Goal: Task Accomplishment & Management: Manage account settings

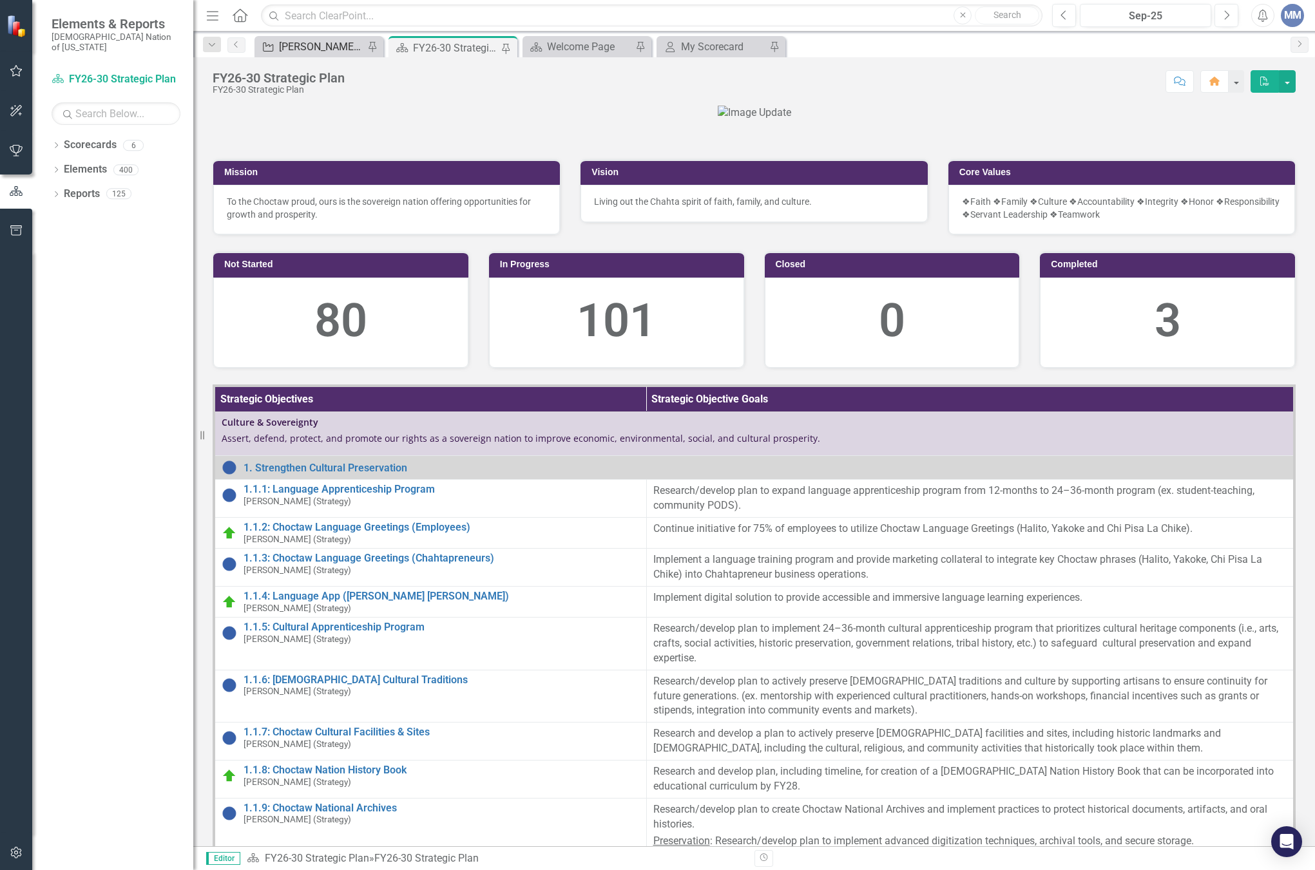
click at [310, 52] on div "[PERSON_NAME] SO's" at bounding box center [321, 47] width 85 height 16
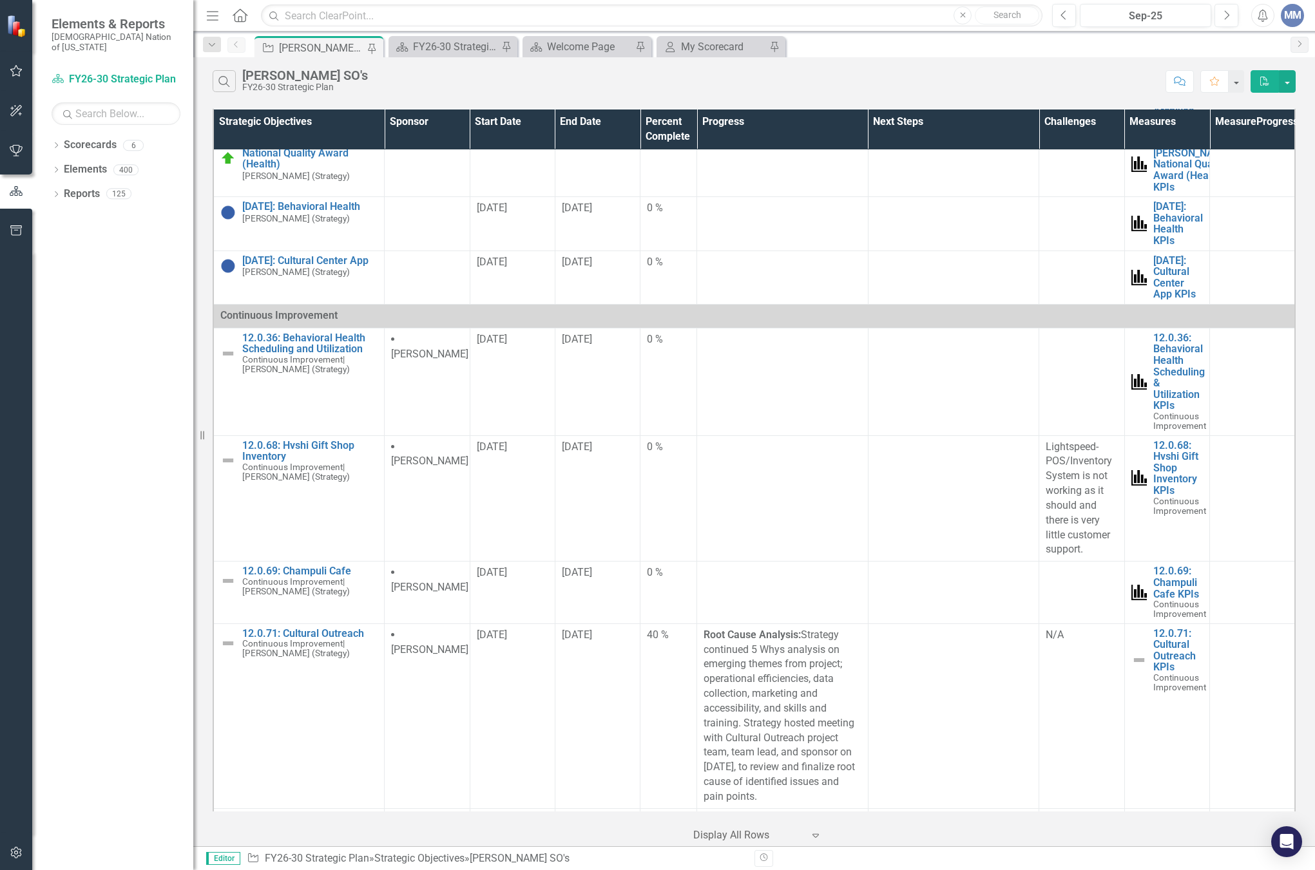
scroll to position [387, 0]
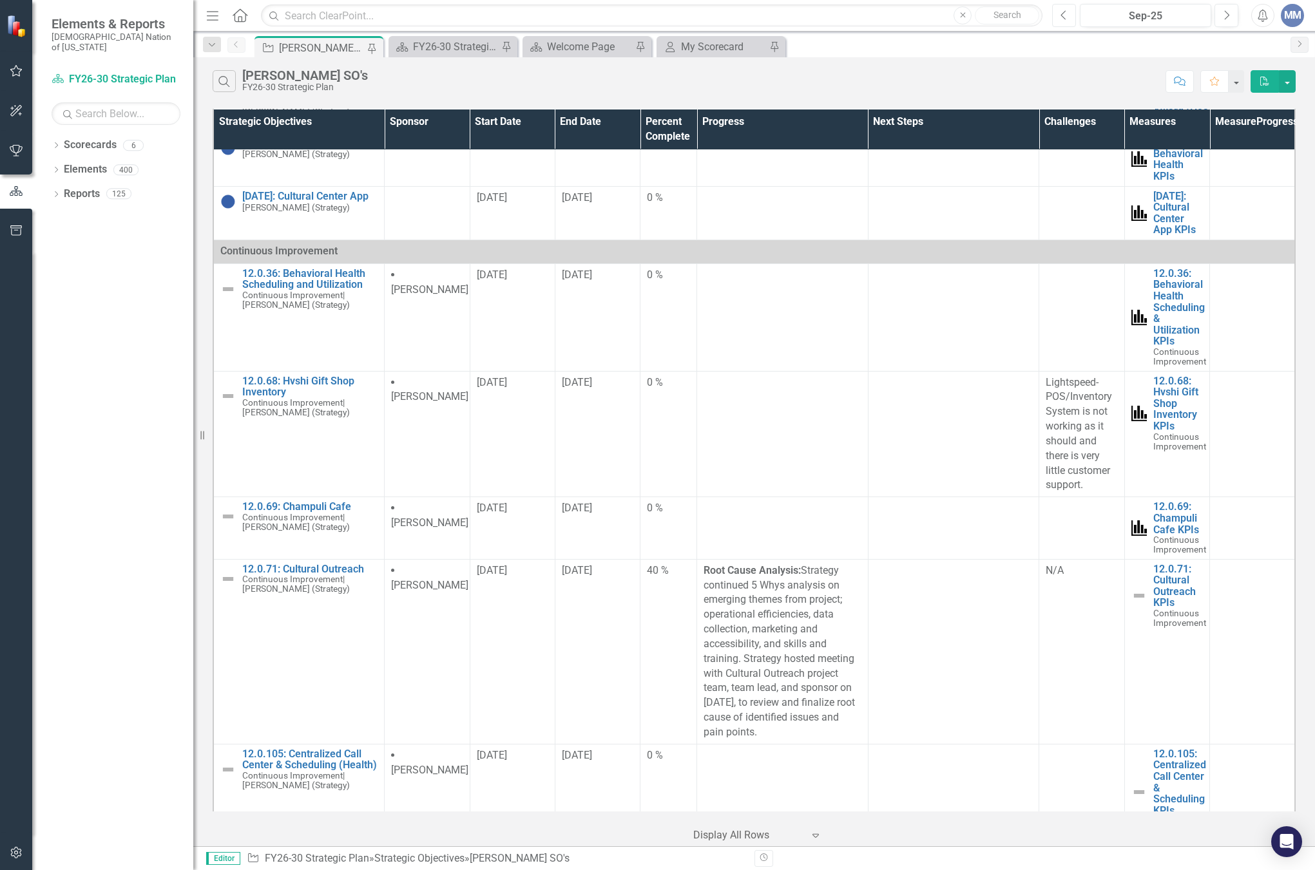
click at [1059, 15] on button "Previous" at bounding box center [1064, 15] width 24 height 23
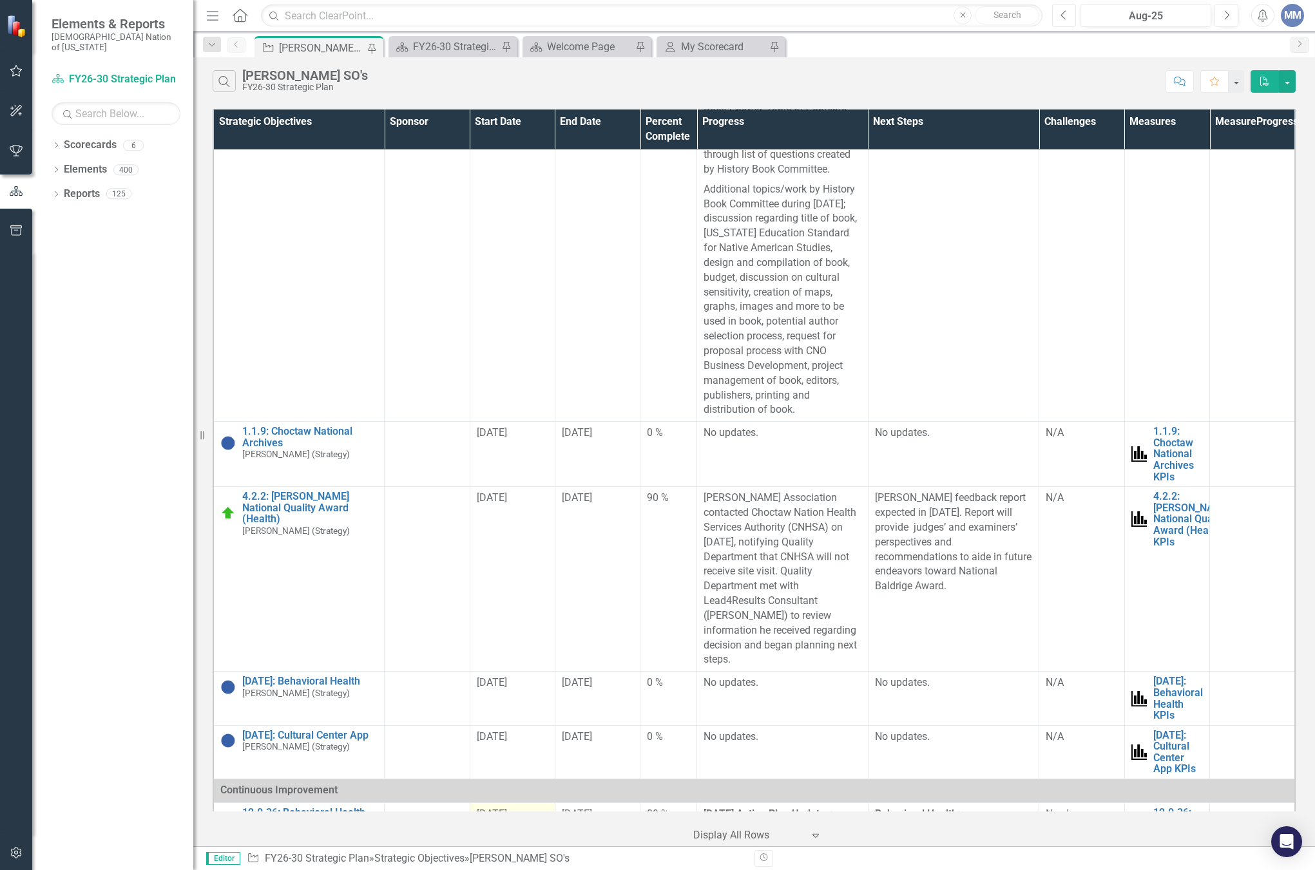
scroll to position [838, 0]
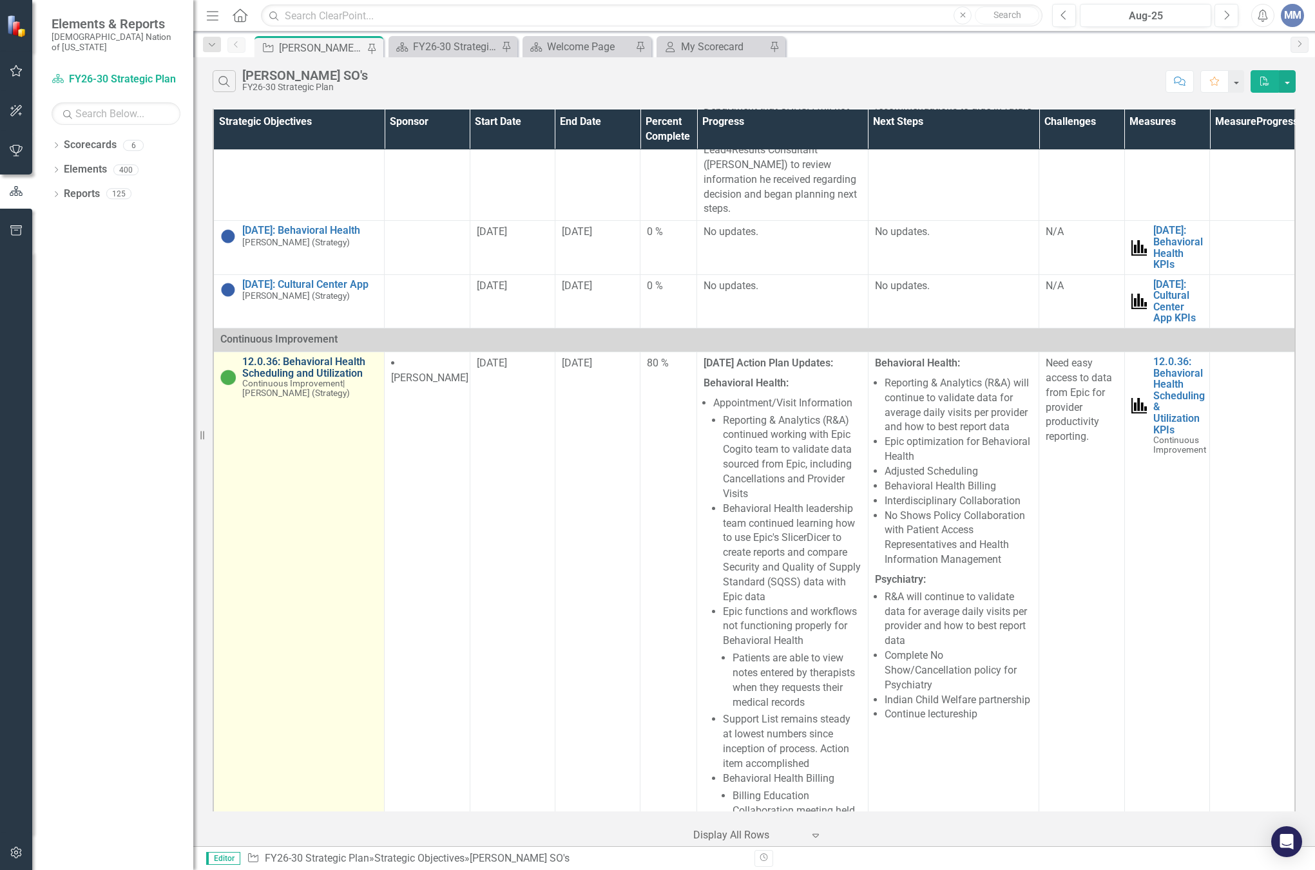
click at [300, 356] on link "12.0.36: Behavioral Health Scheduling and Utilization" at bounding box center [309, 367] width 135 height 23
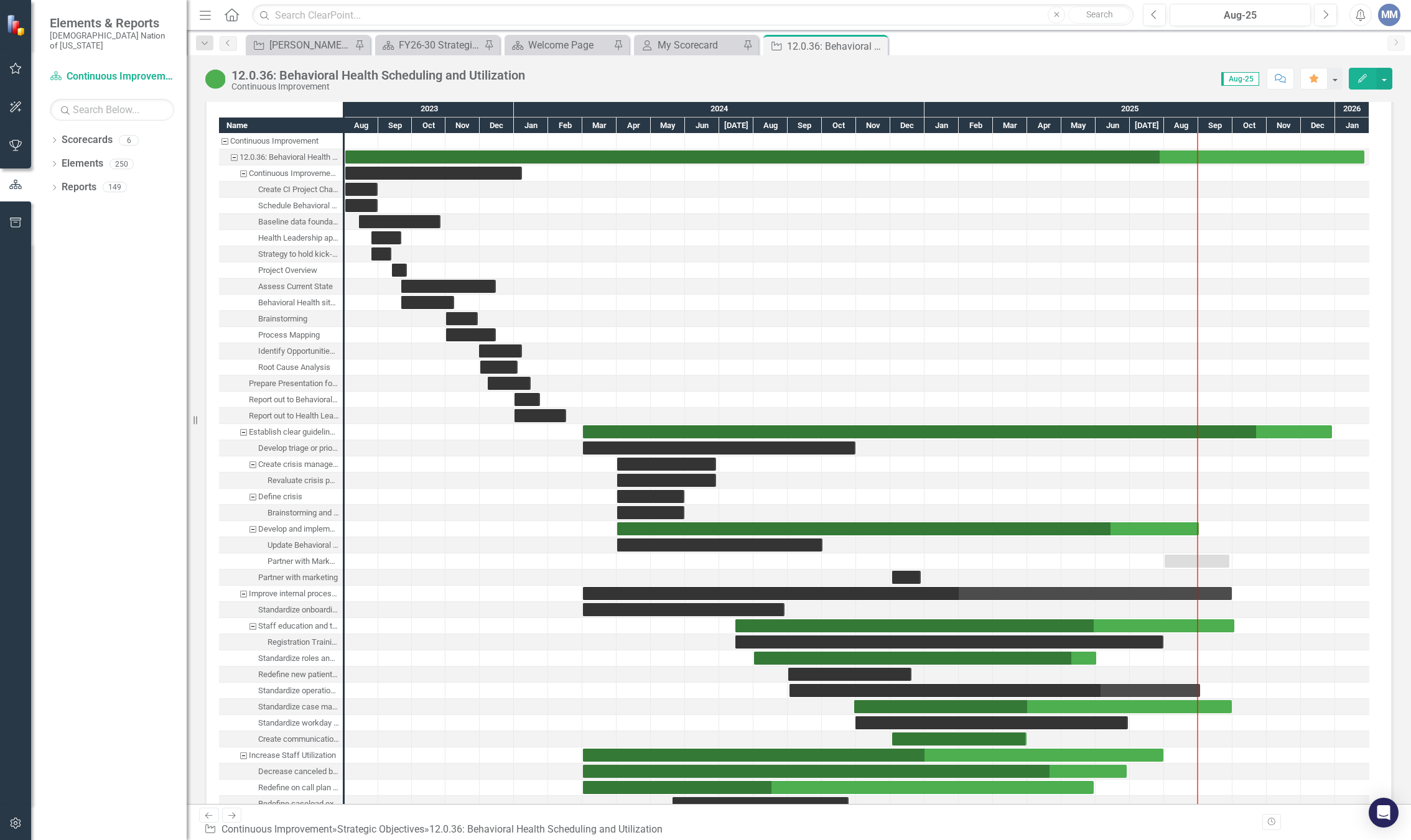
scroll to position [2215, 0]
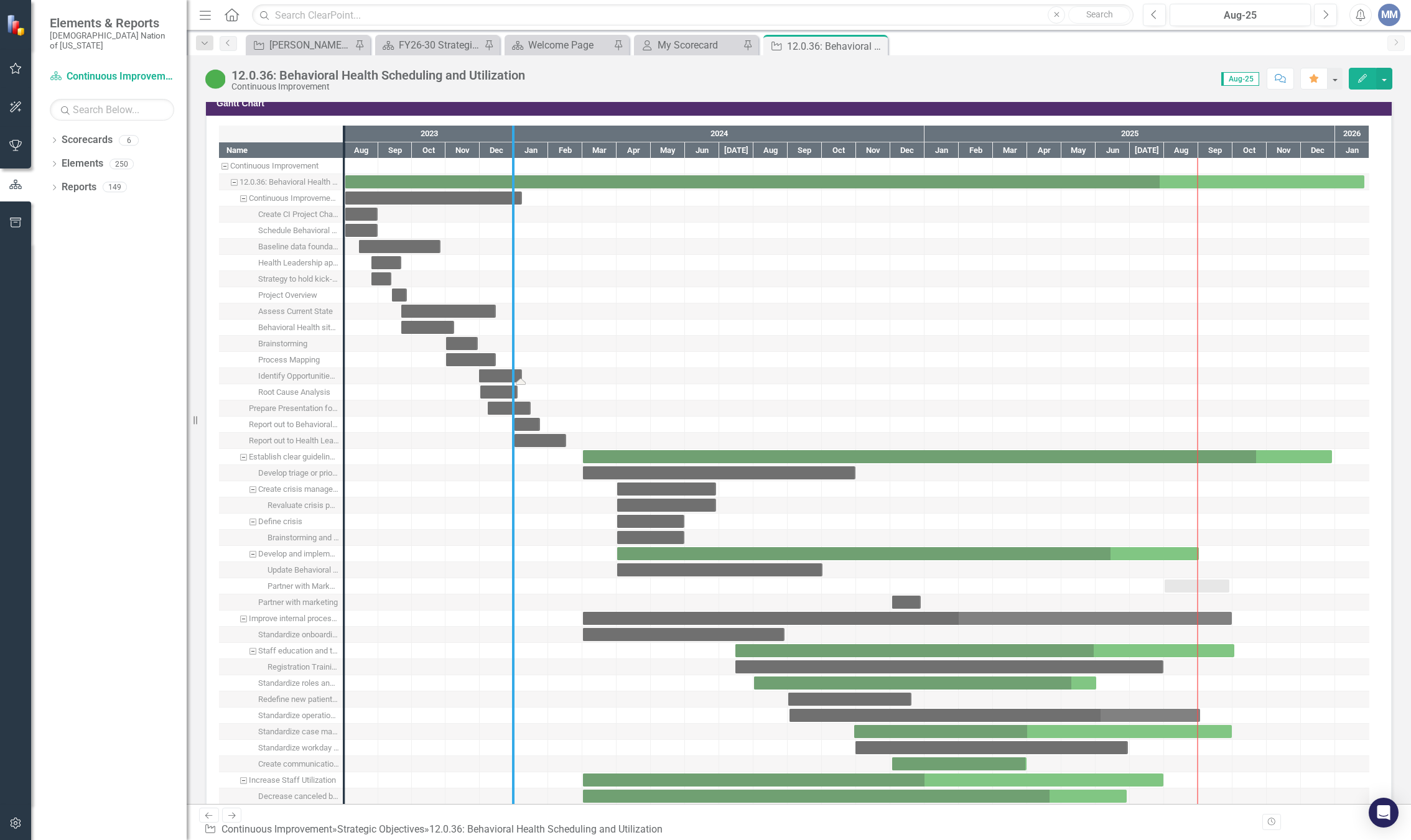
drag, startPoint x: 347, startPoint y: 380, endPoint x: 516, endPoint y: 387, distance: 169.1
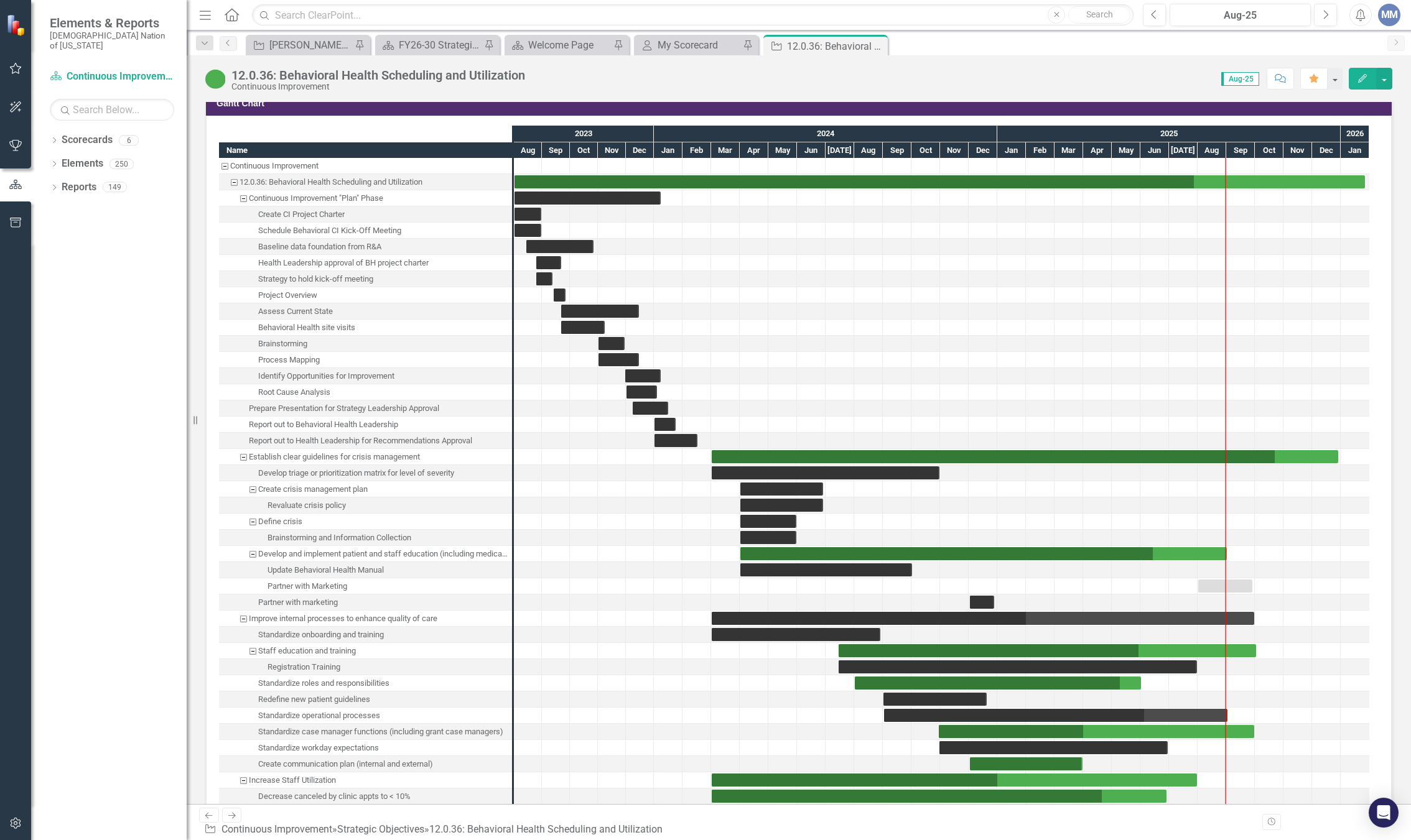
scroll to position [2339, 0]
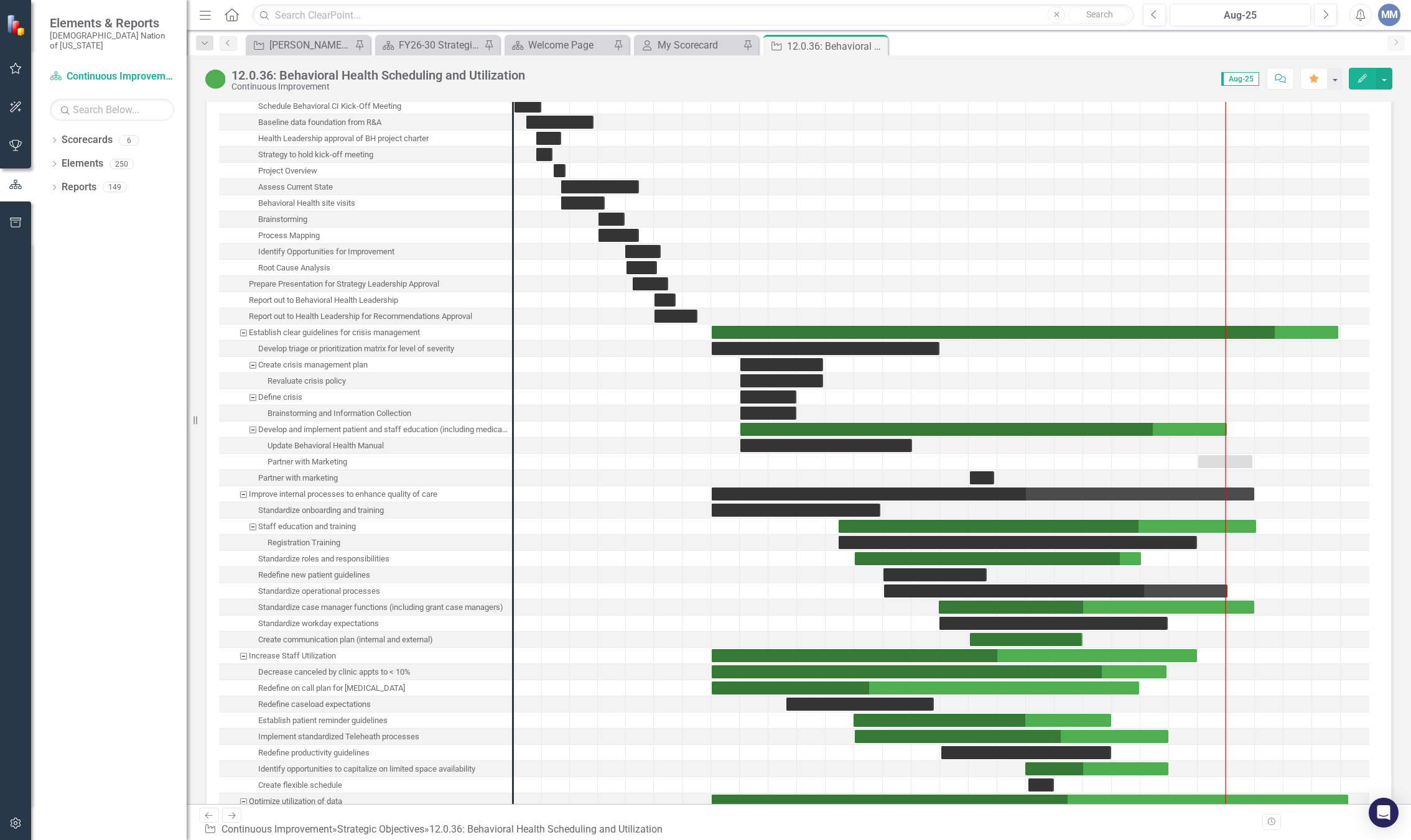
click at [979, 78] on div "Score: 0.00 Aug-25 Completed Comment Favorite Edit" at bounding box center [962, 78] width 861 height 21
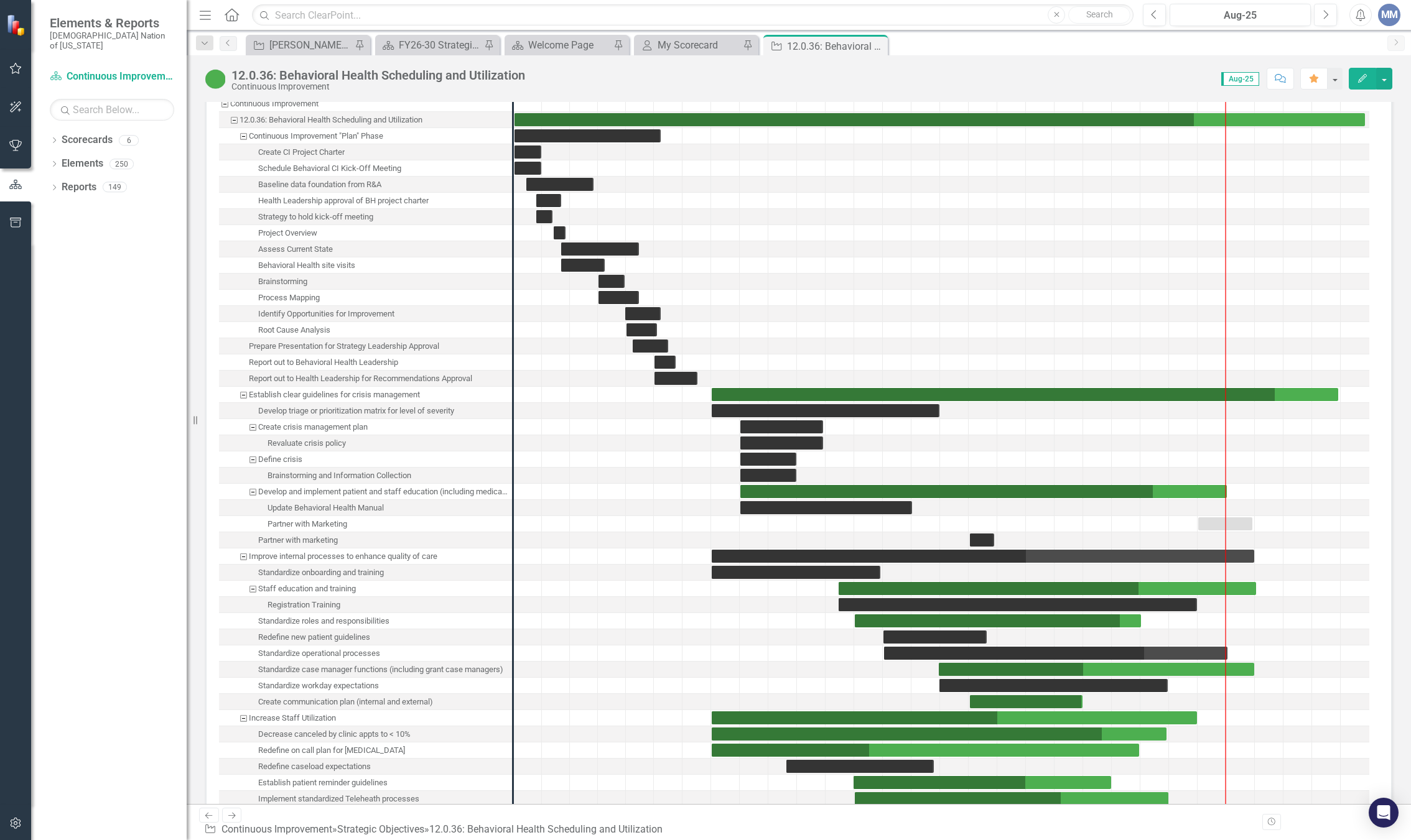
click at [338, 533] on div "Partner with Marketing" at bounding box center [307, 524] width 79 height 16
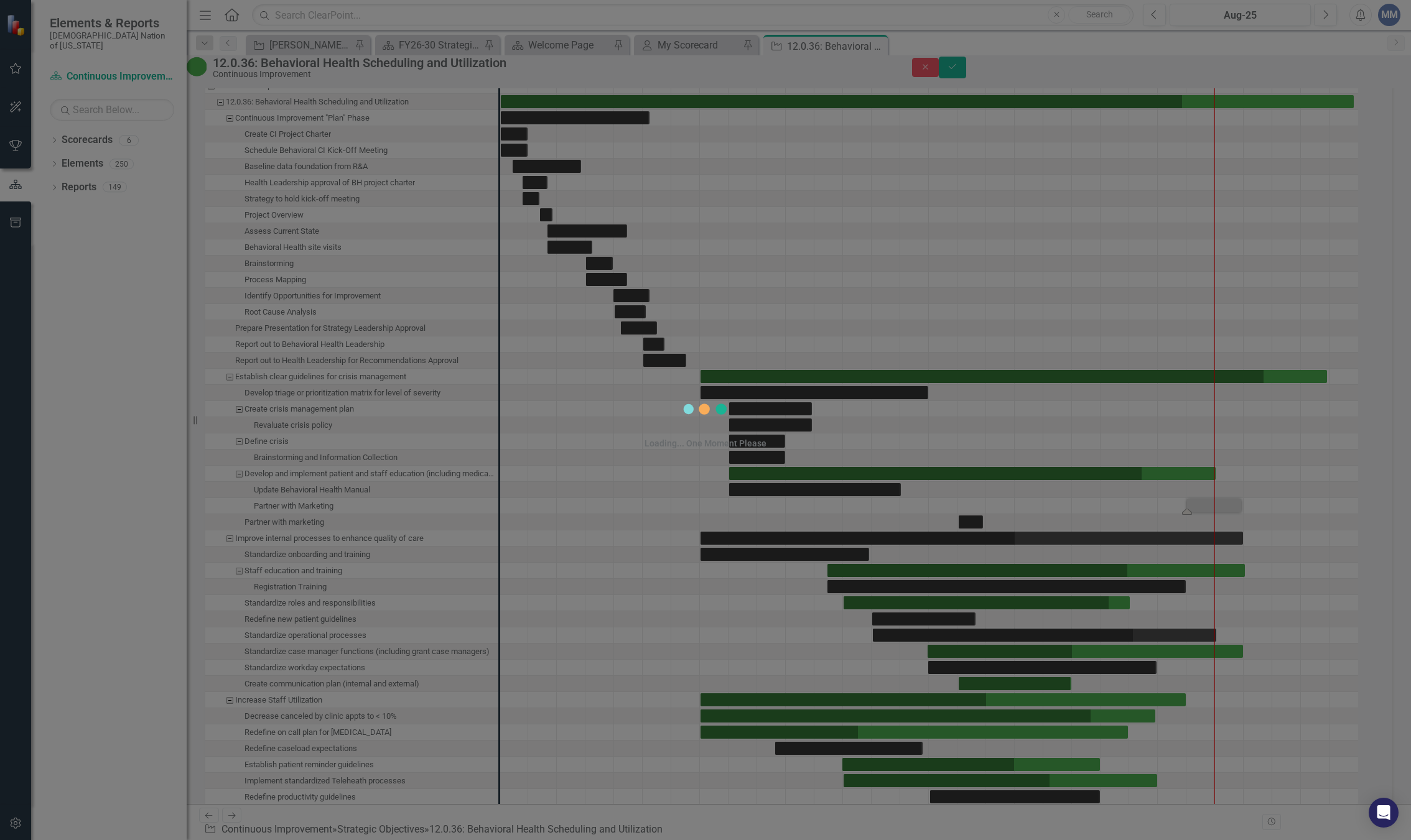
scroll to position [2282, 0]
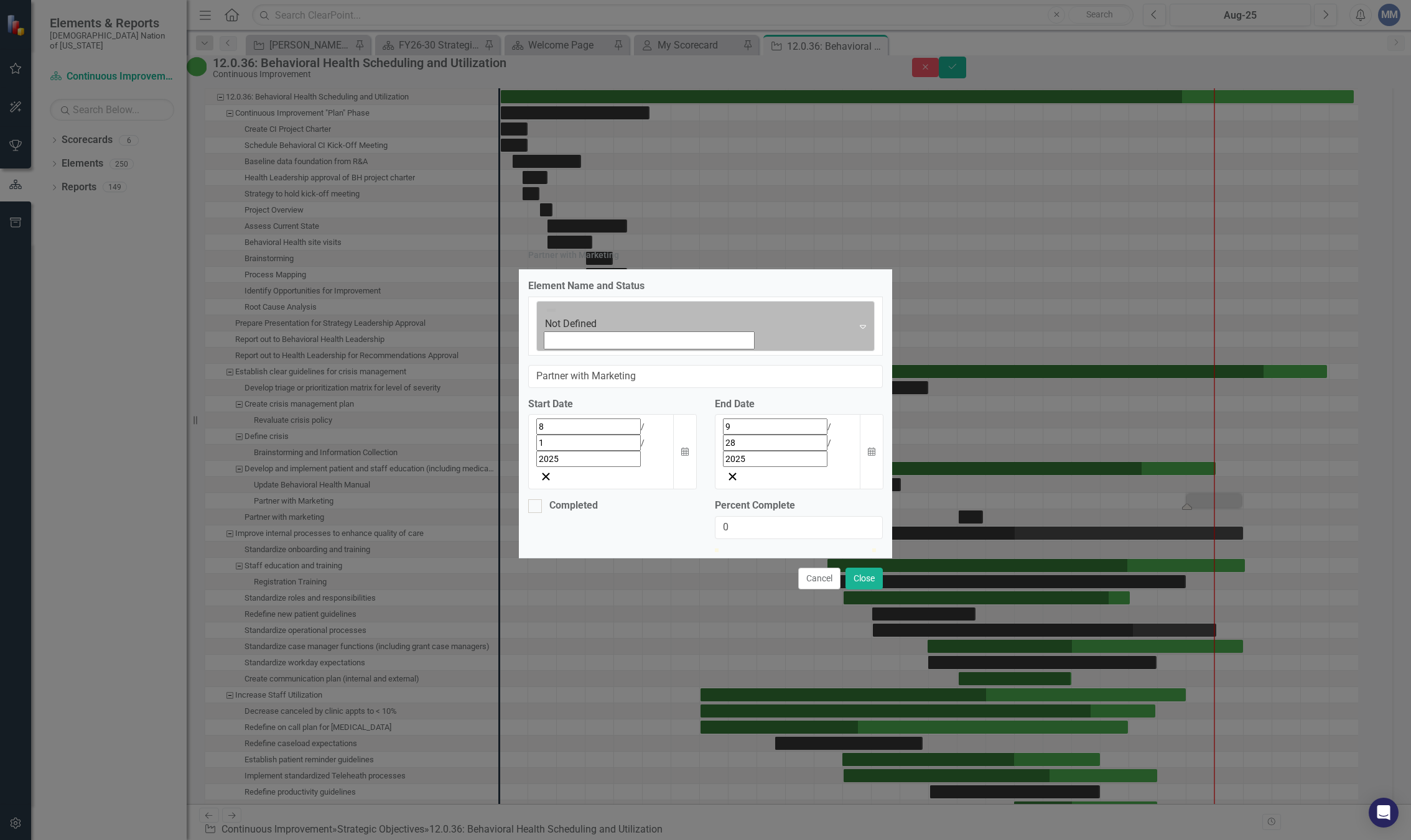
click at [857, 331] on icon "Expand" at bounding box center [862, 326] width 13 height 10
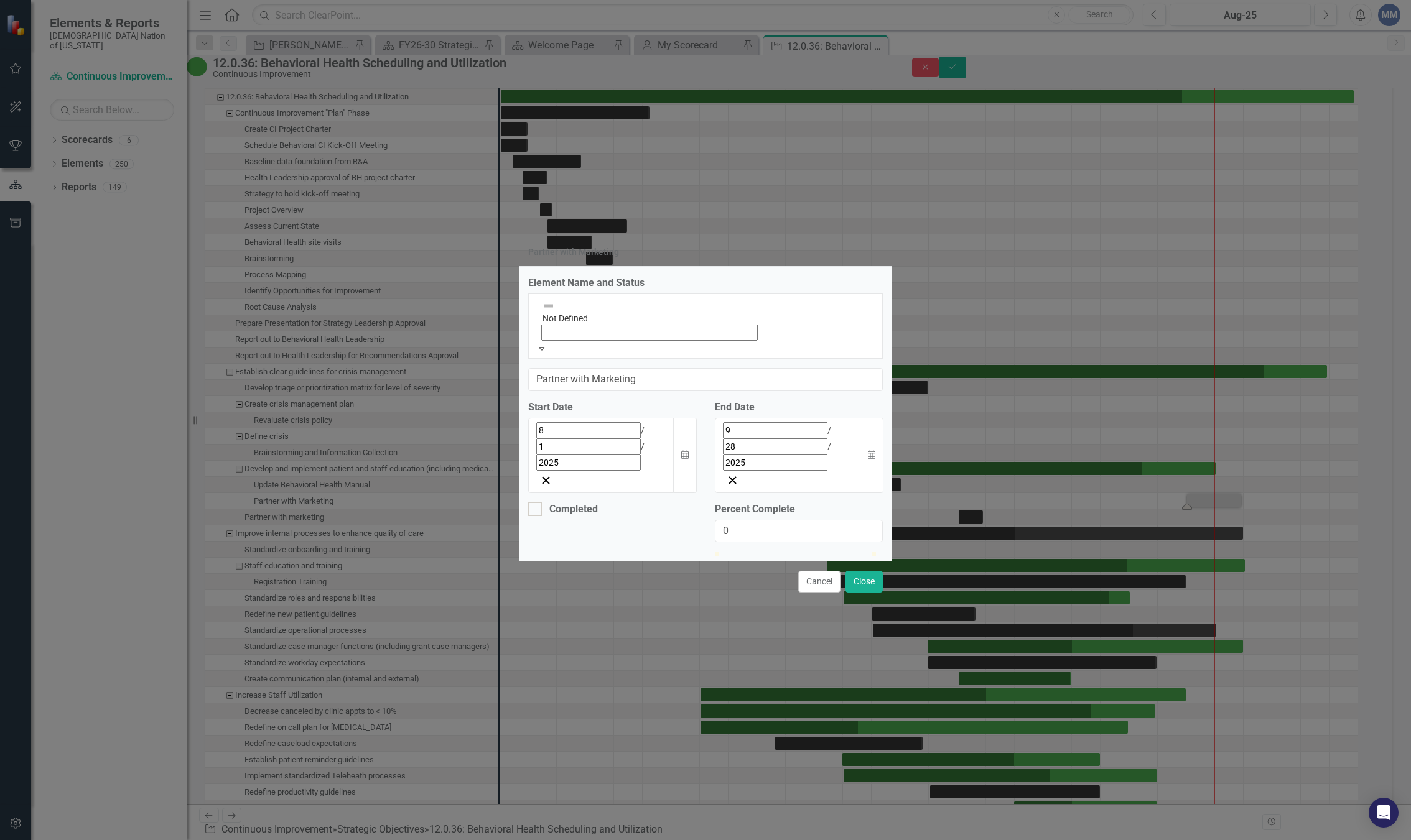
click at [968, 255] on div "Partner with Marketing Element Name and Status 9 results available. Use Up and …" at bounding box center [705, 420] width 1411 height 840
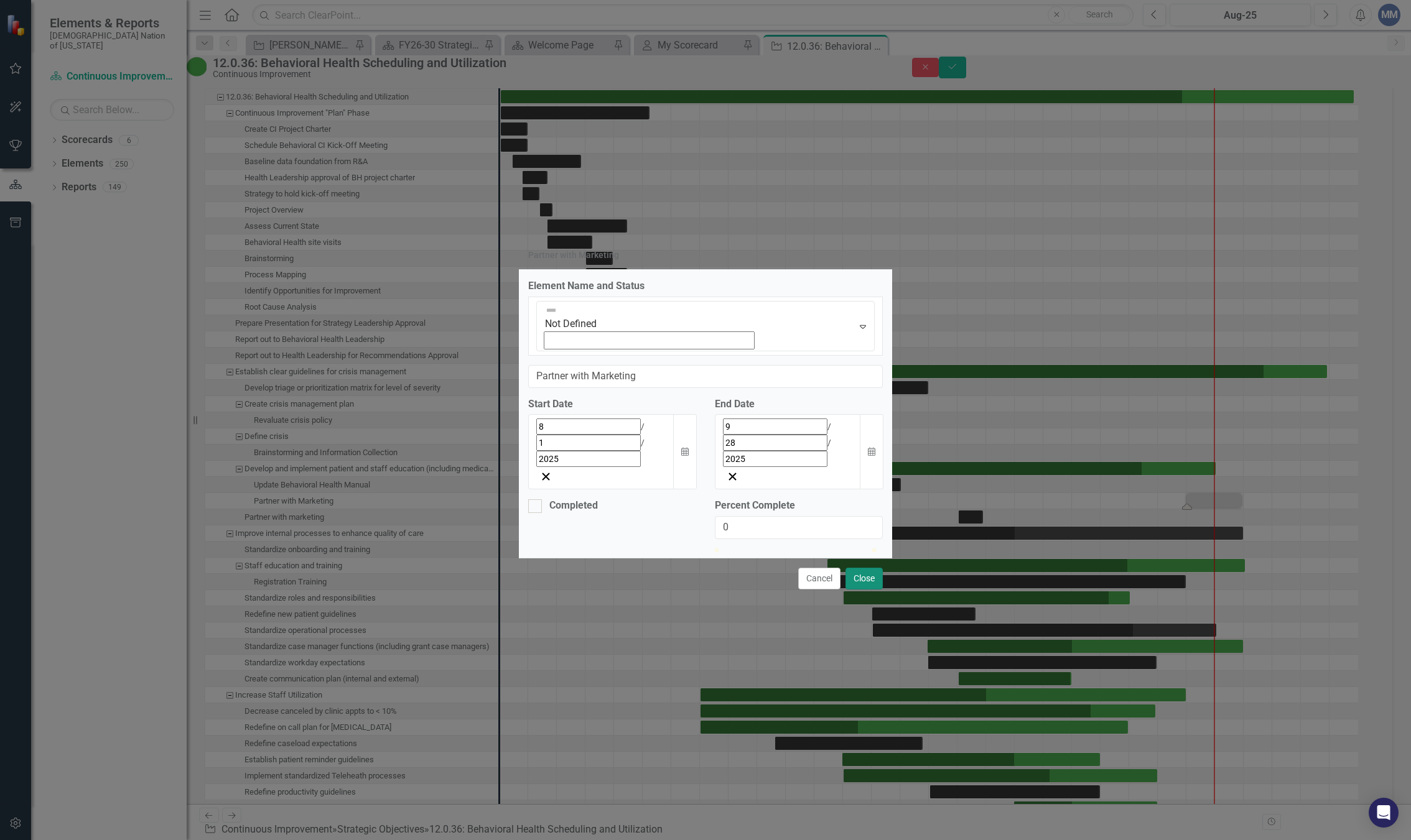
click at [860, 568] on button "Close" at bounding box center [864, 578] width 38 height 22
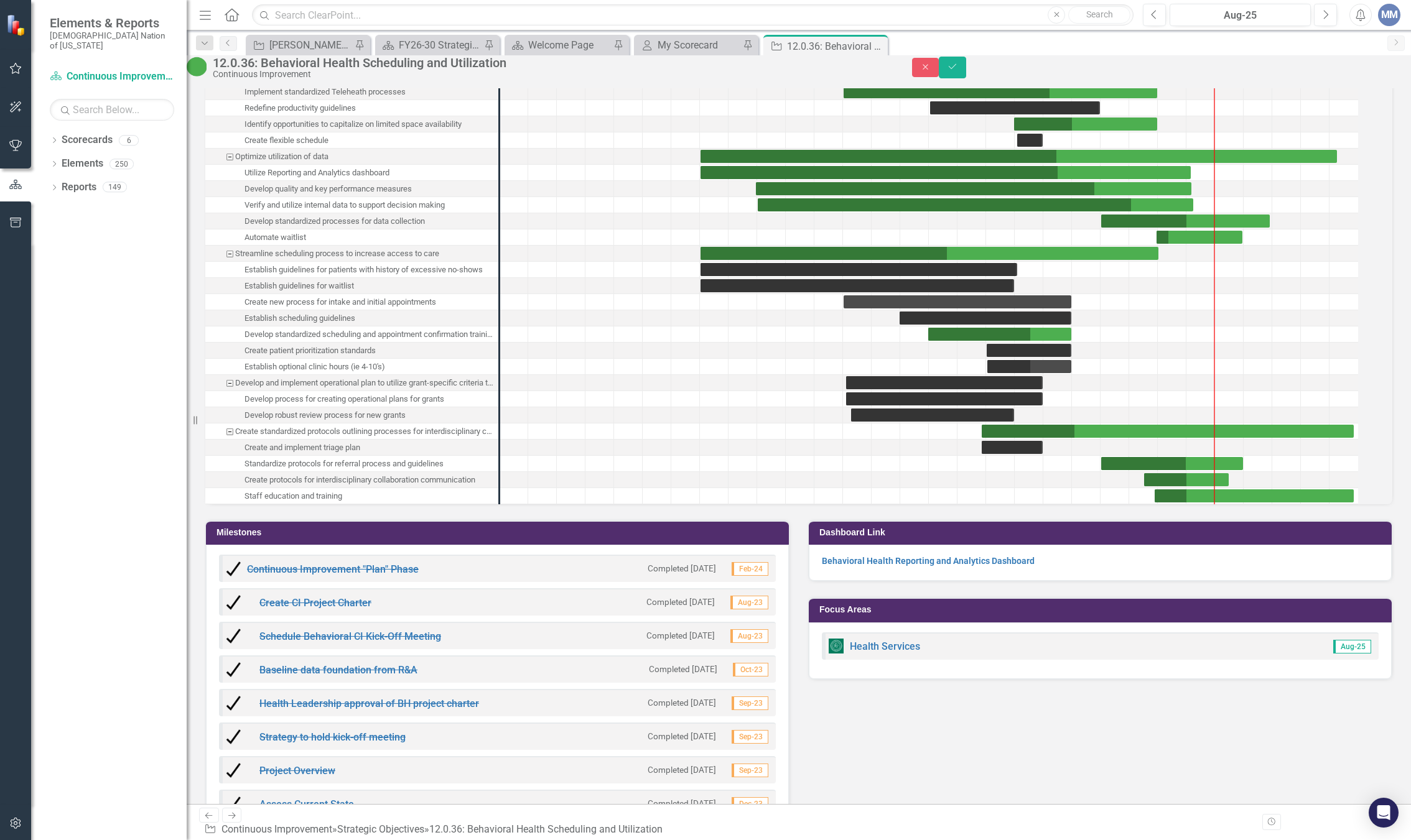
scroll to position [2592, 0]
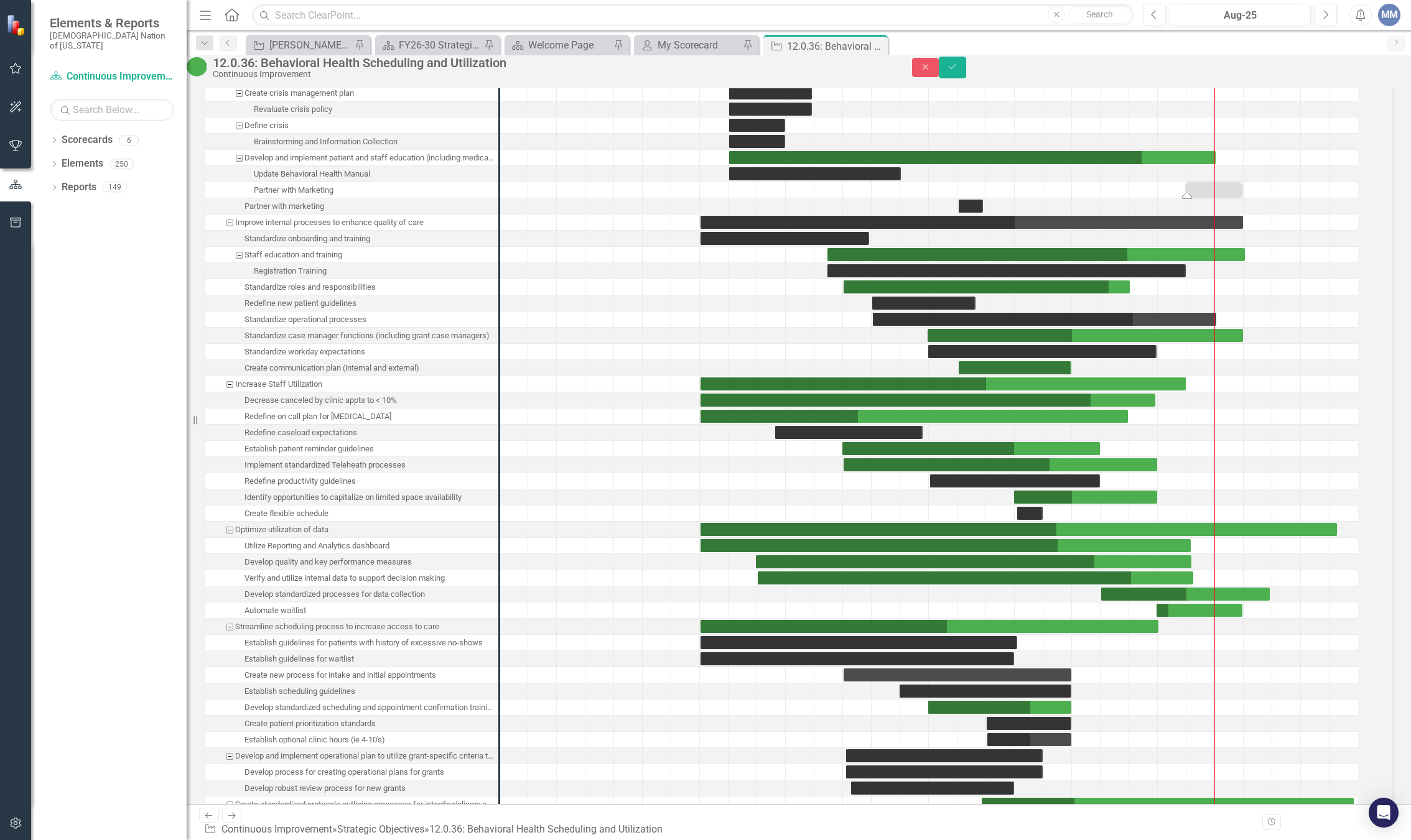
click at [1192, 199] on div "Task: Start date: 2025-08-01 End date: 2025-09-28" at bounding box center [1187, 196] width 10 height 6
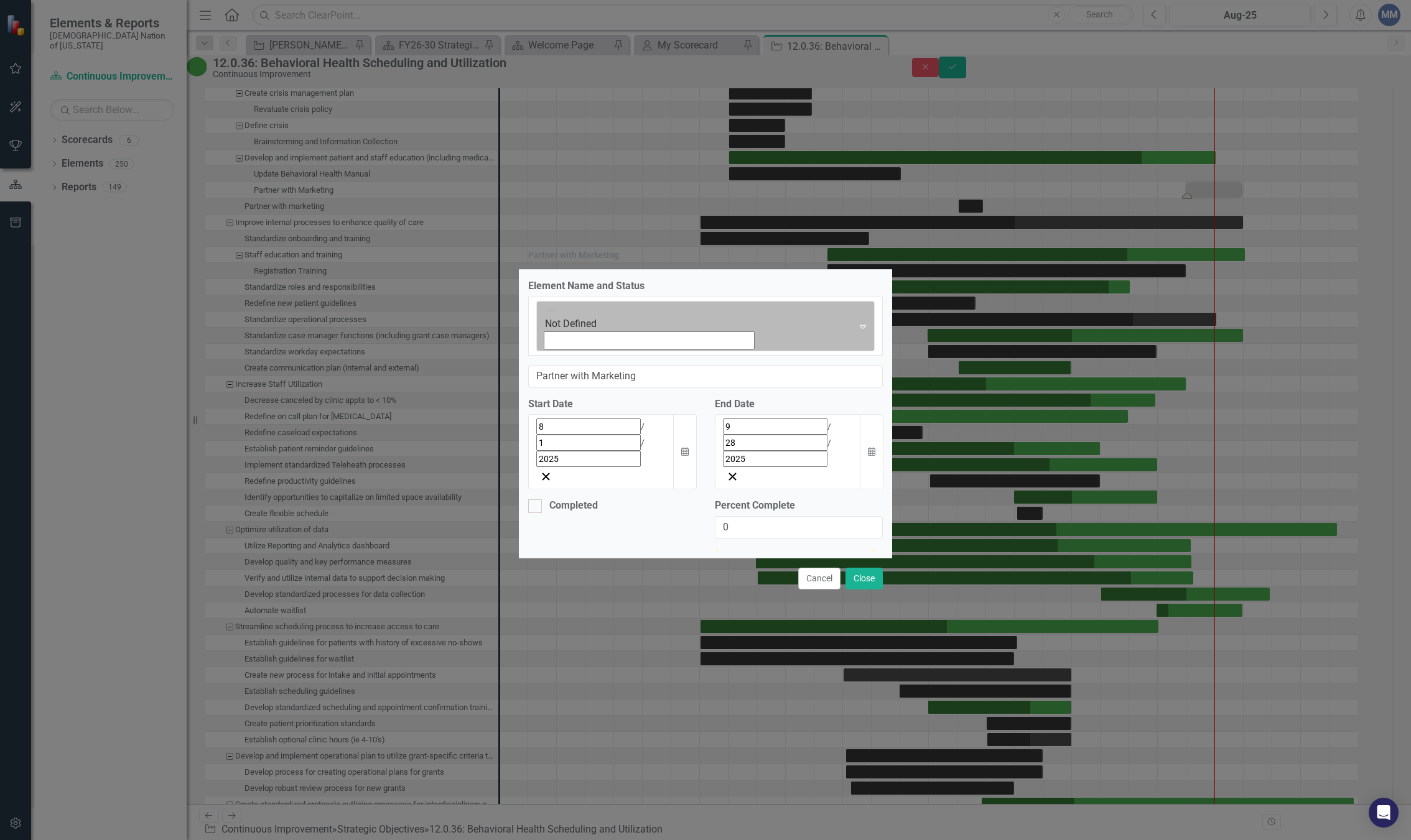
click at [857, 331] on icon "Expand" at bounding box center [862, 326] width 13 height 10
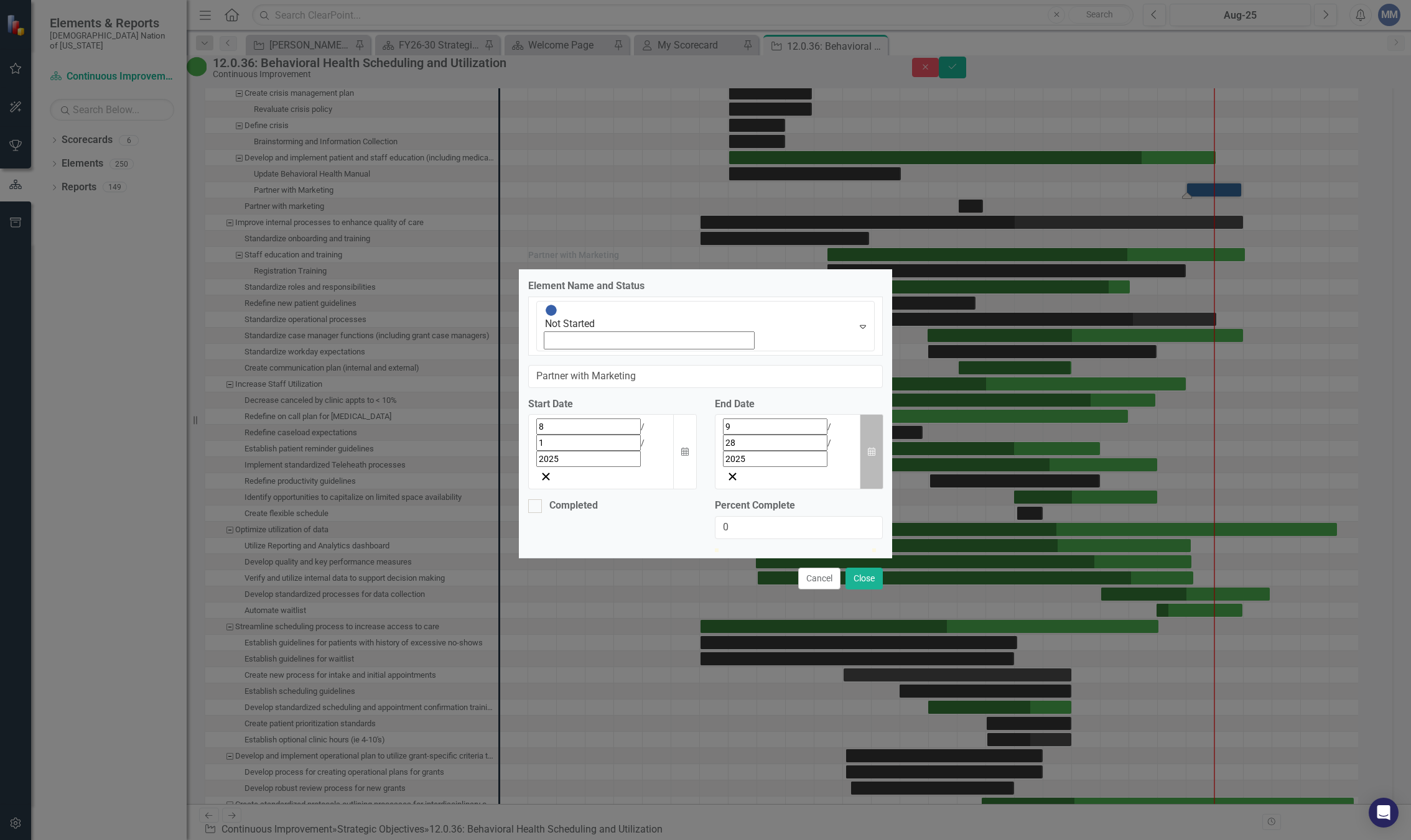
click at [867, 414] on button "Calendar" at bounding box center [871, 452] width 23 height 75
click at [832, 441] on button "›" at bounding box center [819, 455] width 27 height 27
click at [829, 583] on button "31" at bounding box center [813, 594] width 31 height 22
click at [678, 414] on button "Calendar" at bounding box center [685, 452] width 23 height 75
click at [557, 441] on button "‹" at bounding box center [571, 455] width 27 height 27
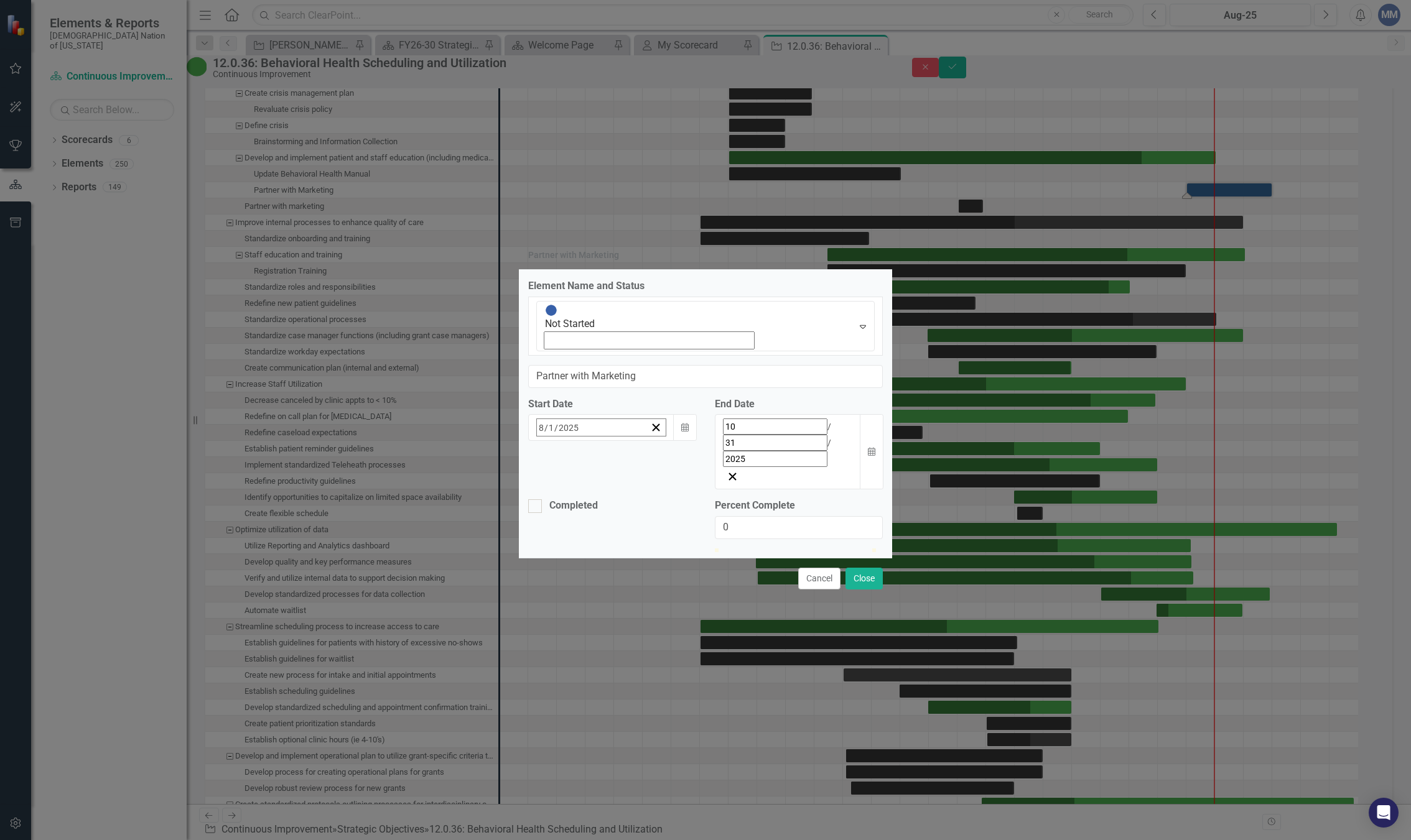
click at [557, 441] on button "‹" at bounding box center [571, 455] width 27 height 27
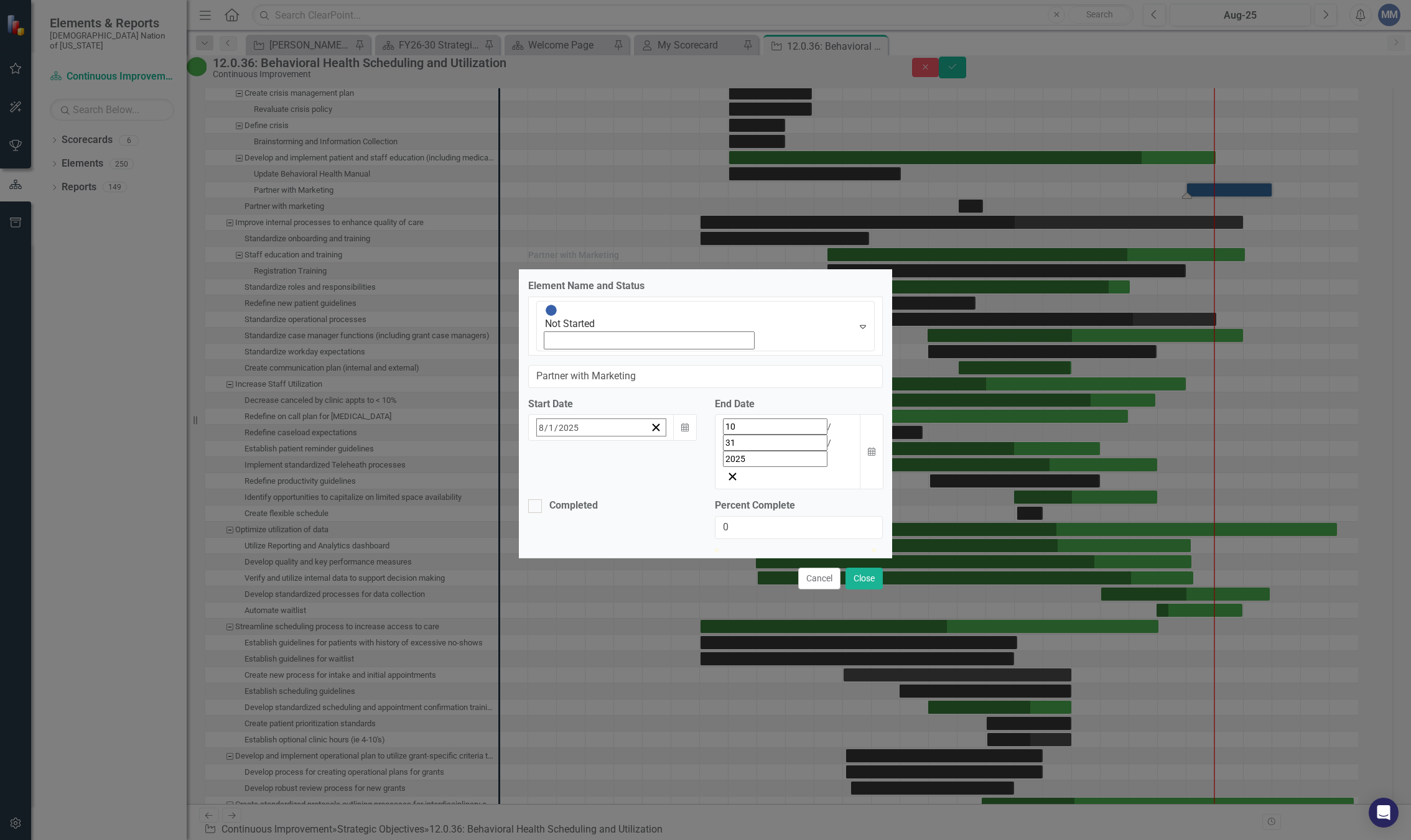
click at [561, 517] on button "3" at bounding box center [577, 527] width 31 height 22
click at [865, 568] on button "Close" at bounding box center [864, 578] width 38 height 22
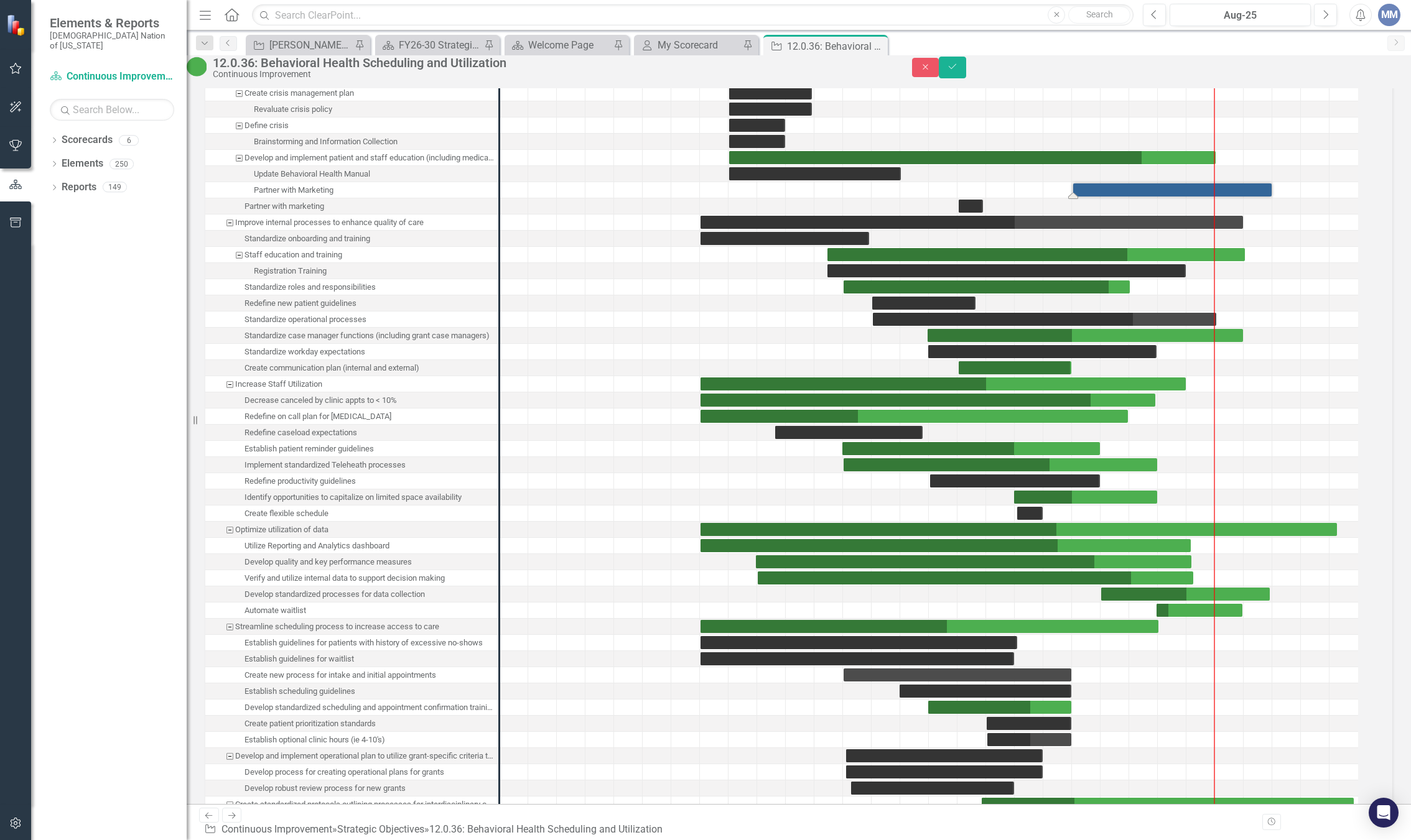
drag, startPoint x: 1029, startPoint y: 231, endPoint x: 1085, endPoint y: 237, distance: 56.3
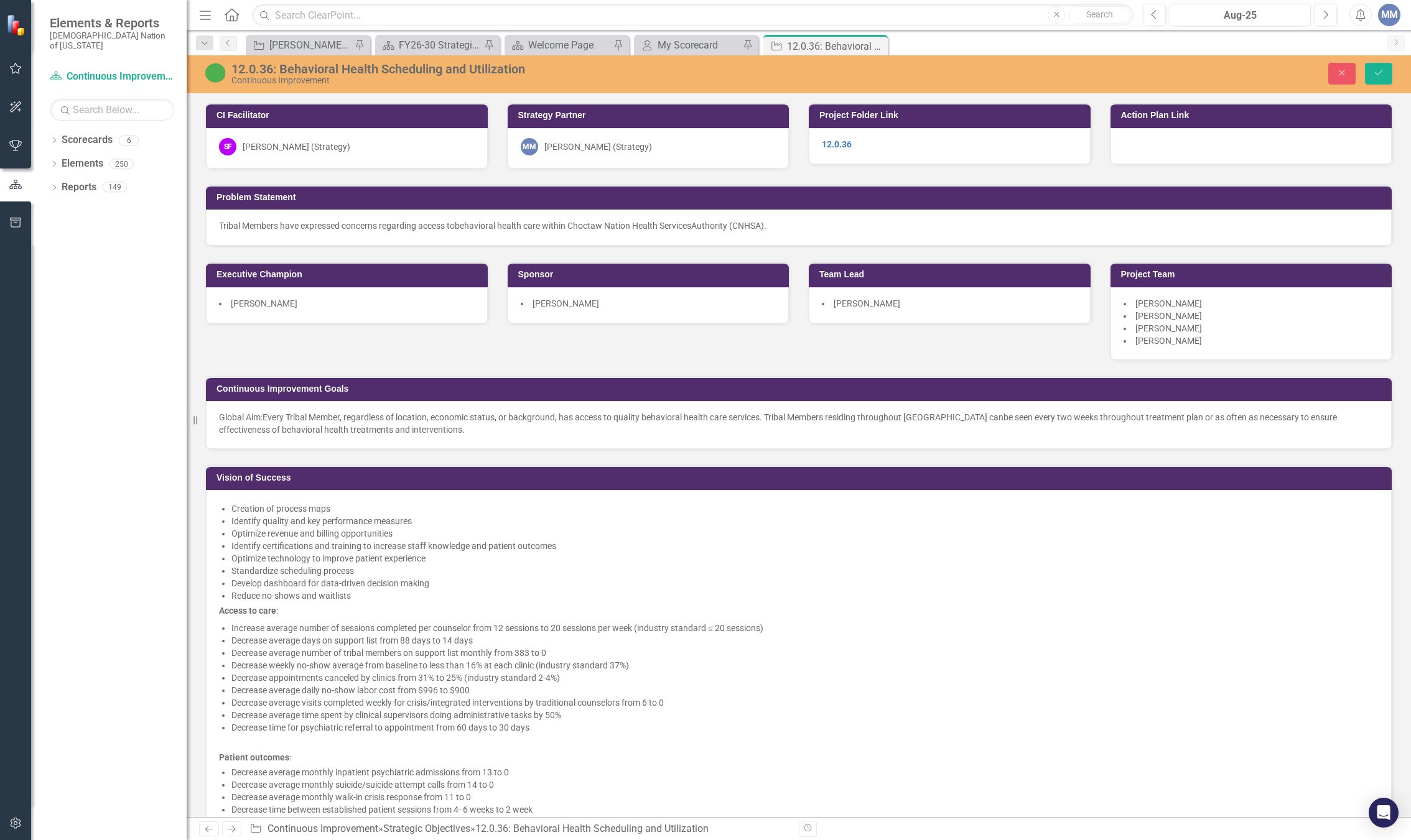
scroll to position [2592, 0]
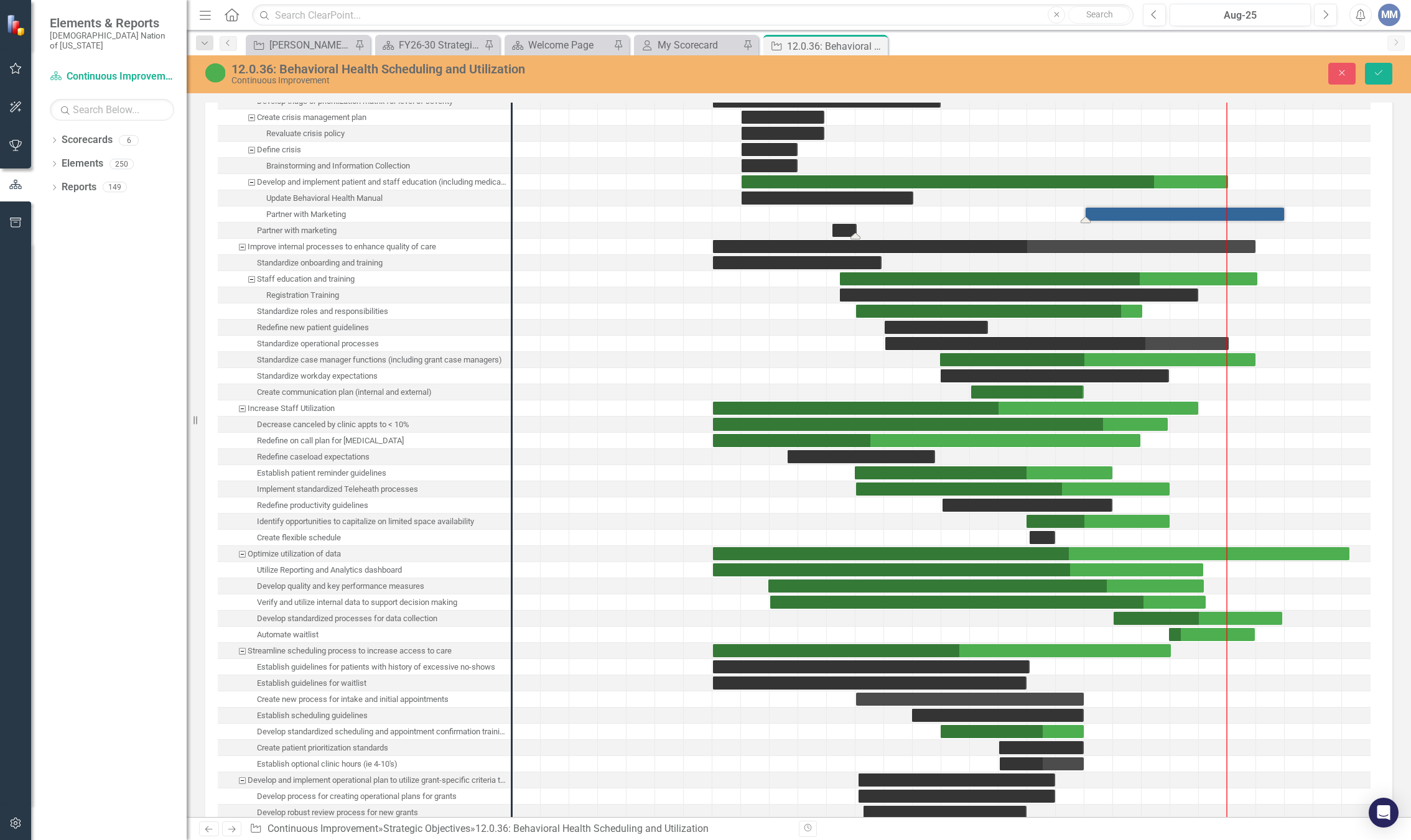
drag, startPoint x: 988, startPoint y: 246, endPoint x: 849, endPoint y: 238, distance: 139.2
click at [1372, 70] on div "12.0.36: Behavioral Health Scheduling and Utilization Continuous Improvement Cl…" at bounding box center [799, 73] width 1225 height 38
click at [1372, 70] on button "Save" at bounding box center [1379, 73] width 27 height 22
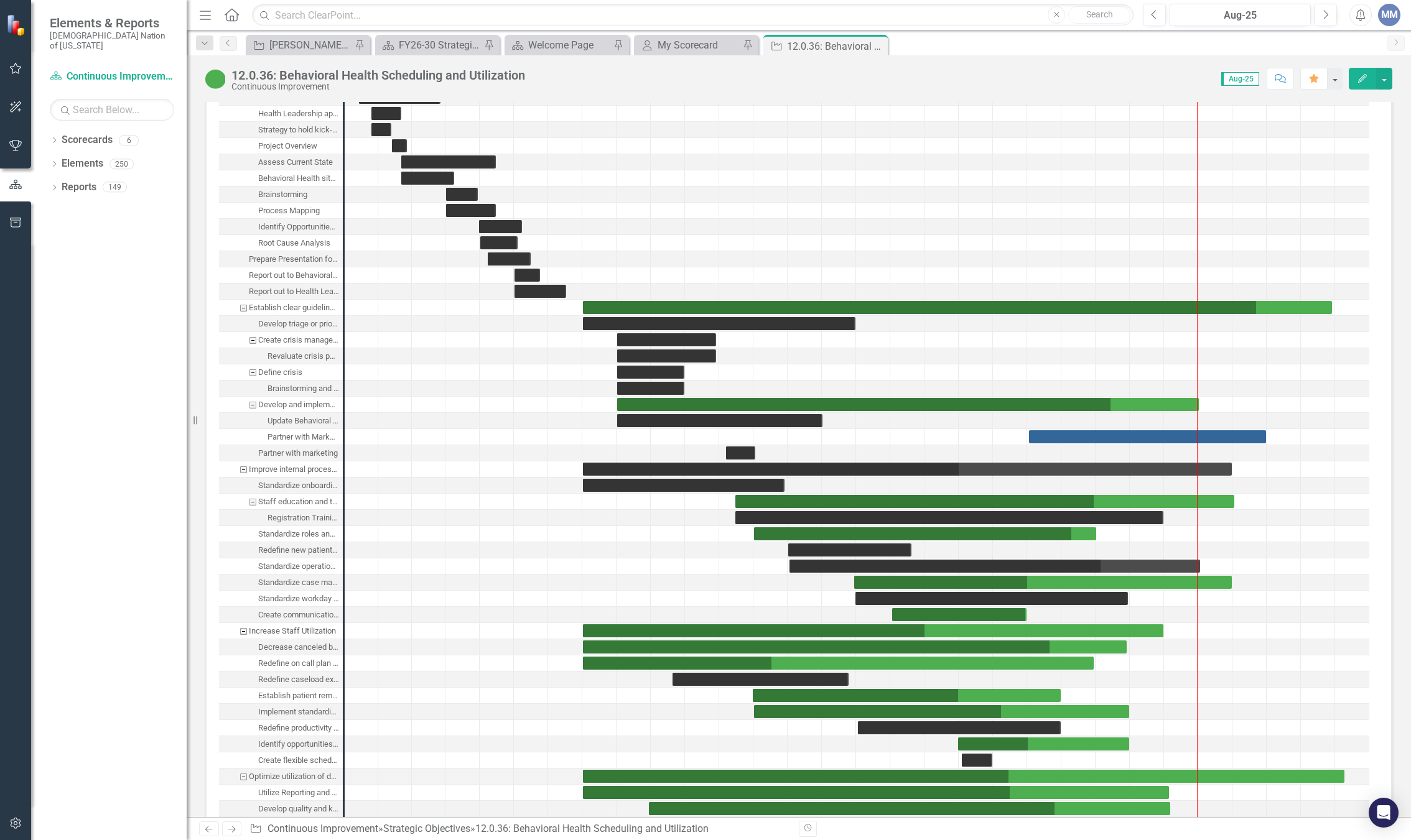
scroll to position [2613, 0]
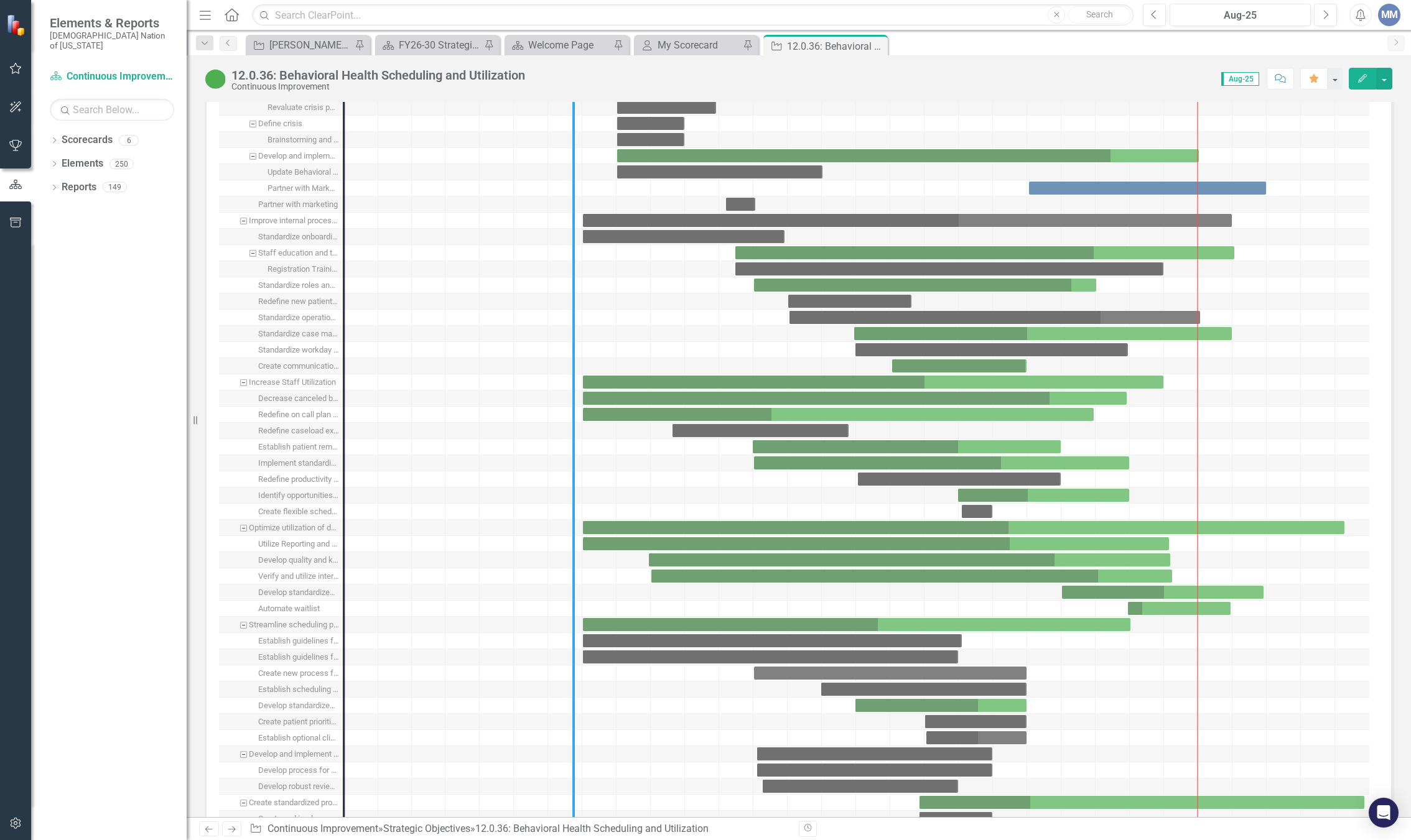
drag, startPoint x: 344, startPoint y: 300, endPoint x: 702, endPoint y: 376, distance: 366.0
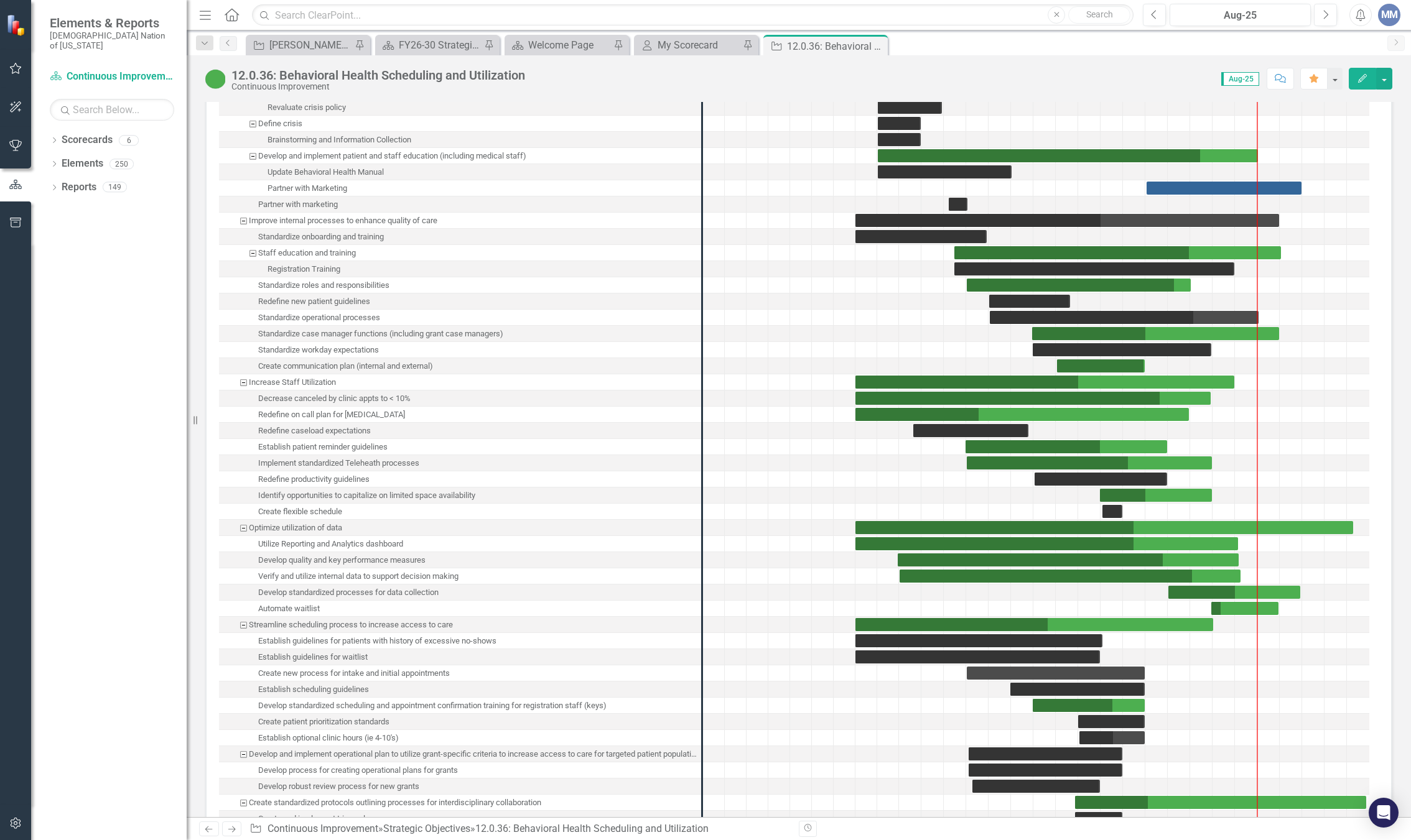
click at [419, 358] on div "Standardize workday expectations" at bounding box center [460, 350] width 482 height 16
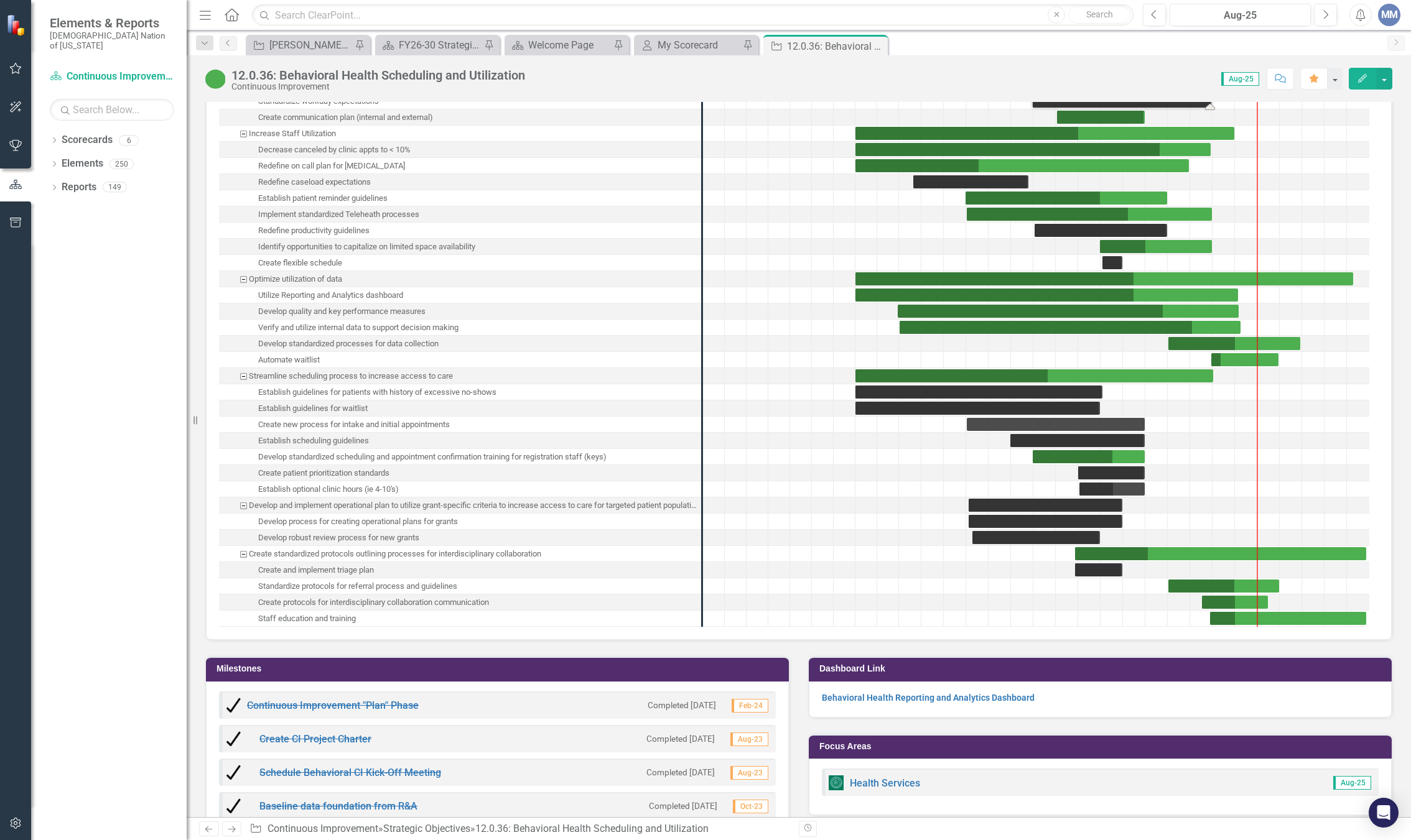
scroll to position [2737, 0]
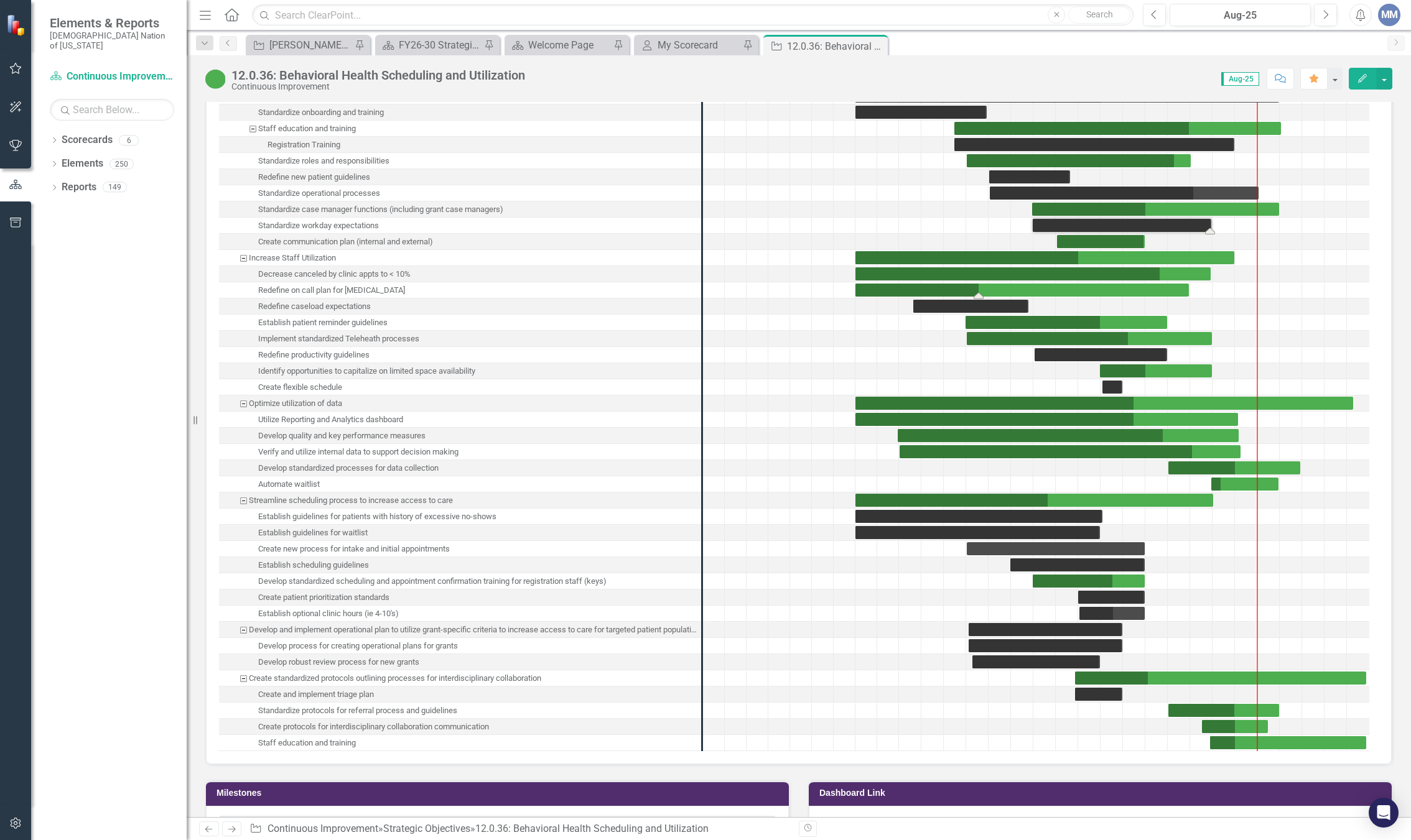
click at [929, 296] on div "Task: Start date: 2024-03-01 End date: 2025-05-30" at bounding box center [1022, 291] width 333 height 14
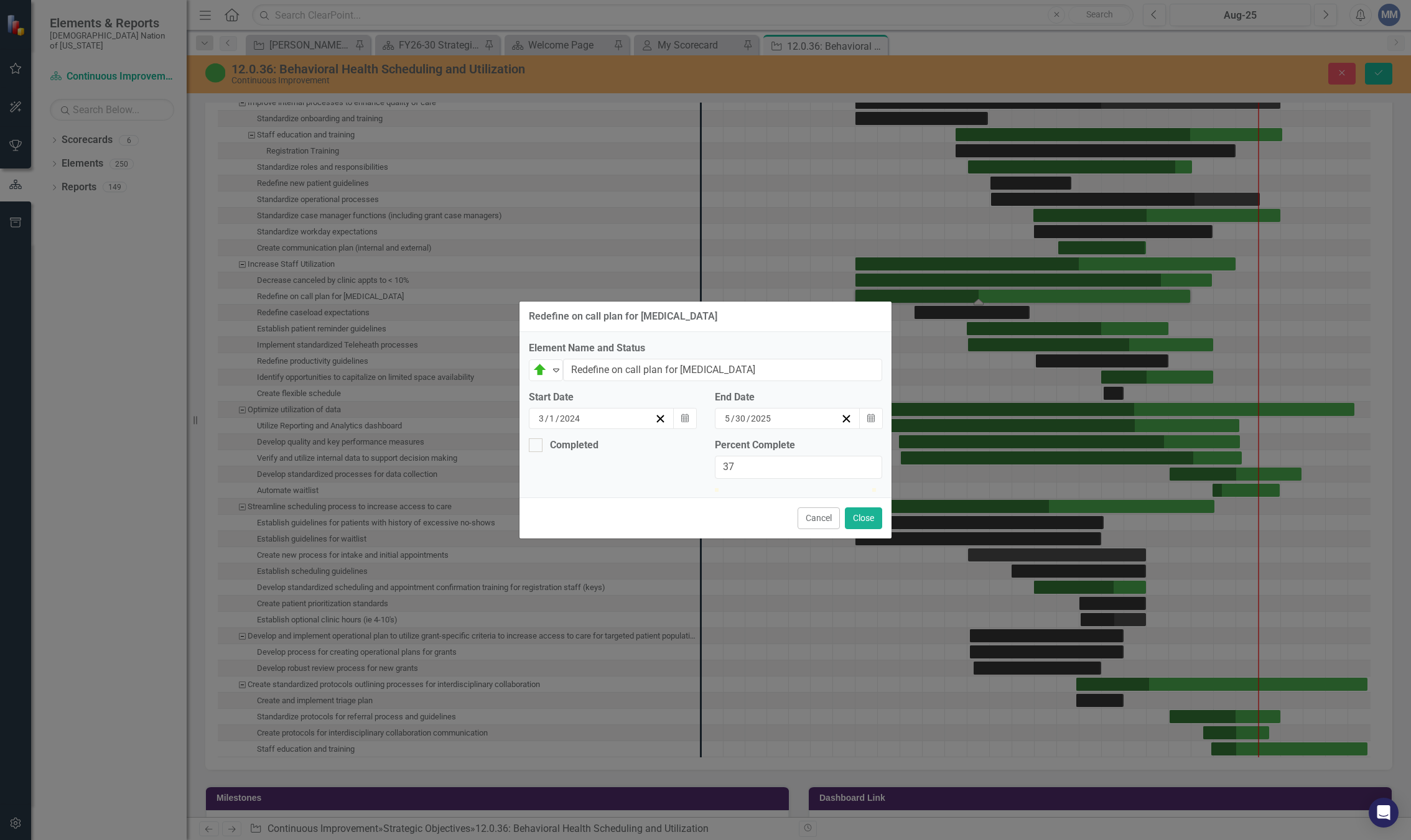
scroll to position [2742, 0]
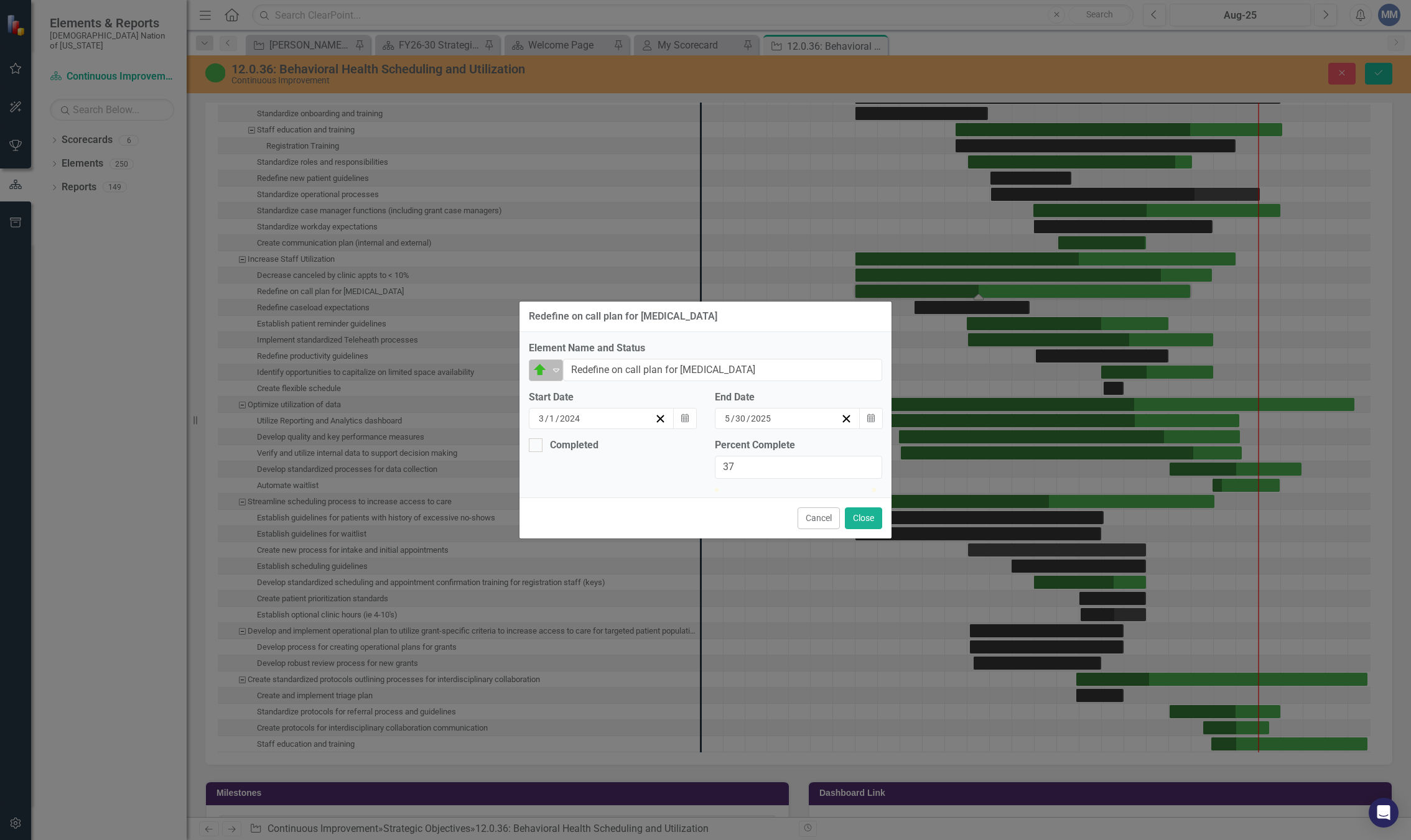
click at [557, 365] on icon "Expand" at bounding box center [556, 370] width 13 height 10
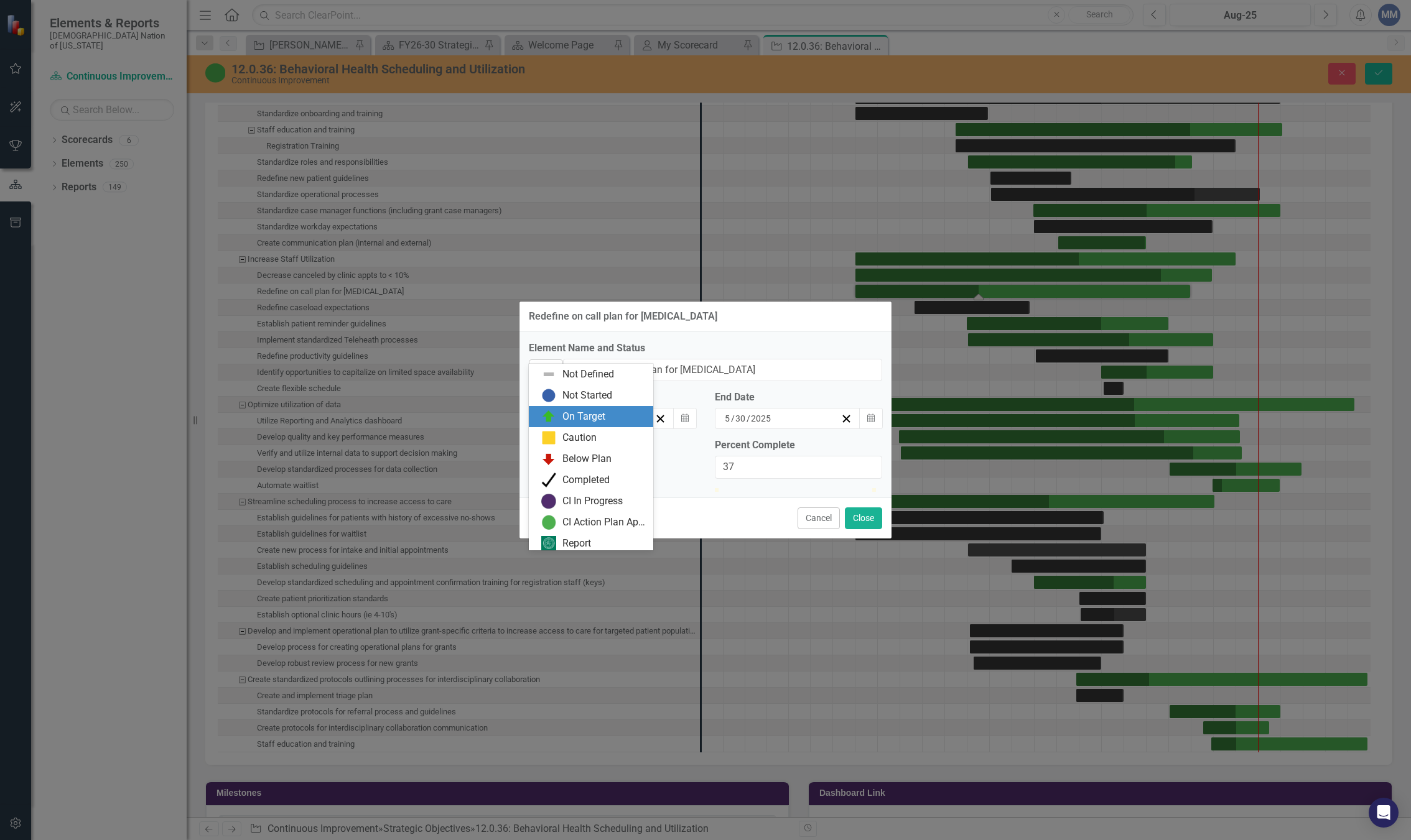
scroll to position [4, 0]
click at [606, 466] on div "Completed" at bounding box center [591, 477] width 125 height 21
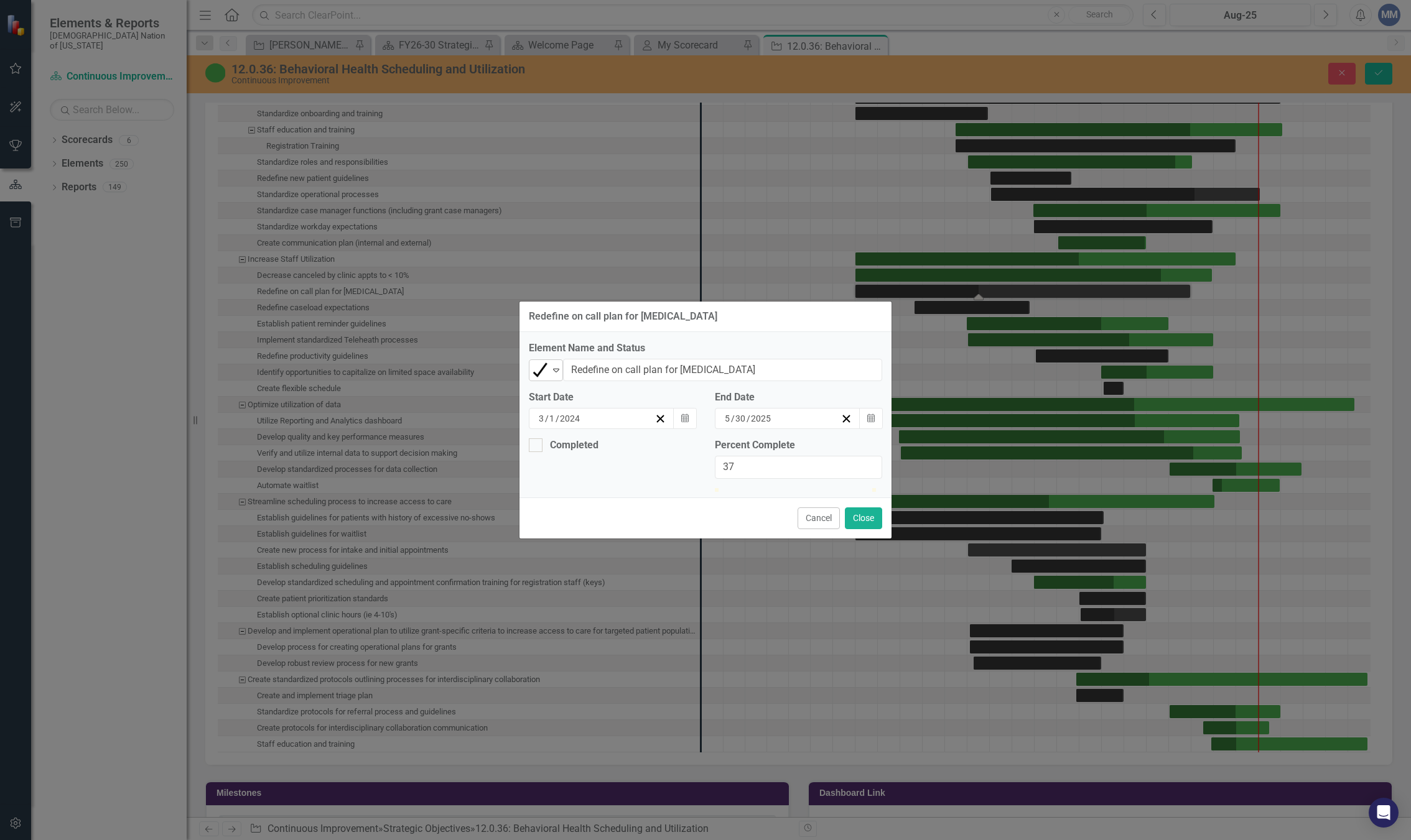
click at [558, 365] on icon "Expand" at bounding box center [556, 370] width 13 height 10
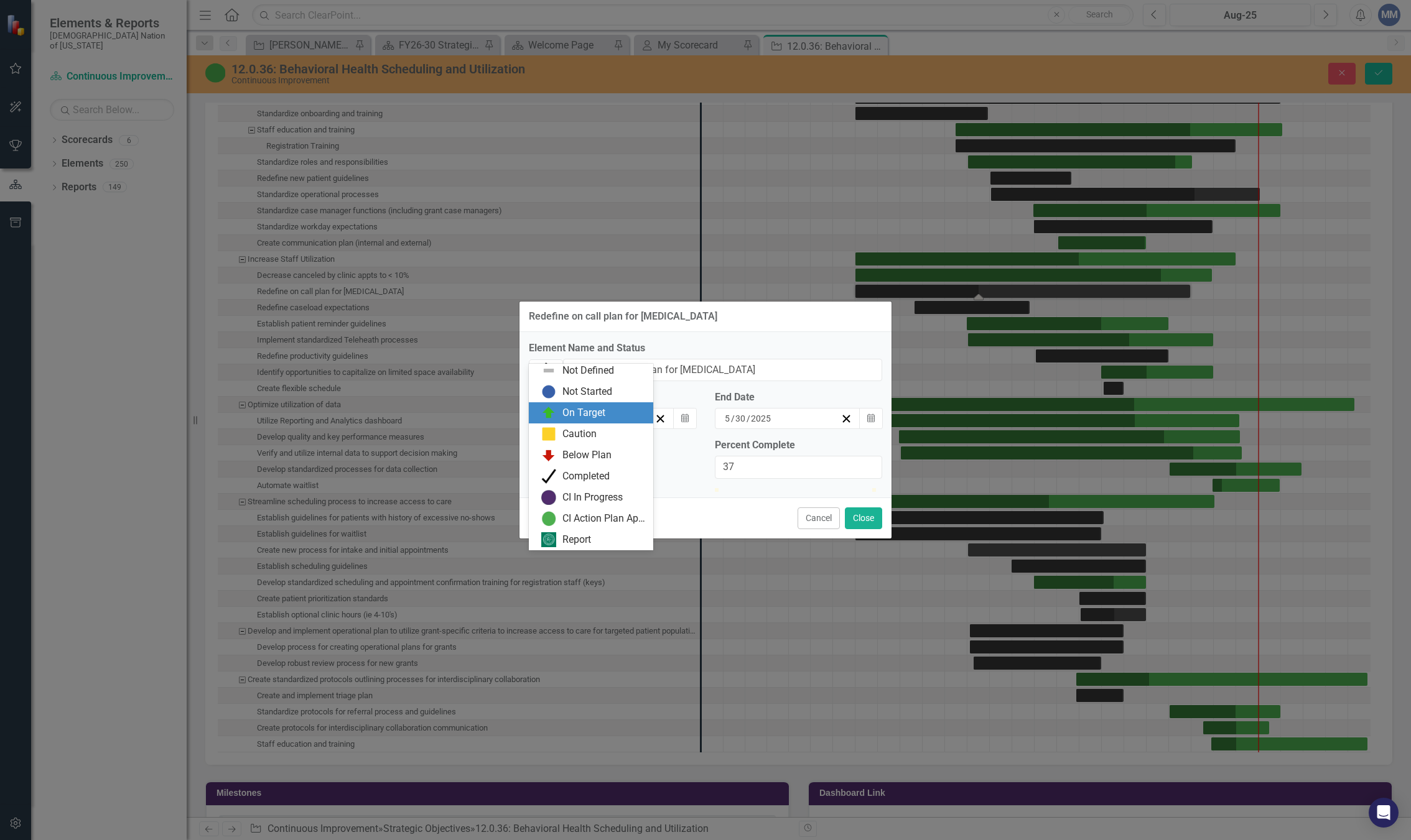
click at [577, 405] on div "On Target" at bounding box center [591, 413] width 125 height 21
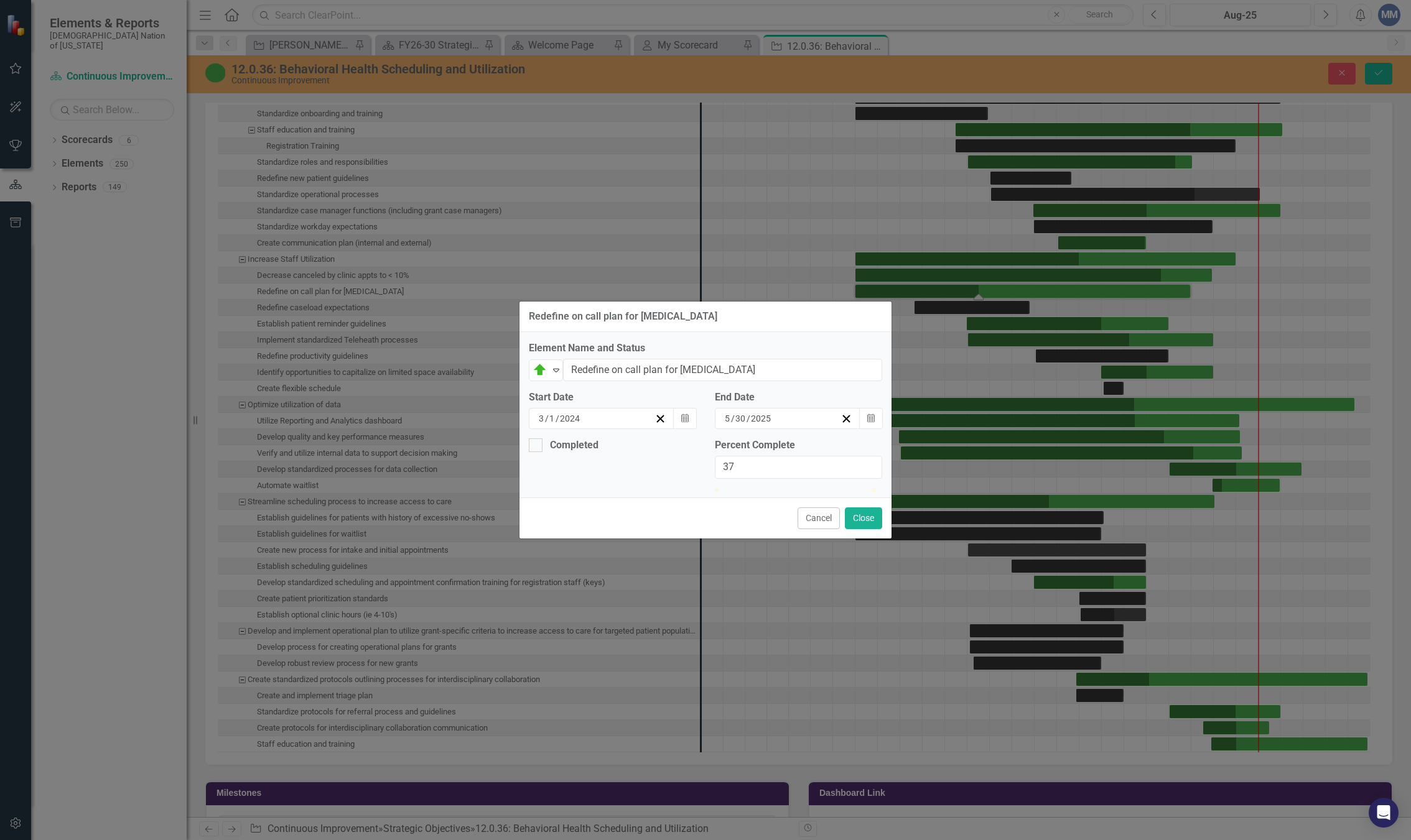
click at [805, 523] on div "Cancel Close" at bounding box center [705, 518] width 372 height 42
click at [805, 527] on button "Cancel" at bounding box center [819, 518] width 42 height 22
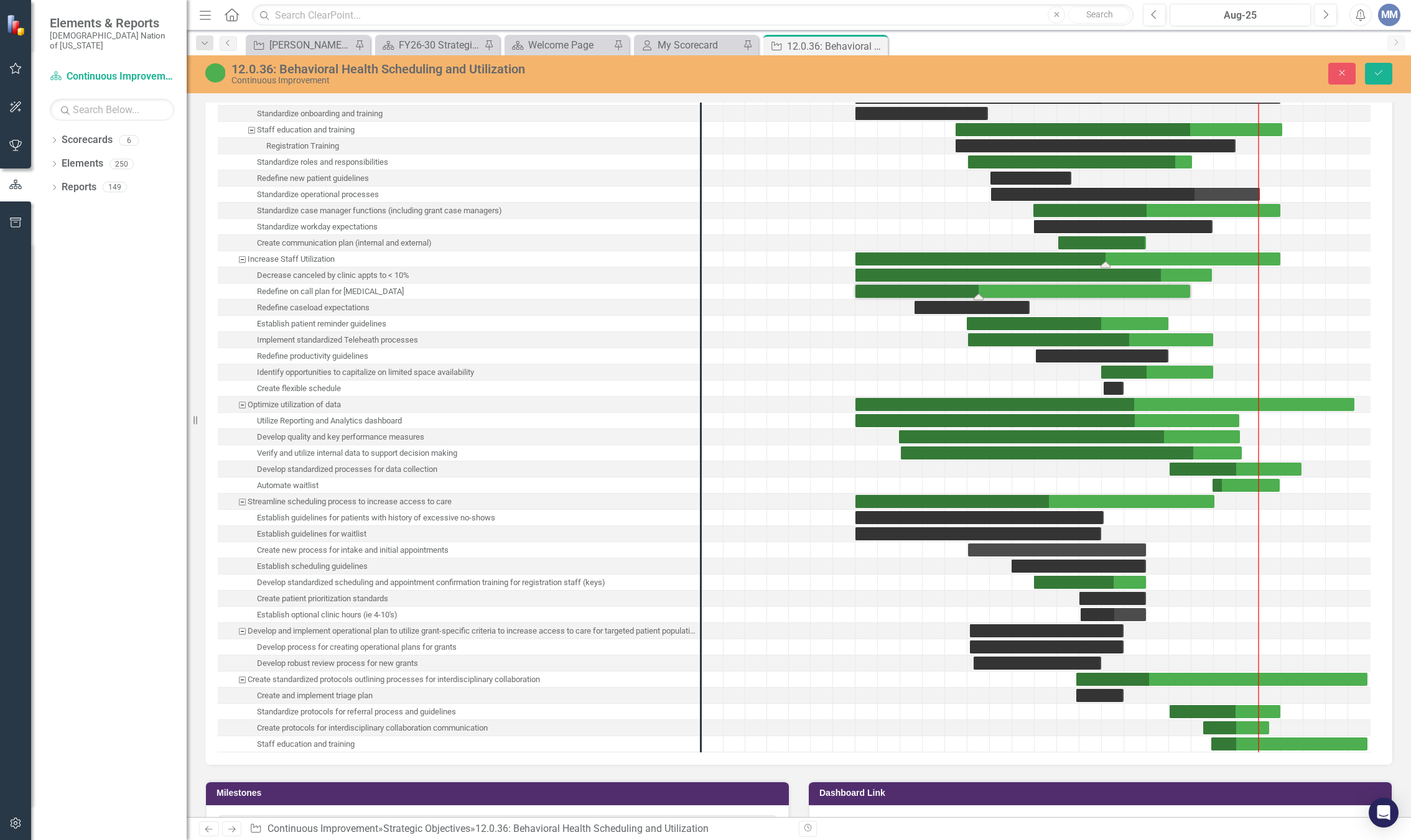
drag, startPoint x: 1237, startPoint y: 272, endPoint x: 1282, endPoint y: 268, distance: 45.2
drag, startPoint x: 1103, startPoint y: 275, endPoint x: 1258, endPoint y: 281, distance: 155.1
click at [981, 282] on div "Task: Start date: 2024-03-01 End date: 2025-06-28" at bounding box center [1033, 275] width 356 height 14
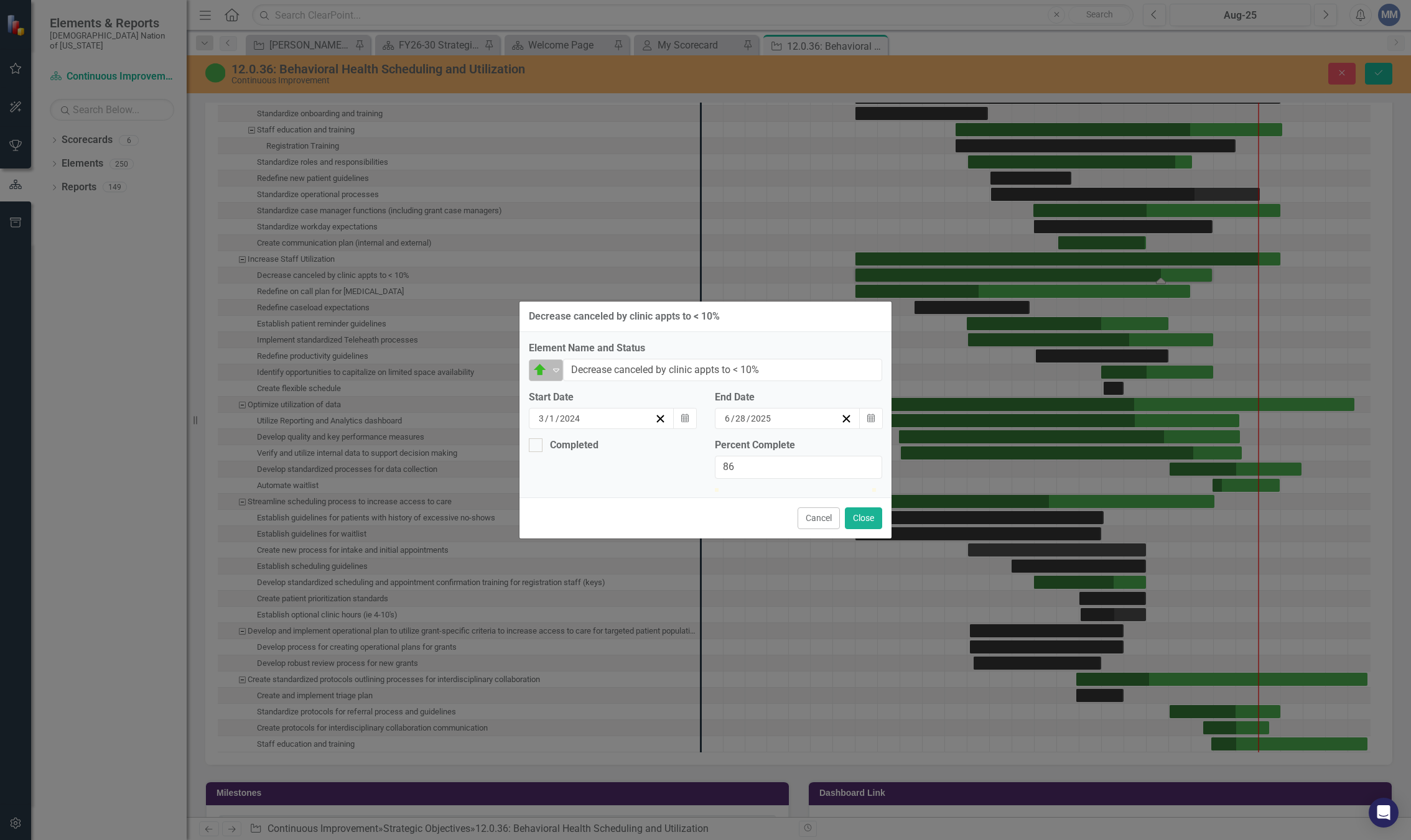
click at [554, 365] on icon "Expand" at bounding box center [556, 370] width 13 height 10
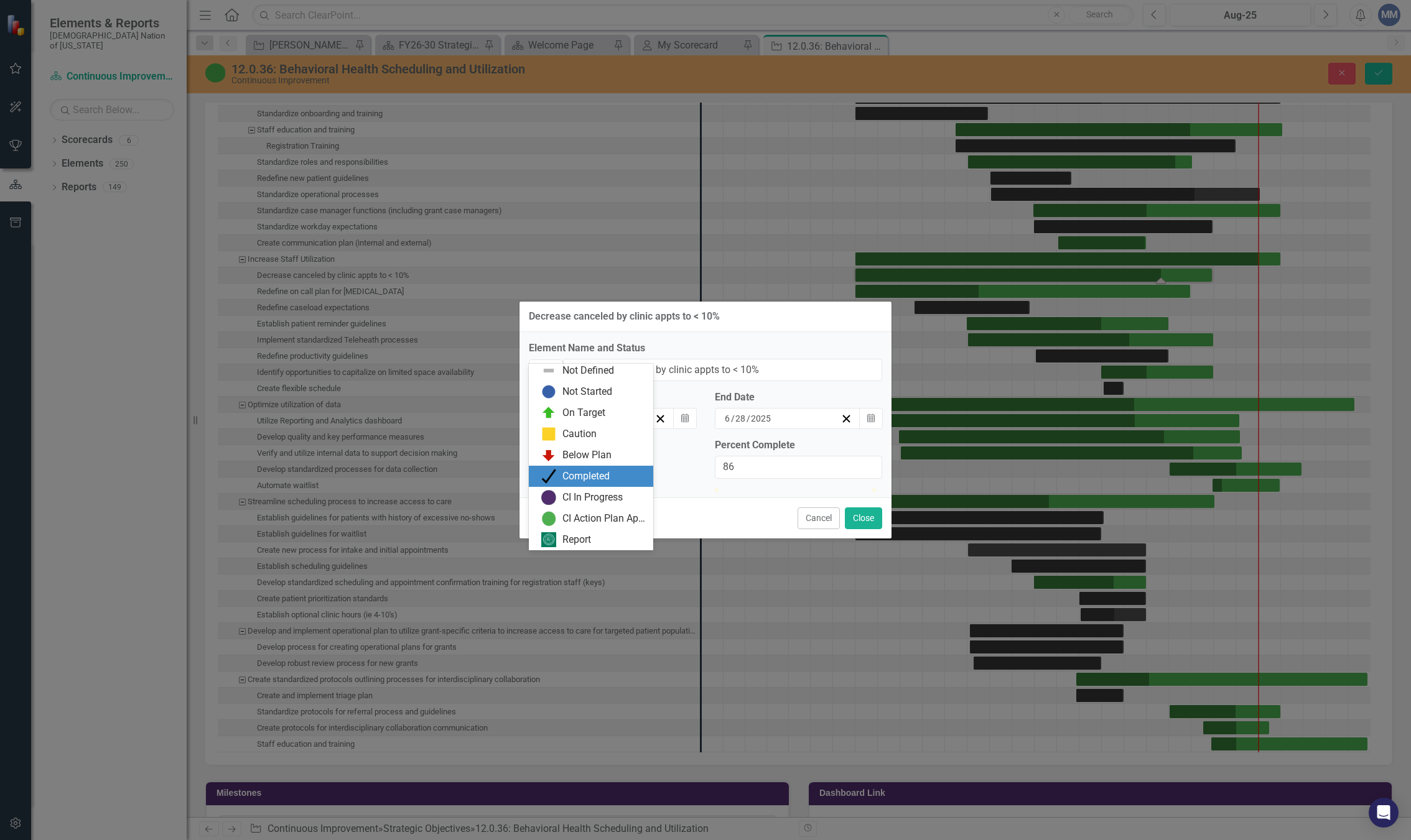
click at [583, 480] on div "Completed" at bounding box center [585, 476] width 47 height 14
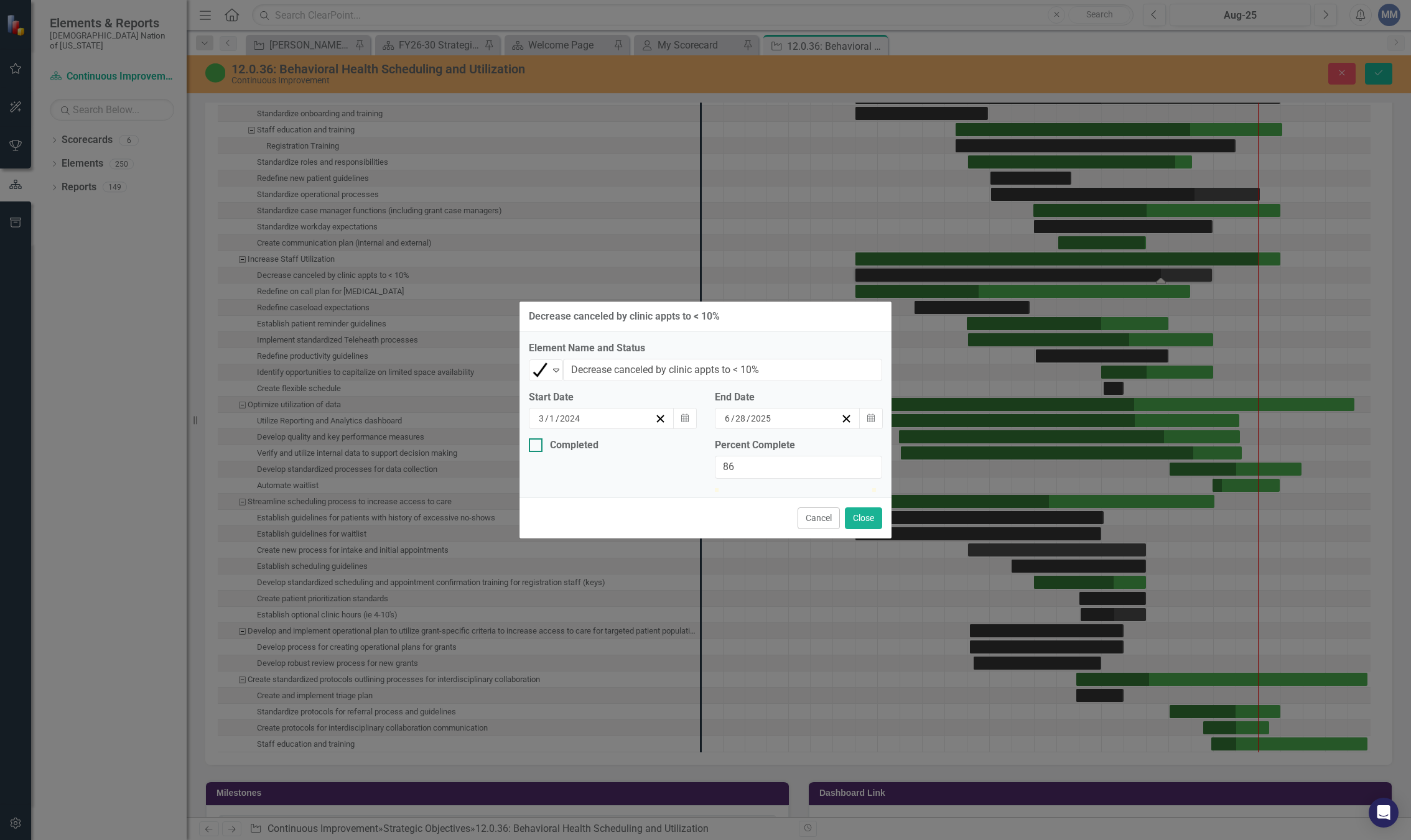
click at [540, 438] on div at bounding box center [536, 445] width 14 height 14
click at [537, 438] on input "Completed" at bounding box center [533, 442] width 8 height 8
checkbox input "true"
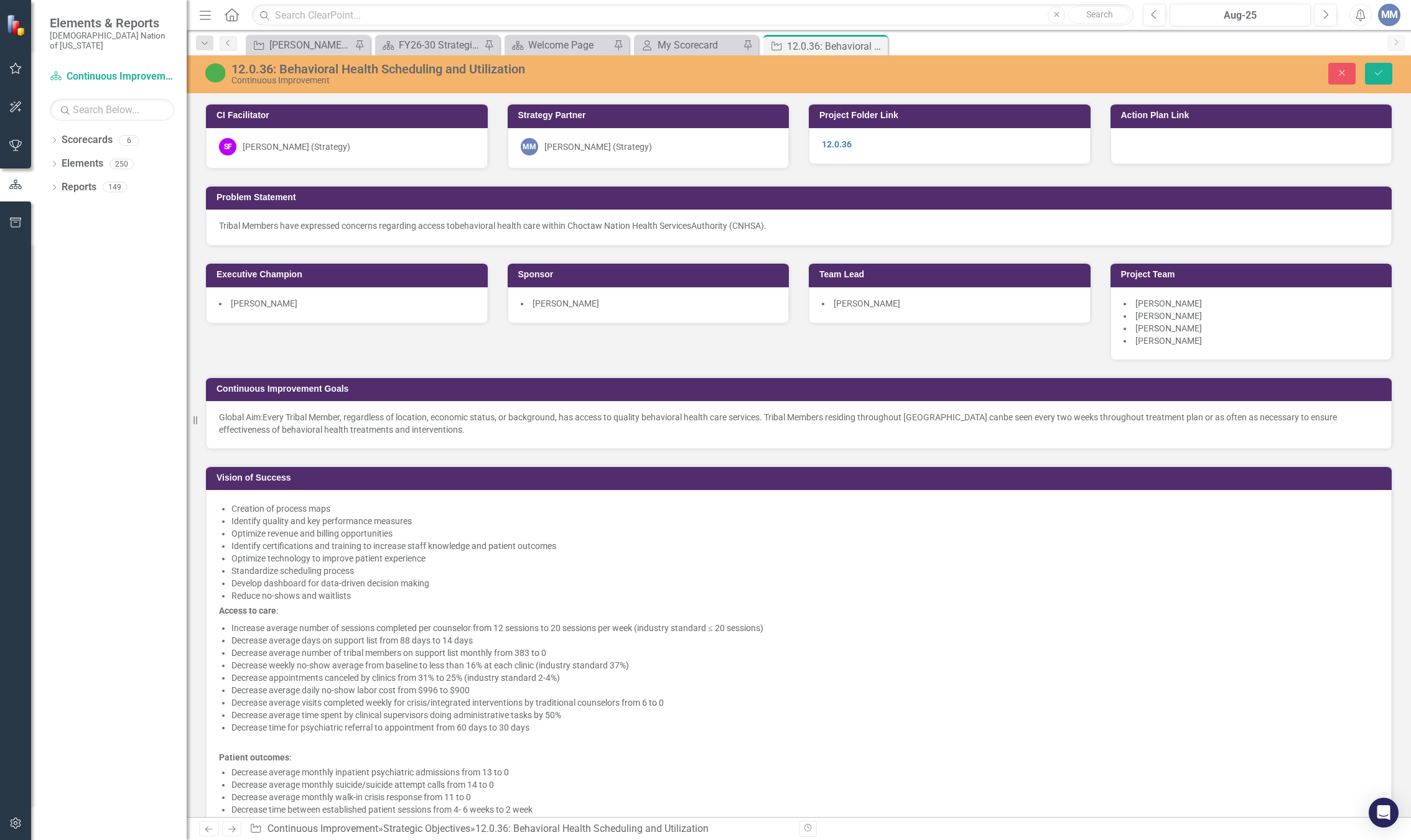
scroll to position [2742, 0]
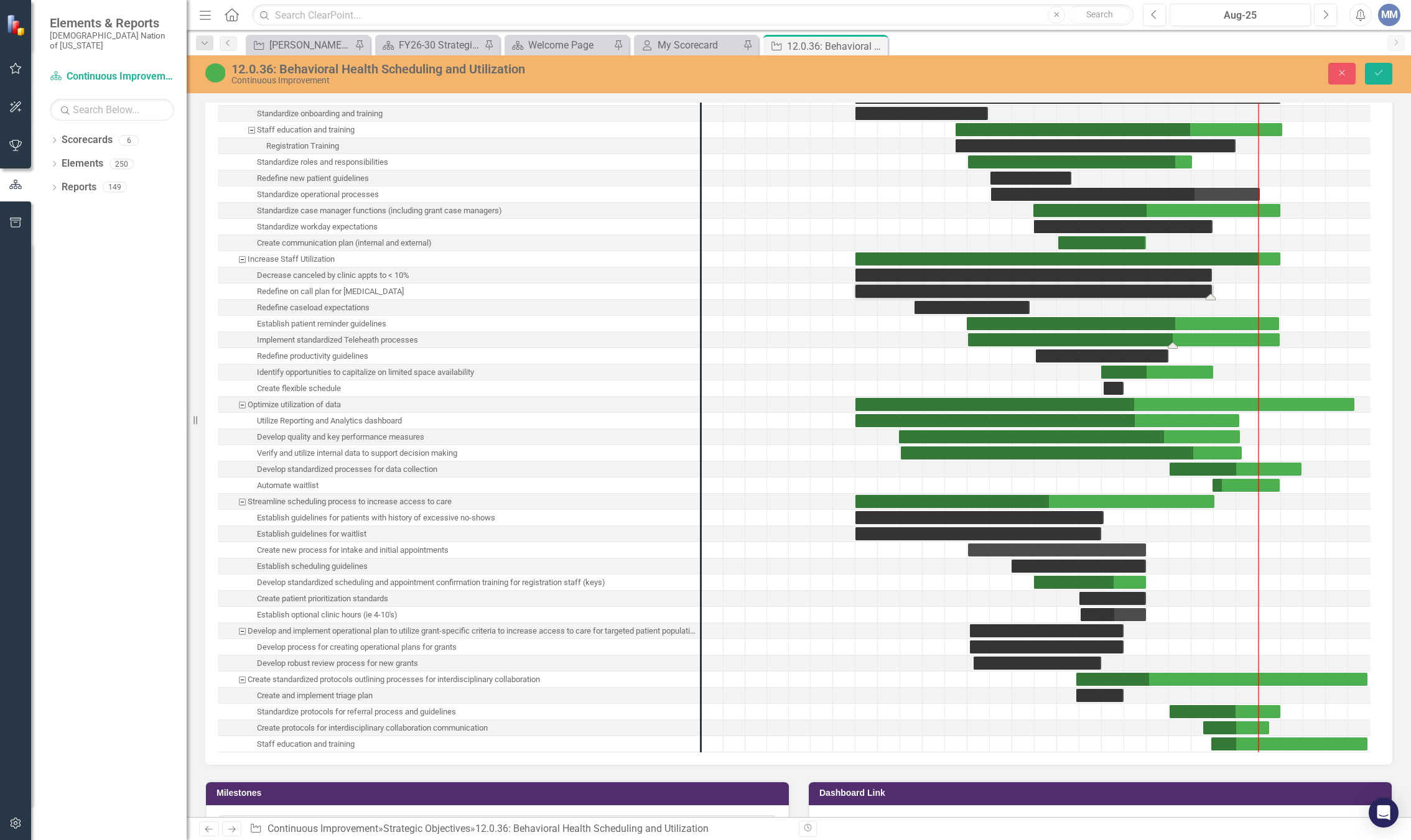
drag, startPoint x: 1213, startPoint y: 355, endPoint x: 1280, endPoint y: 364, distance: 67.6
drag, startPoint x: 1281, startPoint y: 351, endPoint x: 1237, endPoint y: 347, distance: 44.2
click at [1115, 347] on div "Task: Start date: 2024-08-01 End date: 2025-08-01" at bounding box center [1103, 340] width 268 height 14
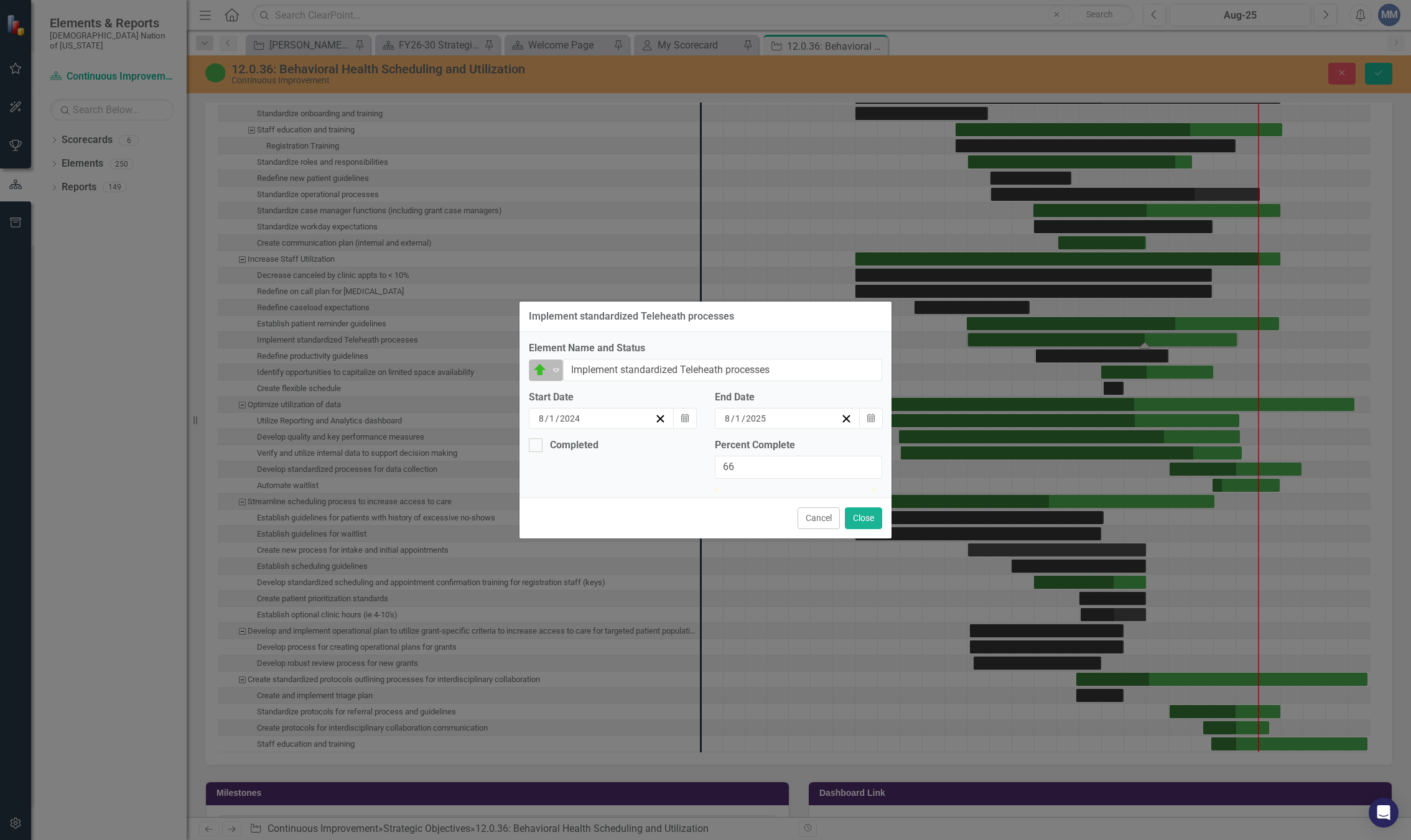
click at [551, 365] on icon "Expand" at bounding box center [556, 370] width 13 height 10
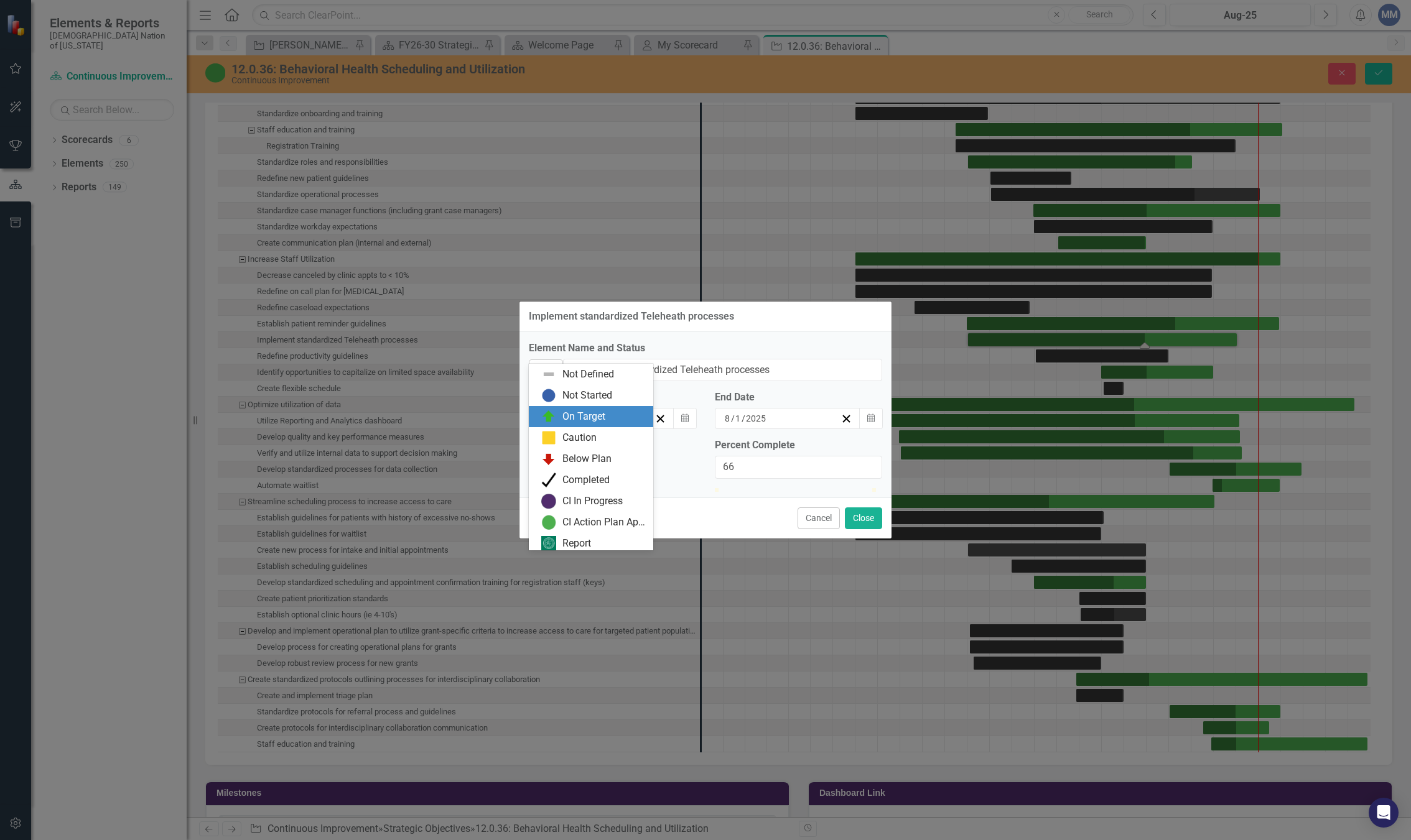
scroll to position [4, 0]
click at [583, 471] on div "Completed" at bounding box center [585, 476] width 47 height 14
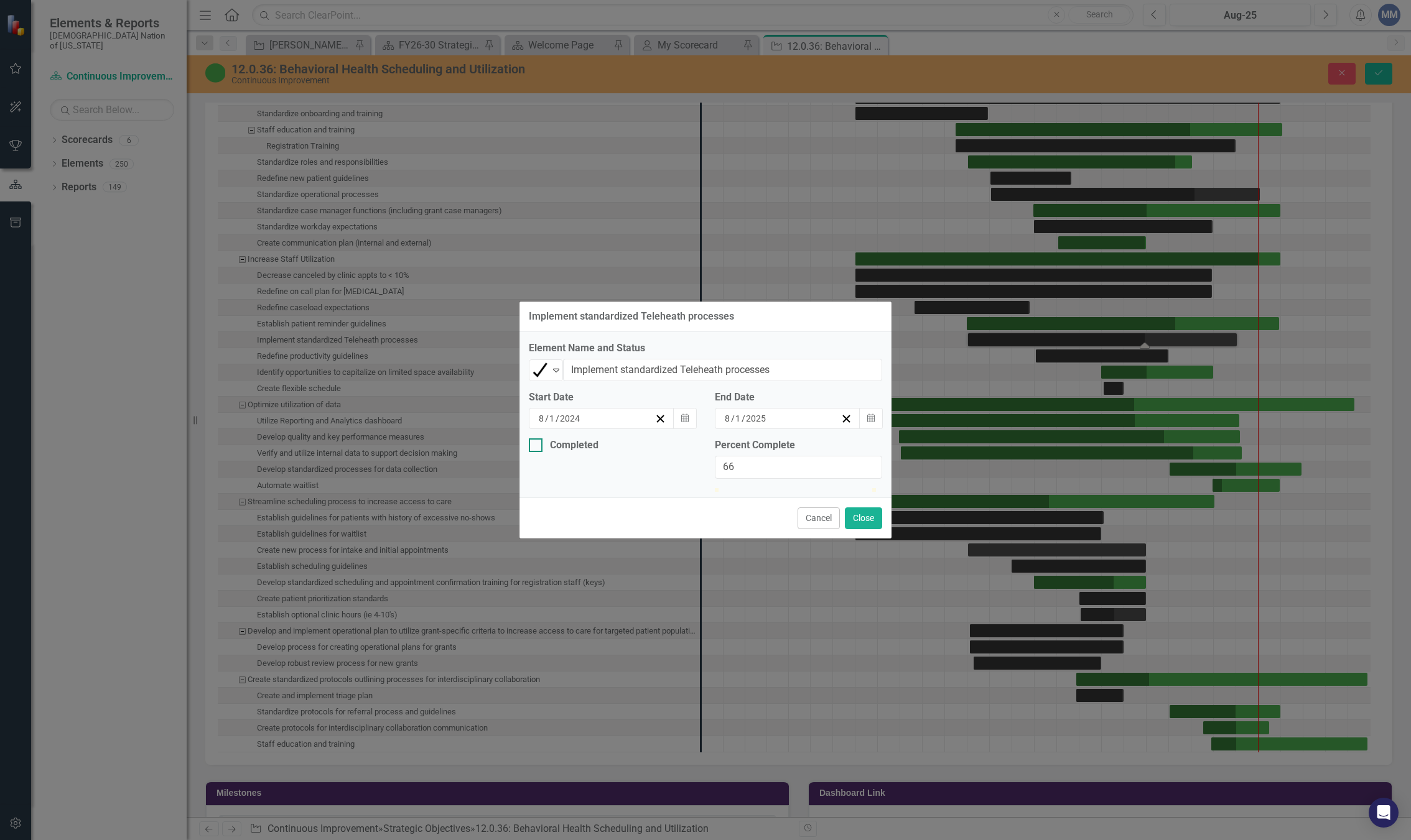
click at [549, 438] on div "Completed" at bounding box center [609, 445] width 161 height 14
click at [537, 438] on input "Completed" at bounding box center [533, 442] width 8 height 8
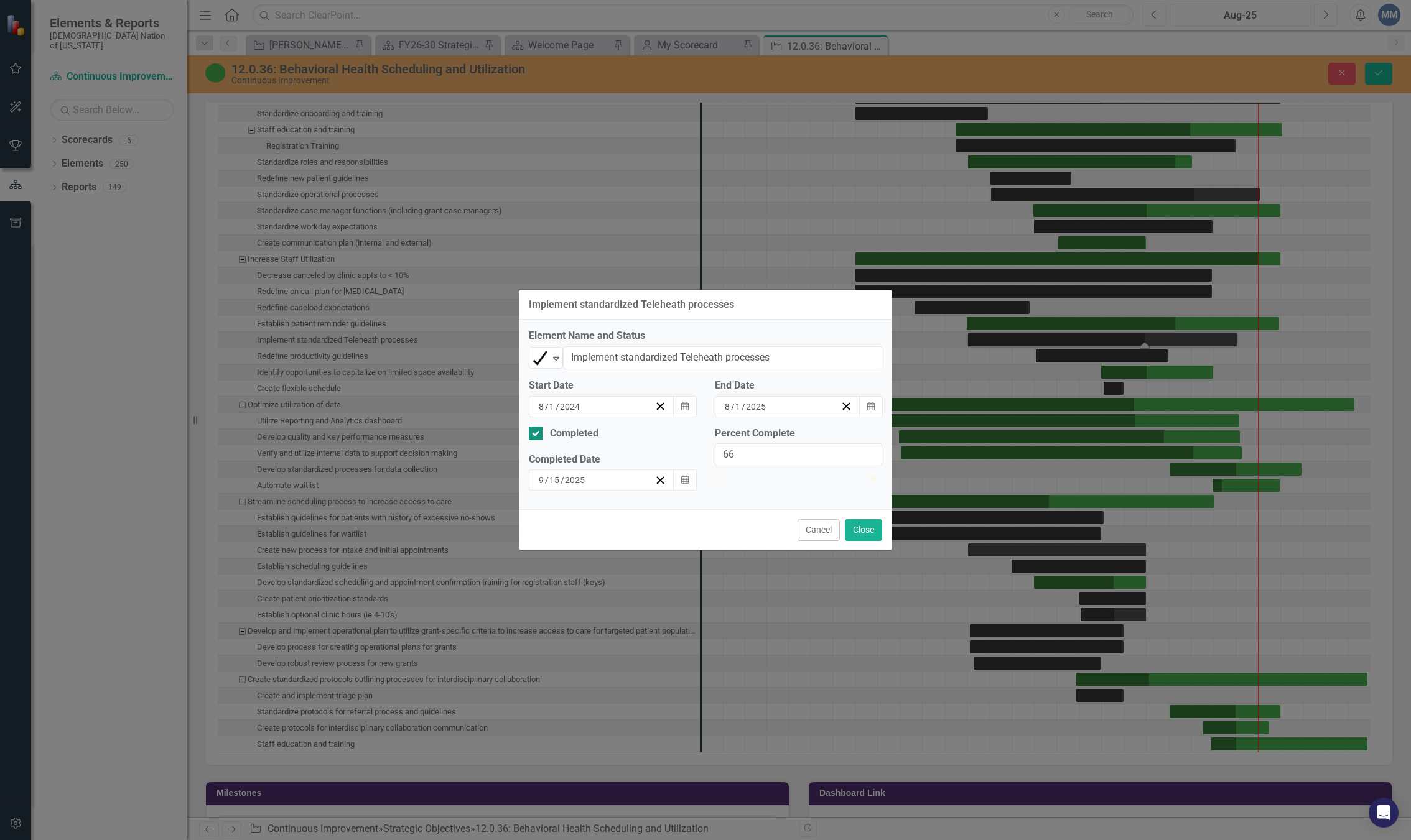
click at [534, 427] on input "Completed" at bounding box center [533, 431] width 8 height 8
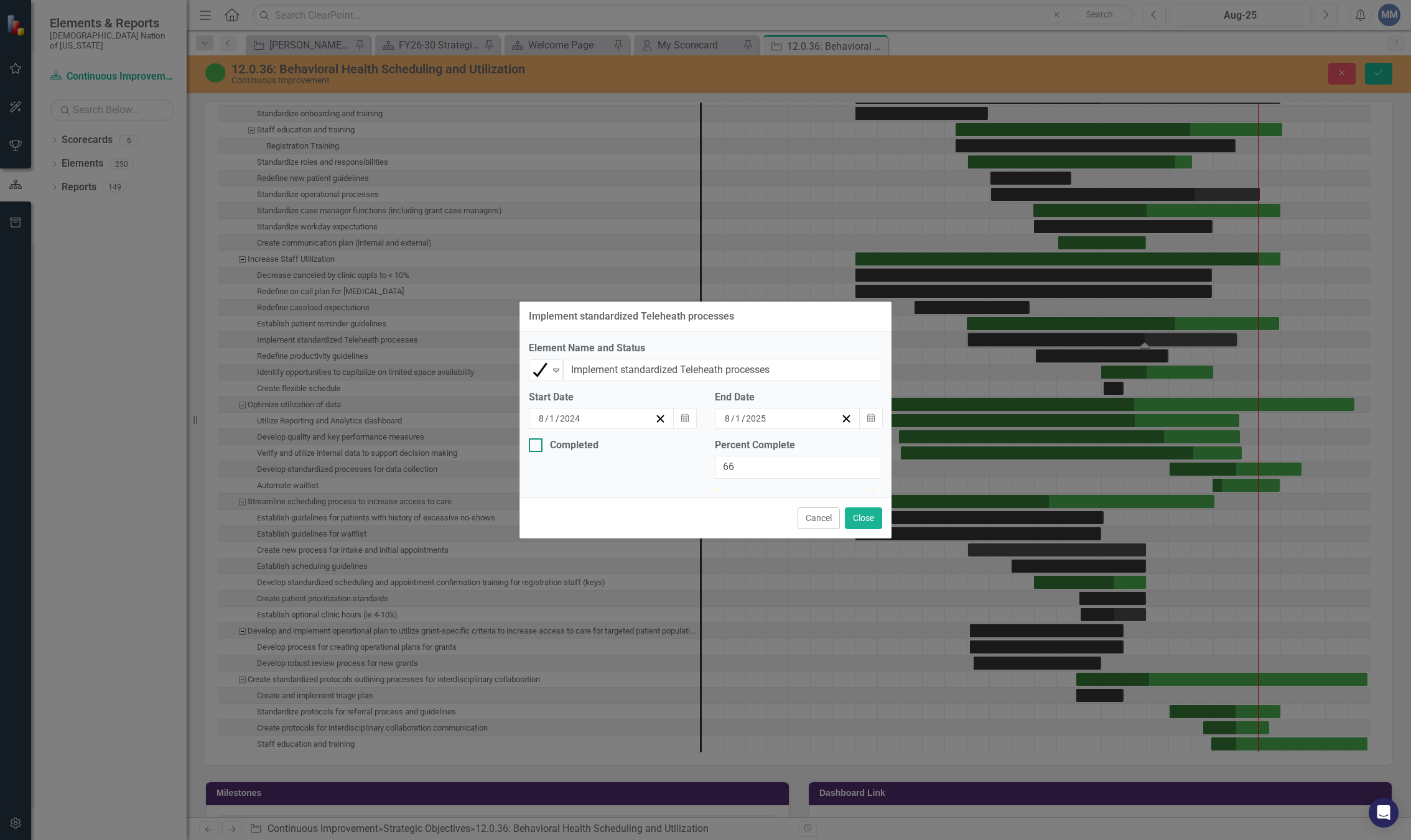
click at [534, 438] on div at bounding box center [536, 445] width 14 height 14
click at [534, 438] on input "Completed" at bounding box center [533, 442] width 8 height 8
checkbox input "true"
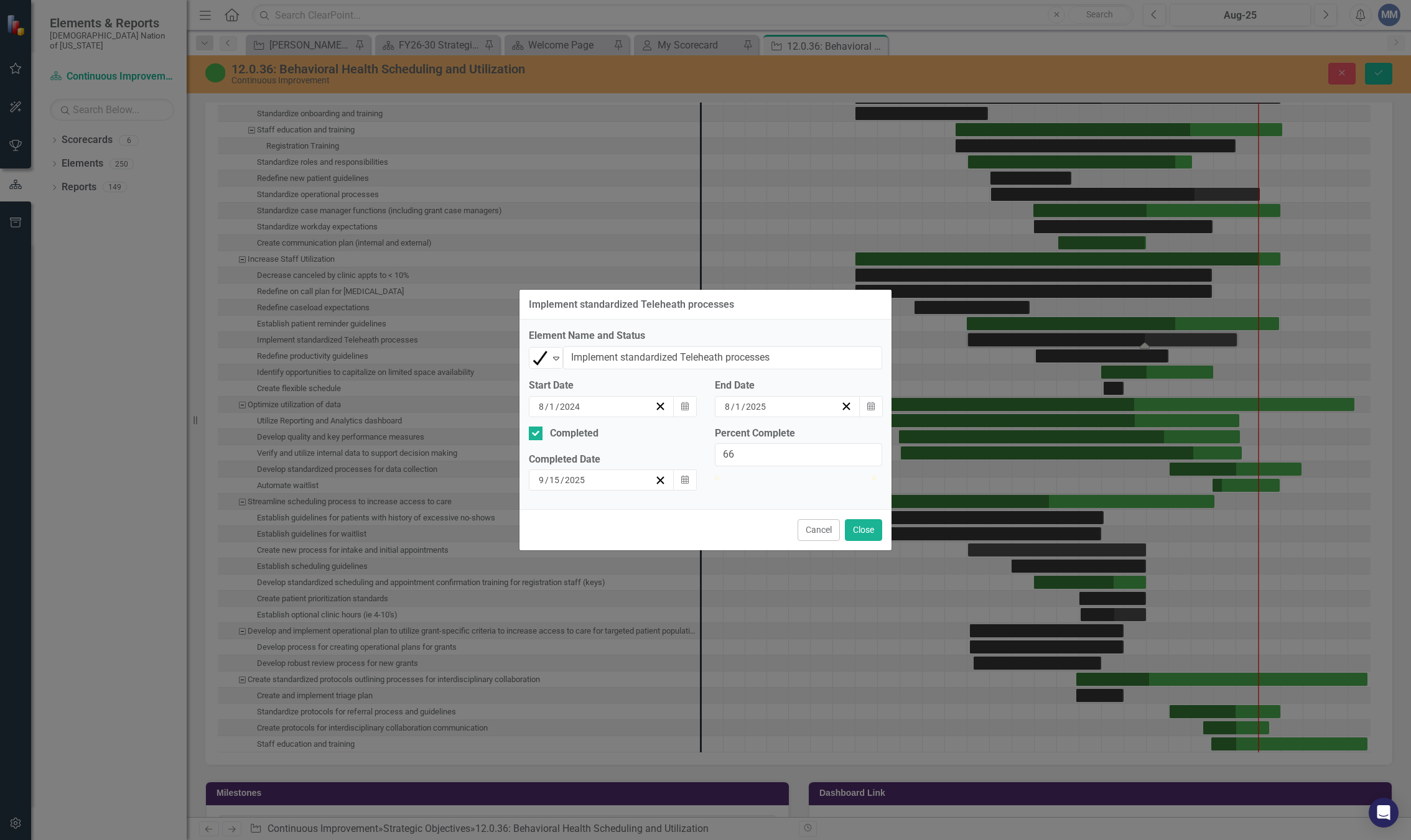
drag, startPoint x: 687, startPoint y: 483, endPoint x: 683, endPoint y: 489, distance: 7.2
click at [687, 482] on button "Calendar" at bounding box center [685, 480] width 23 height 21
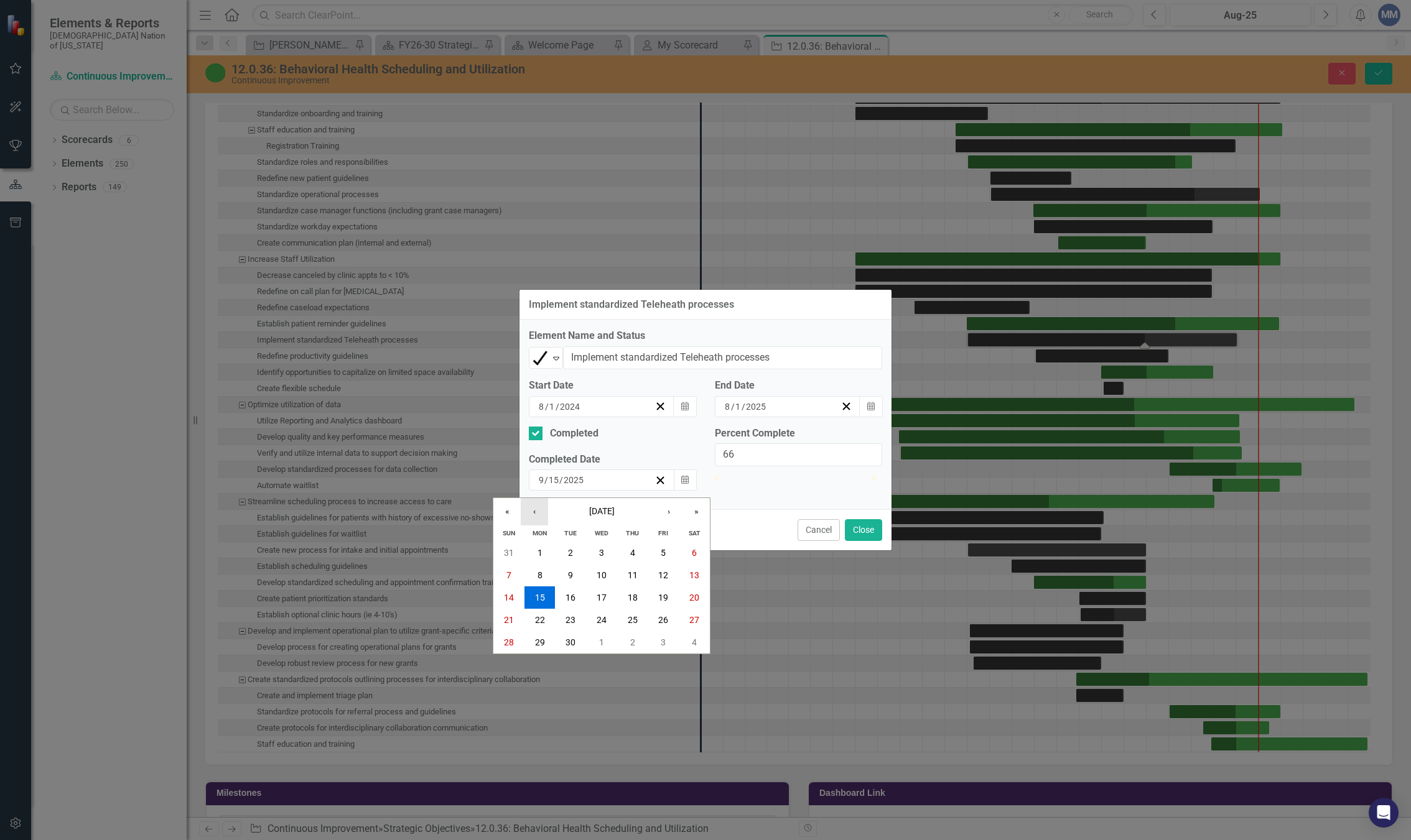
click at [538, 499] on button "‹" at bounding box center [534, 512] width 27 height 27
click at [527, 506] on button "‹" at bounding box center [534, 512] width 27 height 27
click at [637, 637] on abbr "31" at bounding box center [633, 642] width 10 height 10
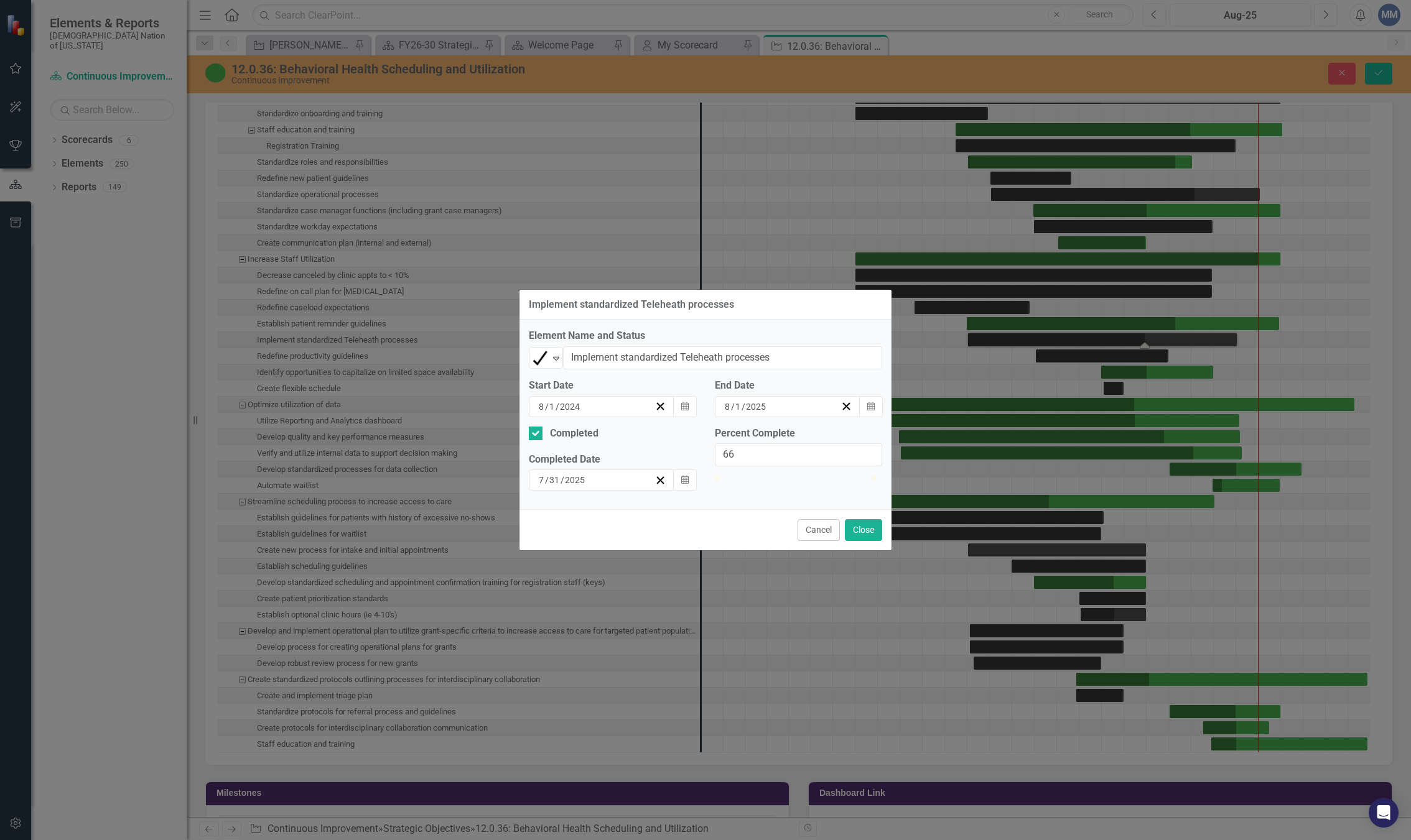
type input "100"
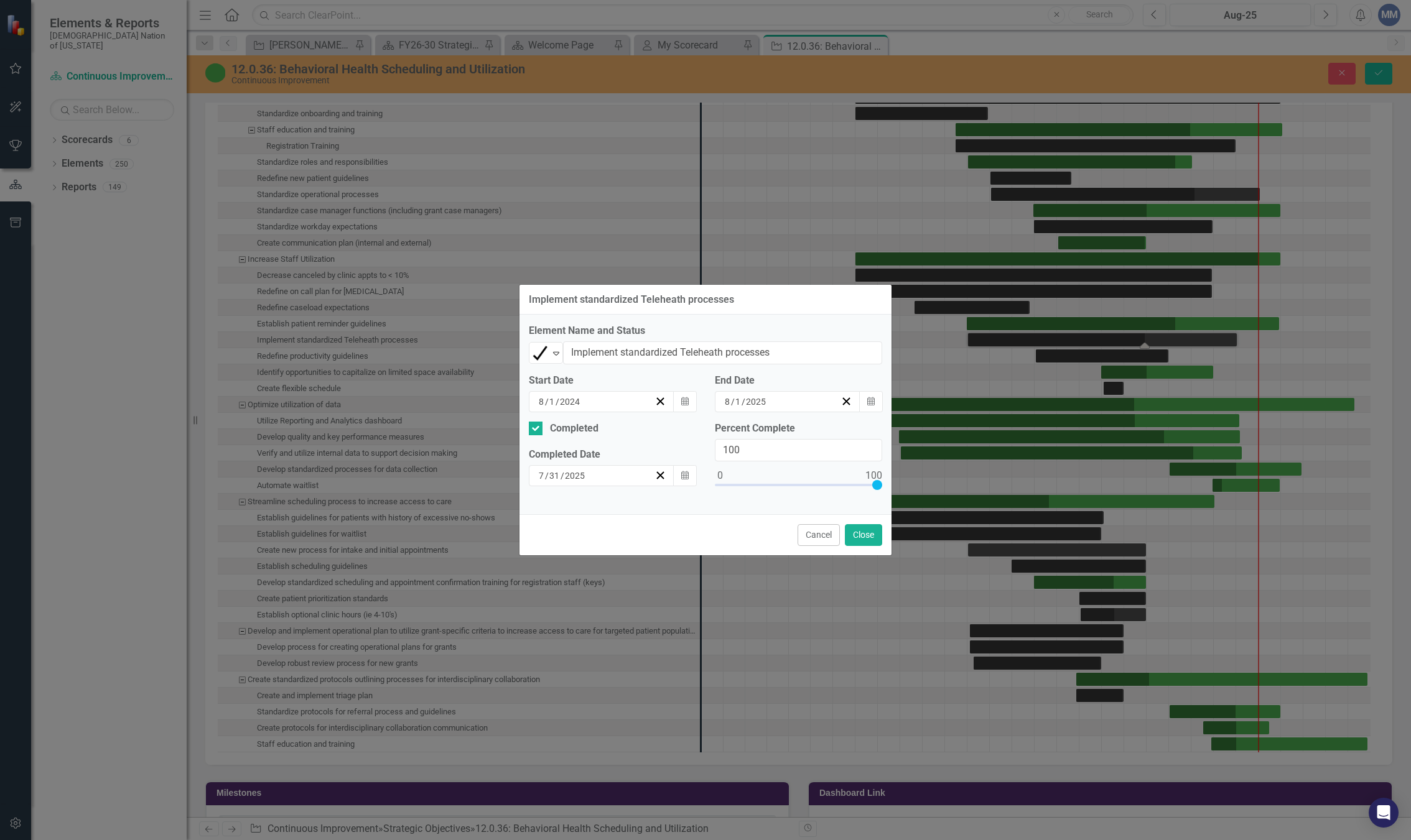
drag, startPoint x: 823, startPoint y: 484, endPoint x: 960, endPoint y: 520, distance: 141.7
click at [995, 512] on div "Implement standardized Teleheath processes Element Name and Status Completed Ex…" at bounding box center [705, 420] width 1411 height 840
click at [863, 536] on button "Close" at bounding box center [863, 535] width 38 height 22
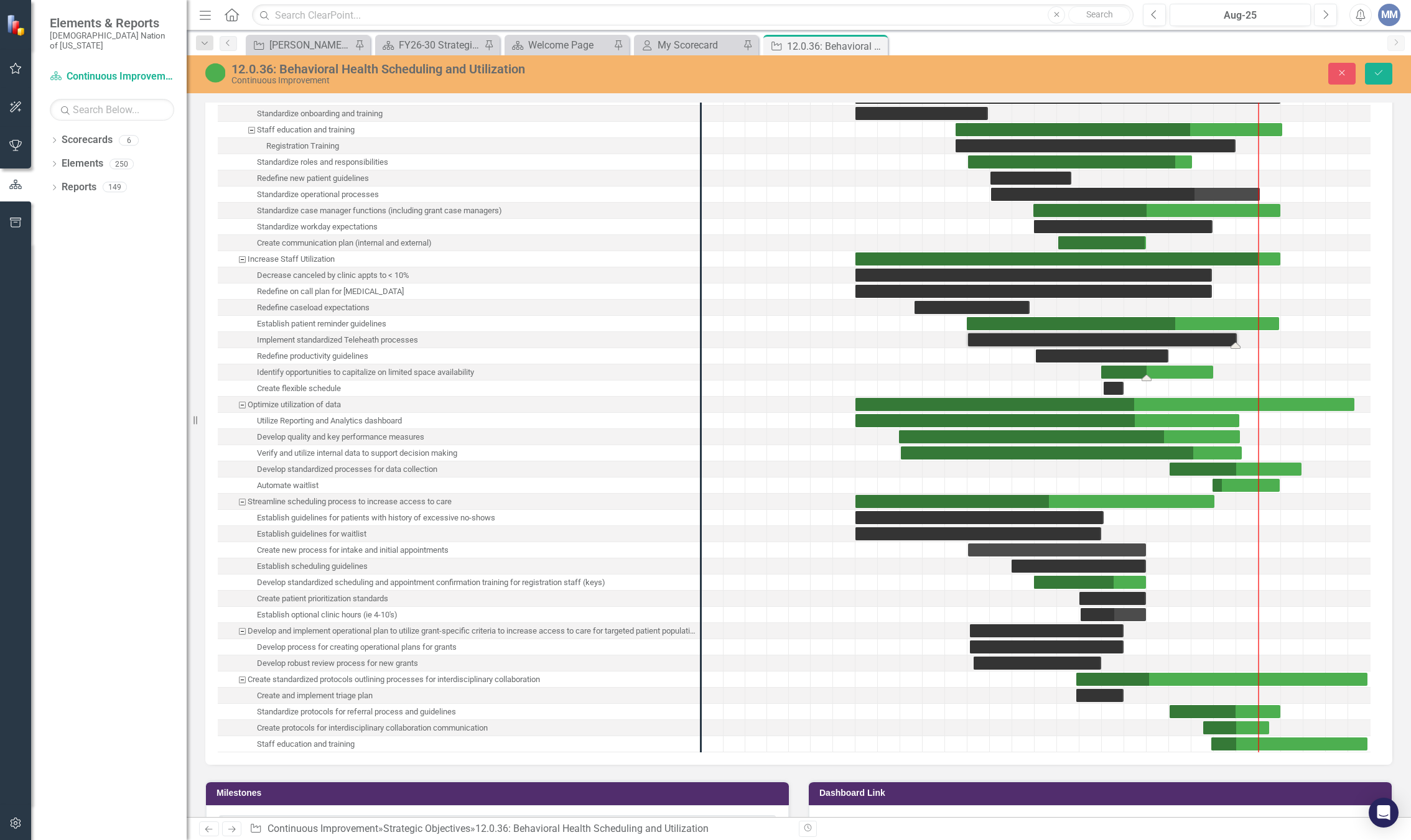
click at [1182, 378] on div "Task: Start date: 2025-01-31 End date: 2025-06-30" at bounding box center [1157, 373] width 112 height 14
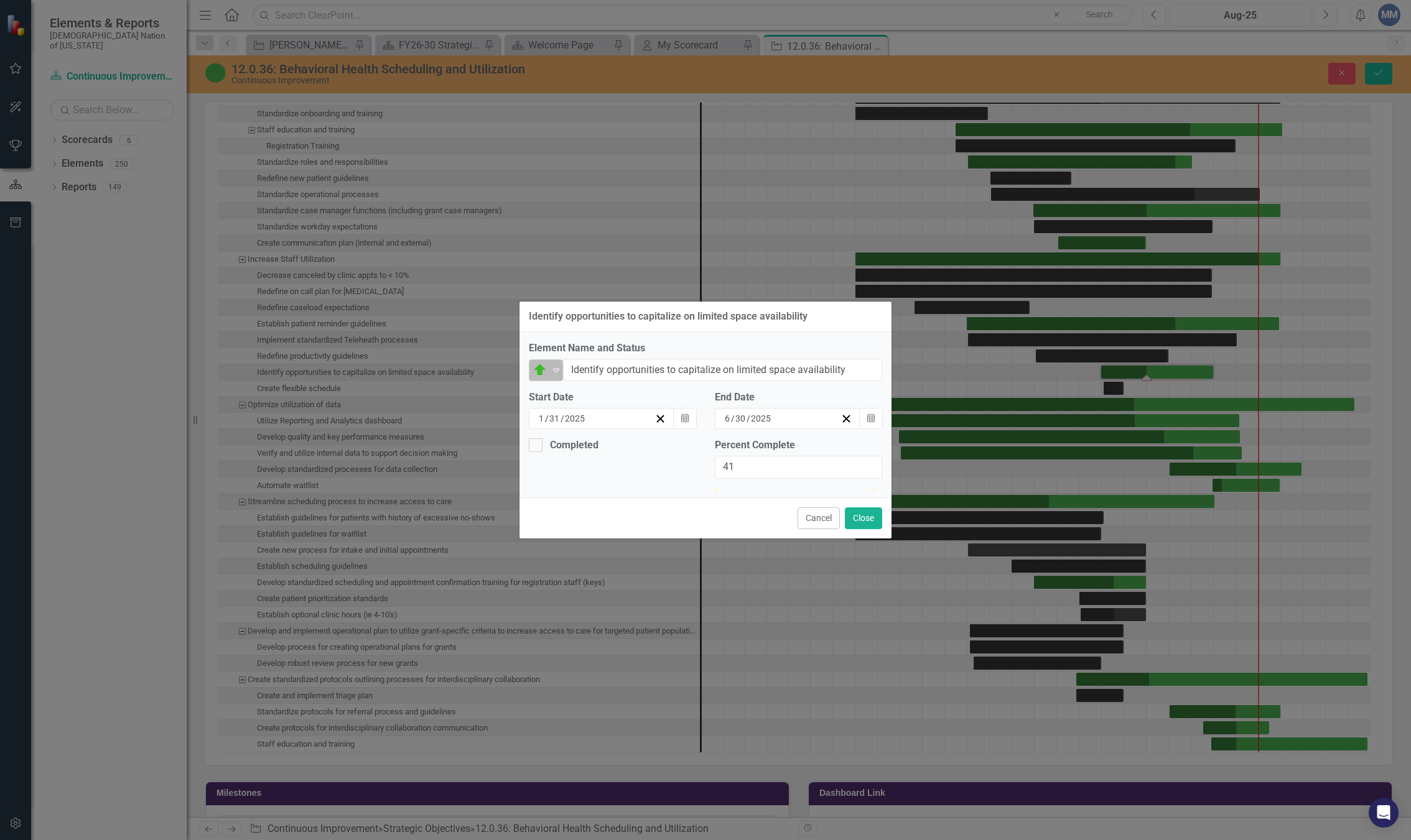
click at [560, 365] on icon "Expand" at bounding box center [556, 370] width 13 height 10
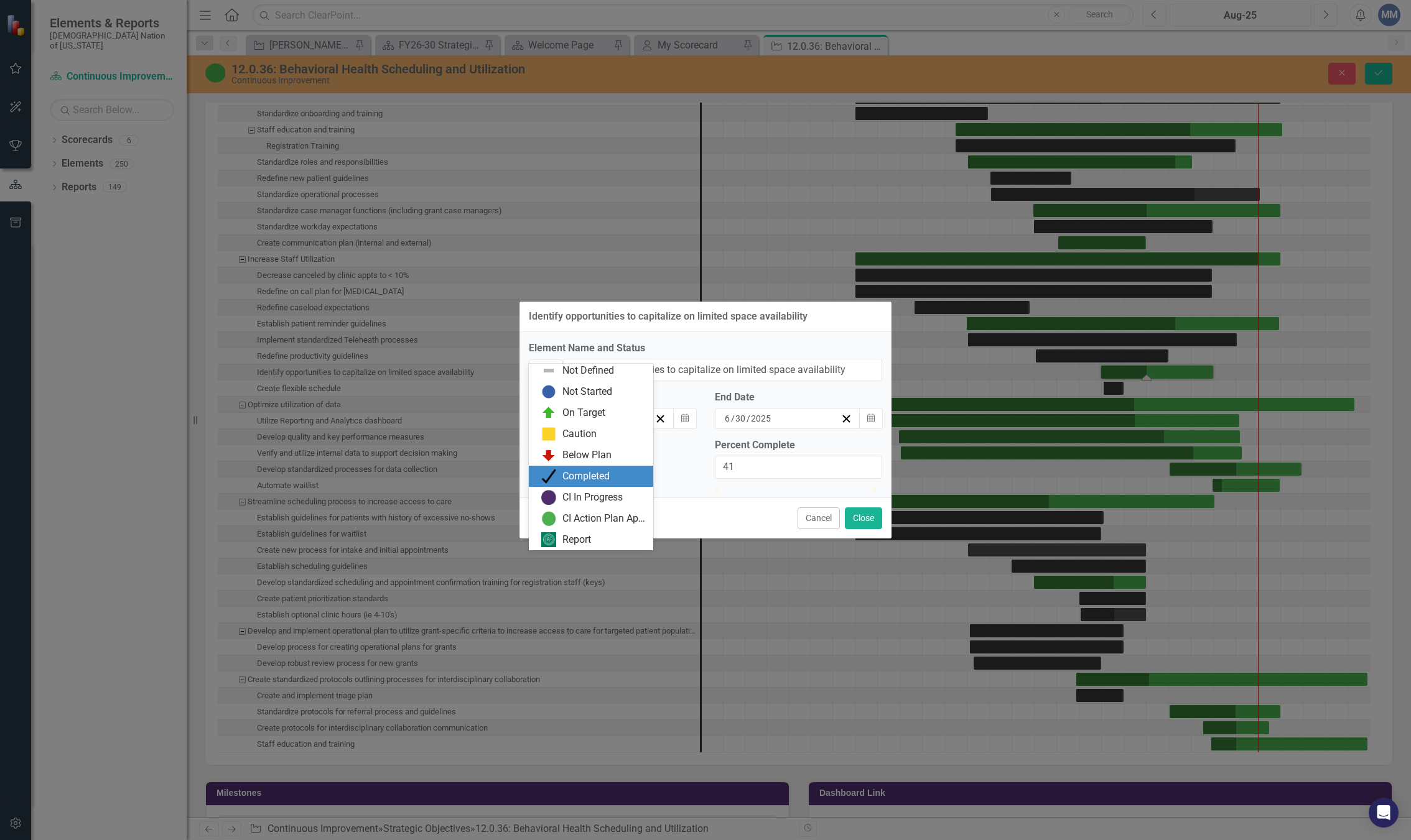
click at [574, 469] on div "Completed" at bounding box center [585, 476] width 47 height 14
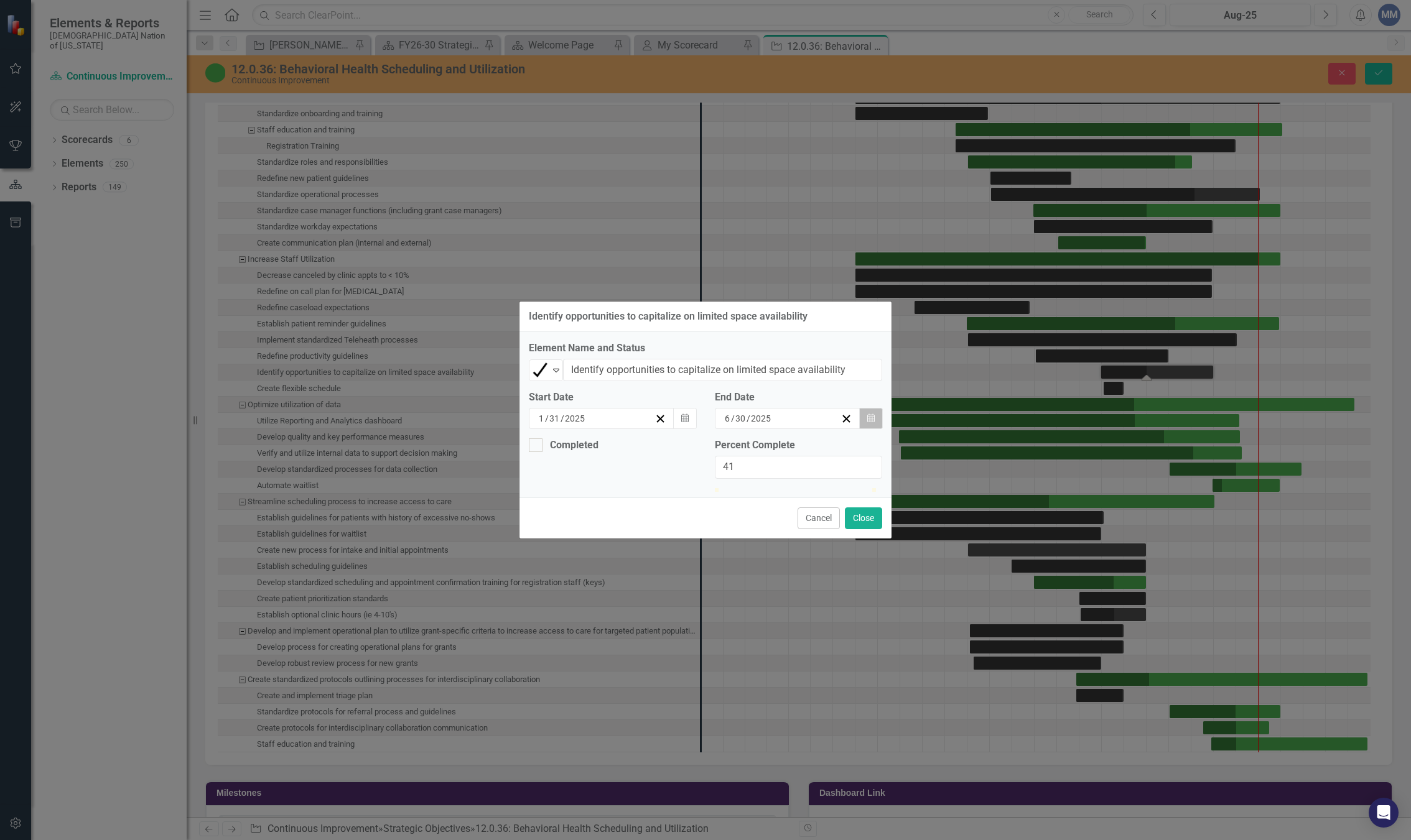
click at [872, 408] on button "Calendar" at bounding box center [871, 419] width 23 height 21
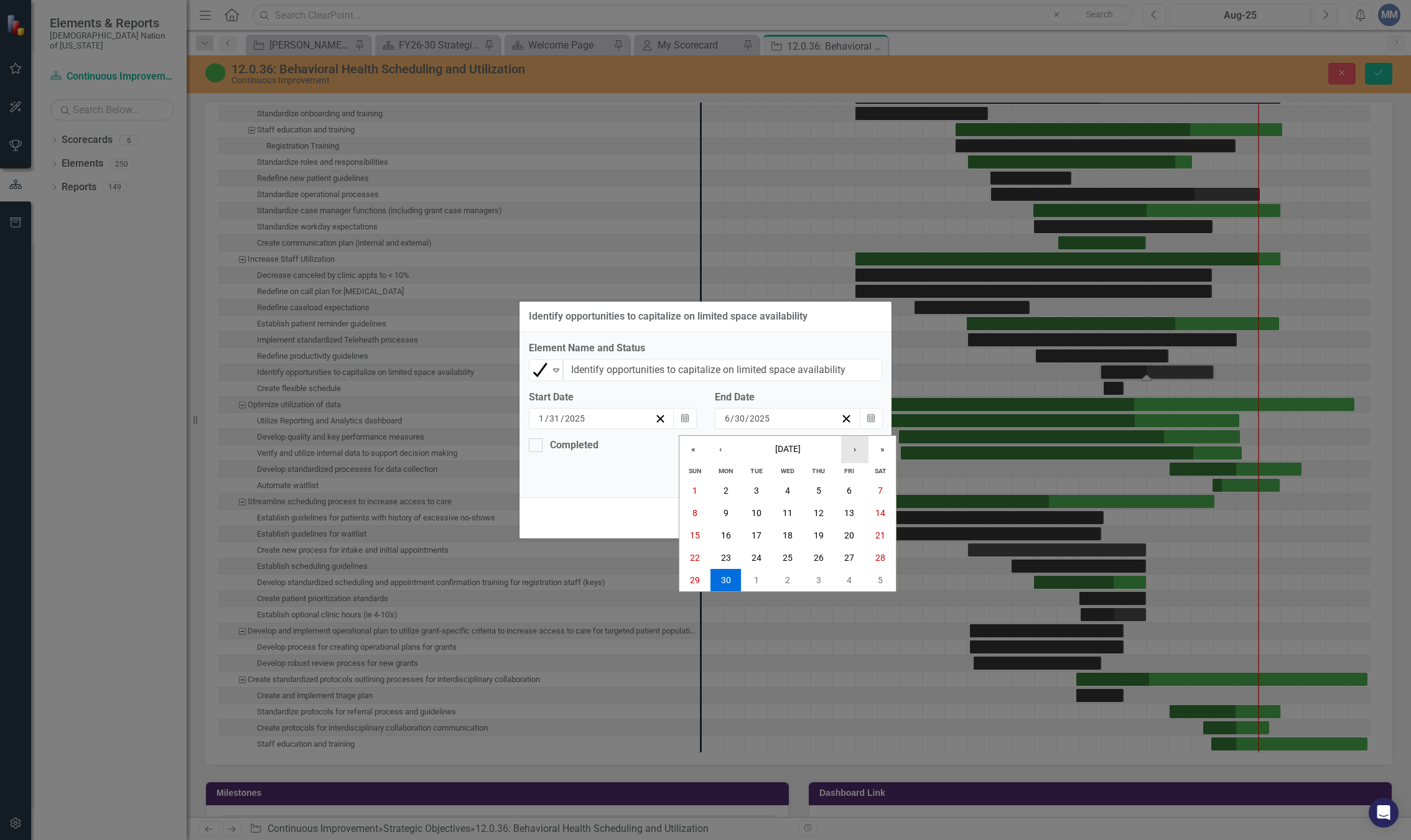
click at [853, 436] on button "›" at bounding box center [855, 450] width 27 height 27
click at [823, 570] on button "31" at bounding box center [819, 580] width 31 height 22
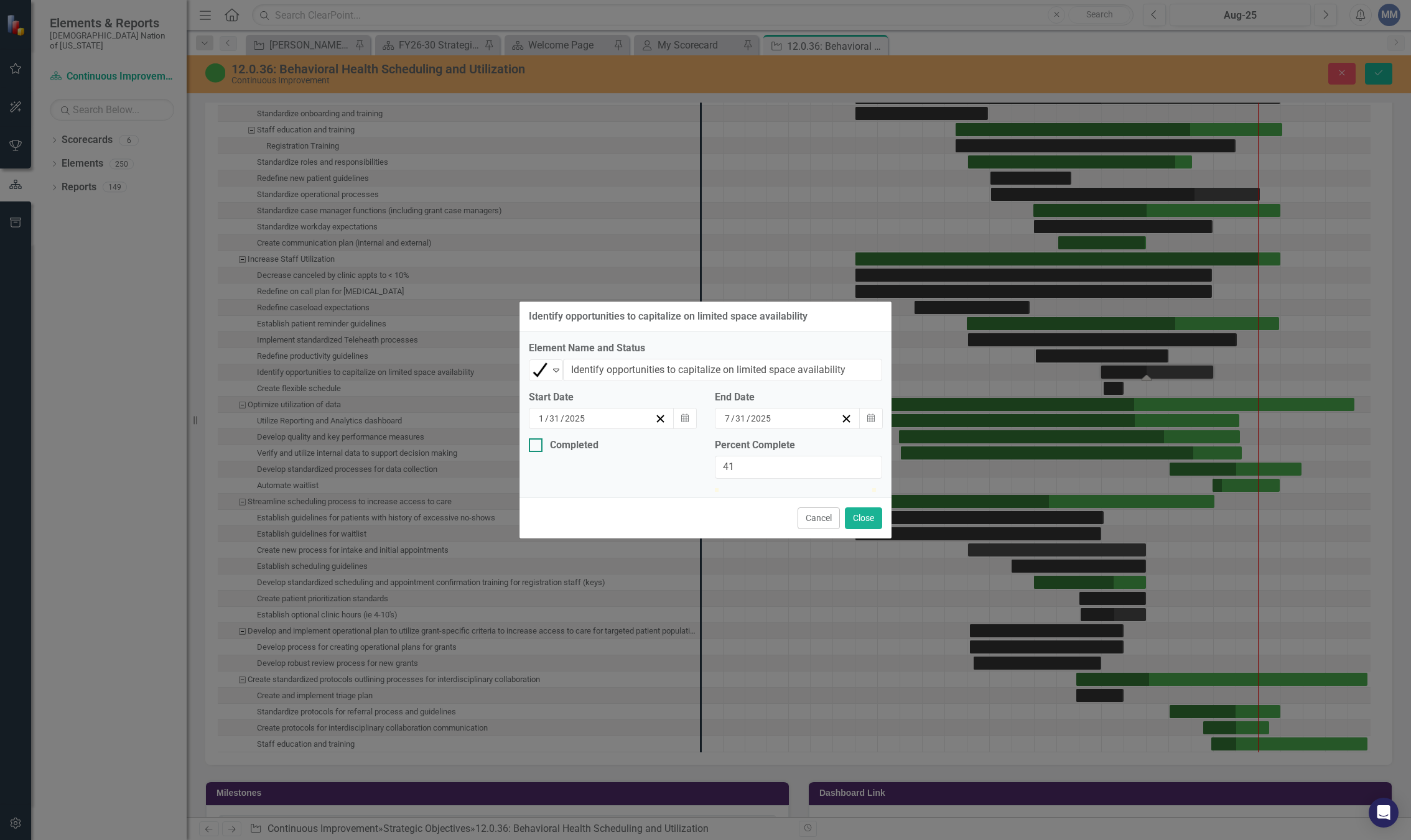
click at [540, 438] on div at bounding box center [536, 445] width 14 height 14
click at [537, 438] on input "Completed" at bounding box center [533, 442] width 8 height 8
checkbox input "true"
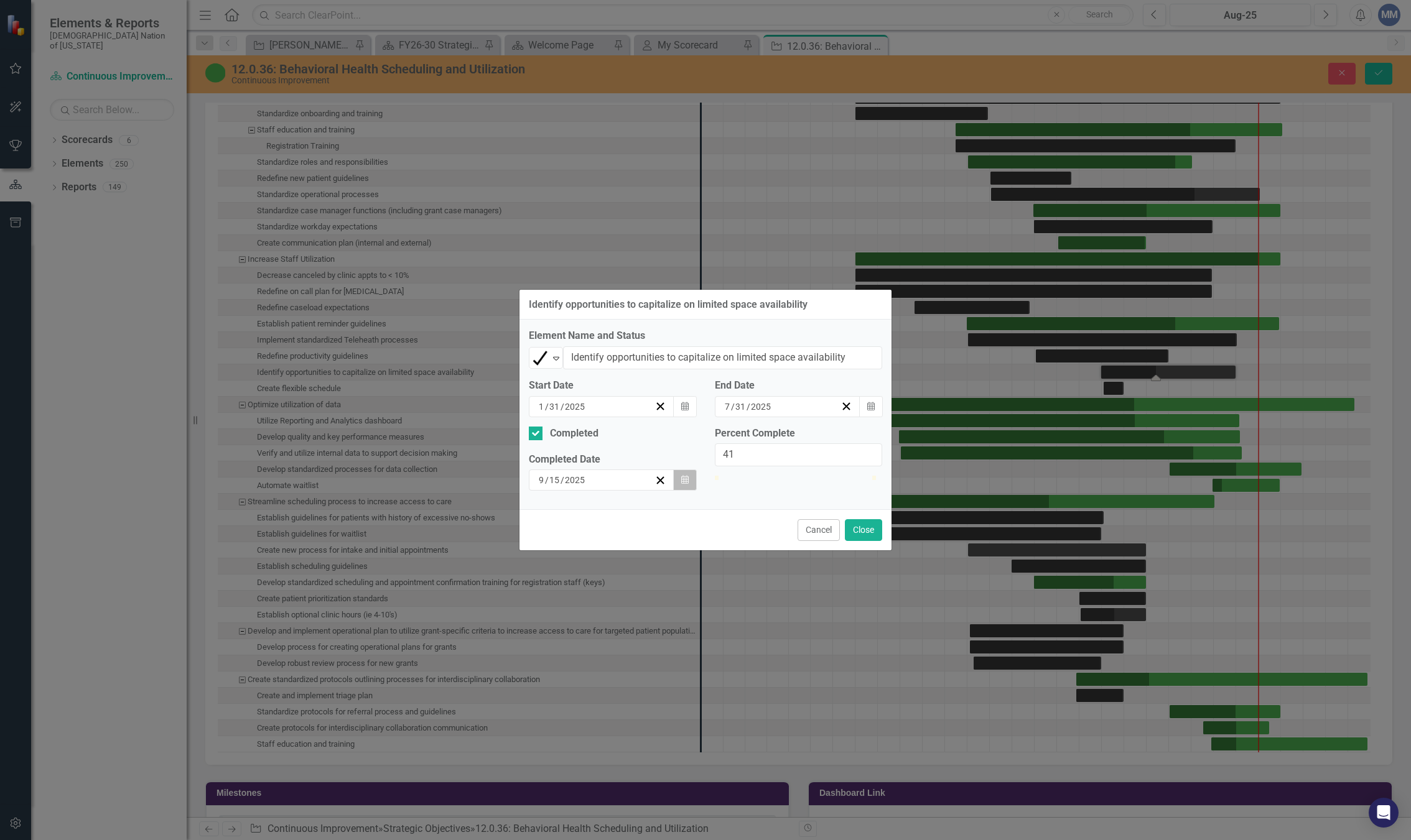
click at [682, 481] on button "Calendar" at bounding box center [685, 480] width 23 height 21
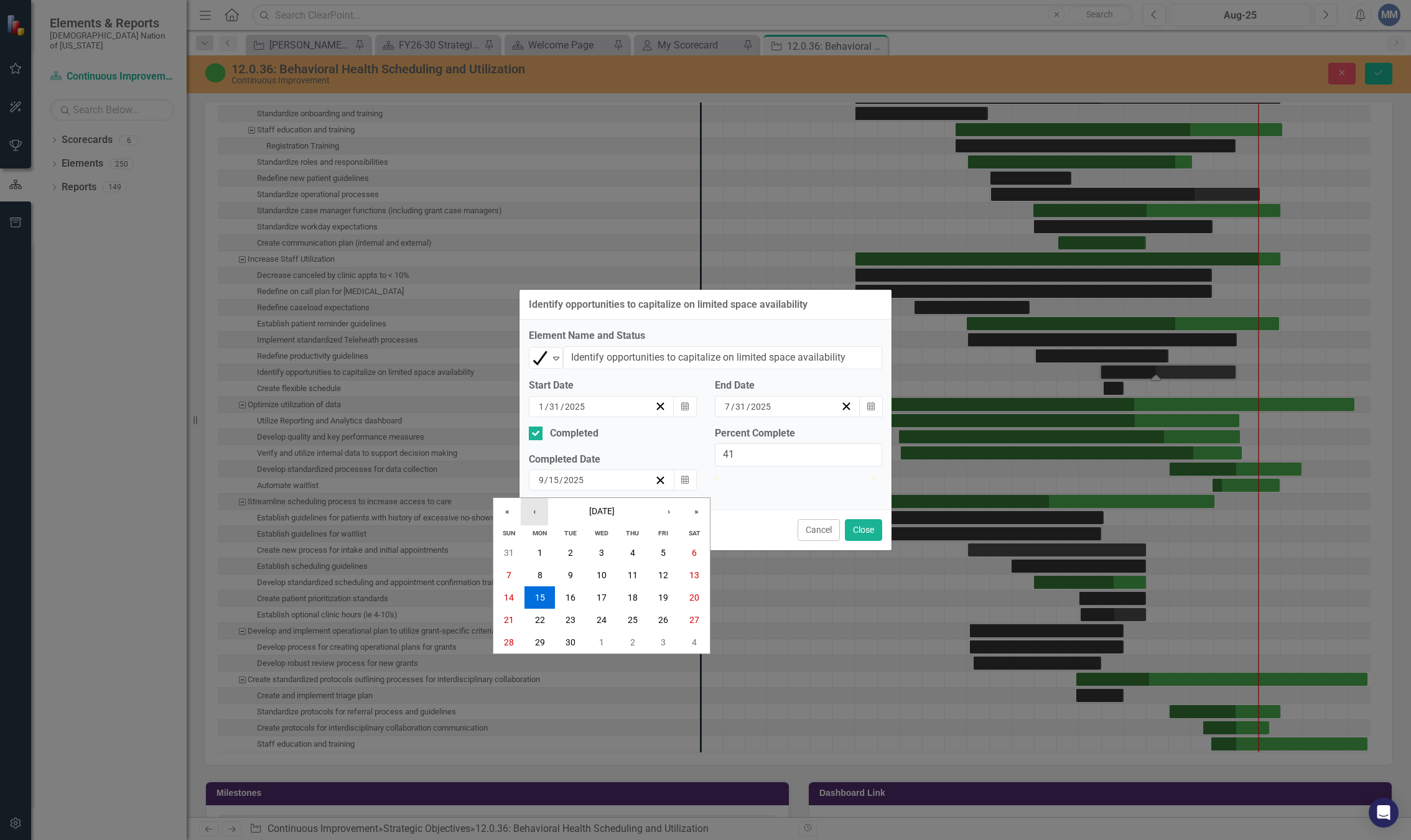
click at [540, 498] on button "‹" at bounding box center [534, 512] width 27 height 27
click at [639, 637] on button "31" at bounding box center [633, 642] width 31 height 22
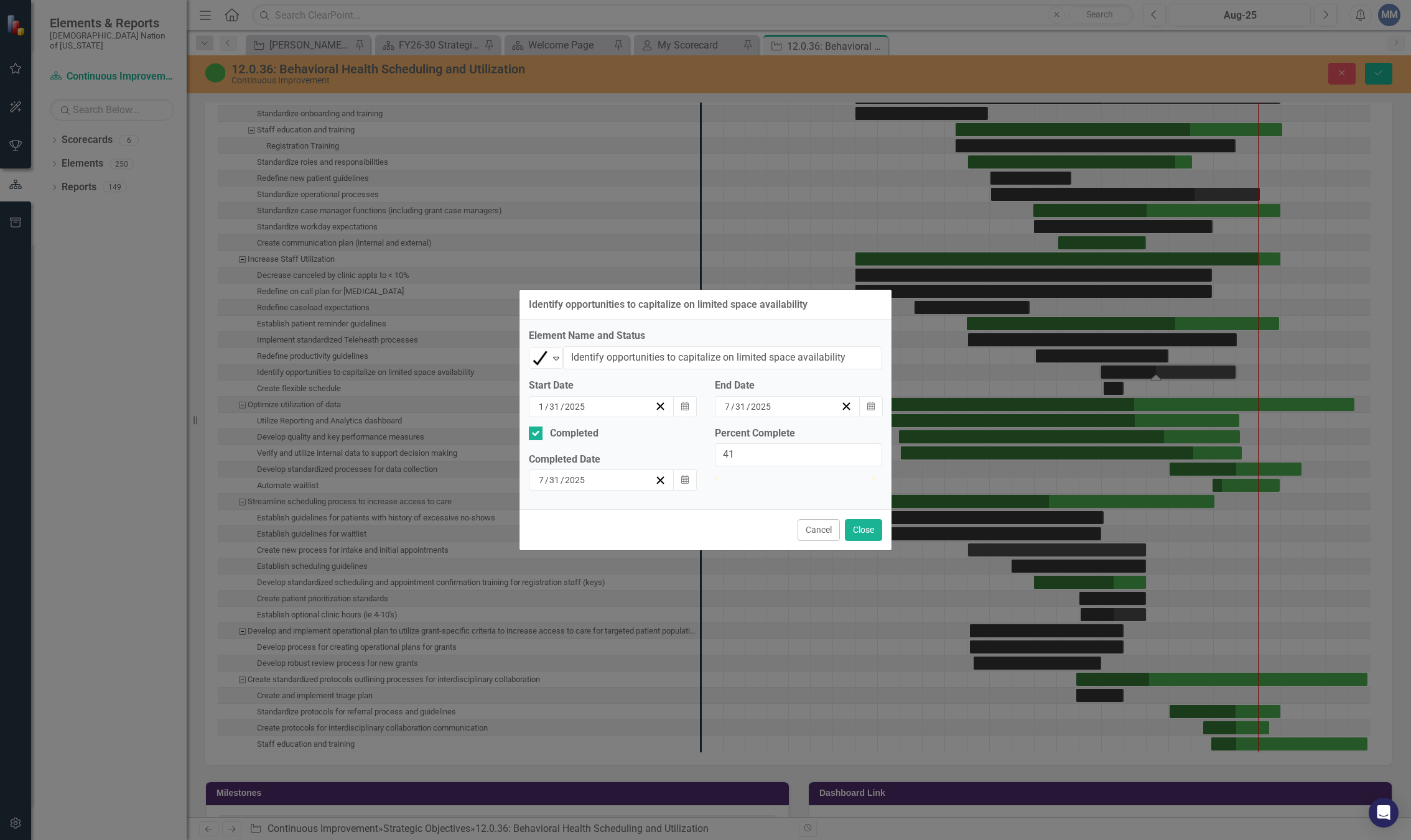
type input "100"
drag, startPoint x: 781, startPoint y: 486, endPoint x: 969, endPoint y: 503, distance: 188.8
click at [969, 503] on div "Identify opportunities to capitalize on limited space availability Element Name…" at bounding box center [705, 420] width 1411 height 840
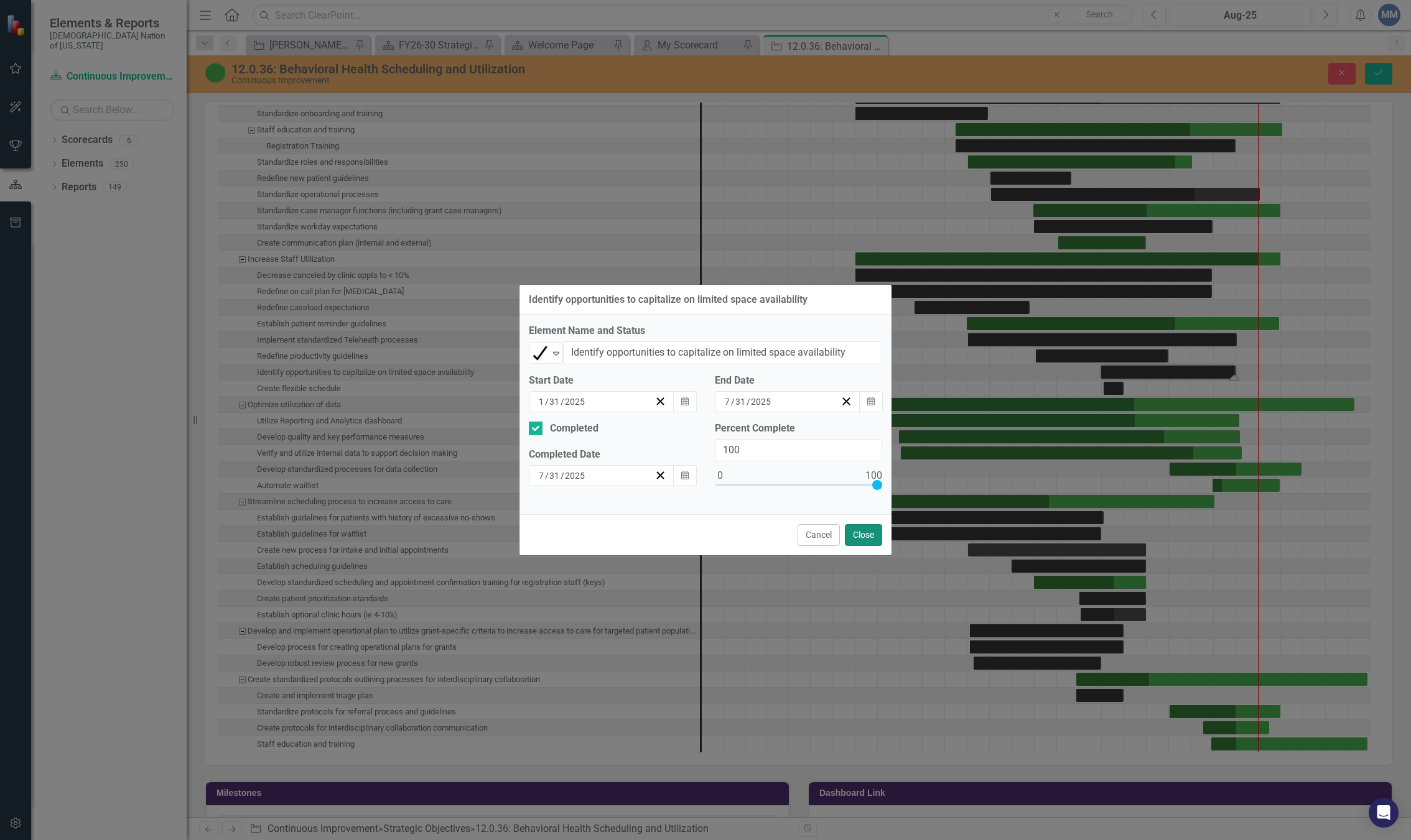
click at [868, 529] on button "Close" at bounding box center [863, 535] width 38 height 22
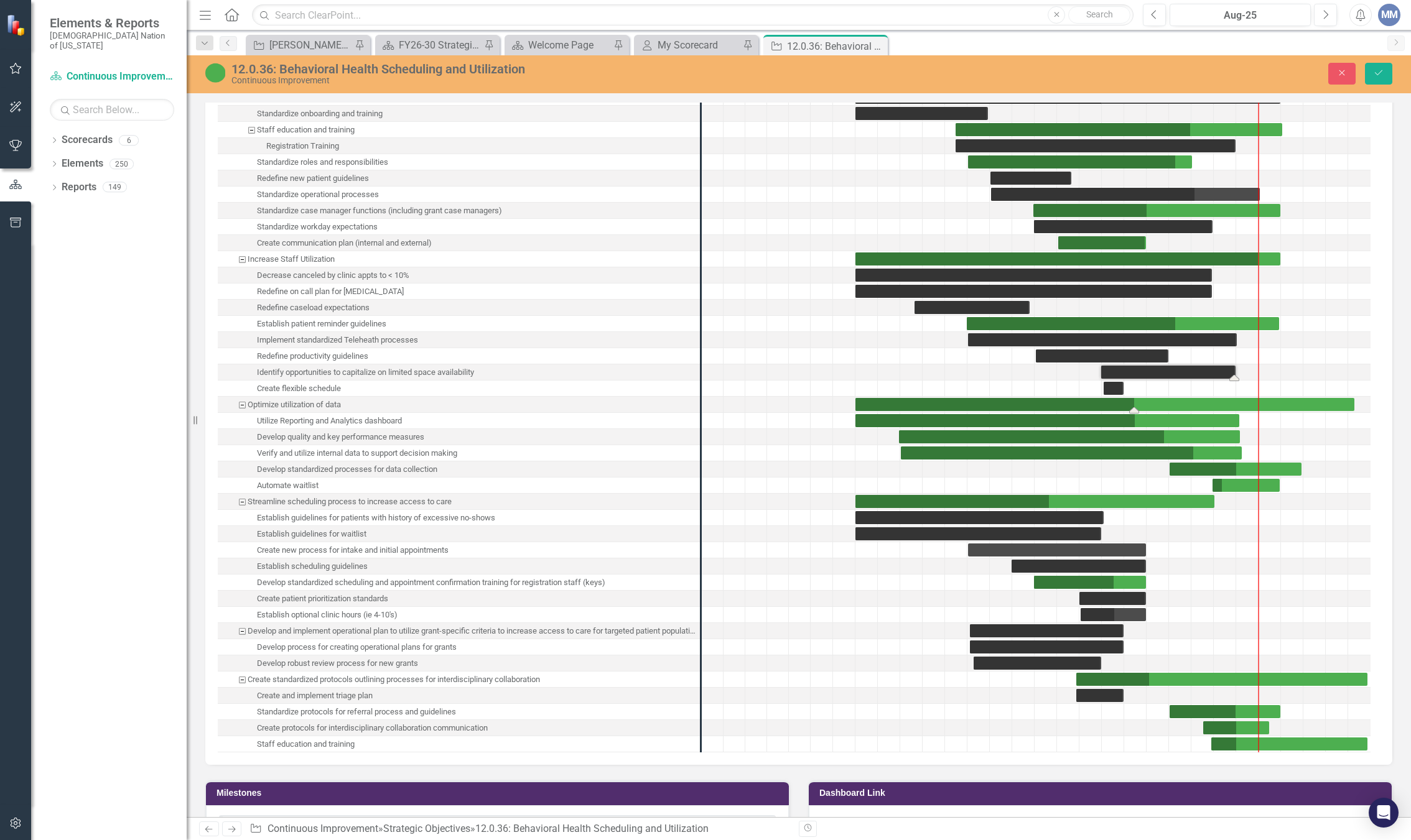
scroll to position [2805, 0]
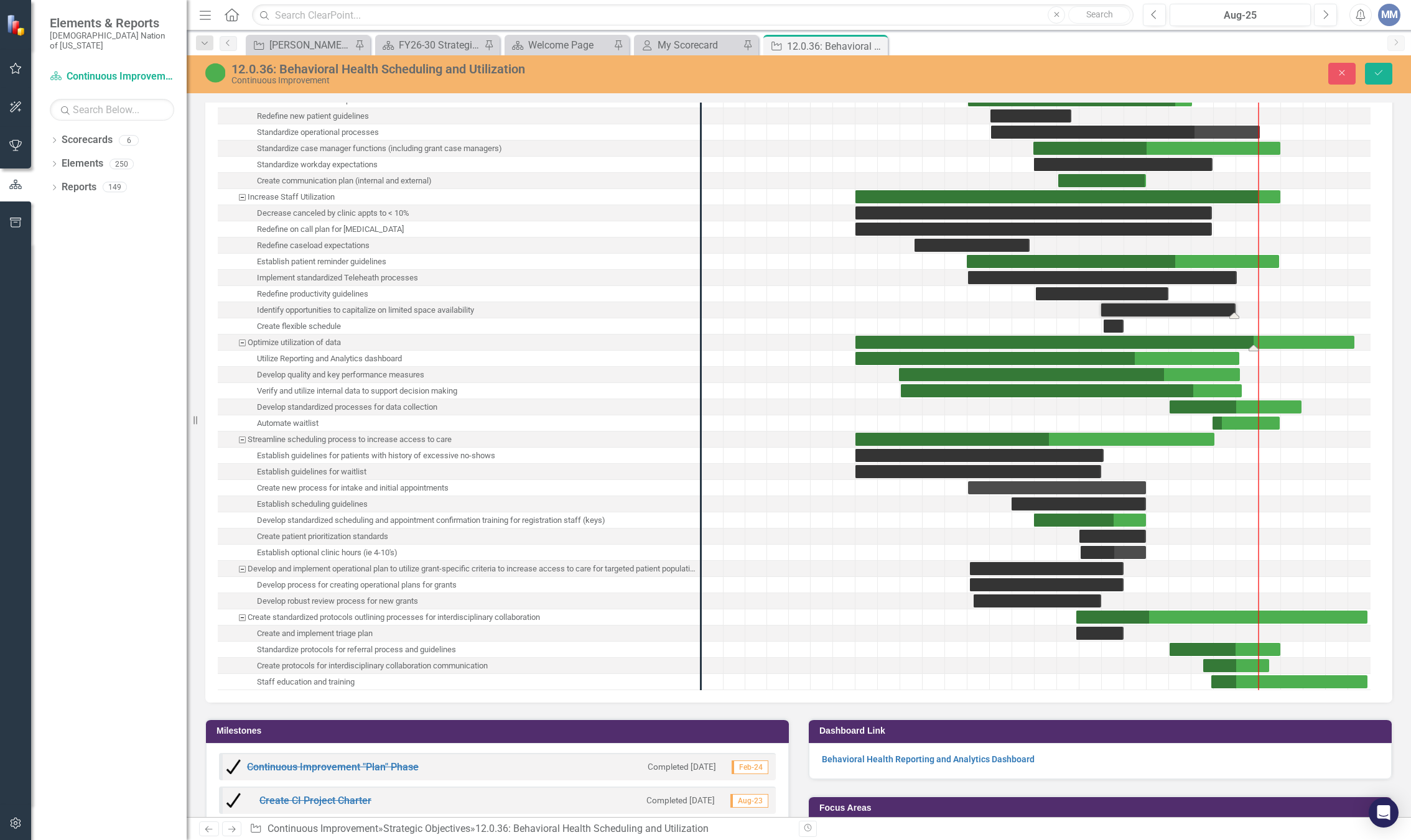
drag, startPoint x: 1134, startPoint y: 357, endPoint x: 1261, endPoint y: 363, distance: 127.1
drag, startPoint x: 1256, startPoint y: 357, endPoint x: 1228, endPoint y: 360, distance: 28.2
click at [1104, 365] on div "Task: Start date: 2024-03-01 End date: 2025-08-05" at bounding box center [1048, 359] width 384 height 14
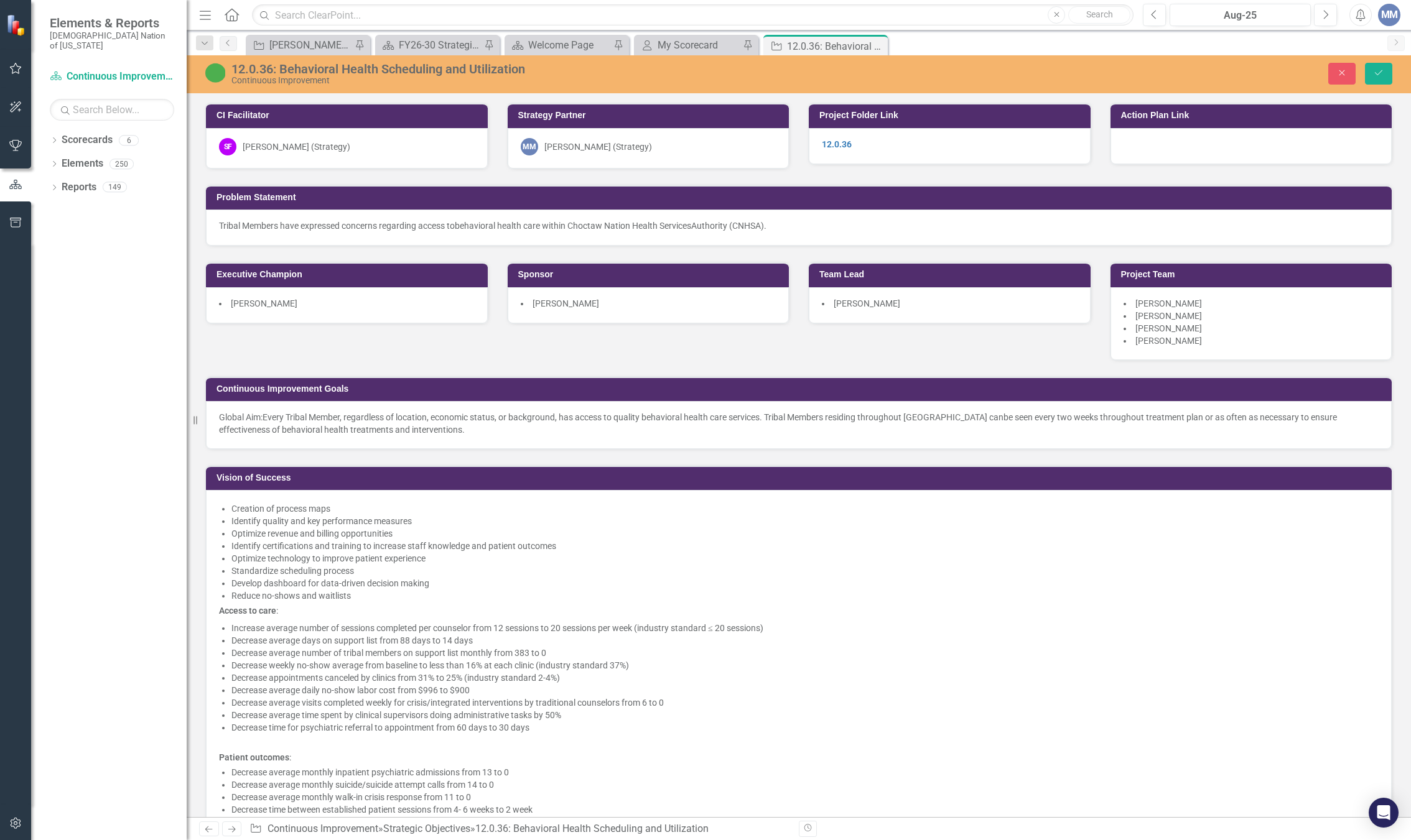
scroll to position [3053, 0]
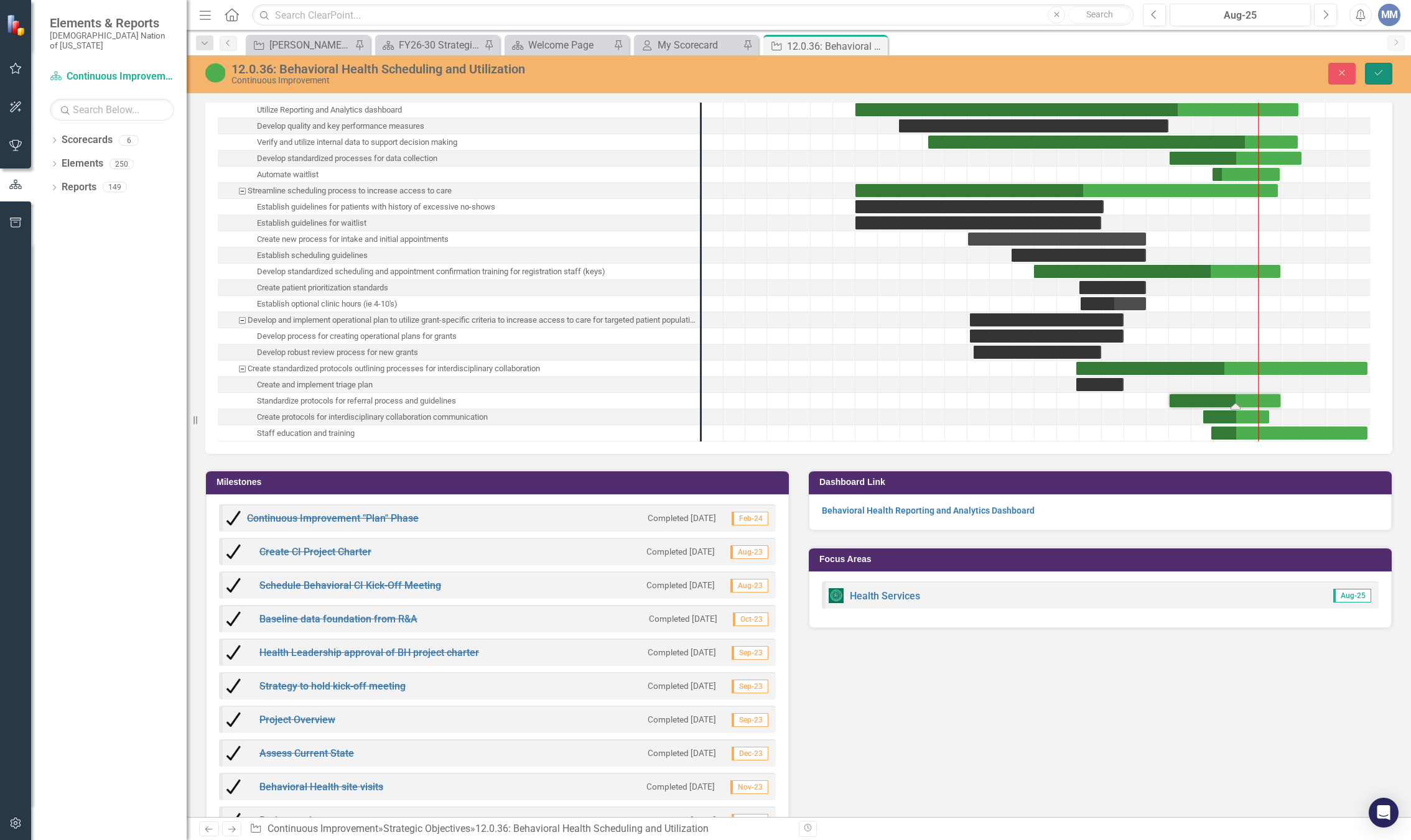
click at [1371, 72] on button "Save" at bounding box center [1379, 73] width 27 height 22
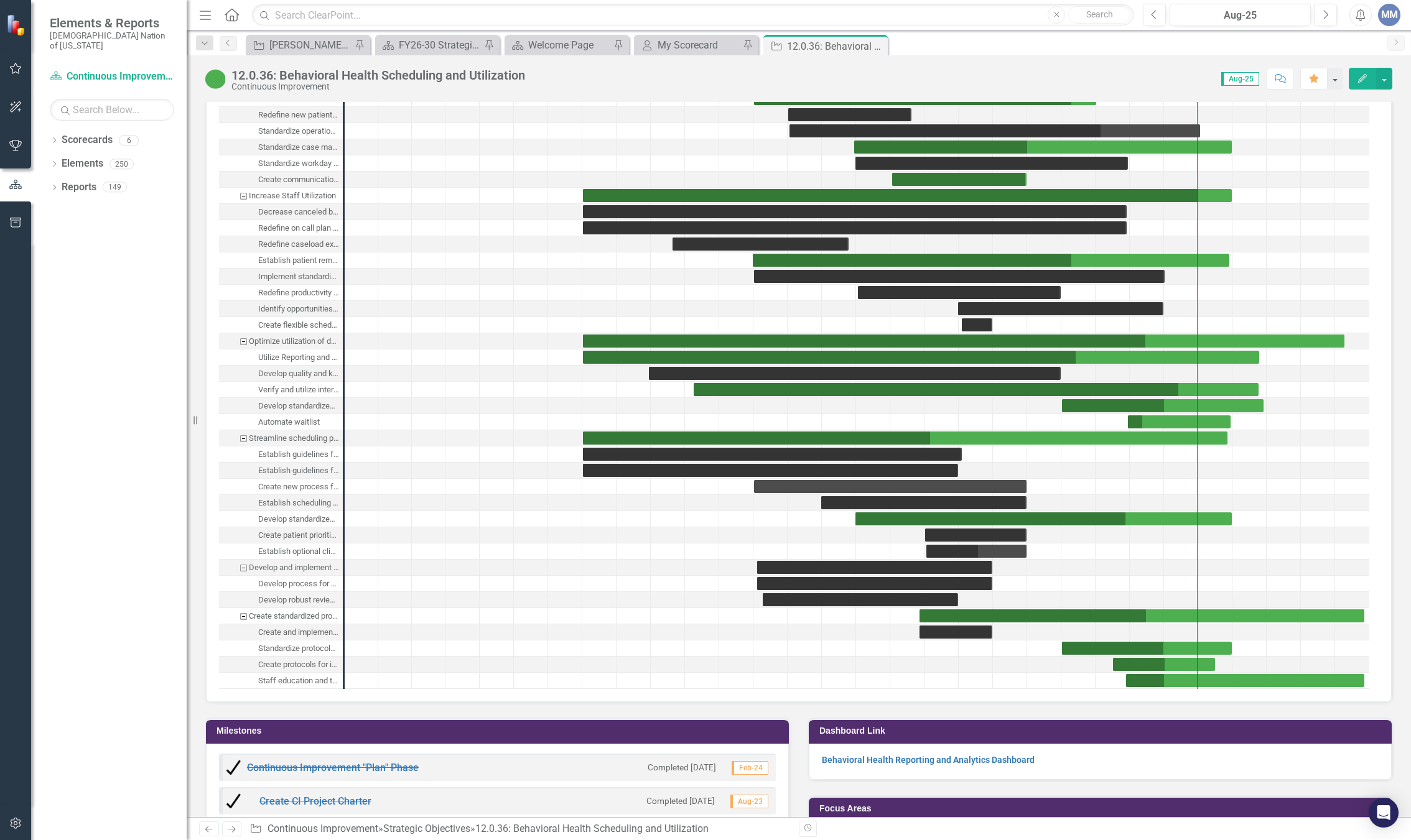
scroll to position [2177, 0]
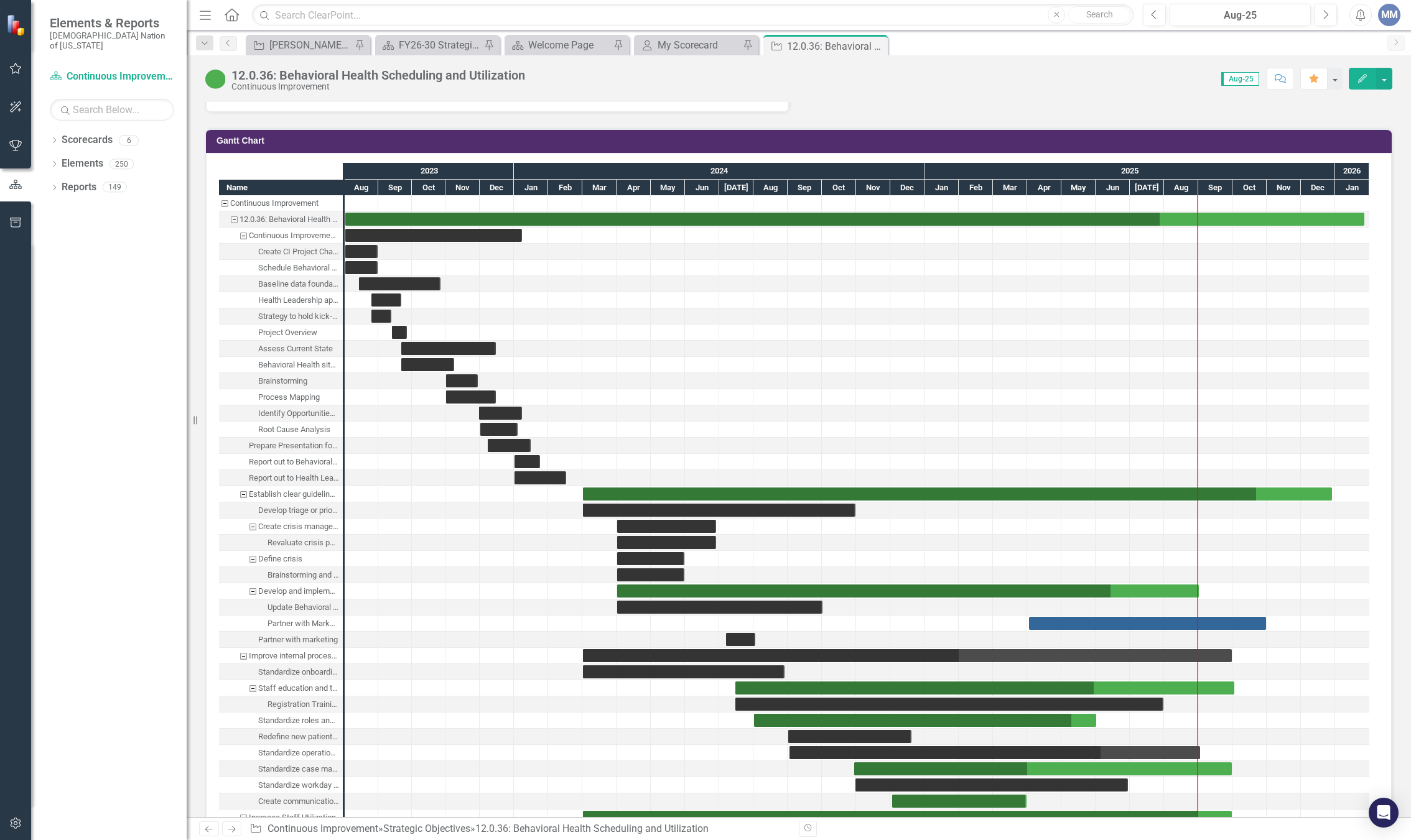
click at [784, 308] on div at bounding box center [770, 300] width 34 height 15
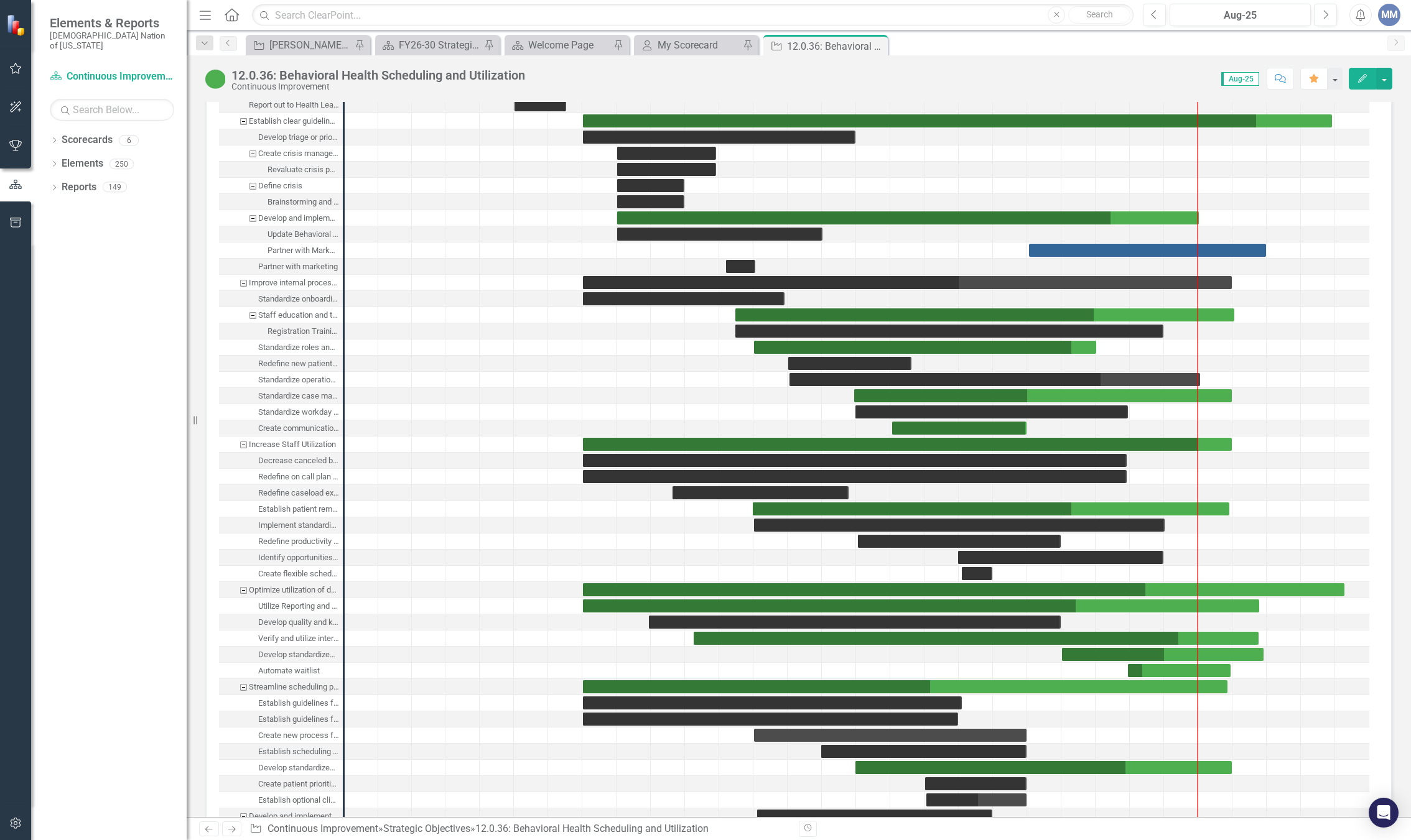
scroll to position [1742, 0]
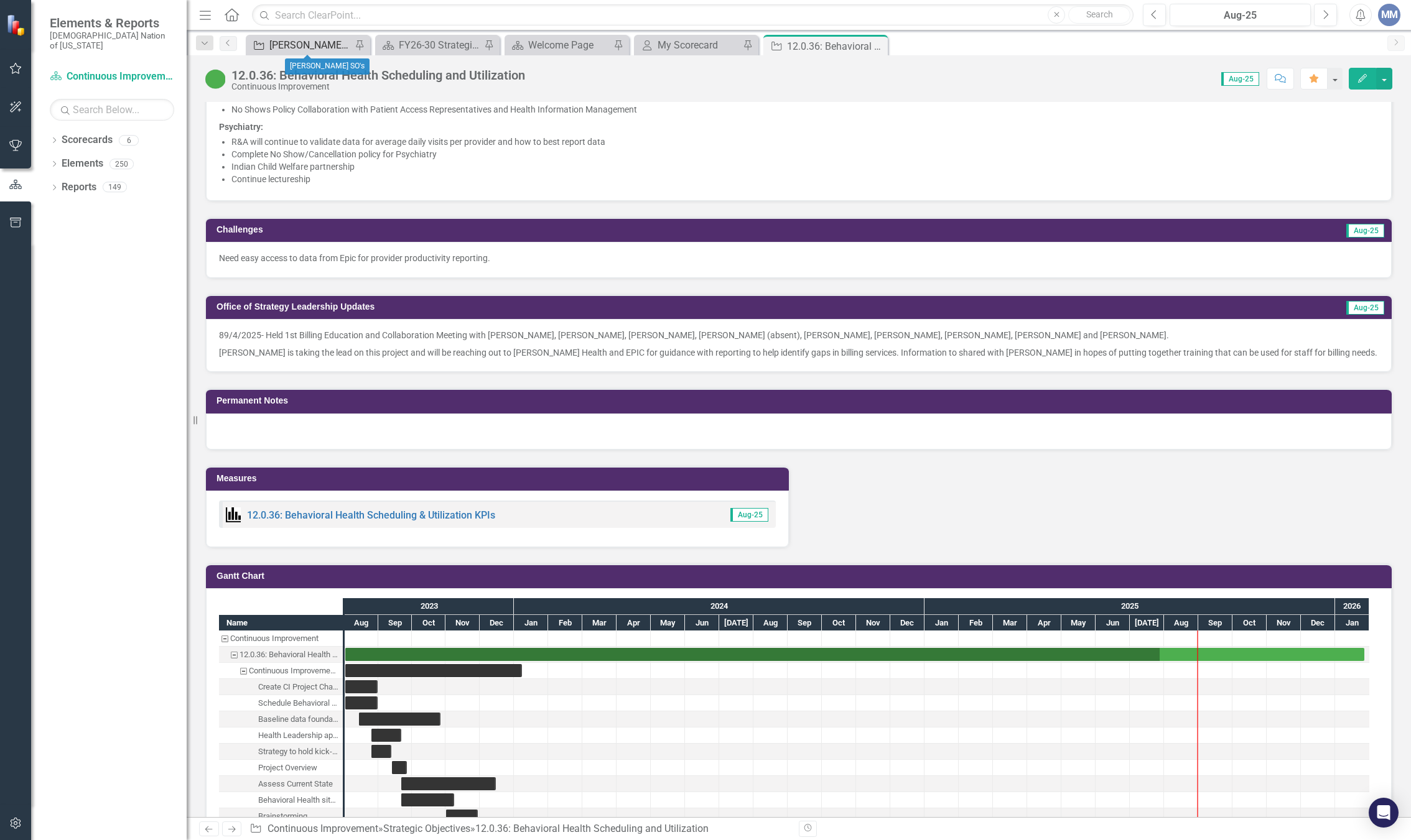
click at [328, 42] on div "[PERSON_NAME] SO's" at bounding box center [310, 45] width 82 height 15
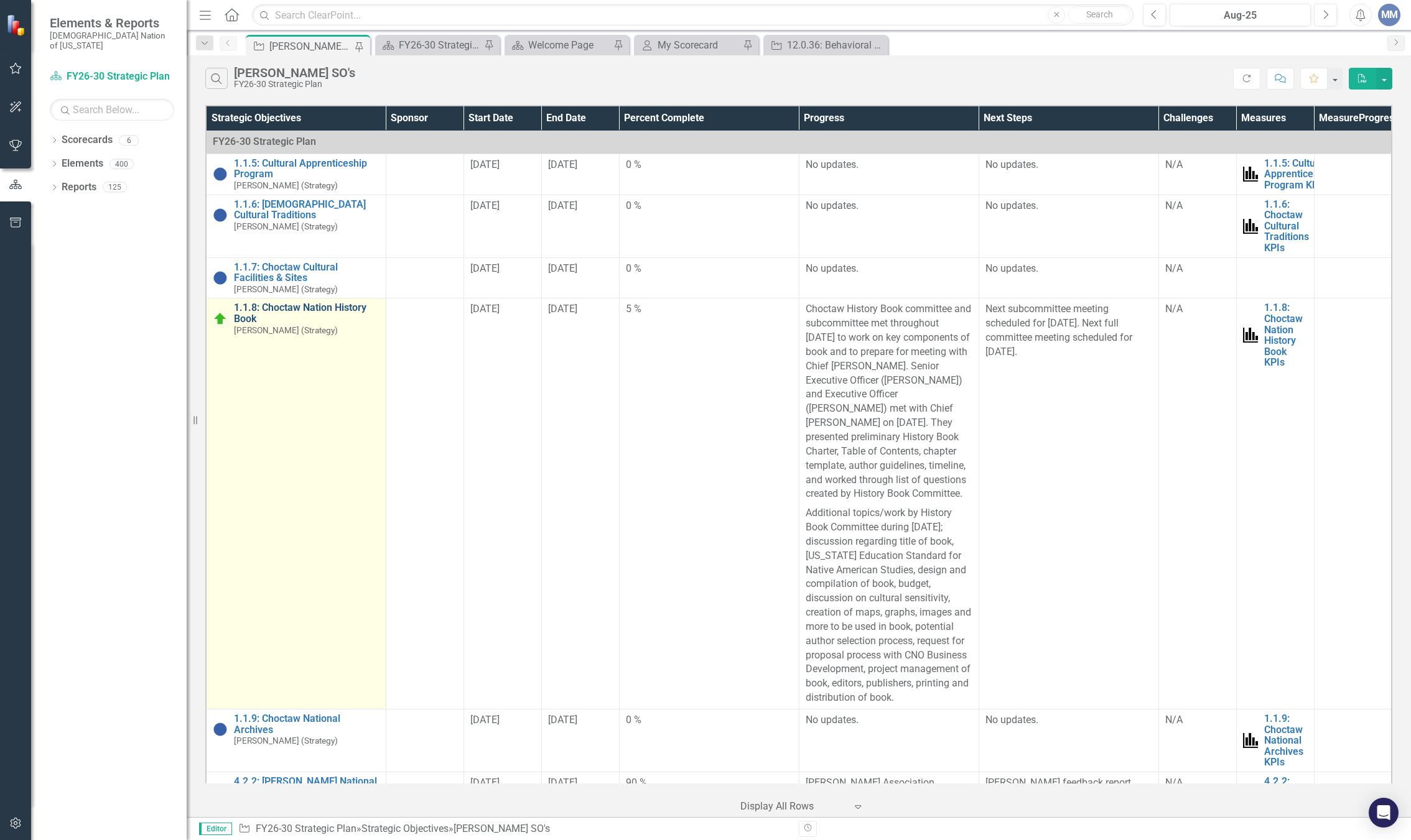
click at [357, 324] on link "1.1.8: Choctaw Nation History Book" at bounding box center [306, 313] width 146 height 22
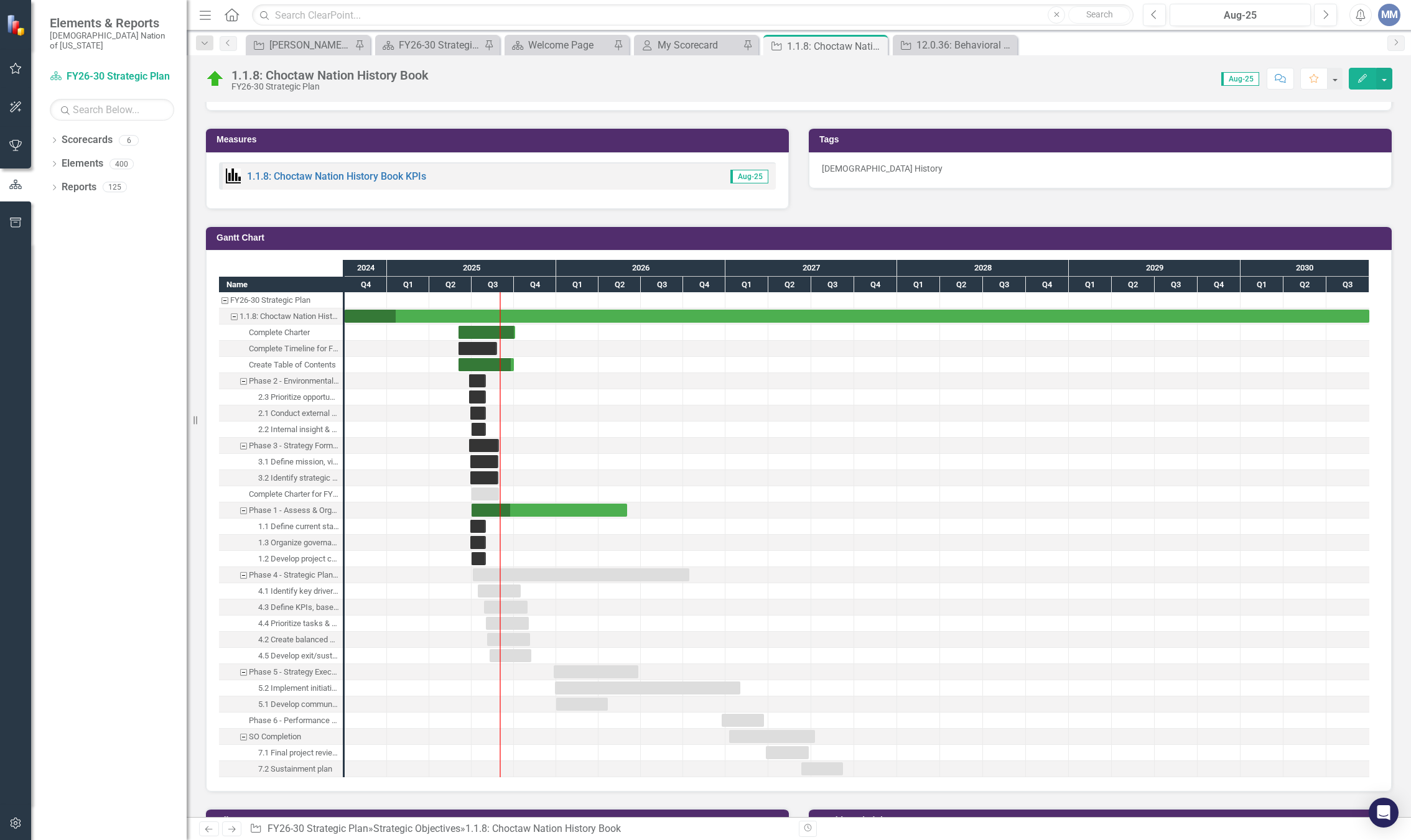
scroll to position [995, 0]
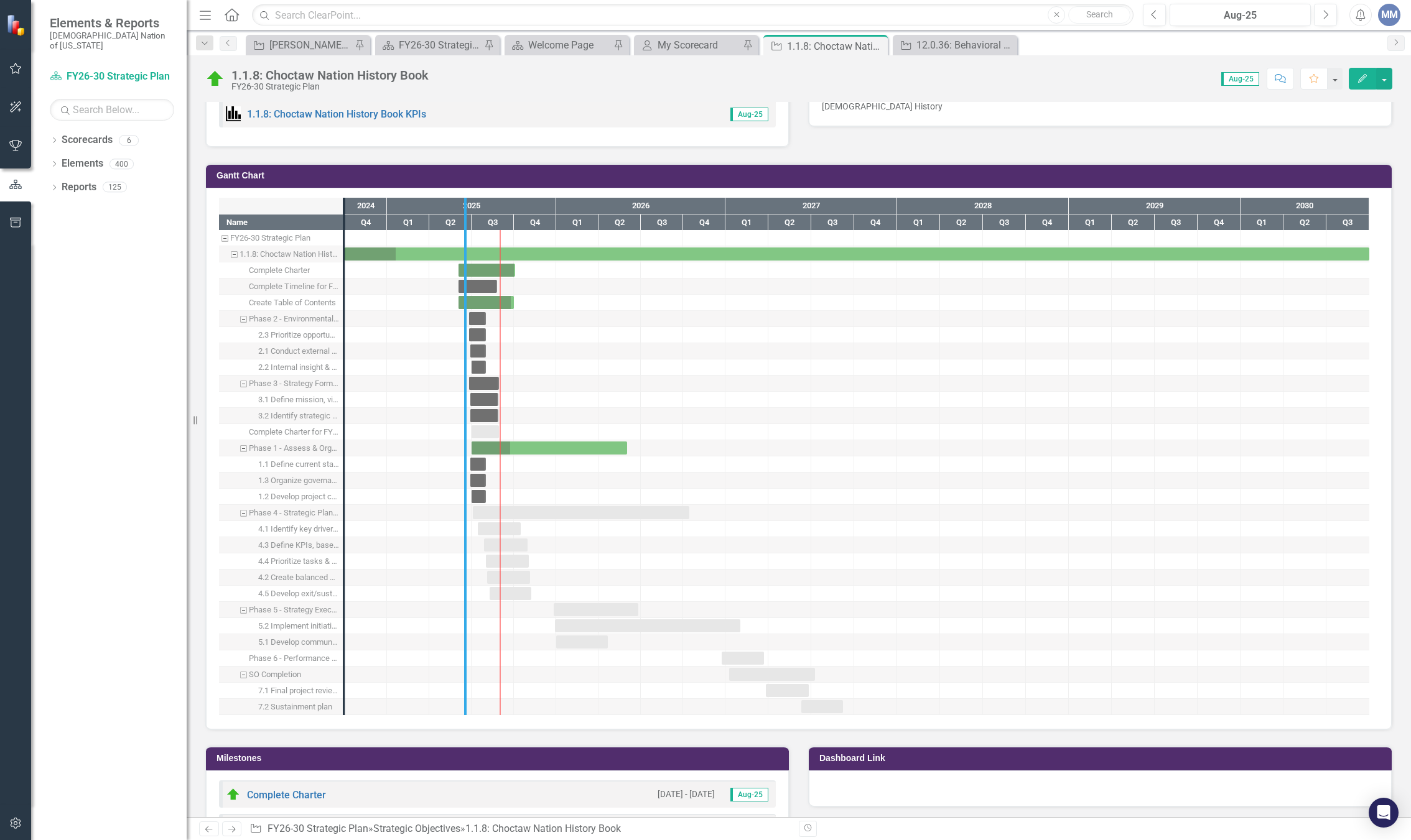
drag, startPoint x: 341, startPoint y: 504, endPoint x: 463, endPoint y: 514, distance: 122.4
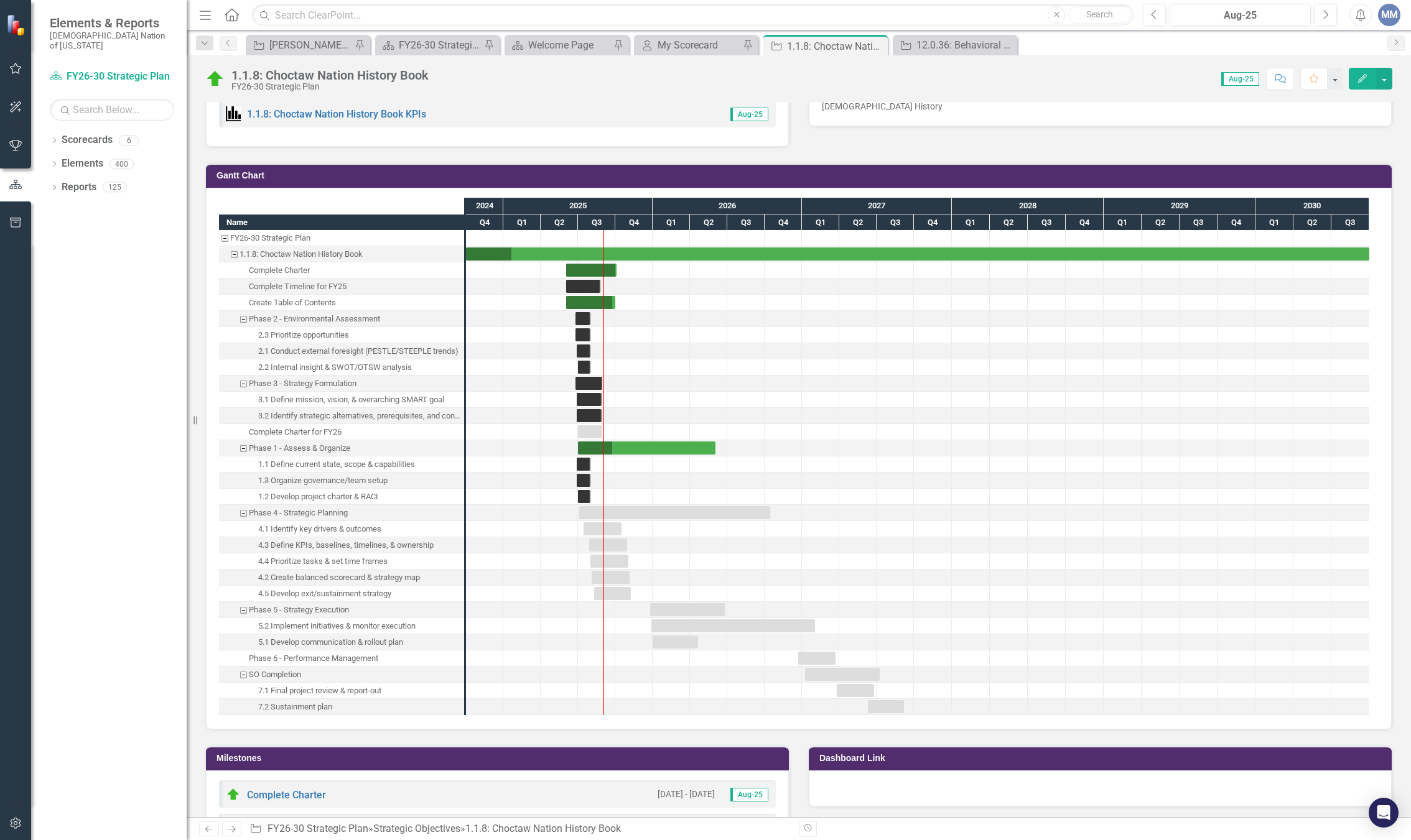
scroll to position [1182, 0]
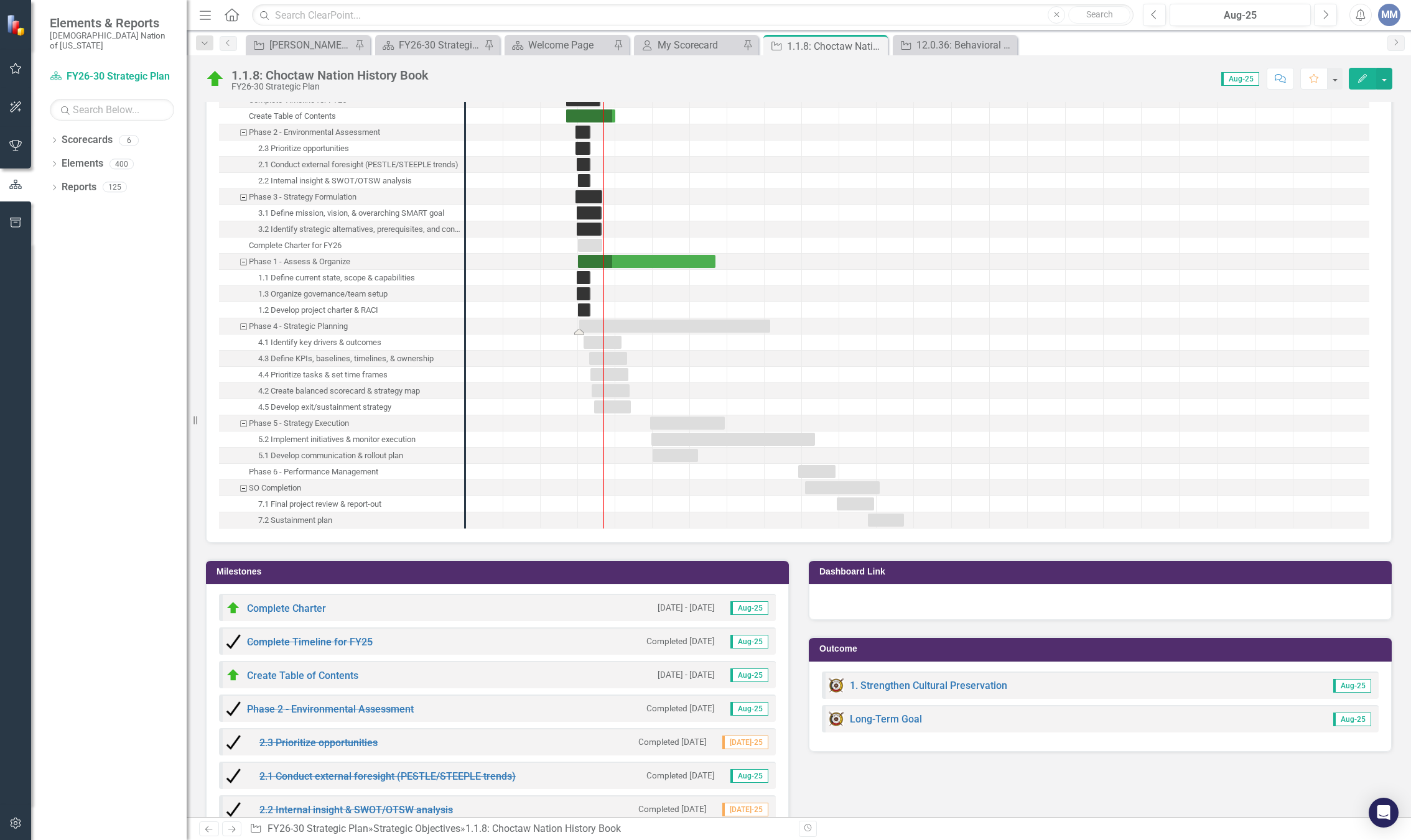
click at [591, 328] on div "Task: Start date: 2025-07-03 End date: 2026-10-14" at bounding box center [675, 326] width 191 height 14
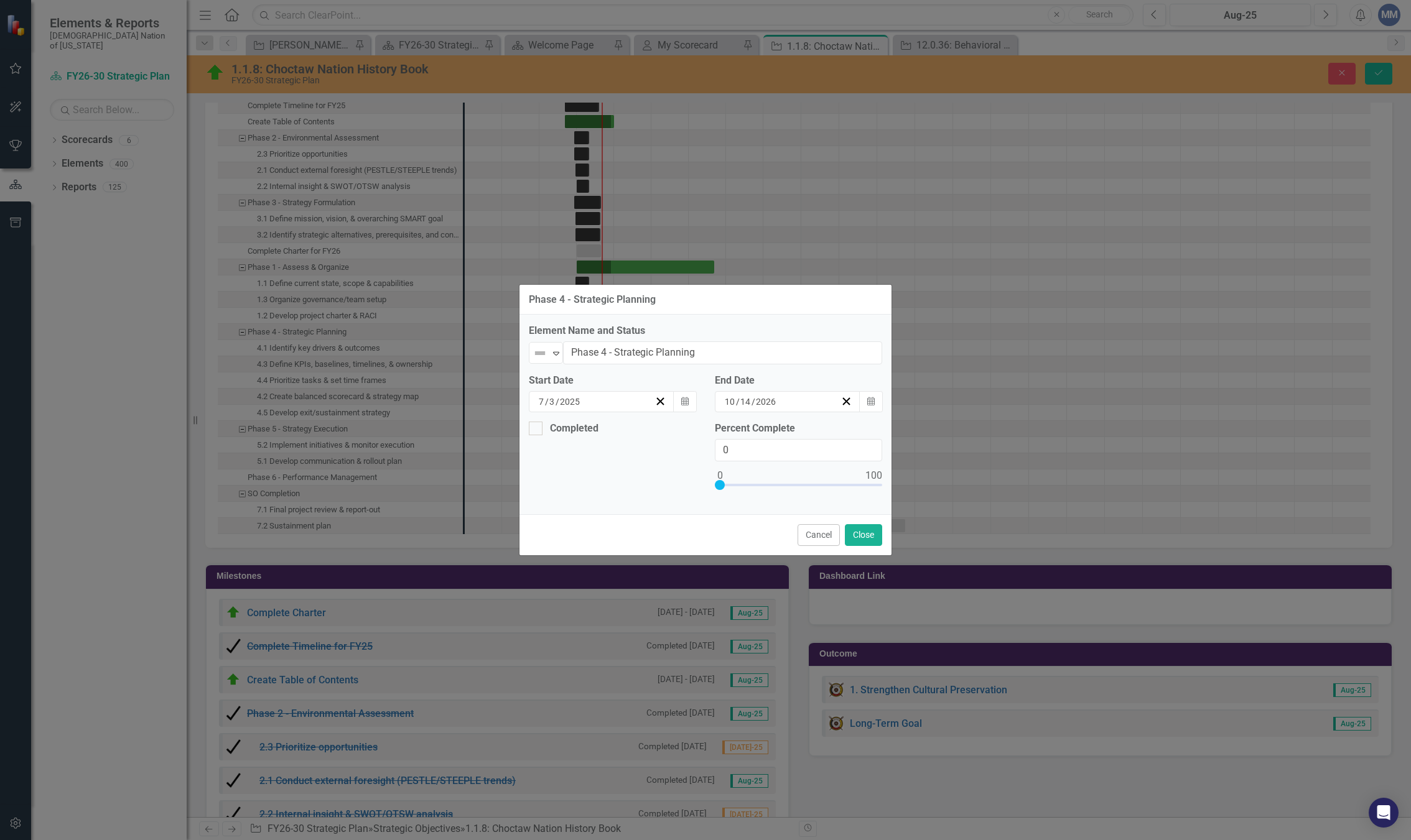
scroll to position [1187, 0]
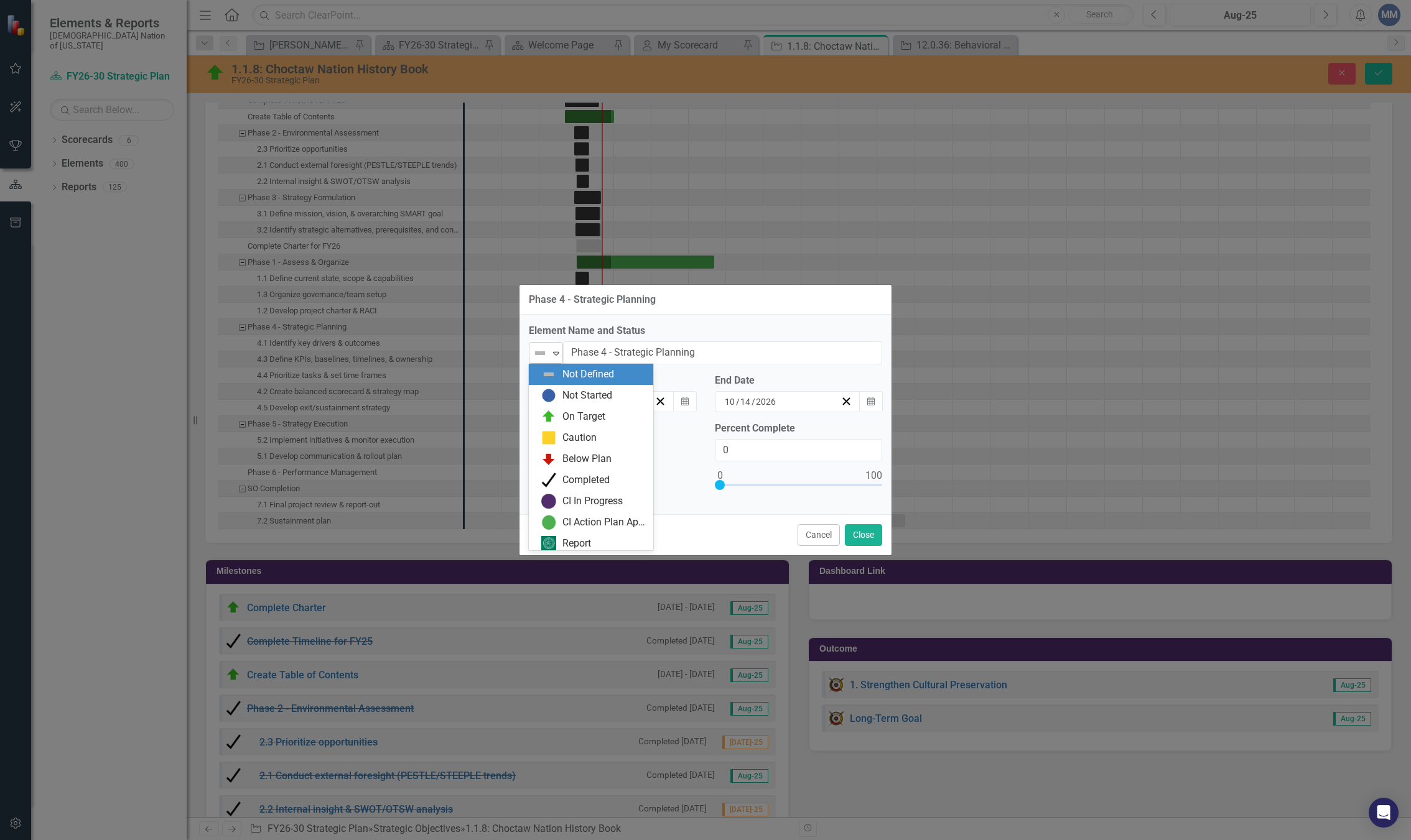
click at [556, 349] on icon "Expand" at bounding box center [556, 353] width 13 height 10
click at [564, 418] on div "On Target" at bounding box center [583, 417] width 42 height 14
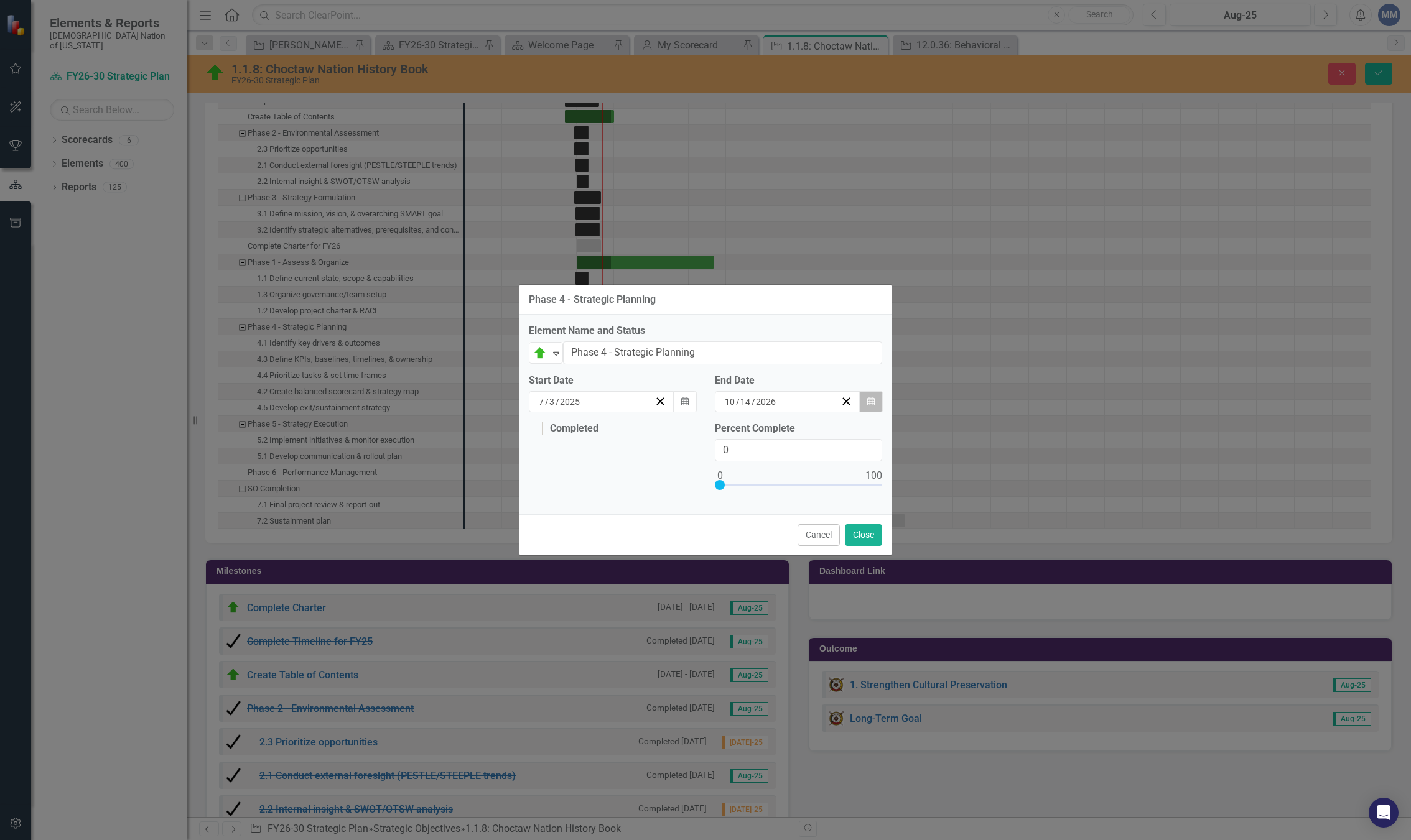
click at [875, 406] on button "Calendar" at bounding box center [871, 402] width 23 height 21
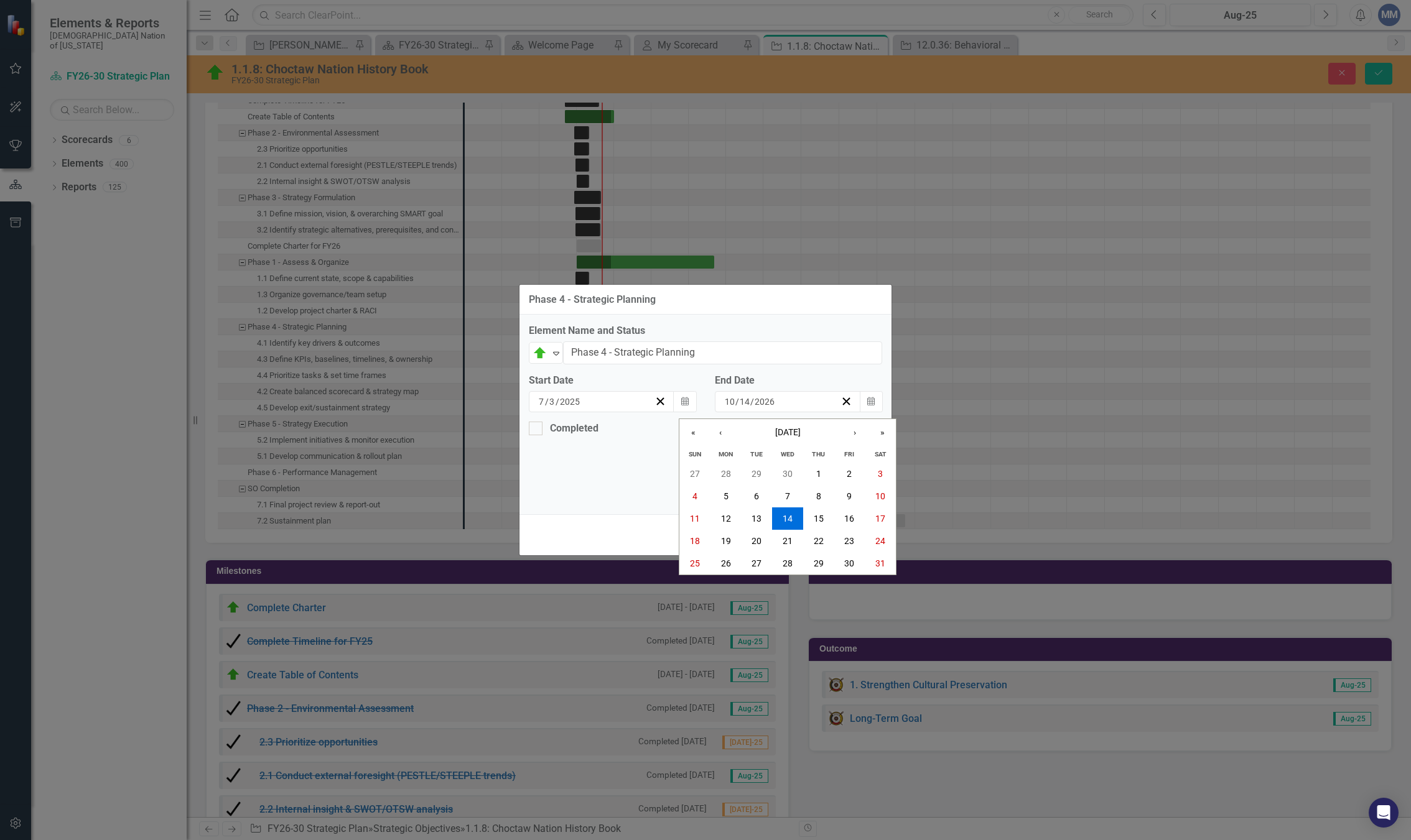
click at [599, 454] on div "Completed Percent Complete 0" at bounding box center [705, 463] width 372 height 84
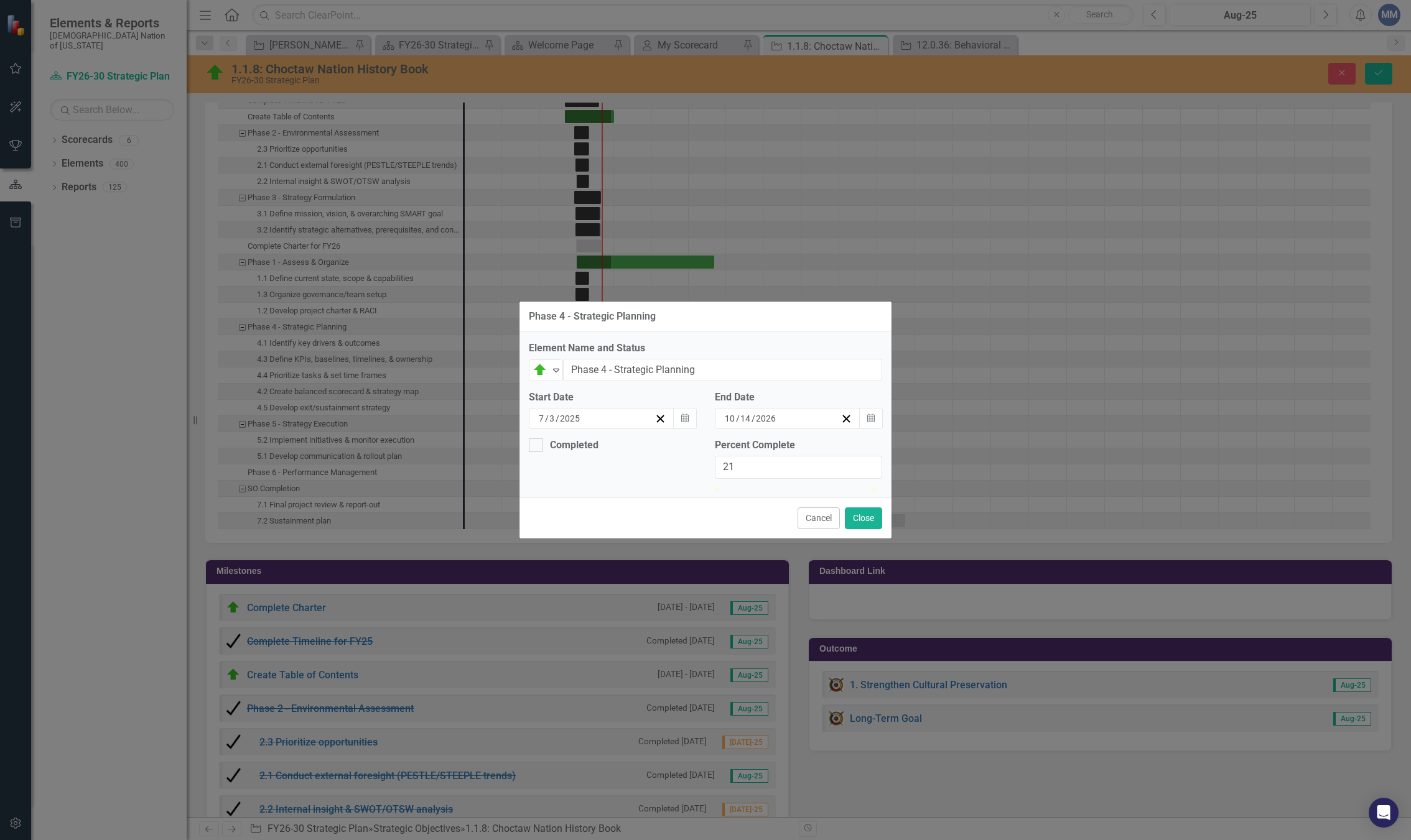
type input "20"
drag, startPoint x: 720, startPoint y: 482, endPoint x: 751, endPoint y: 487, distance: 31.4
click at [747, 489] on div at bounding box center [747, 489] width 0 height 0
click at [857, 527] on button "Close" at bounding box center [863, 518] width 38 height 22
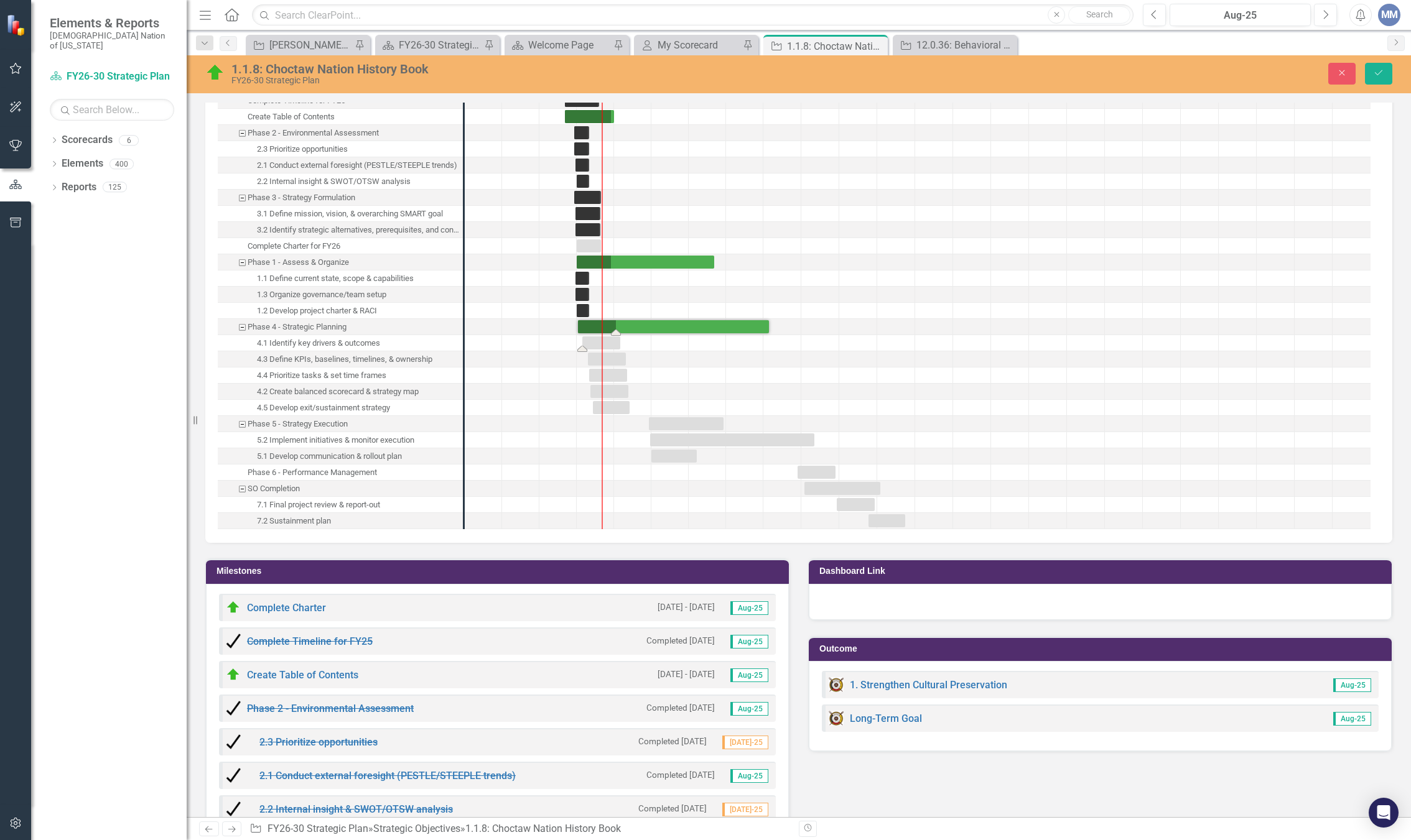
click at [587, 342] on div "Task: Start date: 2025-07-14 End date: 2025-10-16" at bounding box center [601, 344] width 38 height 14
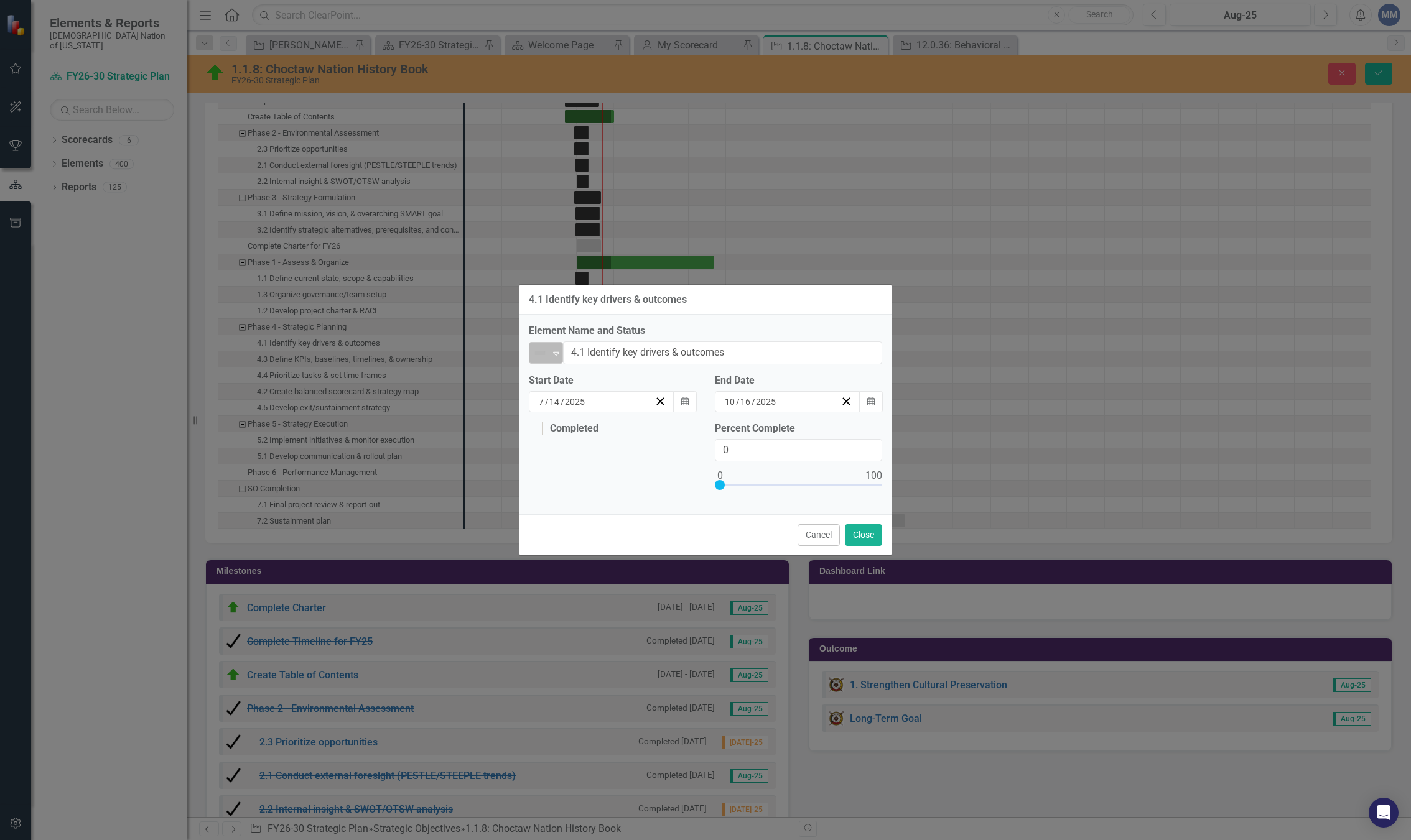
click at [554, 348] on div "Expand" at bounding box center [556, 352] width 13 height 20
click at [574, 474] on div "Completed" at bounding box center [585, 480] width 47 height 14
click at [874, 405] on icon "Calendar" at bounding box center [871, 402] width 8 height 9
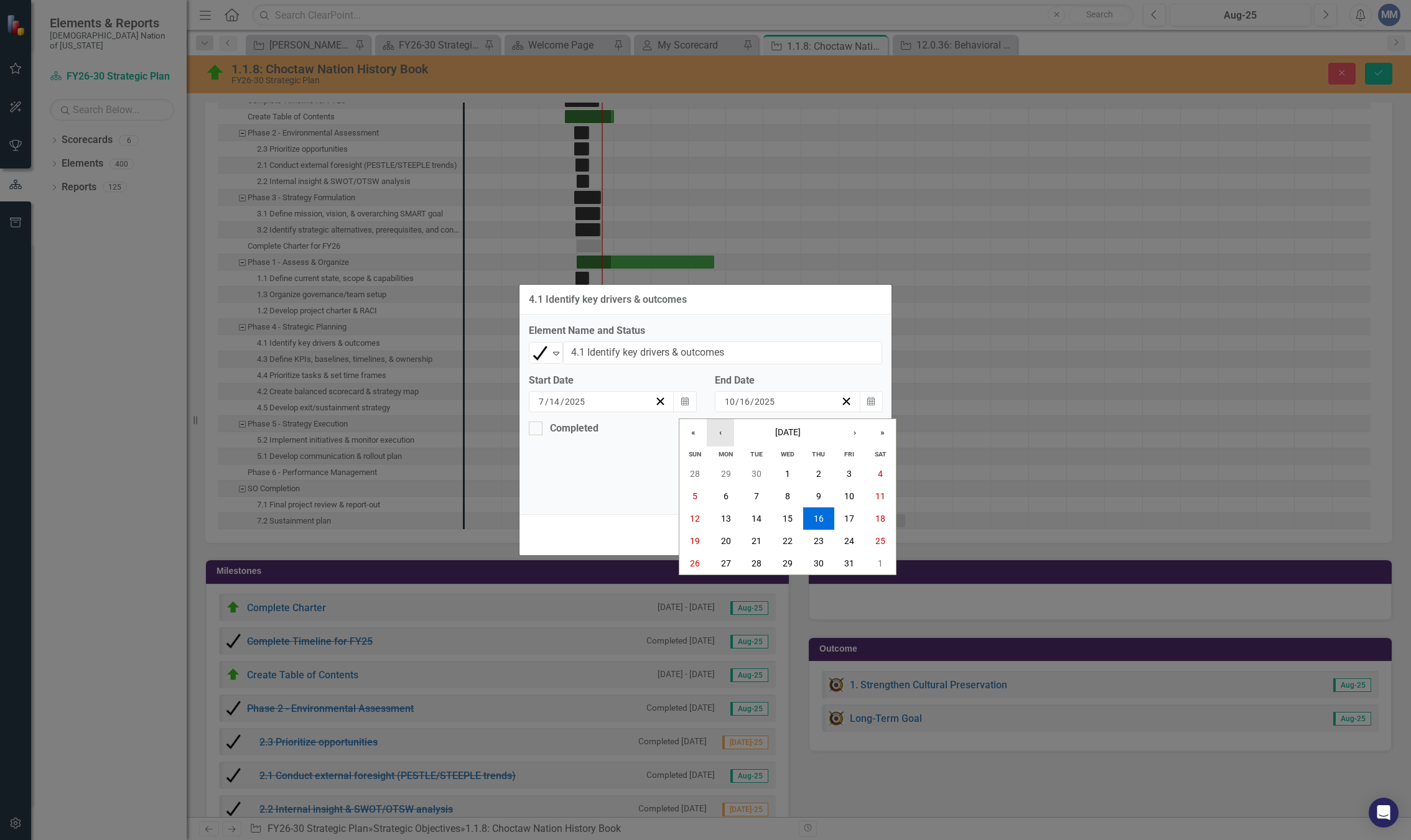
click at [726, 435] on button "‹" at bounding box center [720, 433] width 27 height 27
click at [720, 443] on button "‹" at bounding box center [720, 433] width 27 height 27
click at [842, 564] on button "29" at bounding box center [850, 563] width 31 height 22
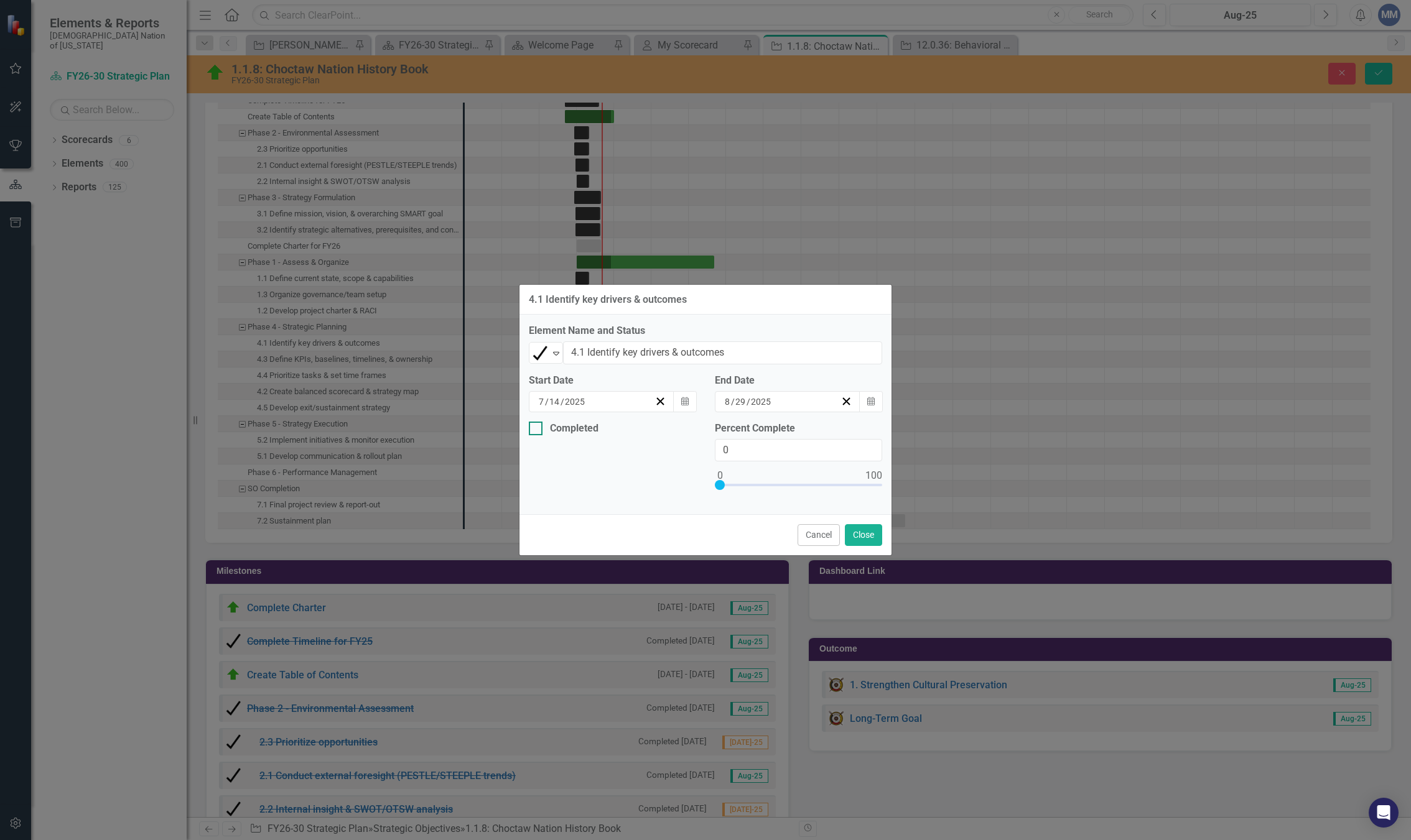
click at [542, 434] on div at bounding box center [536, 429] width 14 height 14
click at [537, 430] on input "Completed" at bounding box center [533, 426] width 8 height 8
checkbox input "true"
click at [680, 479] on button "Calendar" at bounding box center [685, 476] width 23 height 21
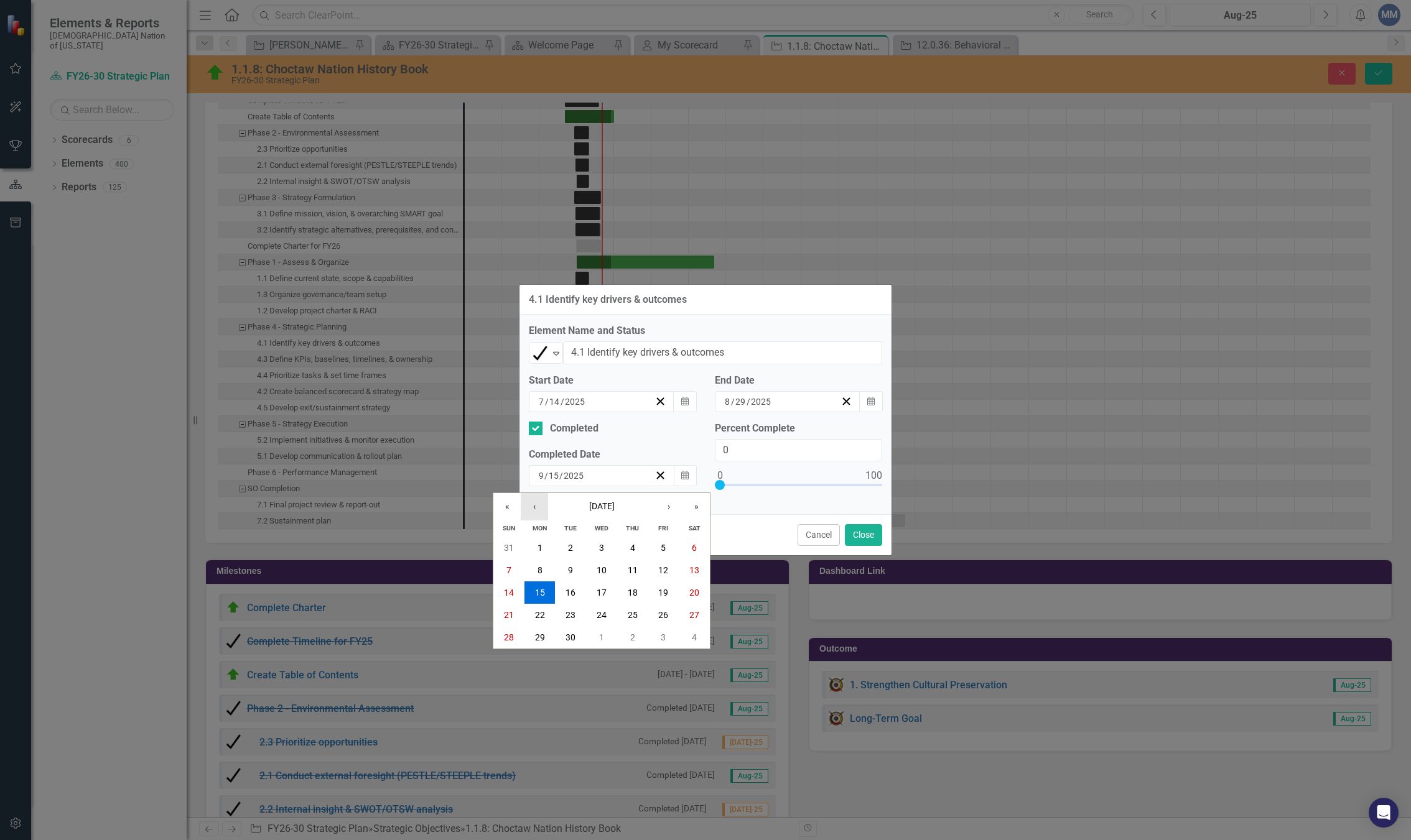
click at [535, 503] on button "‹" at bounding box center [534, 507] width 27 height 27
click at [663, 643] on button "29" at bounding box center [663, 637] width 31 height 22
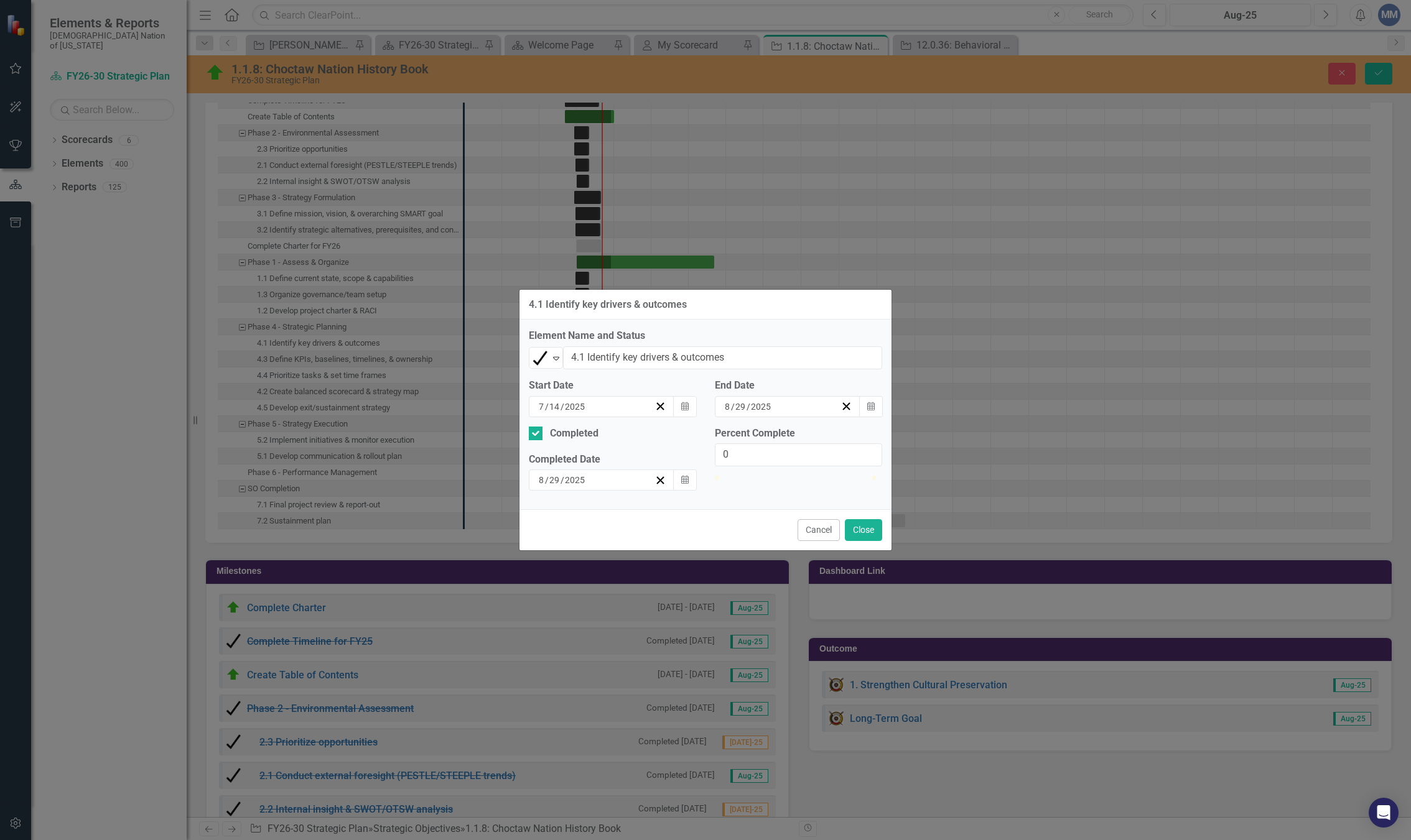
type input "100"
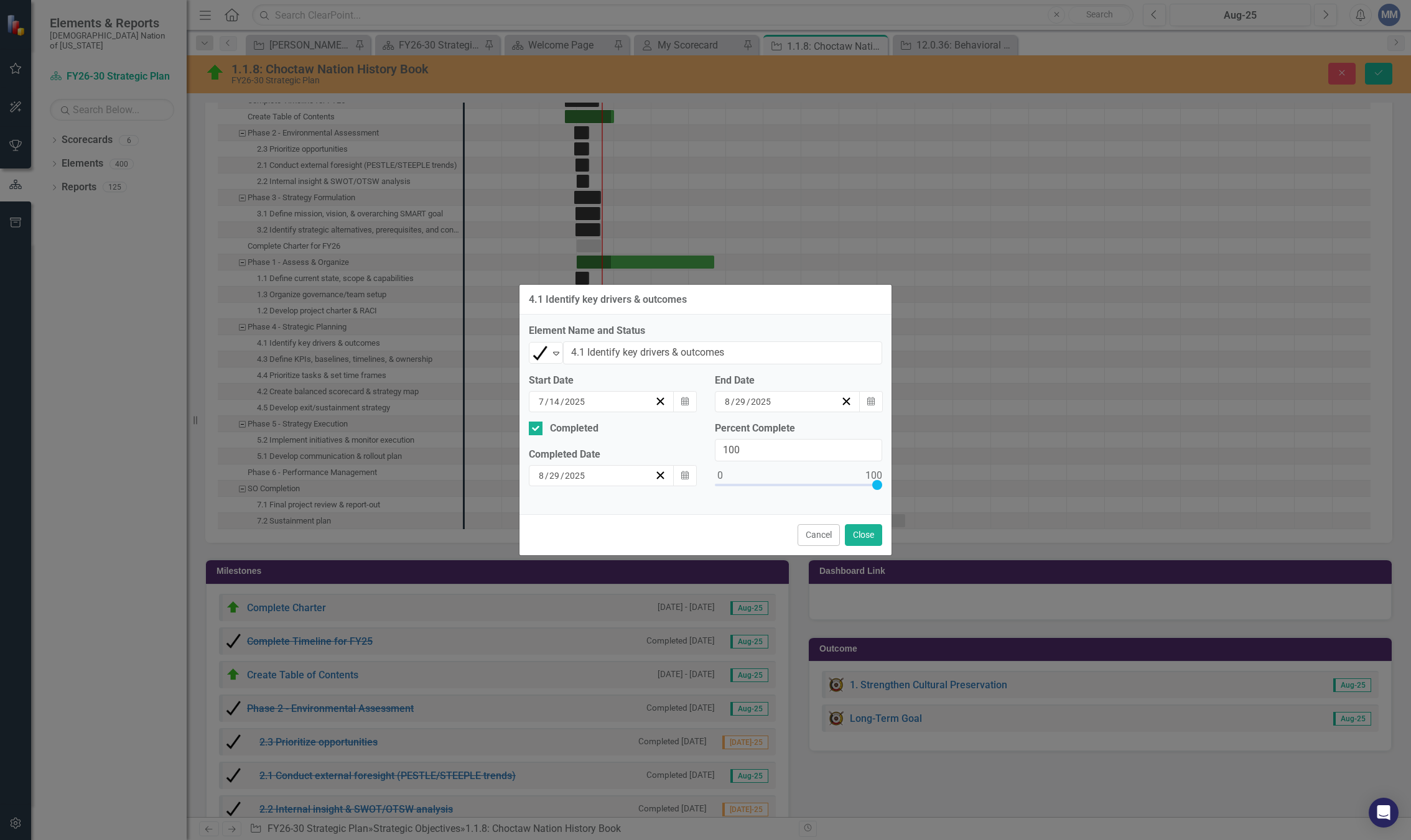
drag, startPoint x: 720, startPoint y: 491, endPoint x: 949, endPoint y: 501, distance: 229.2
click at [963, 502] on div "4.1 Identify key drivers & outcomes Element Name and Status Completed Expand 4.…" at bounding box center [705, 420] width 1411 height 840
click at [855, 534] on button "Close" at bounding box center [863, 535] width 38 height 22
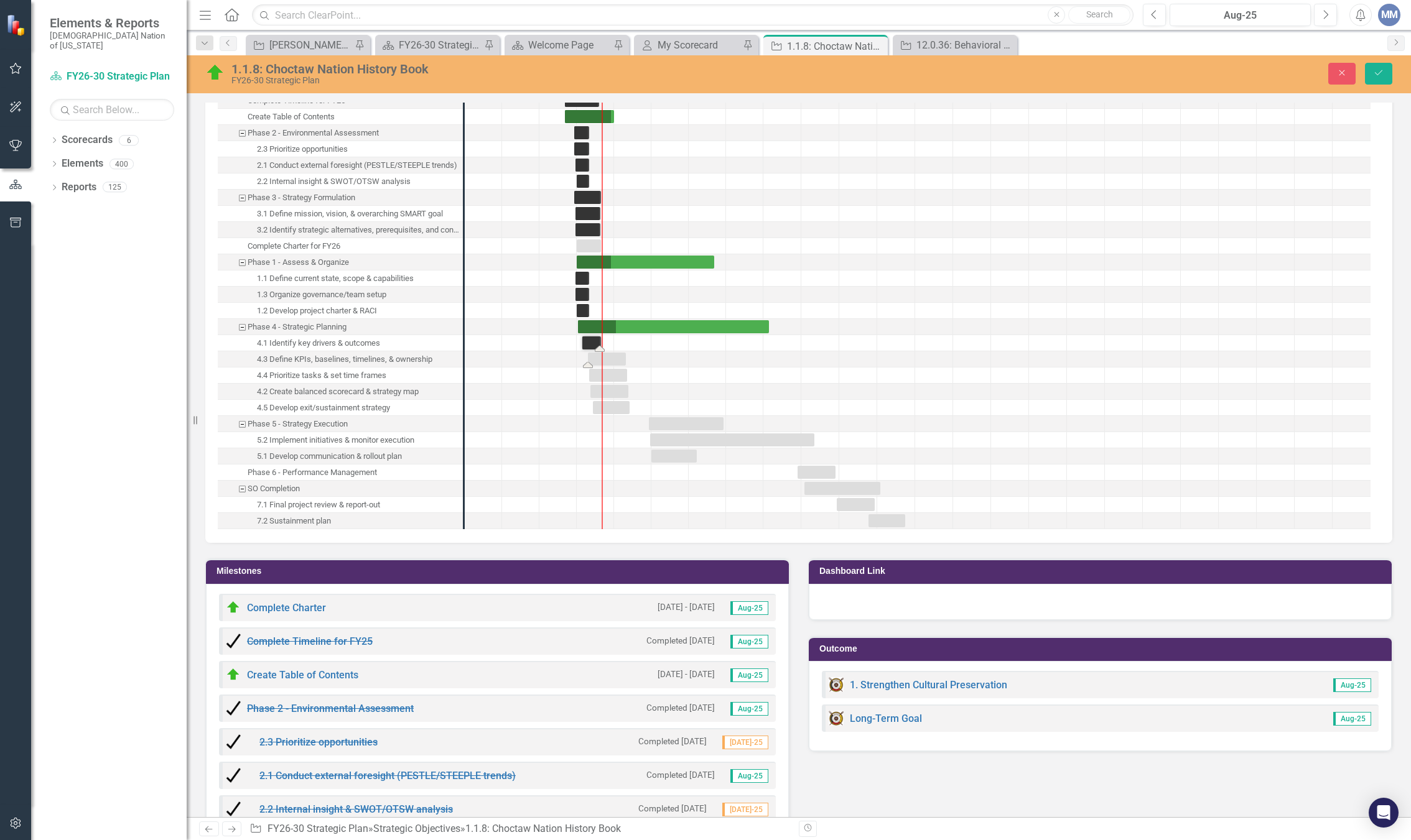
click at [607, 360] on div "Task: Start date: 2025-07-28 End date: 2025-10-30" at bounding box center [607, 359] width 38 height 14
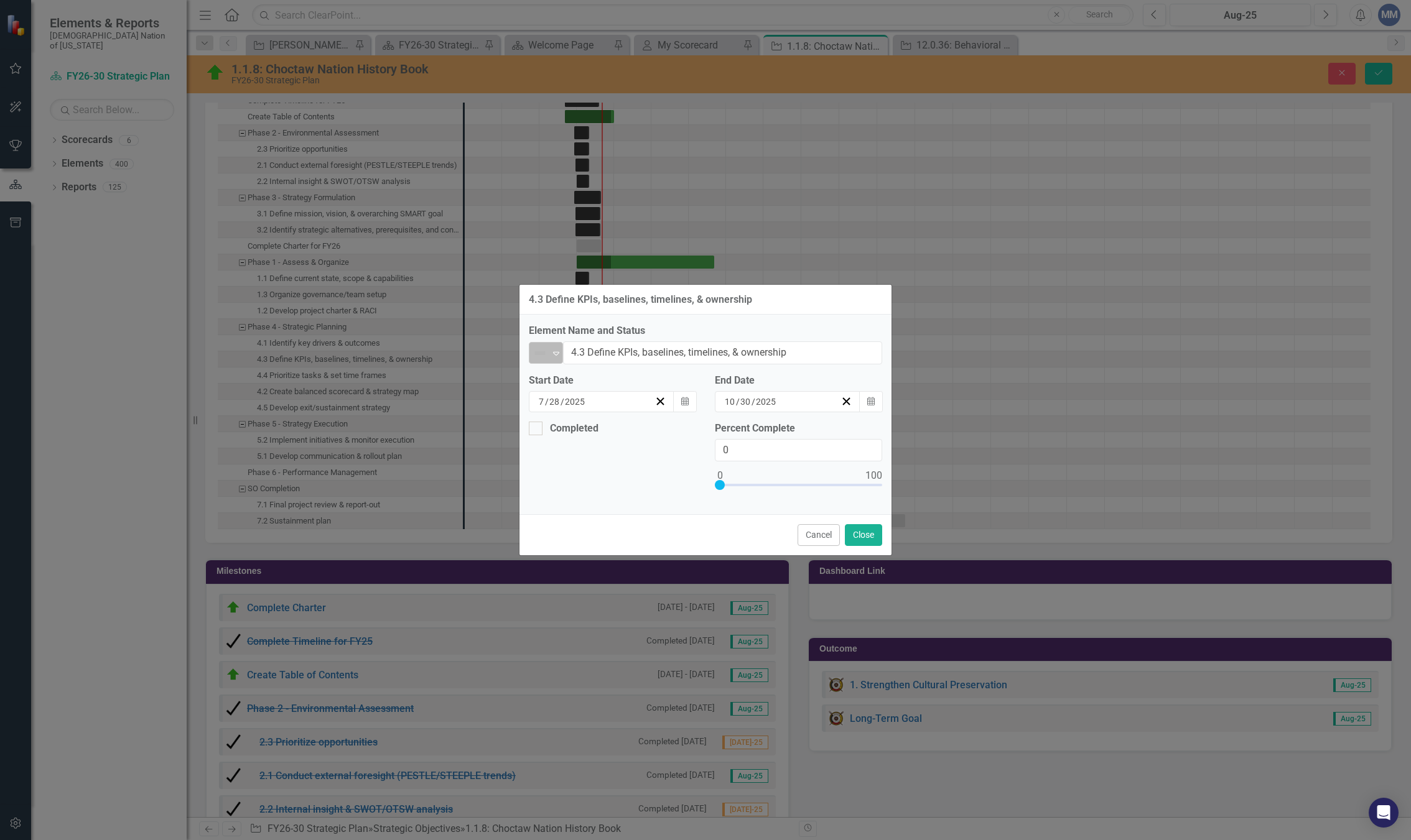
click at [551, 357] on icon "Expand" at bounding box center [556, 353] width 13 height 10
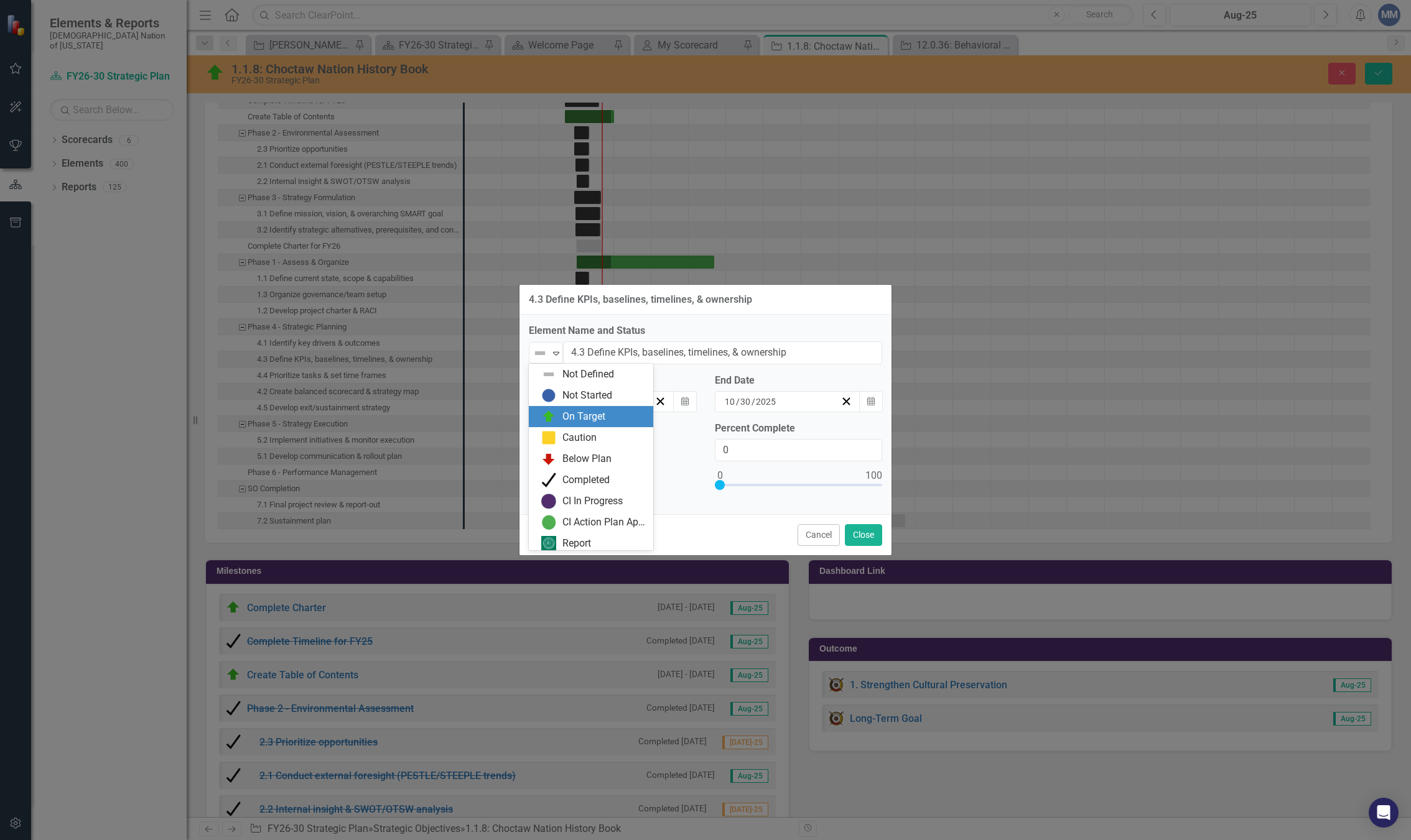
click at [564, 415] on div "On Target" at bounding box center [583, 417] width 42 height 14
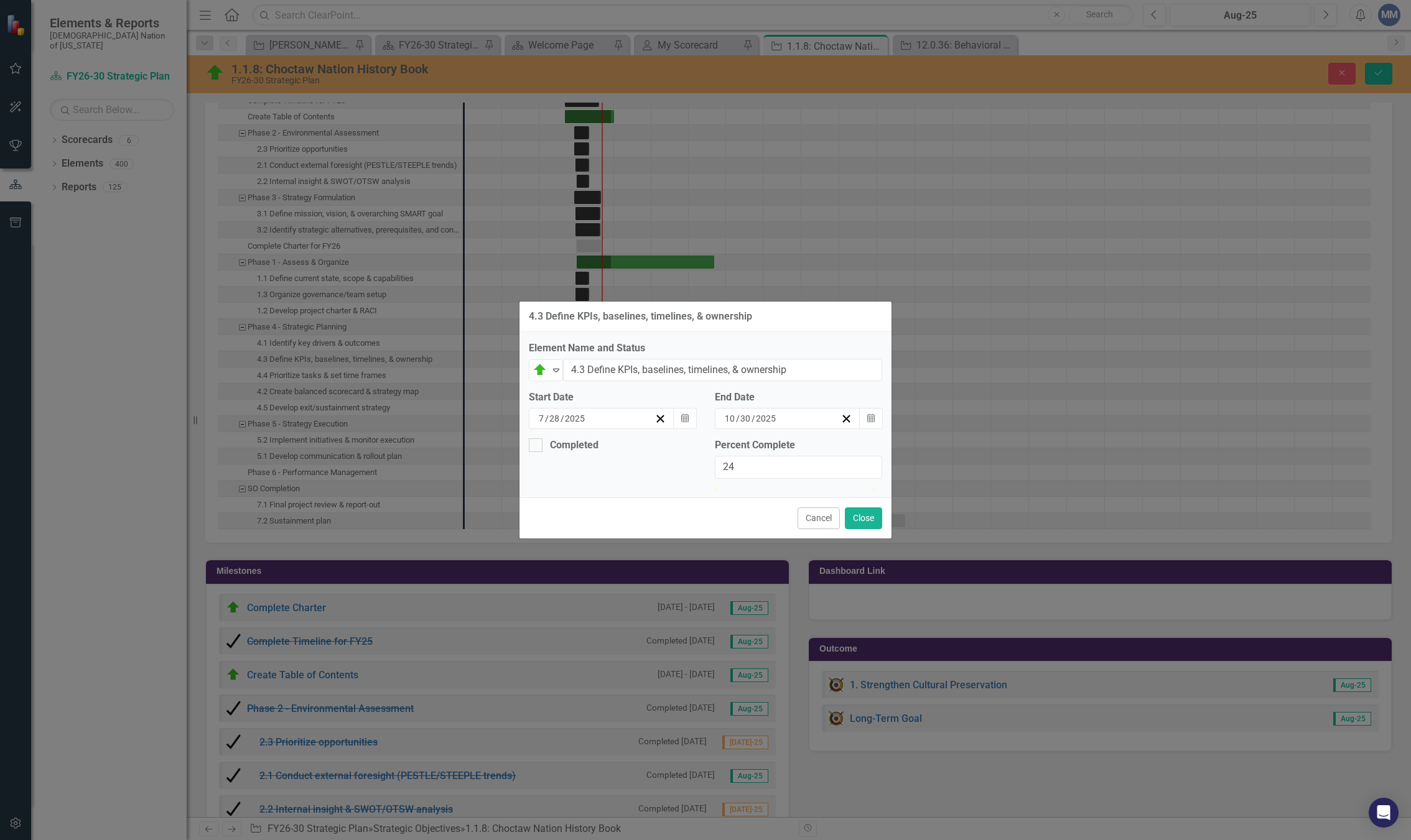
type input "25"
drag, startPoint x: 720, startPoint y: 490, endPoint x: 759, endPoint y: 487, distance: 39.1
click at [759, 489] on div at bounding box center [798, 489] width 167 height 0
click at [872, 529] on button "Close" at bounding box center [863, 518] width 38 height 22
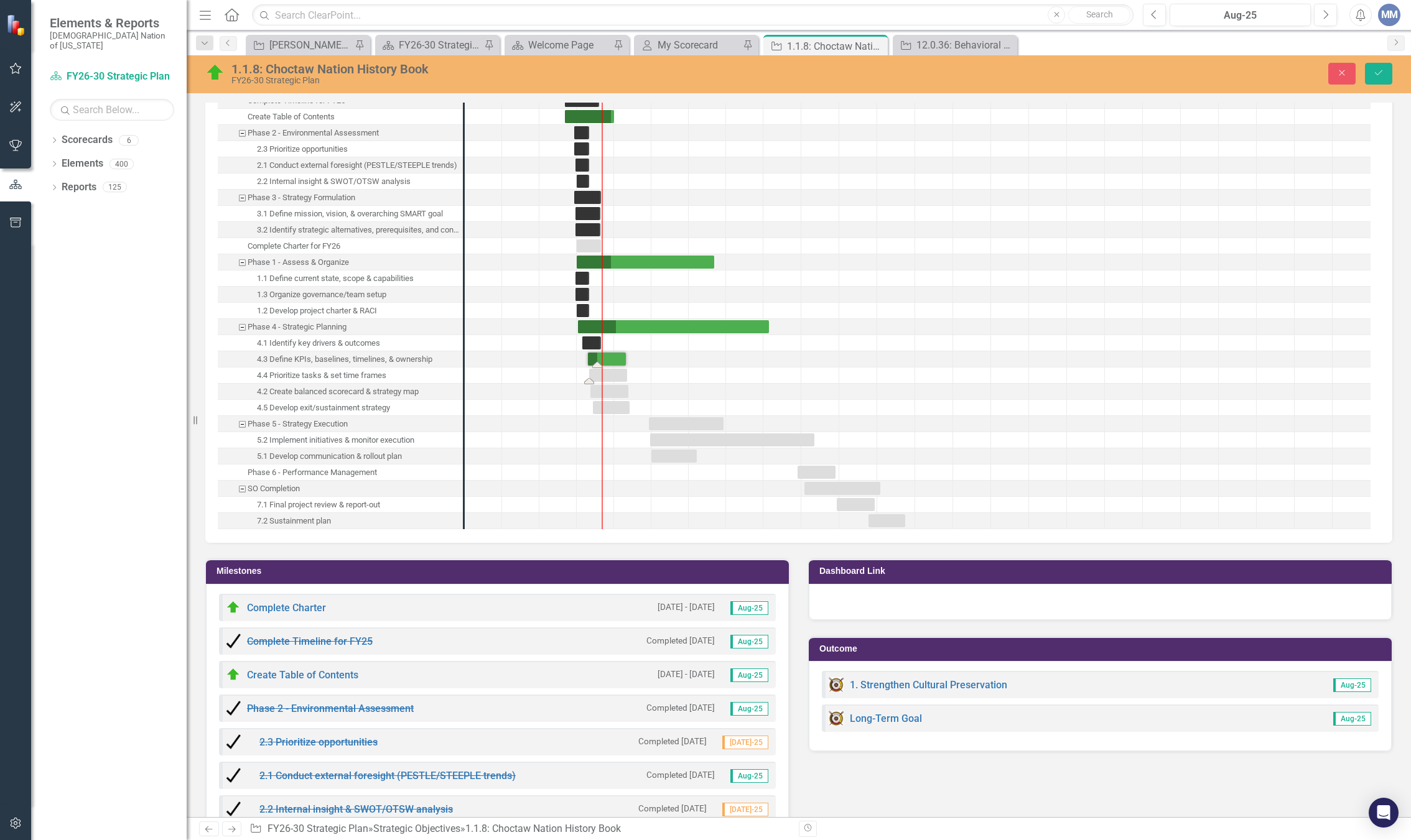
click at [599, 378] on div "Task: Start date: 2025-07-31 End date: 2025-11-02" at bounding box center [607, 376] width 38 height 14
click at [597, 380] on div "Task: Start date: 2025-08-02 End date: 2025-11-04" at bounding box center [608, 376] width 38 height 14
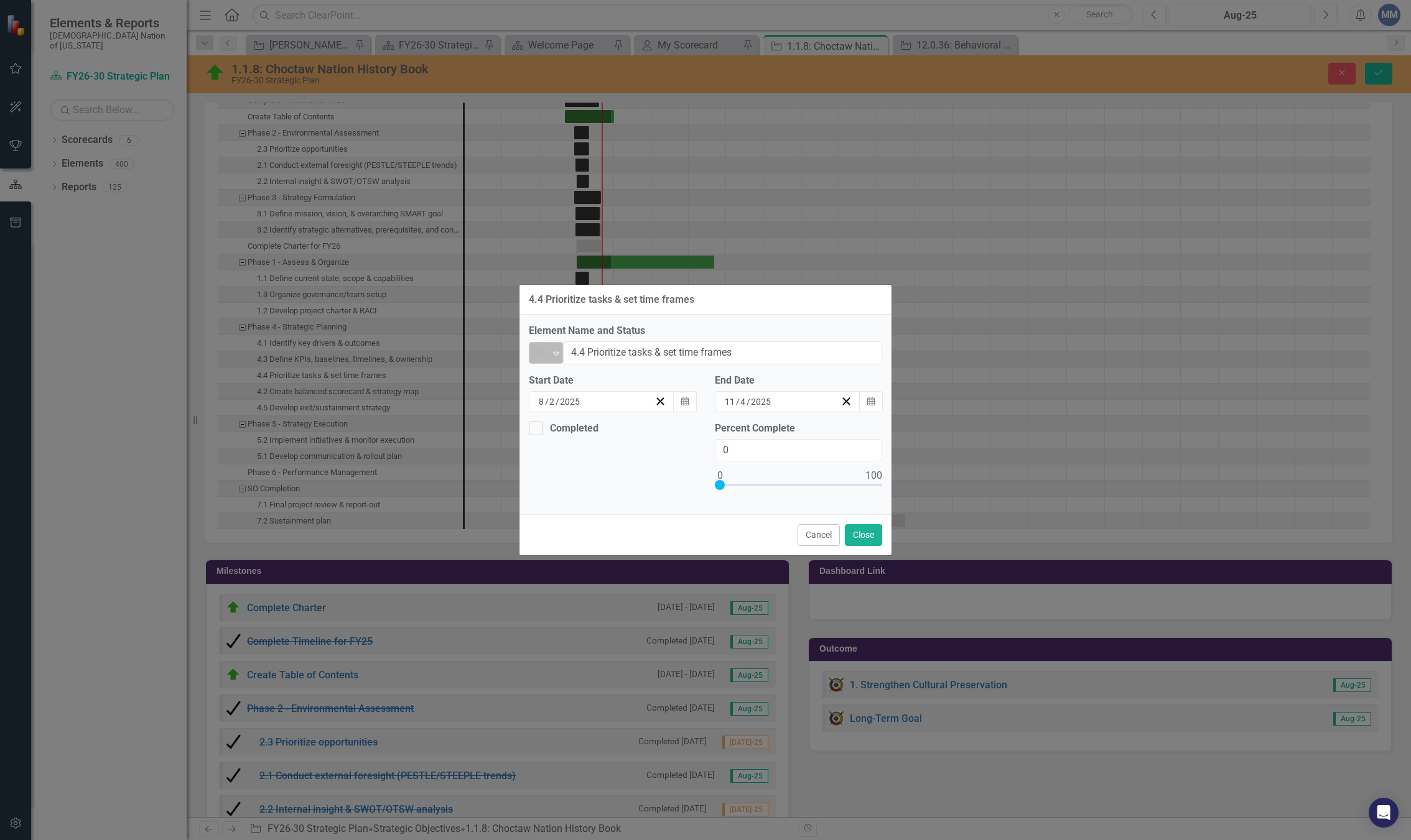
click at [552, 354] on icon "Expand" at bounding box center [556, 353] width 13 height 10
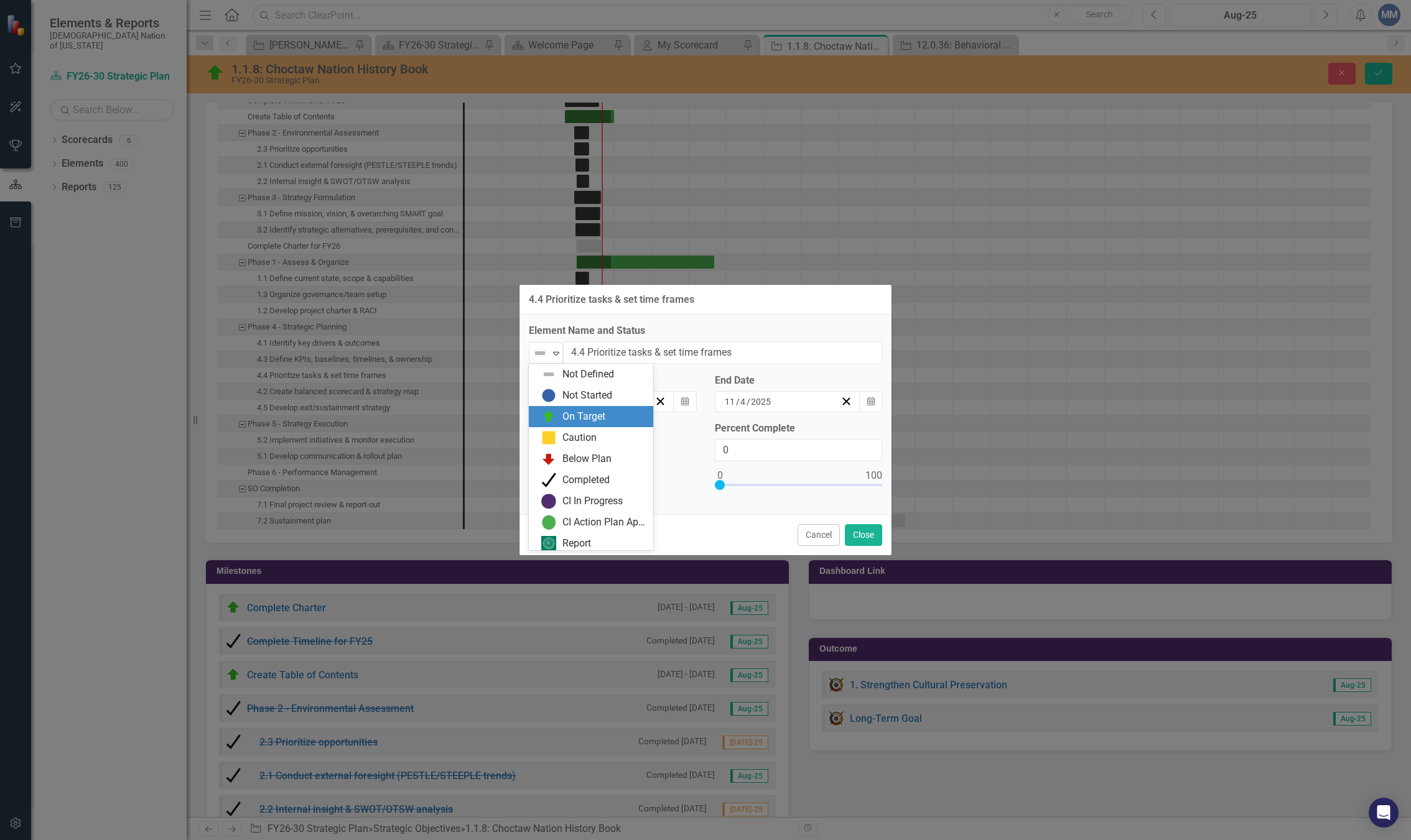
click at [558, 410] on div "On Target" at bounding box center [594, 416] width 104 height 14
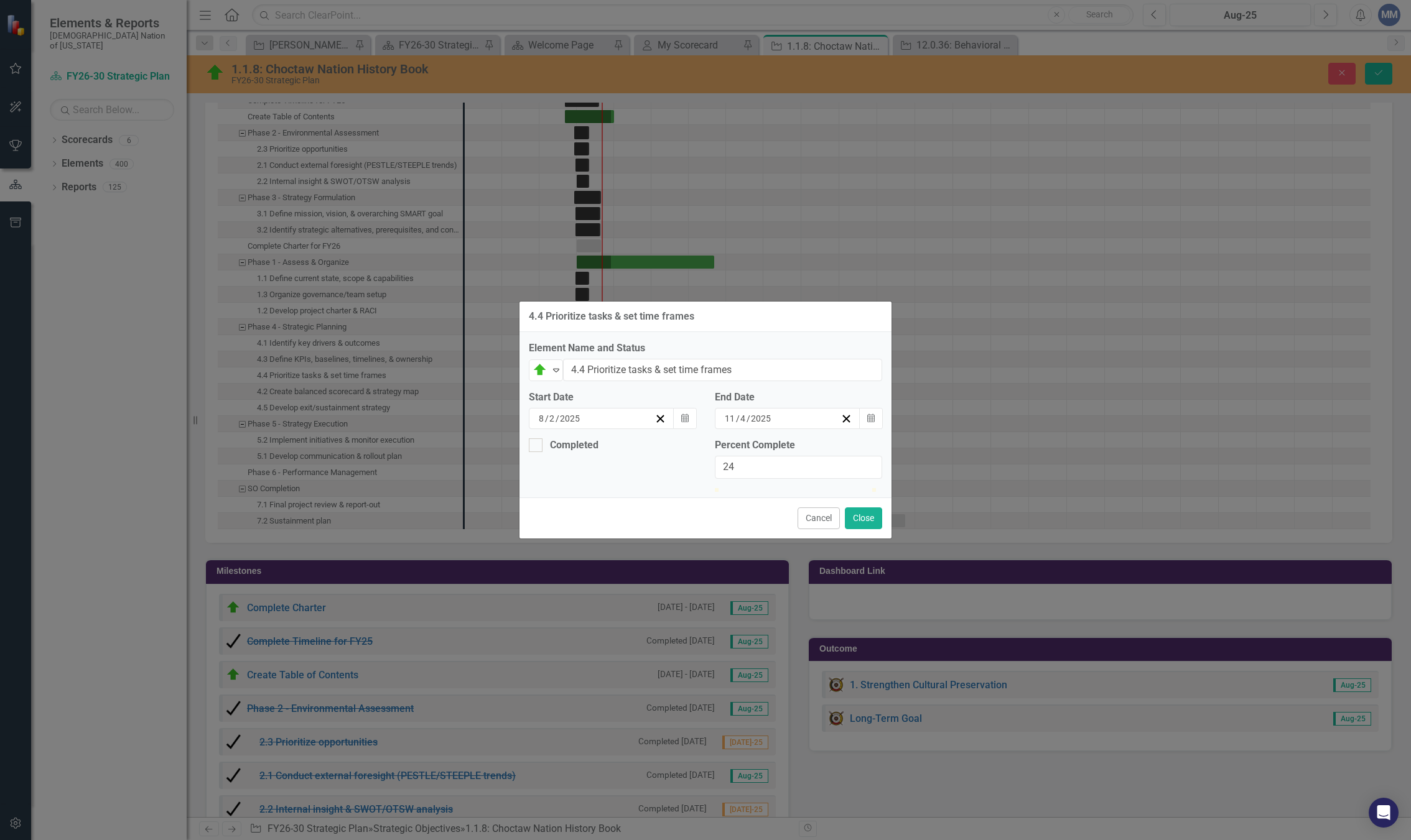
type input "27"
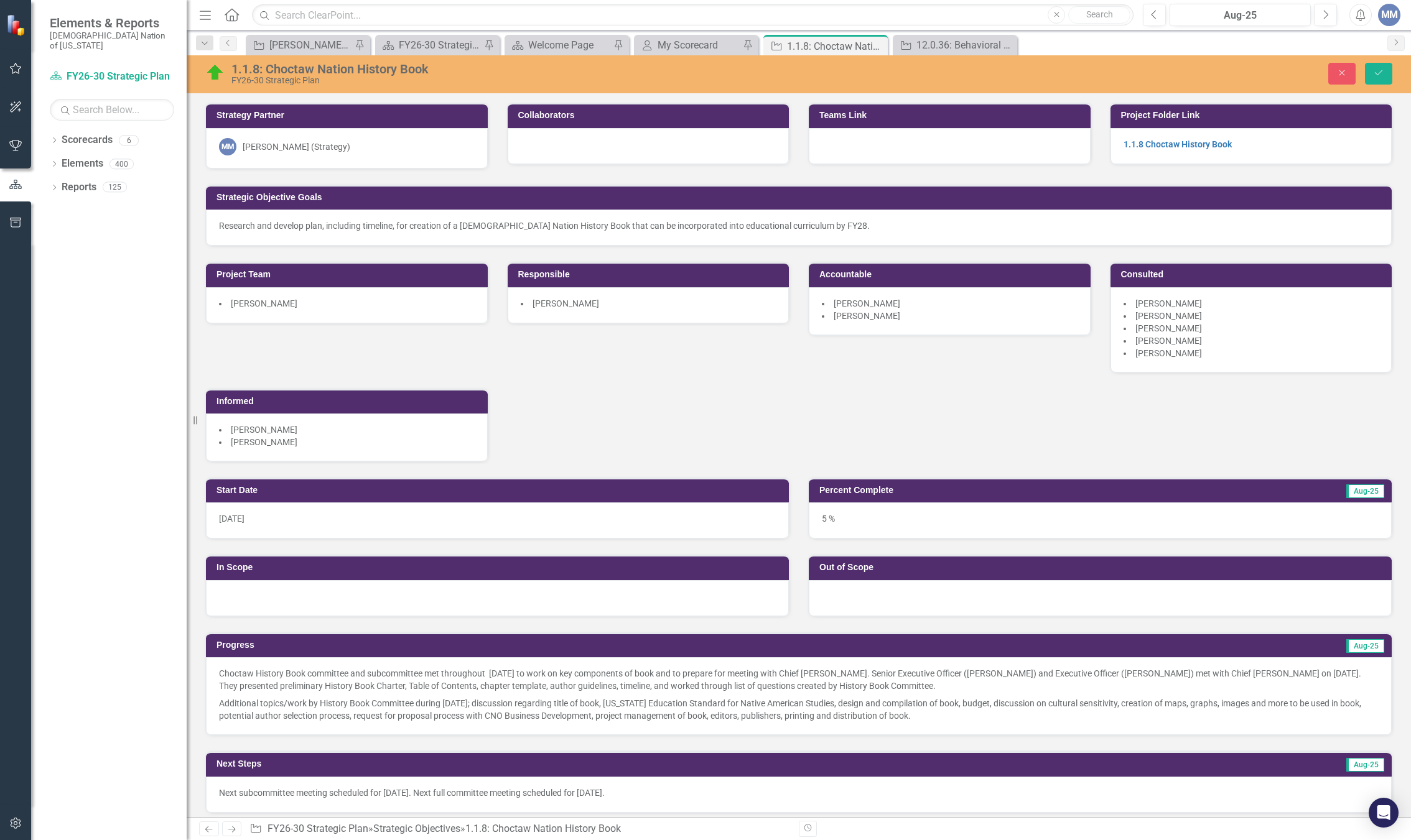
scroll to position [1187, 0]
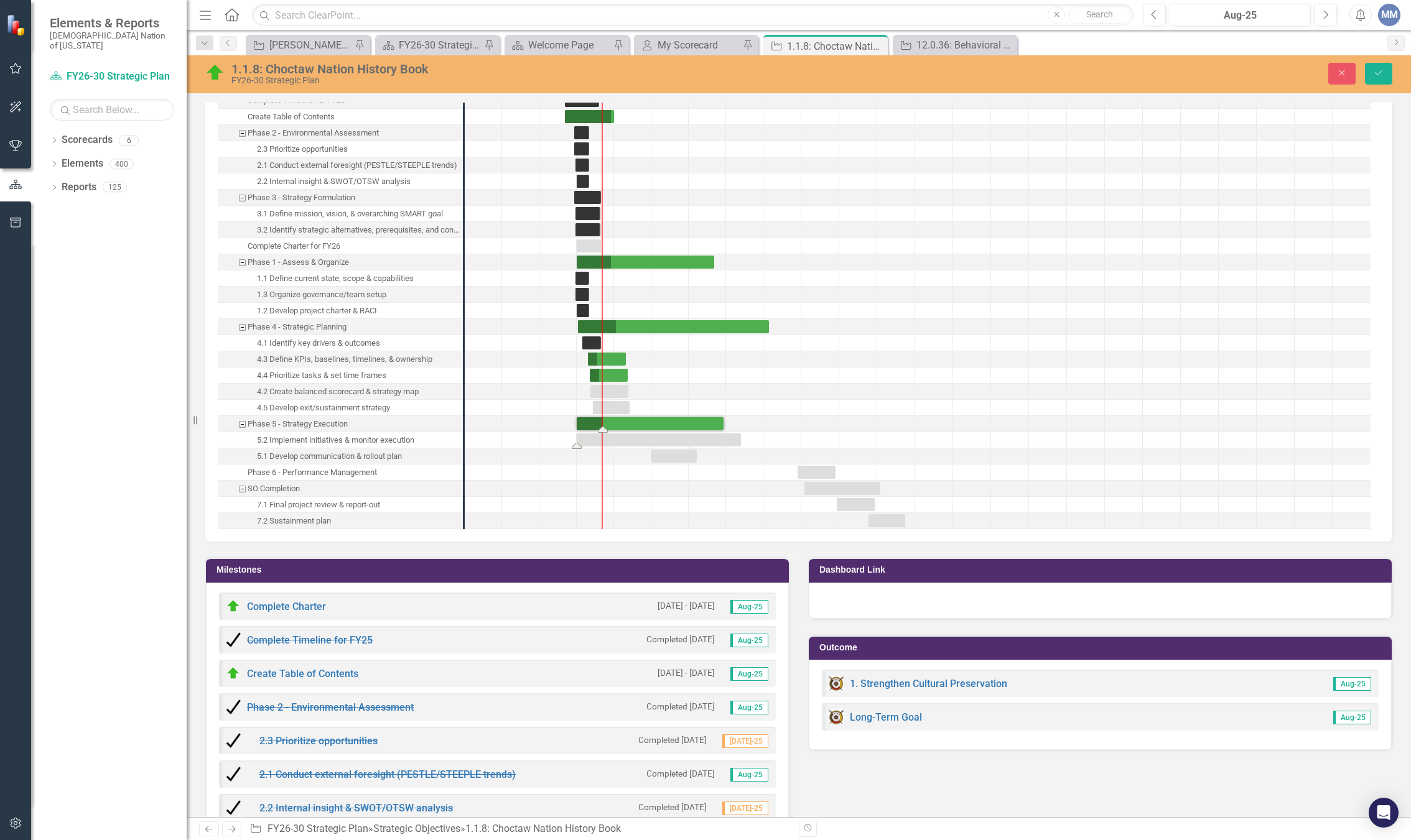
drag, startPoint x: 687, startPoint y: 437, endPoint x: 613, endPoint y: 441, distance: 74.1
click at [613, 442] on div "Task: Start date: 2025-07-01 End date: 2026-08-07" at bounding box center [659, 440] width 164 height 14
click at [631, 441] on div "Task: Start date: 2025-07-01 End date: 2026-08-07" at bounding box center [659, 440] width 164 height 14
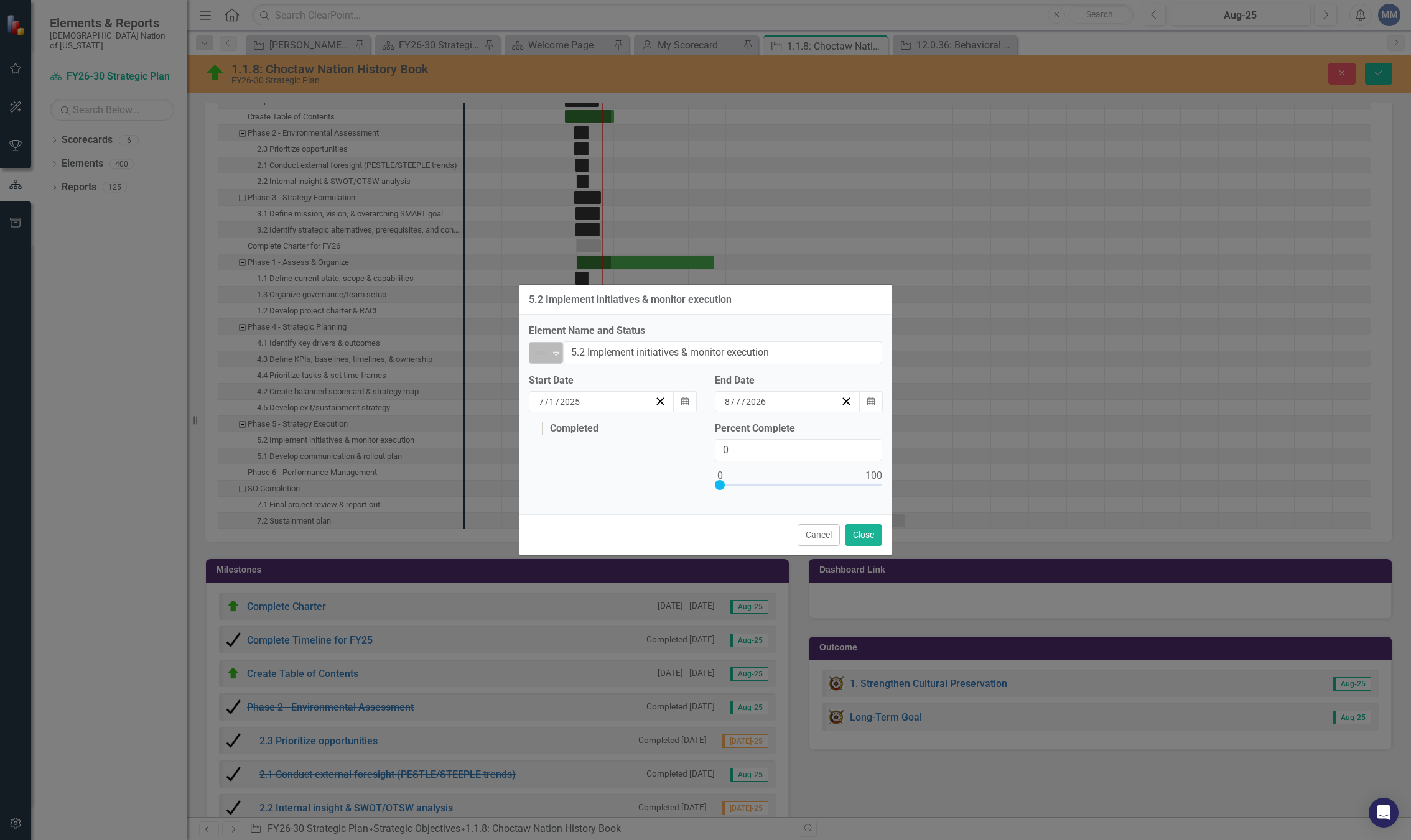
click at [555, 359] on div "Expand" at bounding box center [556, 352] width 13 height 20
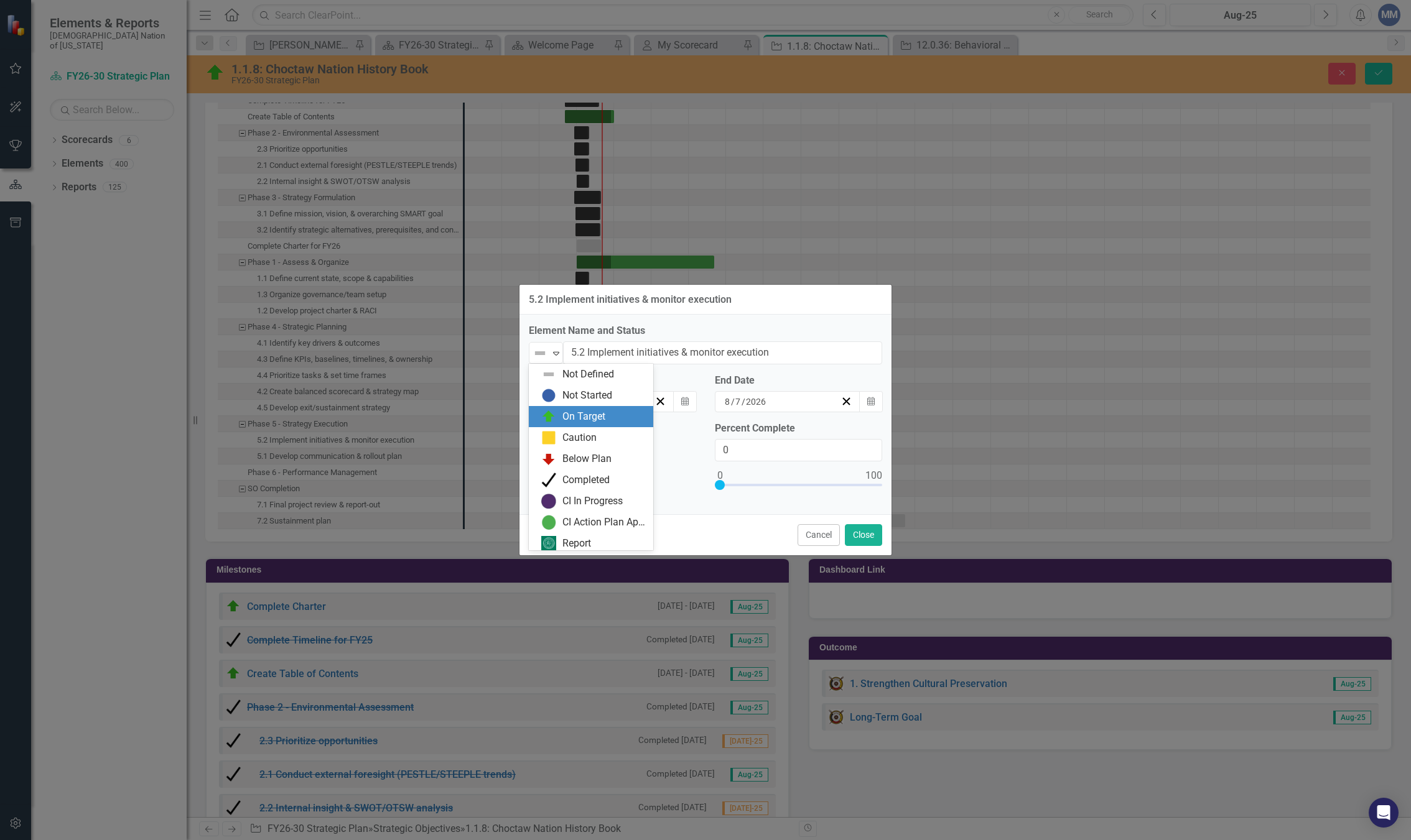
click at [573, 410] on div "On Target" at bounding box center [583, 417] width 42 height 14
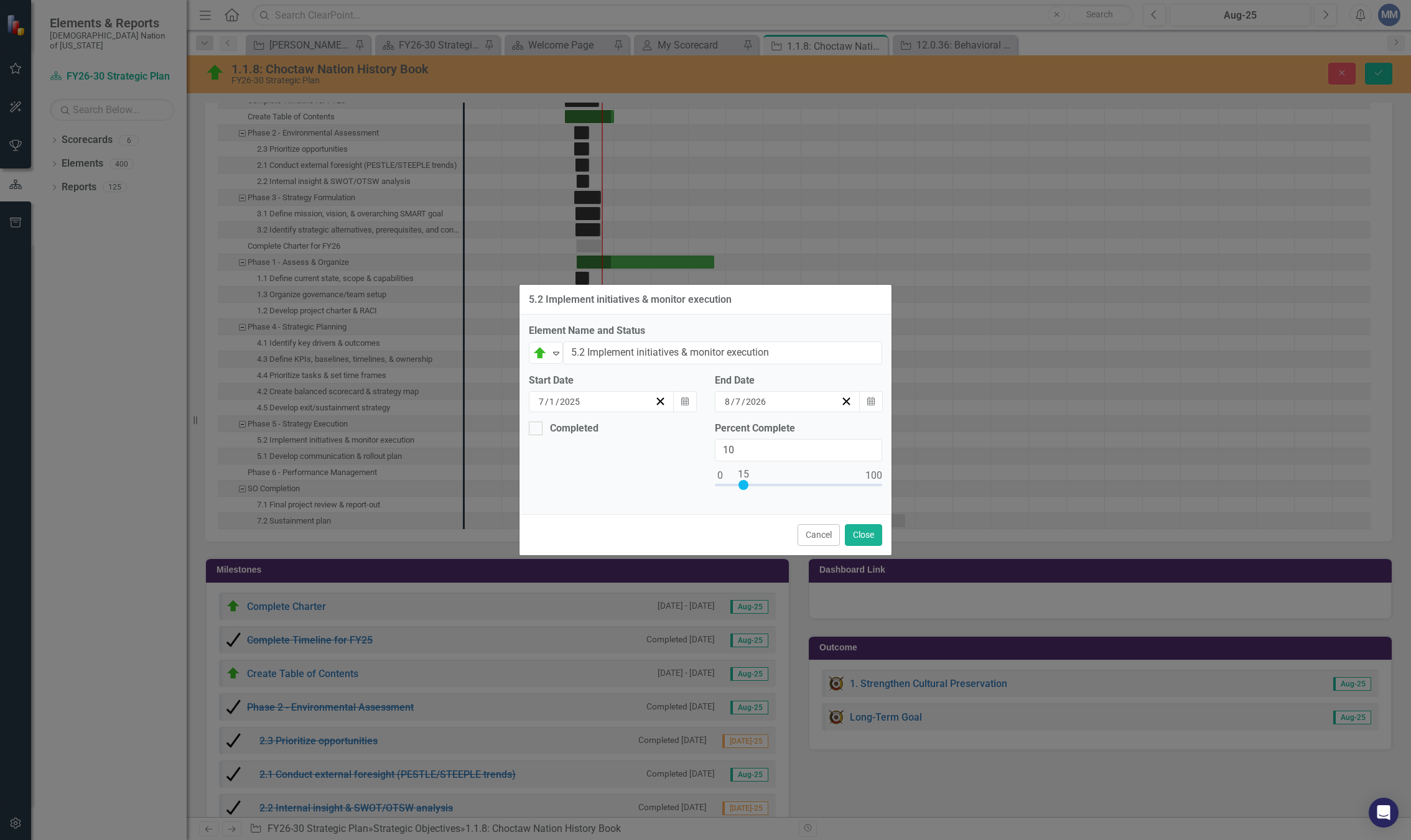
type input "15"
drag, startPoint x: 721, startPoint y: 483, endPoint x: 747, endPoint y: 486, distance: 26.2
click at [747, 486] on div at bounding box center [744, 485] width 10 height 10
click at [870, 537] on button "Close" at bounding box center [863, 535] width 38 height 22
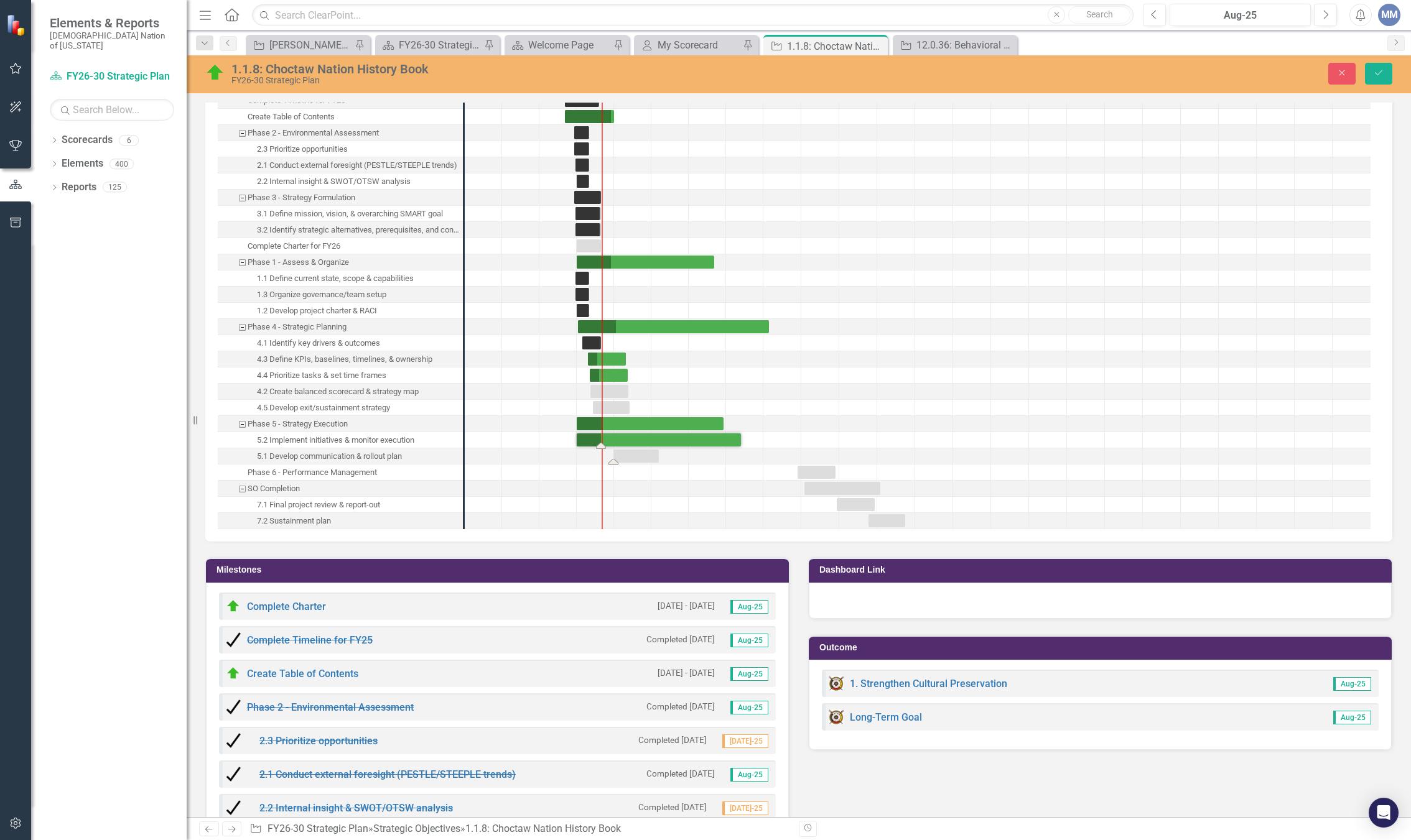
drag, startPoint x: 680, startPoint y: 456, endPoint x: 642, endPoint y: 457, distance: 38.0
click at [643, 460] on div "Task: Start date: 2025-09-29 End date: 2026-01-19" at bounding box center [635, 457] width 45 height 14
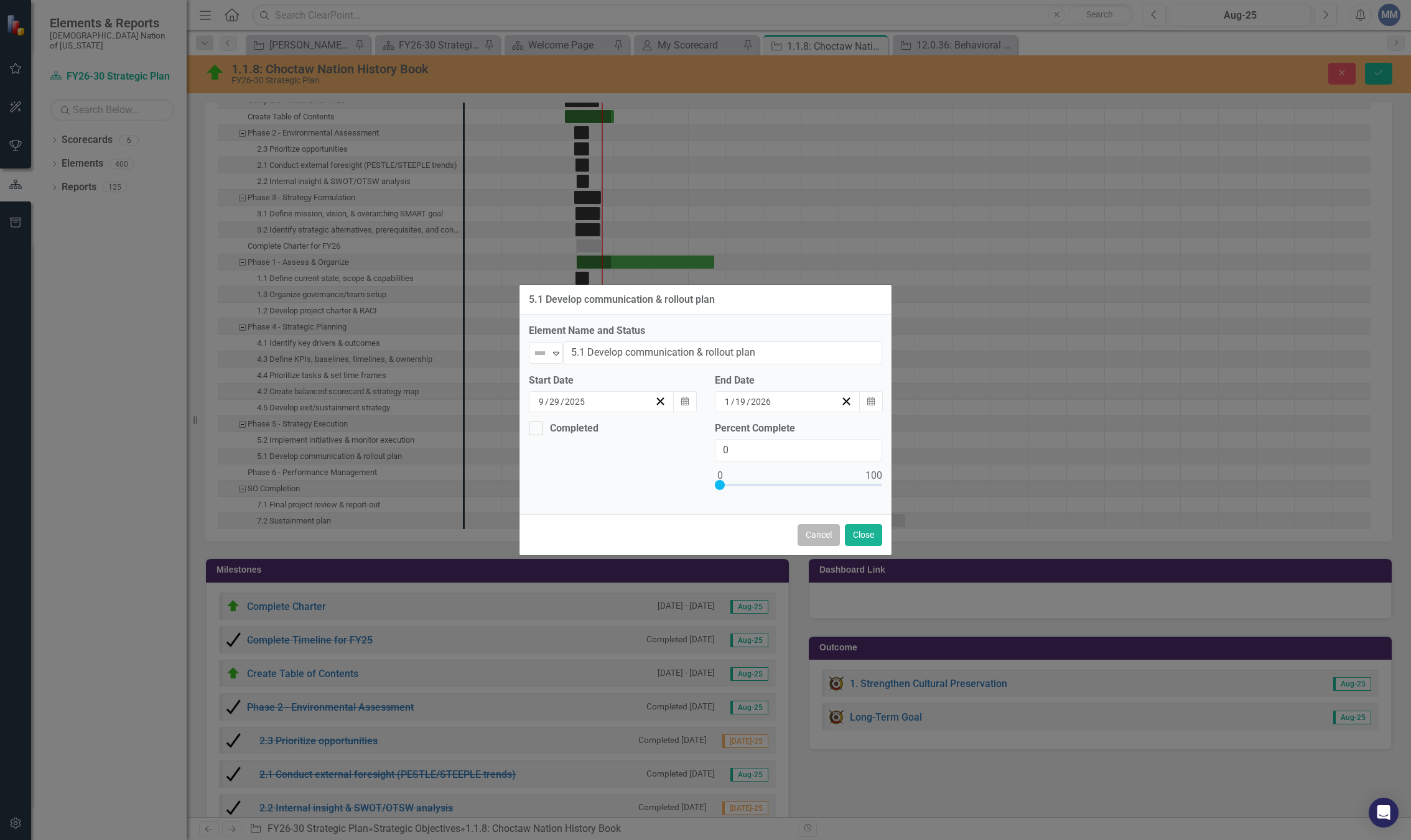
click at [814, 531] on button "Cancel" at bounding box center [819, 535] width 42 height 22
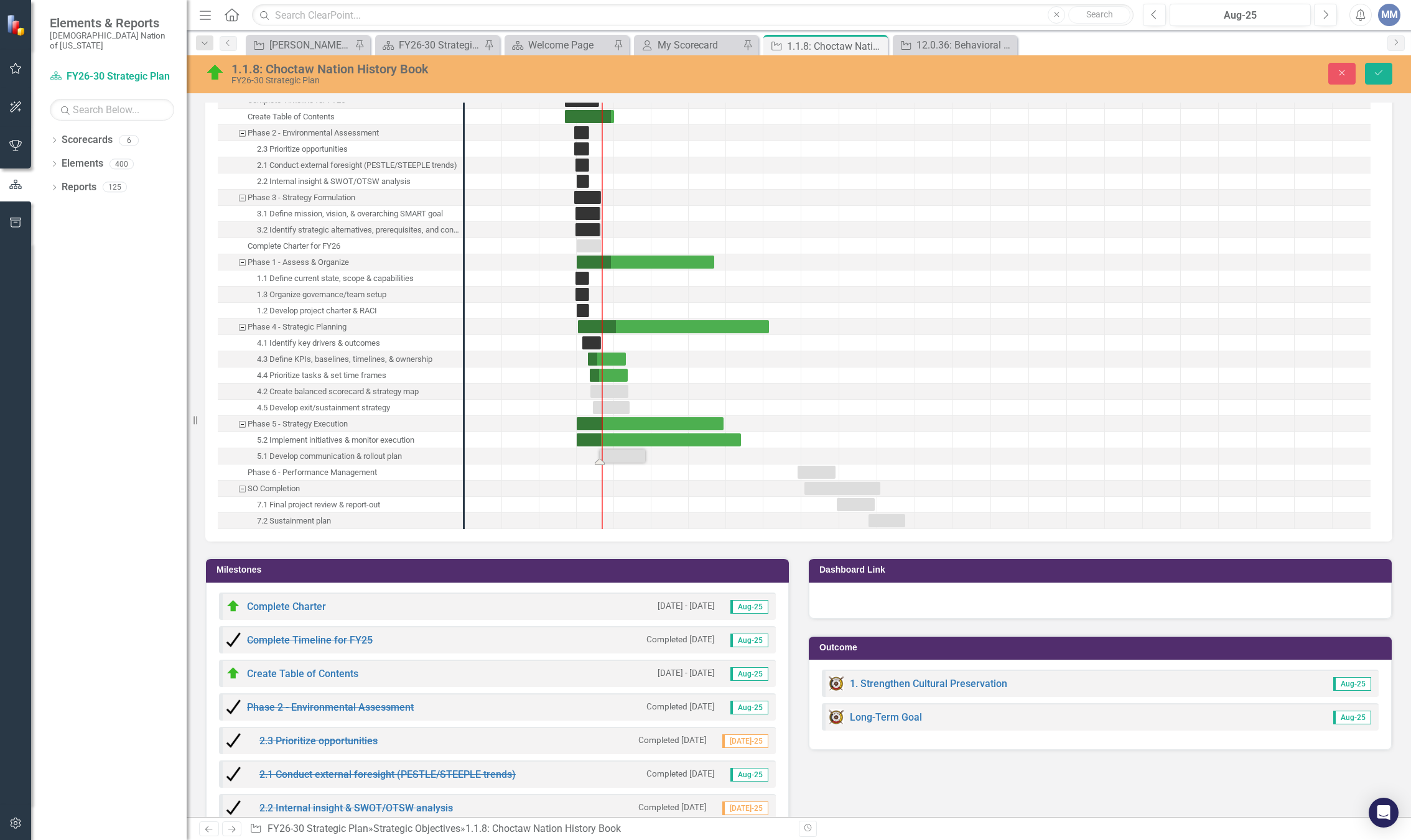
drag, startPoint x: 635, startPoint y: 450, endPoint x: 620, endPoint y: 451, distance: 15.0
click at [622, 454] on div "Task: Start date: 2025-08-26 End date: 2025-12-16" at bounding box center [622, 457] width 45 height 14
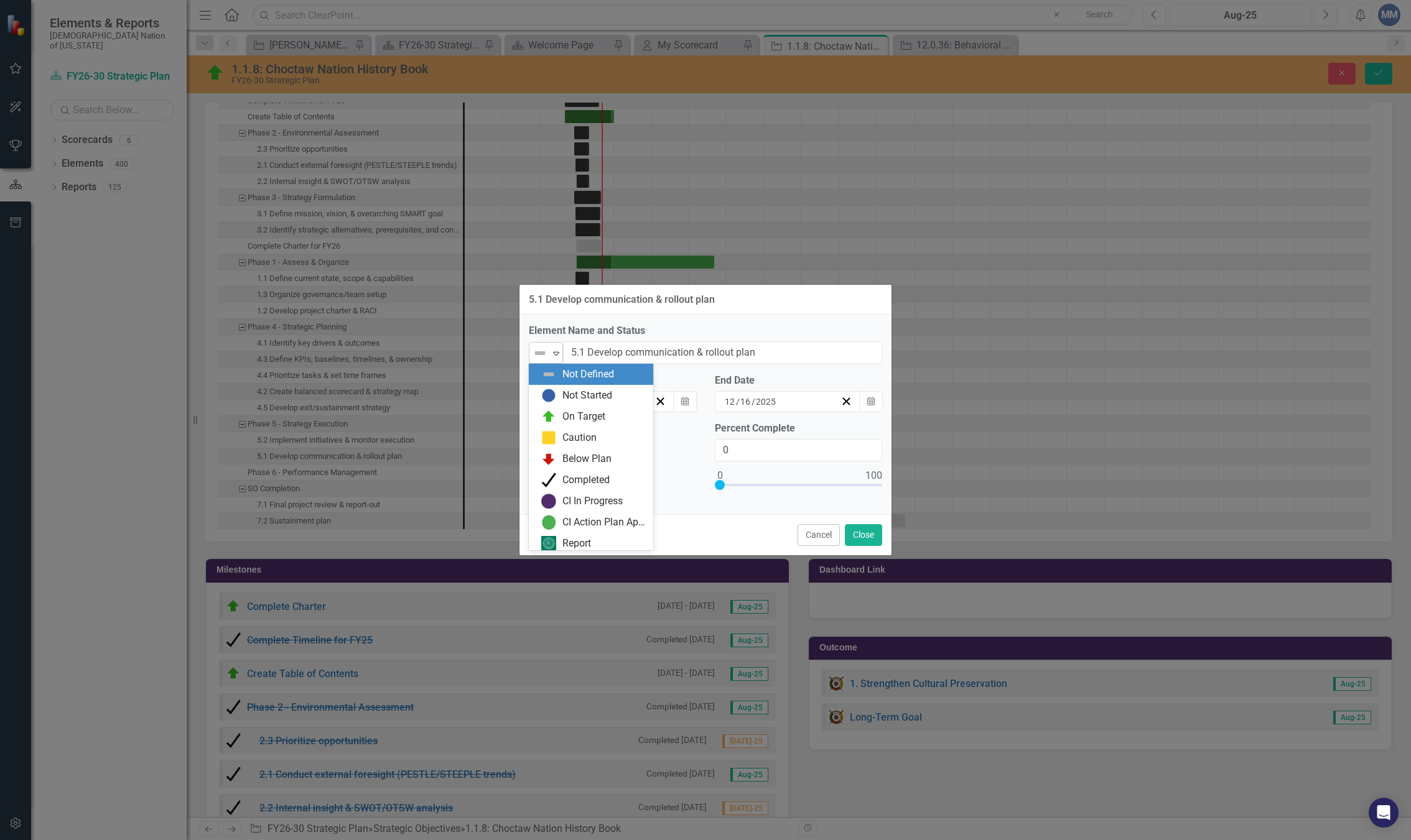
click at [557, 359] on div "Expand" at bounding box center [556, 352] width 13 height 20
click at [575, 410] on div "On Target" at bounding box center [583, 417] width 42 height 14
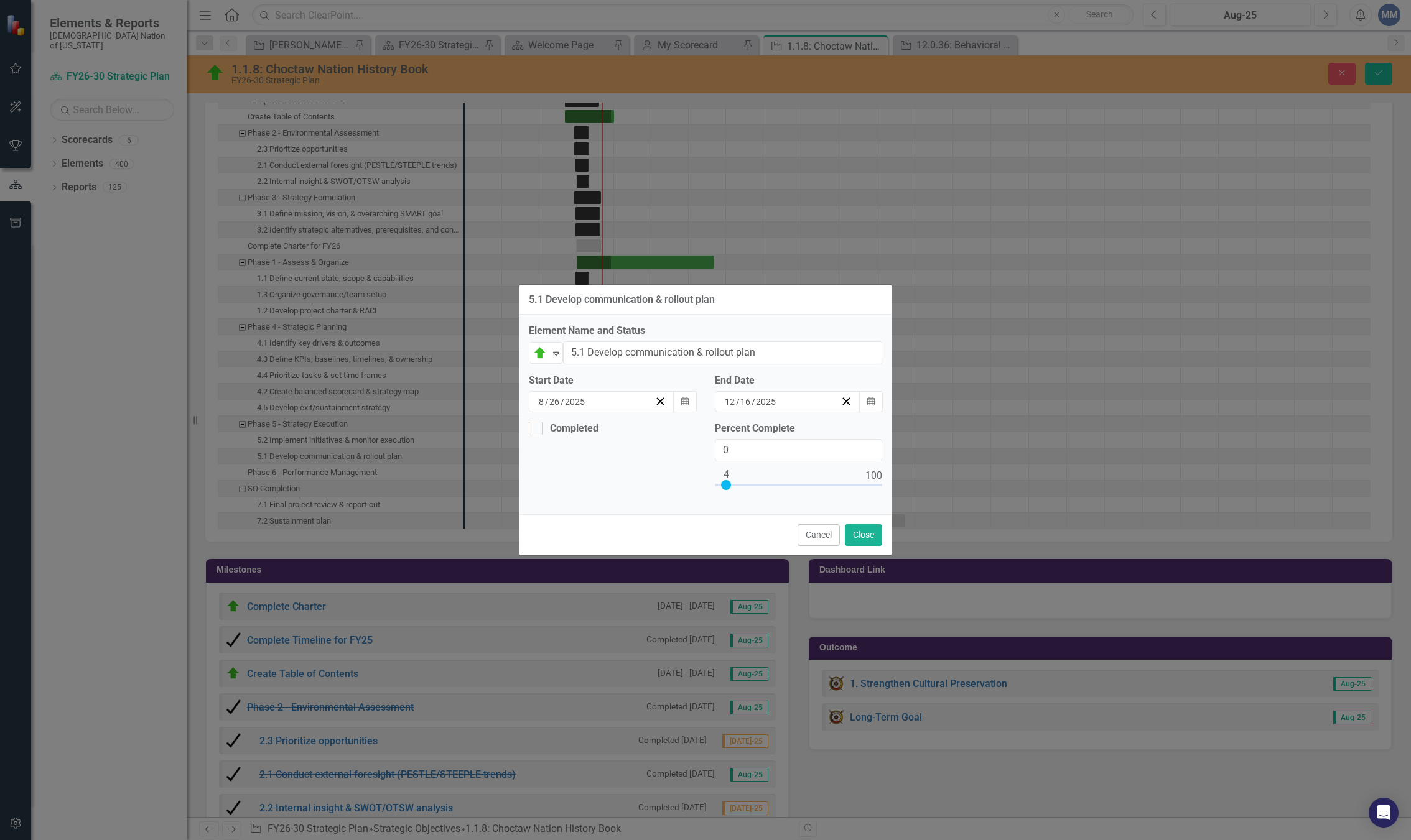
type input "5"
drag, startPoint x: 723, startPoint y: 488, endPoint x: 730, endPoint y: 489, distance: 7.1
click at [730, 489] on div at bounding box center [728, 485] width 10 height 10
click at [874, 537] on button "Close" at bounding box center [863, 535] width 38 height 22
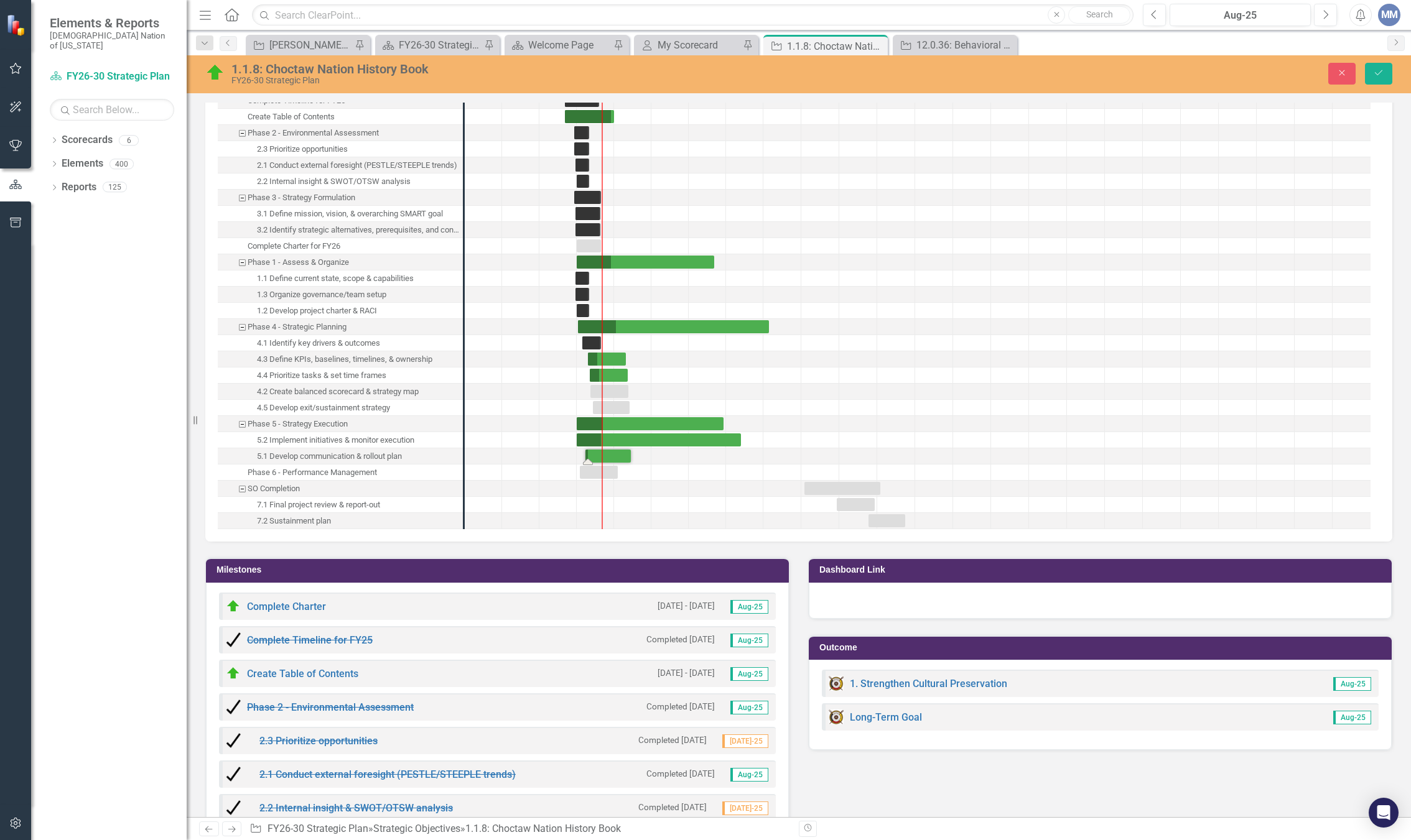
drag, startPoint x: 605, startPoint y: 475, endPoint x: 603, endPoint y: 449, distance: 26.1
drag, startPoint x: 635, startPoint y: 459, endPoint x: 688, endPoint y: 458, distance: 53.0
drag, startPoint x: 594, startPoint y: 462, endPoint x: 601, endPoint y: 461, distance: 7.1
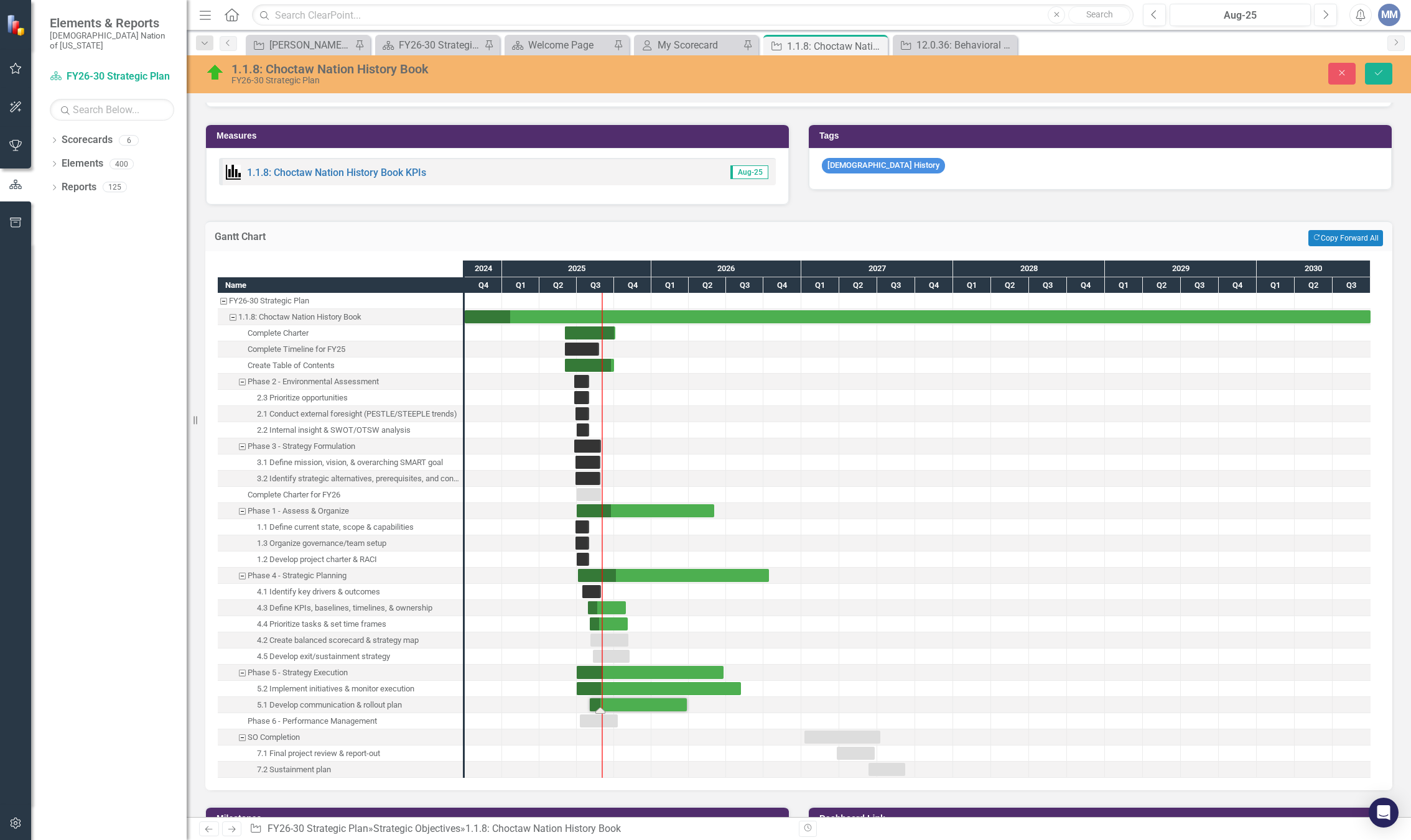
scroll to position [1249, 0]
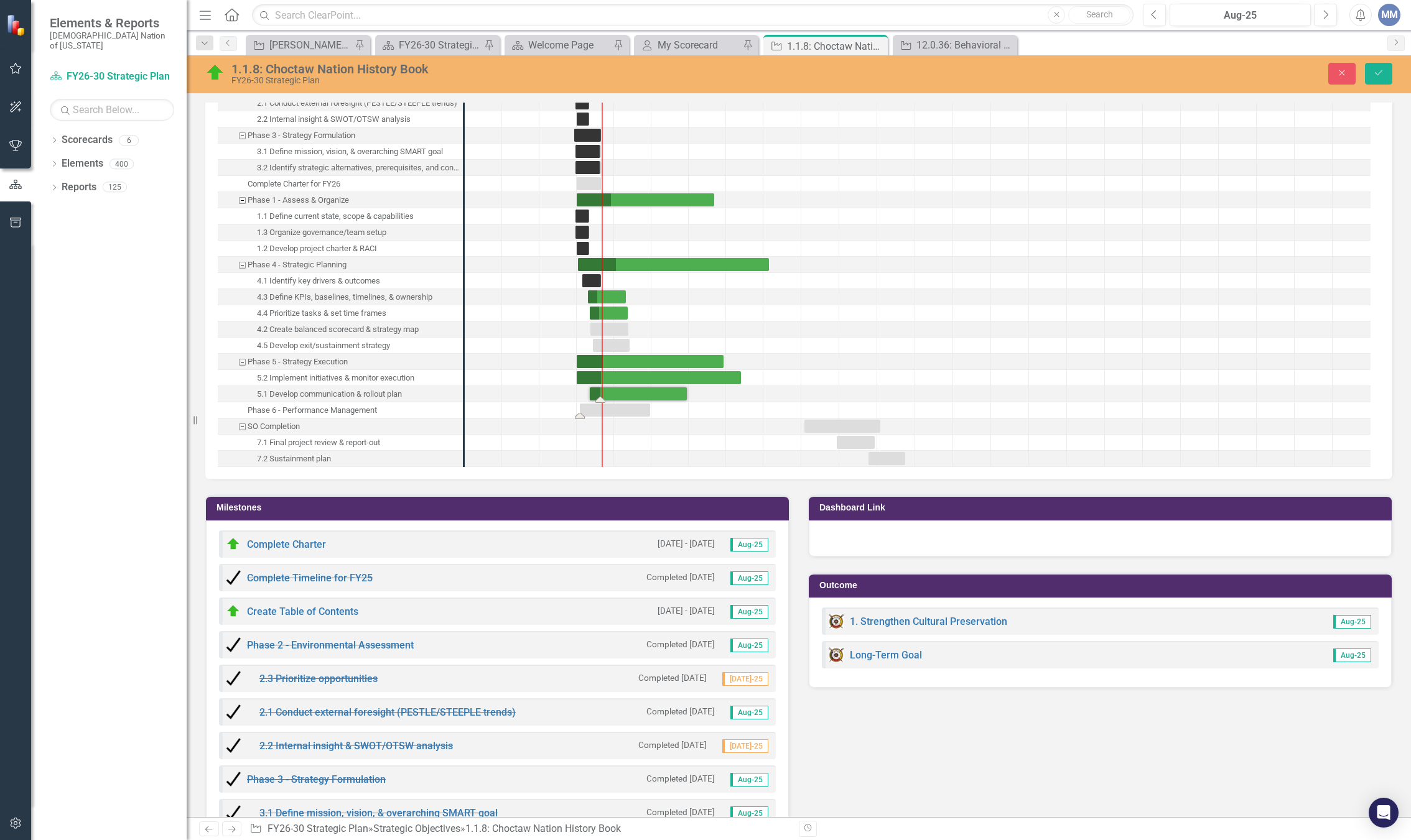
drag, startPoint x: 619, startPoint y: 415, endPoint x: 649, endPoint y: 418, distance: 30.1
drag, startPoint x: 652, startPoint y: 411, endPoint x: 807, endPoint y: 438, distance: 157.3
click at [626, 410] on div "Task: Start date: 2025-07-08 End date: 2027-01-09" at bounding box center [691, 410] width 225 height 14
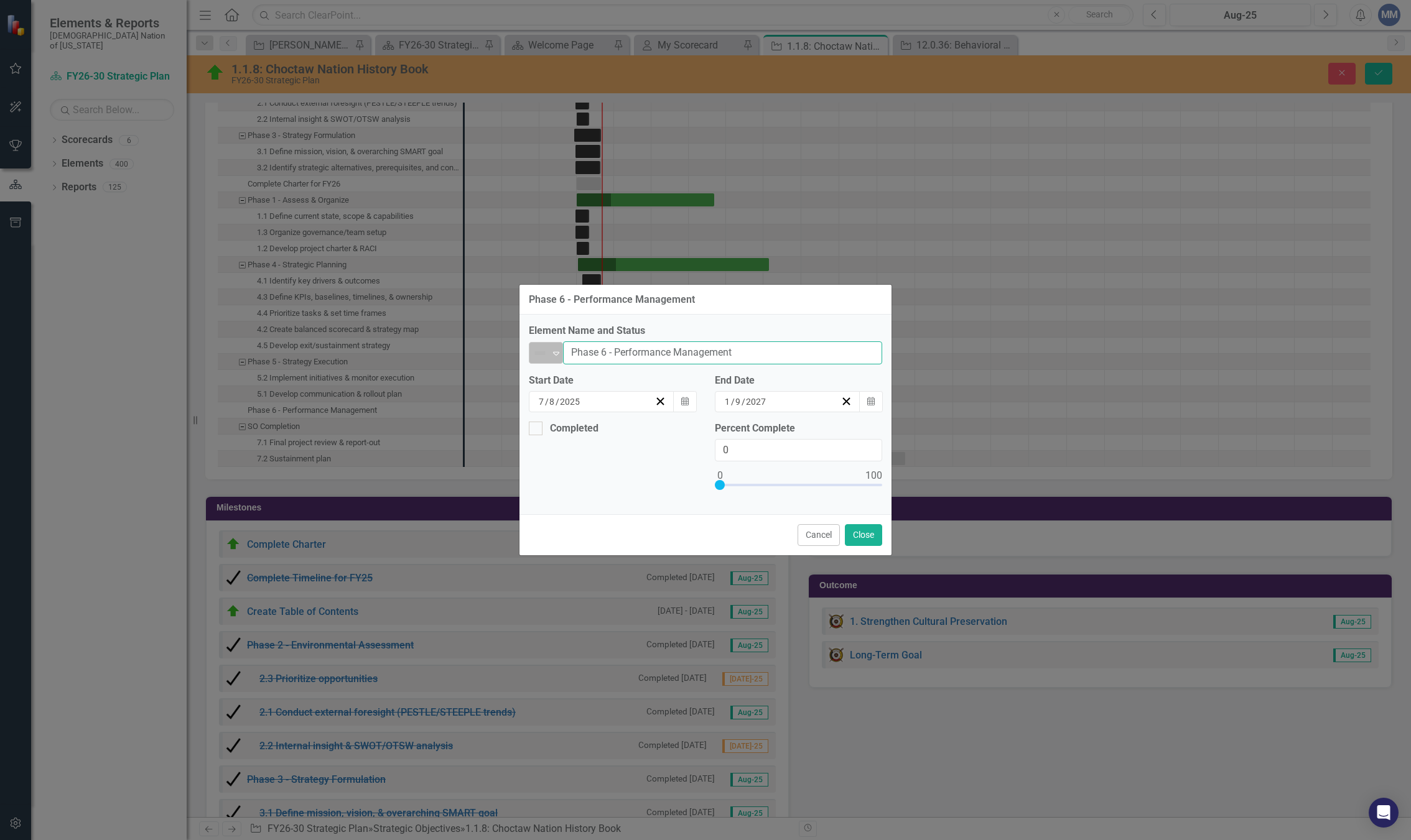
click at [559, 356] on div "Not Defined Expand Phase 6 - Performance Management" at bounding box center [706, 353] width 353 height 23
click at [559, 356] on icon "Expand" at bounding box center [556, 353] width 13 height 10
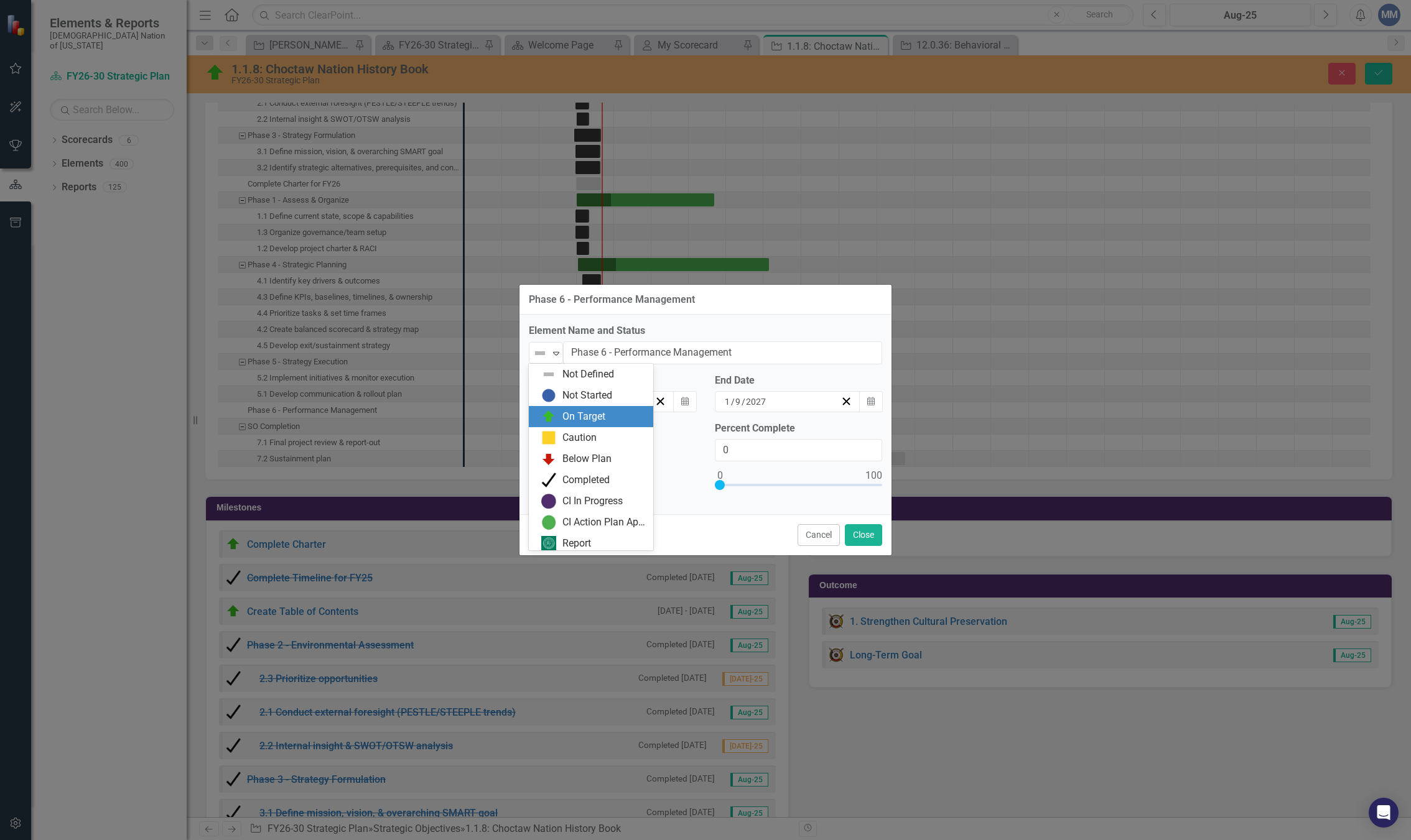
click at [561, 425] on div "On Target" at bounding box center [591, 417] width 125 height 21
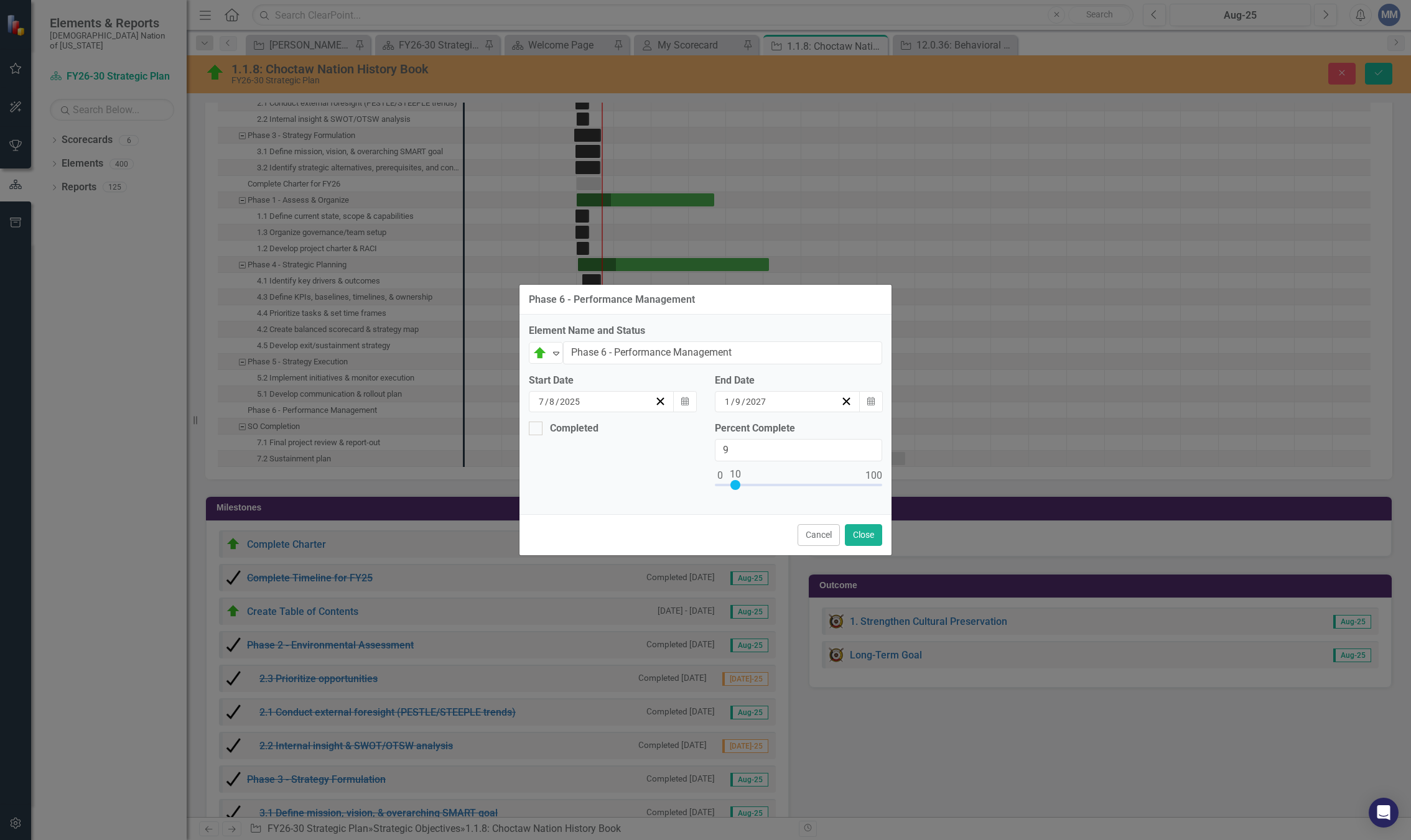
type input "10"
drag, startPoint x: 721, startPoint y: 487, endPoint x: 737, endPoint y: 479, distance: 17.9
click at [737, 480] on div at bounding box center [735, 485] width 10 height 10
click at [862, 541] on button "Close" at bounding box center [863, 535] width 38 height 22
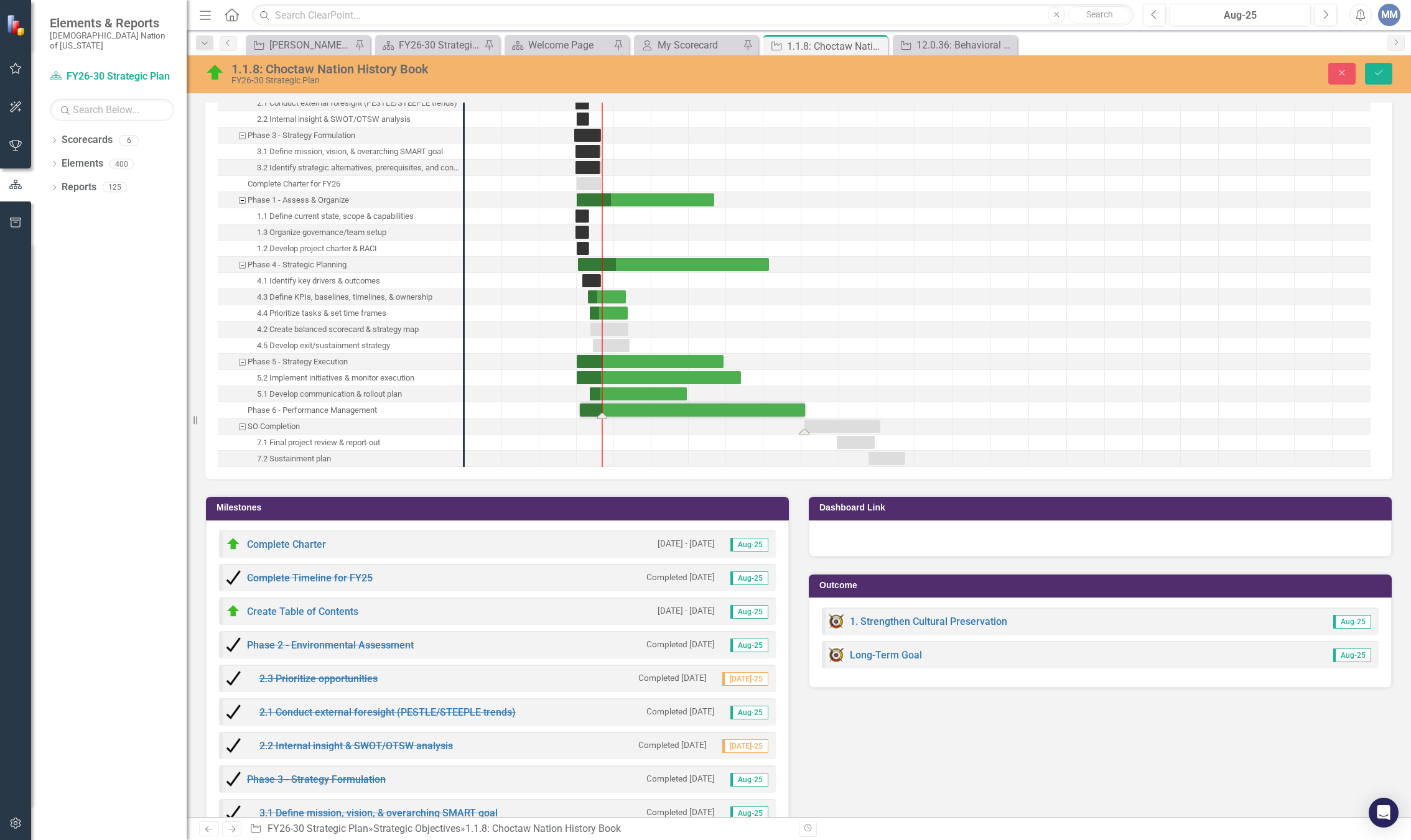
click at [832, 422] on div "Task: Start date: 2027-01-08 End date: 2027-07-08" at bounding box center [842, 427] width 76 height 14
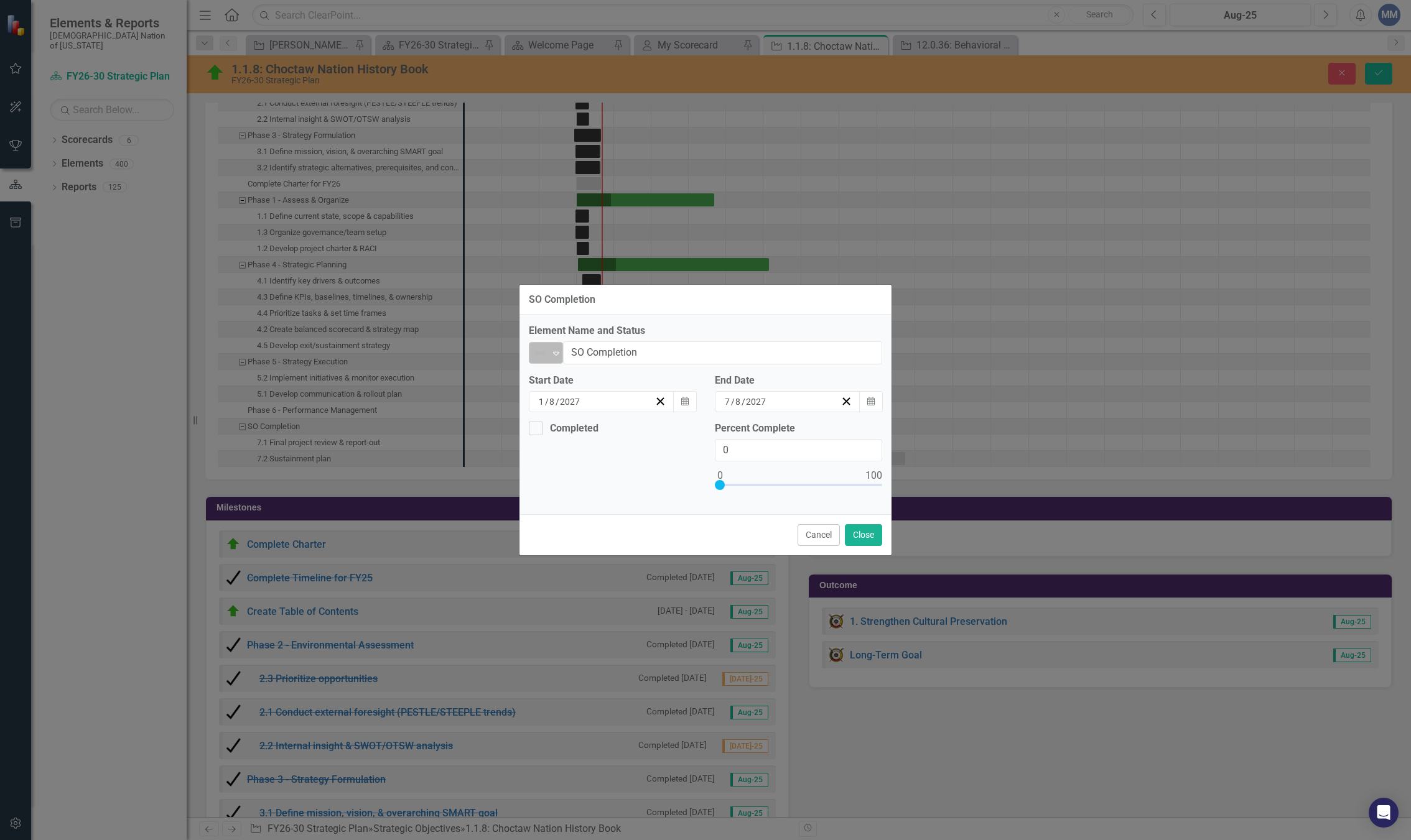
click at [559, 354] on icon "Expand" at bounding box center [556, 353] width 13 height 10
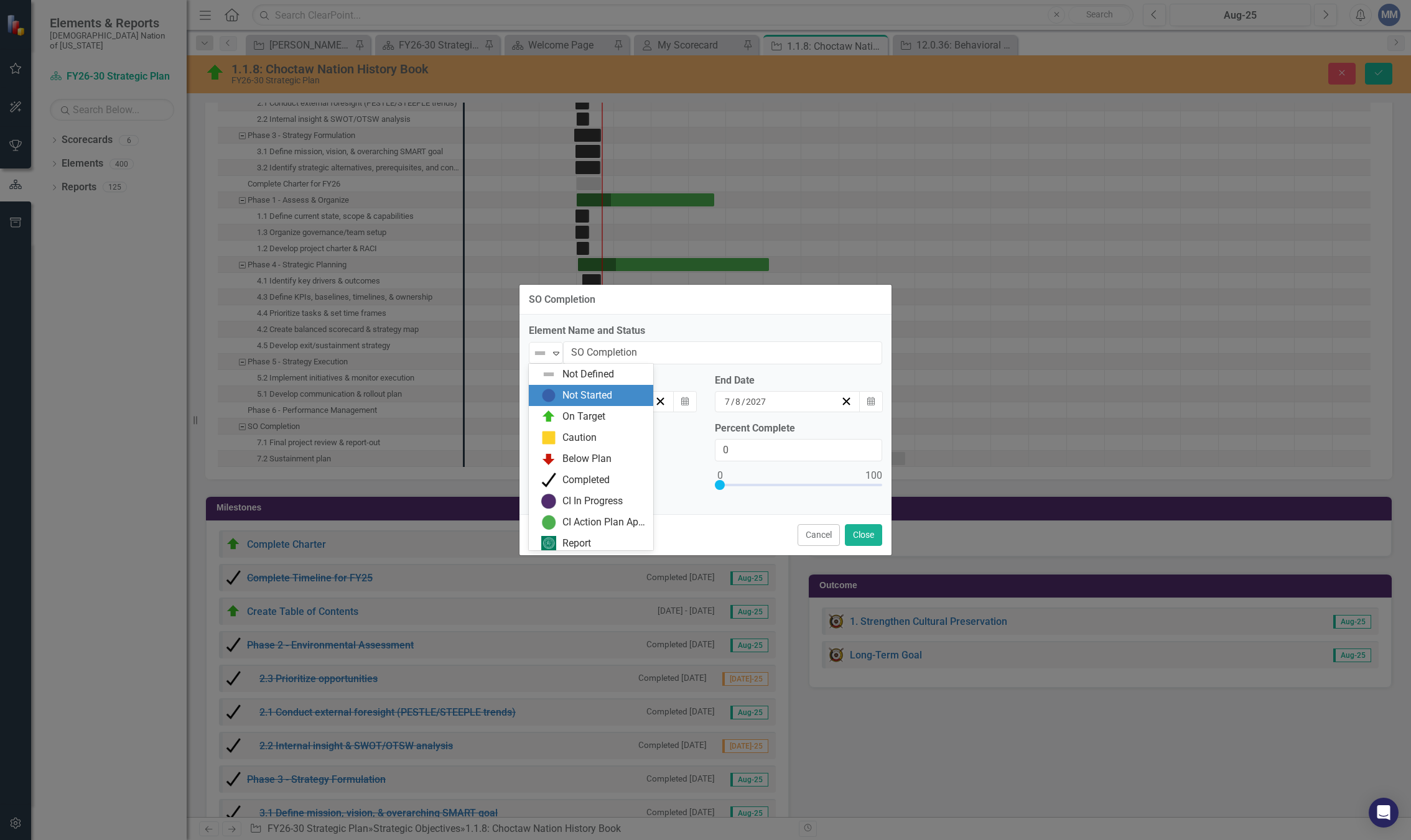
click at [566, 400] on div "Not Started" at bounding box center [587, 396] width 50 height 14
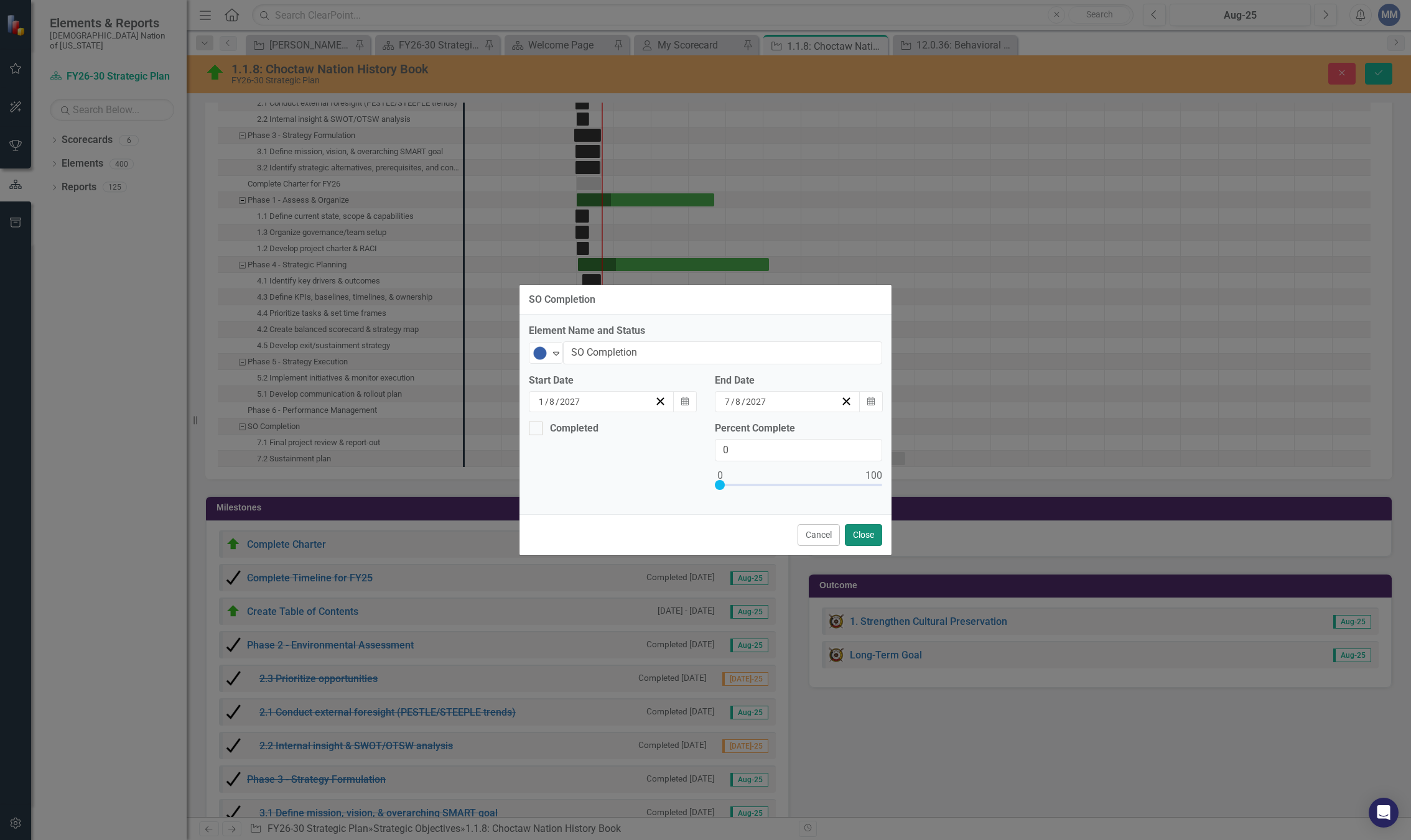
click at [870, 529] on button "Close" at bounding box center [863, 535] width 38 height 22
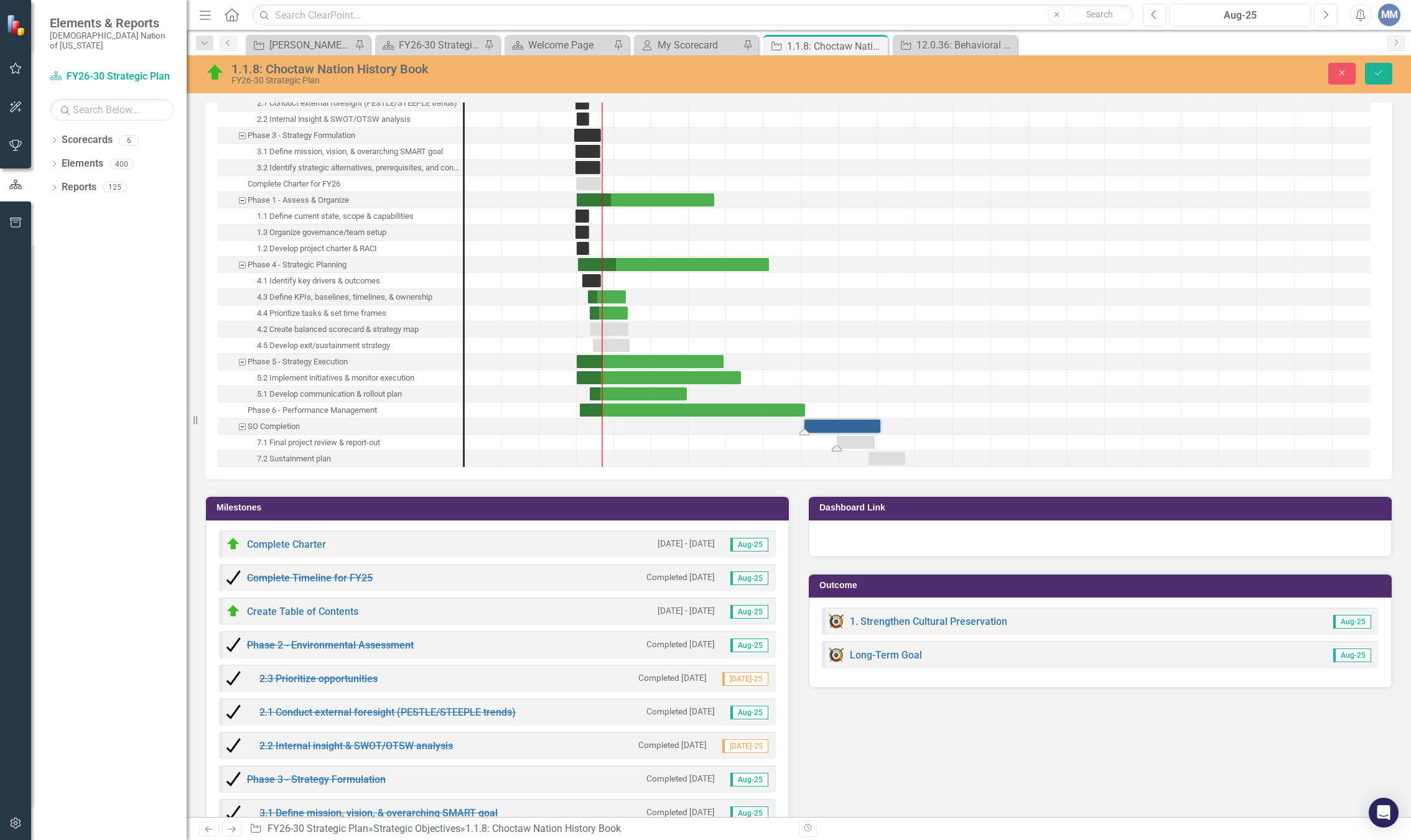
click at [848, 442] on div "Task: Start date: 2027-03-26 End date: 2027-06-25" at bounding box center [856, 443] width 38 height 14
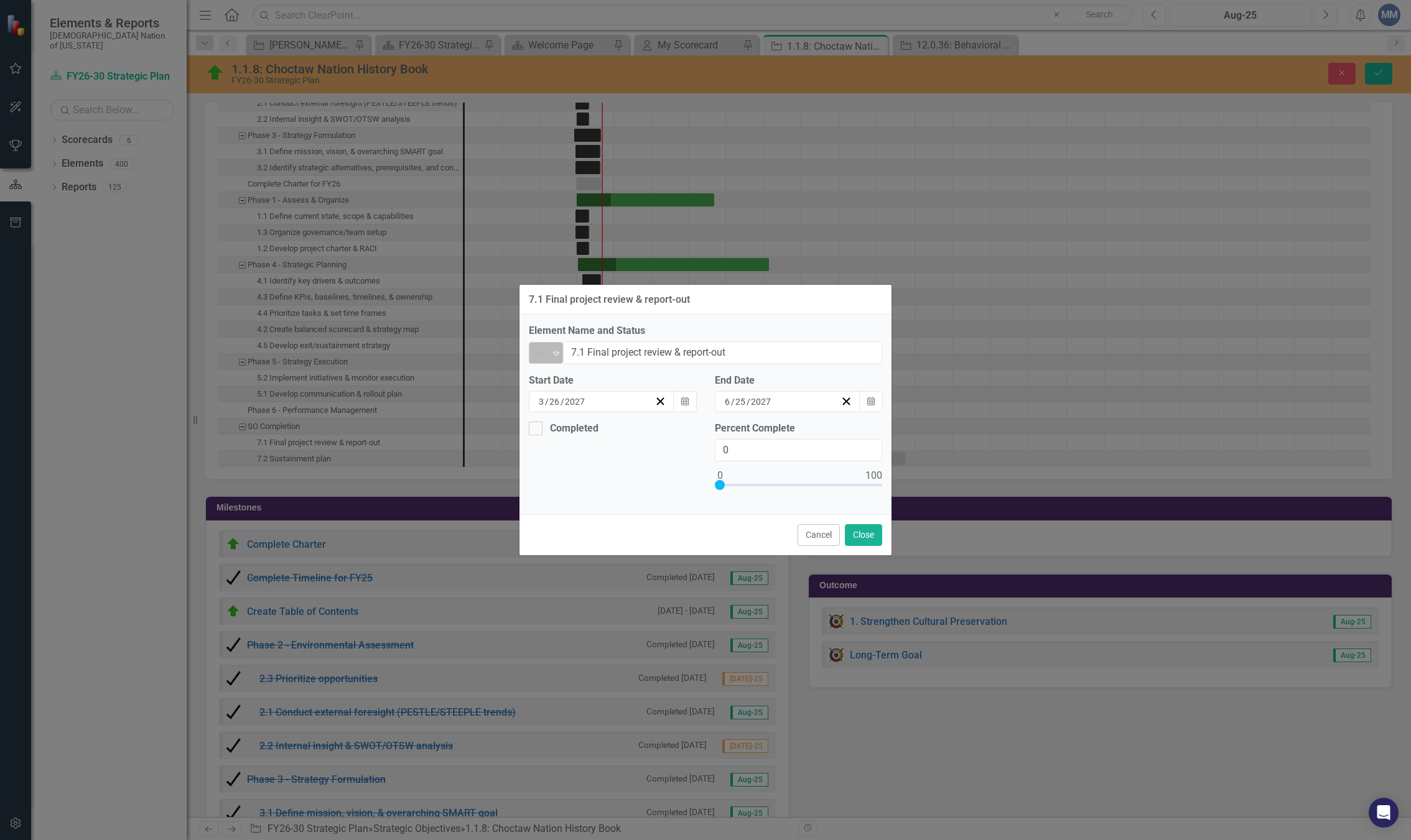
click at [562, 350] on icon "Expand" at bounding box center [556, 353] width 13 height 10
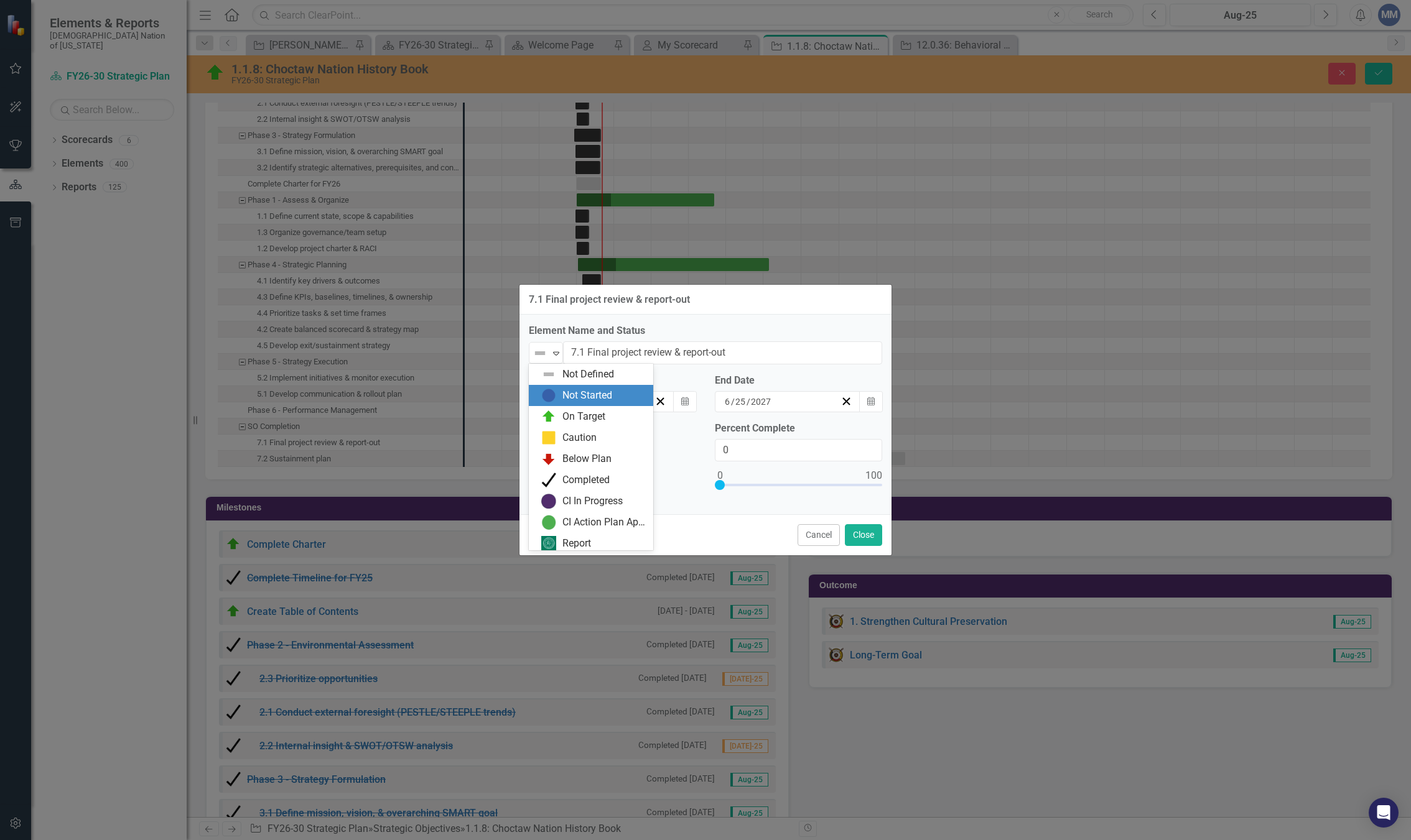
click at [575, 399] on div "Not Started" at bounding box center [587, 396] width 50 height 14
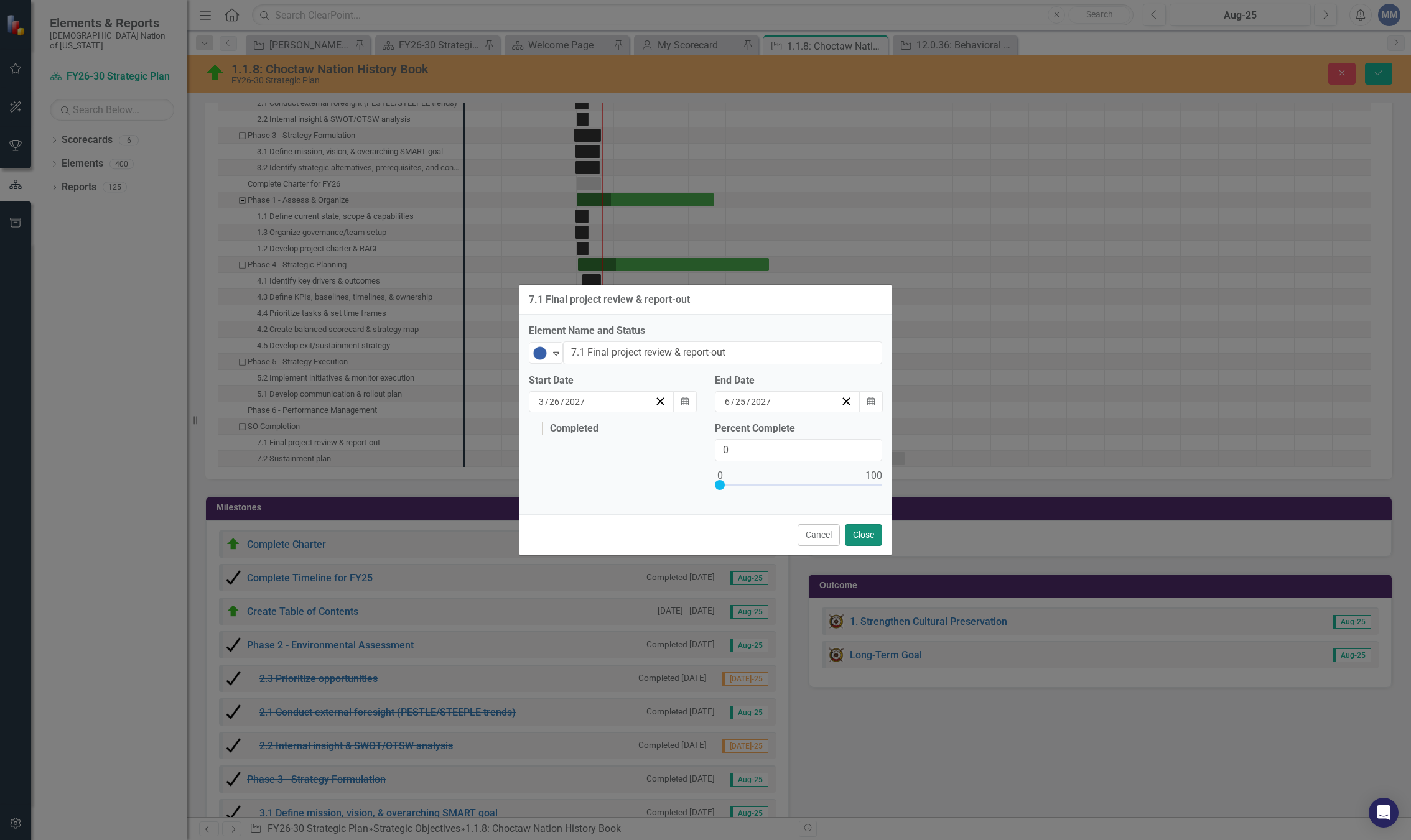
click at [869, 530] on button "Close" at bounding box center [863, 535] width 38 height 22
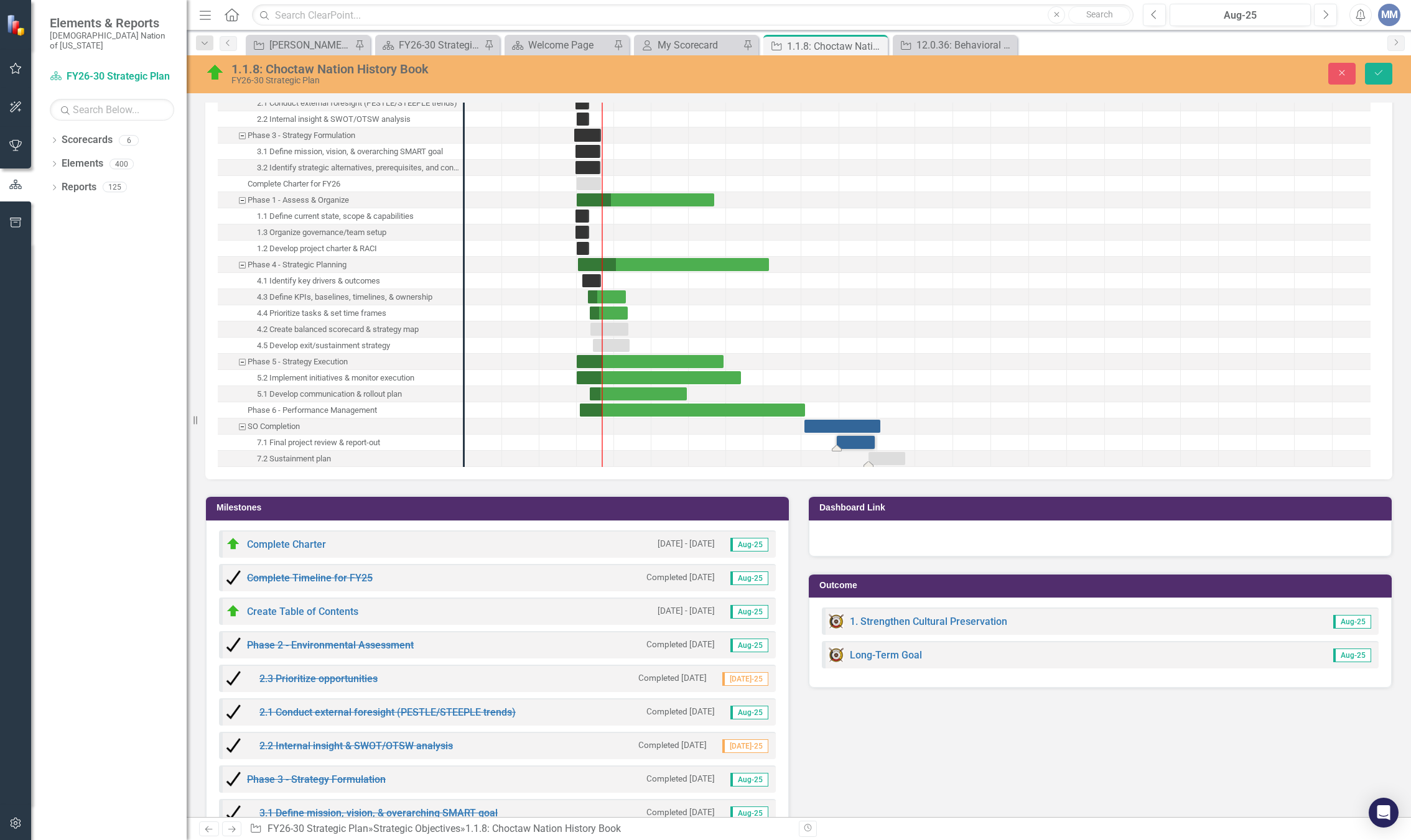
click at [879, 458] on div "Task: Start date: 2027-06-09 End date: 2027-09-06" at bounding box center [887, 459] width 37 height 14
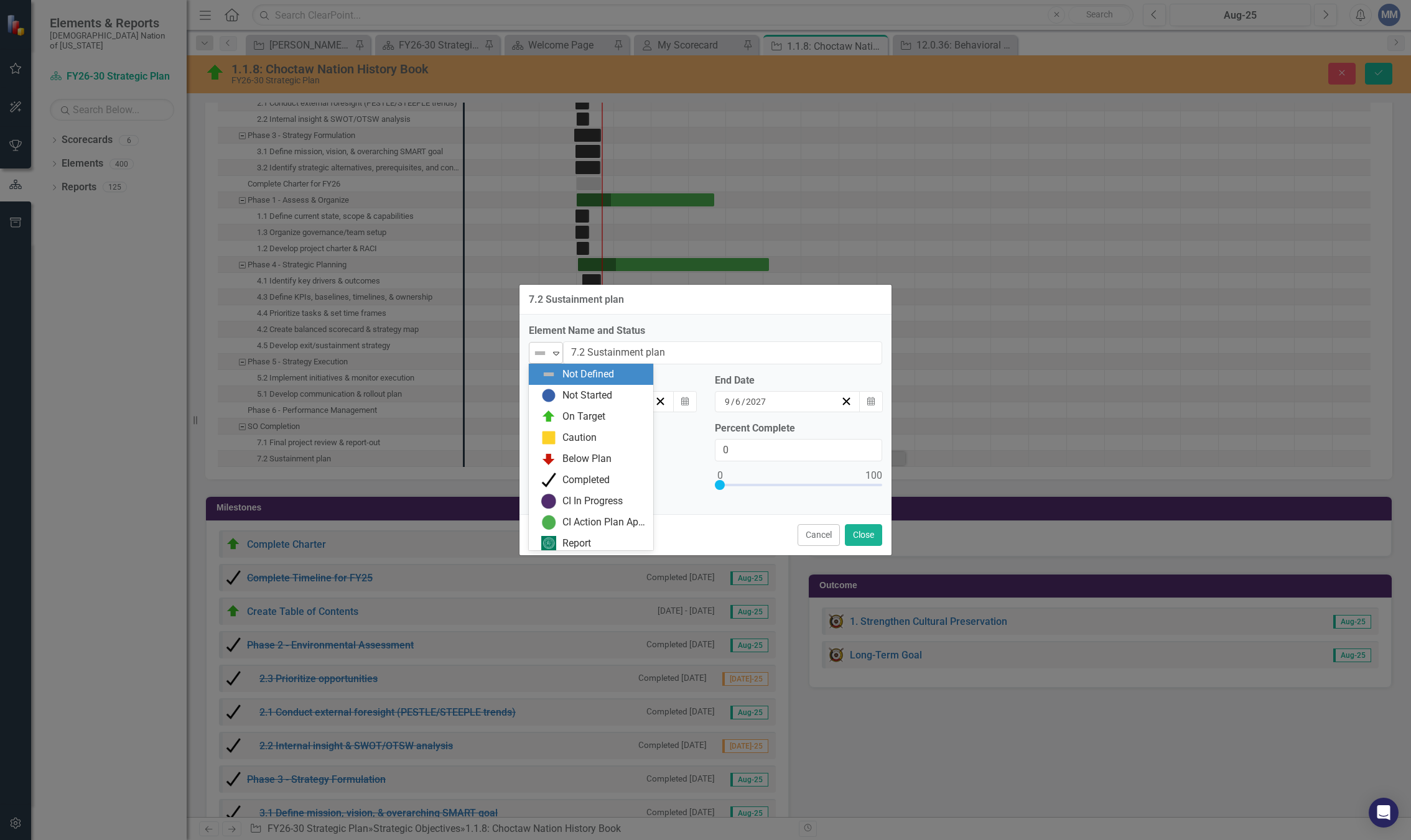
click at [560, 354] on icon "Expand" at bounding box center [556, 353] width 13 height 10
click at [576, 394] on div "Not Started" at bounding box center [587, 396] width 50 height 14
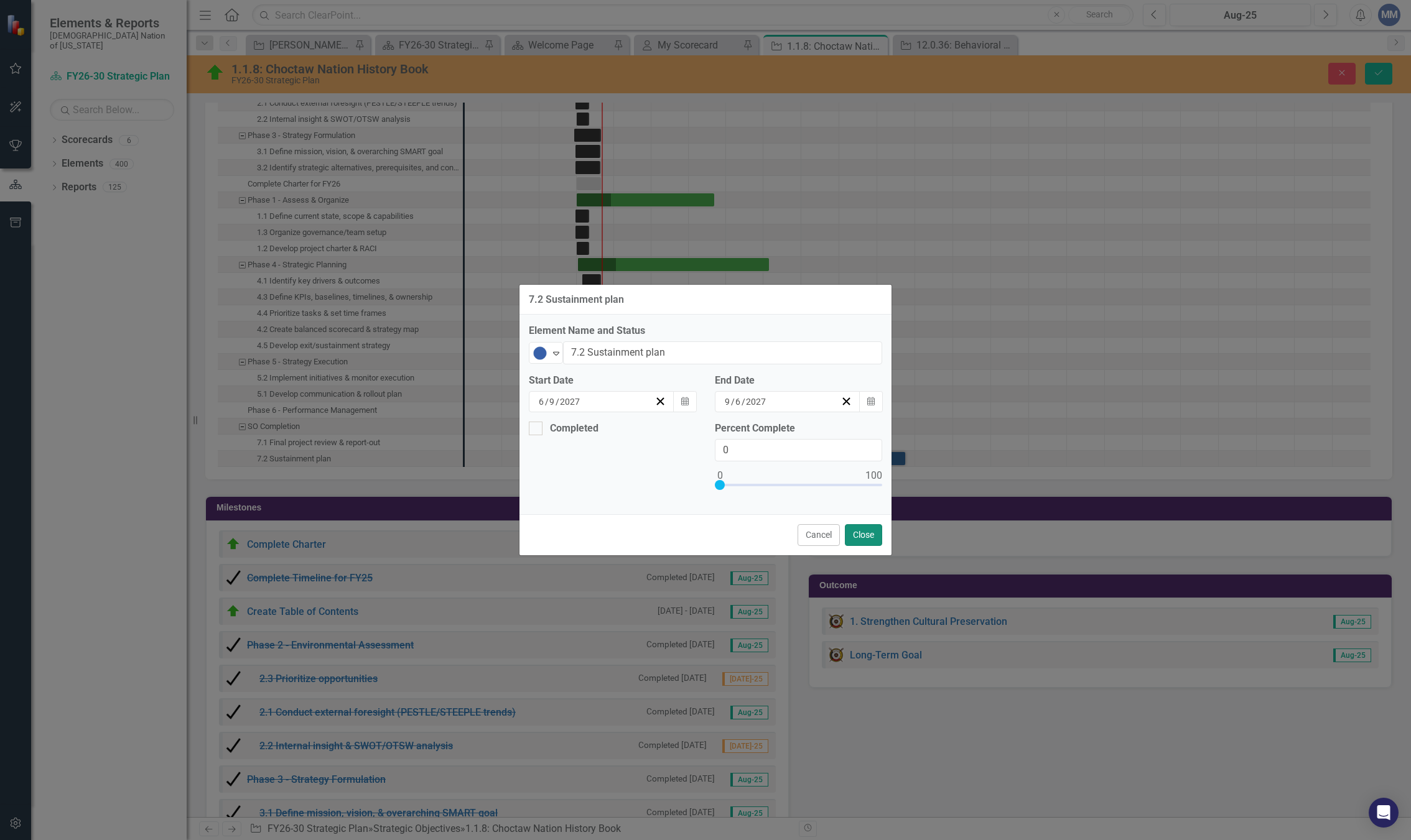
click at [872, 534] on button "Close" at bounding box center [863, 535] width 38 height 22
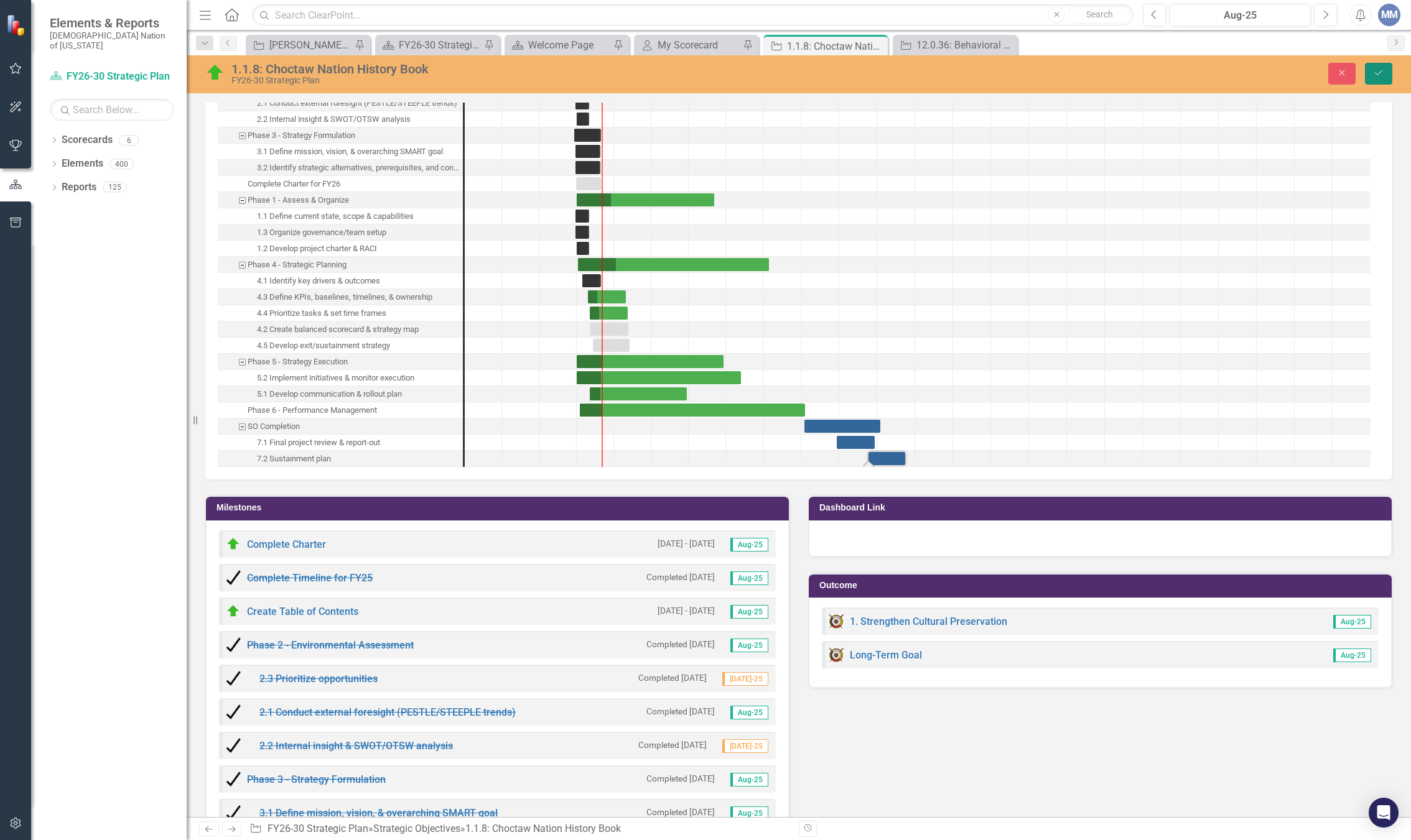
click at [1375, 66] on button "Save" at bounding box center [1379, 73] width 27 height 22
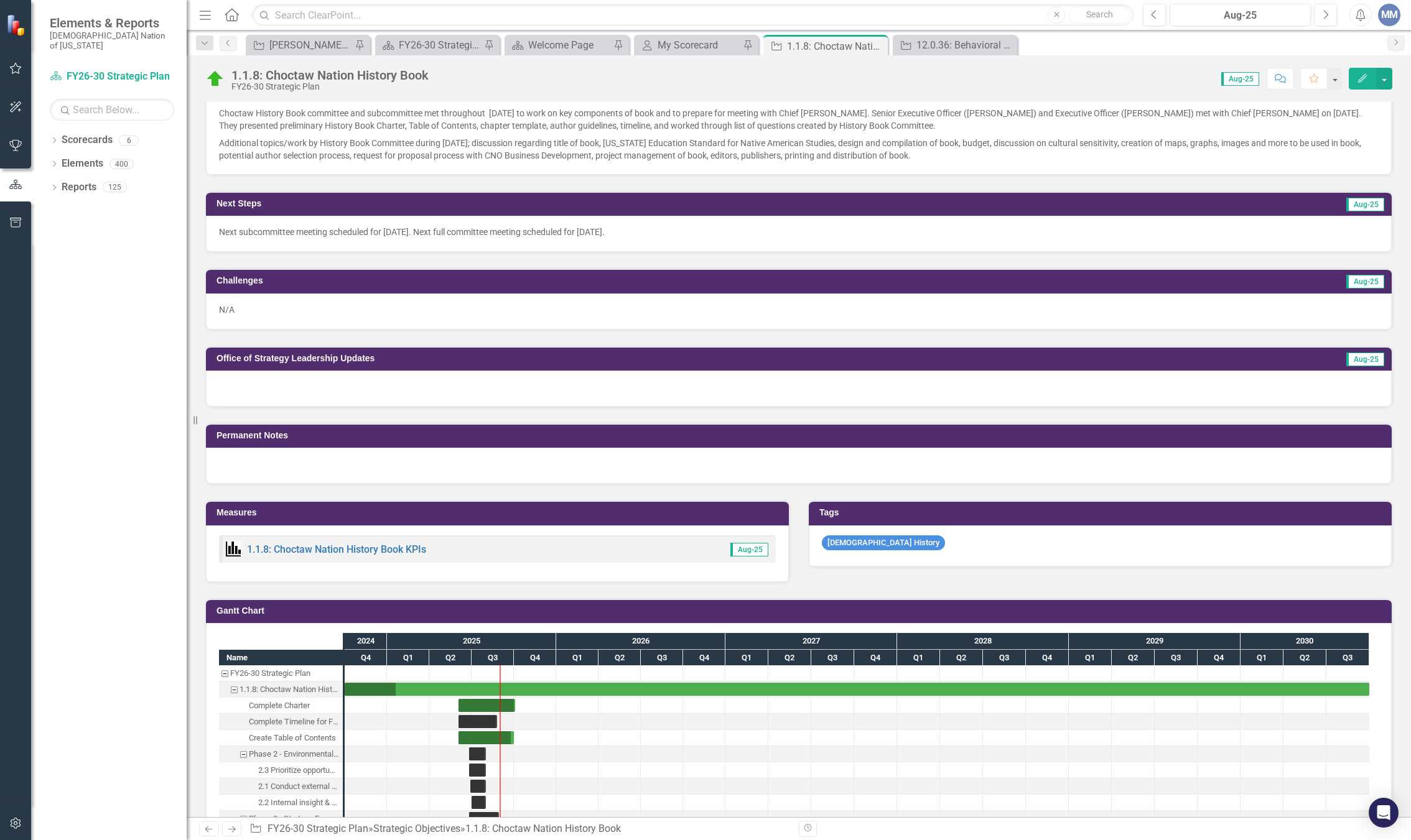
scroll to position [1057, 0]
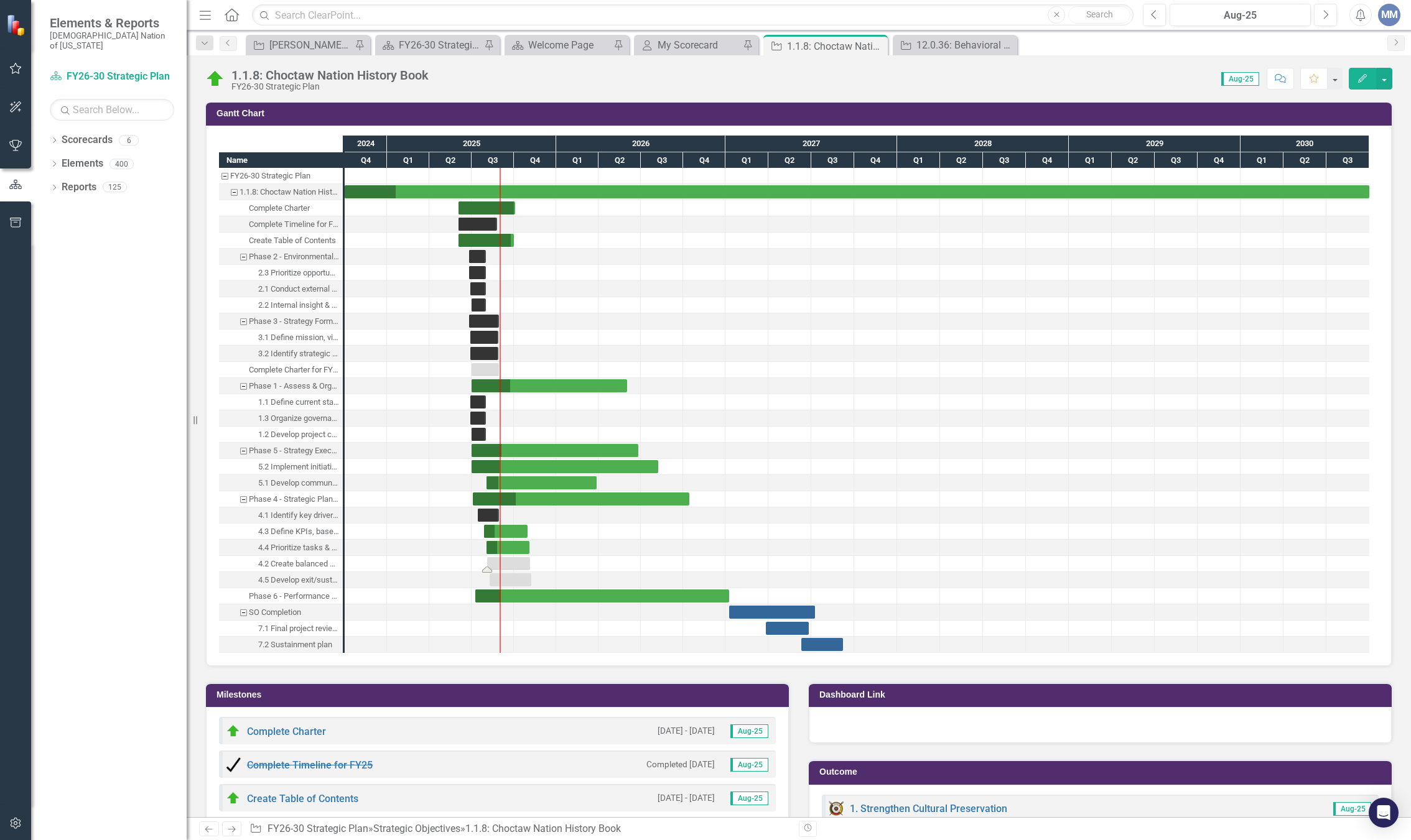
click at [499, 566] on div "Task: Start date: 2025-08-03 End date: 2025-11-05" at bounding box center [508, 564] width 42 height 14
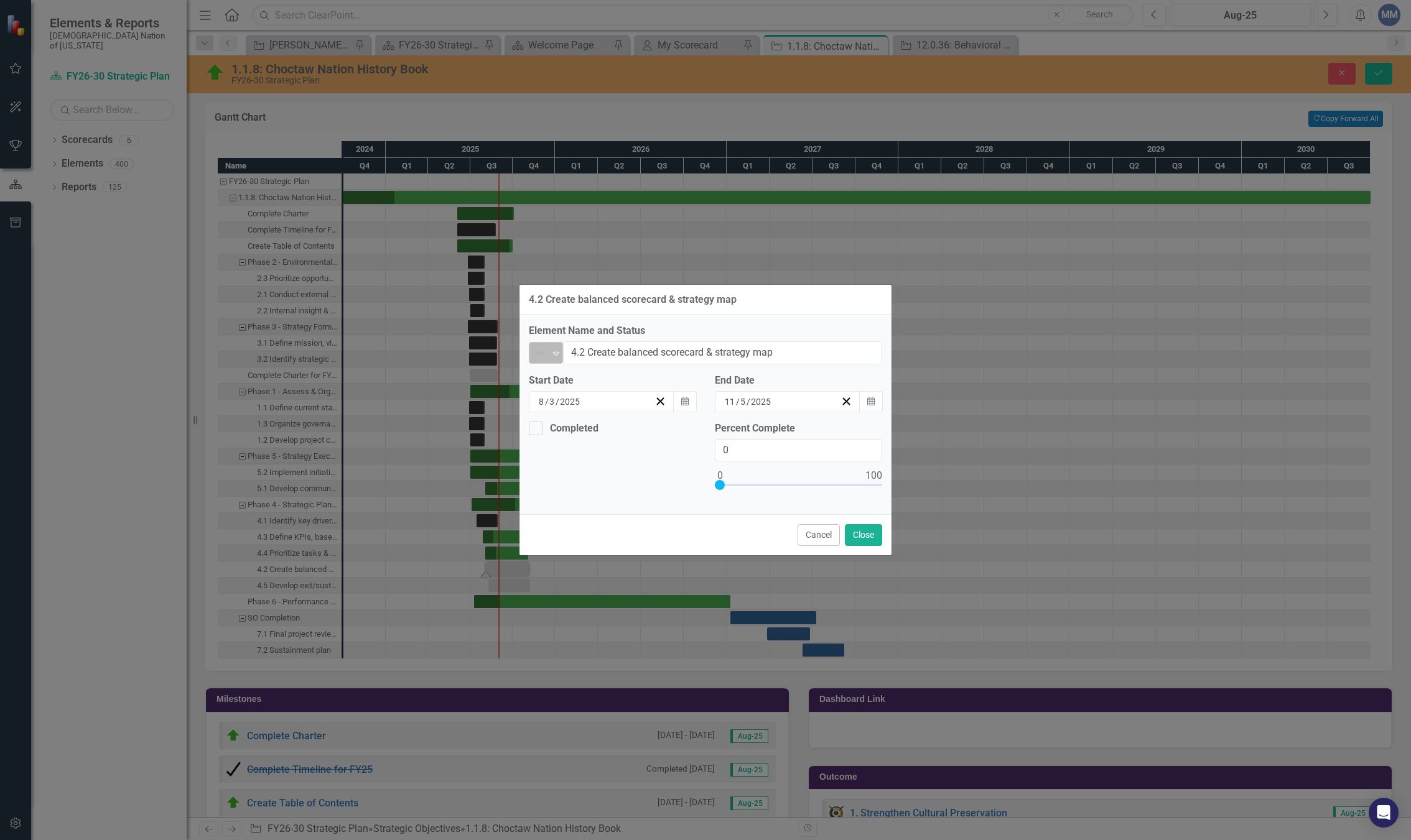
click at [553, 356] on icon "Expand" at bounding box center [556, 353] width 13 height 10
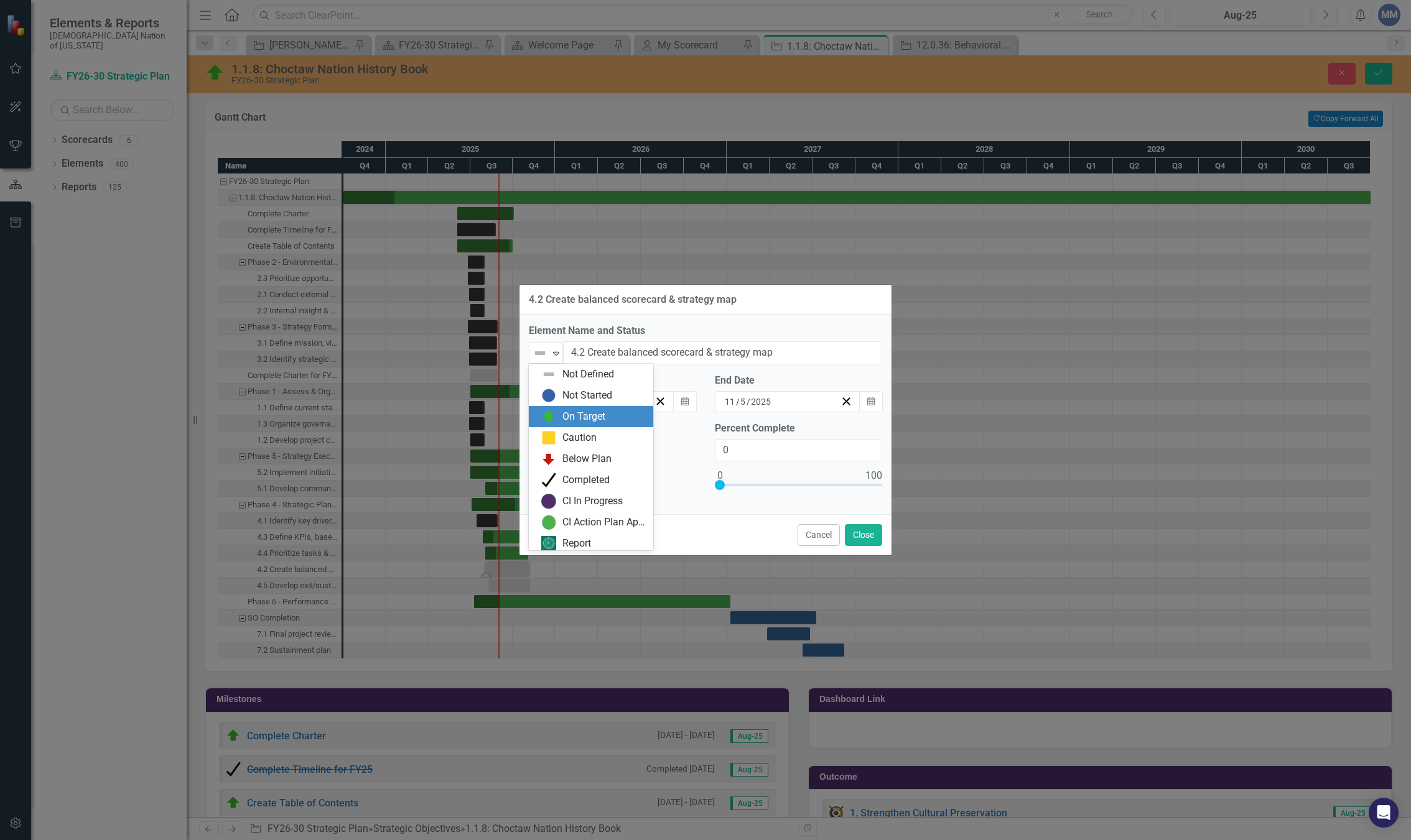
click at [592, 422] on div "On Target" at bounding box center [583, 417] width 42 height 14
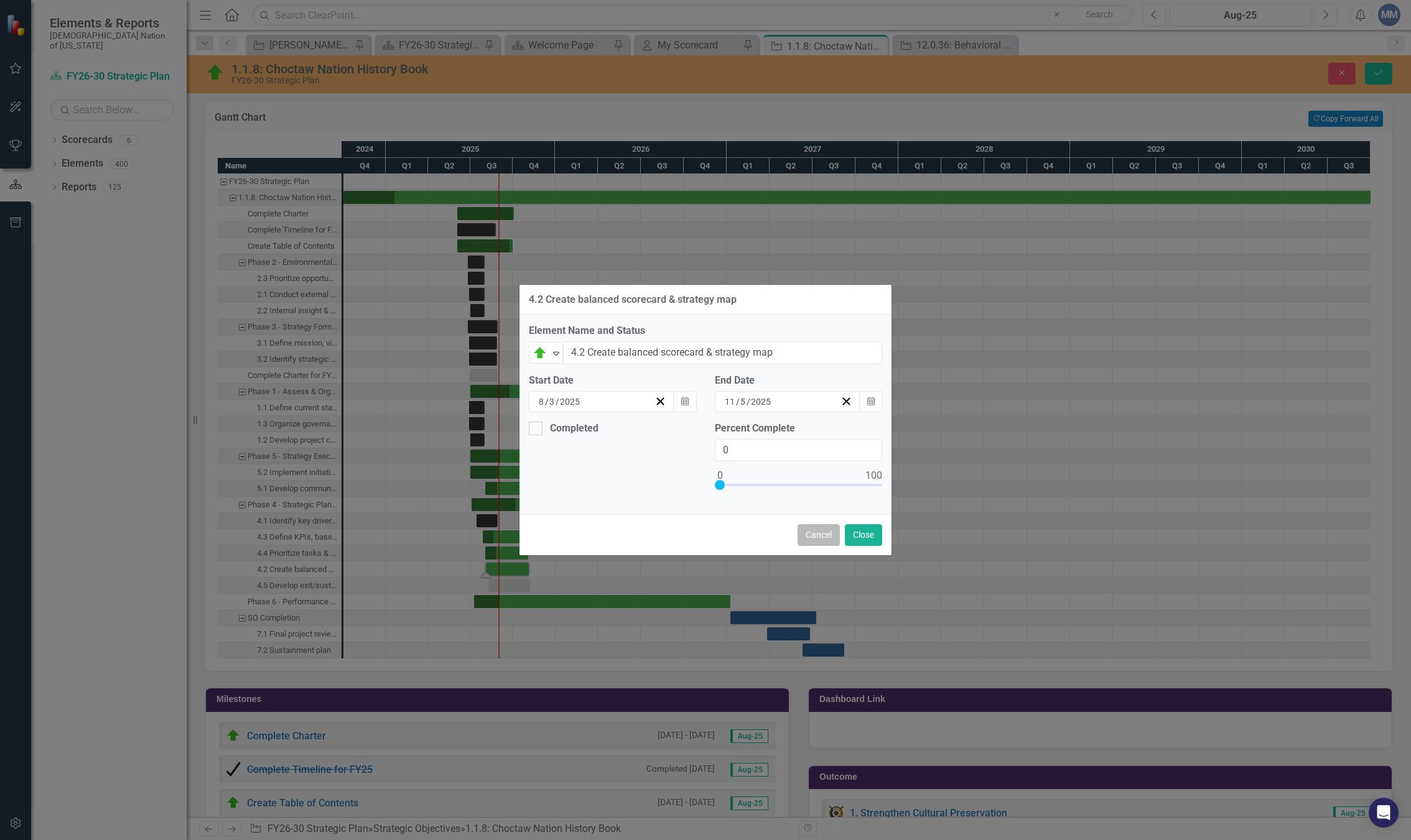
click at [821, 542] on button "Cancel" at bounding box center [819, 535] width 42 height 22
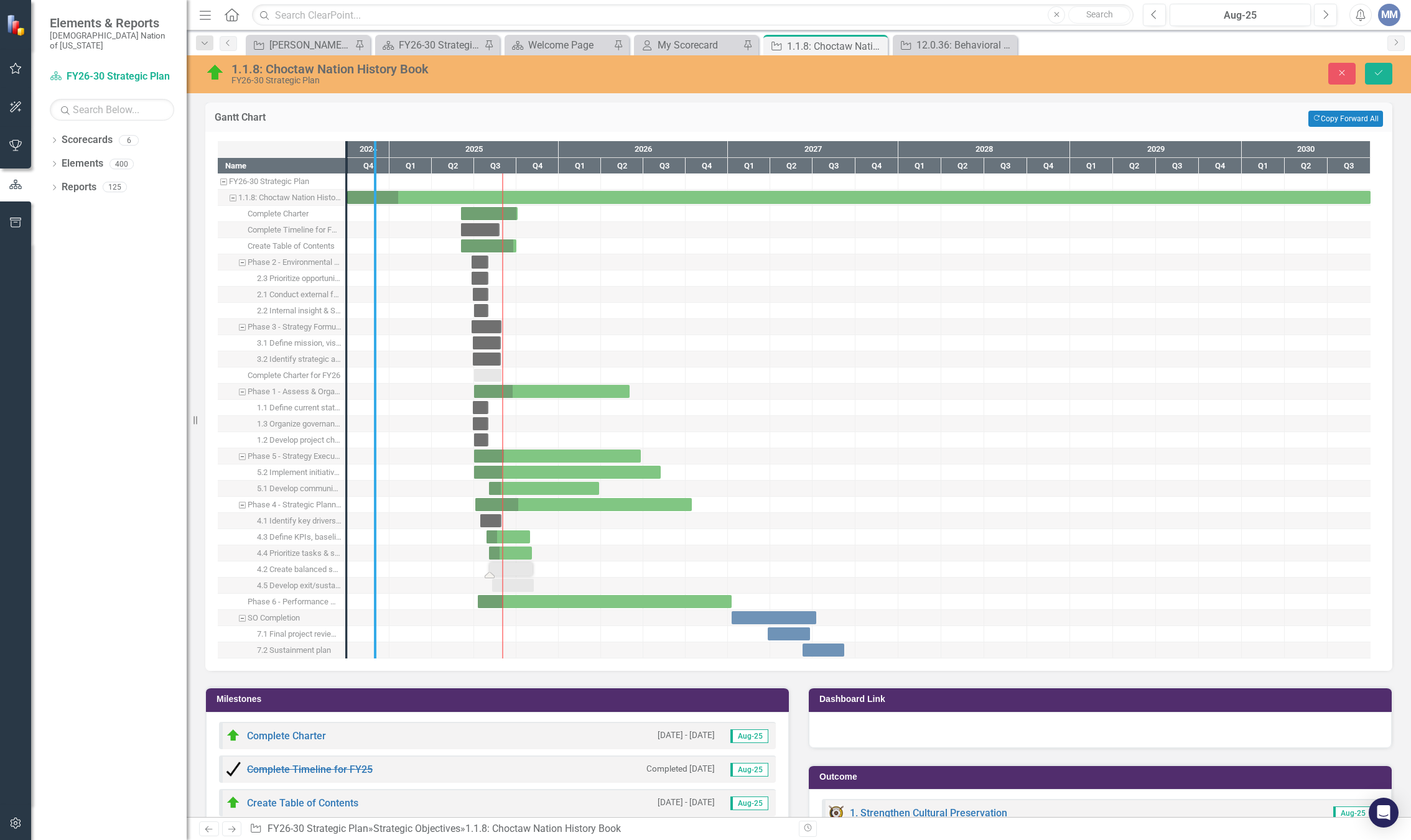
drag, startPoint x: 347, startPoint y: 393, endPoint x: 376, endPoint y: 393, distance: 29.0
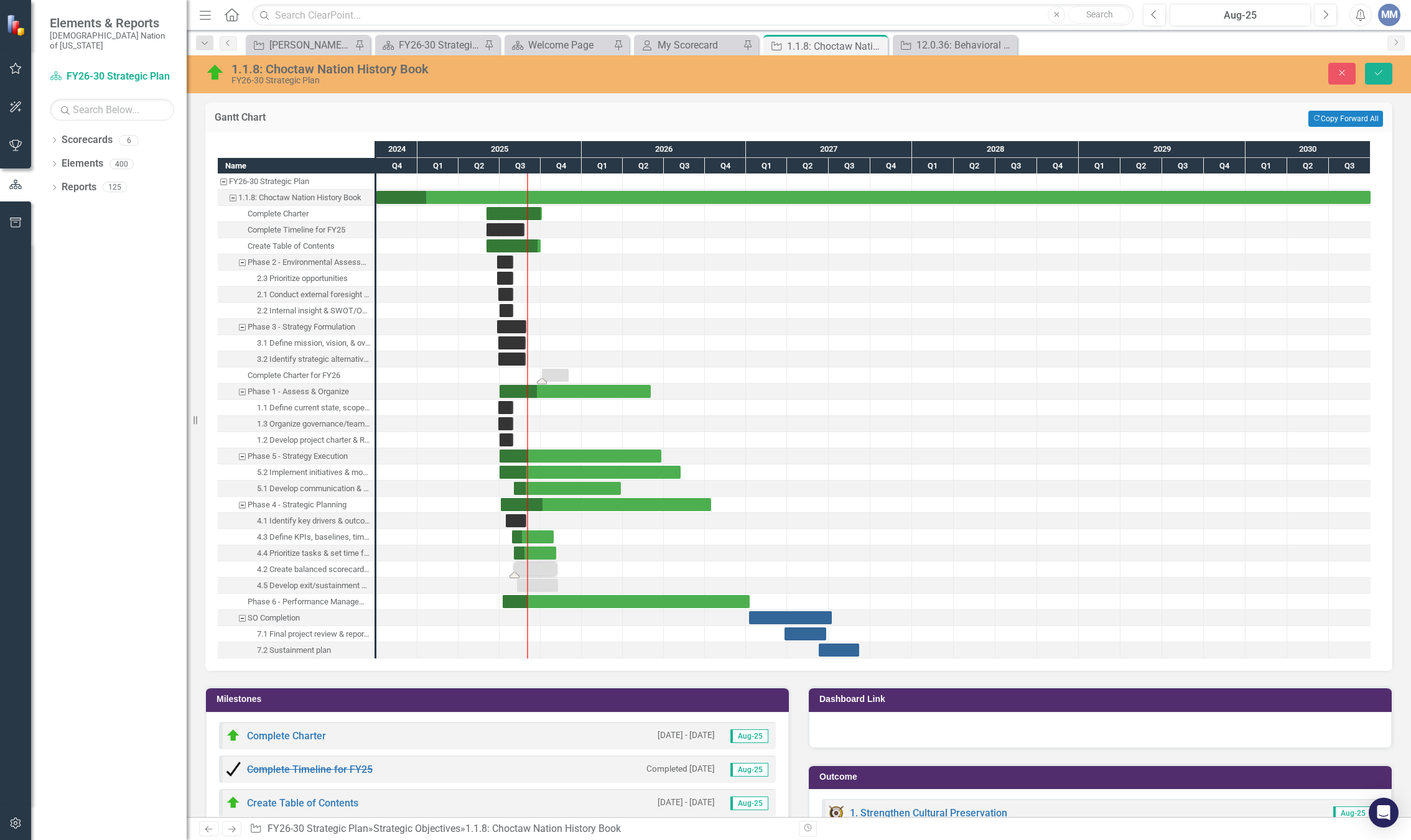
drag, startPoint x: 510, startPoint y: 374, endPoint x: 551, endPoint y: 374, distance: 41.0
click at [799, 385] on div at bounding box center [807, 392] width 42 height 15
click at [1369, 71] on button "Save" at bounding box center [1379, 73] width 27 height 22
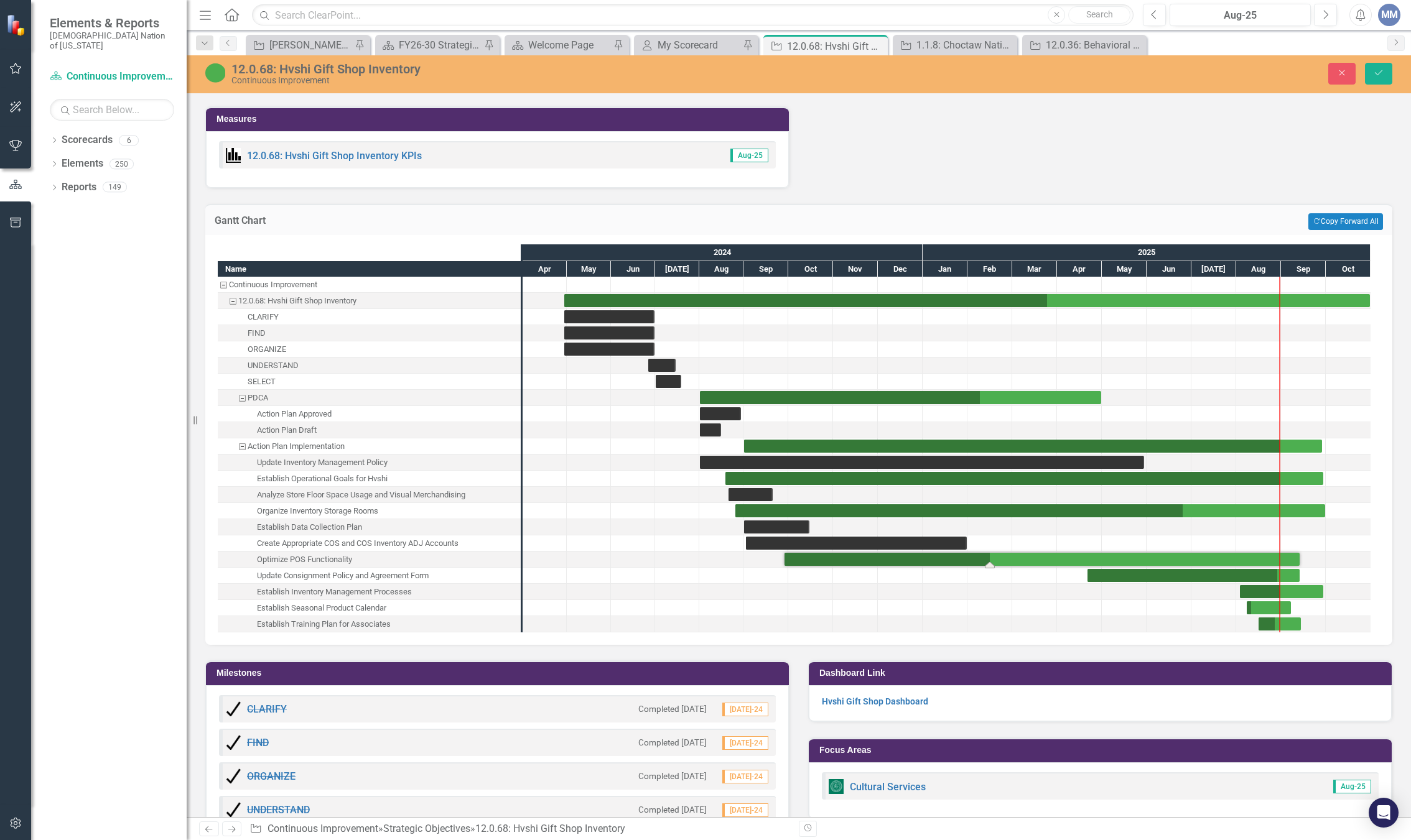
scroll to position [2115, 0]
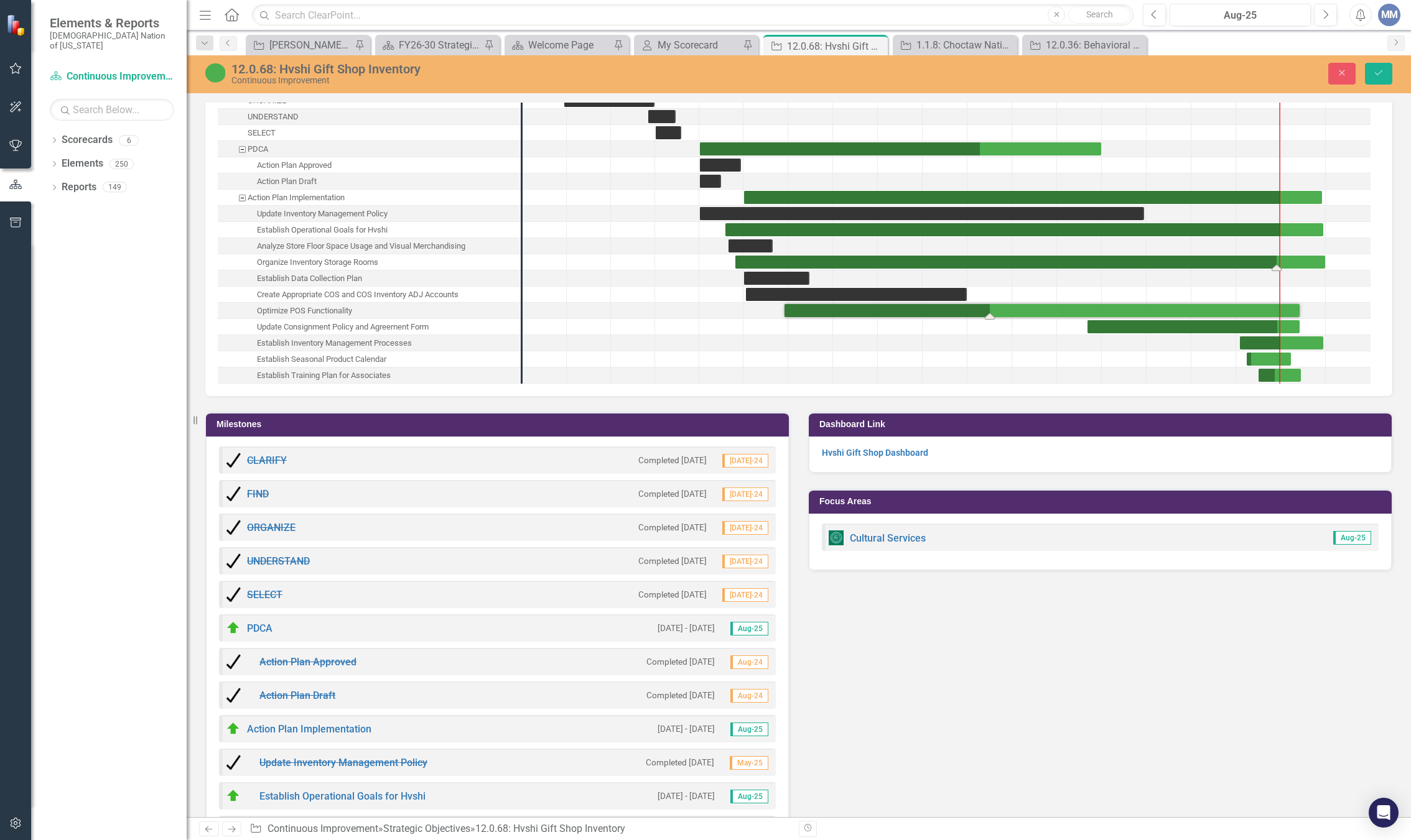
drag, startPoint x: 1185, startPoint y: 268, endPoint x: 1278, endPoint y: 254, distance: 94.0
click at [1258, 361] on div "Task: Start date: 2025-08-08 End date: 2025-09-07" at bounding box center [1269, 359] width 44 height 14
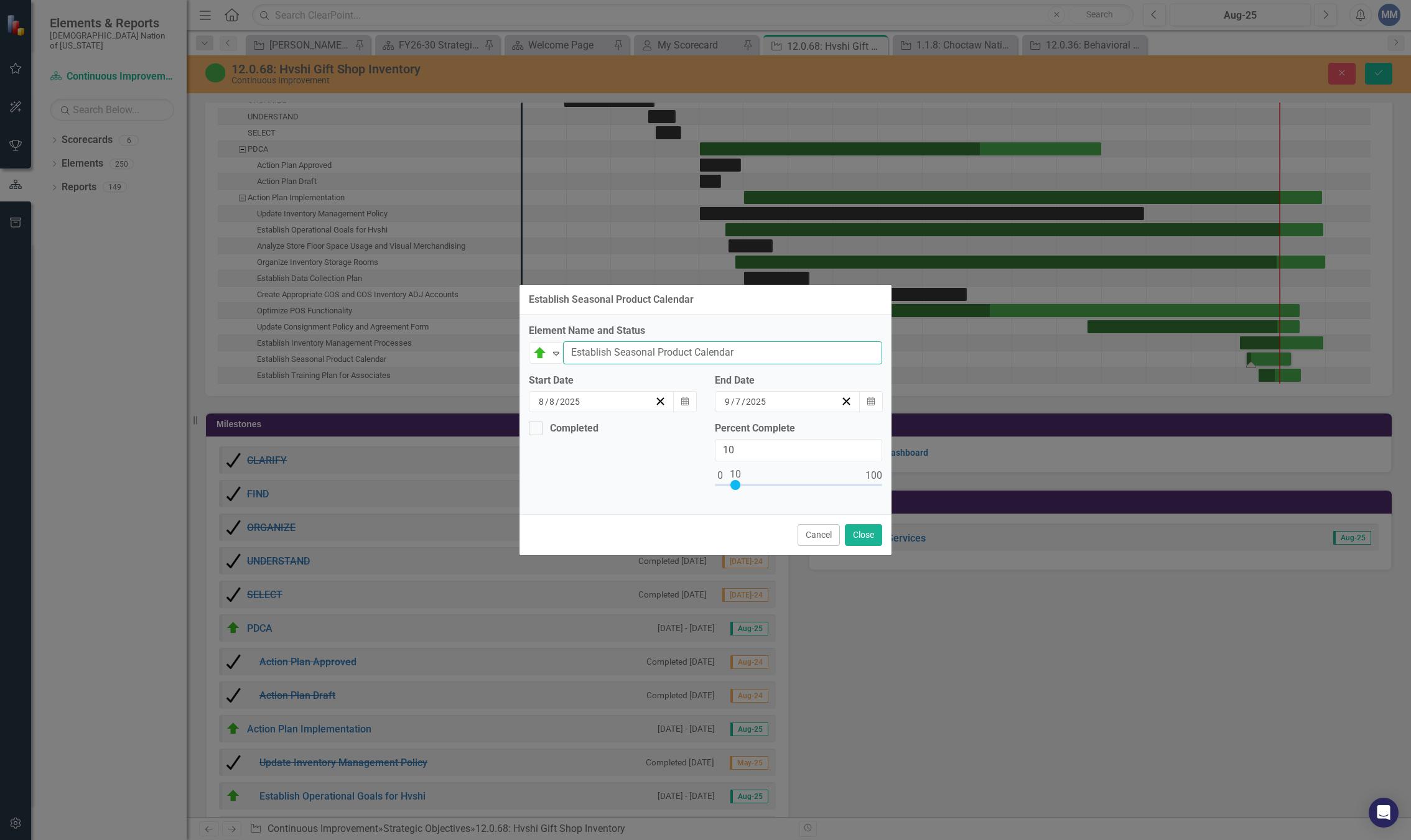
click at [565, 363] on input "Establish Seasonal Product Calendar" at bounding box center [722, 353] width 320 height 23
click at [549, 348] on div "On Target" at bounding box center [540, 353] width 18 height 17
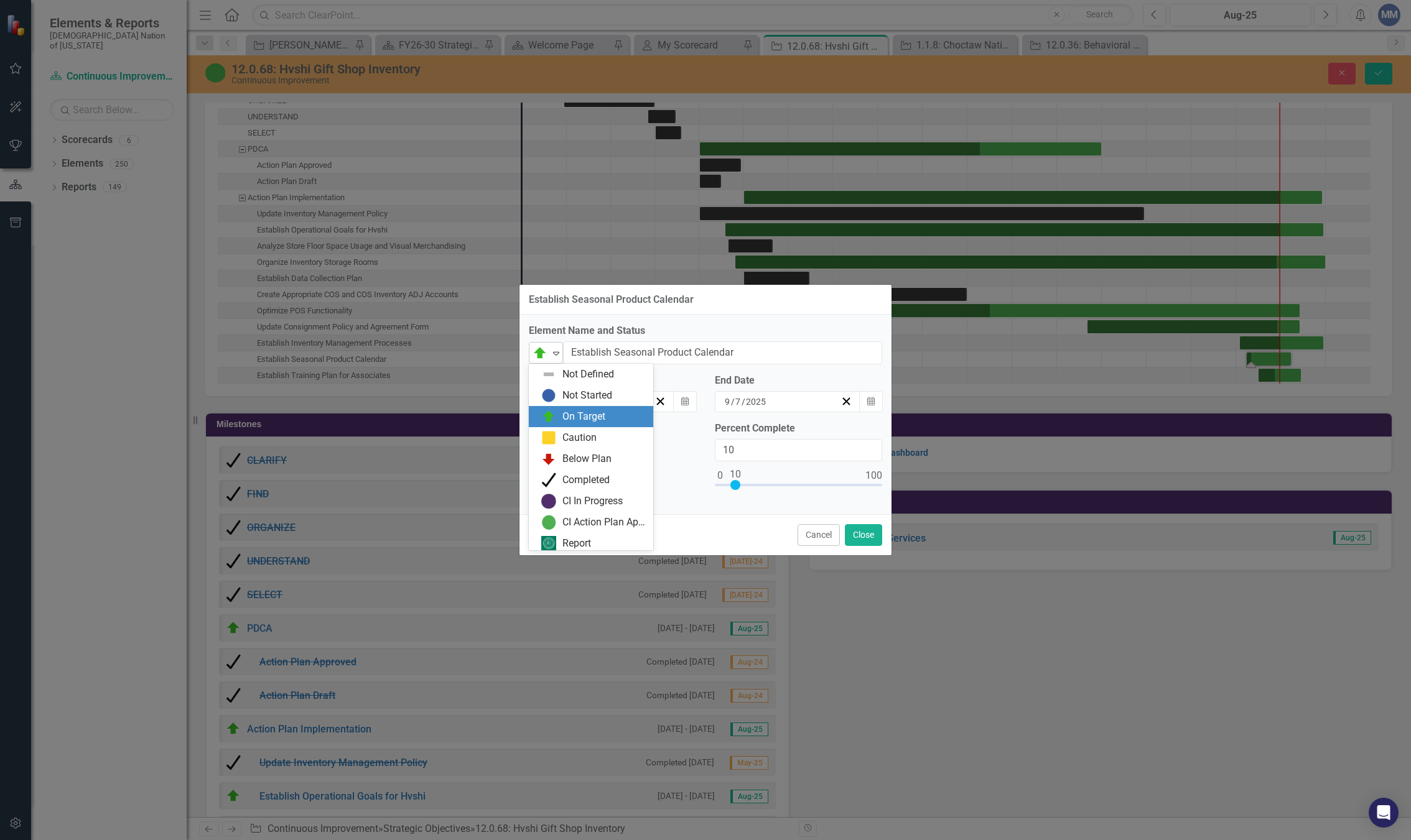
scroll to position [4, 0]
click at [568, 480] on div "Completed" at bounding box center [585, 476] width 47 height 14
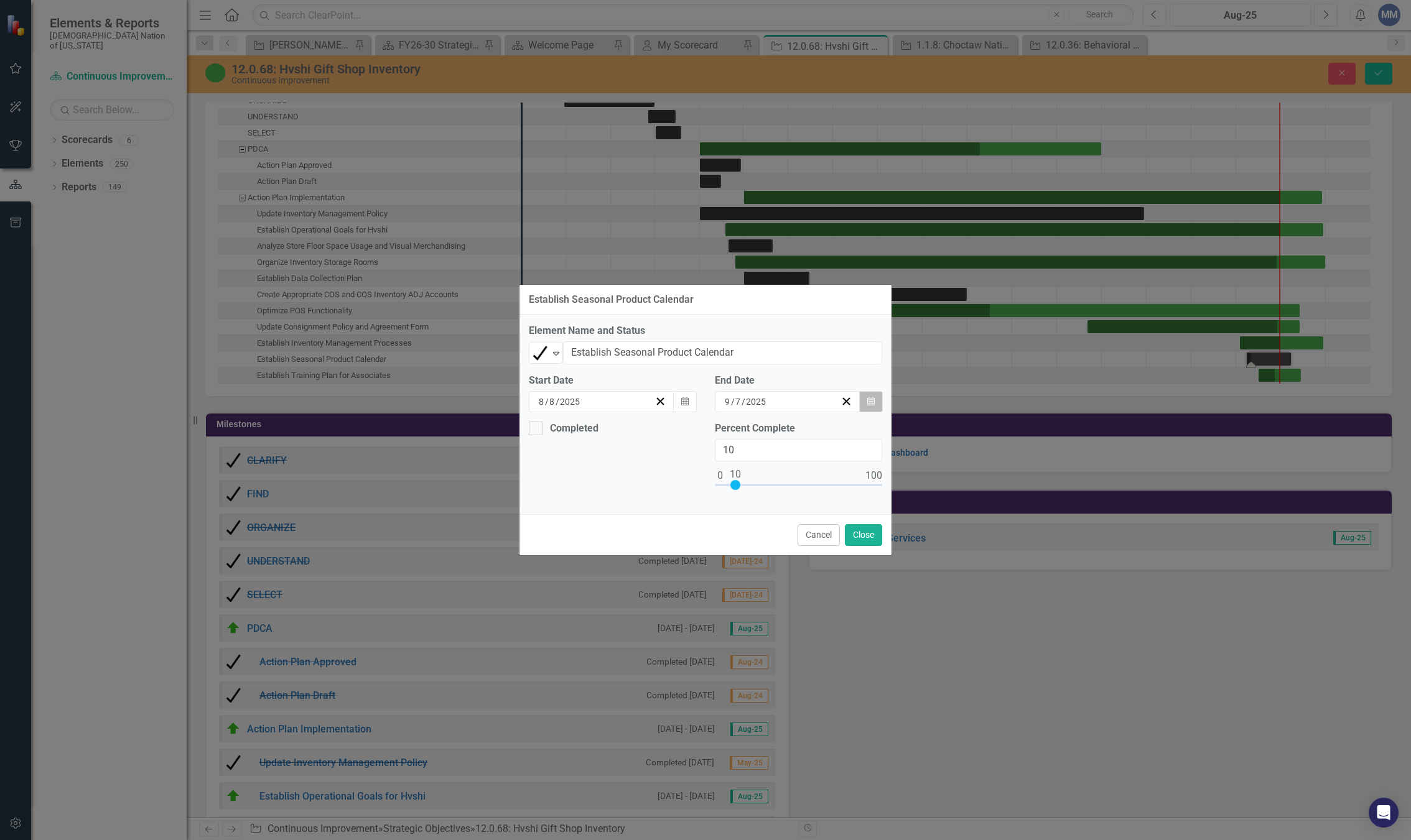
click at [865, 408] on button "Calendar" at bounding box center [871, 402] width 23 height 21
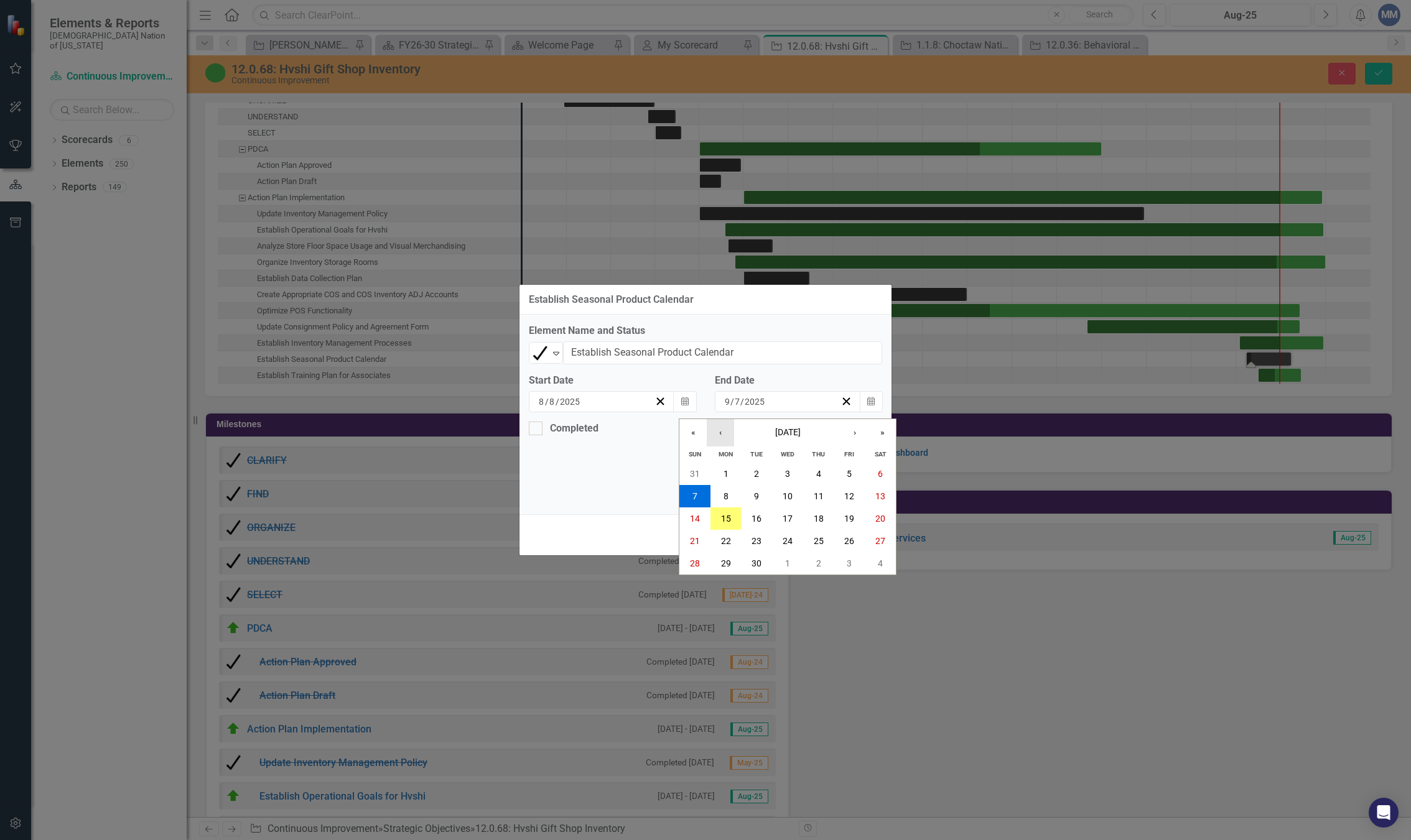
click at [728, 437] on button "‹" at bounding box center [720, 433] width 27 height 27
click at [855, 561] on abbr "29" at bounding box center [849, 564] width 10 height 10
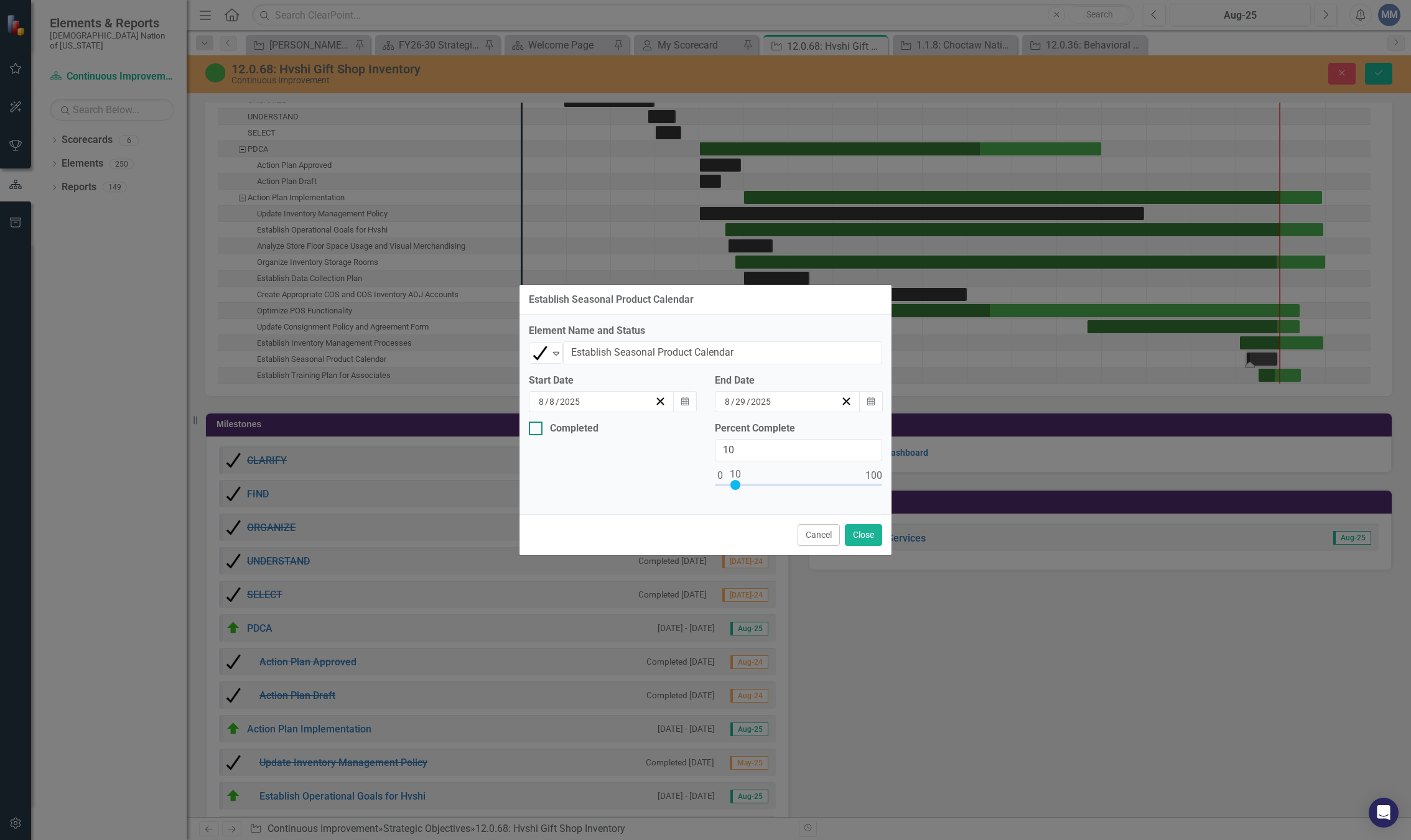
click at [545, 431] on div "Completed" at bounding box center [609, 429] width 161 height 14
click at [537, 430] on input "Completed" at bounding box center [533, 426] width 8 height 8
checkbox input "true"
click at [688, 477] on icon "button" at bounding box center [686, 475] width 8 height 9
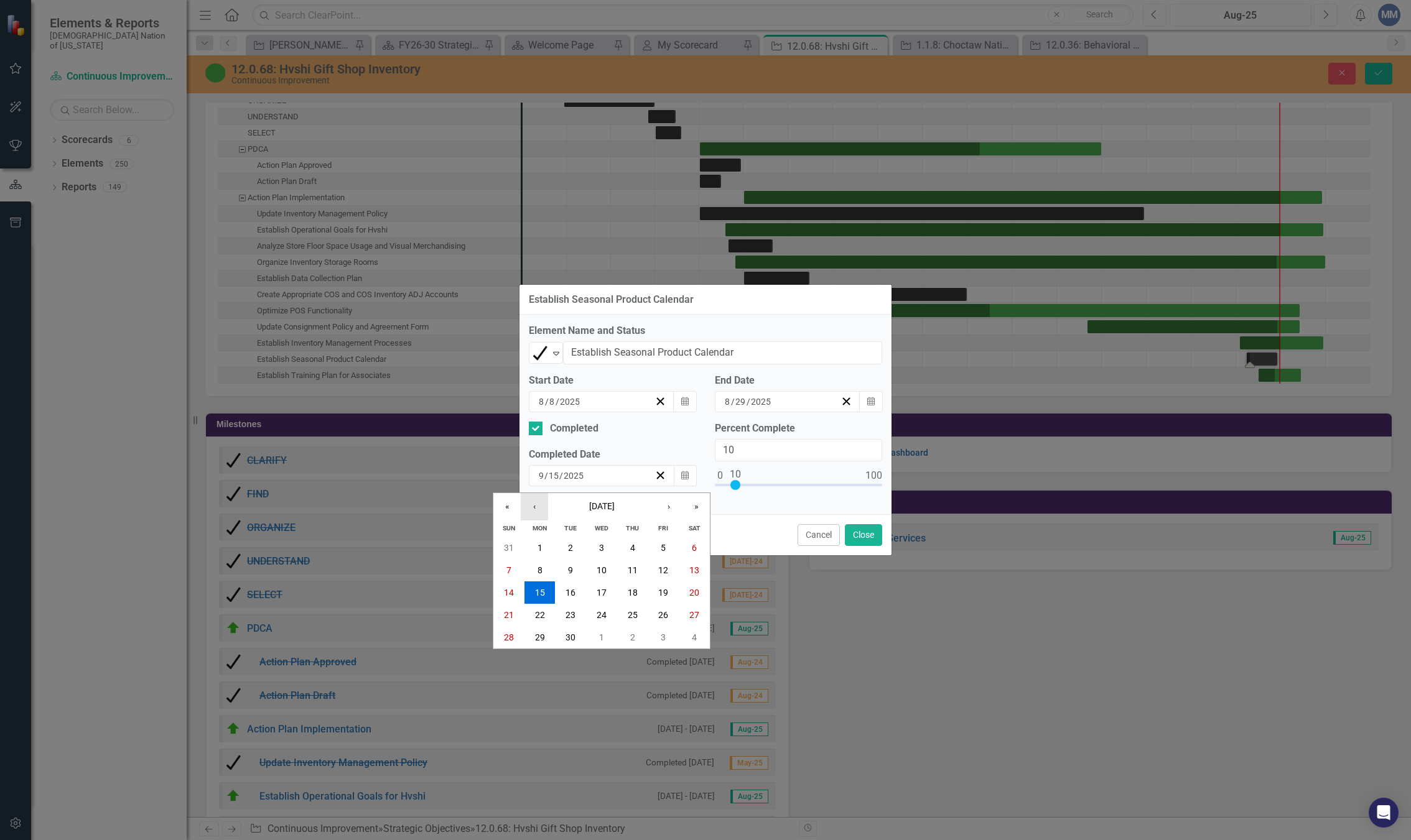
click at [540, 507] on button "‹" at bounding box center [534, 507] width 27 height 27
click at [668, 632] on abbr "29" at bounding box center [663, 637] width 10 height 10
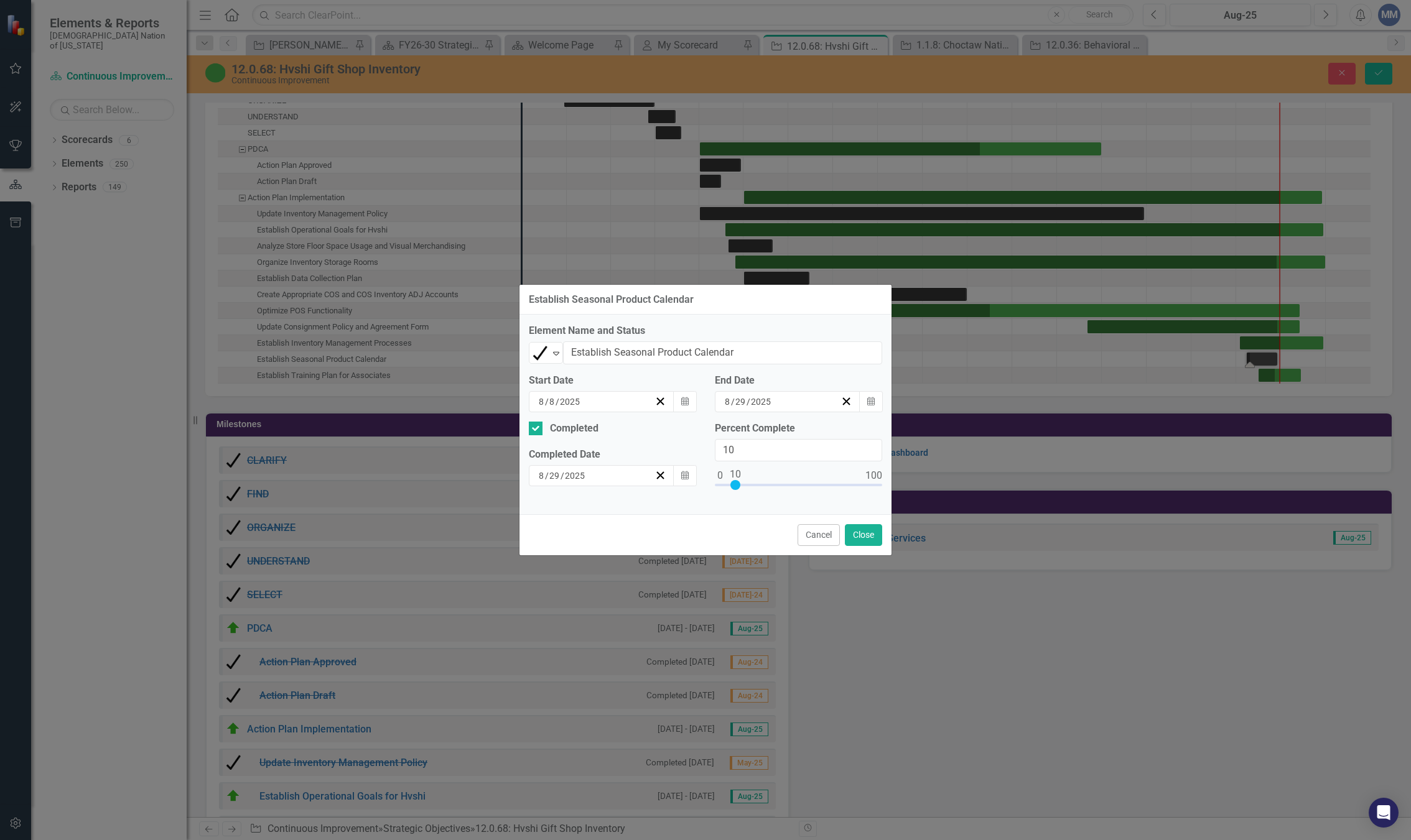
type input "100"
drag, startPoint x: 736, startPoint y: 486, endPoint x: 929, endPoint y: 500, distance: 193.5
click at [937, 488] on div "Establish Seasonal Product Calendar Element Name and Status Completed Expand Es…" at bounding box center [705, 420] width 1411 height 840
click at [872, 530] on button "Close" at bounding box center [863, 535] width 38 height 22
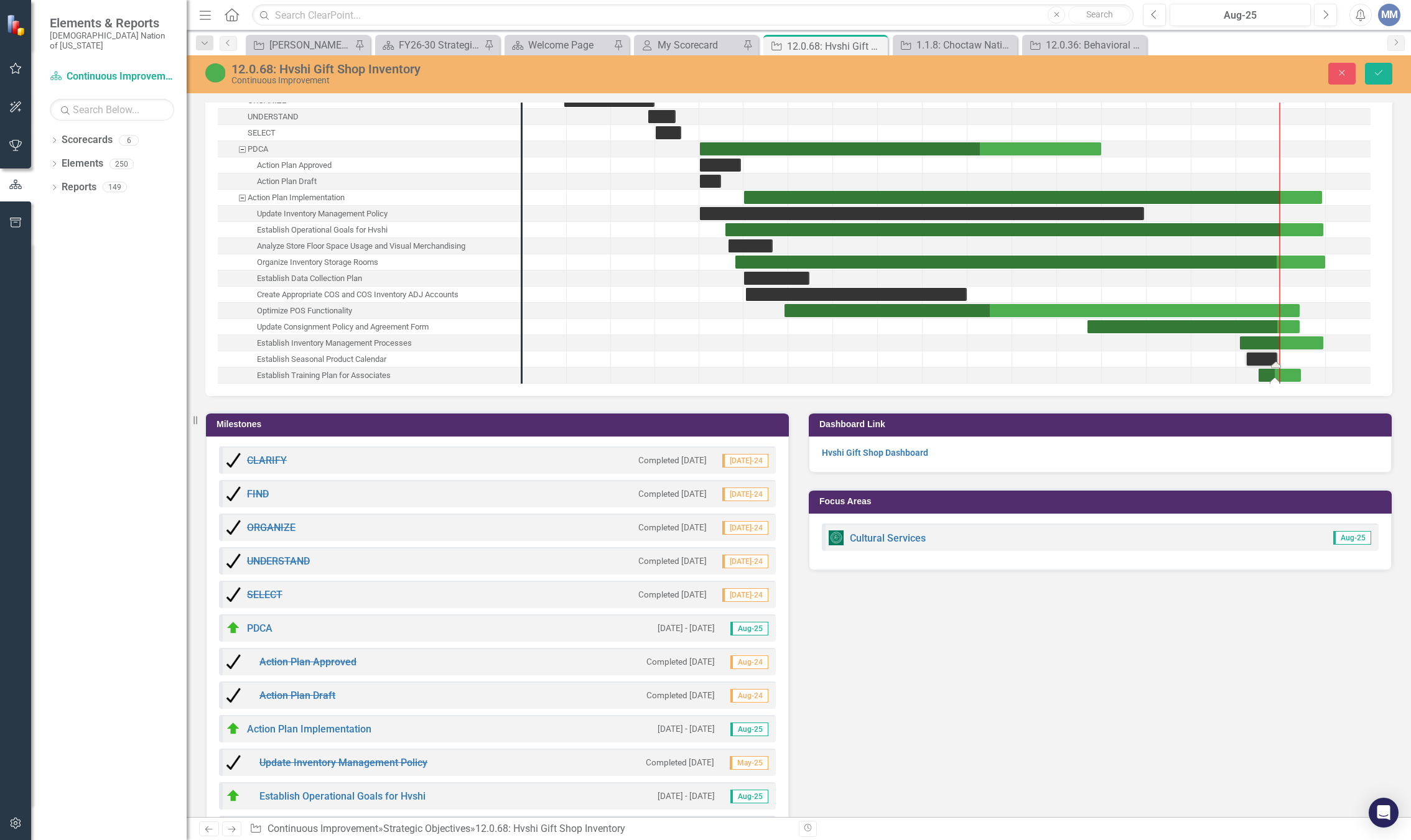
click at [1275, 380] on div "Task: Start date: 2025-08-16 End date: 2025-09-14" at bounding box center [1275, 381] width 10 height 6
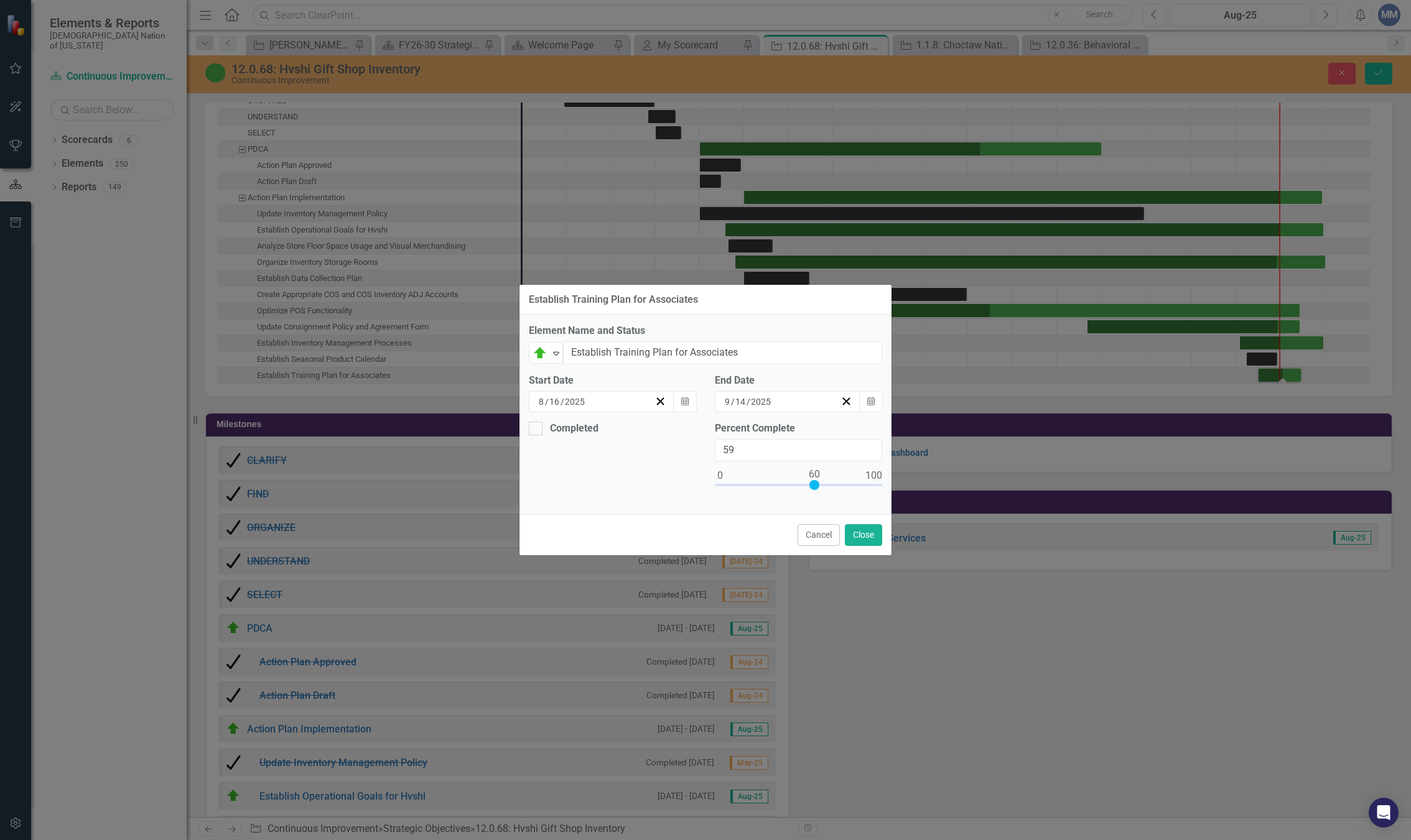
type input "60"
drag, startPoint x: 784, startPoint y: 484, endPoint x: 906, endPoint y: 584, distance: 157.7
click at [816, 480] on div at bounding box center [814, 485] width 10 height 10
click at [858, 526] on button "Close" at bounding box center [863, 535] width 38 height 22
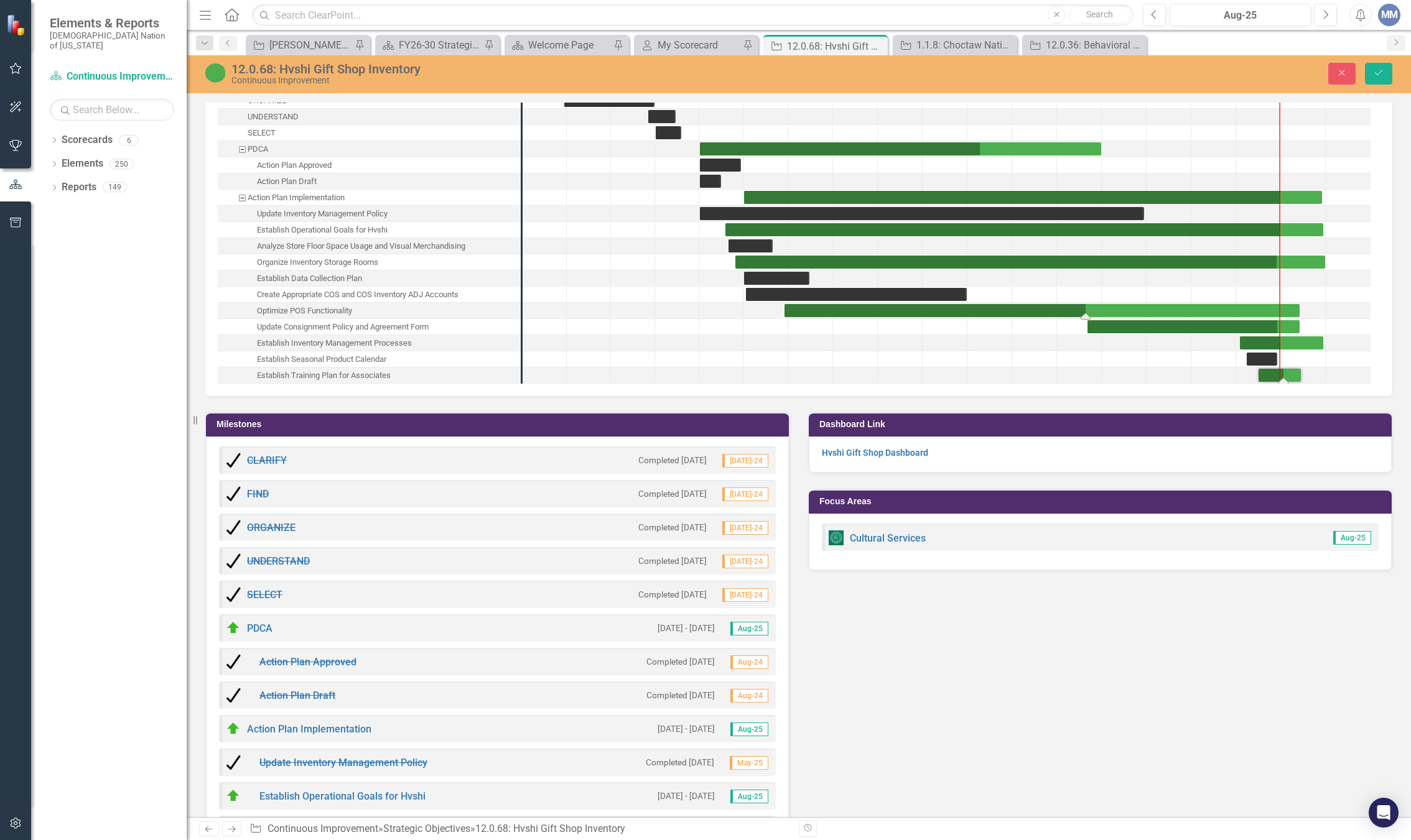
drag, startPoint x: 993, startPoint y: 314, endPoint x: 1085, endPoint y: 309, distance: 92.1
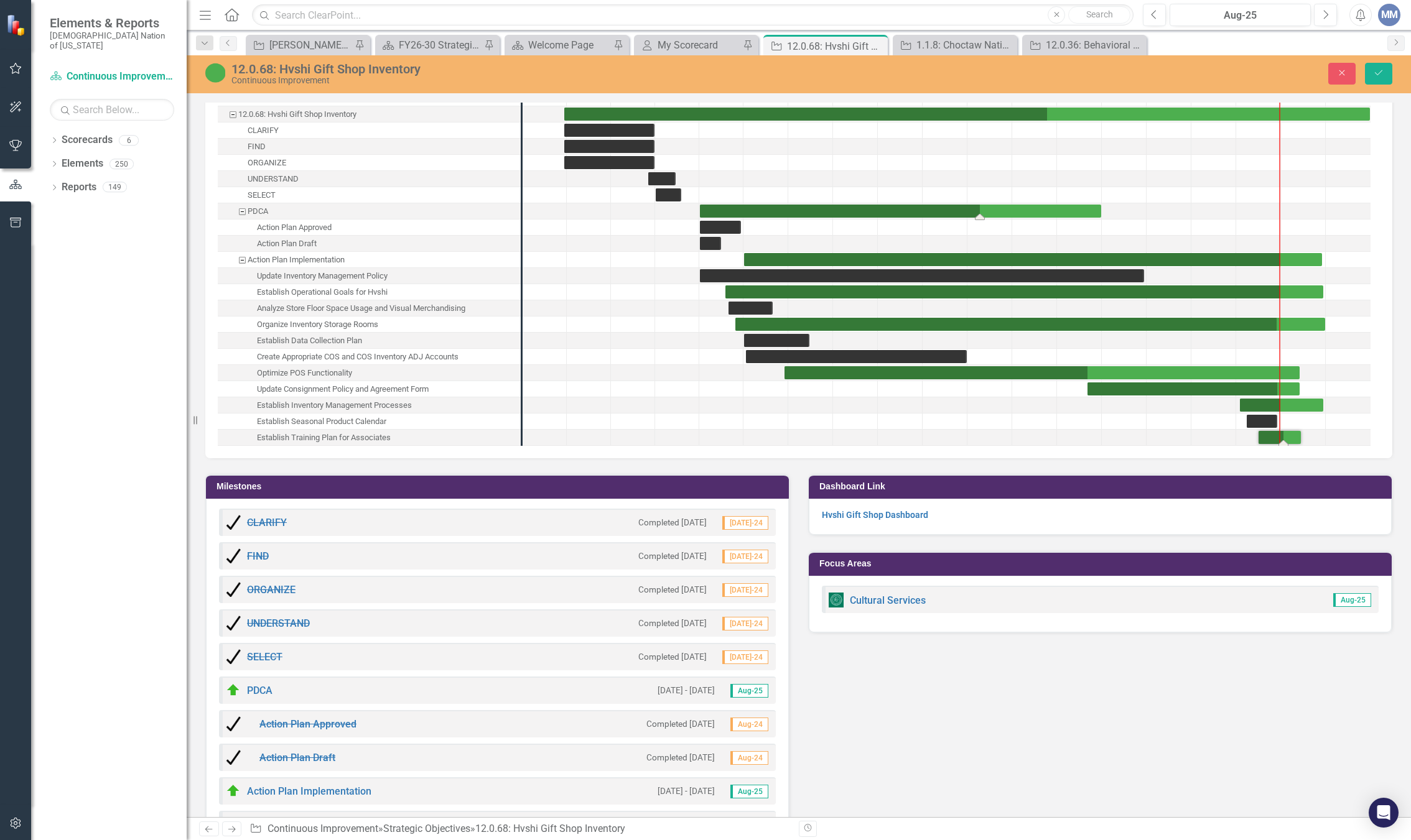
click at [923, 210] on div "Task: Start date: 2024-08-01 End date: 2025-04-30" at bounding box center [901, 211] width 402 height 14
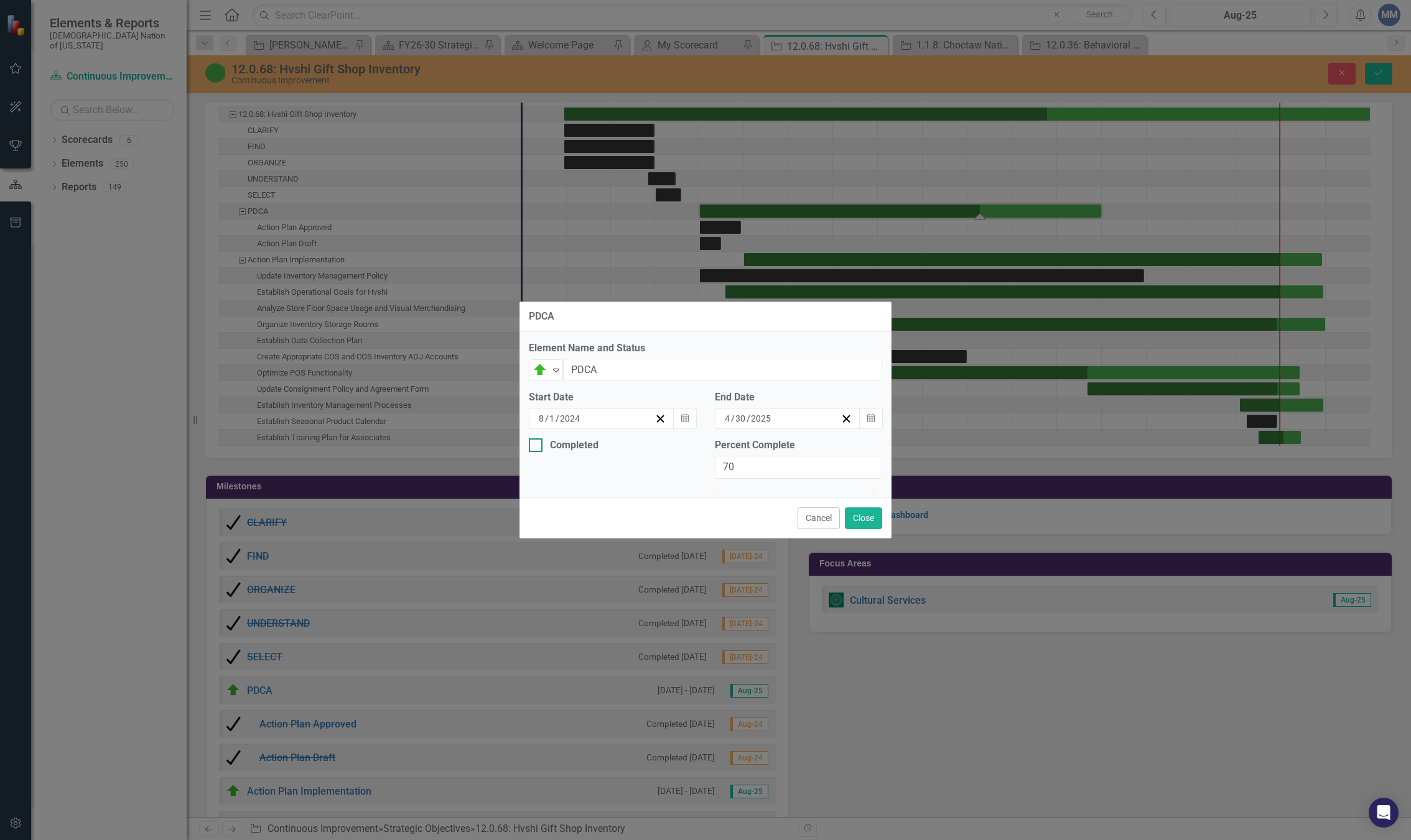
click at [538, 438] on div at bounding box center [536, 445] width 14 height 14
click at [537, 438] on input "Completed" at bounding box center [533, 442] width 8 height 8
checkbox input "true"
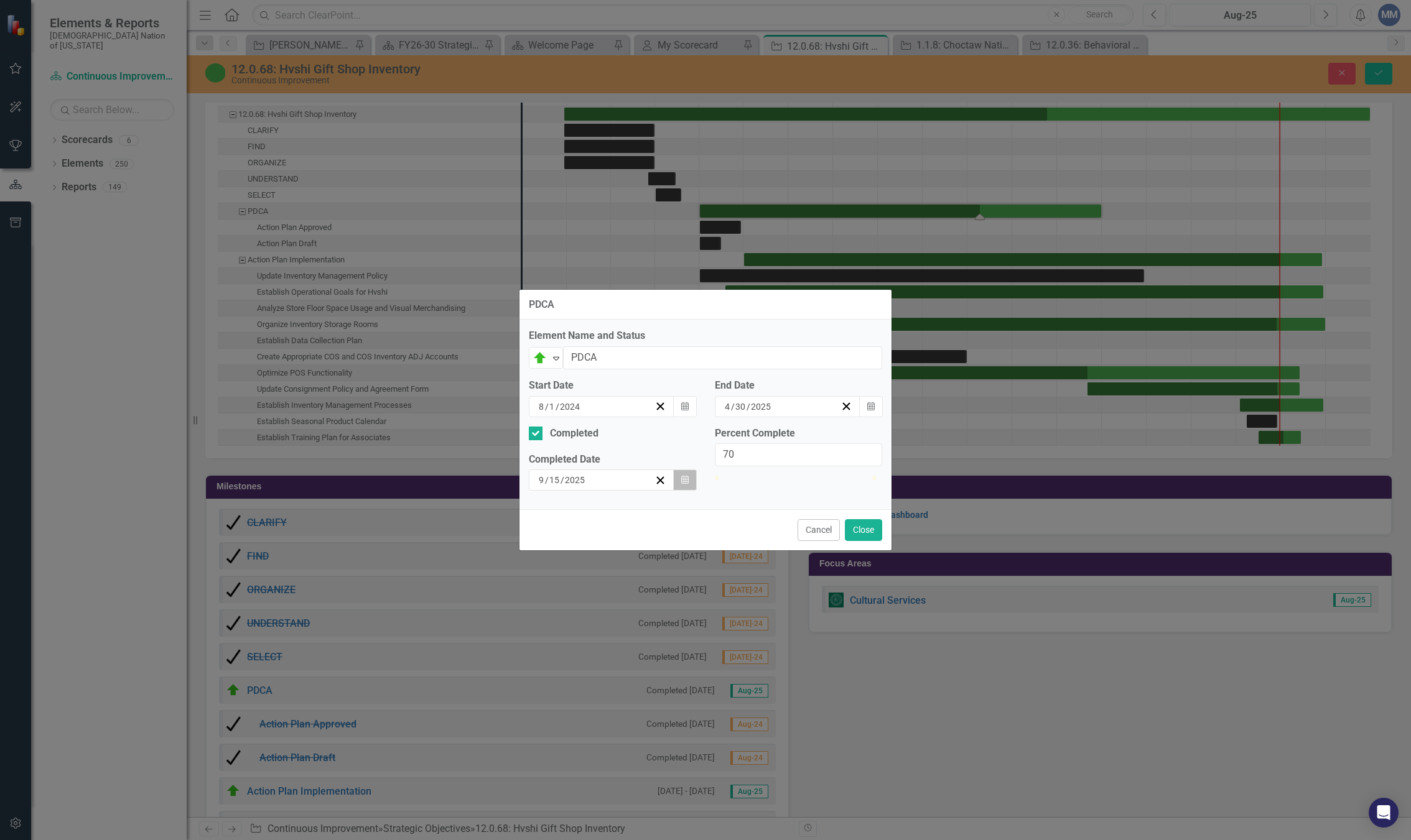
click at [685, 477] on icon "Calendar" at bounding box center [686, 480] width 8 height 9
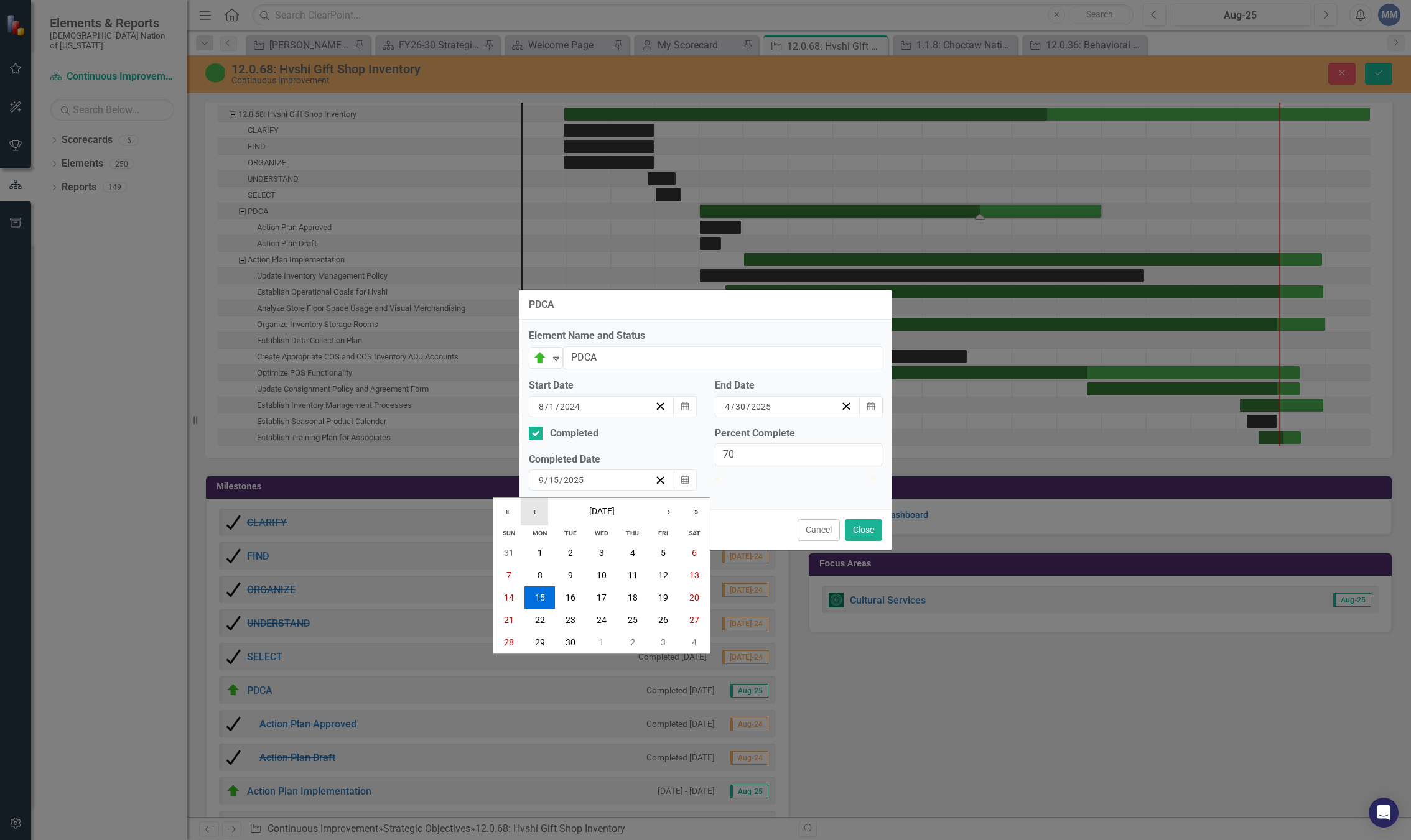
click at [527, 501] on button "‹" at bounding box center [534, 512] width 27 height 27
click at [532, 506] on button "‹" at bounding box center [534, 512] width 27 height 27
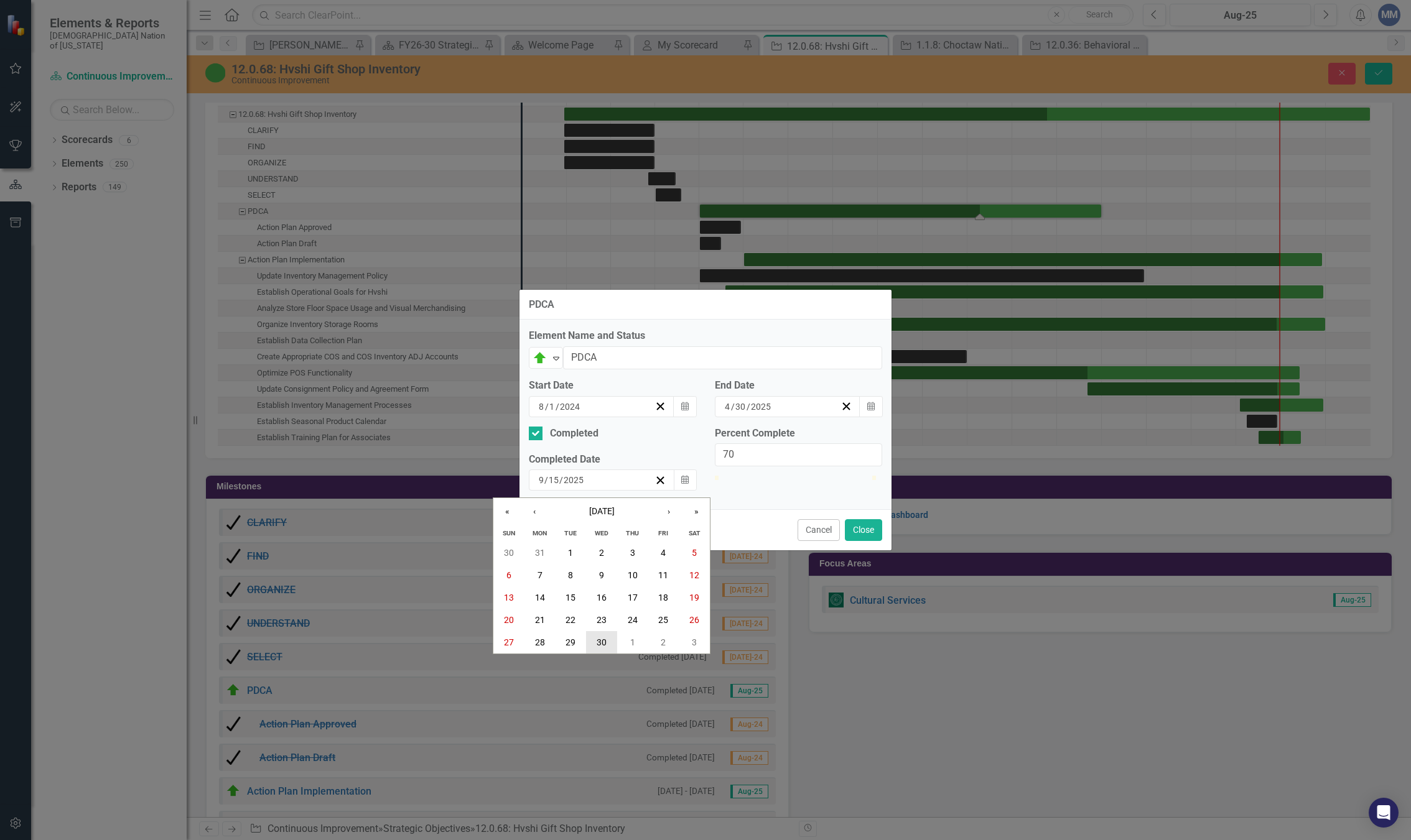
click at [599, 637] on abbr "30" at bounding box center [602, 642] width 10 height 10
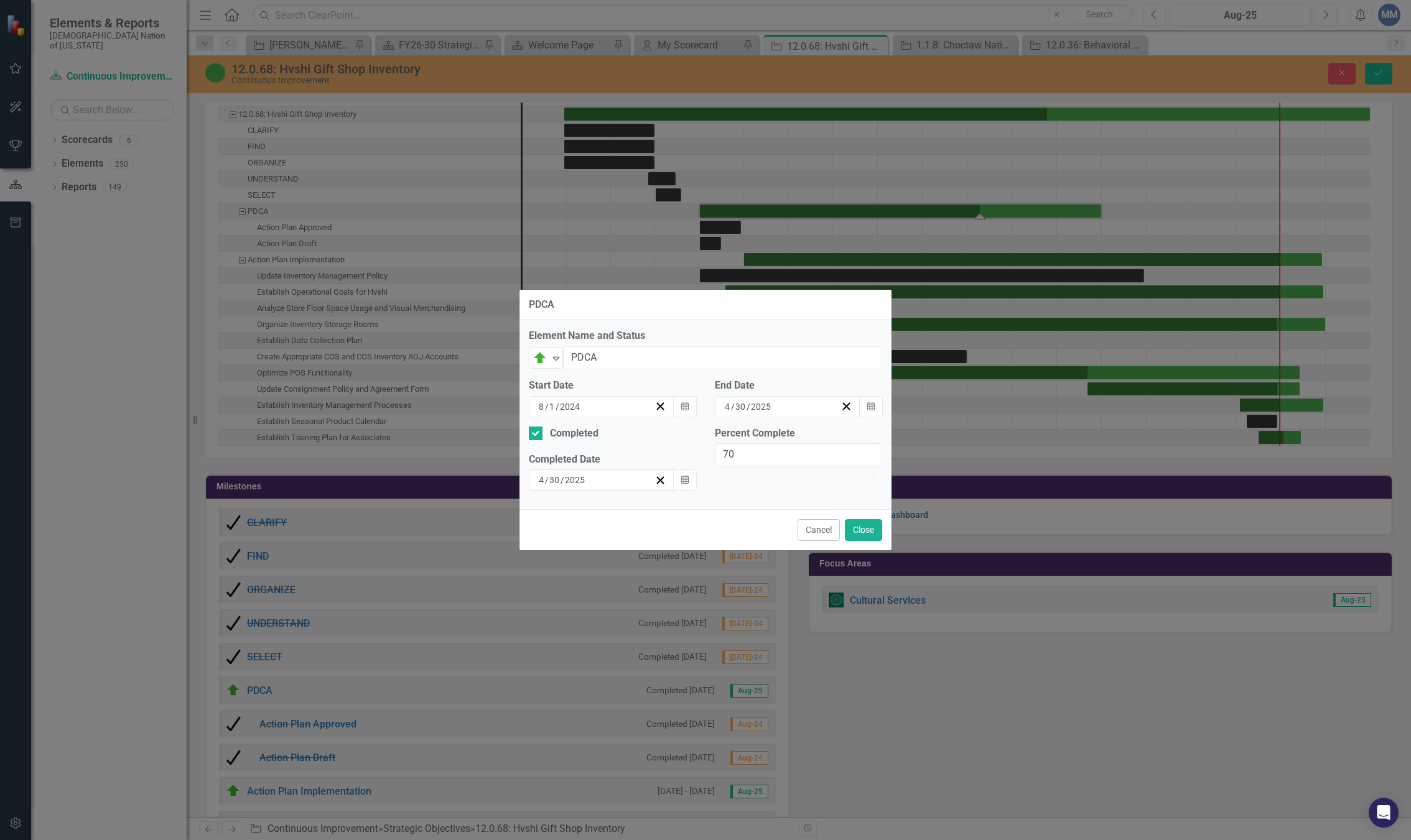
type input "100"
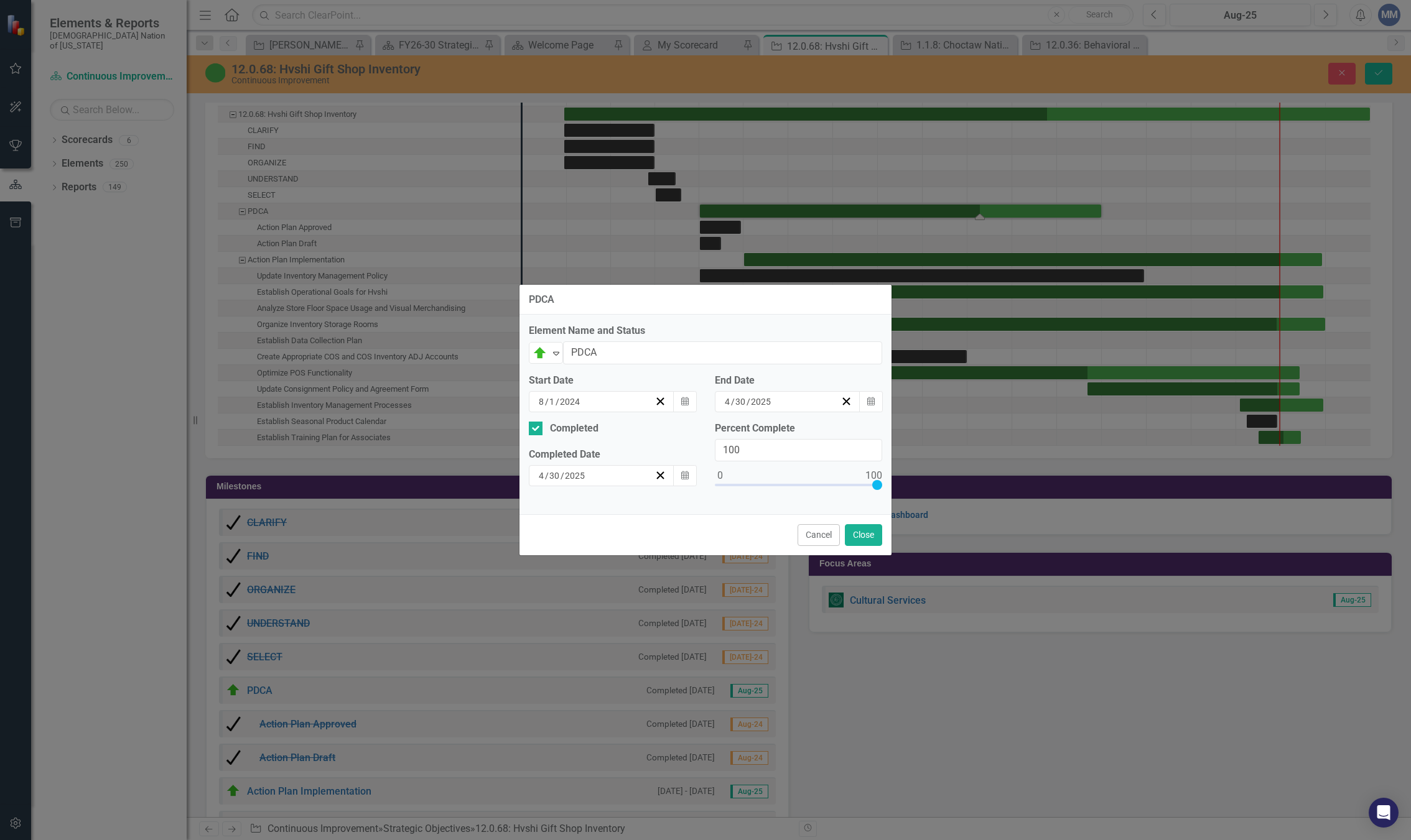
drag, startPoint x: 834, startPoint y: 487, endPoint x: 911, endPoint y: 477, distance: 77.6
click at [911, 477] on div "PDCA Element Name and Status On Target Expand PDCA Start Date 8 / 1 / 2024 Cale…" at bounding box center [705, 420] width 1411 height 840
click at [870, 532] on button "Close" at bounding box center [863, 535] width 38 height 22
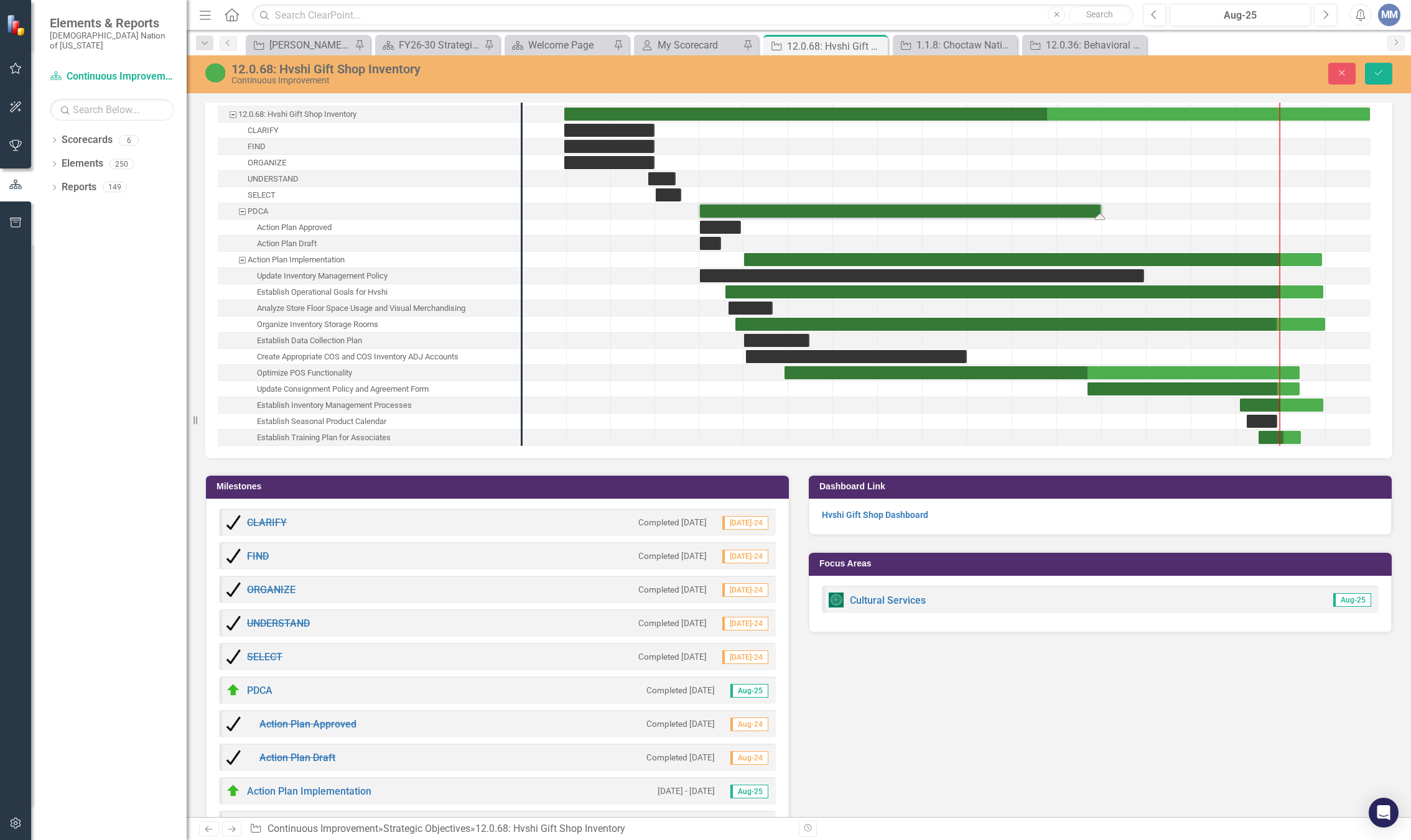
click at [860, 219] on div at bounding box center [856, 227] width 44 height 15
click at [780, 212] on div "Task: Start date: 2024-08-01 End date: 2025-04-30" at bounding box center [901, 211] width 402 height 14
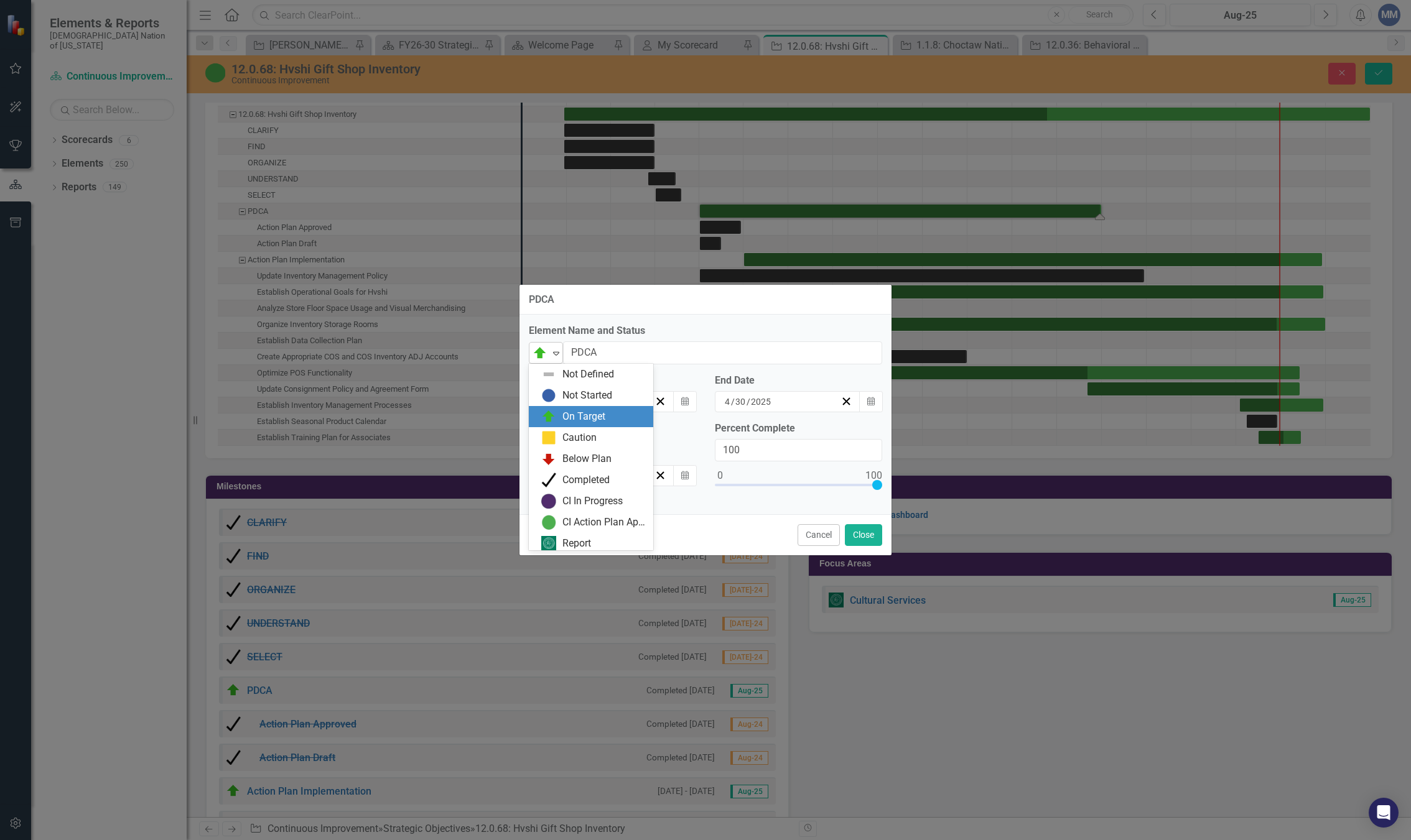
click at [550, 350] on icon "Expand" at bounding box center [556, 353] width 13 height 10
click at [565, 477] on div "Completed" at bounding box center [585, 476] width 47 height 14
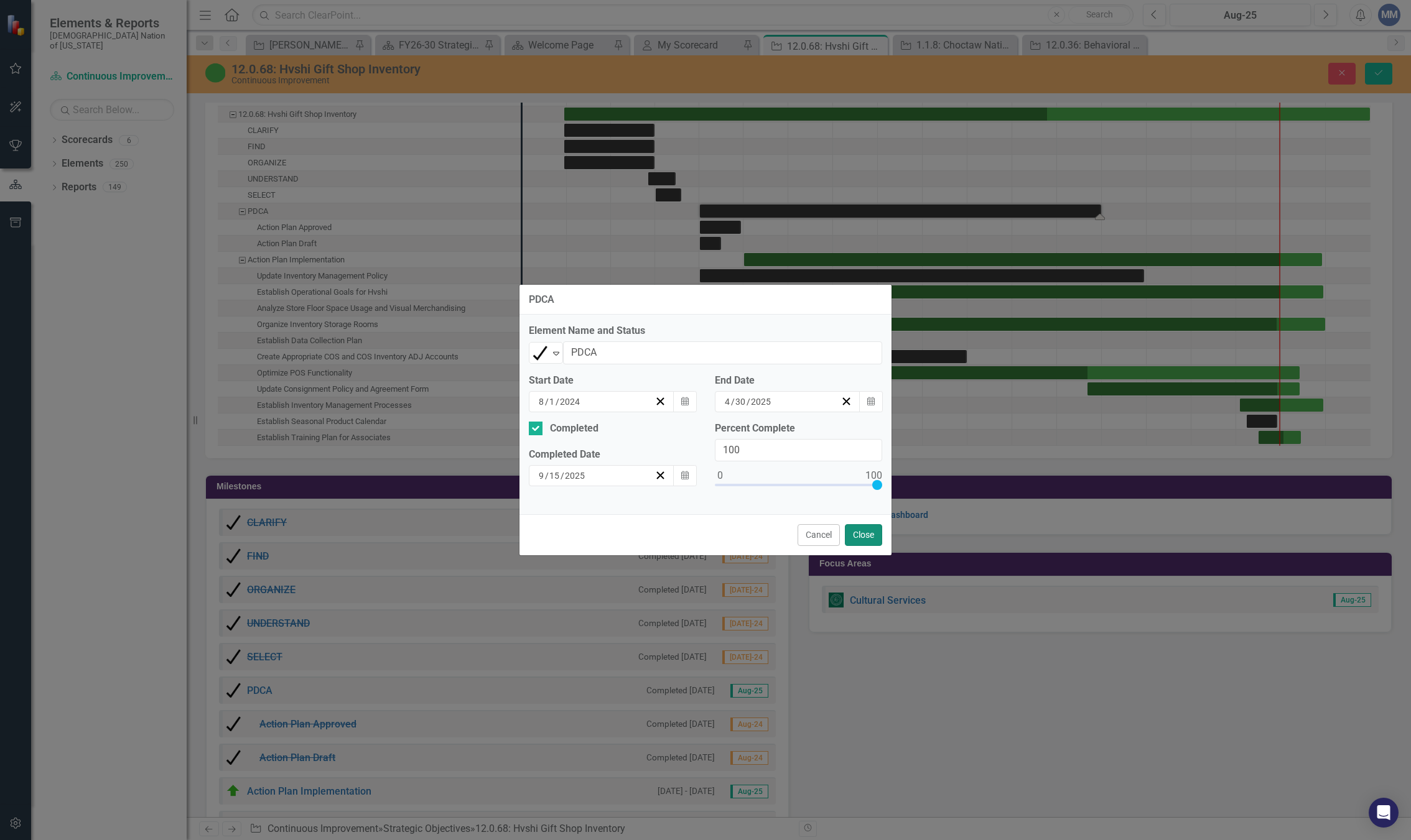
click at [870, 534] on button "Close" at bounding box center [863, 535] width 38 height 22
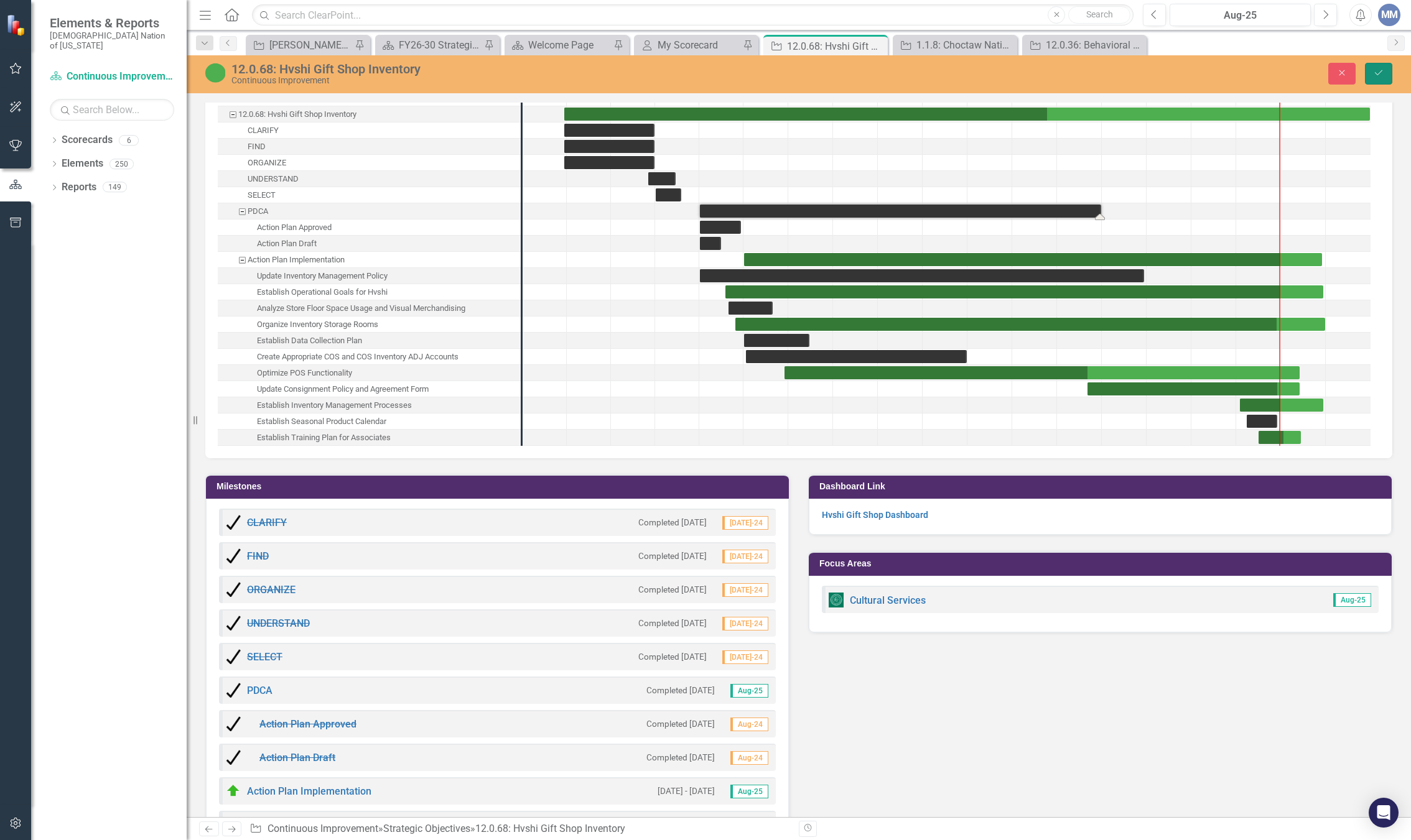
click at [1386, 75] on button "Save" at bounding box center [1379, 73] width 27 height 22
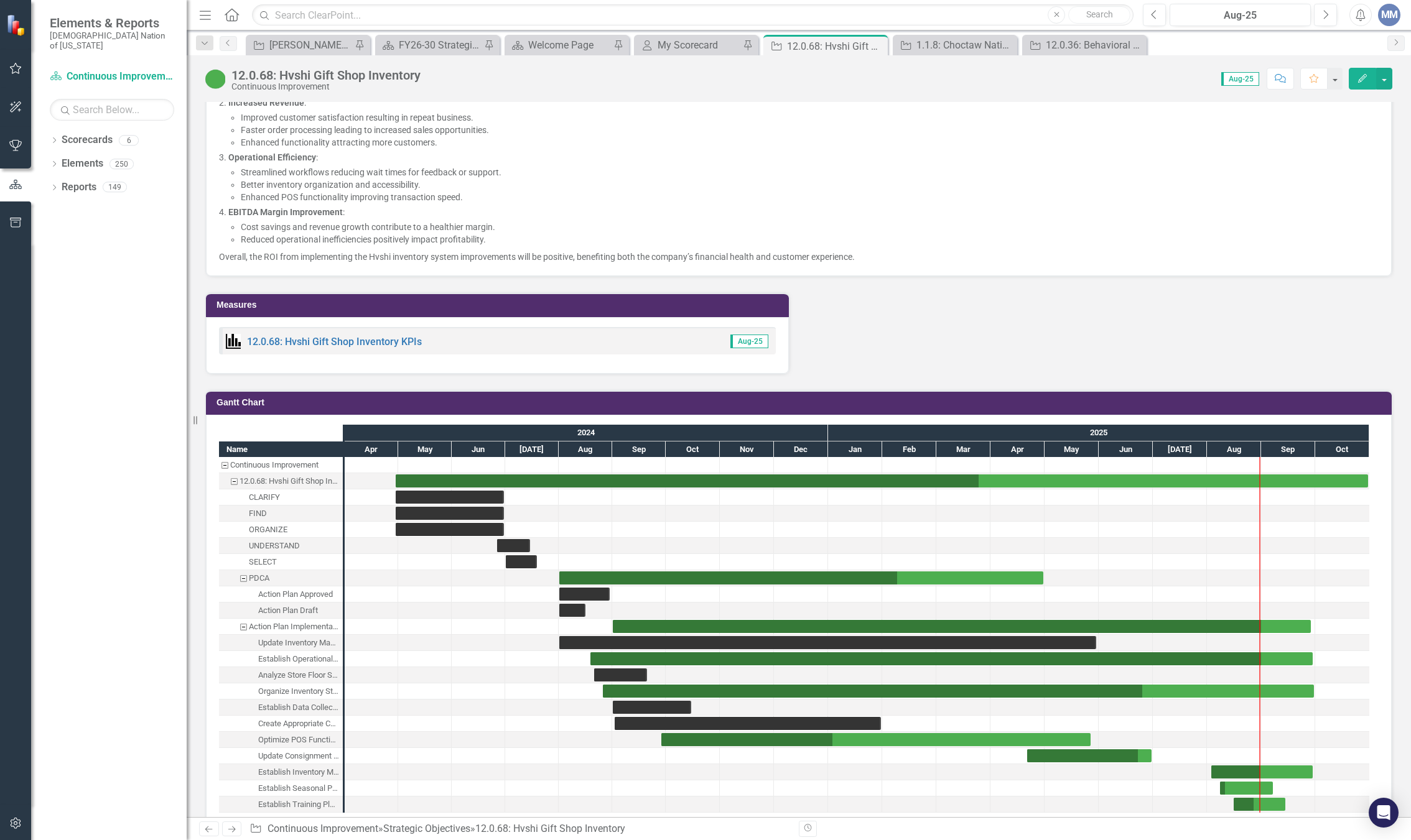
scroll to position [1804, 0]
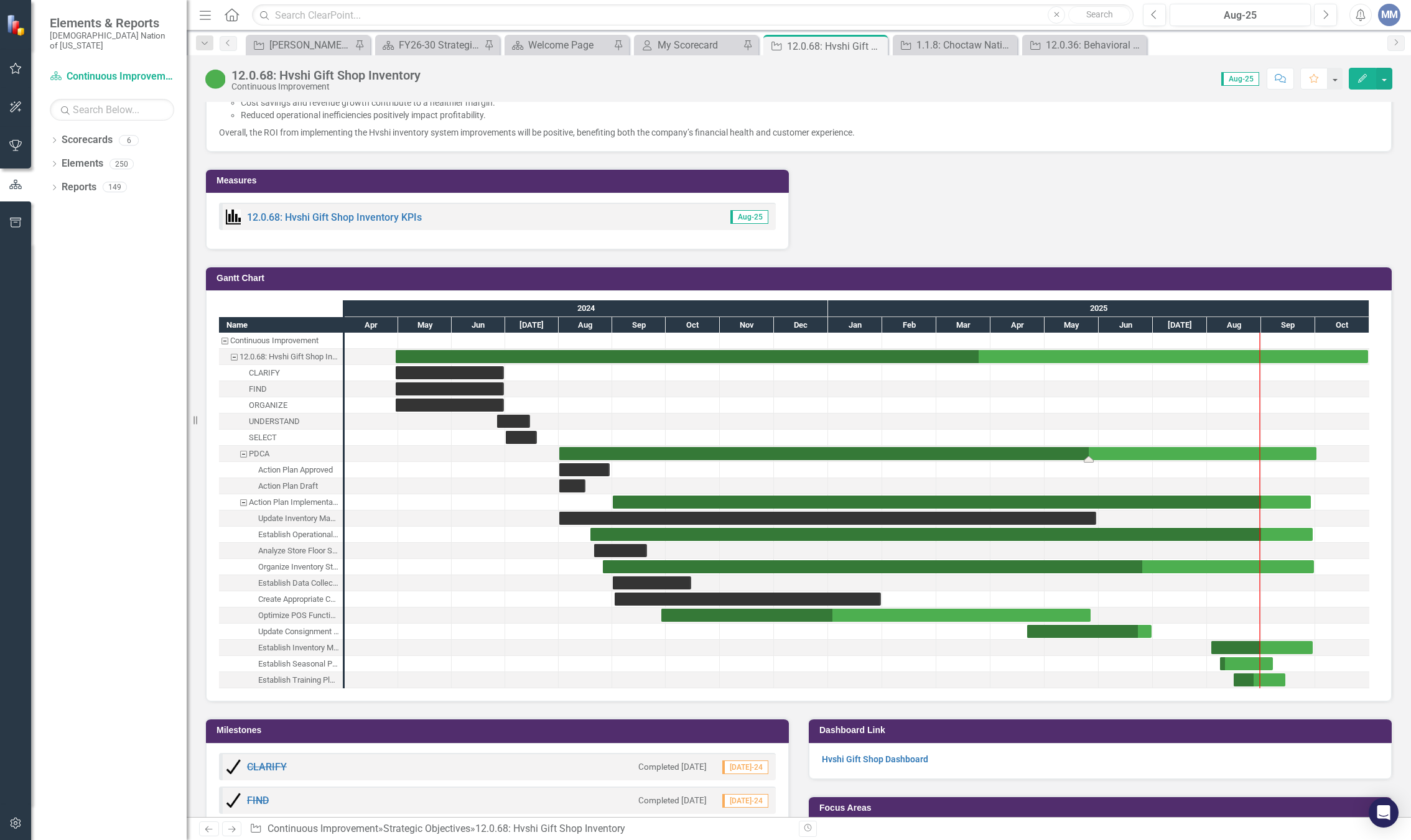
drag, startPoint x: 1043, startPoint y: 455, endPoint x: 1316, endPoint y: 472, distance: 273.5
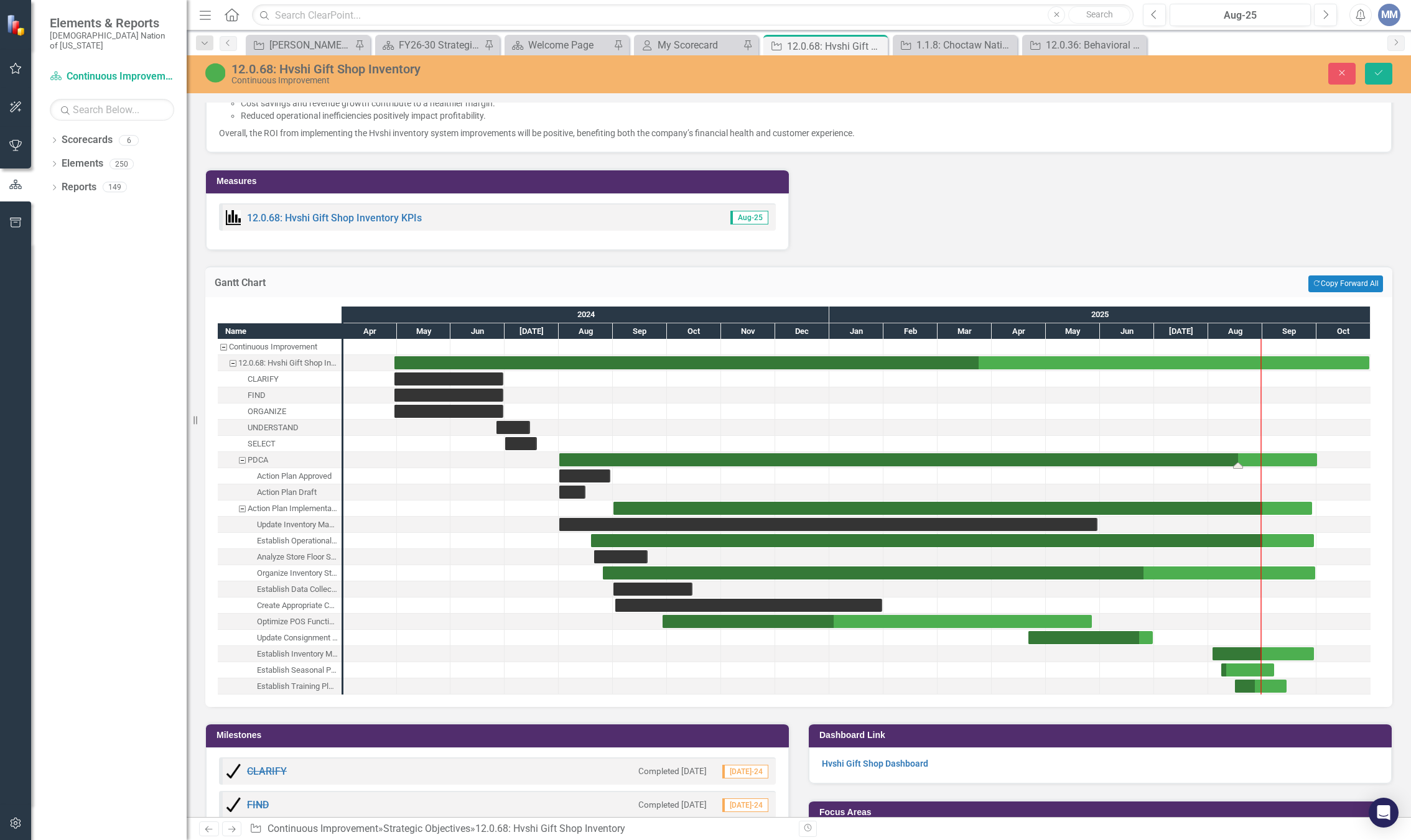
drag, startPoint x: 1087, startPoint y: 462, endPoint x: 1236, endPoint y: 469, distance: 149.2
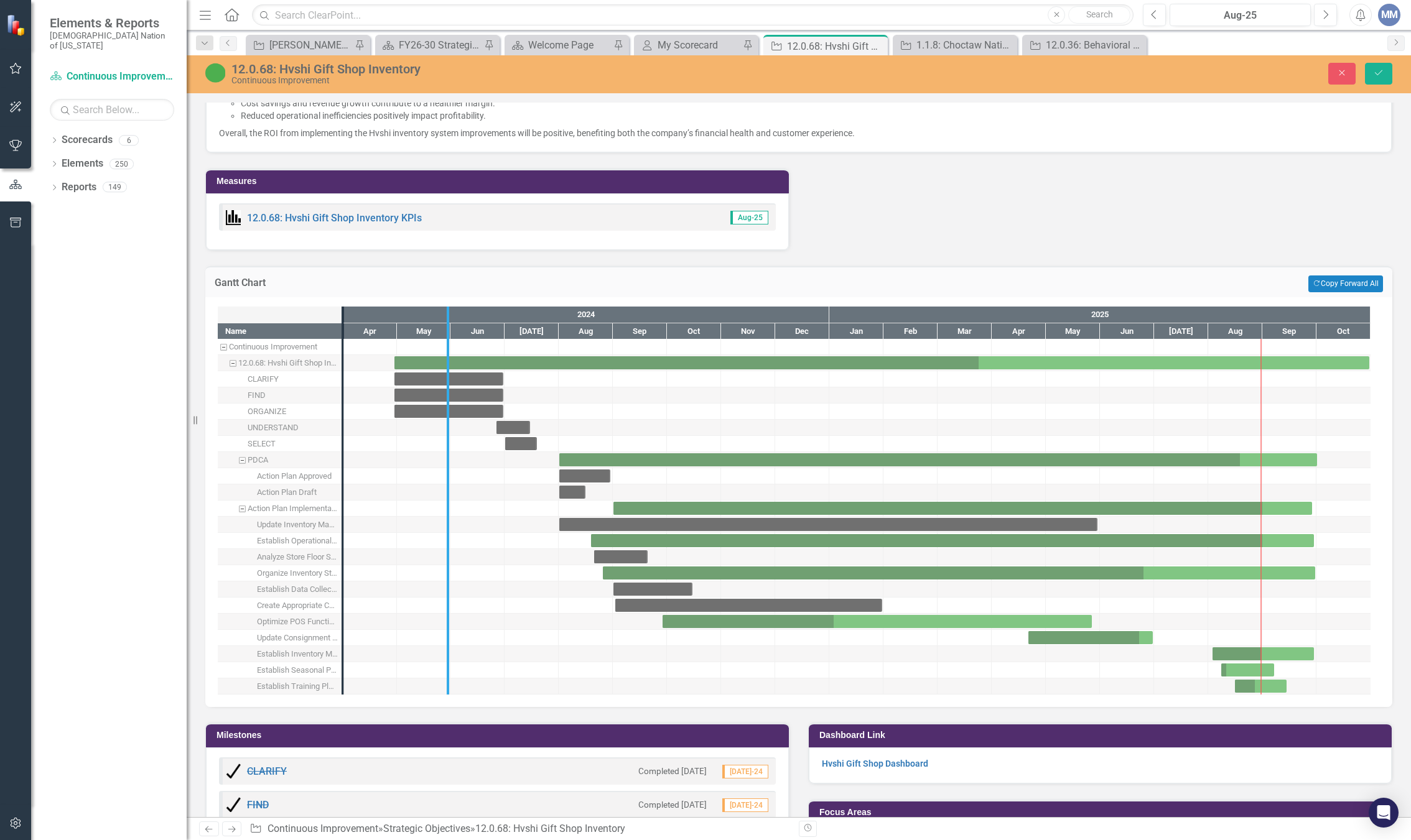
drag, startPoint x: 346, startPoint y: 546, endPoint x: 456, endPoint y: 573, distance: 113.3
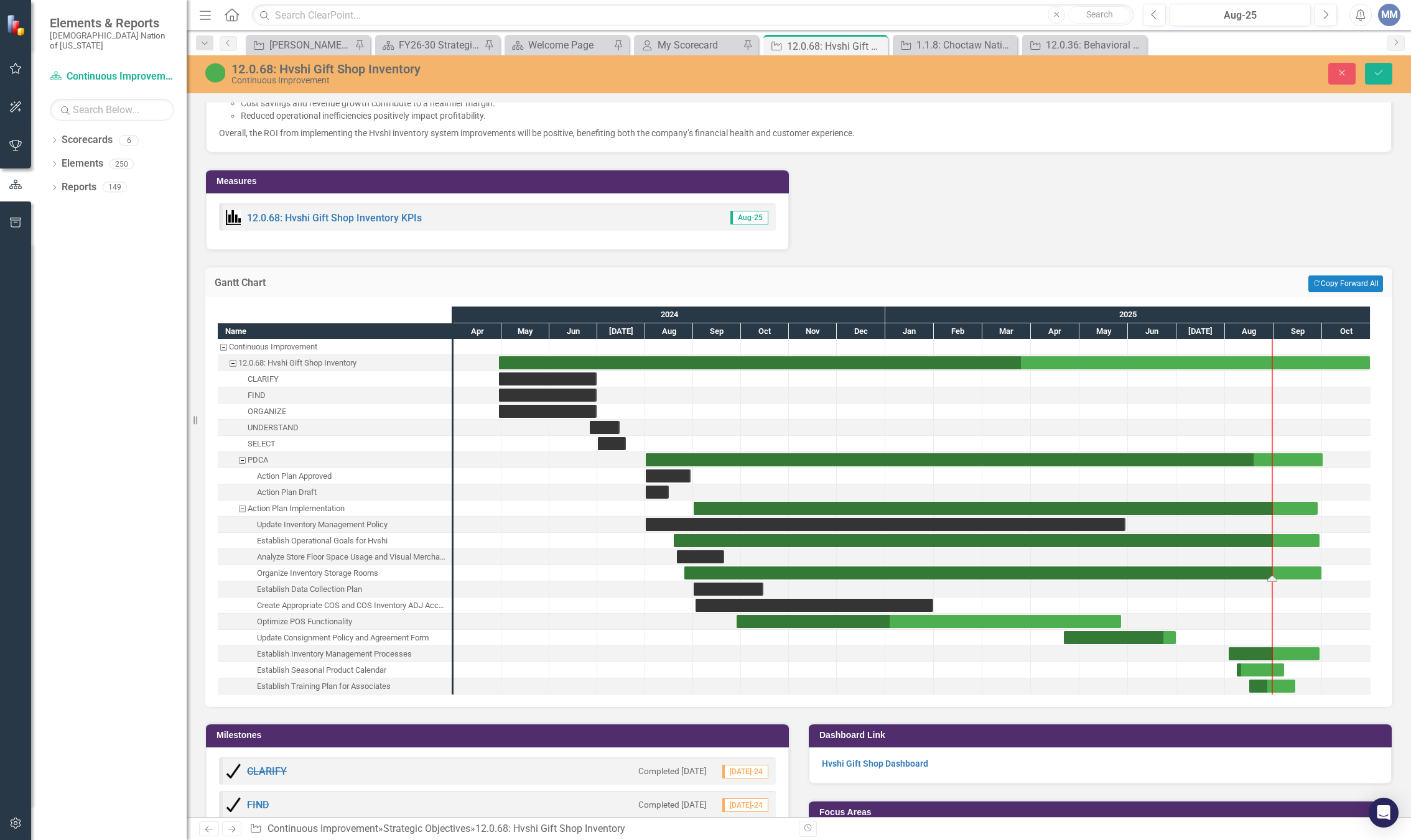
drag, startPoint x: 1168, startPoint y: 576, endPoint x: 1273, endPoint y: 573, distance: 105.0
click at [1258, 666] on div "Task: Start date: 2025-08-08 End date: 2025-09-07" at bounding box center [1260, 670] width 47 height 14
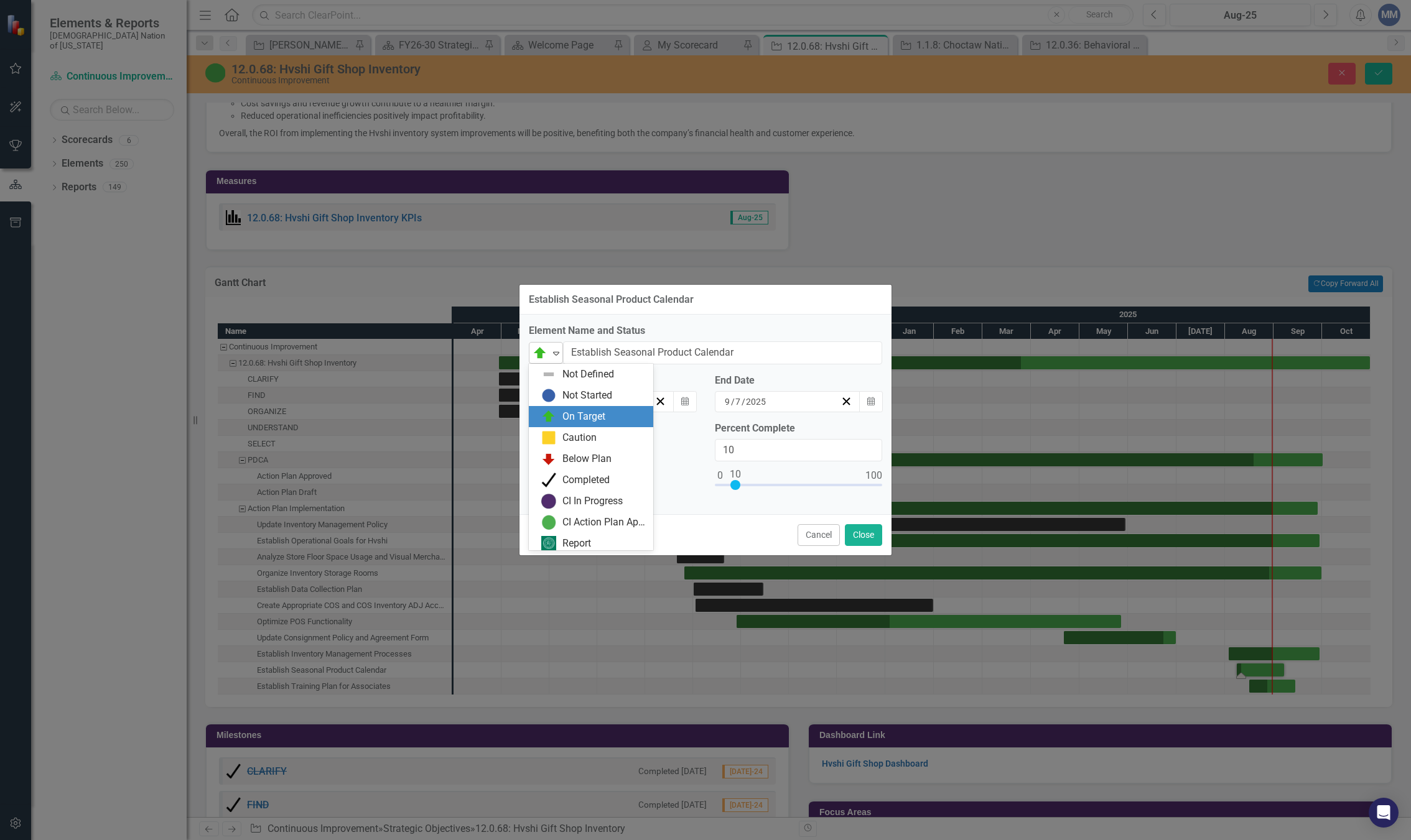
click at [551, 350] on icon "Expand" at bounding box center [556, 353] width 13 height 10
click at [574, 468] on div "Completed" at bounding box center [591, 477] width 125 height 21
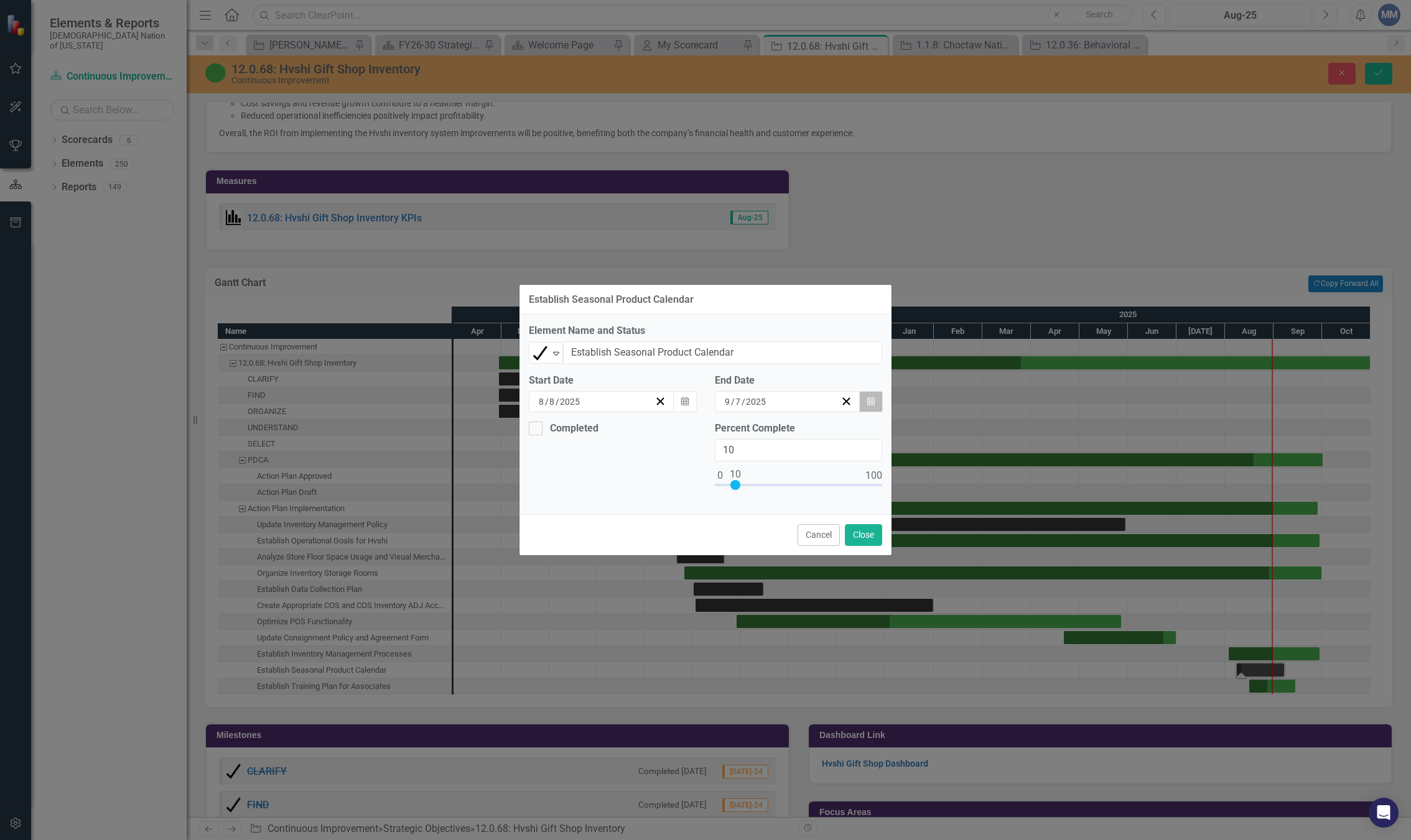
click at [866, 406] on button "Calendar" at bounding box center [871, 402] width 23 height 21
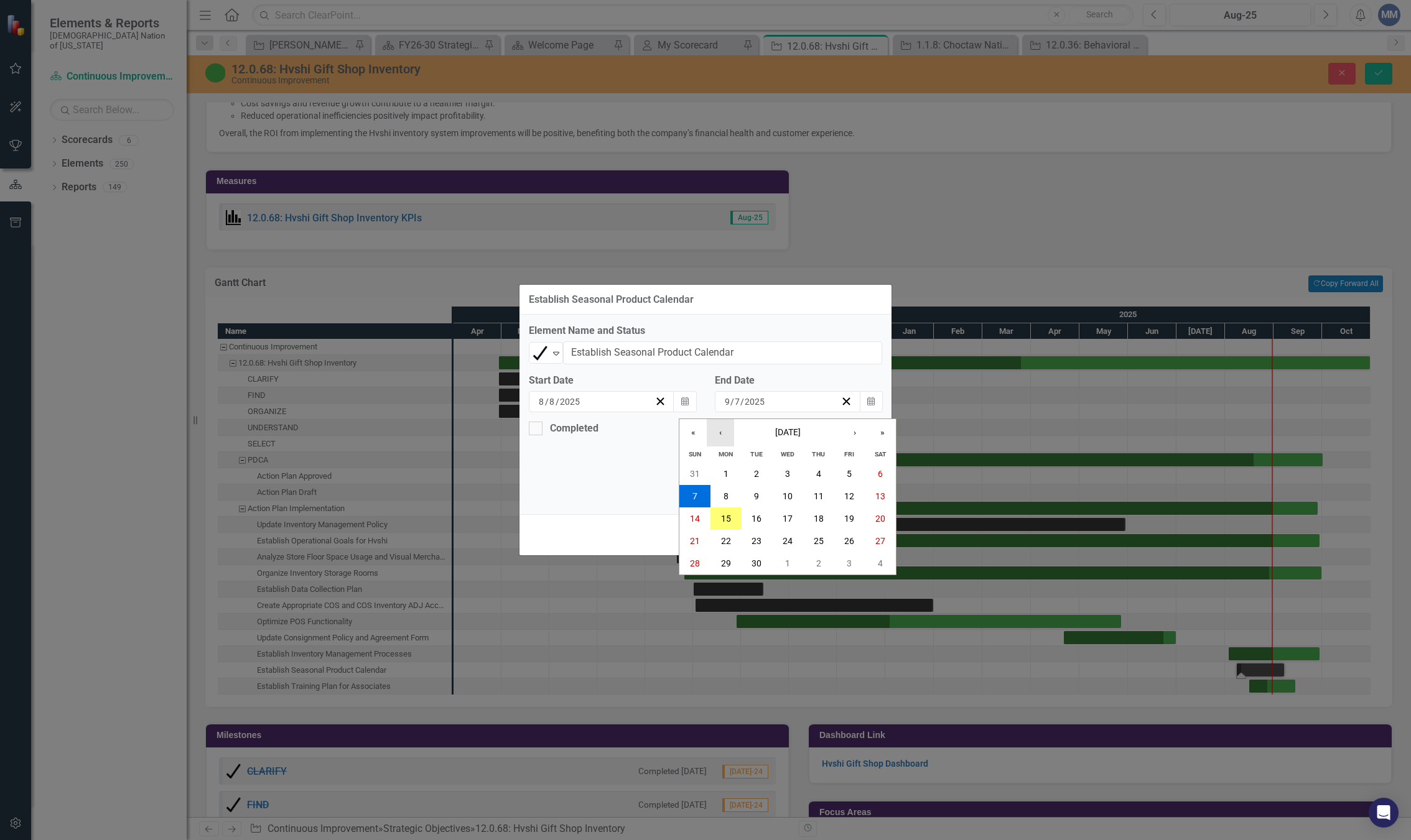
click at [715, 438] on button "‹" at bounding box center [720, 433] width 27 height 27
click at [837, 558] on button "29" at bounding box center [850, 563] width 31 height 22
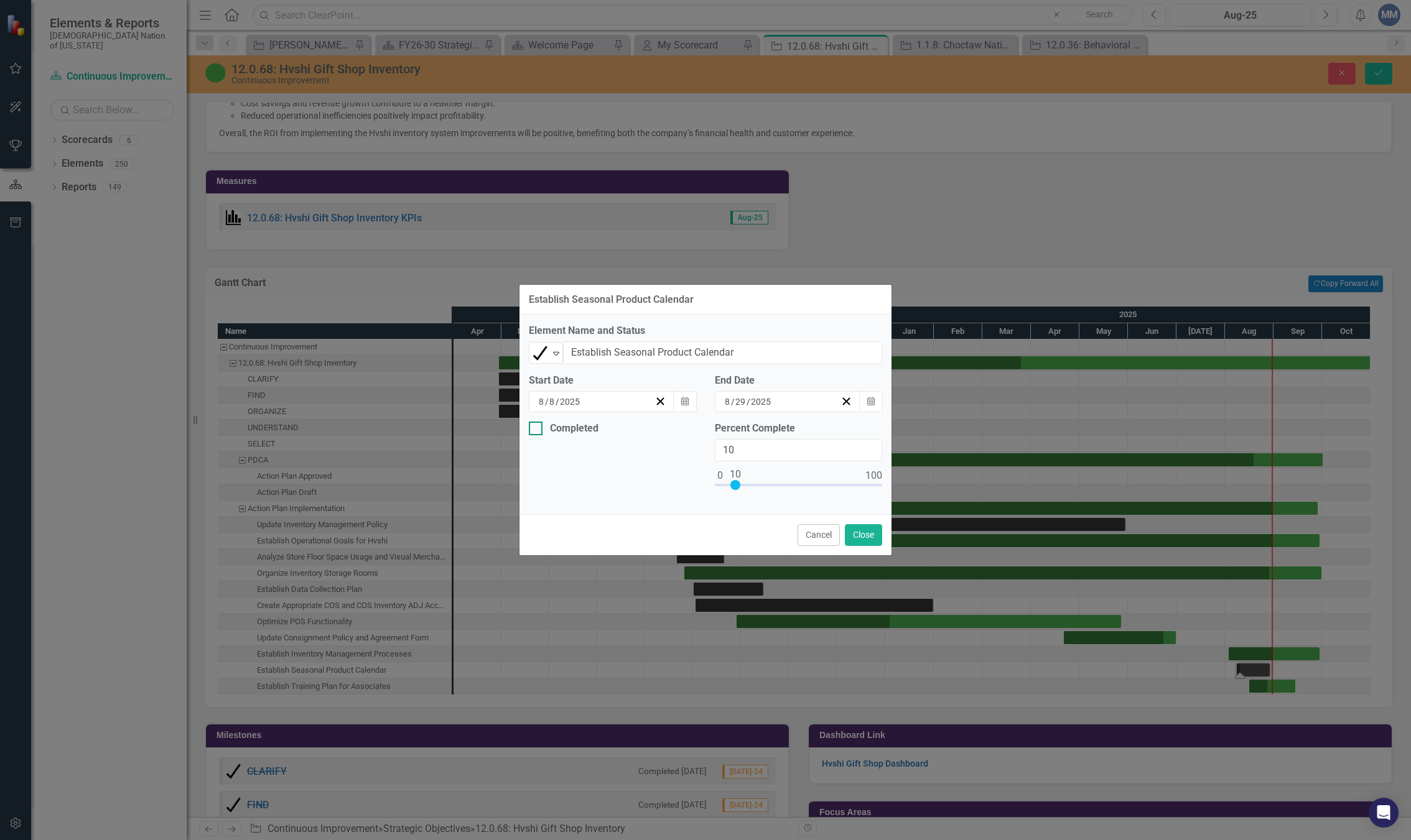
click at [535, 422] on div at bounding box center [536, 429] width 14 height 14
click at [535, 422] on input "Completed" at bounding box center [533, 426] width 8 height 8
checkbox input "true"
click at [693, 473] on button "Calendar" at bounding box center [685, 476] width 23 height 21
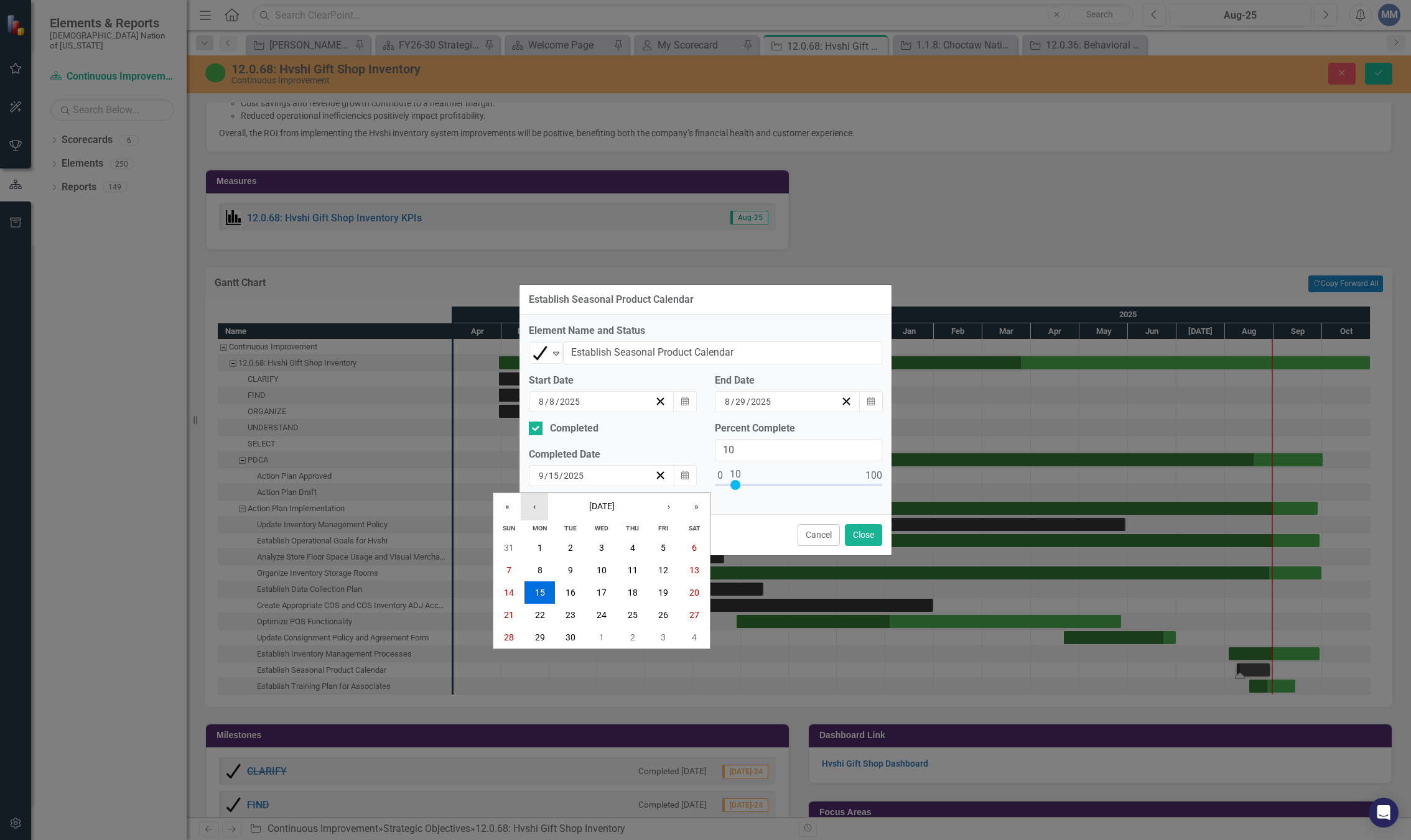
click at [532, 506] on button "‹" at bounding box center [534, 507] width 27 height 27
click at [662, 638] on abbr "29" at bounding box center [663, 637] width 10 height 10
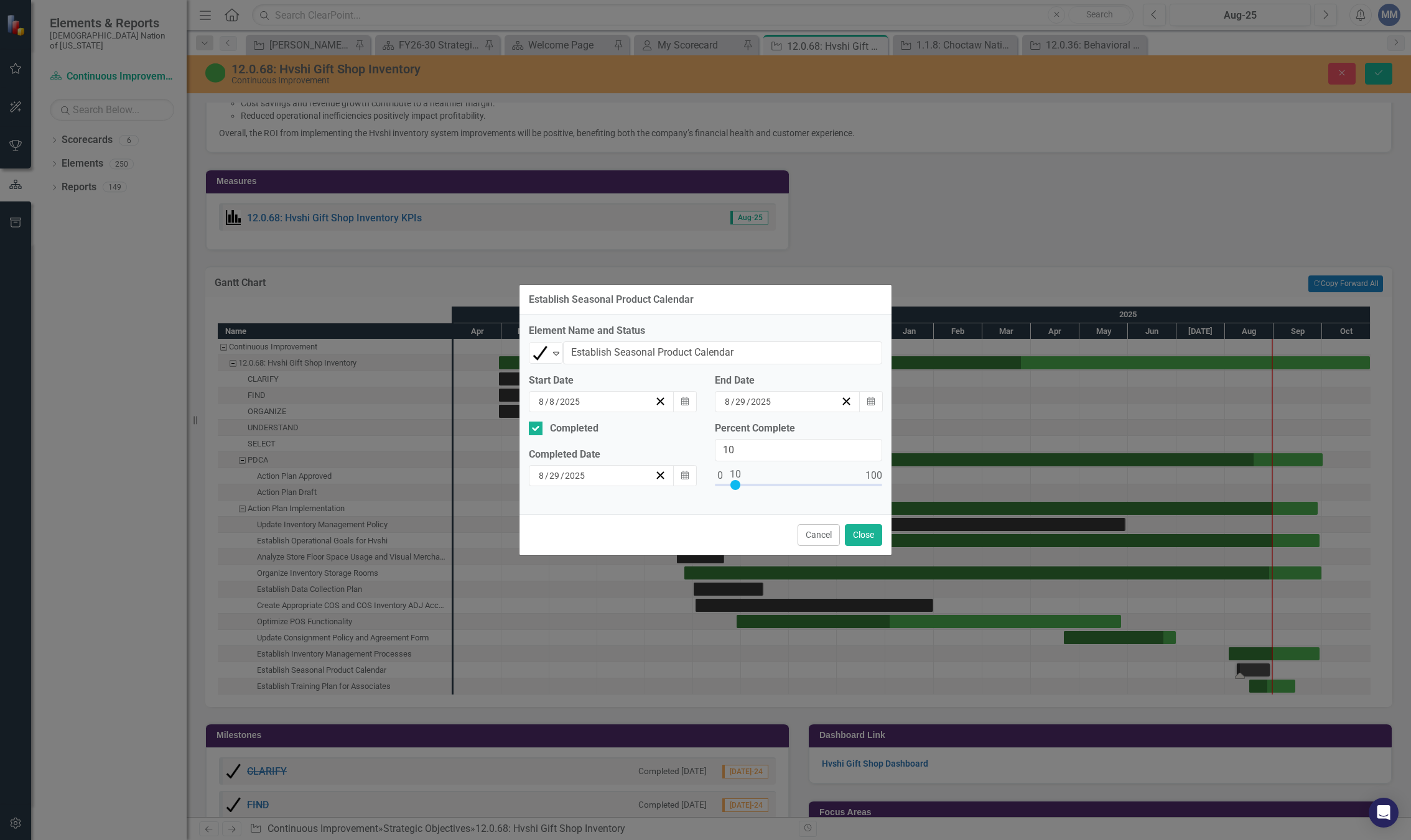
type input "100"
drag, startPoint x: 737, startPoint y: 484, endPoint x: 1000, endPoint y: 532, distance: 267.3
click at [1017, 528] on div "Establish Seasonal Product Calendar Element Name and Status Completed Expand Es…" at bounding box center [705, 420] width 1411 height 840
click at [870, 531] on button "Close" at bounding box center [863, 535] width 38 height 22
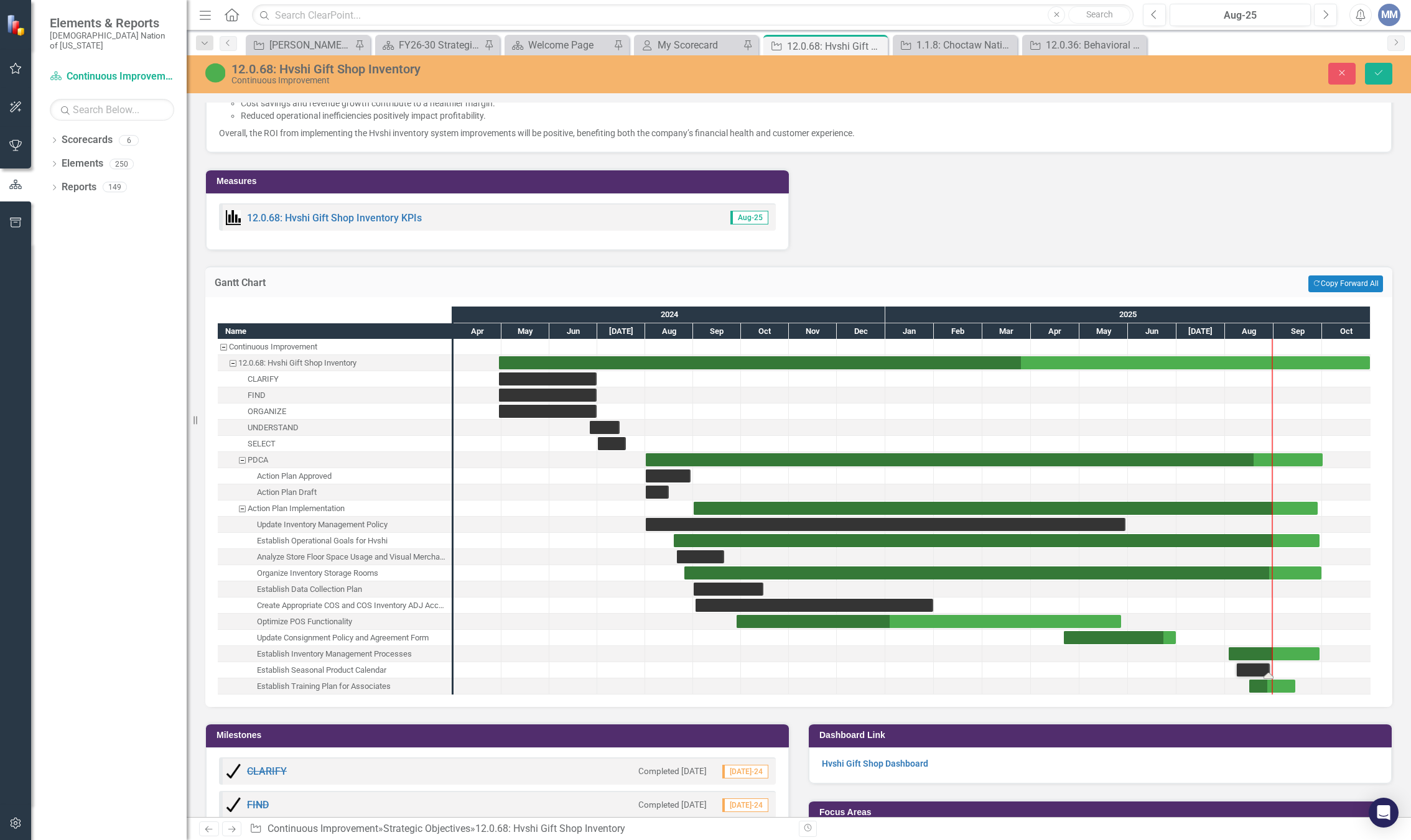
click at [1381, 60] on div "12.0.68: Hvshi Gift Shop Inventory Continuous Improvement Close Save" at bounding box center [799, 73] width 1225 height 38
click at [1376, 68] on button "Save" at bounding box center [1379, 73] width 27 height 22
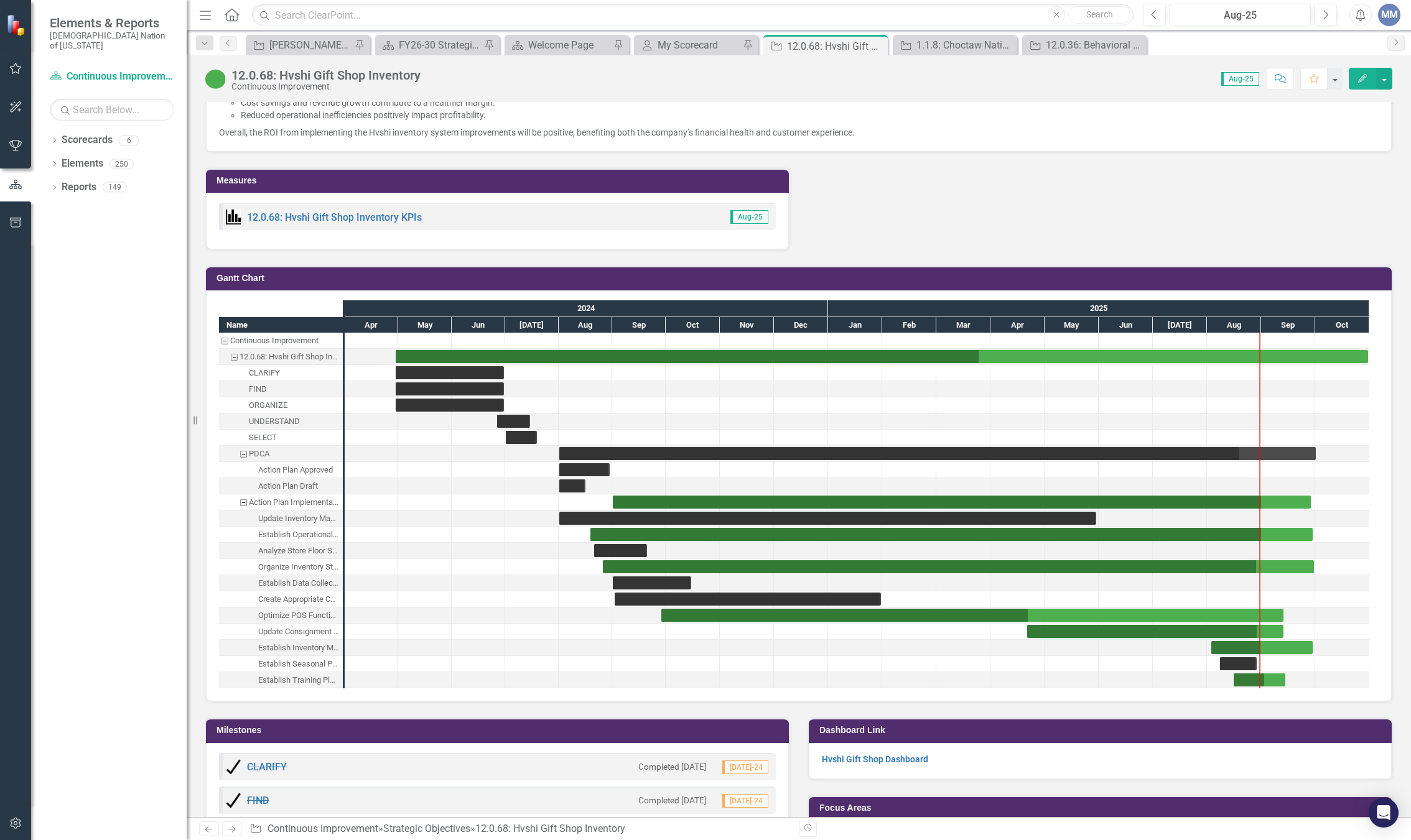
scroll to position [1991, 0]
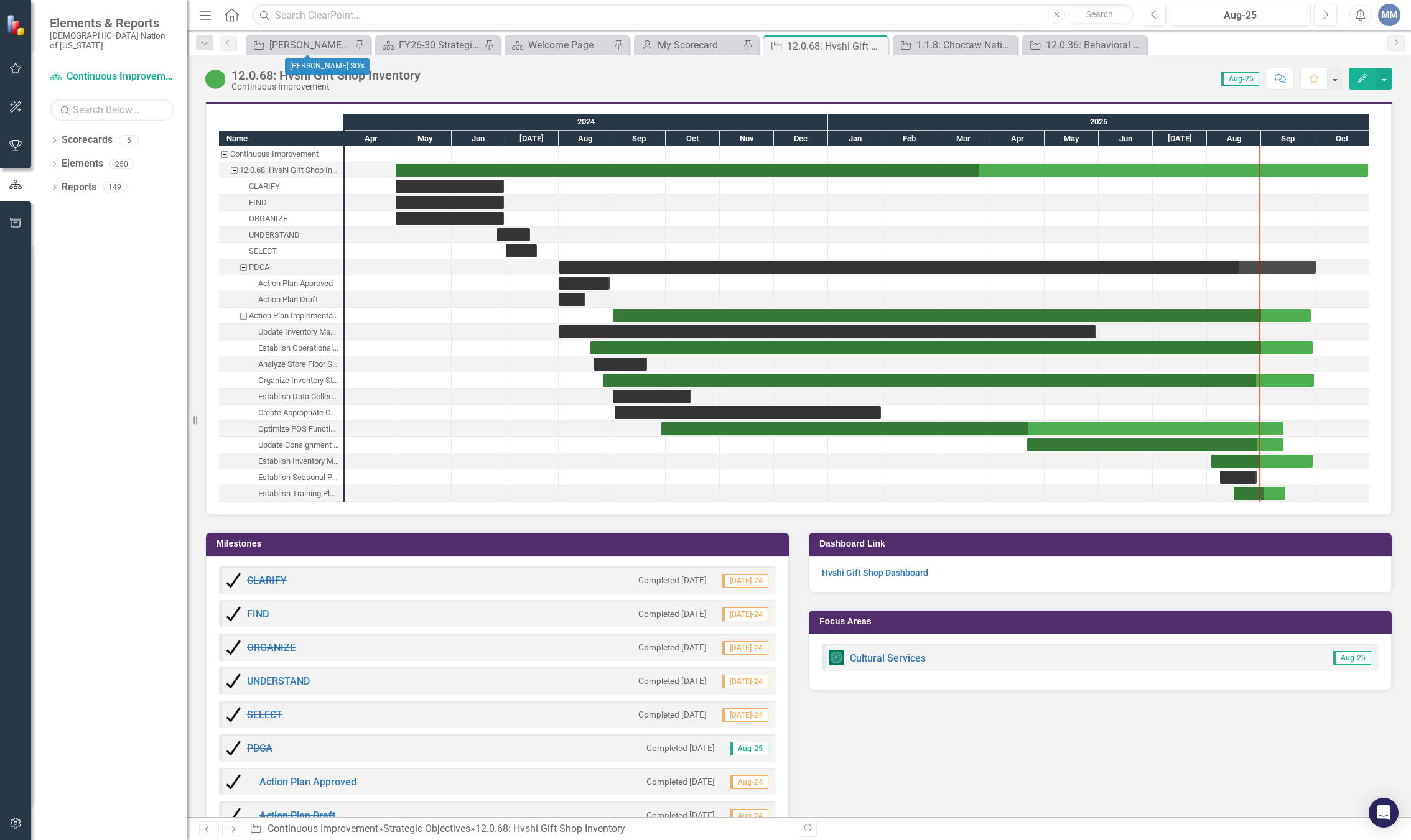
click at [279, 35] on div "Strategic Objective Mindi SO's Pin" at bounding box center [307, 44] width 125 height 20
click at [281, 42] on div "[PERSON_NAME] SO's" at bounding box center [310, 45] width 82 height 15
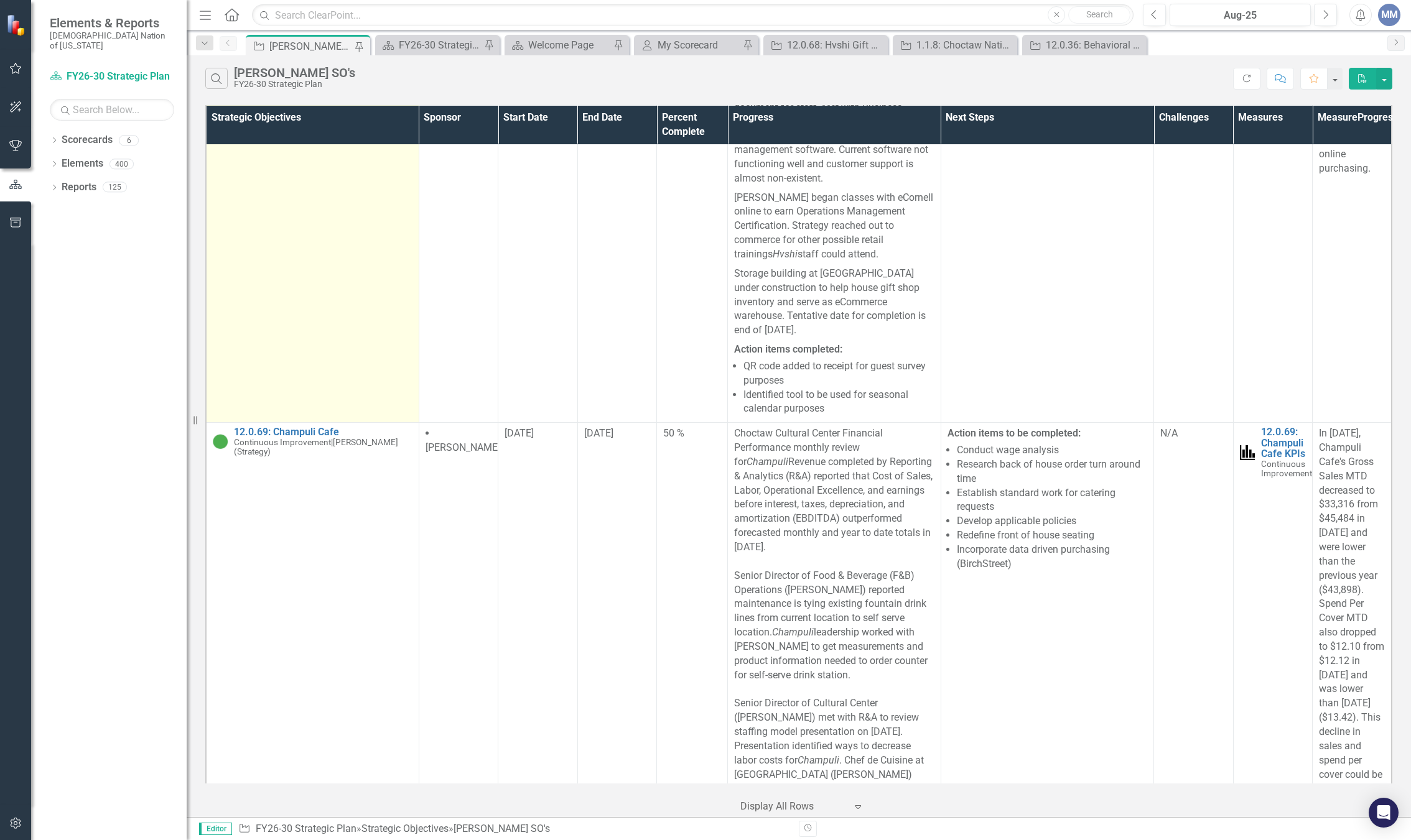
scroll to position [3111, 0]
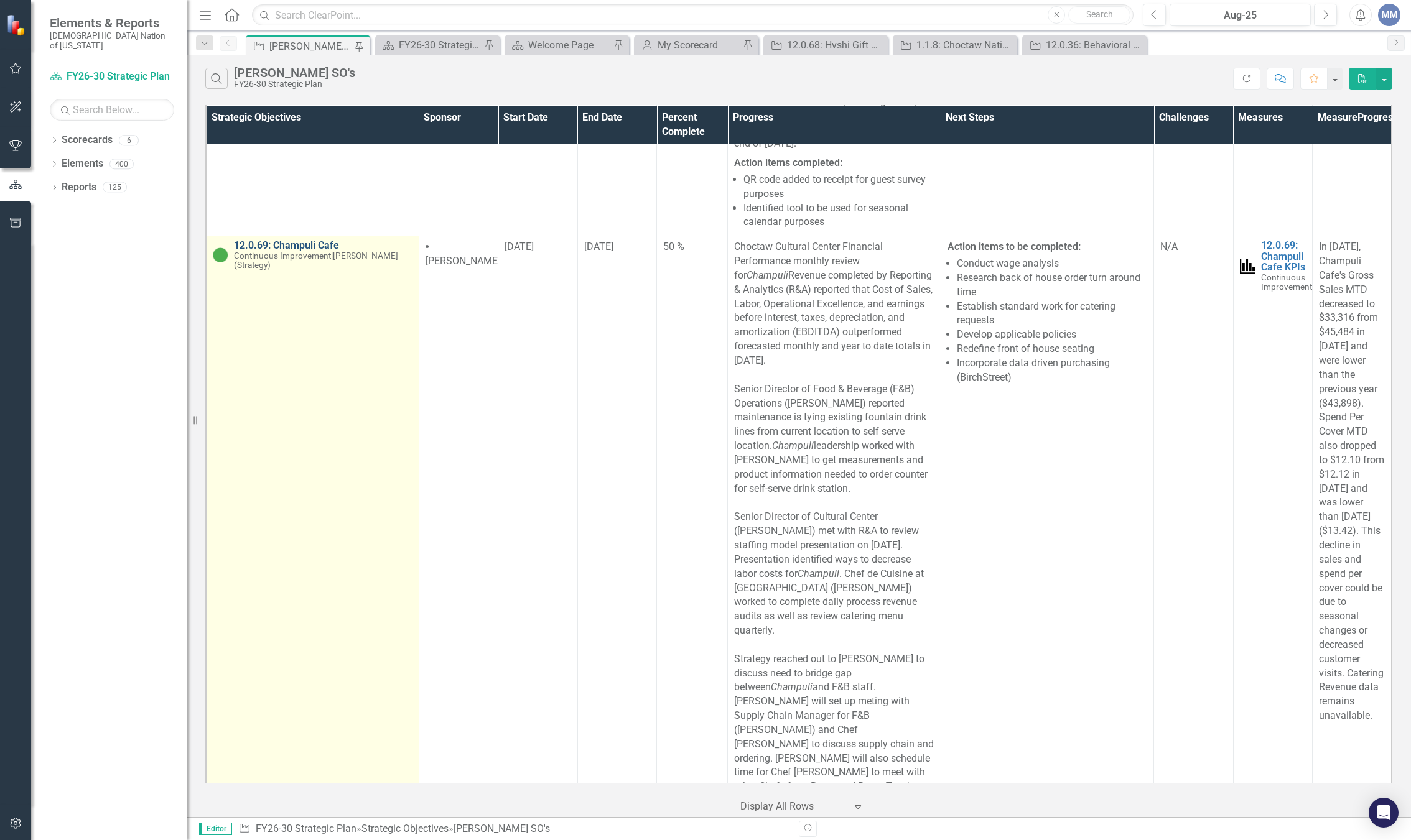
click at [323, 251] on link "12.0.69: Champuli Cafe" at bounding box center [323, 246] width 179 height 12
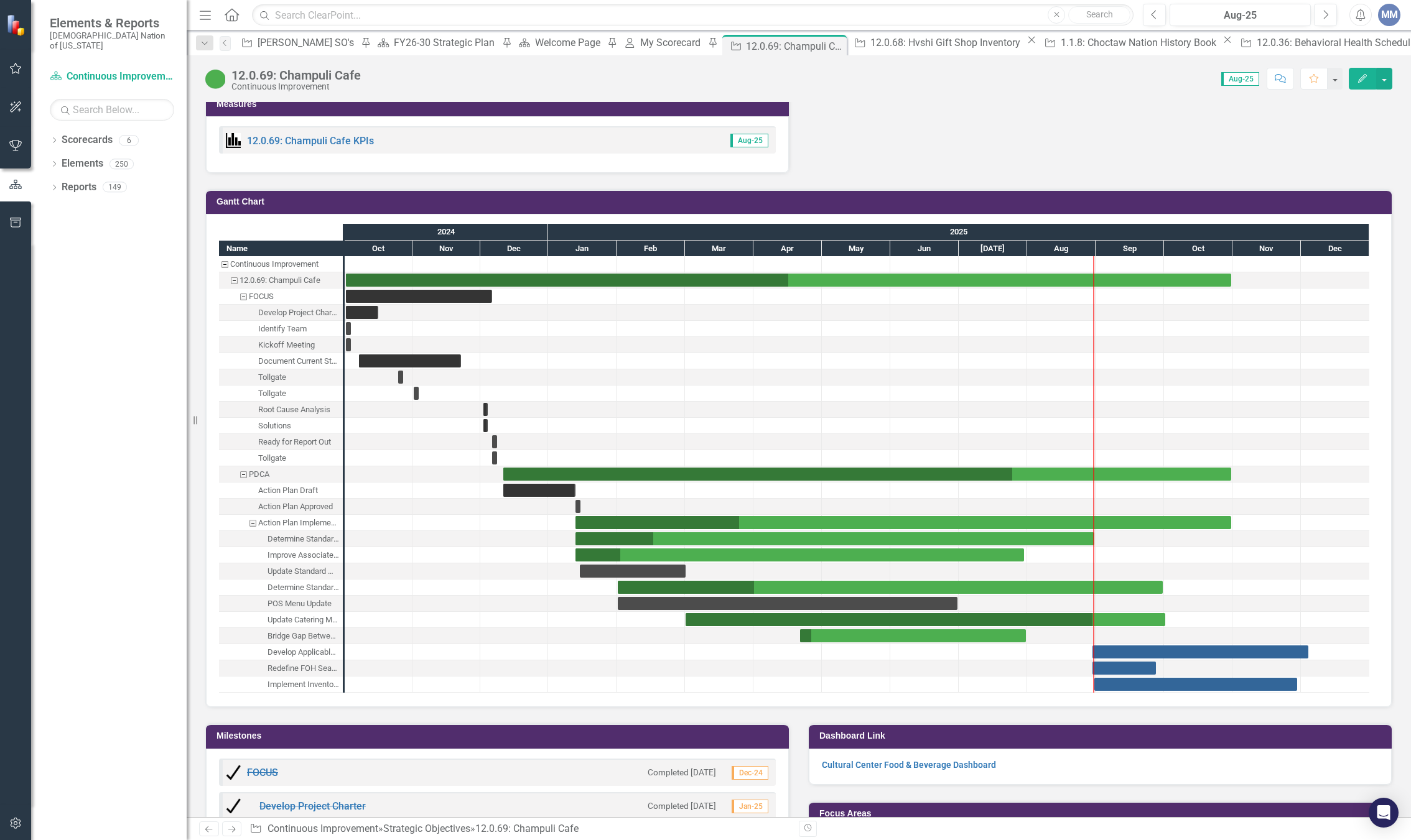
scroll to position [1742, 0]
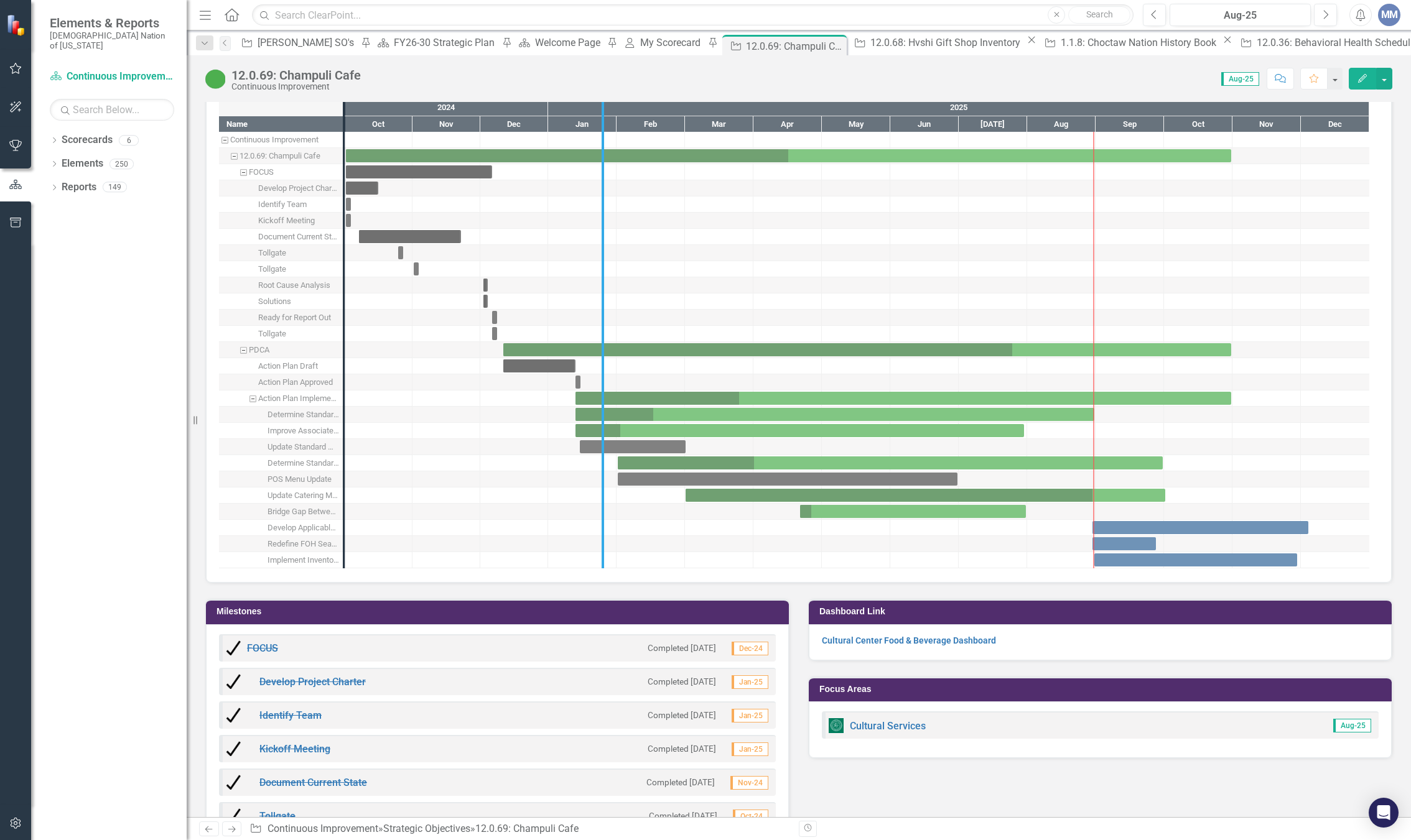
drag, startPoint x: 346, startPoint y: 447, endPoint x: 605, endPoint y: 439, distance: 259.1
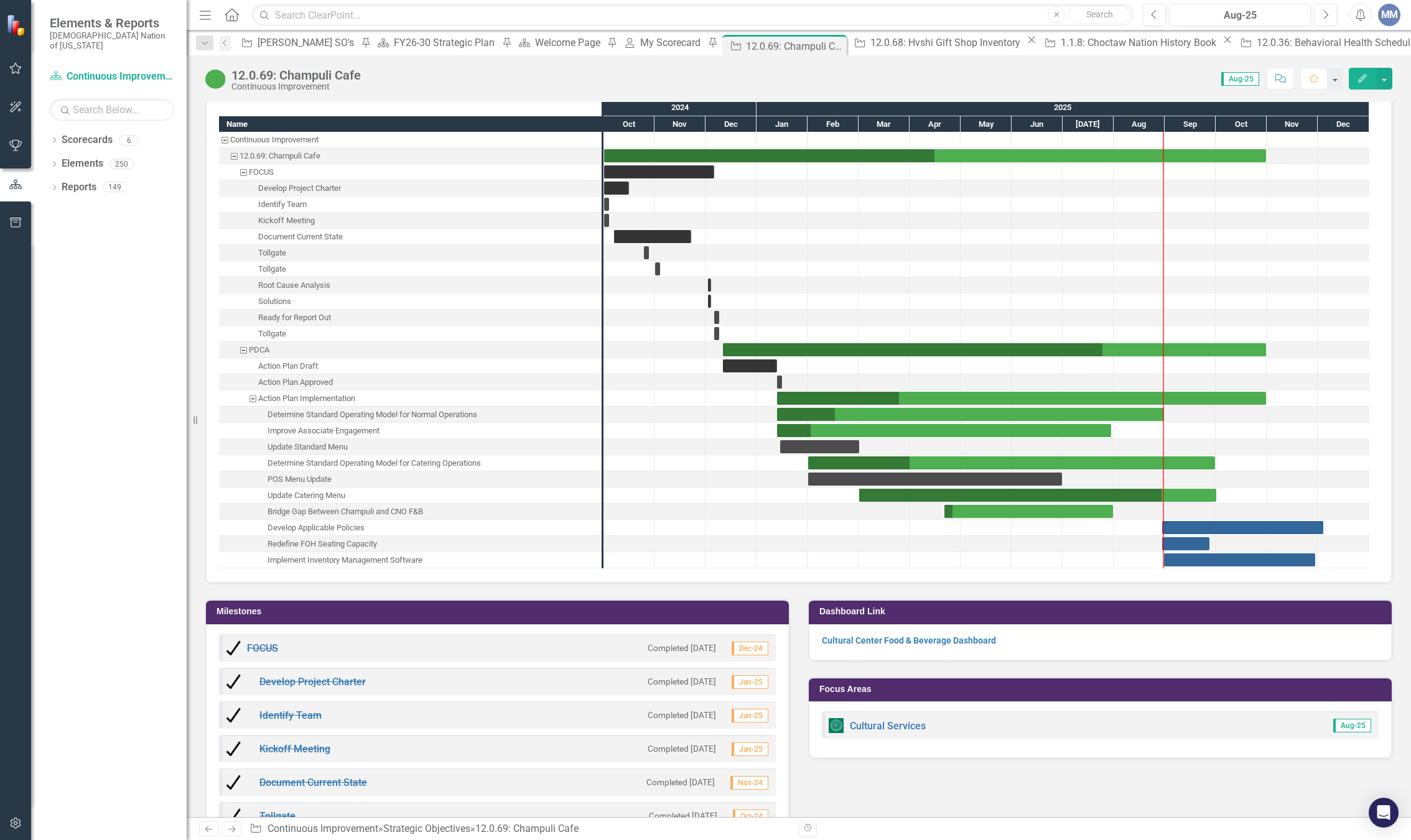
click at [366, 415] on div "Determine Standard Operating Model for Normal Operations" at bounding box center [372, 414] width 210 height 16
drag, startPoint x: 898, startPoint y: 406, endPoint x: 1143, endPoint y: 387, distance: 245.7
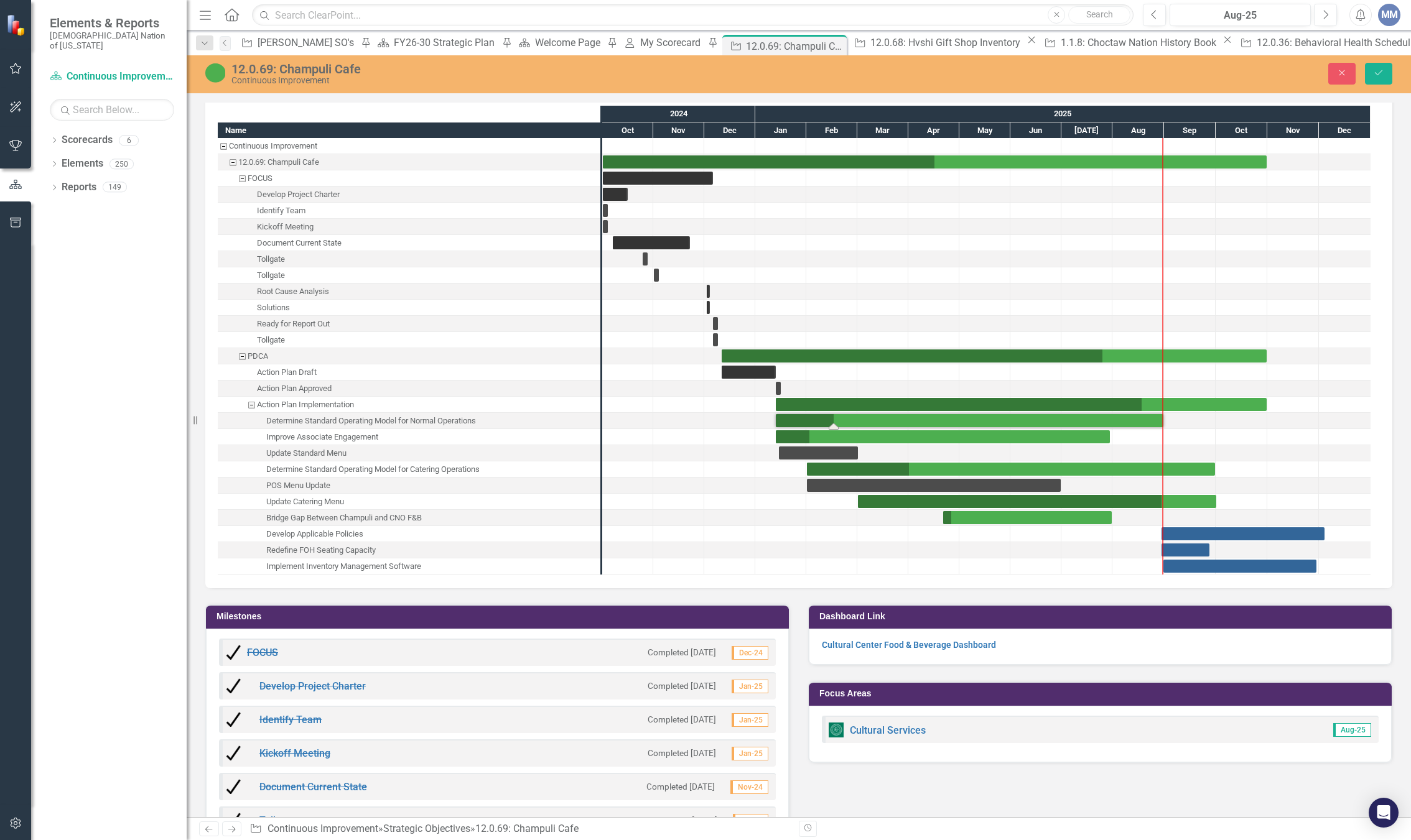
scroll to position [1747, 0]
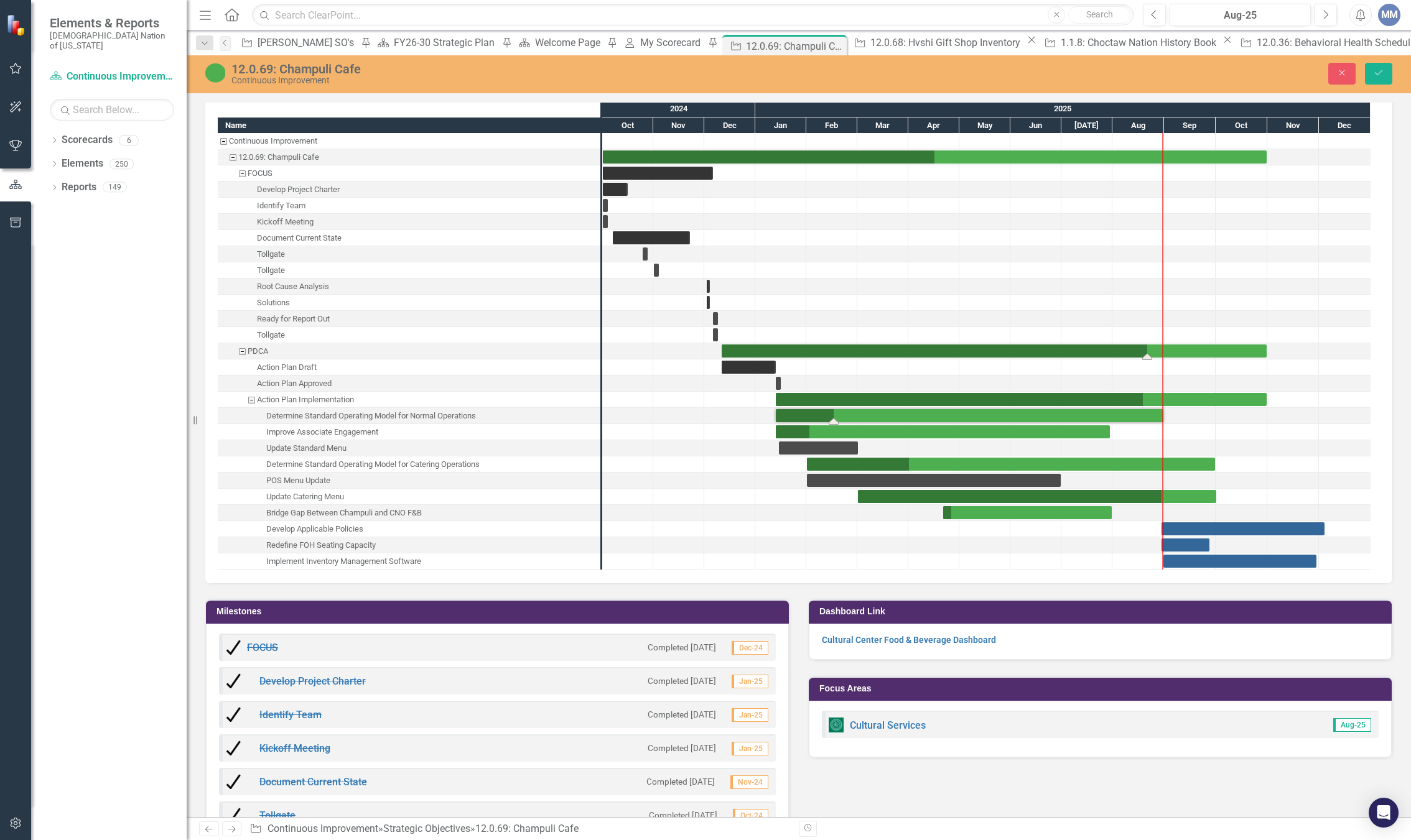
drag, startPoint x: 1105, startPoint y: 354, endPoint x: 1140, endPoint y: 354, distance: 35.0
drag, startPoint x: 835, startPoint y: 419, endPoint x: 1088, endPoint y: 419, distance: 253.0
drag, startPoint x: 1164, startPoint y: 417, endPoint x: 1213, endPoint y: 409, distance: 49.6
click at [376, 432] on div "Improve Associate Engagement" at bounding box center [323, 432] width 112 height 16
drag, startPoint x: 1113, startPoint y: 436, endPoint x: 1248, endPoint y: 440, distance: 135.1
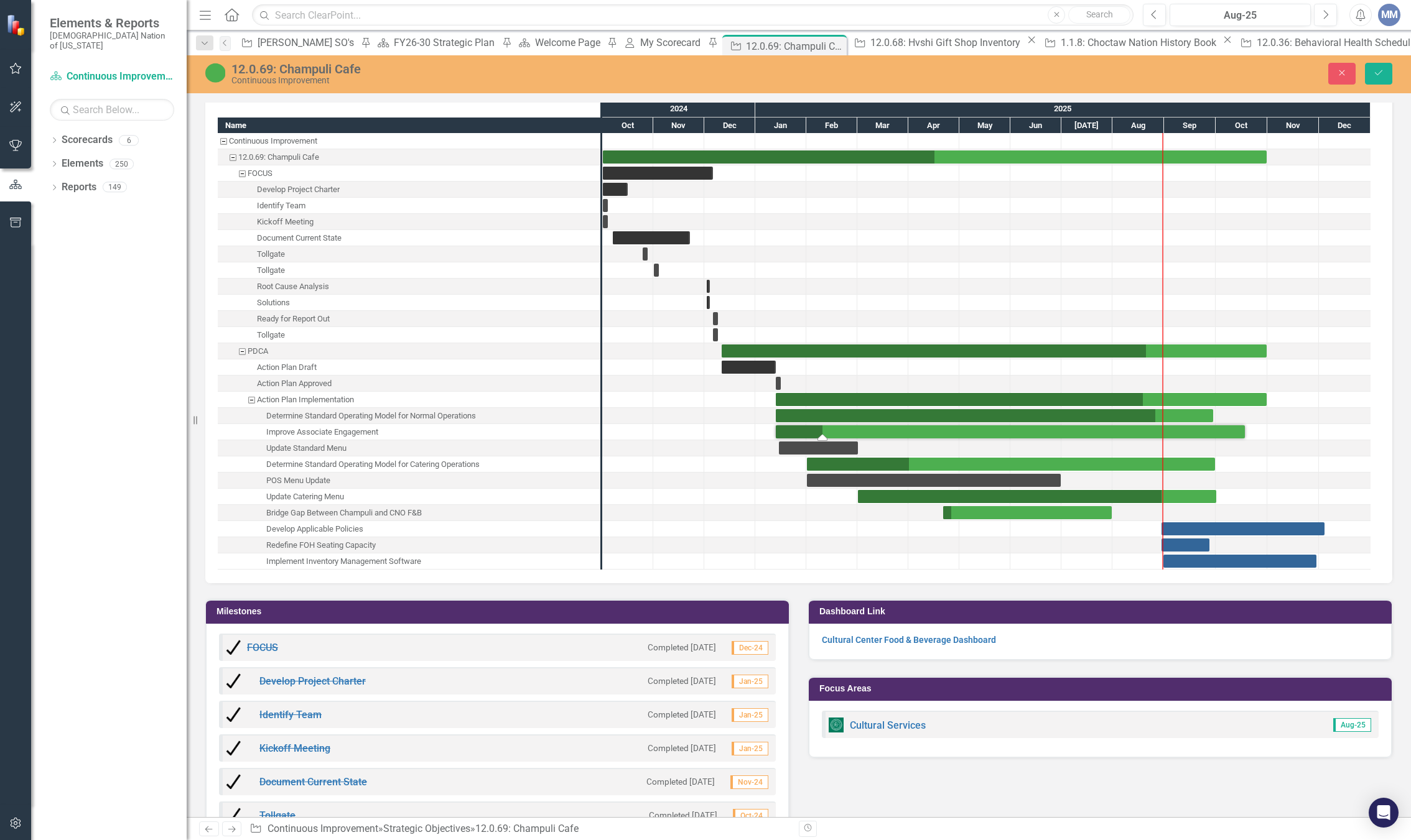
click at [823, 435] on div "Task: Start date: 2025-01-13 End date: 2025-10-18" at bounding box center [823, 437] width 10 height 6
drag, startPoint x: 911, startPoint y: 468, endPoint x: 1134, endPoint y: 474, distance: 223.1
drag, startPoint x: 956, startPoint y: 517, endPoint x: 1099, endPoint y: 522, distance: 143.1
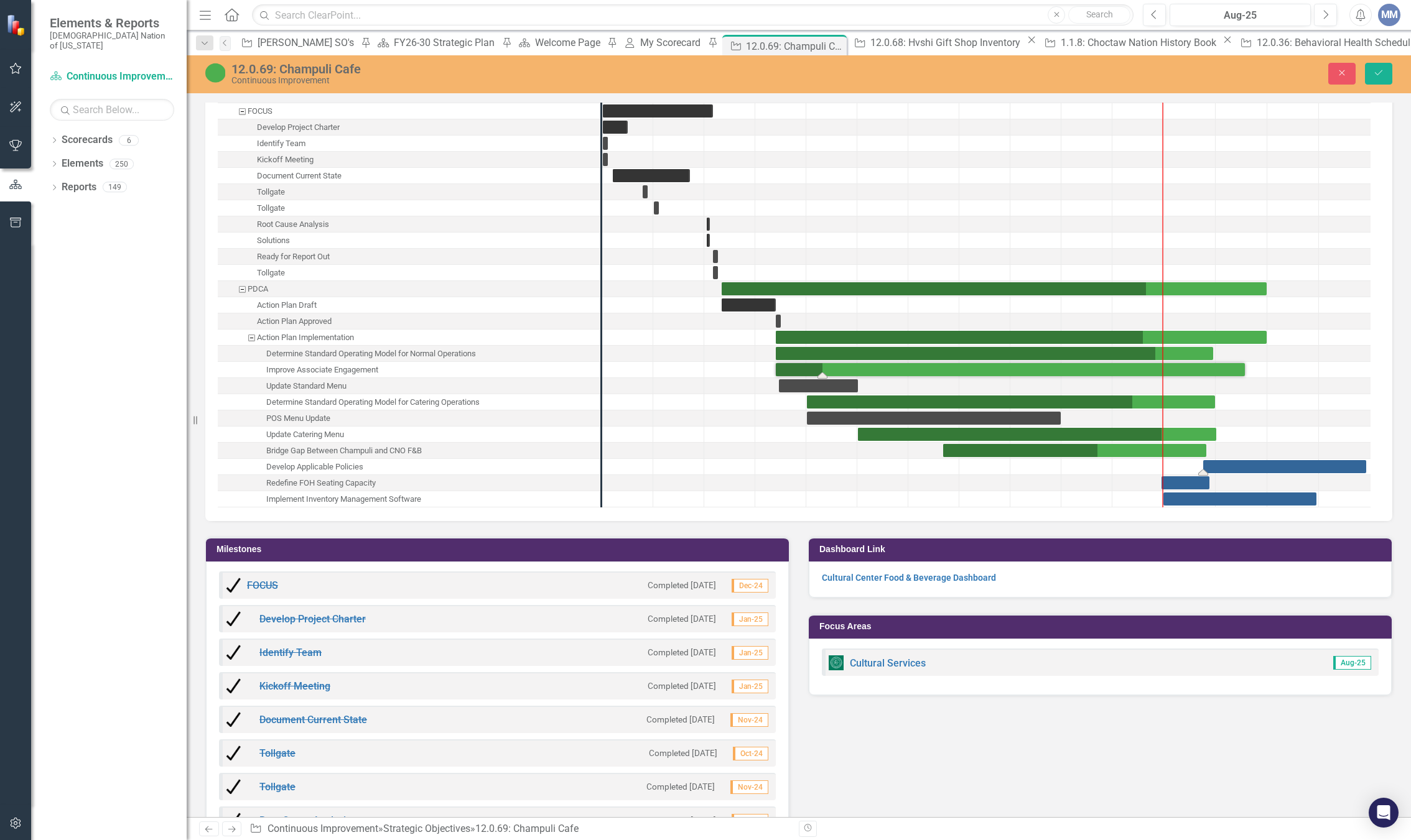
drag, startPoint x: 1188, startPoint y: 469, endPoint x: 1211, endPoint y: 469, distance: 23.0
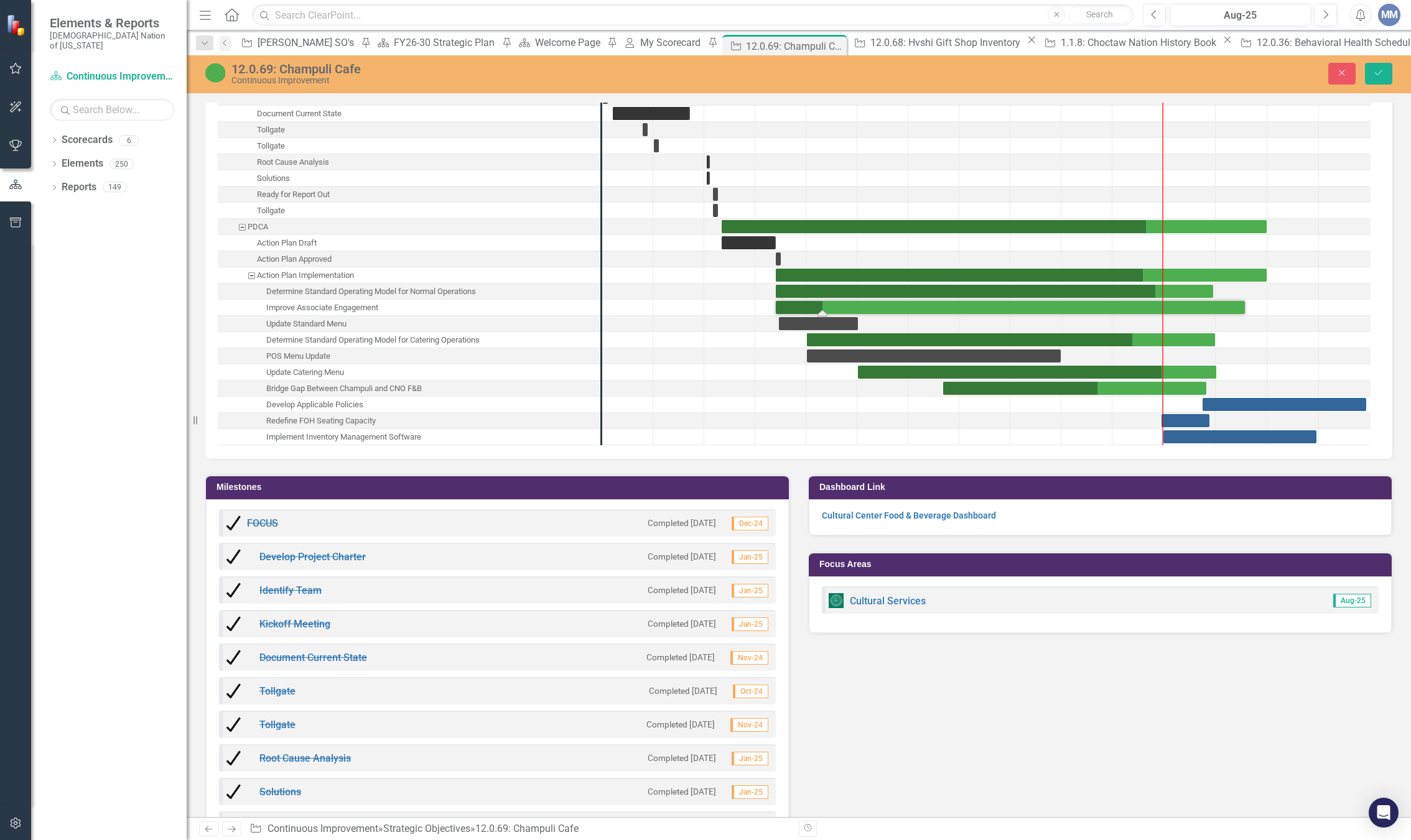
scroll to position [1933, 0]
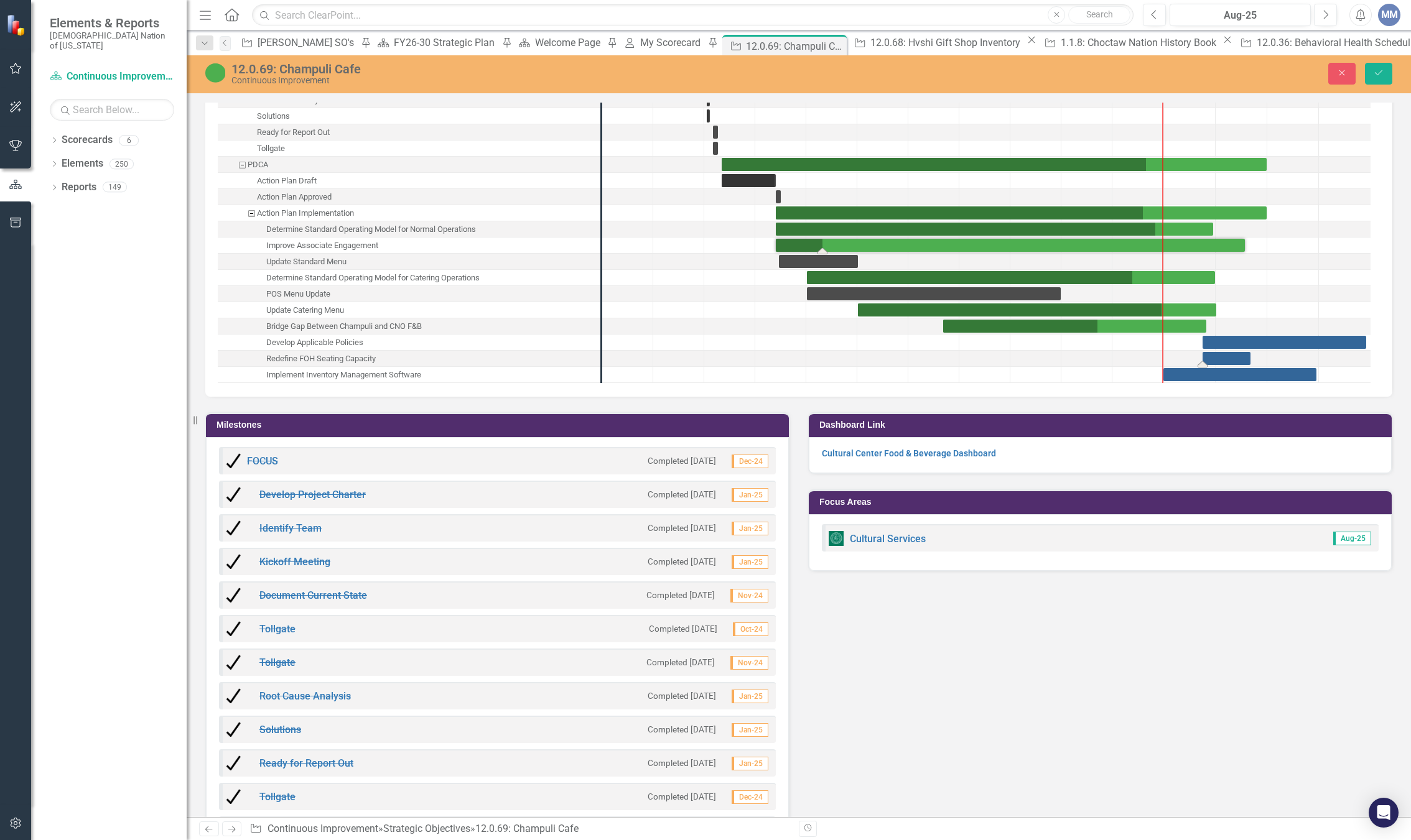
drag, startPoint x: 1206, startPoint y: 357, endPoint x: 1247, endPoint y: 362, distance: 41.3
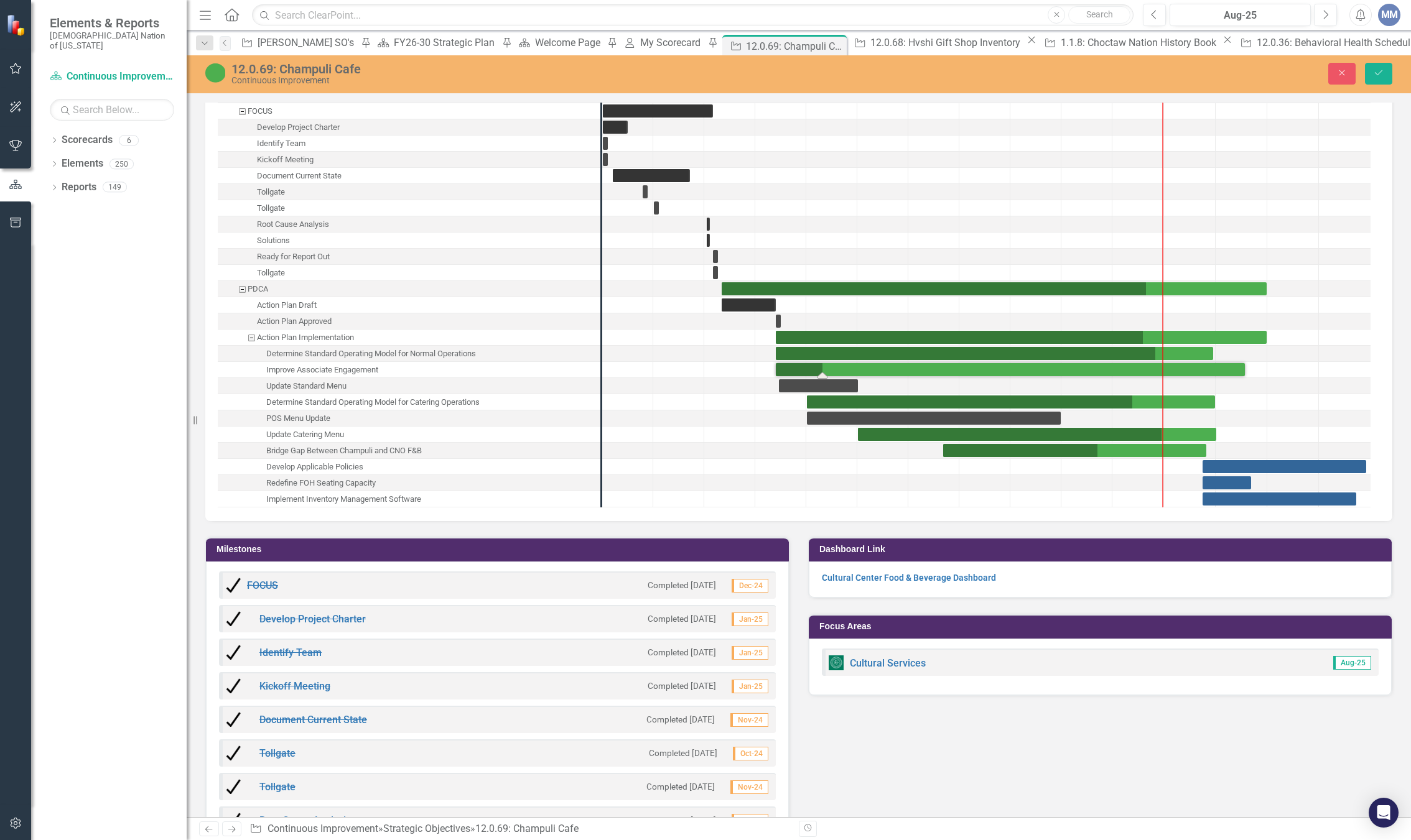
scroll to position [1560, 0]
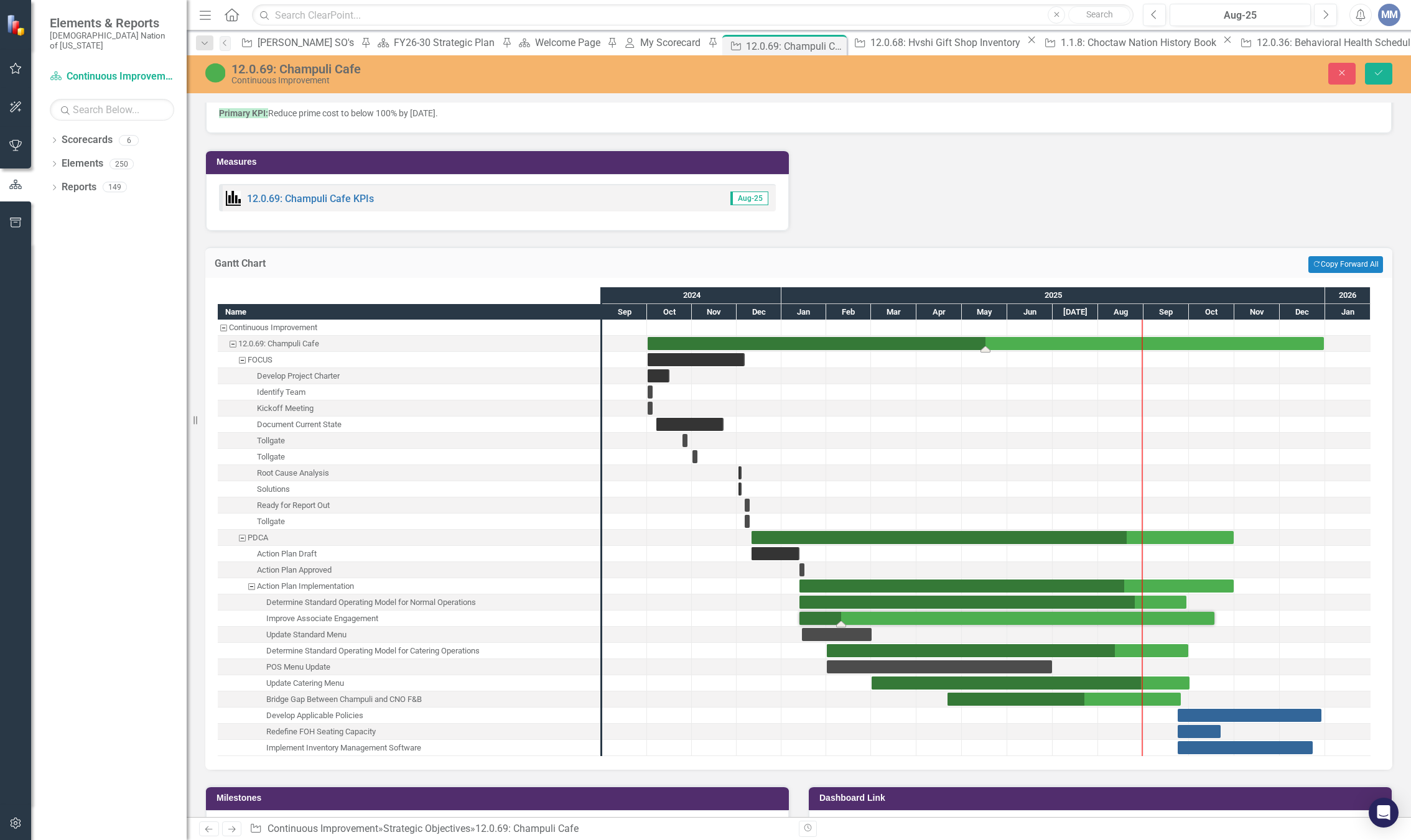
drag, startPoint x: 1266, startPoint y: 348, endPoint x: 1369, endPoint y: 341, distance: 103.2
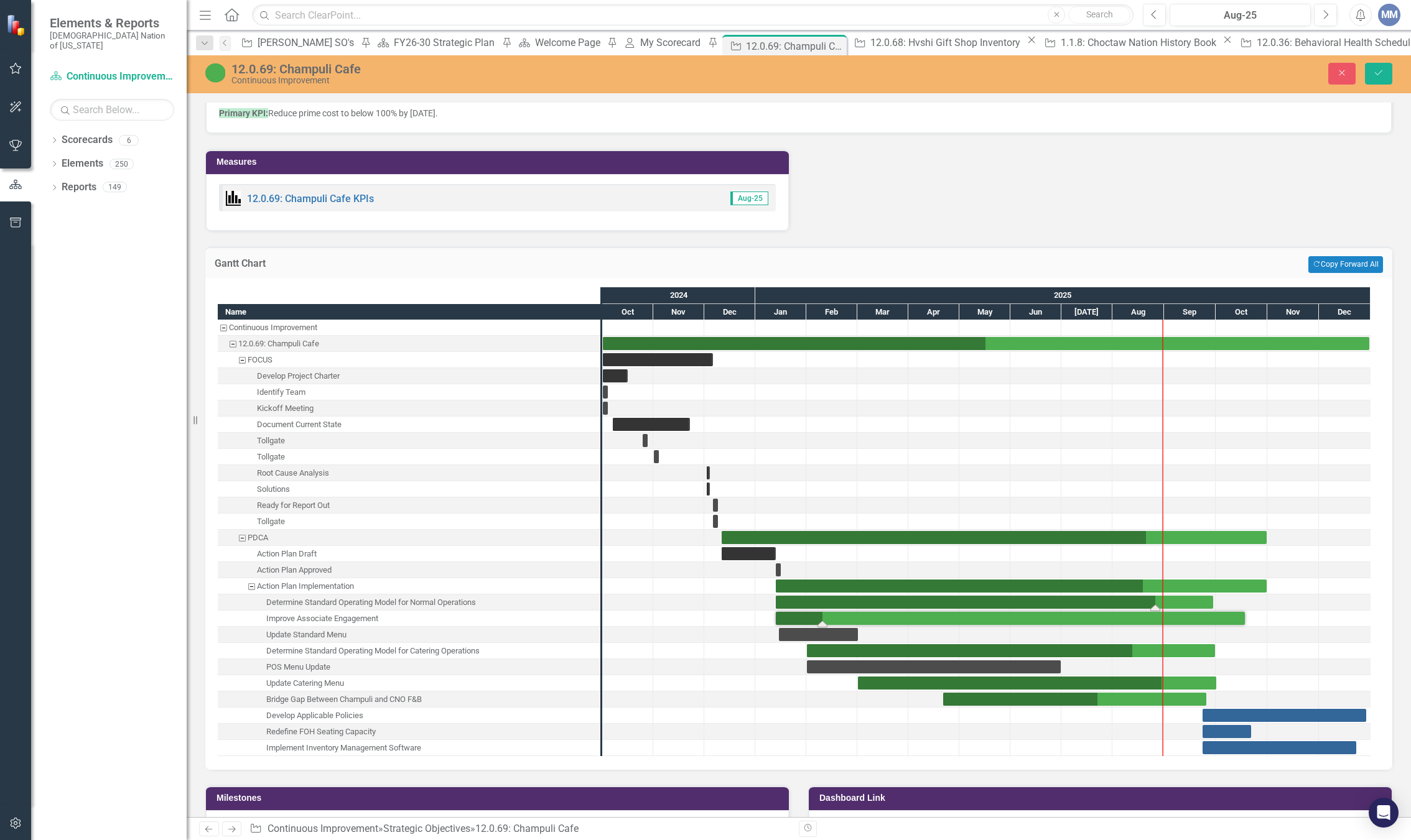
scroll to position [1622, 0]
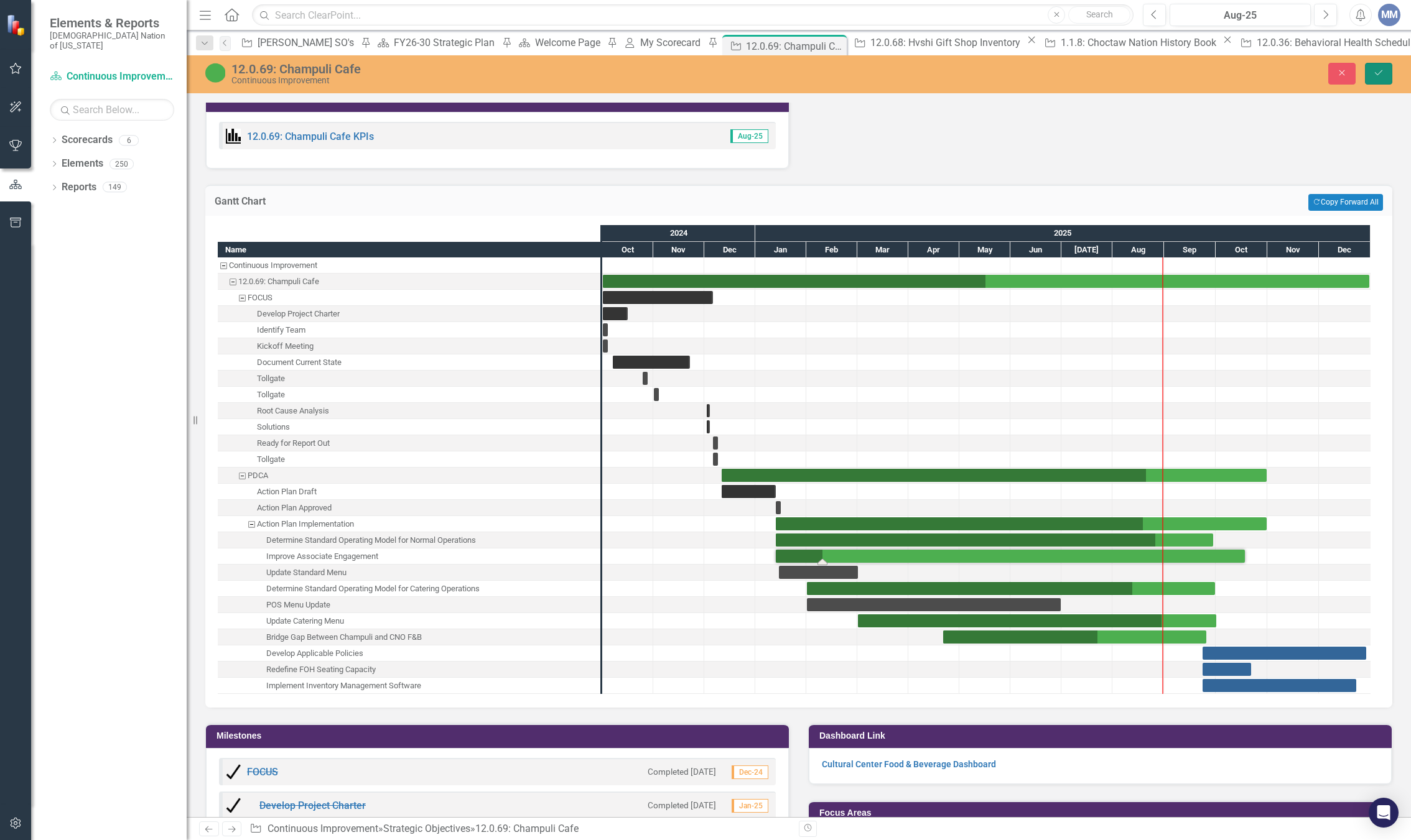
click at [1374, 76] on icon "Save" at bounding box center [1379, 72] width 12 height 9
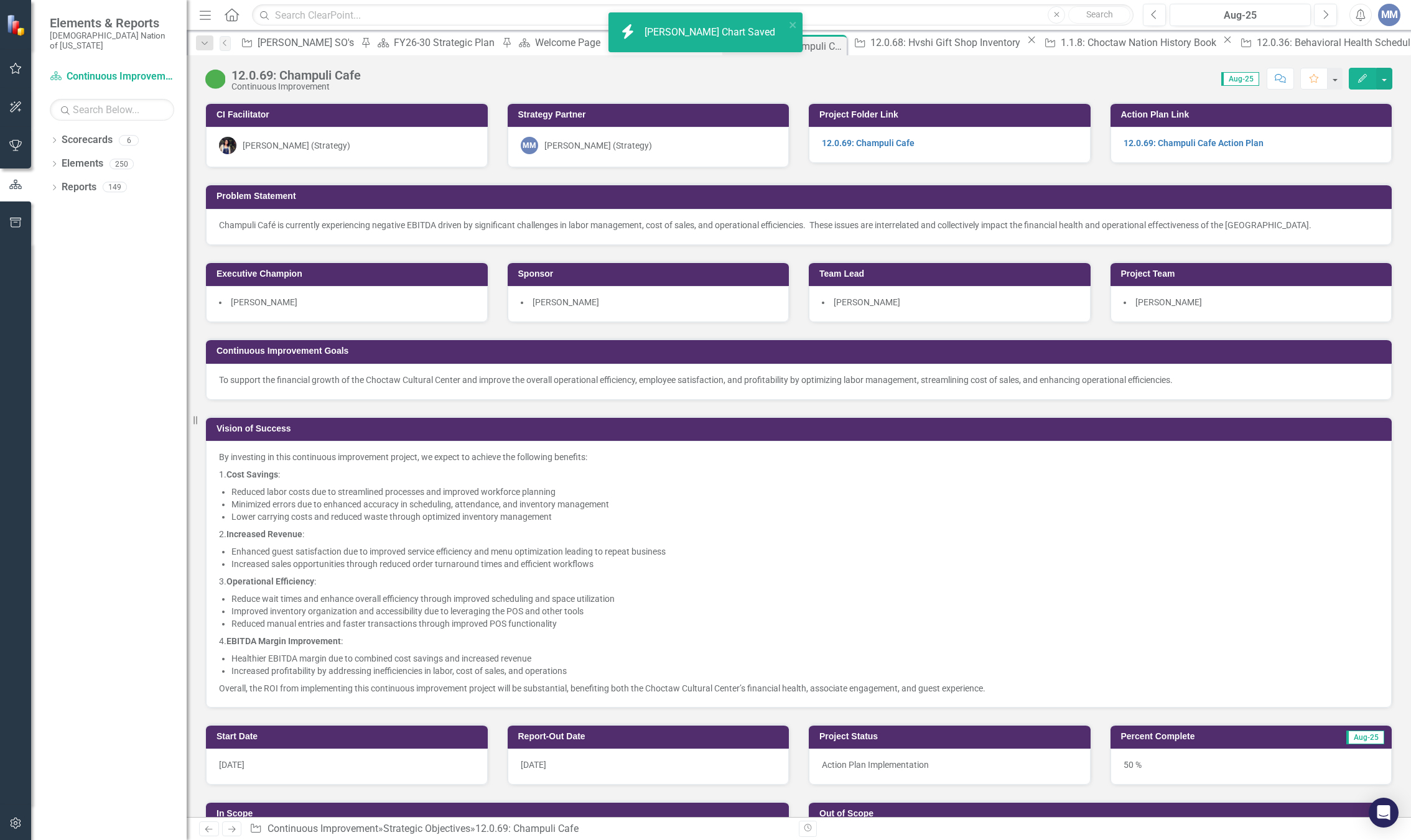
scroll to position [311, 0]
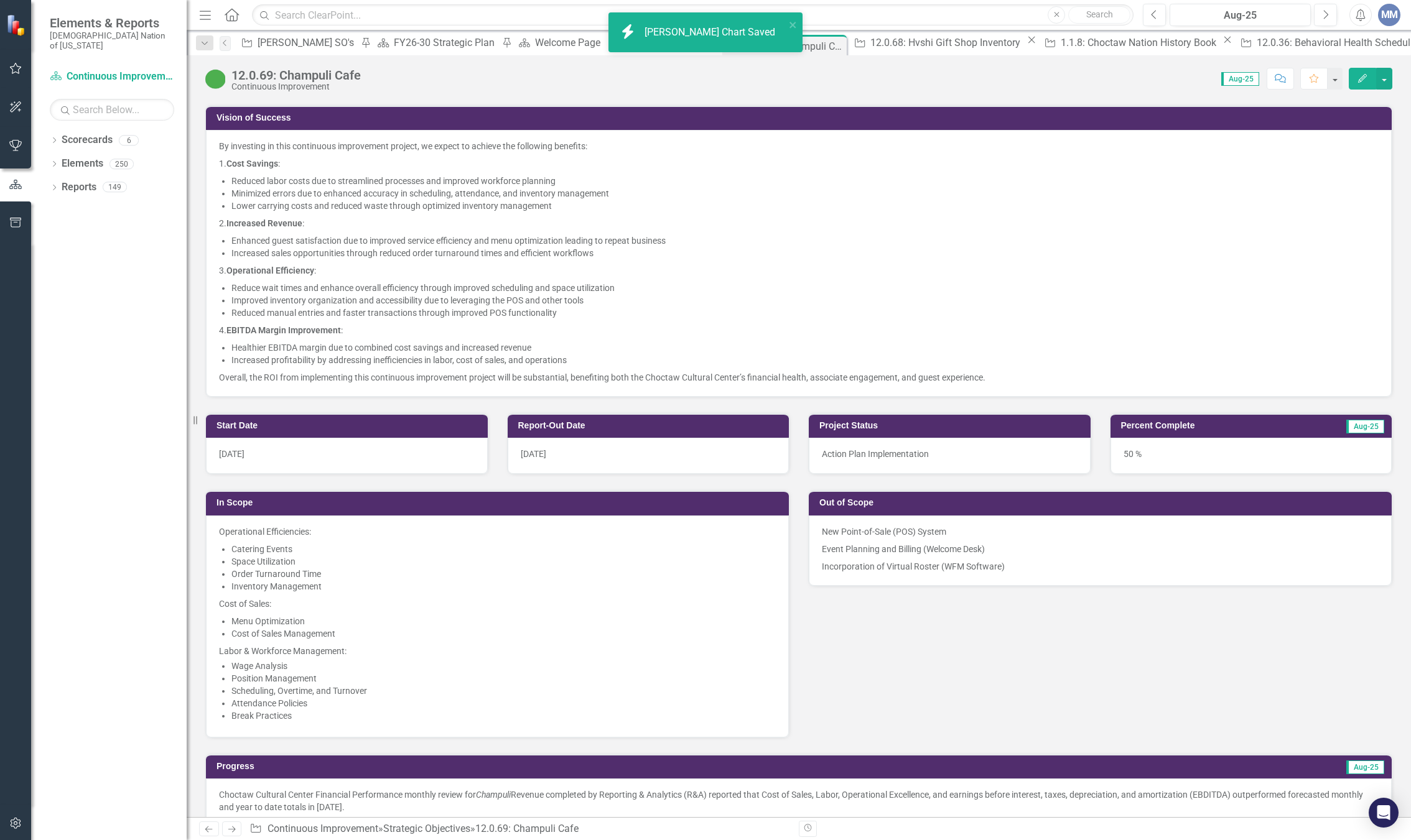
click at [987, 208] on li "Lower carrying costs and reduced waste through optimized inventory management​" at bounding box center [805, 206] width 1147 height 13
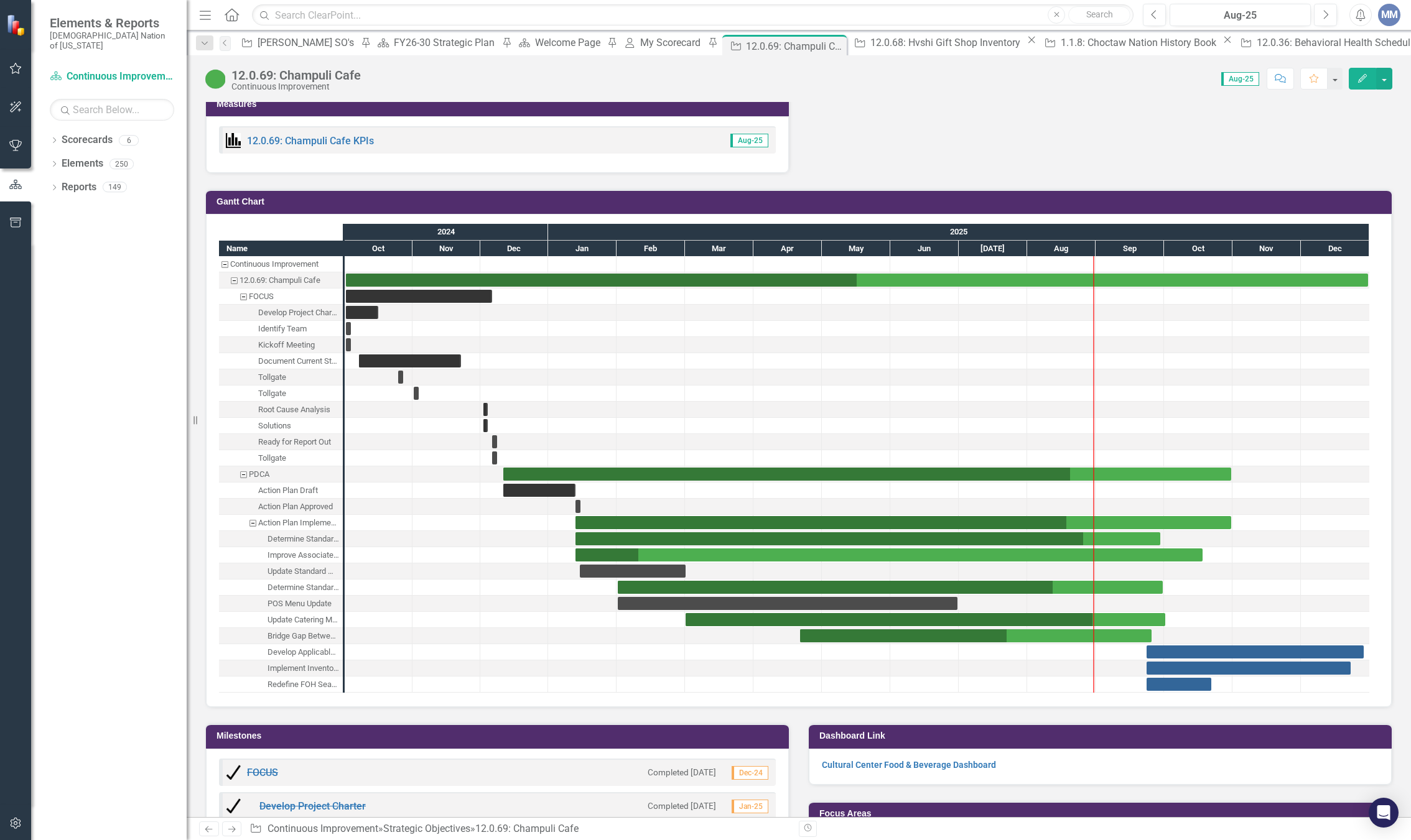
scroll to position [1680, 0]
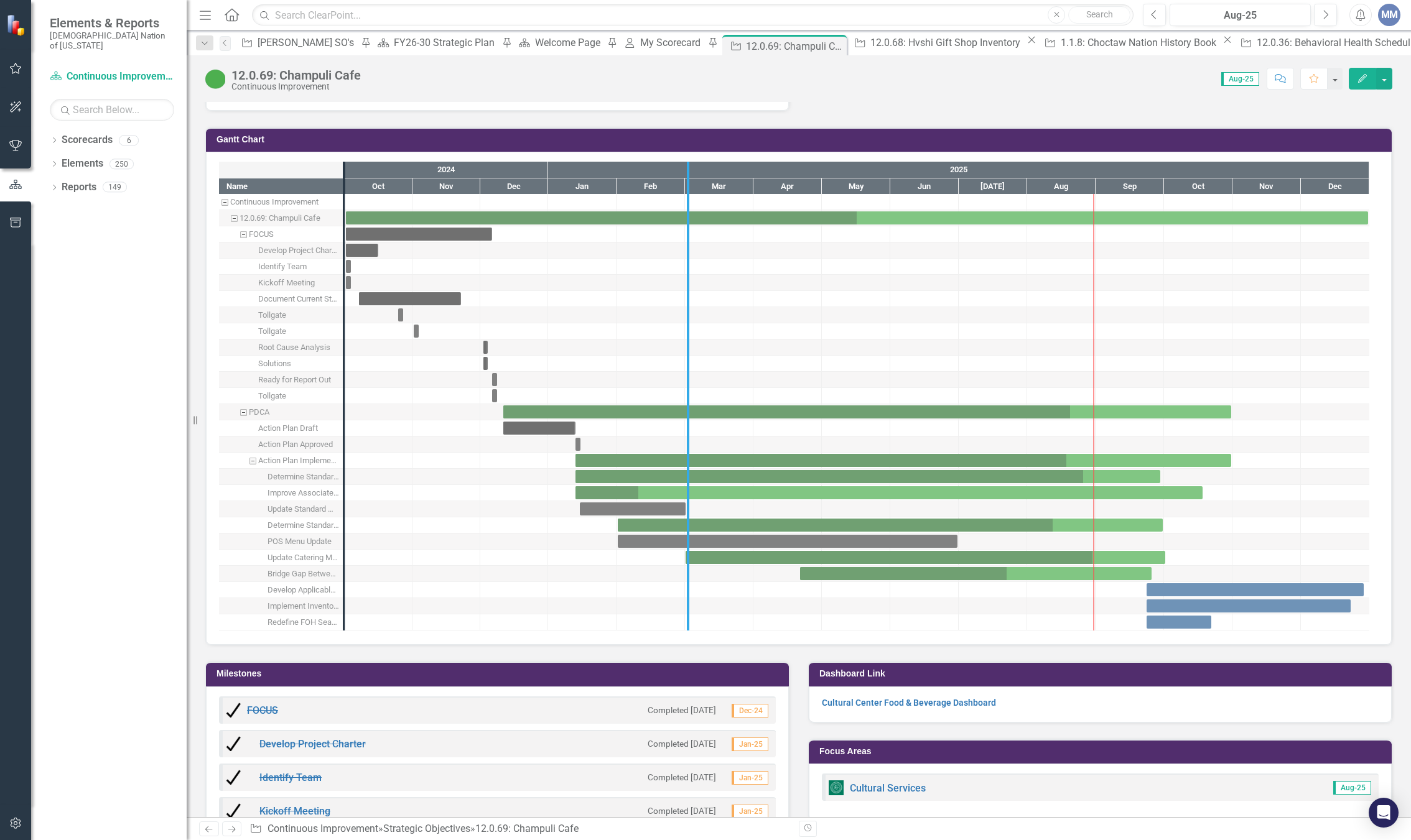
drag, startPoint x: 348, startPoint y: 409, endPoint x: 691, endPoint y: 433, distance: 343.8
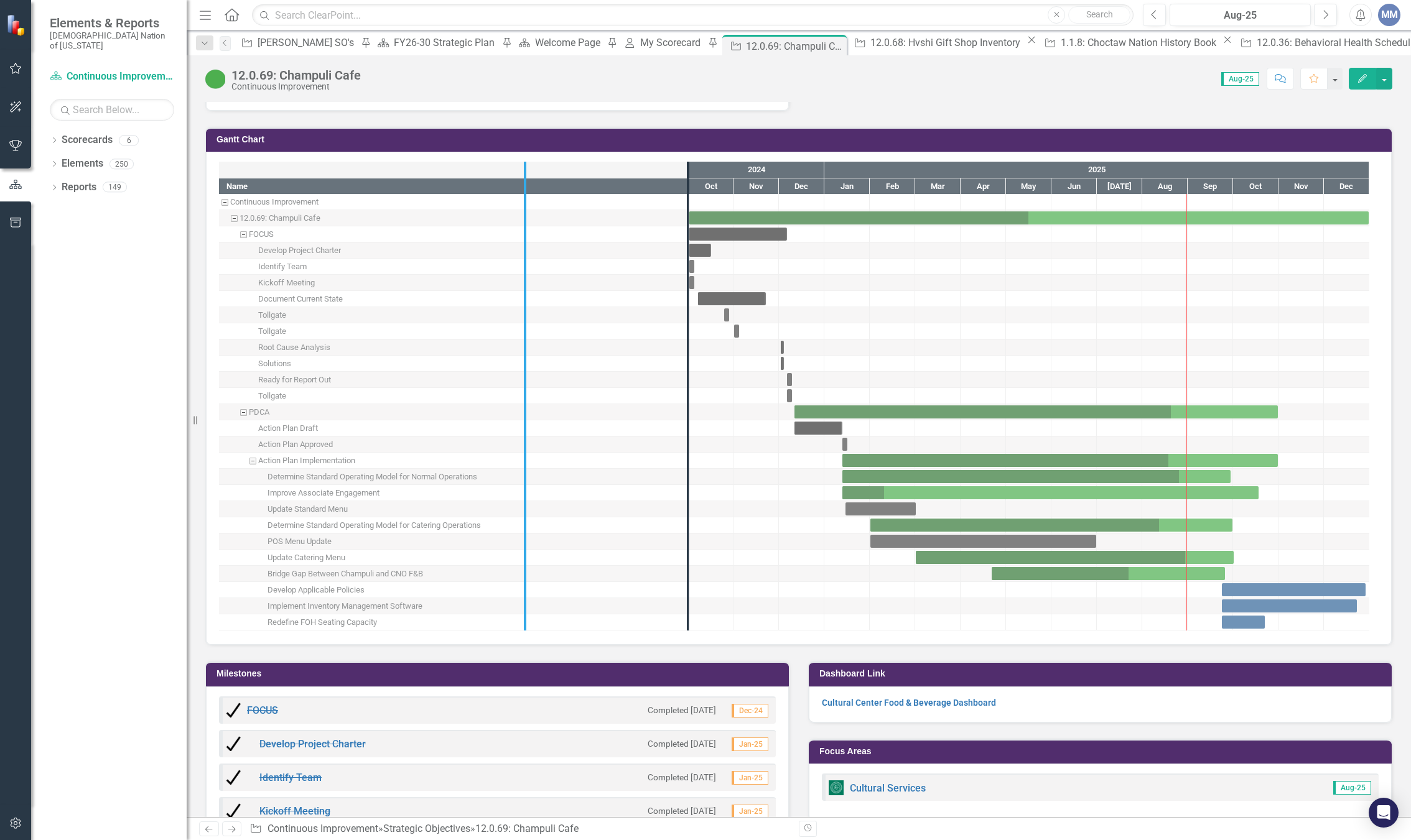
drag, startPoint x: 691, startPoint y: 459, endPoint x: 528, endPoint y: 469, distance: 163.3
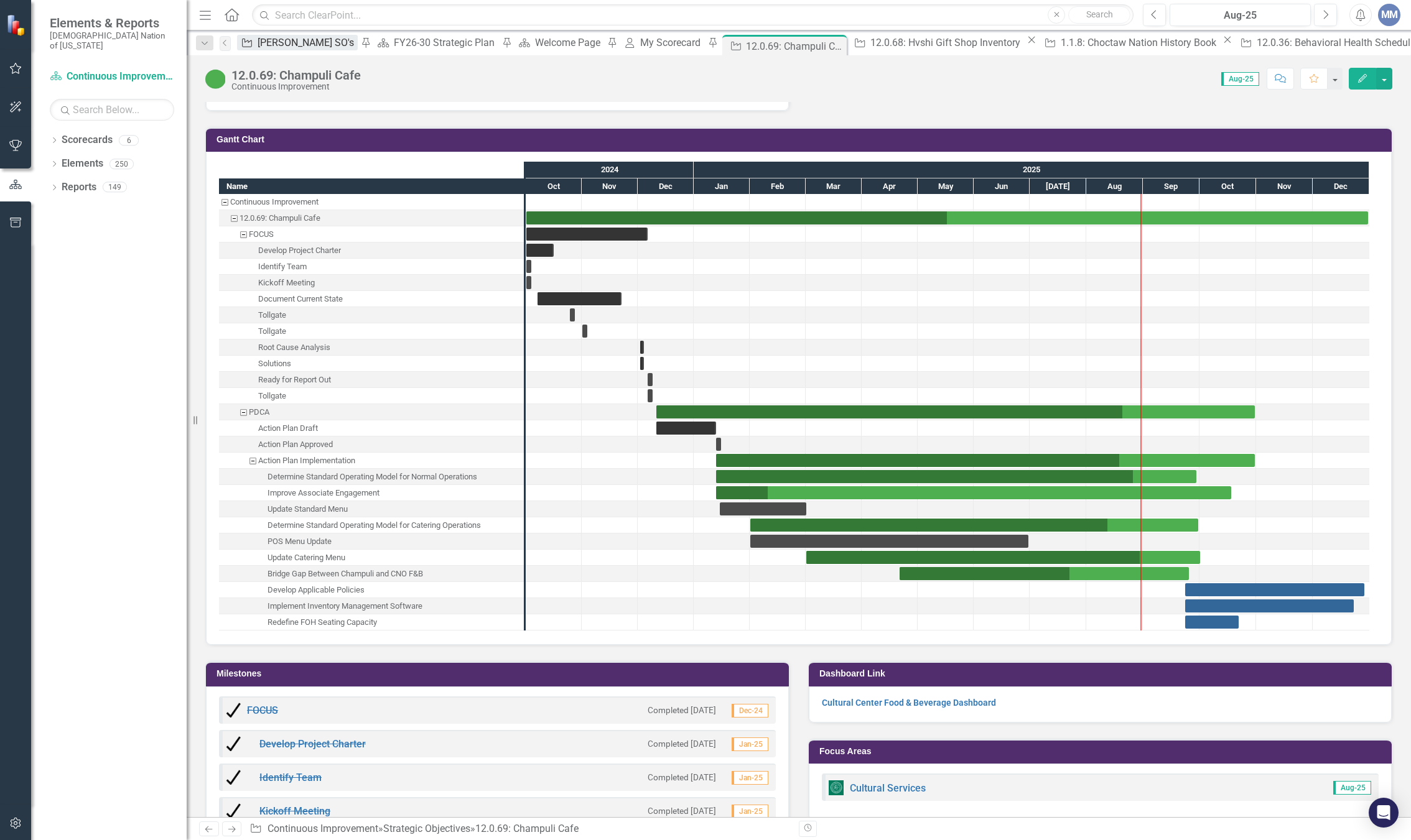
click at [279, 44] on div "[PERSON_NAME] SO's" at bounding box center [308, 42] width 100 height 15
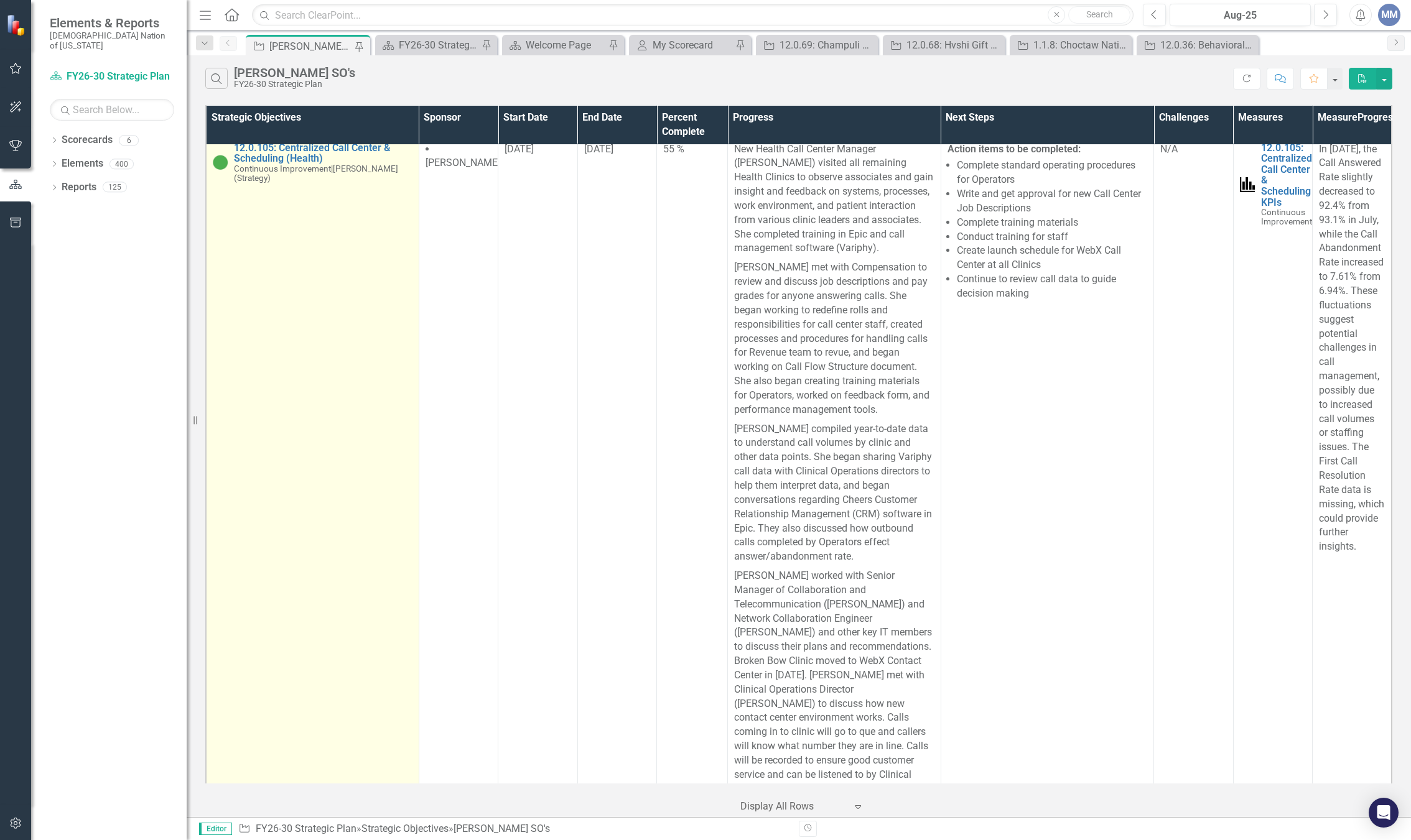
scroll to position [3982, 0]
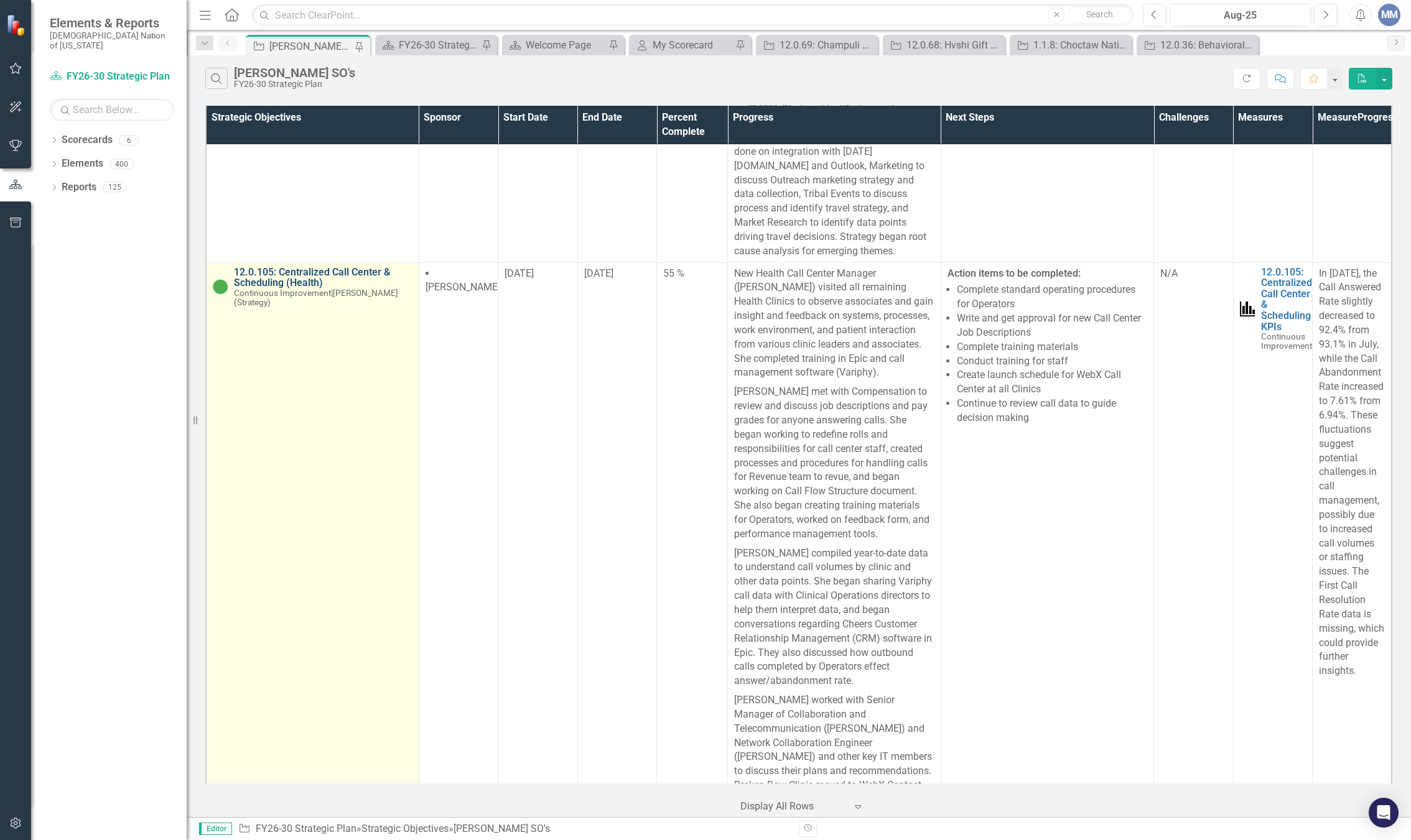
click at [301, 272] on link "12.0.105: Centralized Call Center & Scheduling (Health)" at bounding box center [323, 277] width 179 height 22
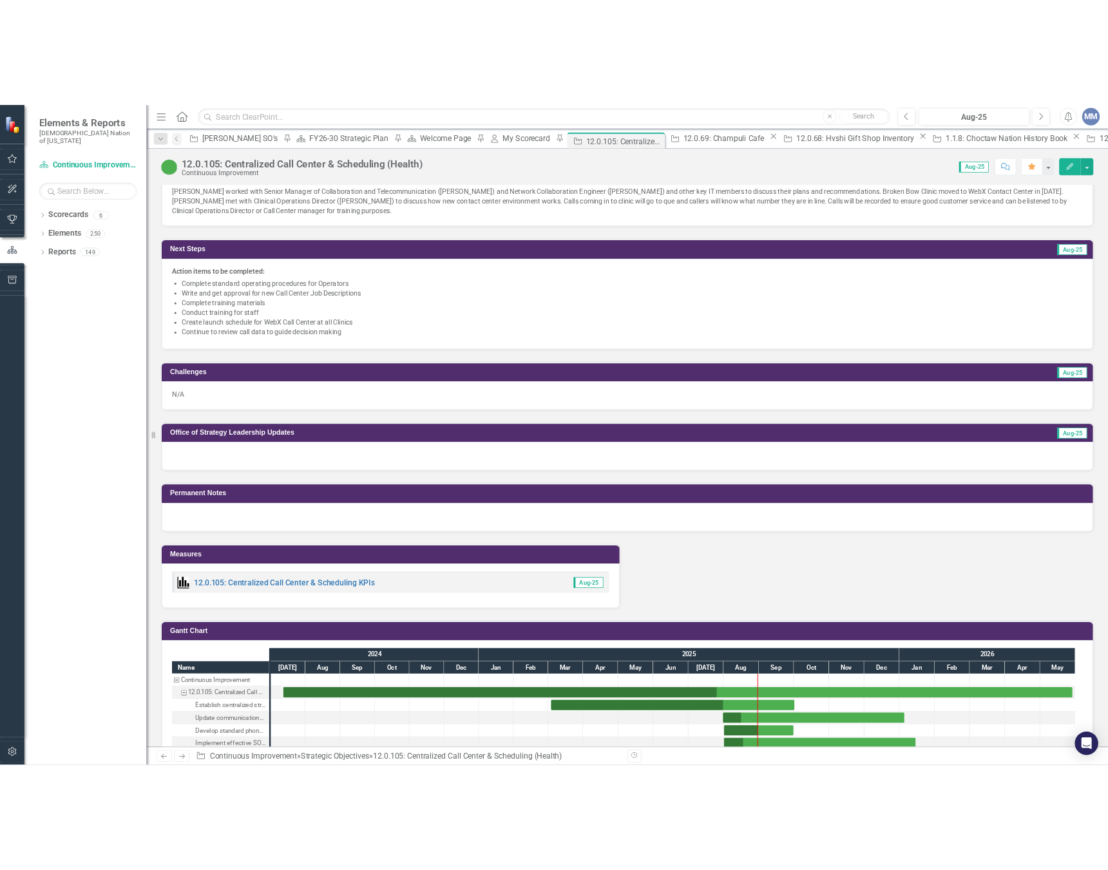
scroll to position [1348, 0]
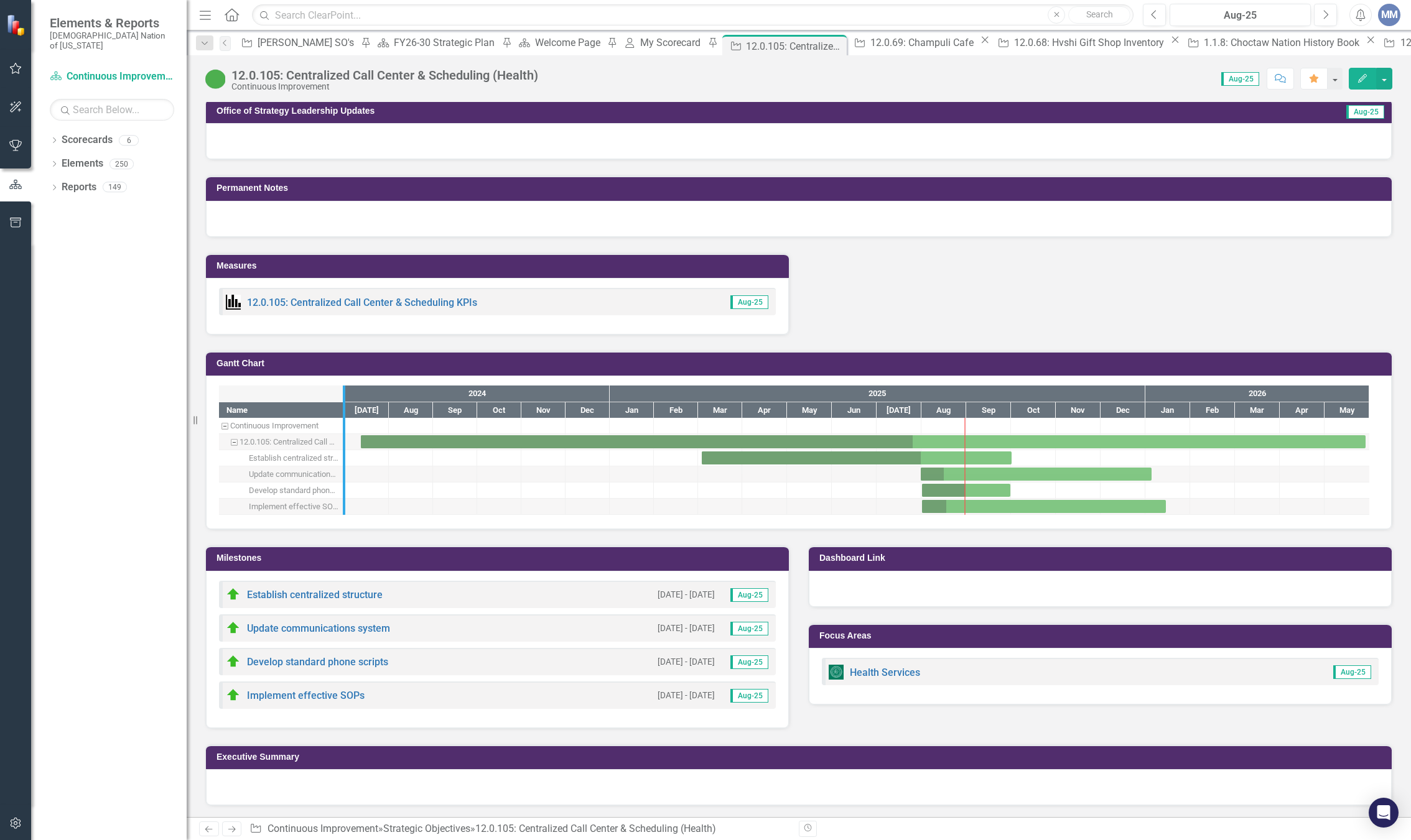
drag, startPoint x: 349, startPoint y: 503, endPoint x: 522, endPoint y: 503, distance: 173.0
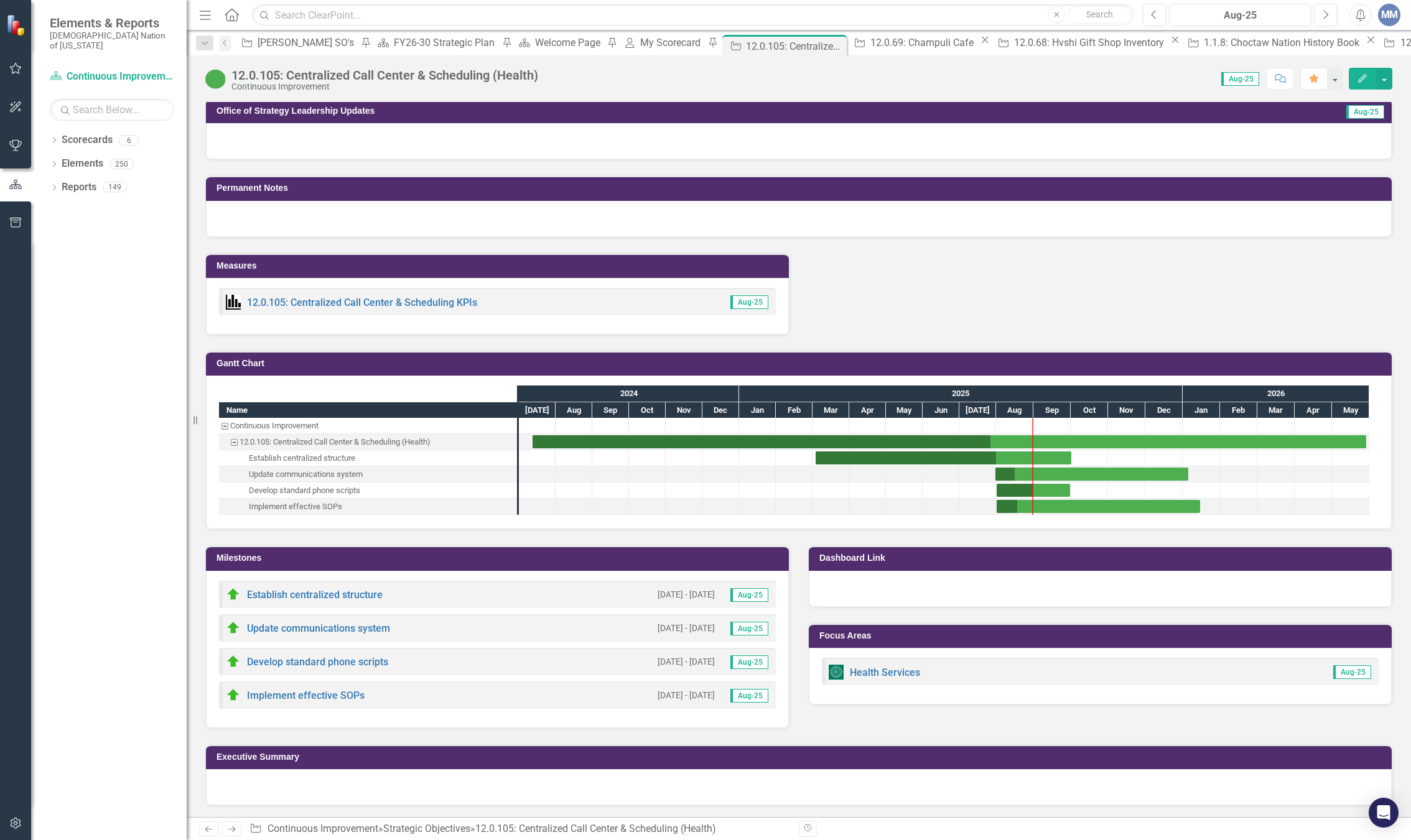
click at [491, 541] on div "Milestones Establish centralized structure [DATE] - [DATE] Aug-25 Update commun…" at bounding box center [497, 630] width 603 height 199
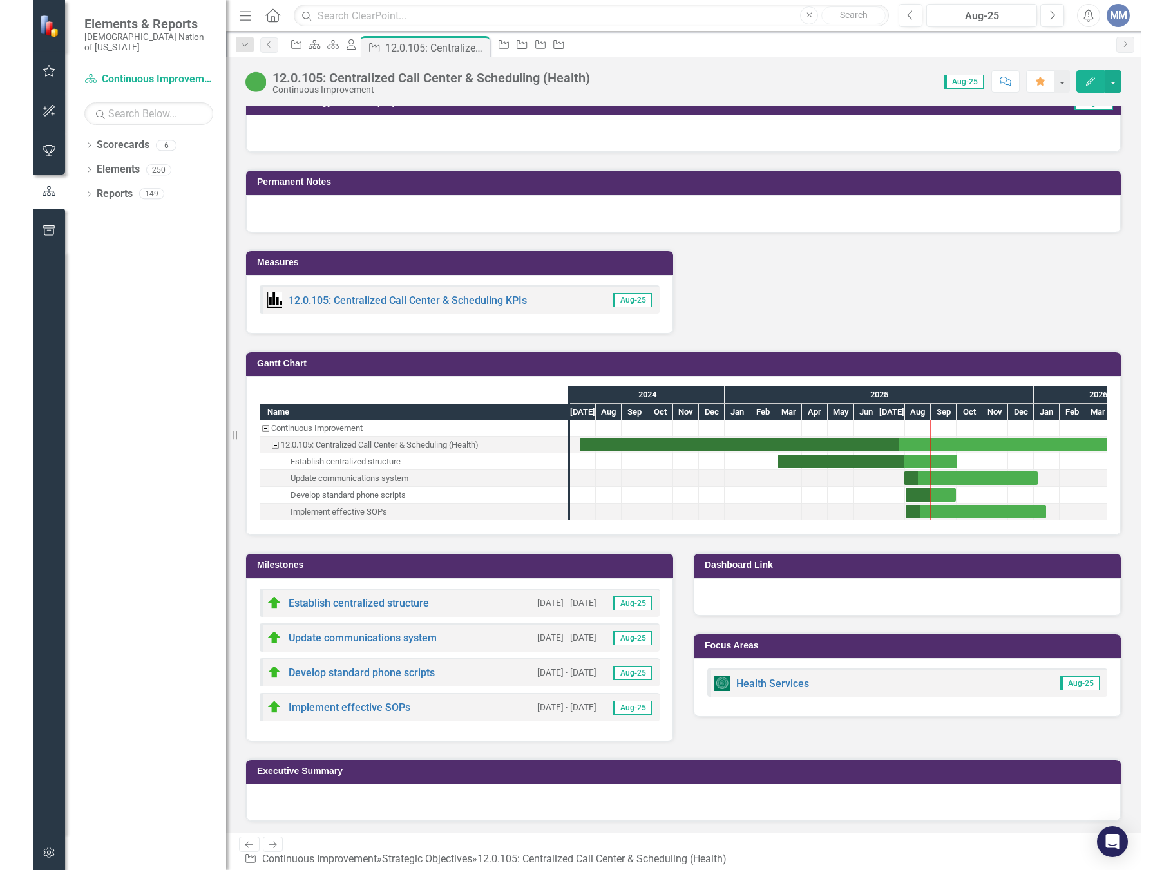
scroll to position [1360, 0]
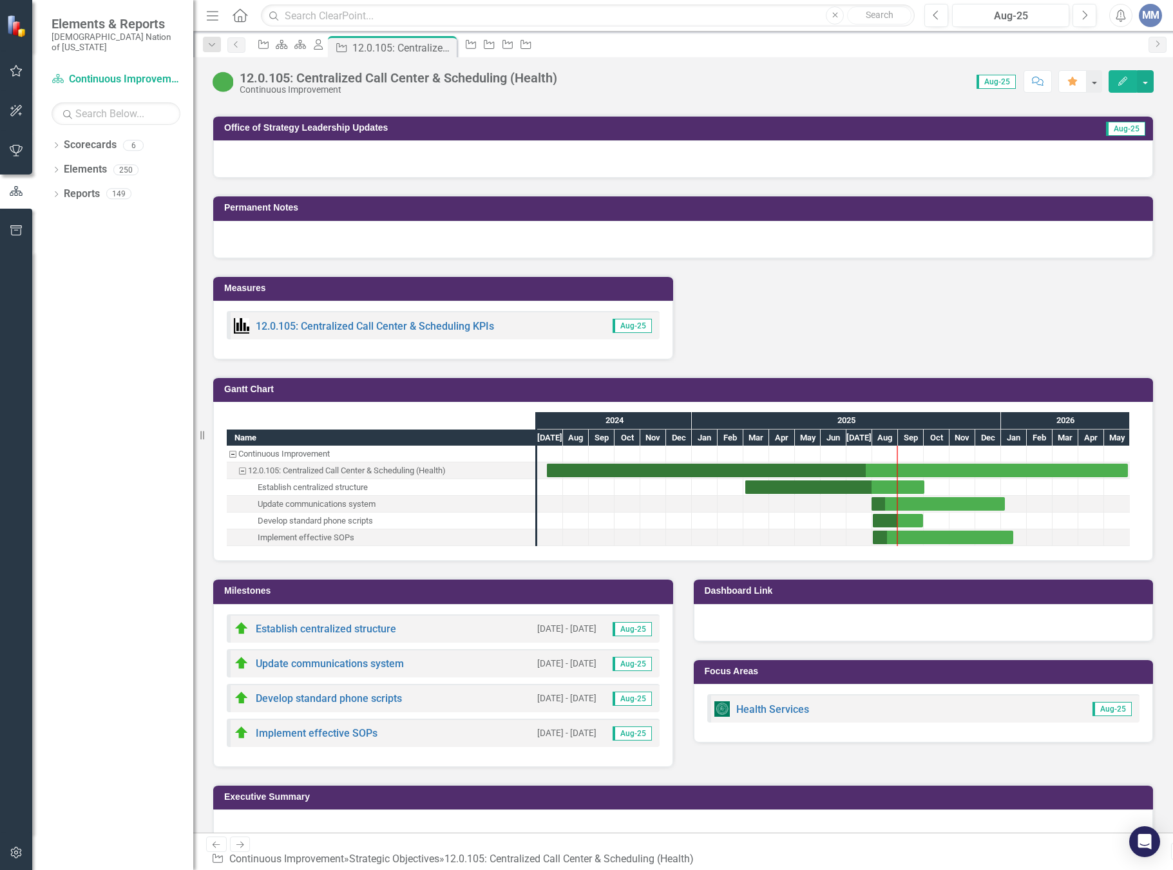
click at [294, 513] on div "Develop standard phone scripts" at bounding box center [315, 521] width 115 height 17
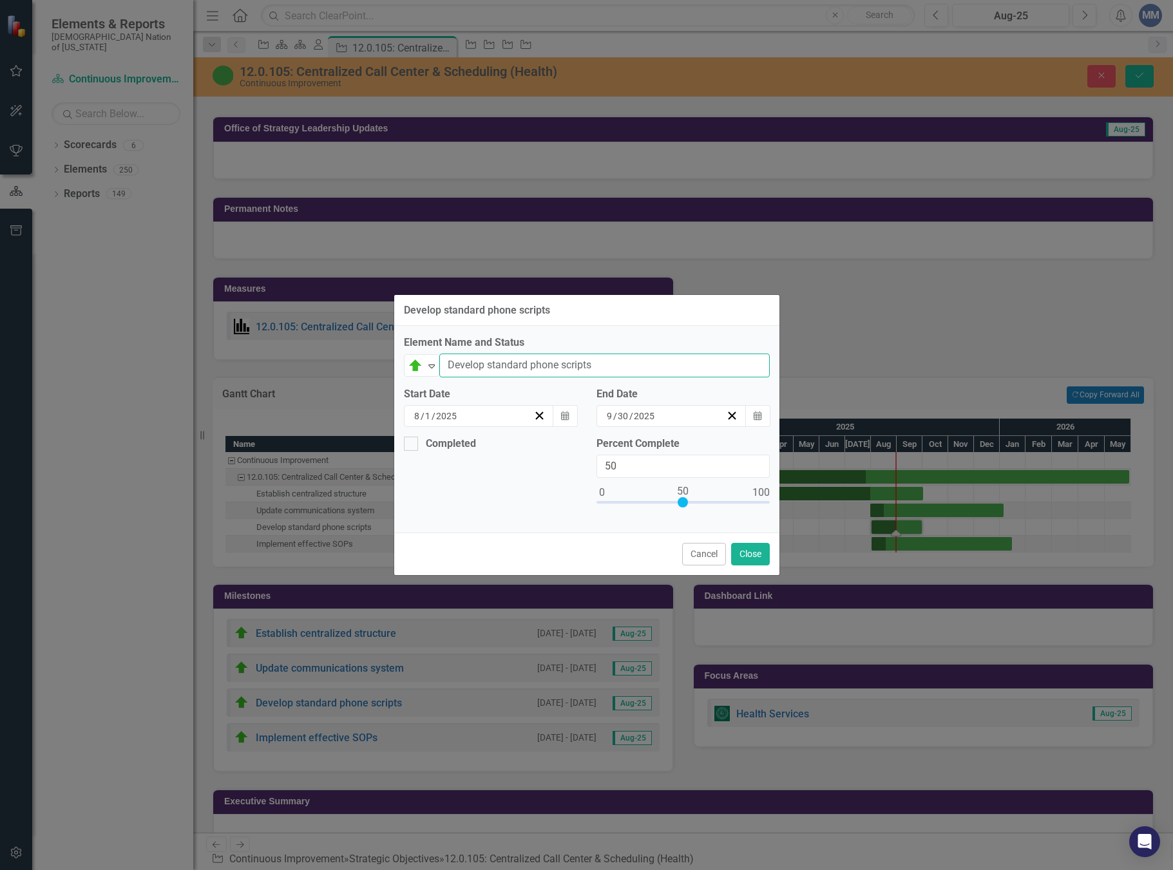
click at [613, 360] on input "Develop standard phone scripts" at bounding box center [604, 366] width 331 height 24
drag, startPoint x: 613, startPoint y: 360, endPoint x: 498, endPoint y: 366, distance: 114.9
click at [498, 366] on input "Develop standard phone scripts" at bounding box center [604, 366] width 331 height 24
type input "Develop Documents for Agents"
click at [761, 417] on icon "Calendar" at bounding box center [758, 416] width 8 height 9
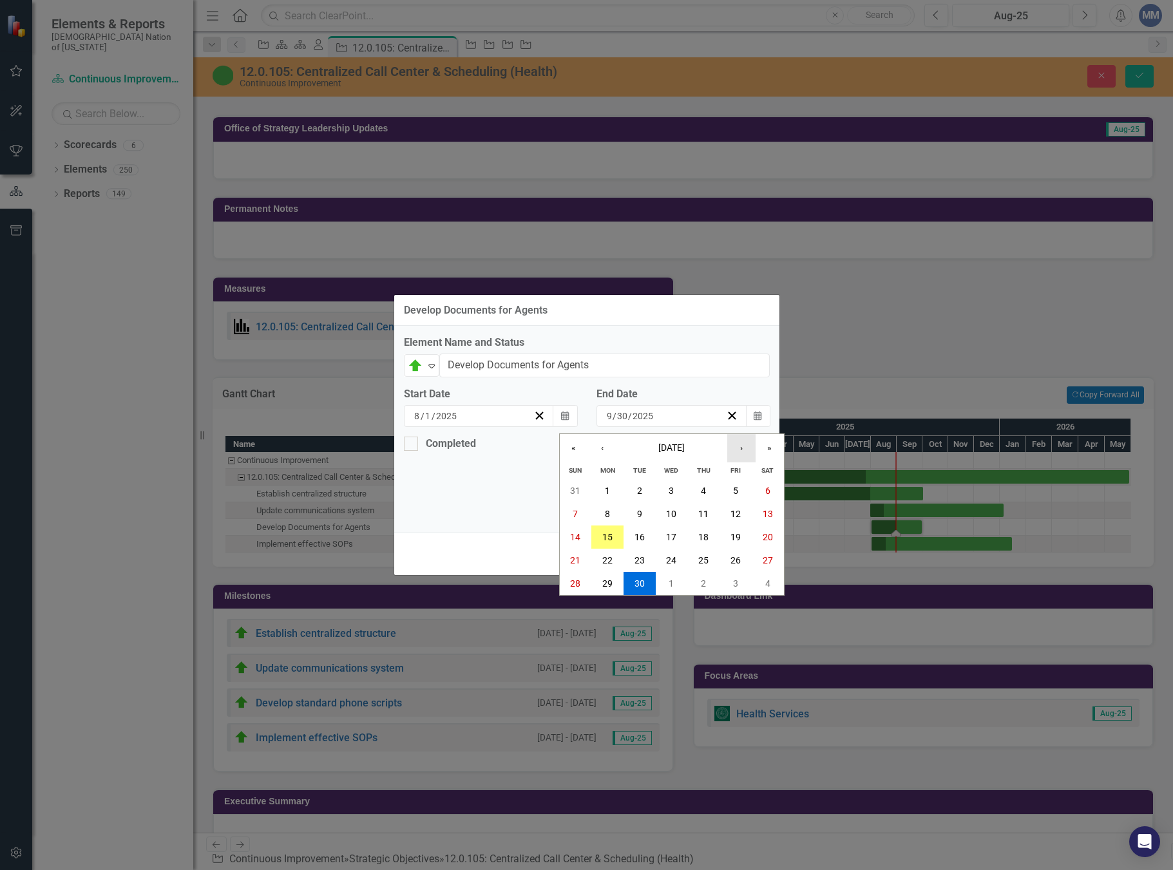
click at [733, 456] on button "›" at bounding box center [741, 448] width 28 height 28
click at [733, 588] on abbr "28" at bounding box center [736, 584] width 10 height 10
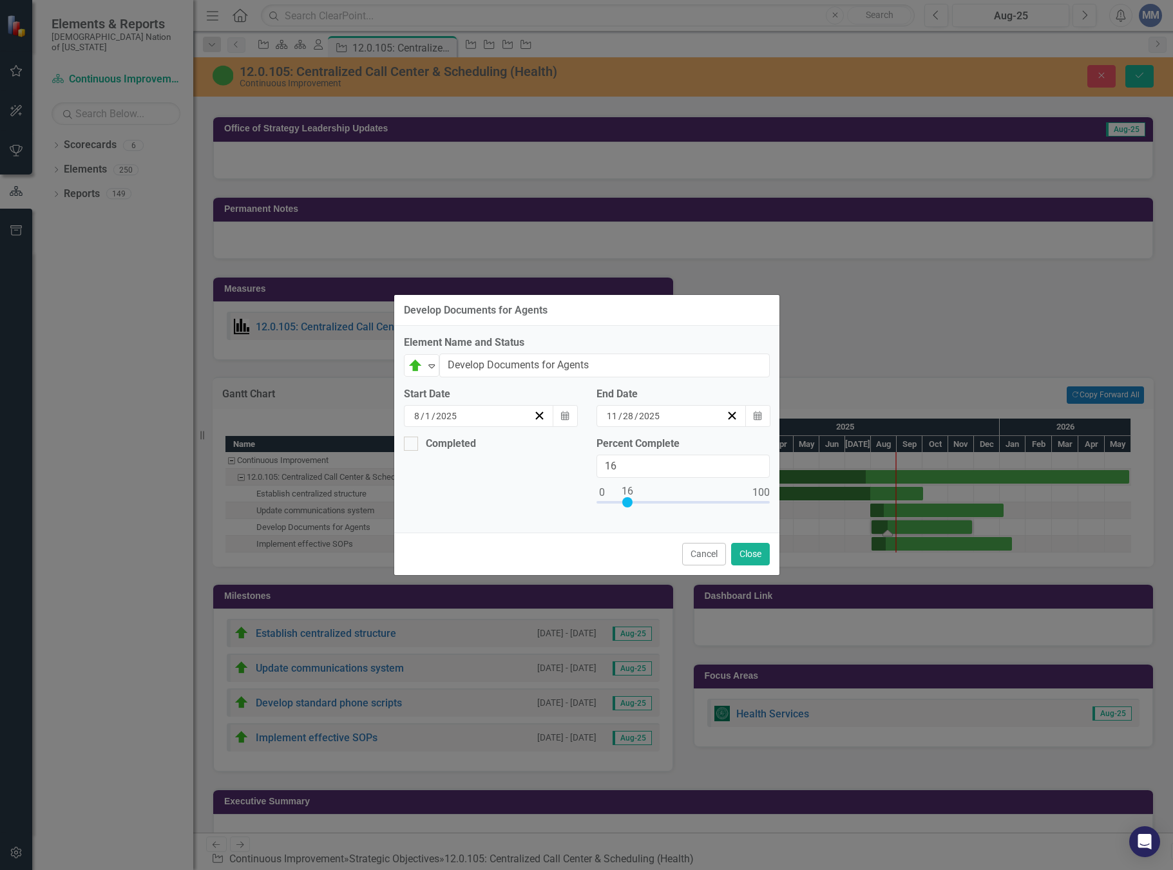
type input "15"
drag, startPoint x: 686, startPoint y: 503, endPoint x: 629, endPoint y: 506, distance: 56.8
click at [629, 506] on div at bounding box center [625, 502] width 10 height 10
click at [751, 557] on button "Close" at bounding box center [750, 554] width 39 height 23
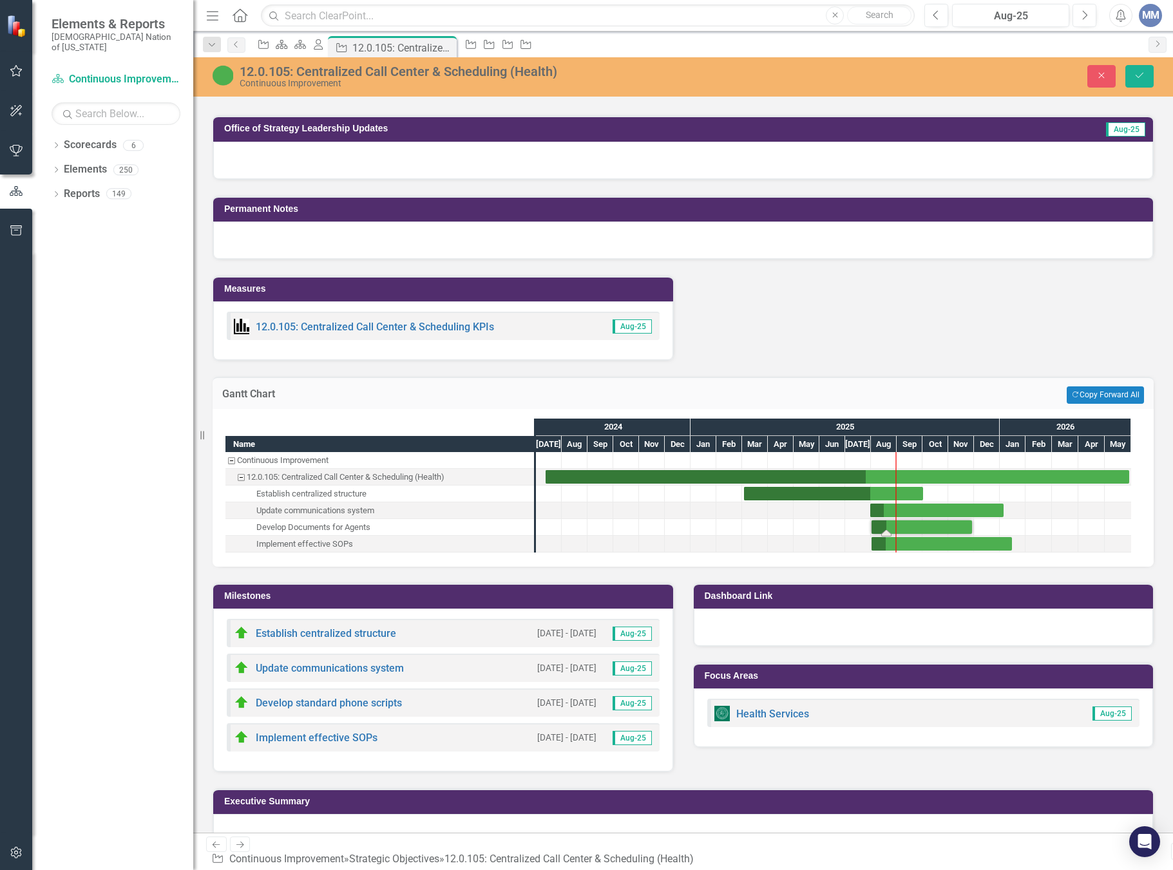
scroll to position [1365, 0]
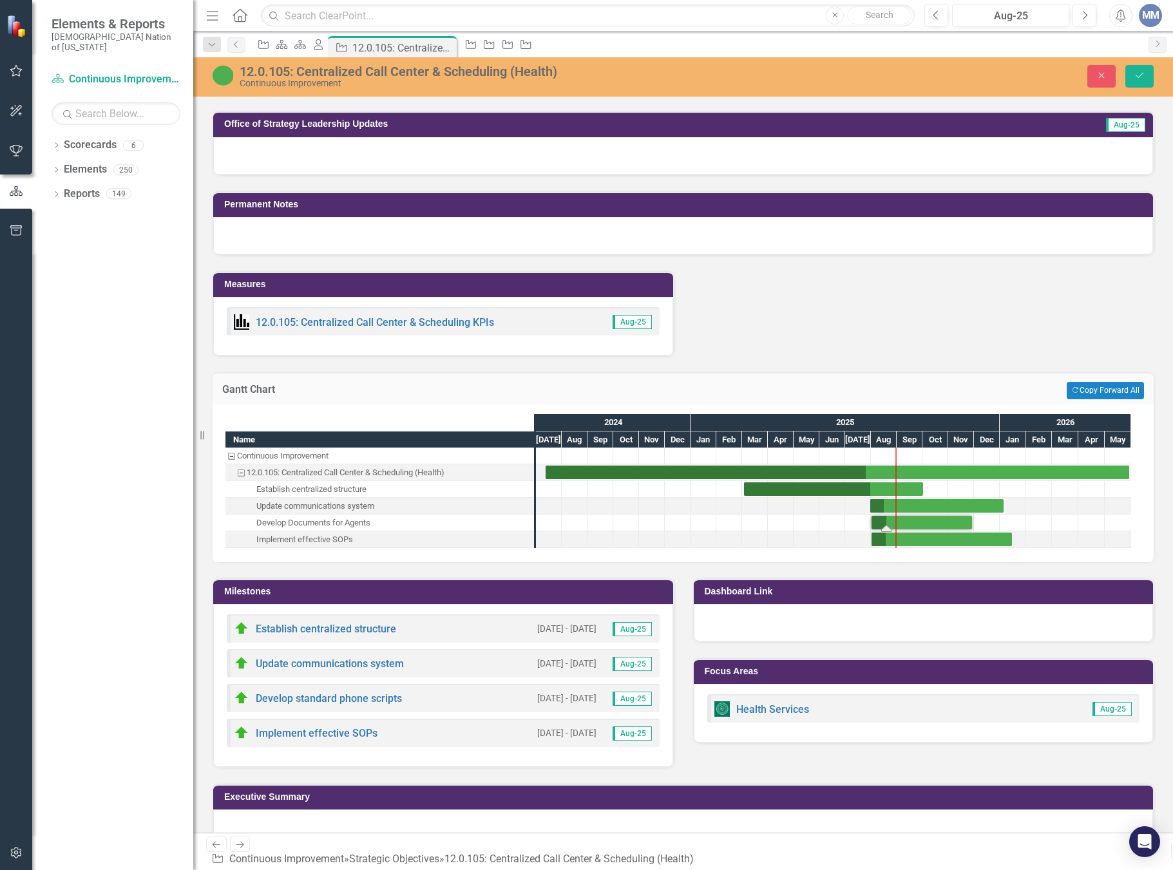
click at [341, 587] on h3 "Milestones" at bounding box center [445, 592] width 443 height 10
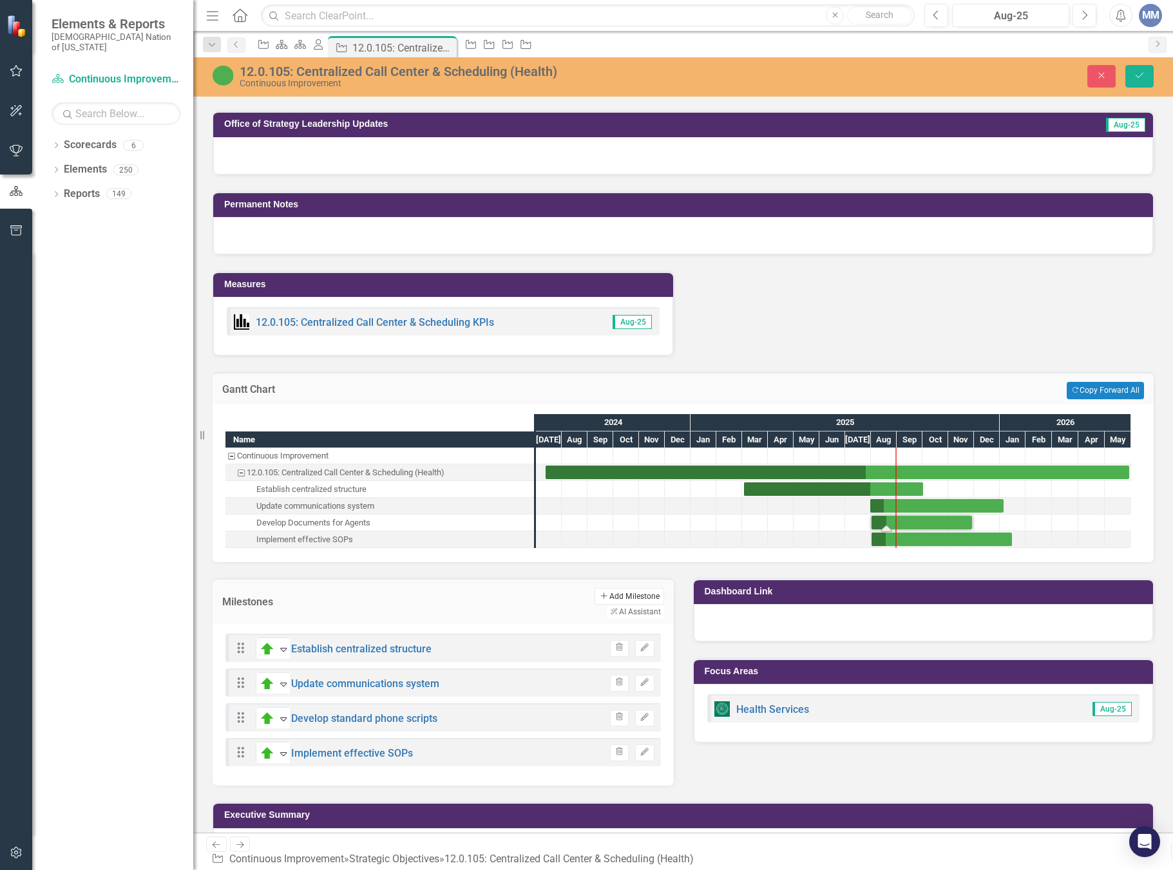
click at [595, 588] on button "Add Add Milestone" at bounding box center [629, 596] width 69 height 17
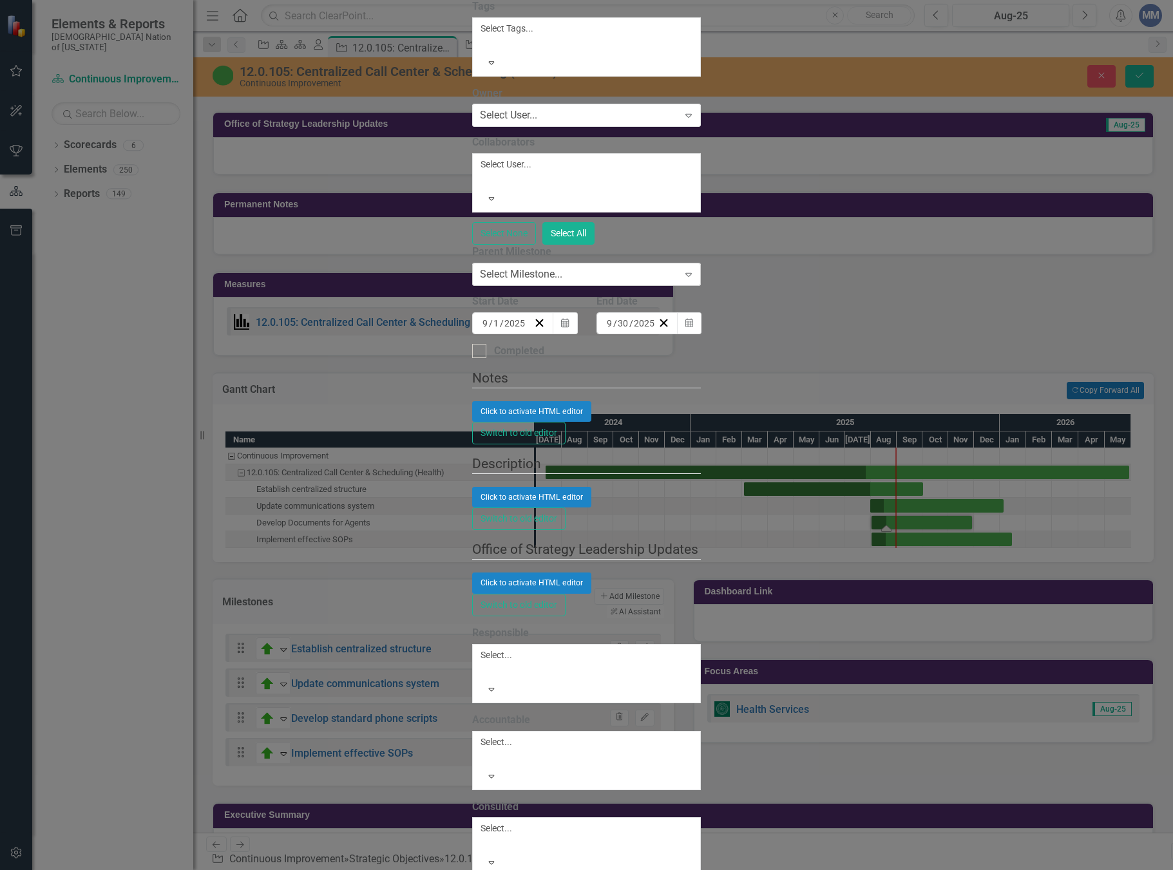
type input "Transfer Matrix"
click at [562, 282] on div "Select Milestone..." at bounding box center [521, 274] width 82 height 15
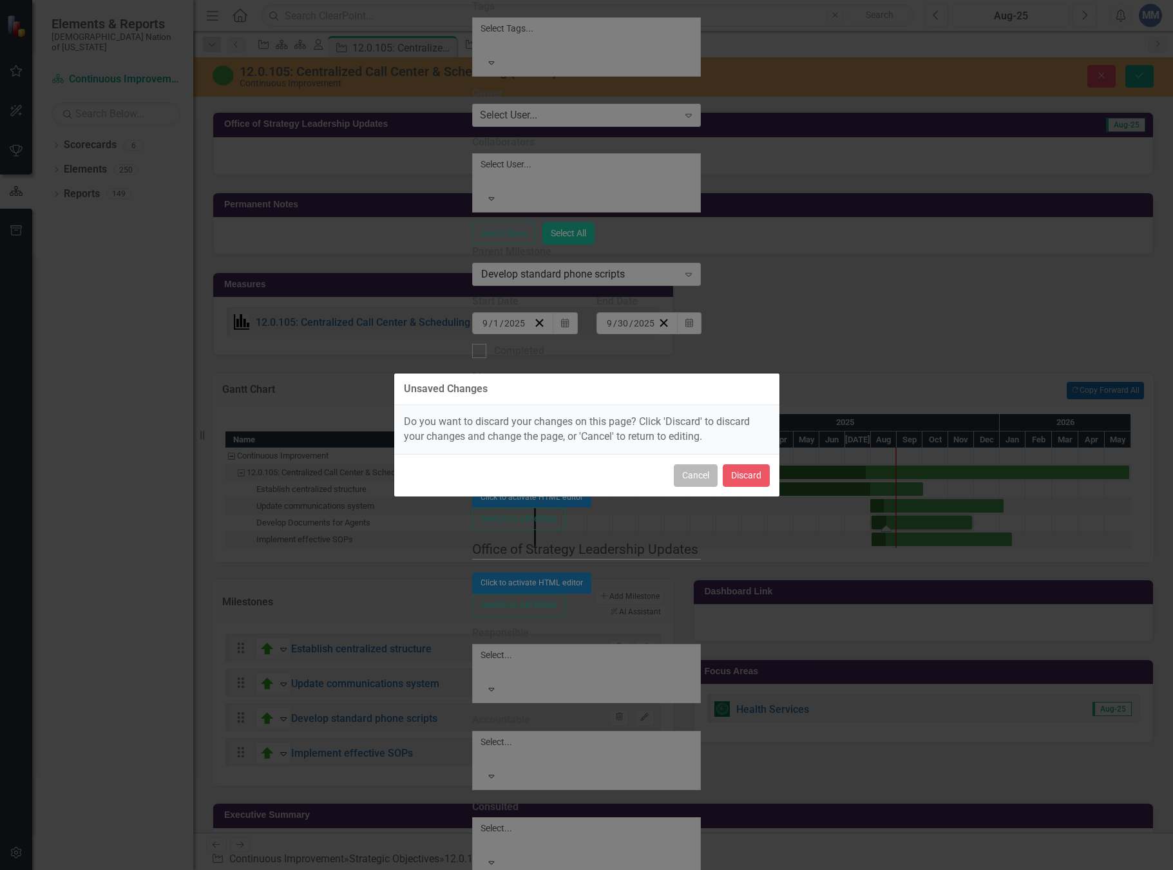
click at [707, 483] on button "Cancel" at bounding box center [696, 476] width 44 height 23
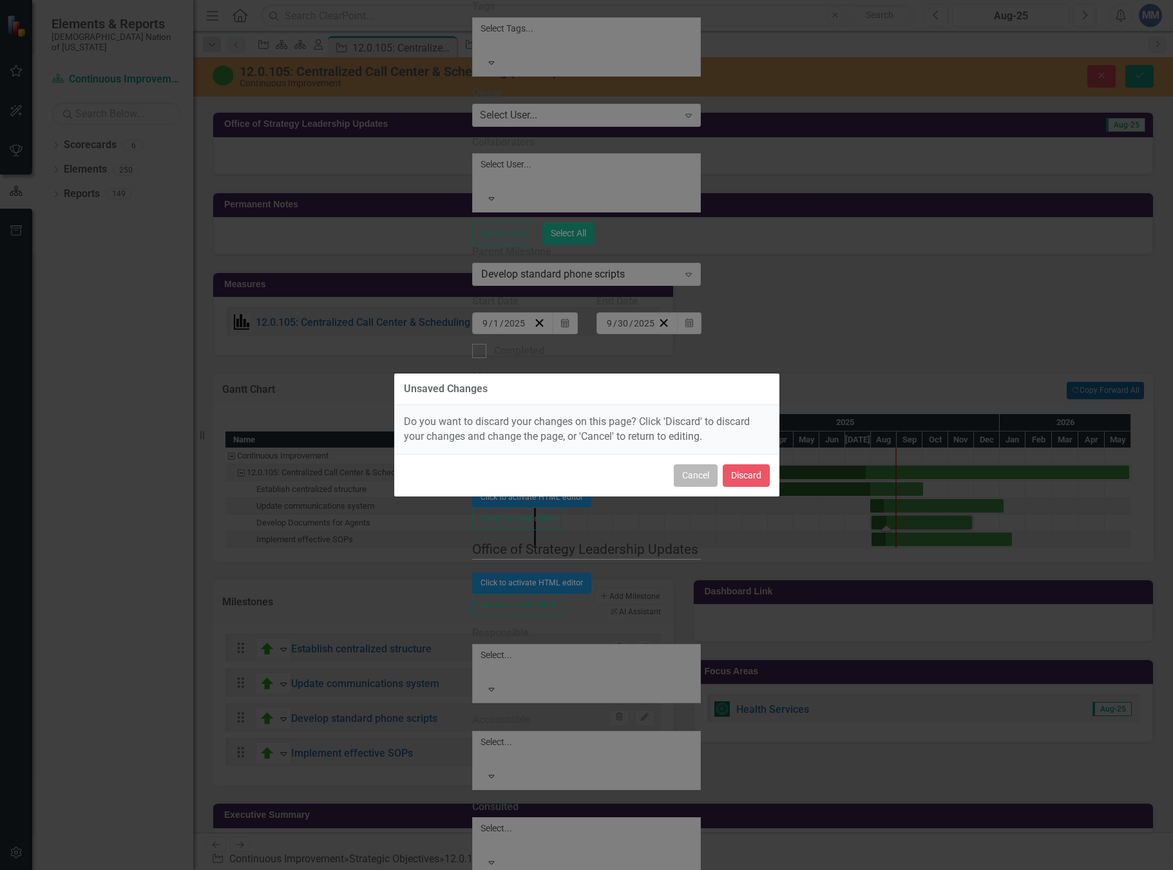
click at [704, 481] on button "Cancel" at bounding box center [696, 476] width 44 height 23
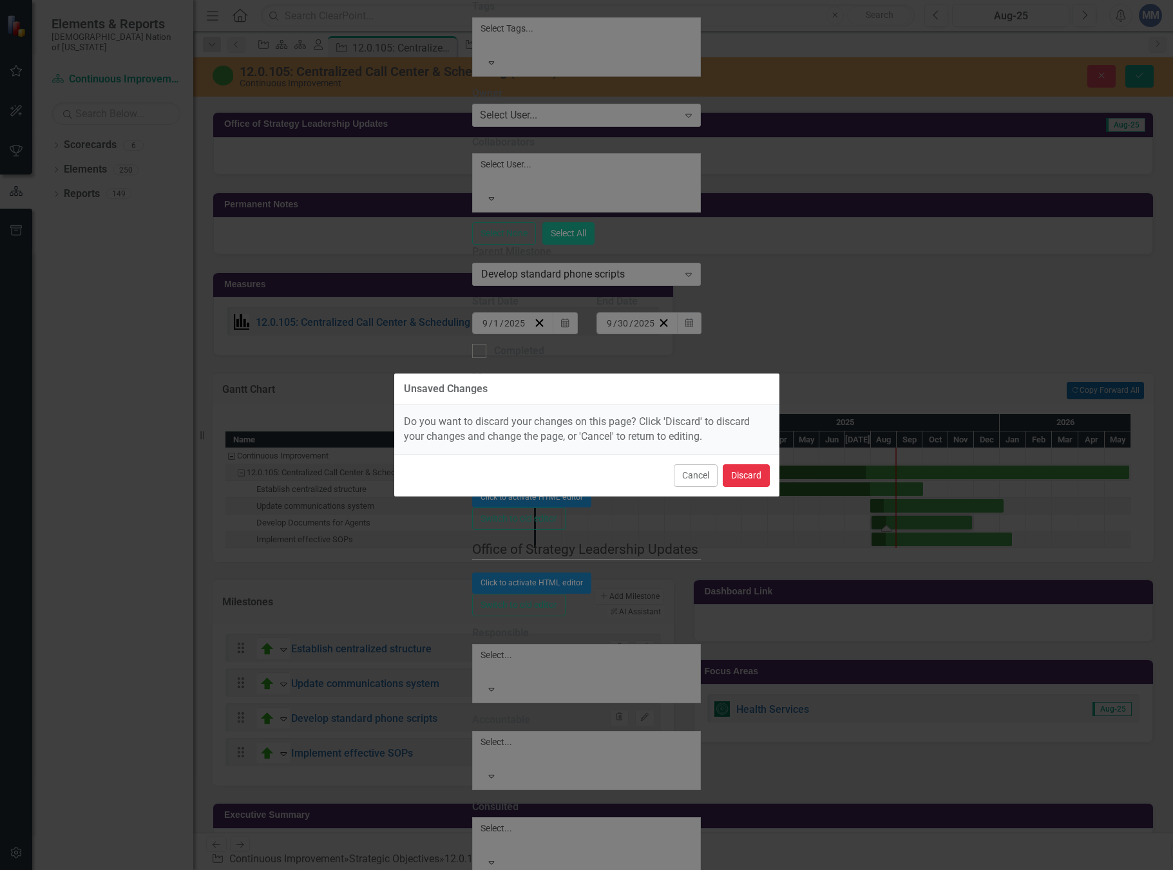
click at [752, 480] on button "Discard" at bounding box center [746, 476] width 47 height 23
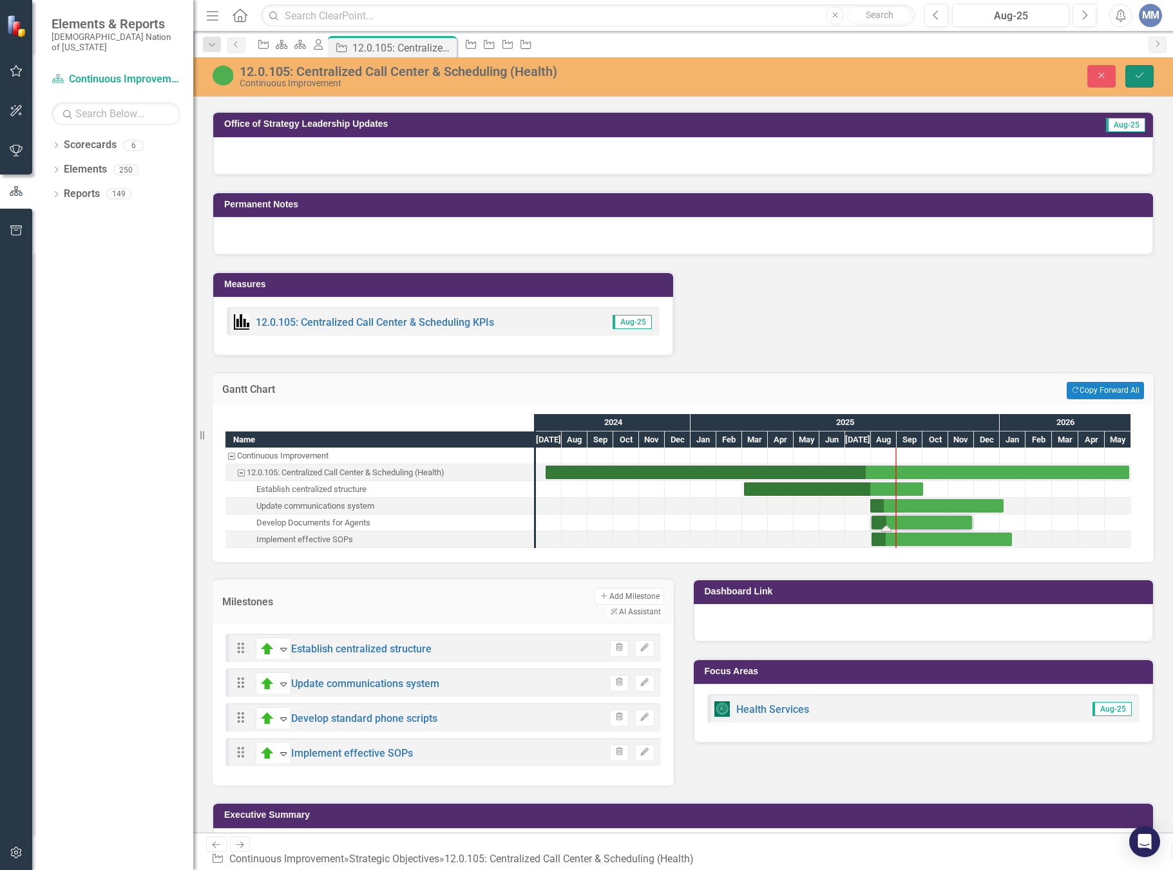
click at [1151, 82] on button "Save" at bounding box center [1140, 76] width 28 height 23
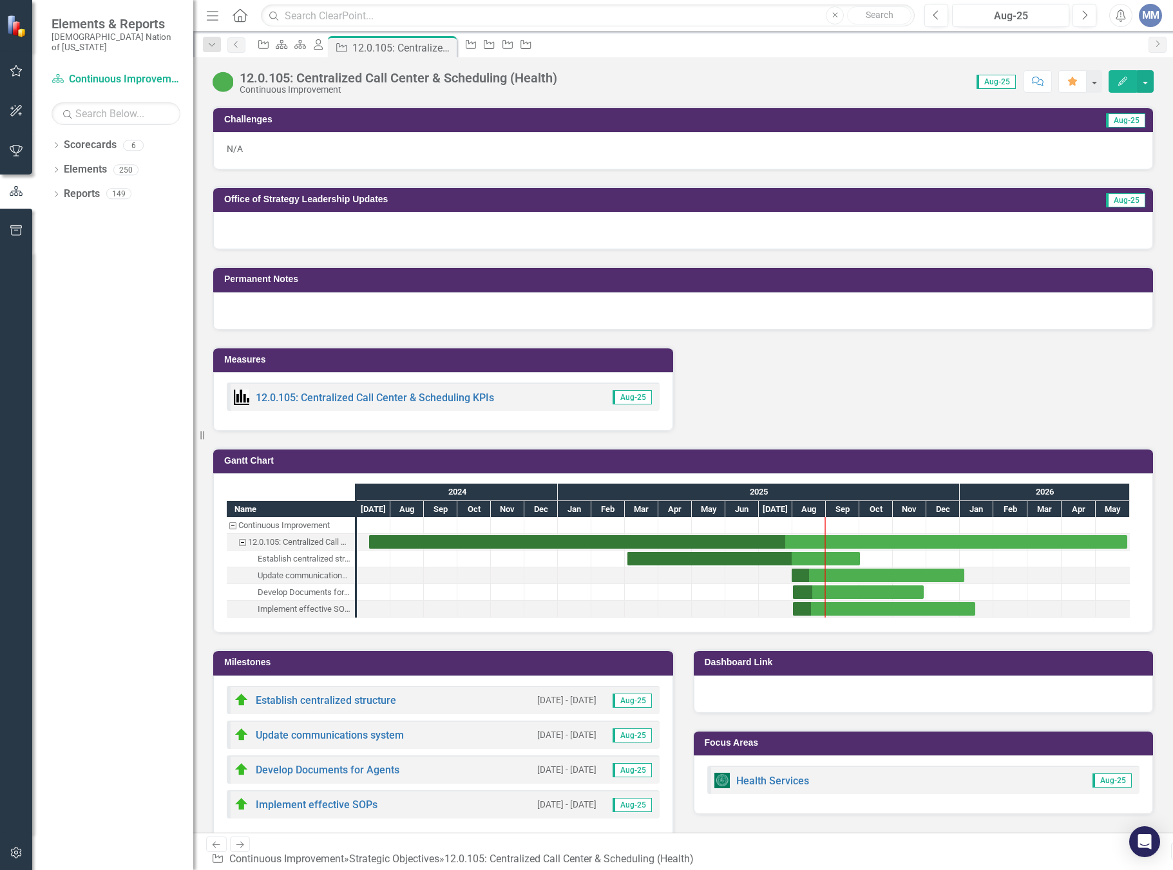
scroll to position [1360, 0]
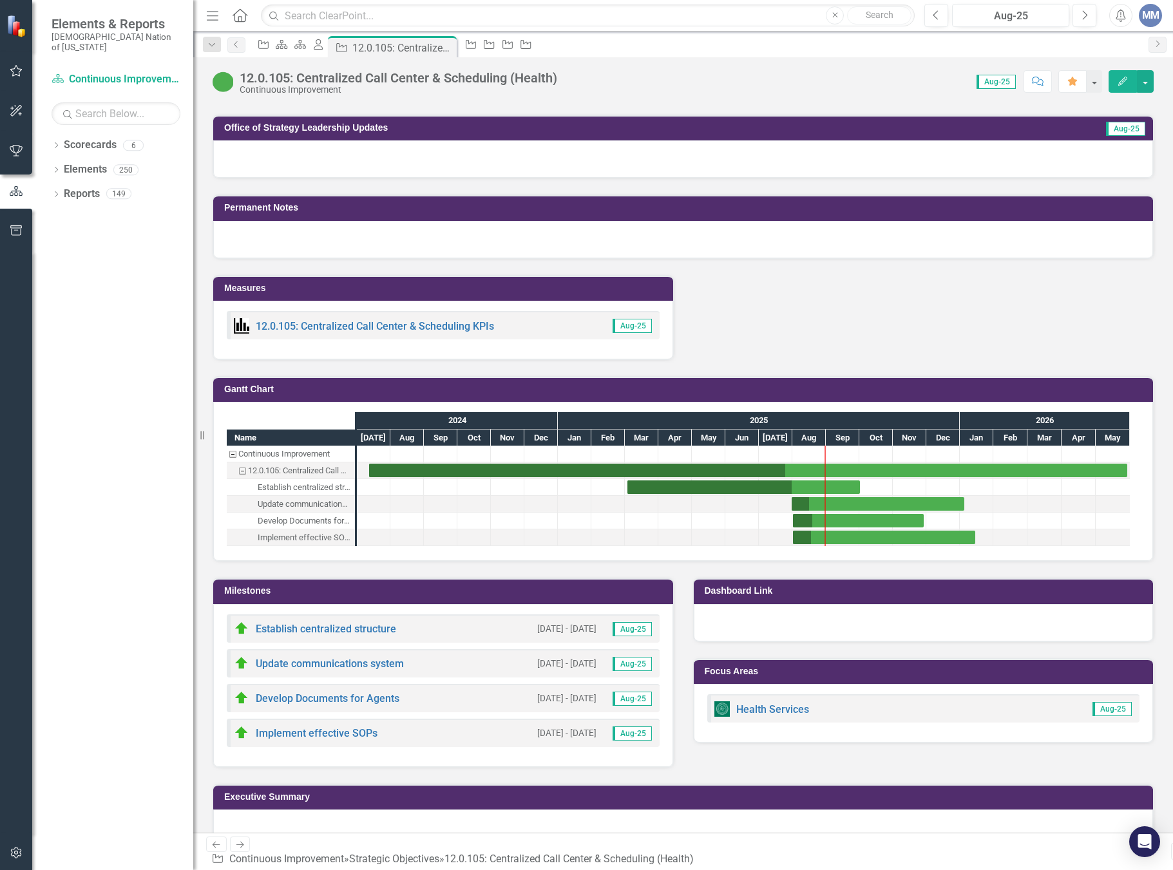
drag, startPoint x: 370, startPoint y: 579, endPoint x: 374, endPoint y: 568, distance: 11.0
click at [370, 586] on h3 "Milestones" at bounding box center [445, 591] width 443 height 10
click at [447, 586] on h3 "Milestones" at bounding box center [445, 591] width 443 height 10
click at [446, 586] on h3 "Milestones" at bounding box center [445, 591] width 443 height 10
click at [481, 586] on h3 "Milestones" at bounding box center [445, 591] width 443 height 10
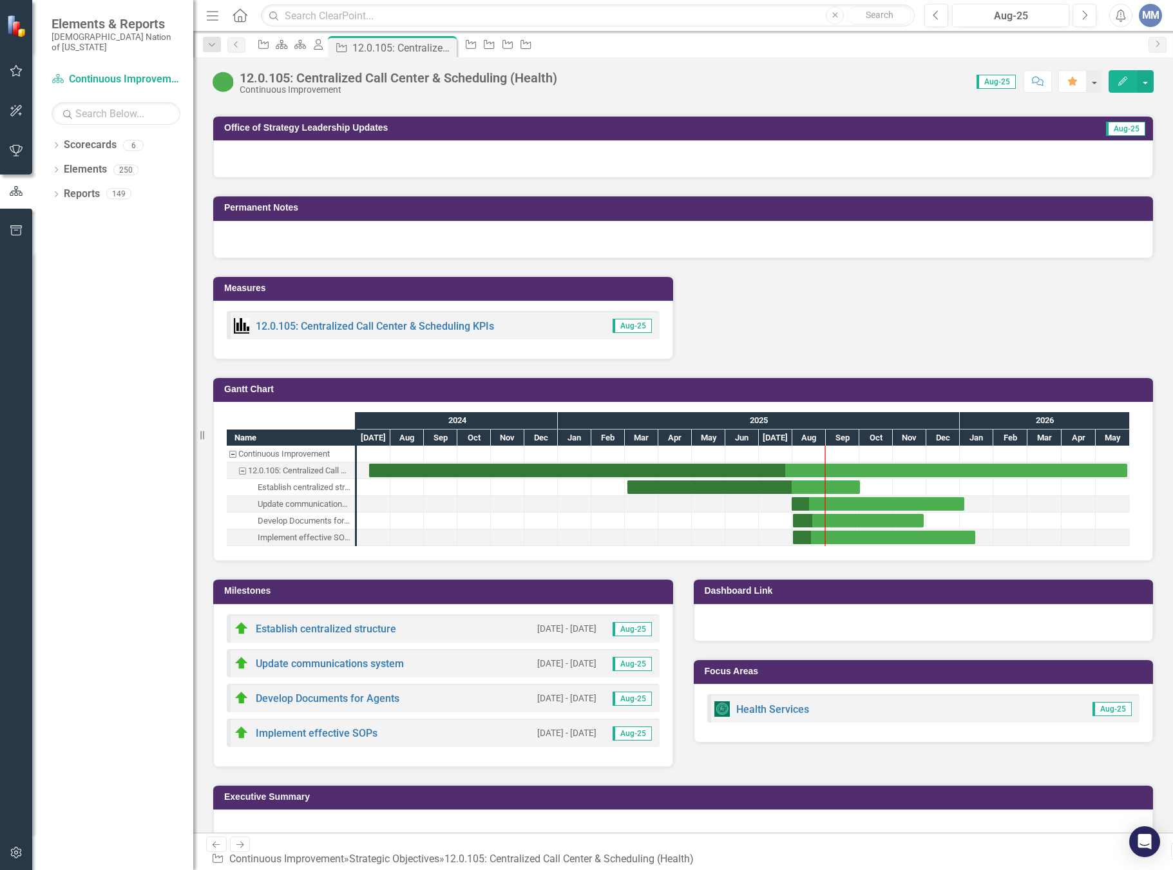
click at [481, 586] on h3 "Milestones" at bounding box center [445, 591] width 443 height 10
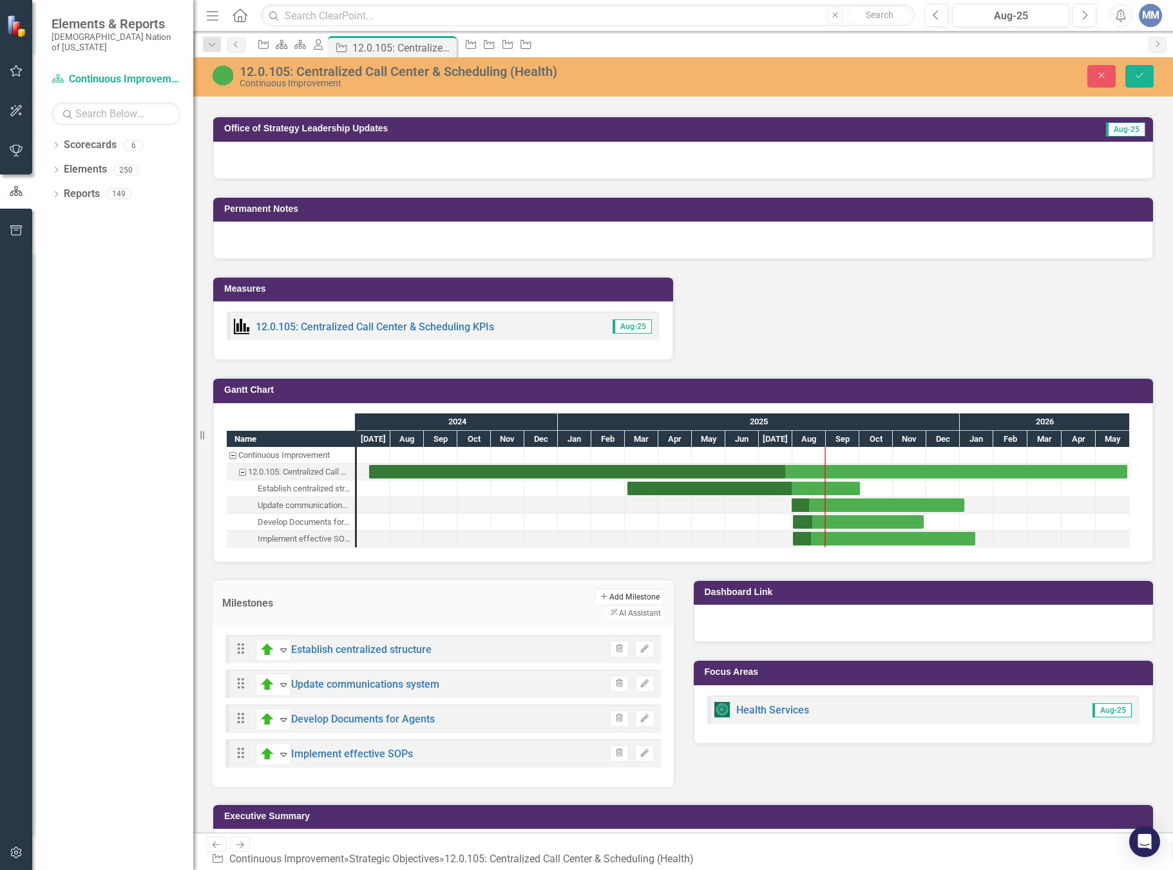
click at [595, 589] on button "Add Add Milestone" at bounding box center [629, 597] width 69 height 17
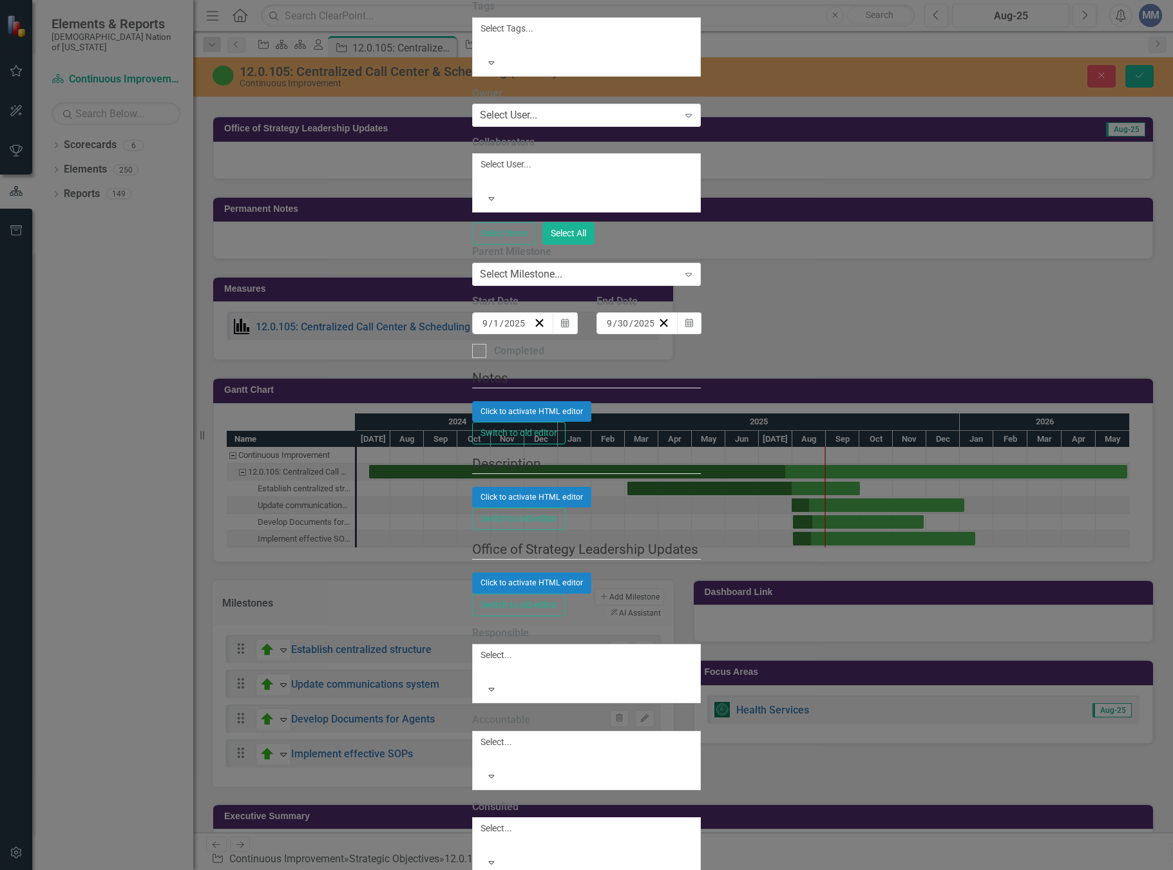
type input "C"
type input "Transfer Matrix"
click at [480, 282] on div "Select Milestone..." at bounding box center [521, 274] width 82 height 15
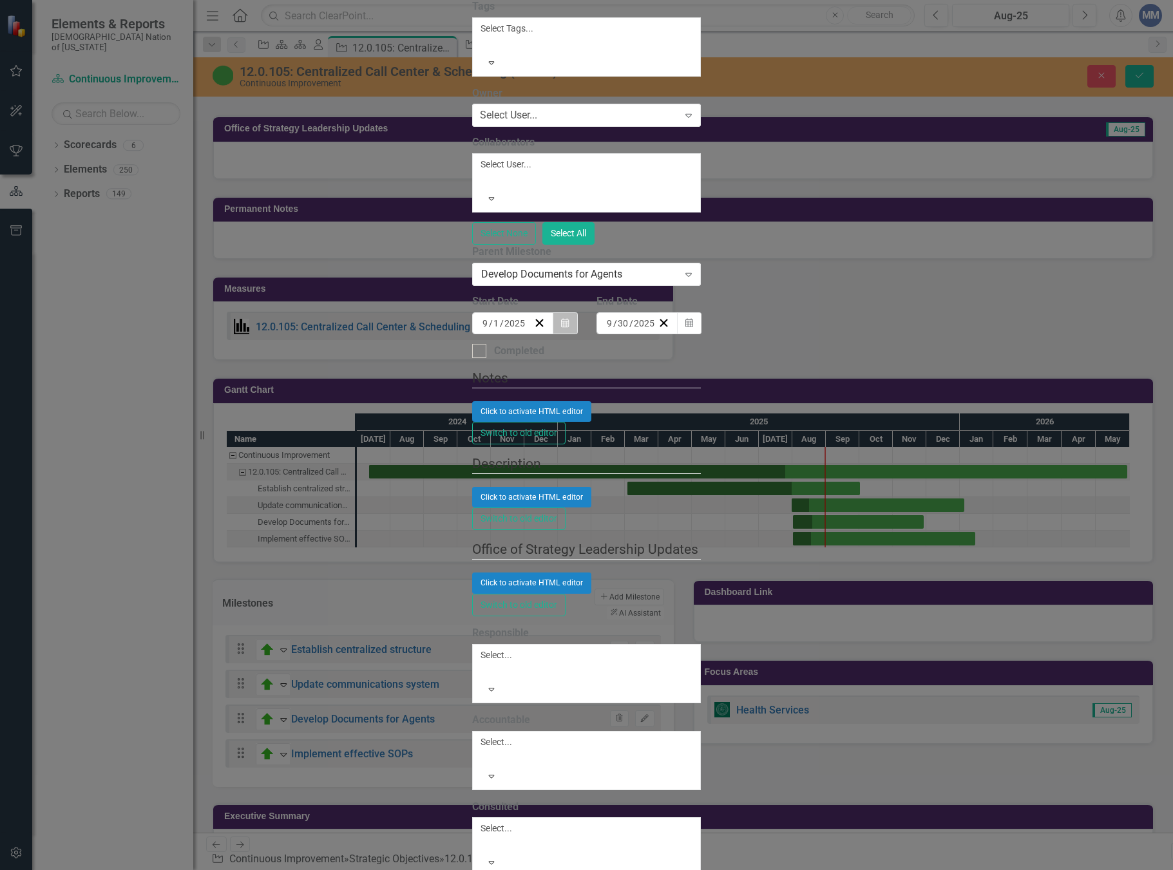
click at [577, 334] on button "Calendar" at bounding box center [565, 323] width 24 height 22
click at [502, 363] on button "‹" at bounding box center [516, 348] width 28 height 28
click at [505, 495] on button "25" at bounding box center [521, 483] width 32 height 23
click at [577, 334] on button "Calendar" at bounding box center [565, 323] width 24 height 22
click at [644, 443] on abbr "15" at bounding box center [649, 437] width 10 height 10
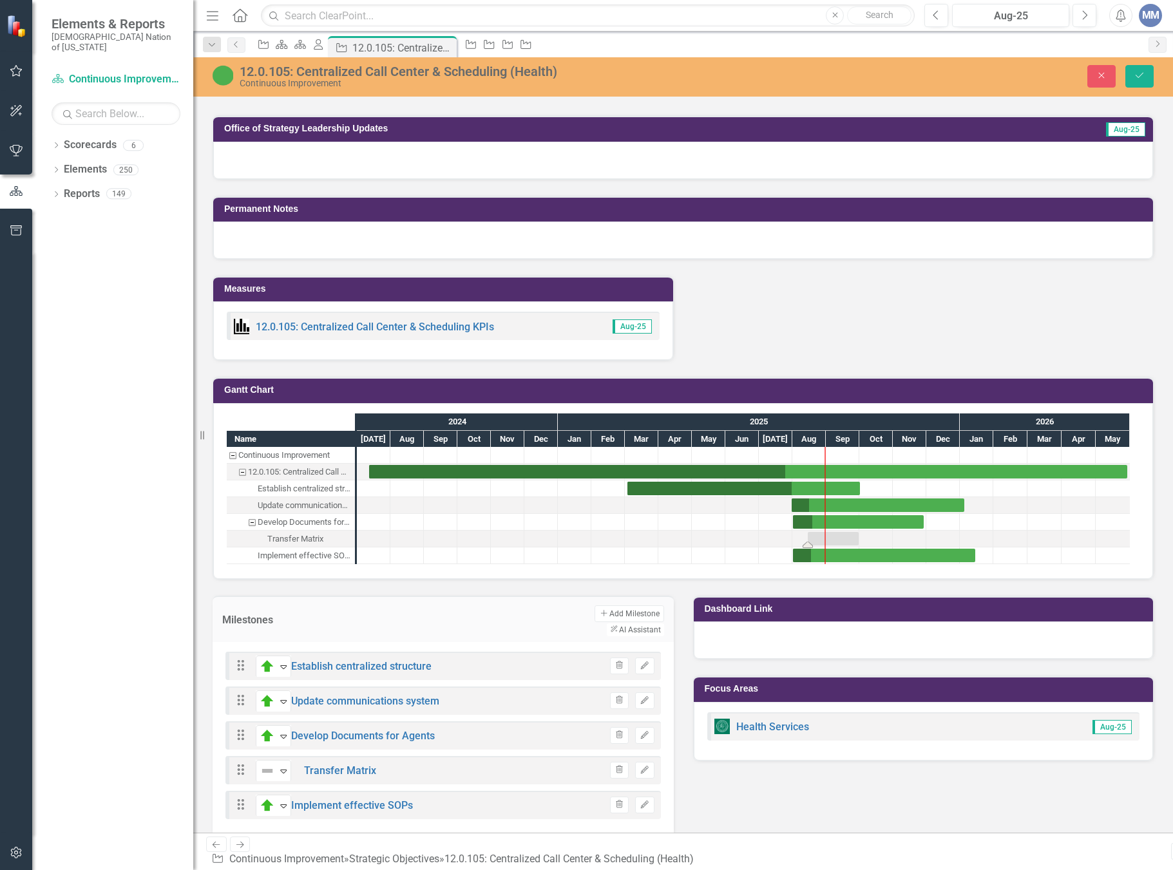
click at [858, 532] on div "Task: Start date: 2025-08-15 End date: 2025-09-30" at bounding box center [833, 539] width 51 height 14
click at [857, 532] on div "Task: Start date: 2025-08-15 End date: 2025-09-30" at bounding box center [833, 539] width 51 height 14
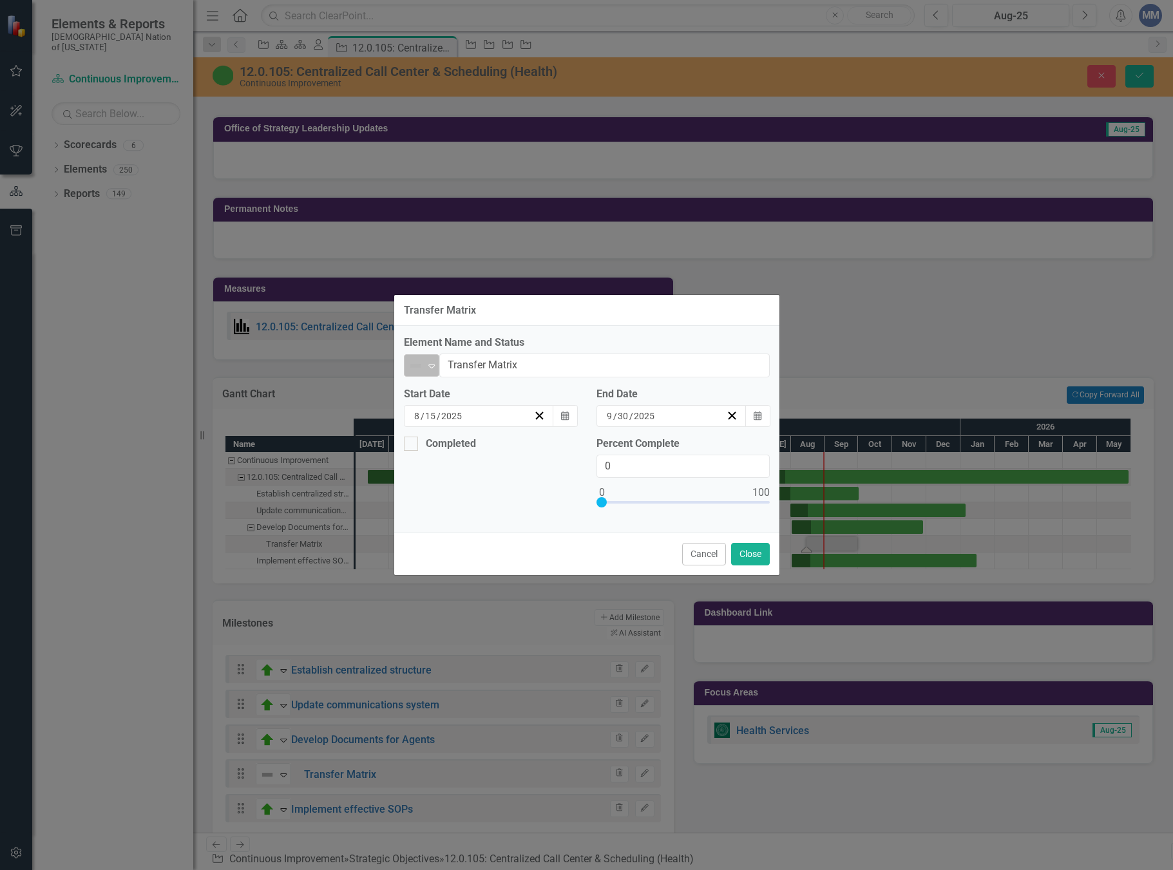
click at [434, 369] on icon "Expand" at bounding box center [431, 366] width 13 height 10
click at [753, 419] on button "Calendar" at bounding box center [757, 416] width 24 height 22
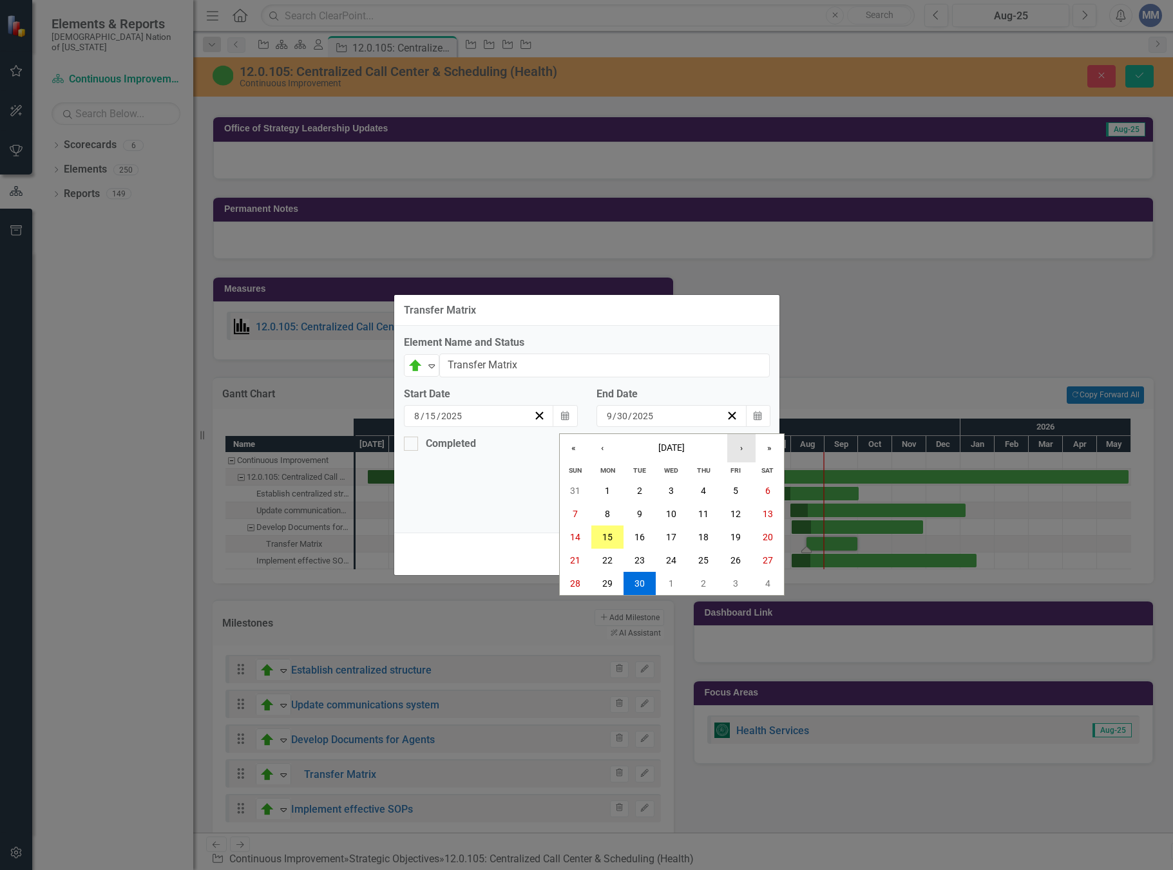
click at [733, 448] on button "›" at bounding box center [741, 448] width 28 height 28
click at [733, 447] on button "›" at bounding box center [741, 448] width 28 height 28
click at [610, 446] on button "‹" at bounding box center [602, 448] width 28 height 28
click at [743, 577] on button "31" at bounding box center [736, 583] width 32 height 23
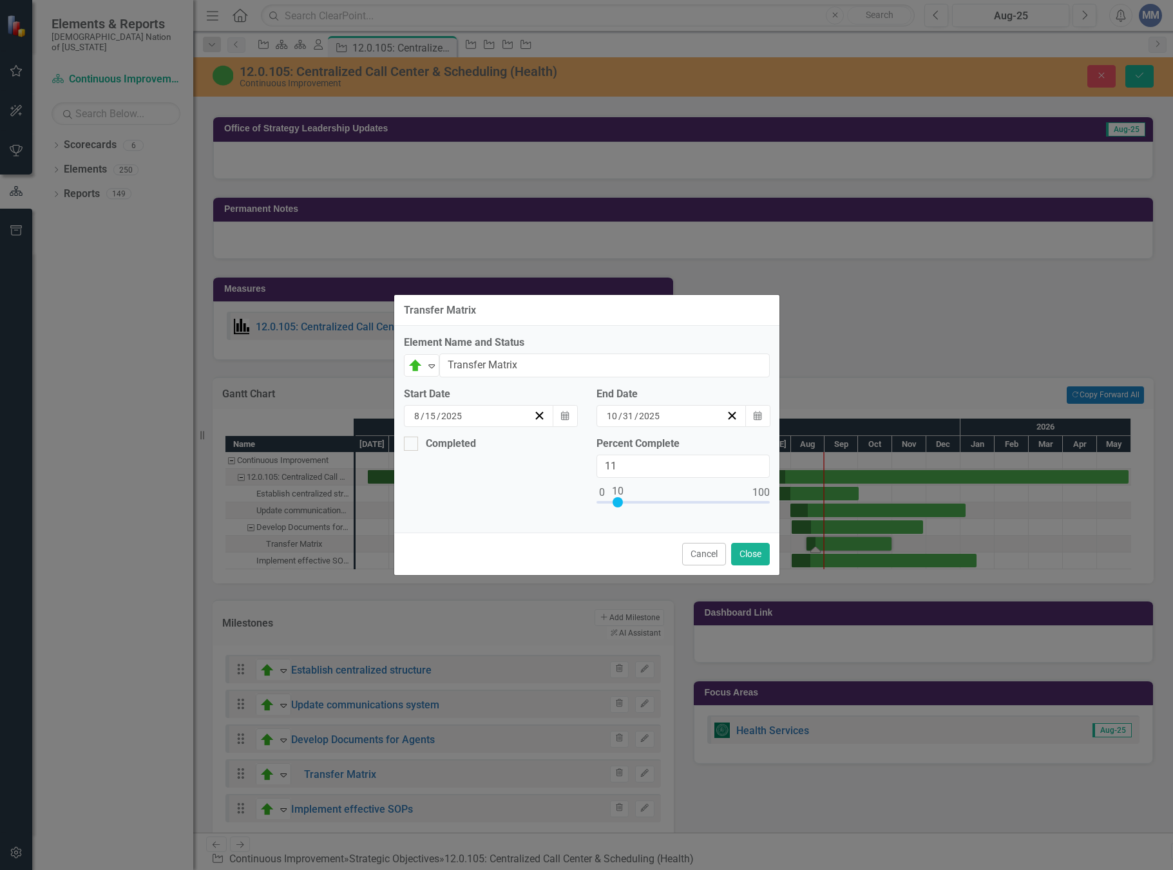
type input "10"
drag, startPoint x: 600, startPoint y: 498, endPoint x: 617, endPoint y: 499, distance: 16.8
click at [617, 499] on div at bounding box center [618, 502] width 10 height 10
click at [756, 417] on icon "Calendar" at bounding box center [758, 416] width 8 height 9
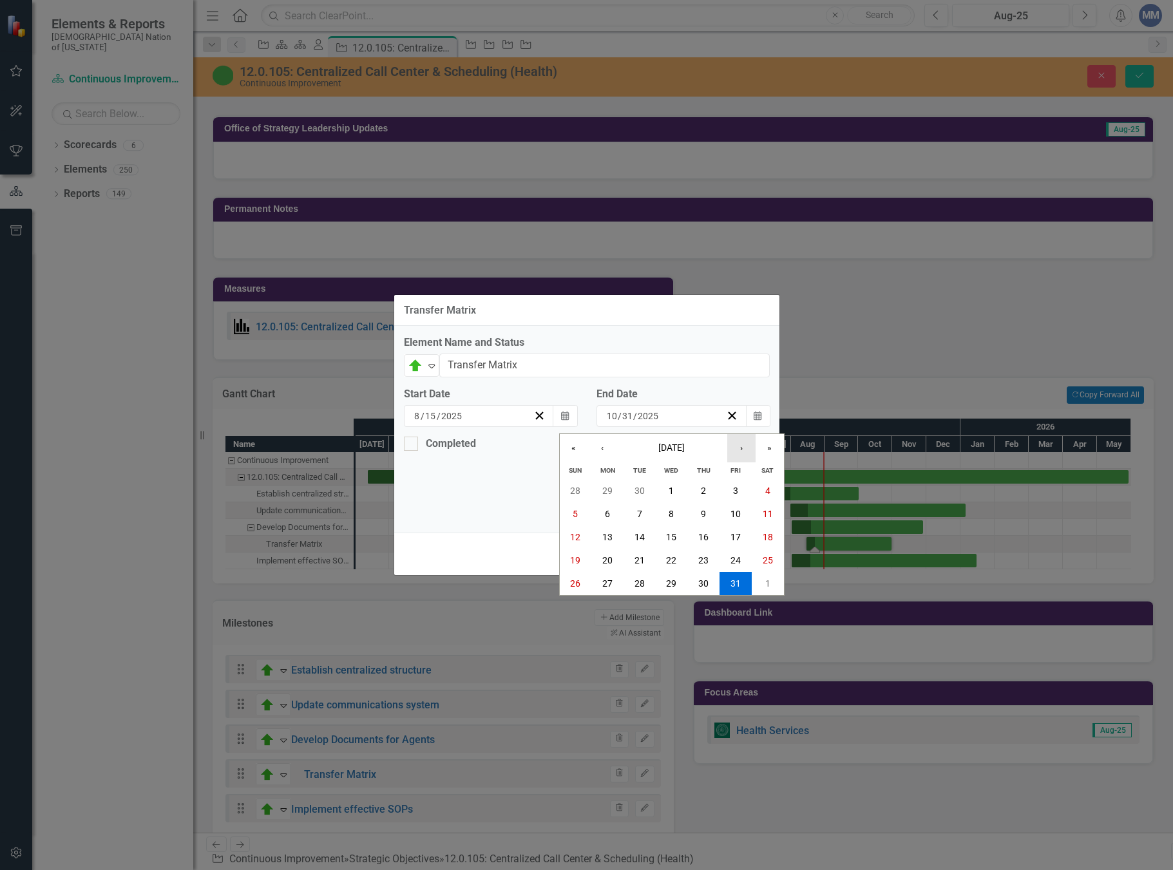
click at [735, 450] on button "›" at bounding box center [741, 448] width 28 height 28
click at [743, 584] on button "28" at bounding box center [736, 583] width 32 height 23
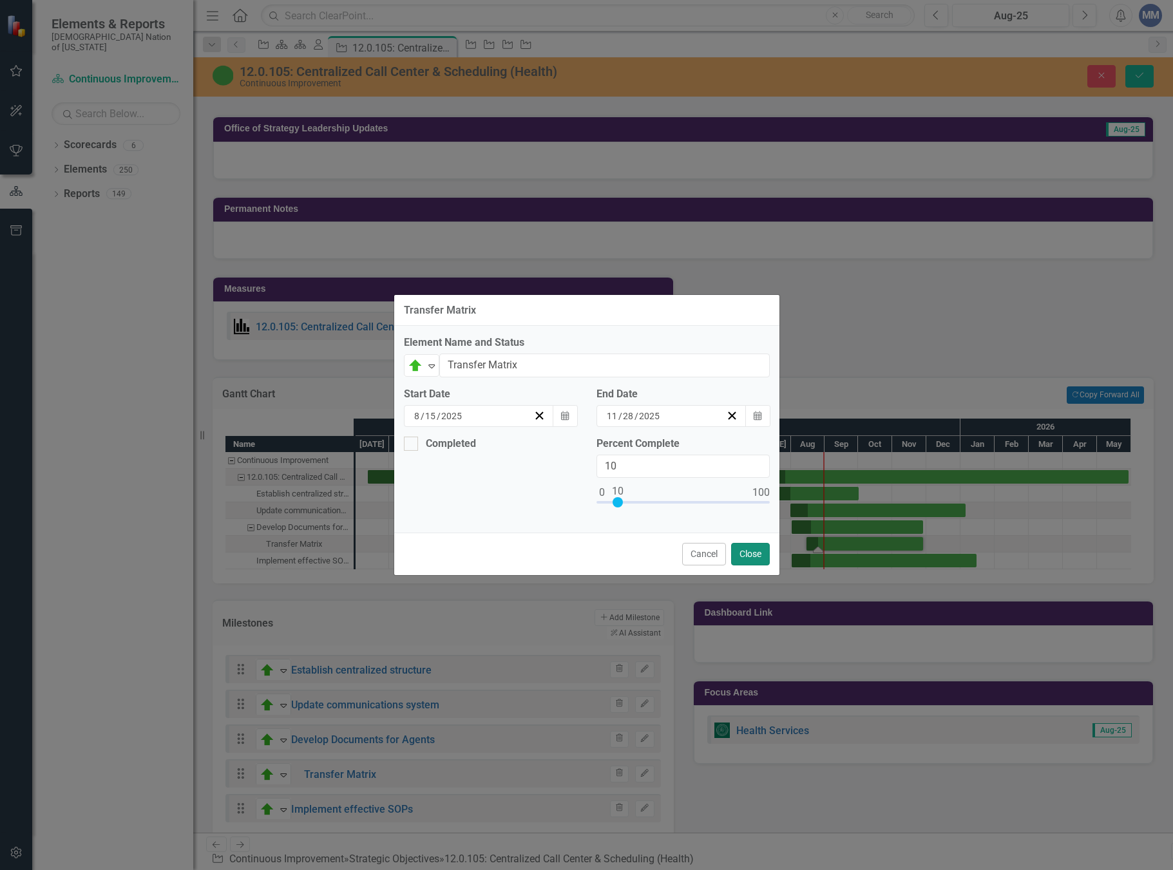
click at [753, 553] on button "Close" at bounding box center [750, 554] width 39 height 23
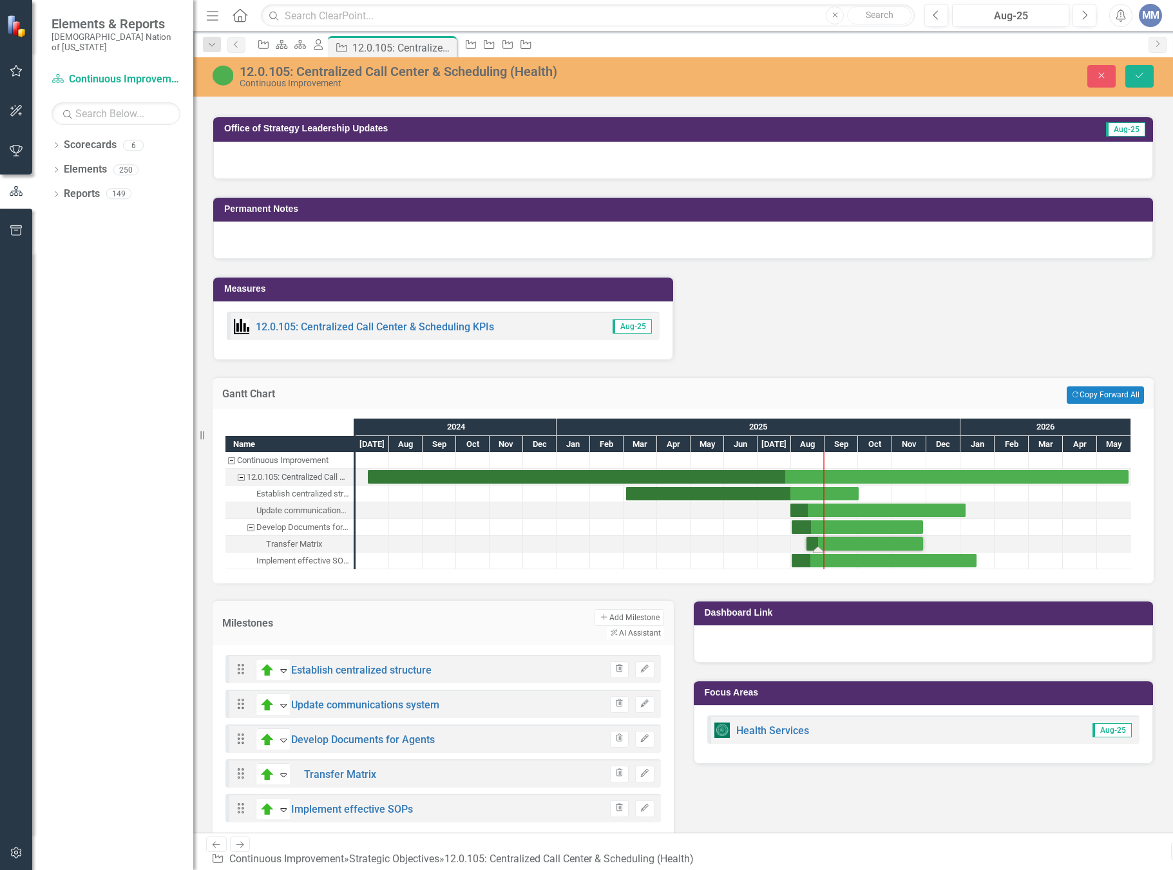
drag, startPoint x: 571, startPoint y: 603, endPoint x: 591, endPoint y: 608, distance: 20.5
click at [595, 610] on button "Add Add Milestone" at bounding box center [629, 618] width 69 height 17
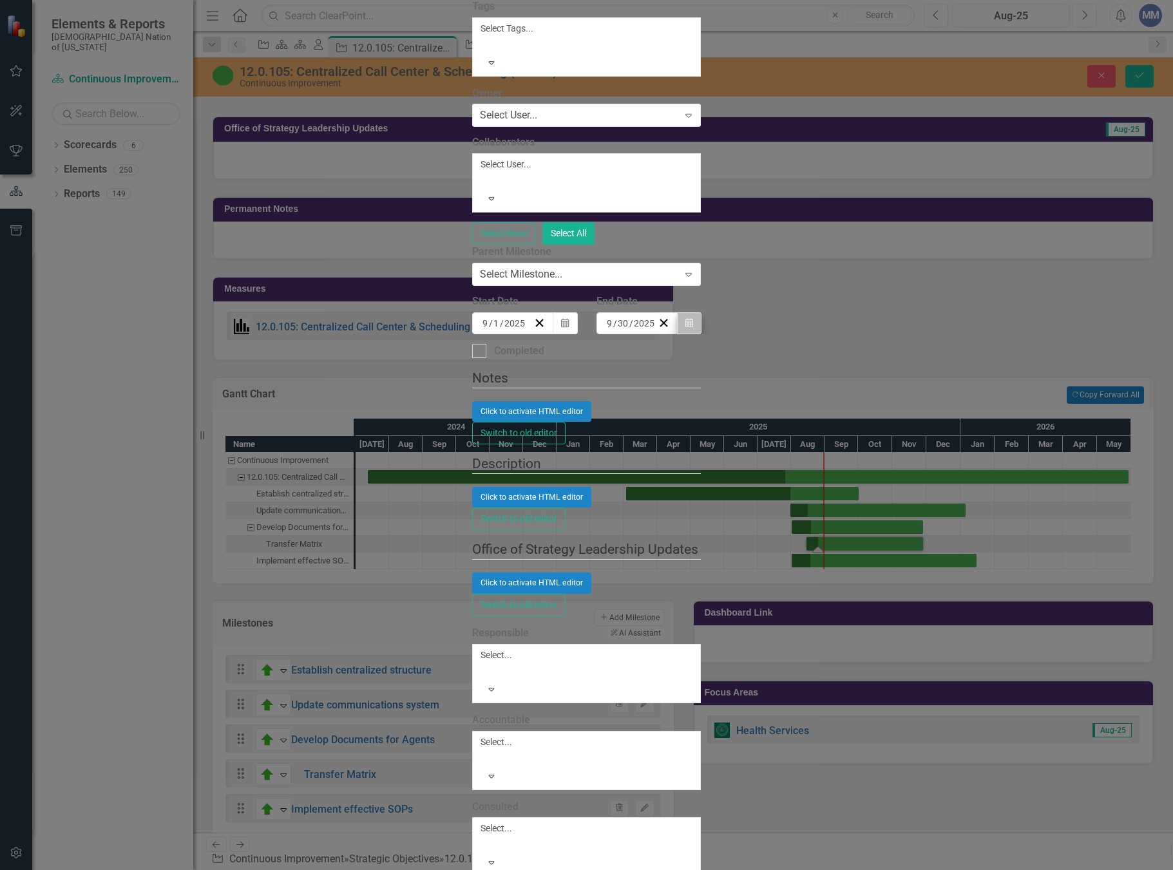
type input "Call Center Etiquette Document"
click at [702, 334] on button "Calendar" at bounding box center [689, 323] width 24 height 22
click at [794, 363] on button "›" at bounding box center [779, 348] width 28 height 28
click at [790, 495] on button "31" at bounding box center [774, 483] width 32 height 23
click at [512, 282] on div "Select Milestone..." at bounding box center [518, 274] width 82 height 15
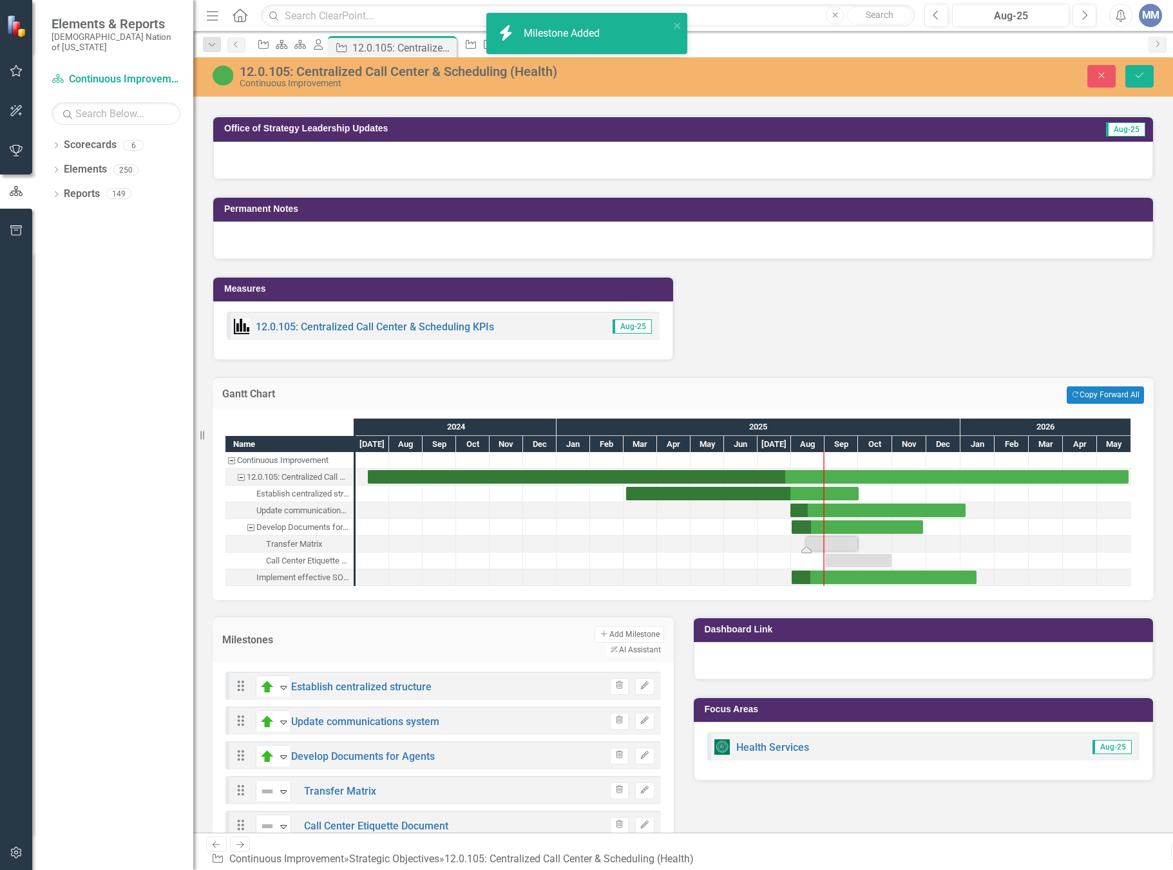
click at [542, 617] on div "Milestones Add Add Milestone ClearPoint AI AI Assistant" at bounding box center [443, 640] width 461 height 46
click at [595, 626] on button "Add Add Milestone" at bounding box center [629, 634] width 69 height 17
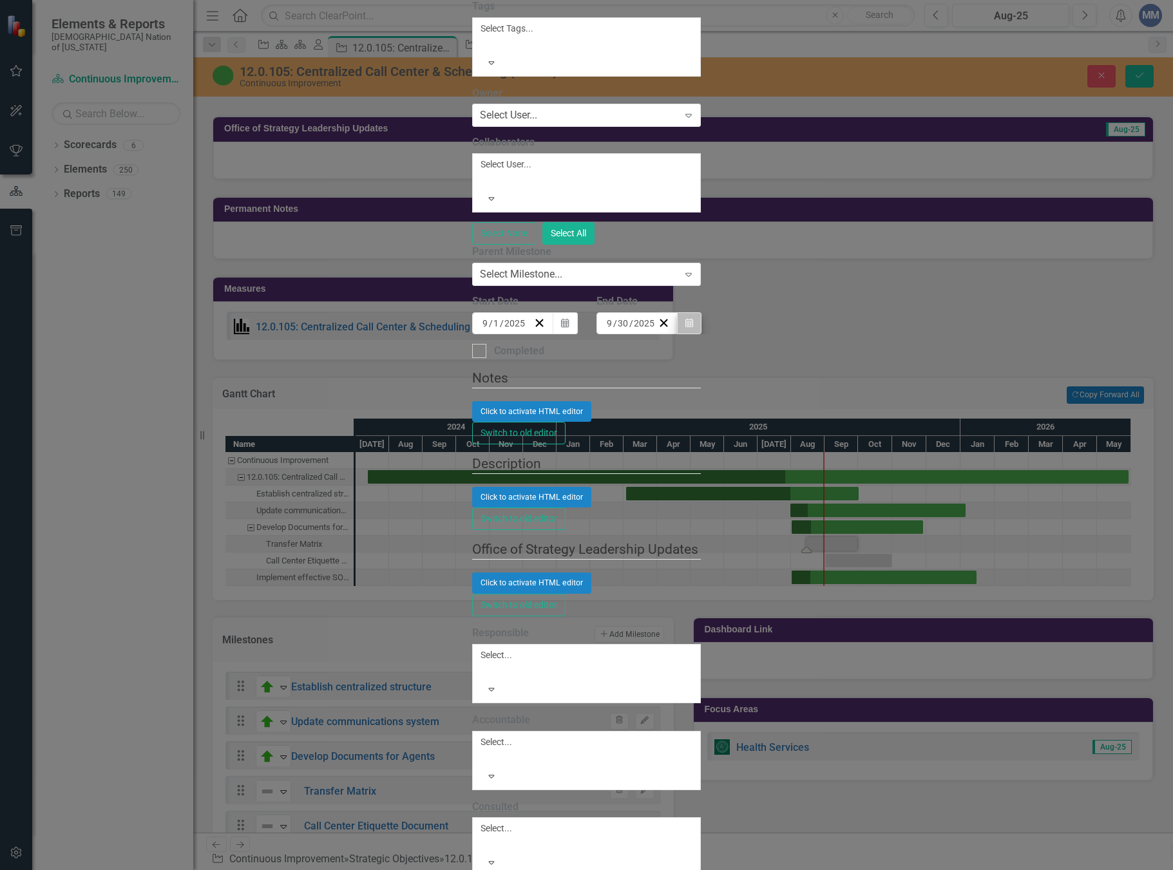
type input "Inappropriate Treatment of Callers Document"
click at [702, 334] on button "Calendar" at bounding box center [689, 323] width 24 height 22
click at [794, 363] on button "›" at bounding box center [779, 348] width 28 height 28
click at [779, 489] on abbr "31" at bounding box center [774, 484] width 10 height 10
click at [499, 282] on div "Select Milestone..." at bounding box center [518, 274] width 82 height 15
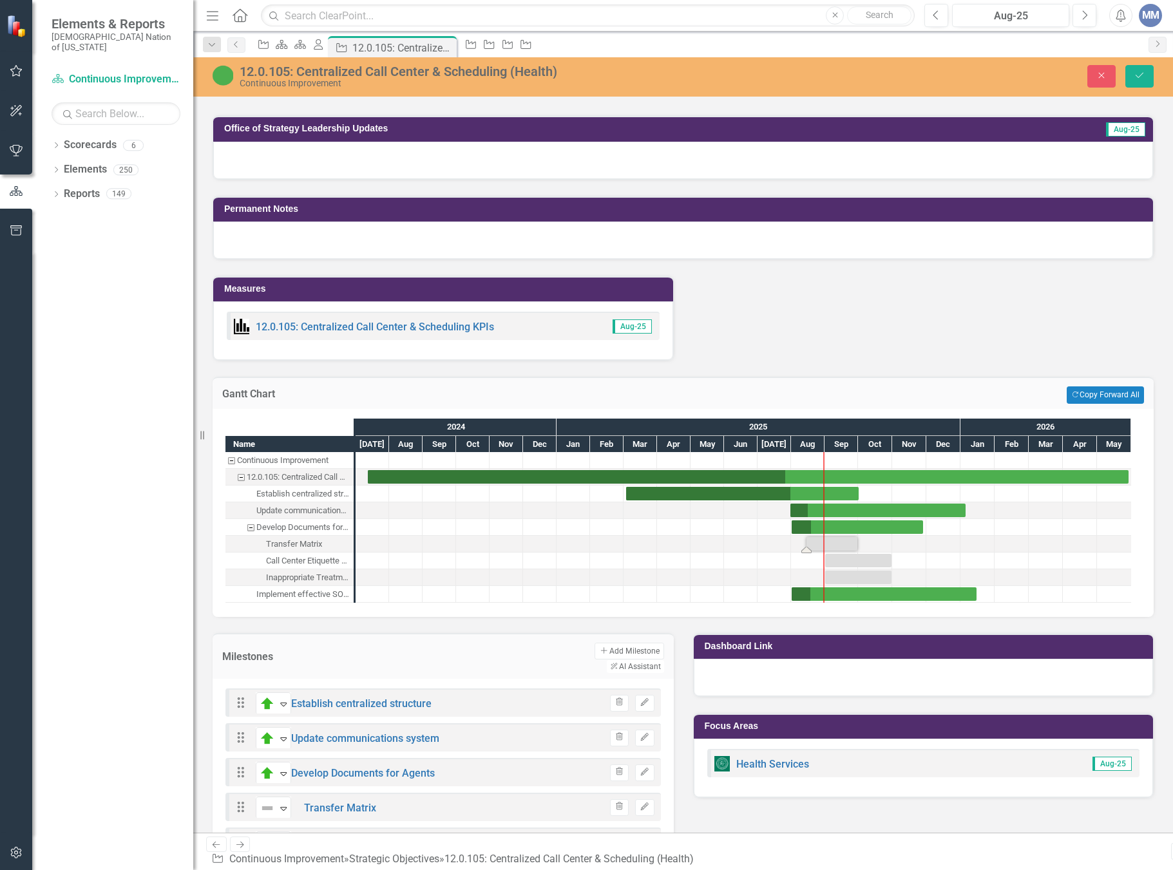
scroll to position [1523, 0]
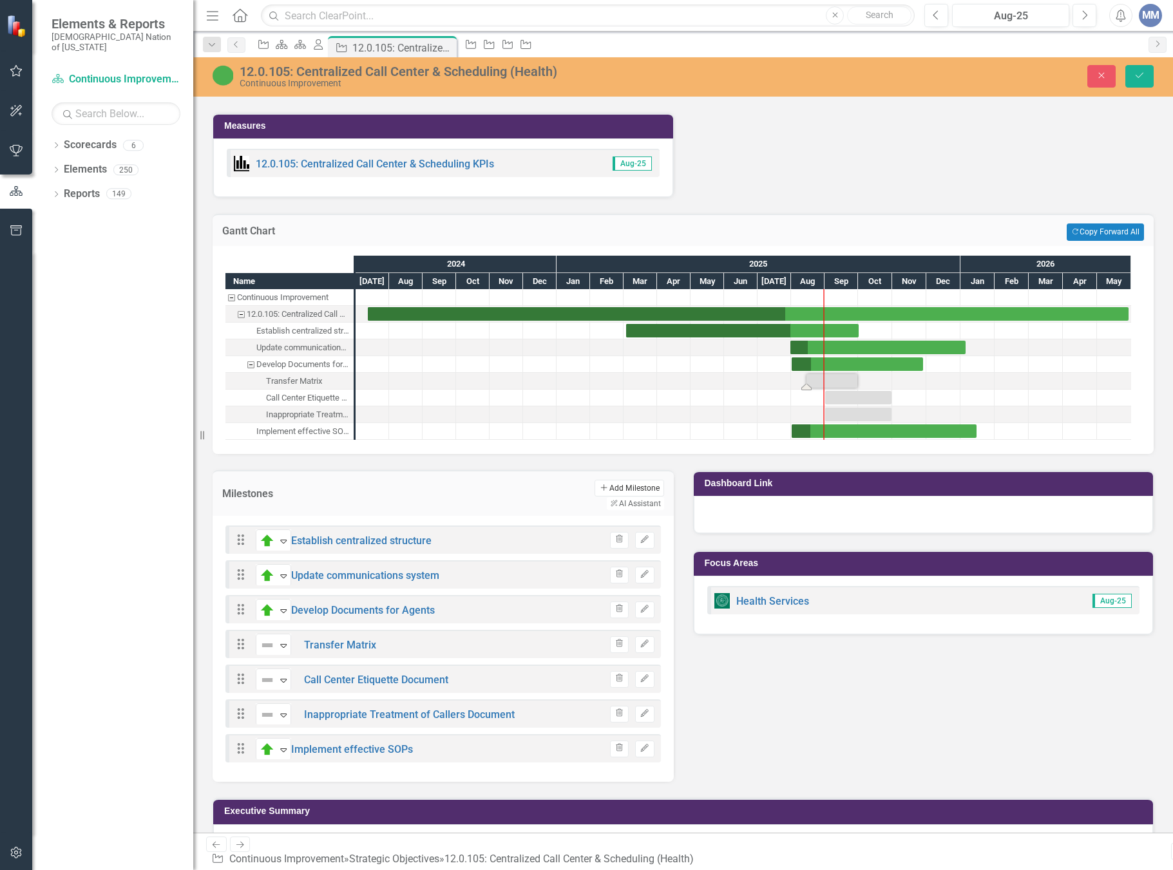
click at [595, 480] on button "Add Add Milestone" at bounding box center [629, 488] width 69 height 17
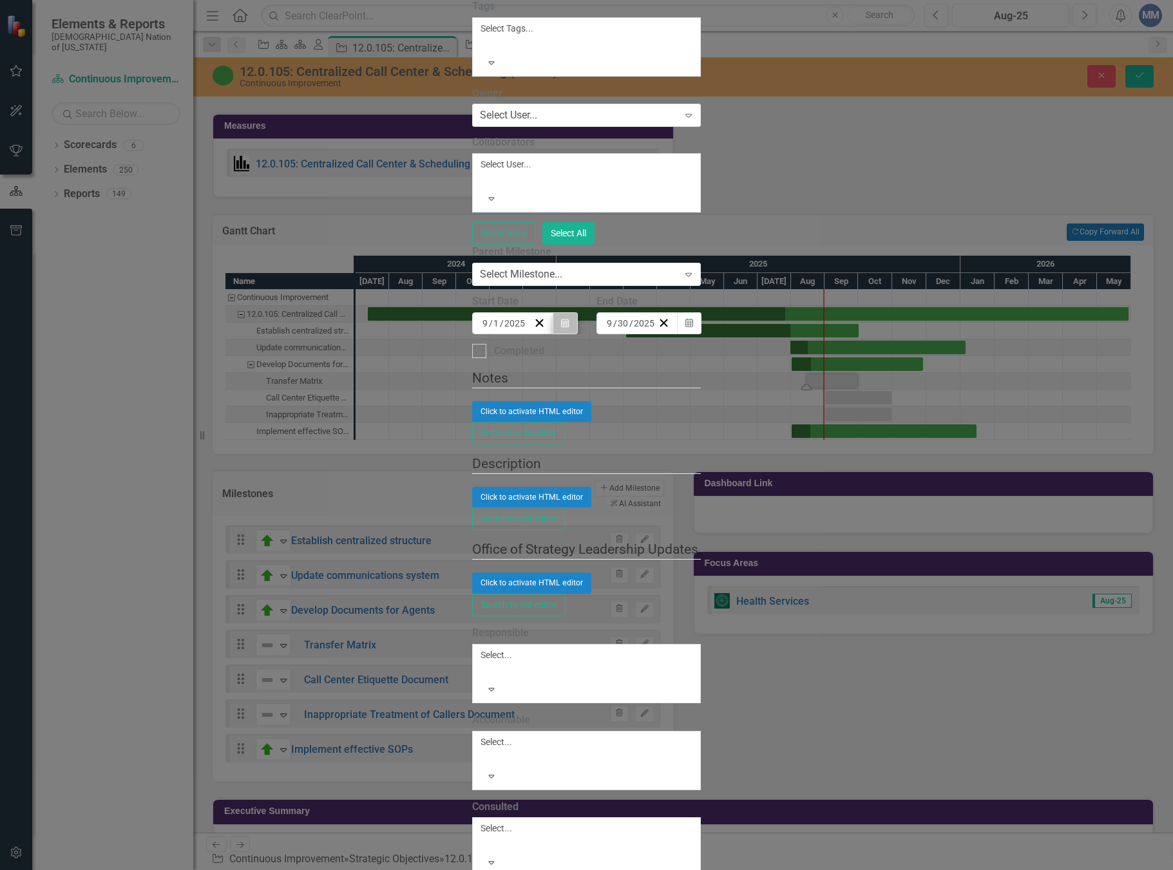
type input "Call Center Metrics"
click at [577, 334] on button "Calendar" at bounding box center [565, 323] width 24 height 22
click at [502, 363] on button "‹" at bounding box center [516, 348] width 28 height 28
click at [633, 403] on button "1" at bounding box center [649, 390] width 32 height 23
click at [693, 328] on icon "Calendar" at bounding box center [690, 323] width 8 height 9
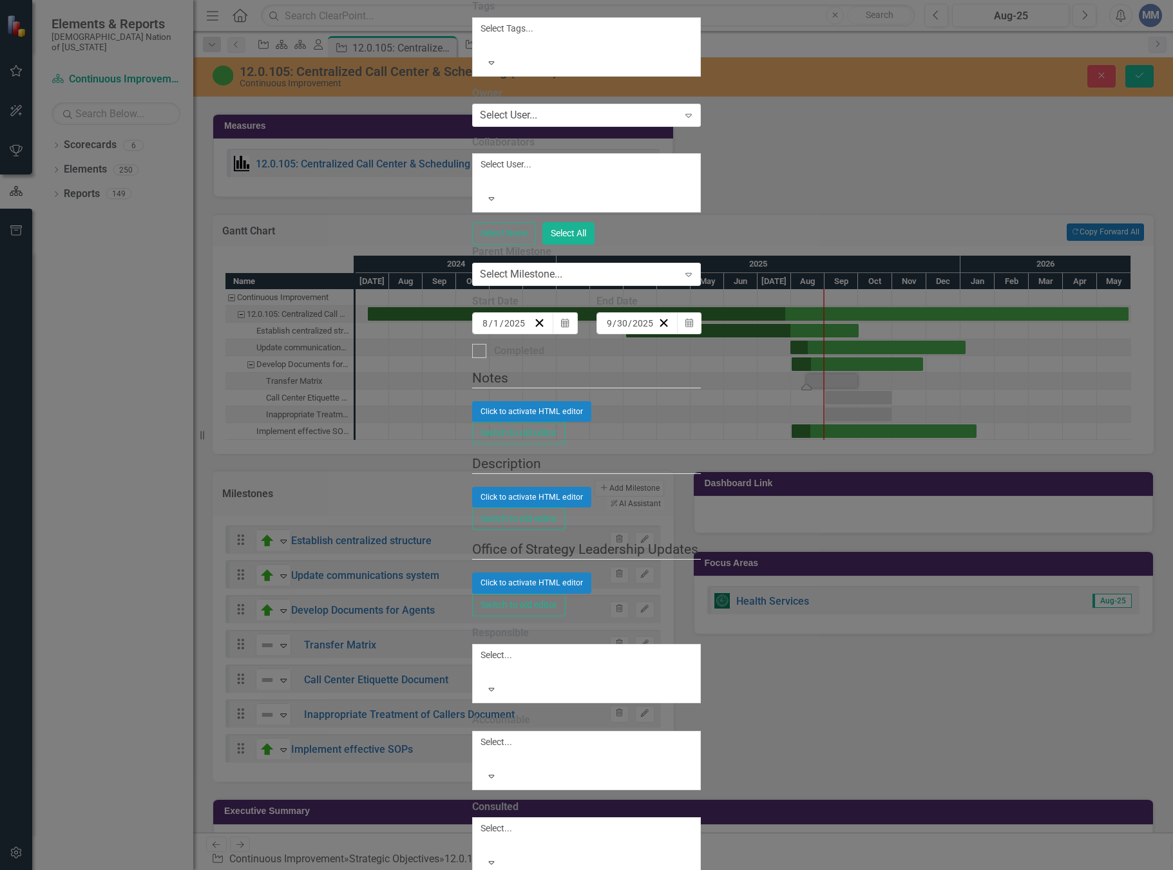
click at [794, 363] on button "›" at bounding box center [779, 348] width 28 height 28
drag, startPoint x: 1003, startPoint y: 371, endPoint x: 1008, endPoint y: 382, distance: 12.1
click at [794, 363] on button "›" at bounding box center [779, 348] width 28 height 28
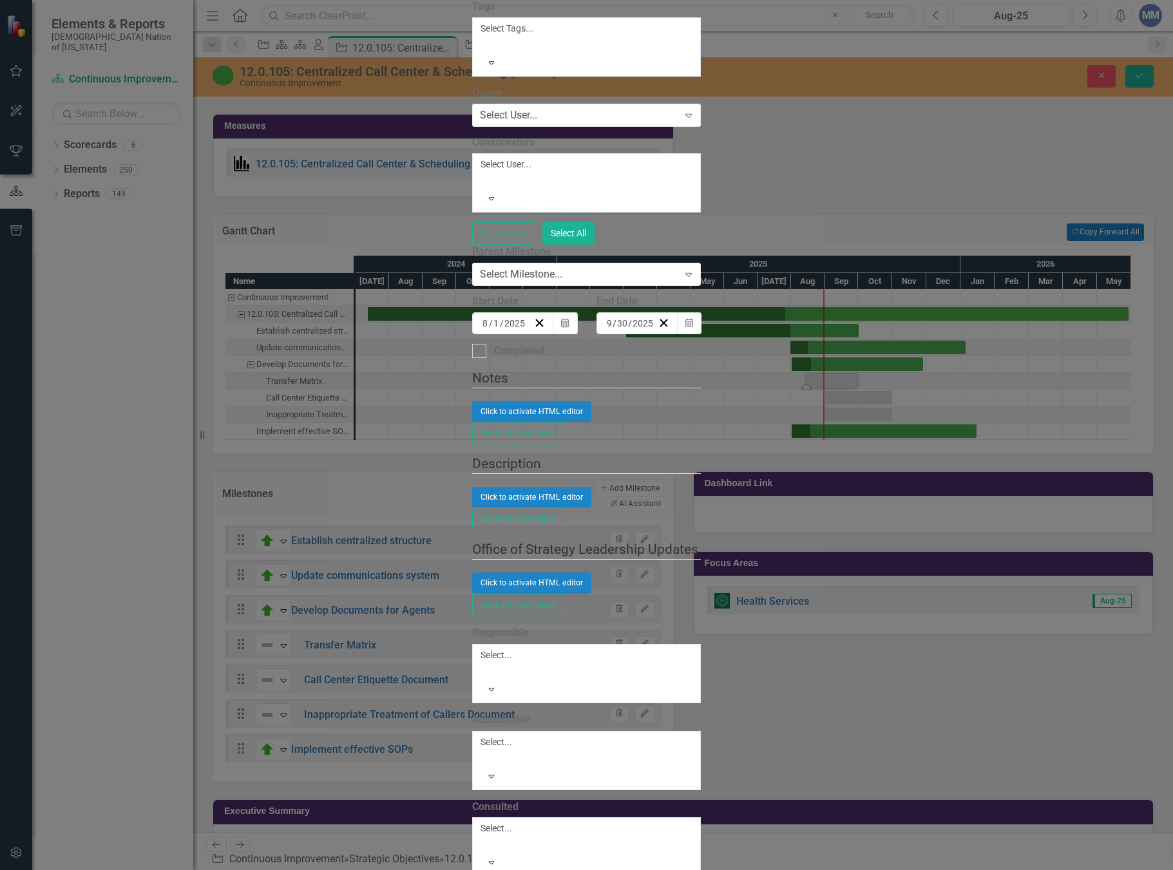
click at [794, 363] on button "›" at bounding box center [779, 348] width 28 height 28
click at [779, 466] on abbr "27" at bounding box center [774, 461] width 10 height 10
click at [554, 286] on div "Select Milestone... Expand" at bounding box center [586, 274] width 229 height 23
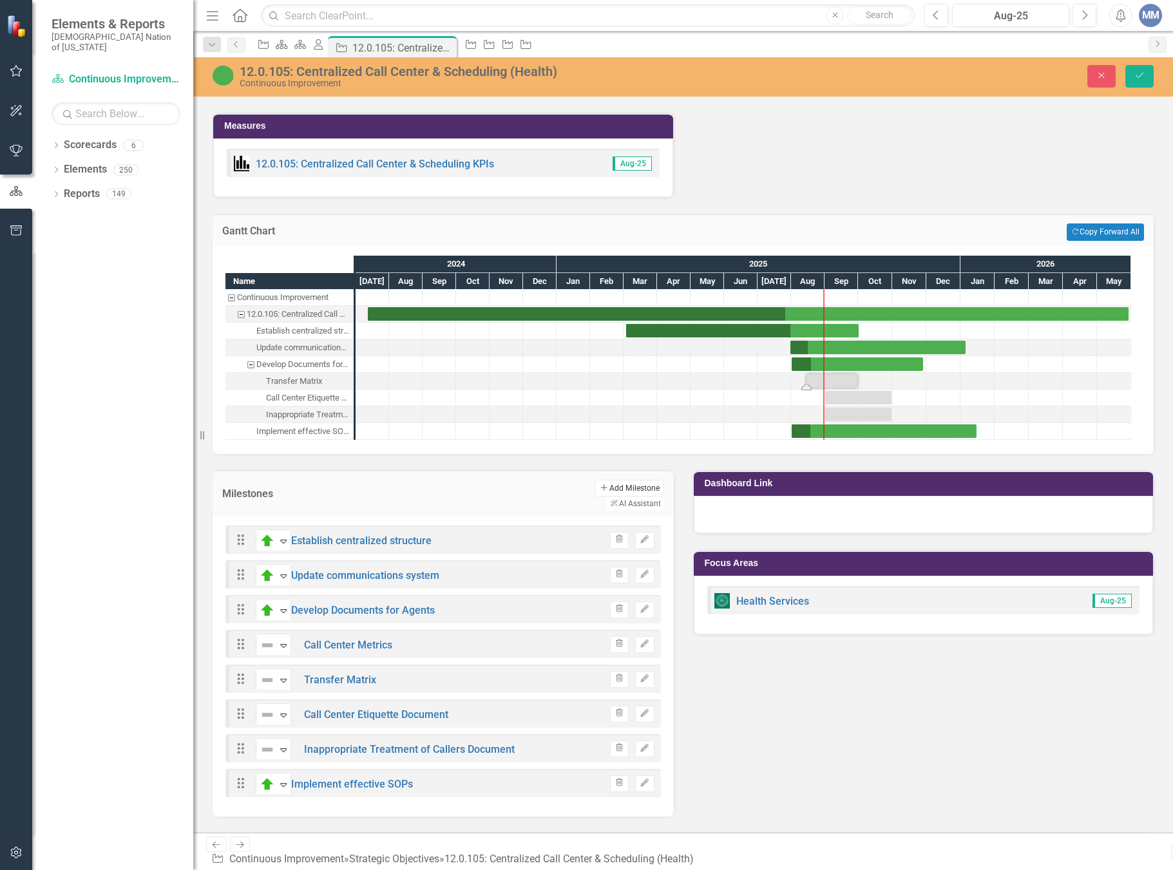
click at [595, 480] on button "Add Add Milestone" at bounding box center [629, 488] width 69 height 17
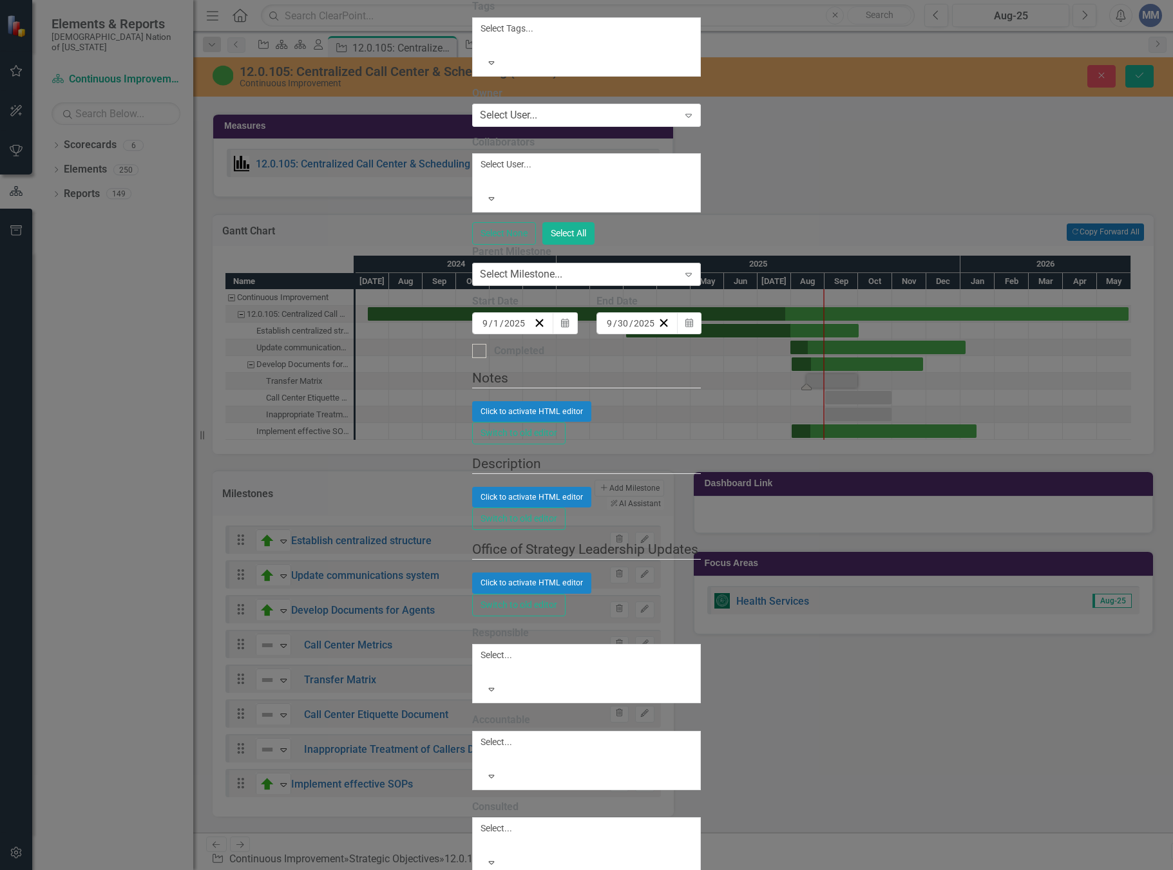
type input "New Hire Playbook for Agents"
click at [480, 282] on div "Select Milestone..." at bounding box center [521, 274] width 82 height 15
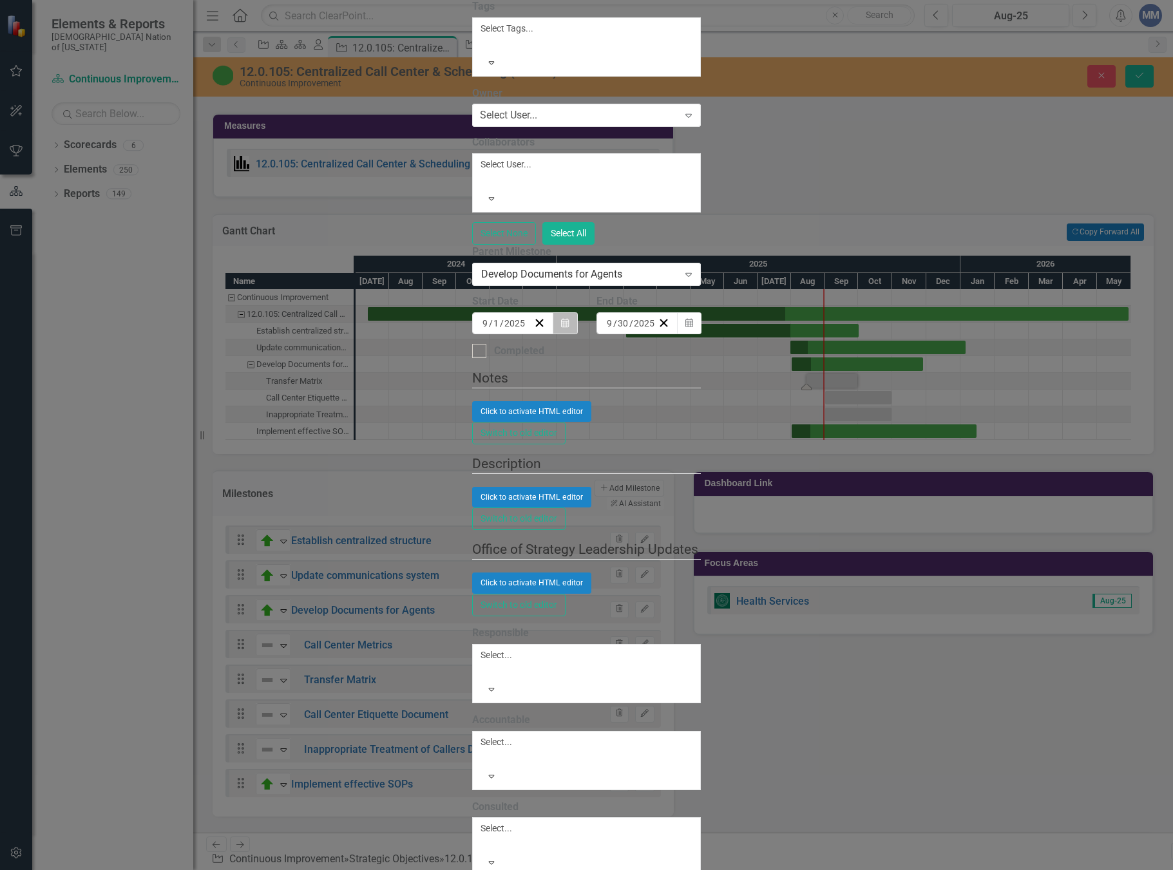
click at [569, 327] on icon "button" at bounding box center [565, 322] width 8 height 9
click at [502, 363] on button "‹" at bounding box center [516, 348] width 28 height 28
drag, startPoint x: 586, startPoint y: 426, endPoint x: 709, endPoint y: 413, distance: 124.4
click at [633, 403] on button "1" at bounding box center [649, 390] width 32 height 23
click at [702, 334] on button "Calendar" at bounding box center [689, 323] width 24 height 22
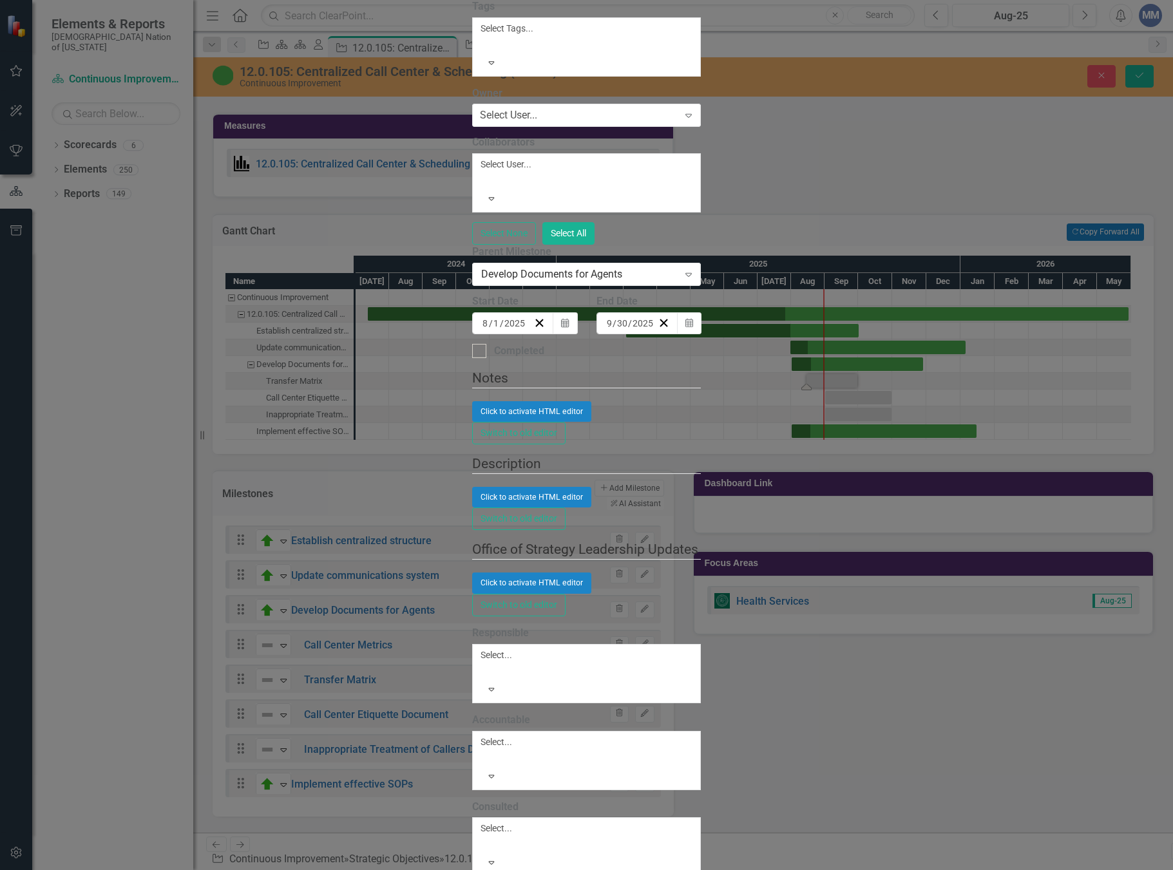
click at [794, 363] on button "›" at bounding box center [779, 348] width 28 height 28
click at [779, 489] on abbr "31" at bounding box center [774, 484] width 10 height 10
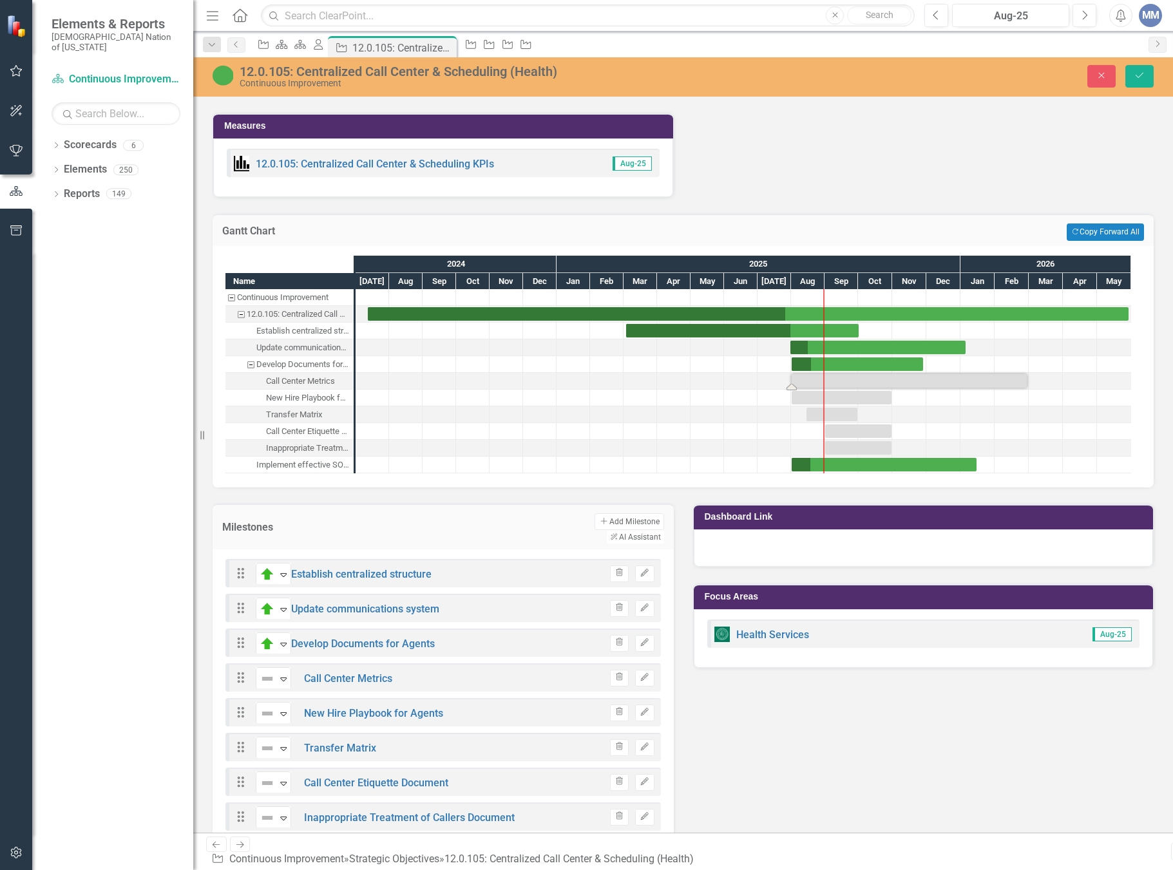
click at [539, 504] on div "Milestones Add Add Milestone ClearPoint AI AI Assistant" at bounding box center [443, 527] width 461 height 46
click at [595, 514] on button "Add Add Milestone" at bounding box center [629, 522] width 69 height 17
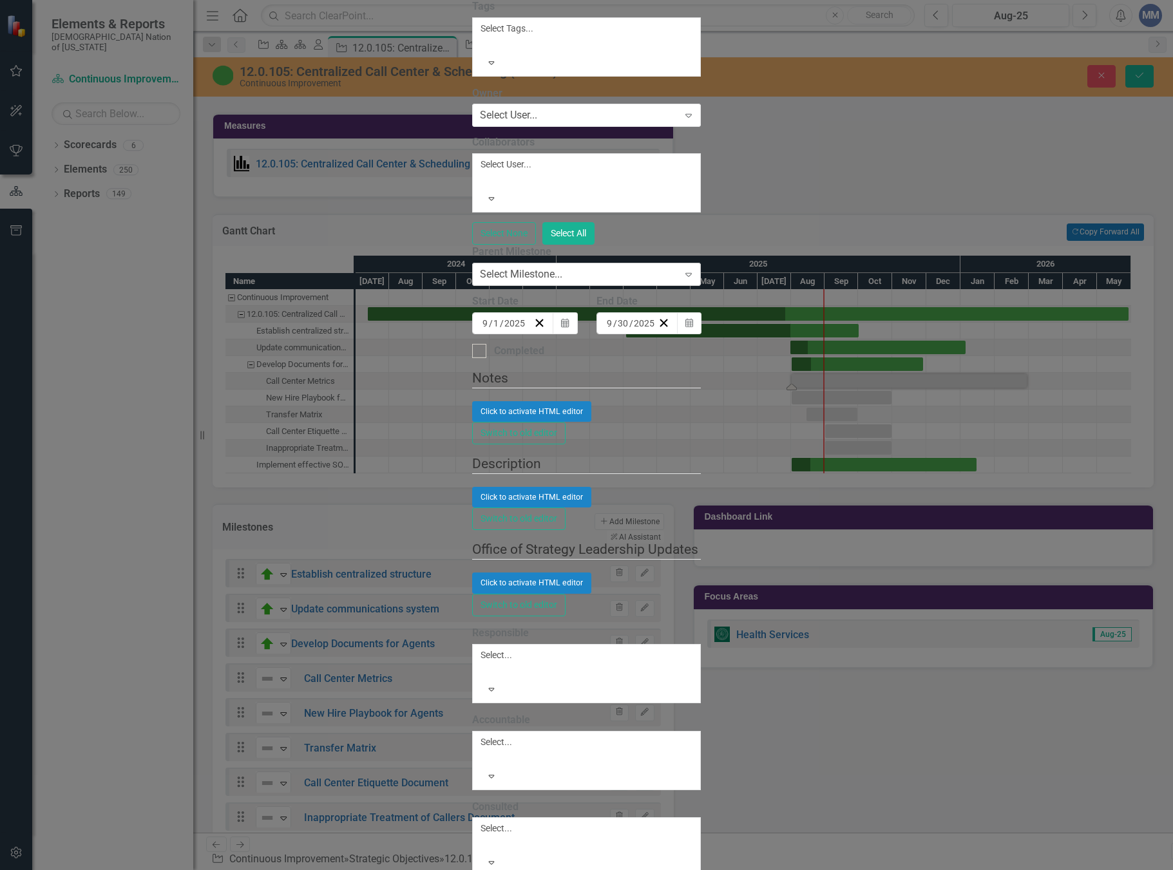
type input "Job Description for Agents"
click at [482, 282] on div "Select Milestone..." at bounding box center [521, 274] width 82 height 15
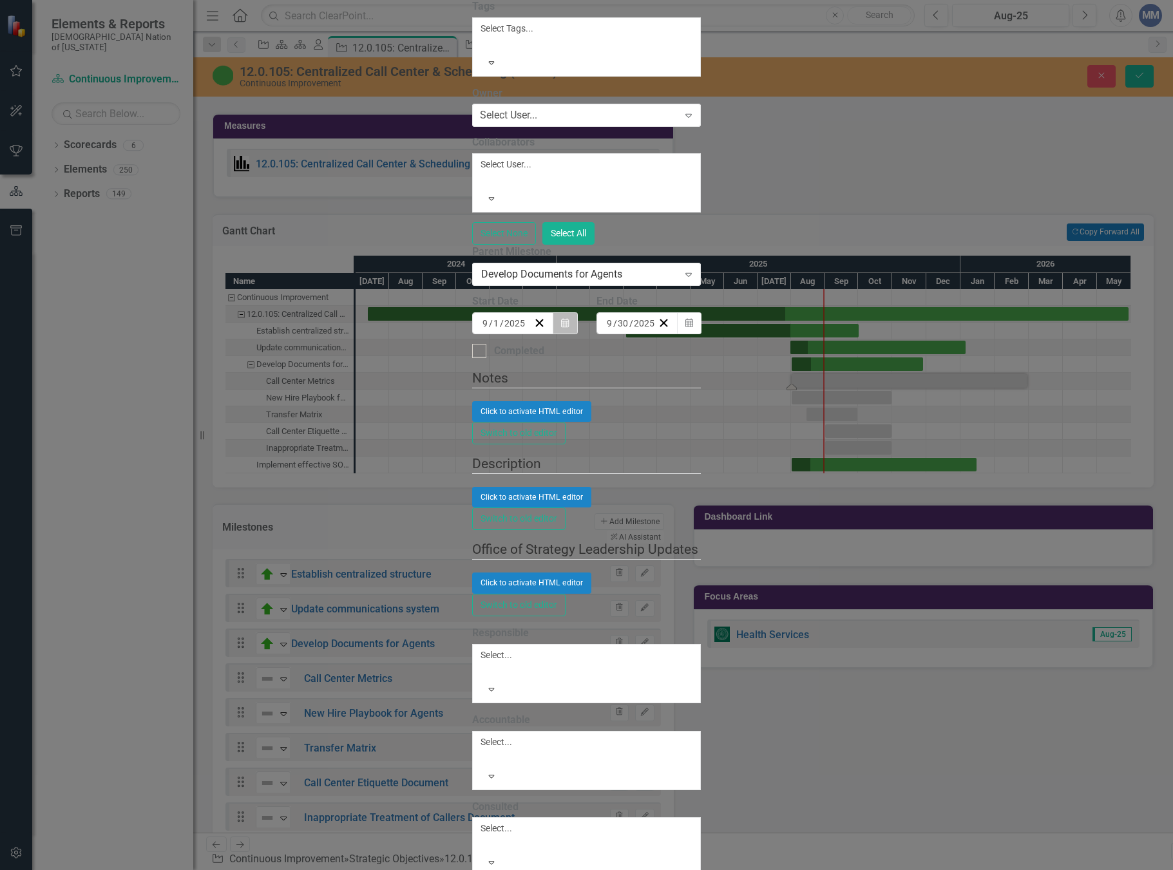
click at [577, 334] on button "Calendar" at bounding box center [565, 323] width 24 height 22
click at [502, 363] on button "‹" at bounding box center [516, 348] width 28 height 28
click at [633, 403] on button "1" at bounding box center [649, 390] width 32 height 23
click at [693, 328] on icon "Calendar" at bounding box center [690, 323] width 8 height 9
click at [794, 363] on button "›" at bounding box center [779, 348] width 28 height 28
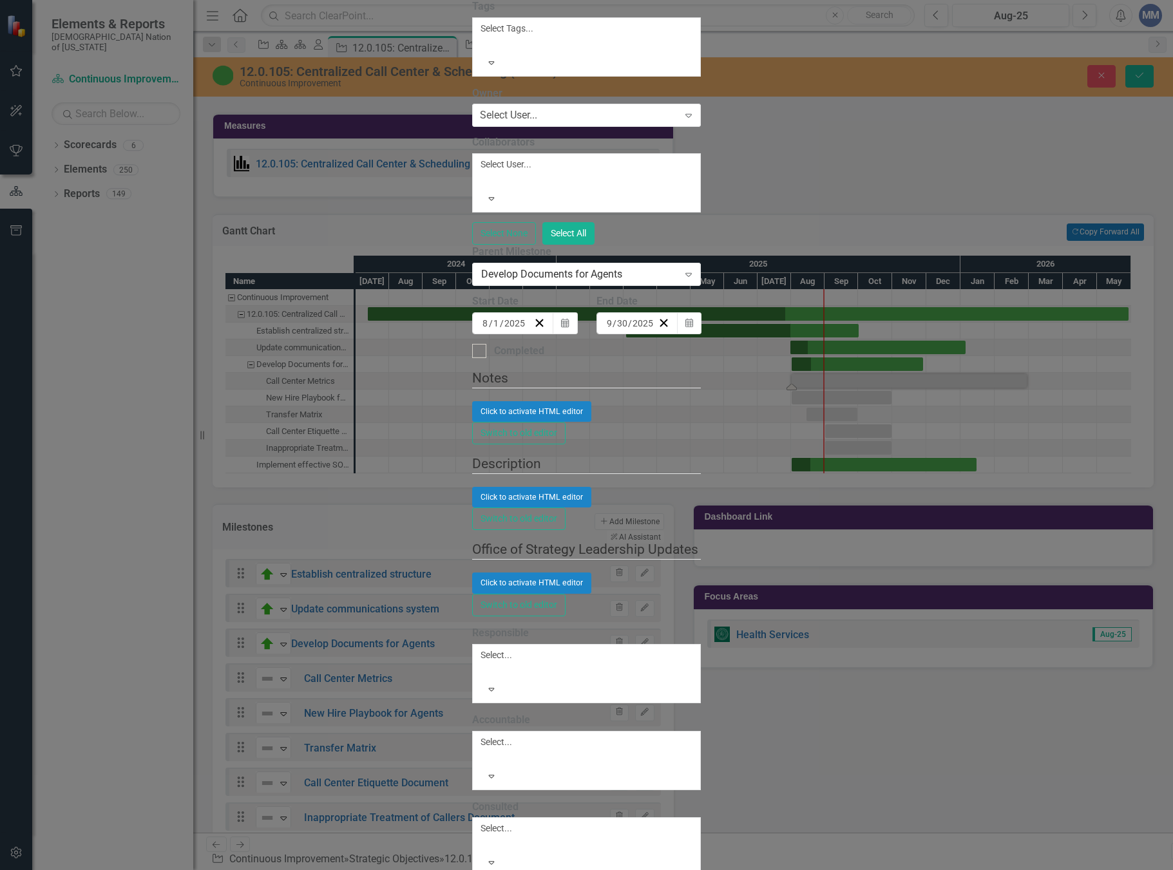
click at [794, 363] on button "›" at bounding box center [779, 348] width 28 height 28
click at [779, 489] on abbr "28" at bounding box center [774, 484] width 10 height 10
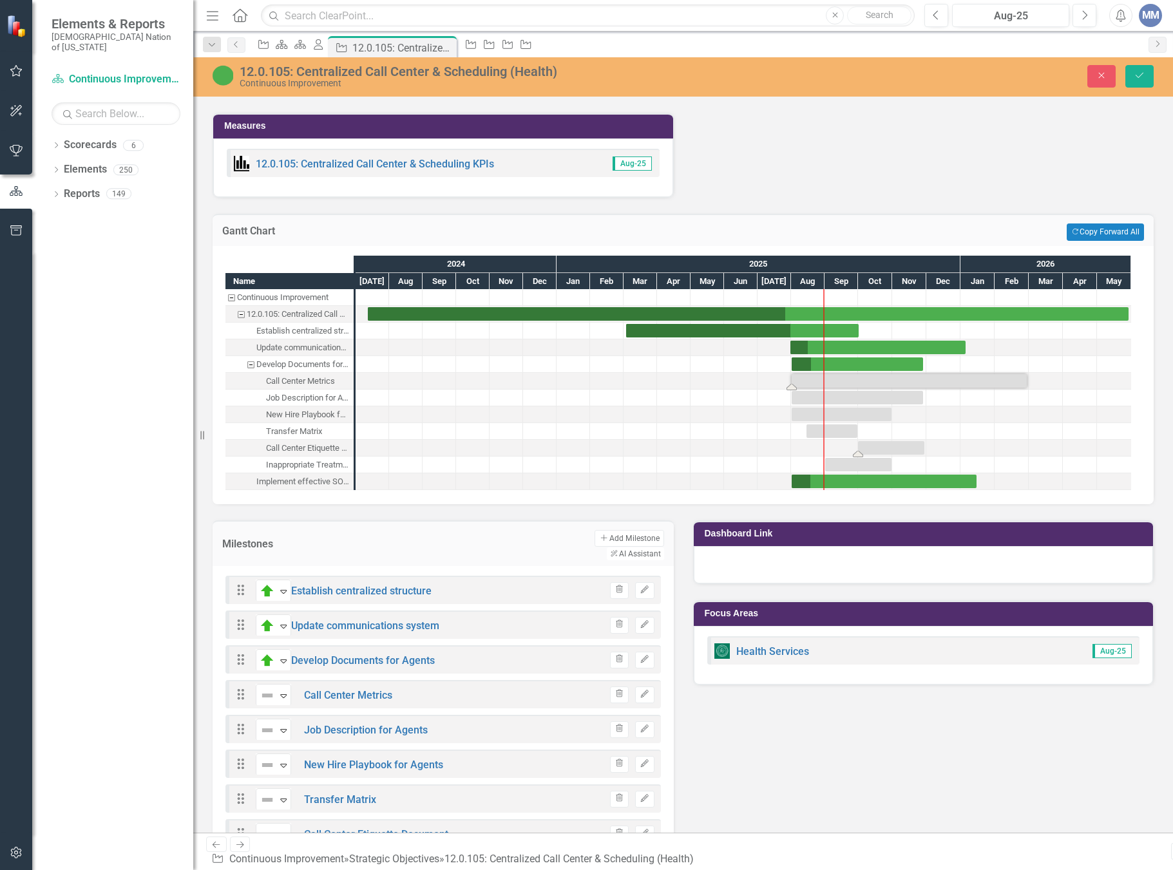
drag, startPoint x: 854, startPoint y: 440, endPoint x: 887, endPoint y: 444, distance: 33.1
drag, startPoint x: 850, startPoint y: 445, endPoint x: 877, endPoint y: 450, distance: 27.7
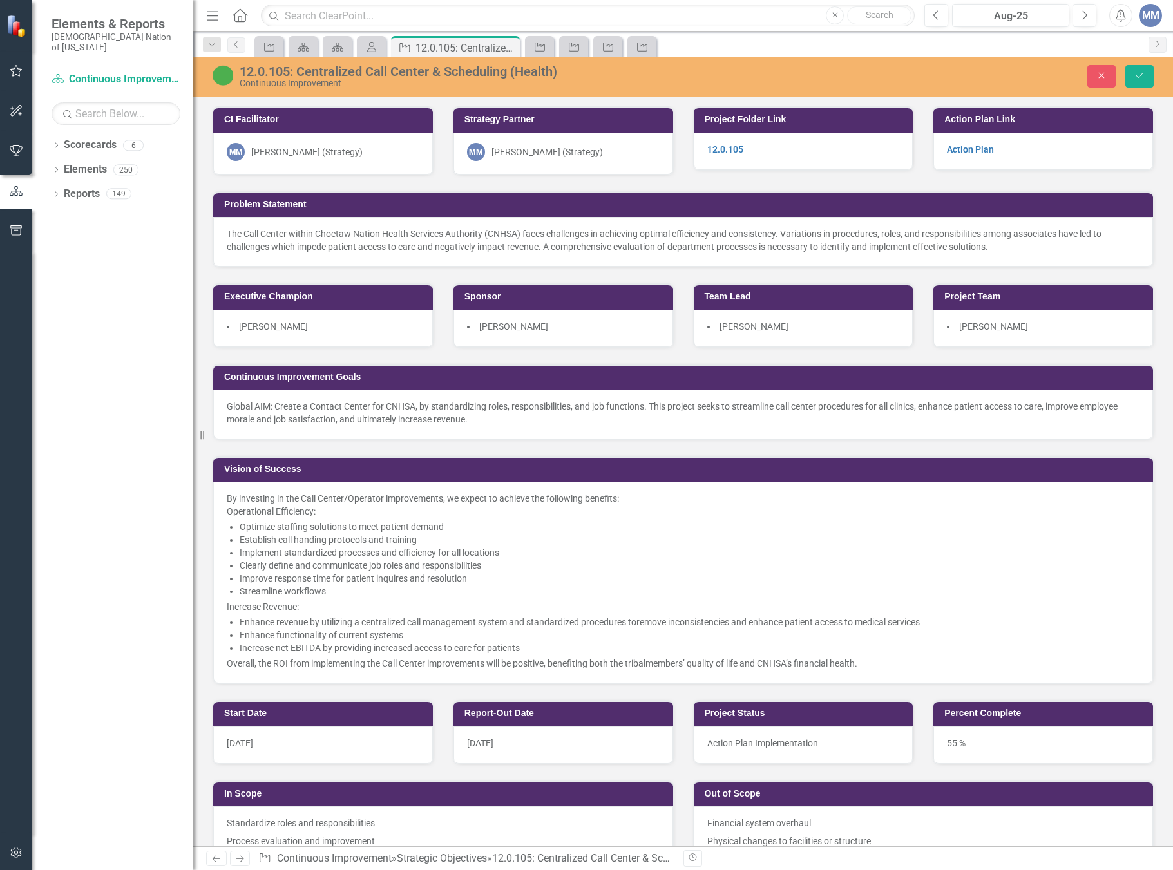
scroll to position [1523, 0]
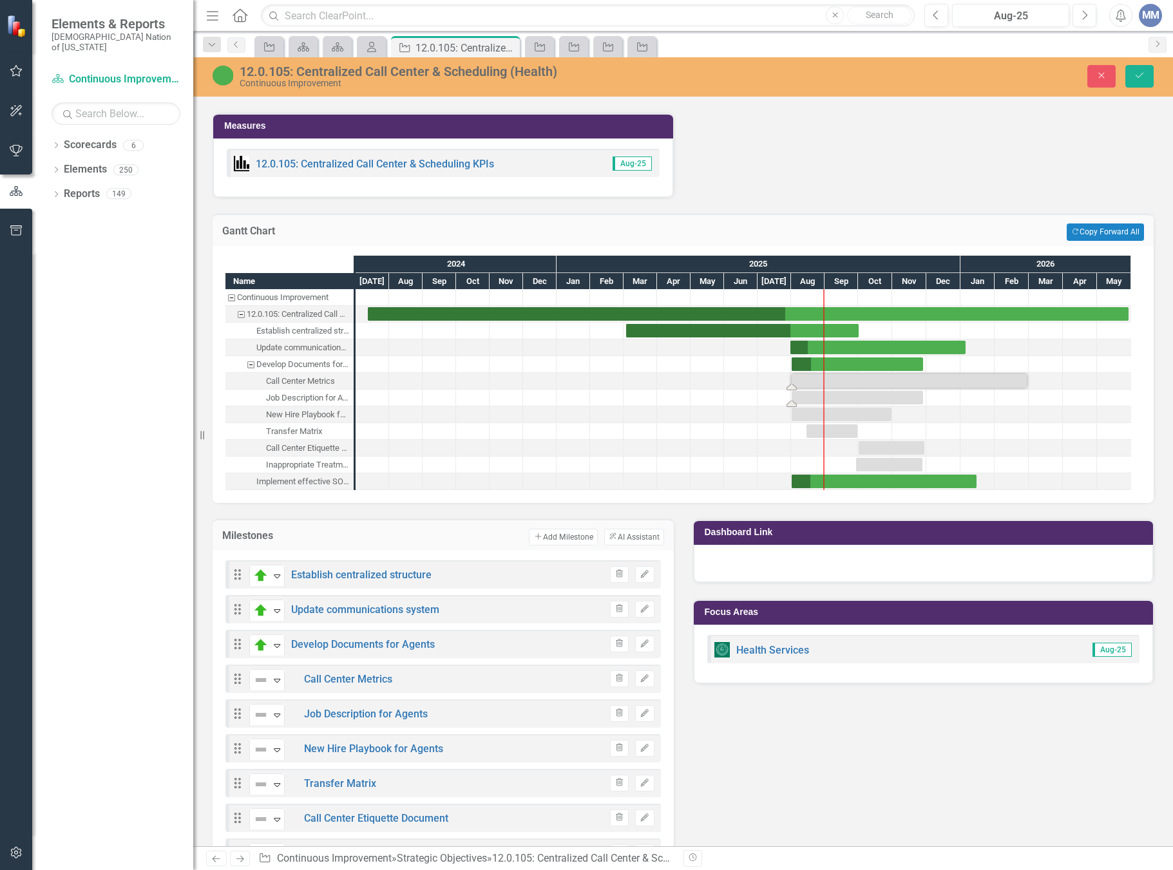
click at [803, 391] on div "Task: Start date: 2025-08-01 End date: 2025-11-28" at bounding box center [857, 398] width 131 height 14
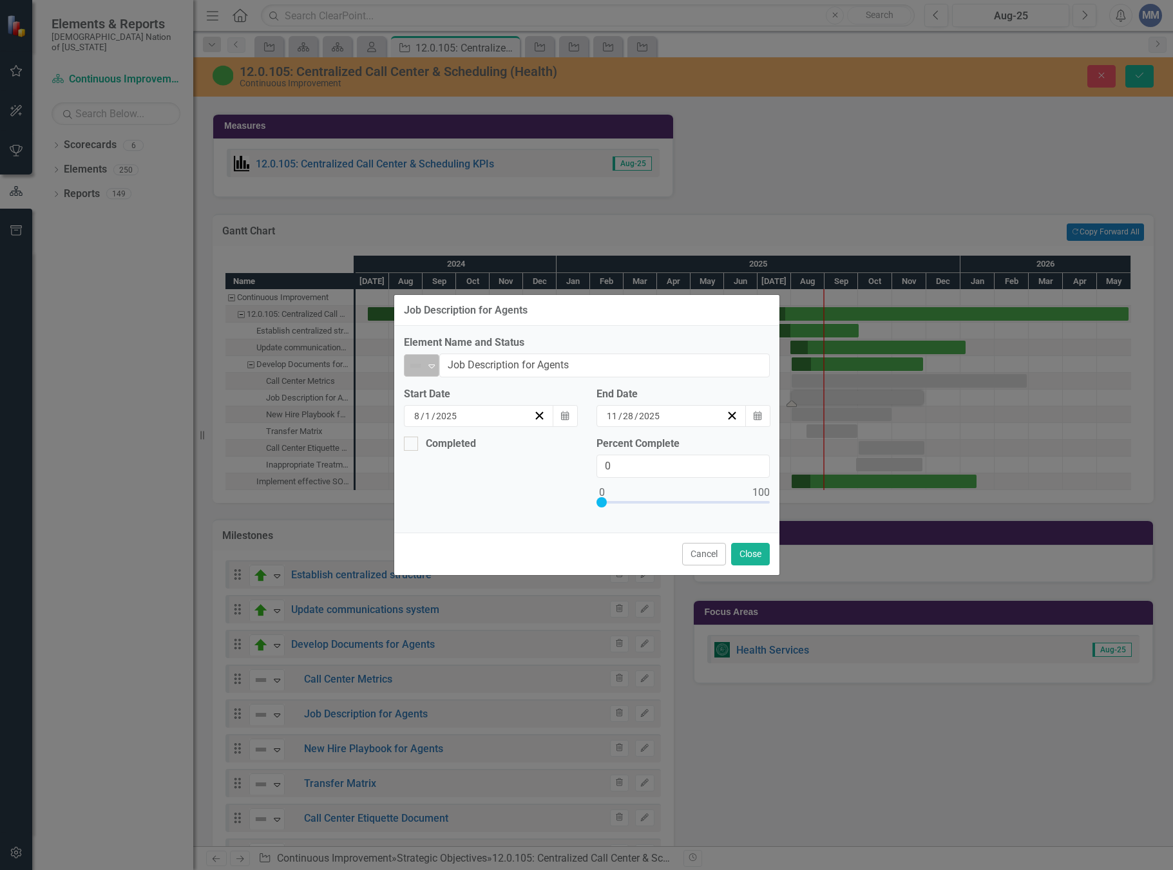
click at [420, 362] on img at bounding box center [415, 365] width 15 height 15
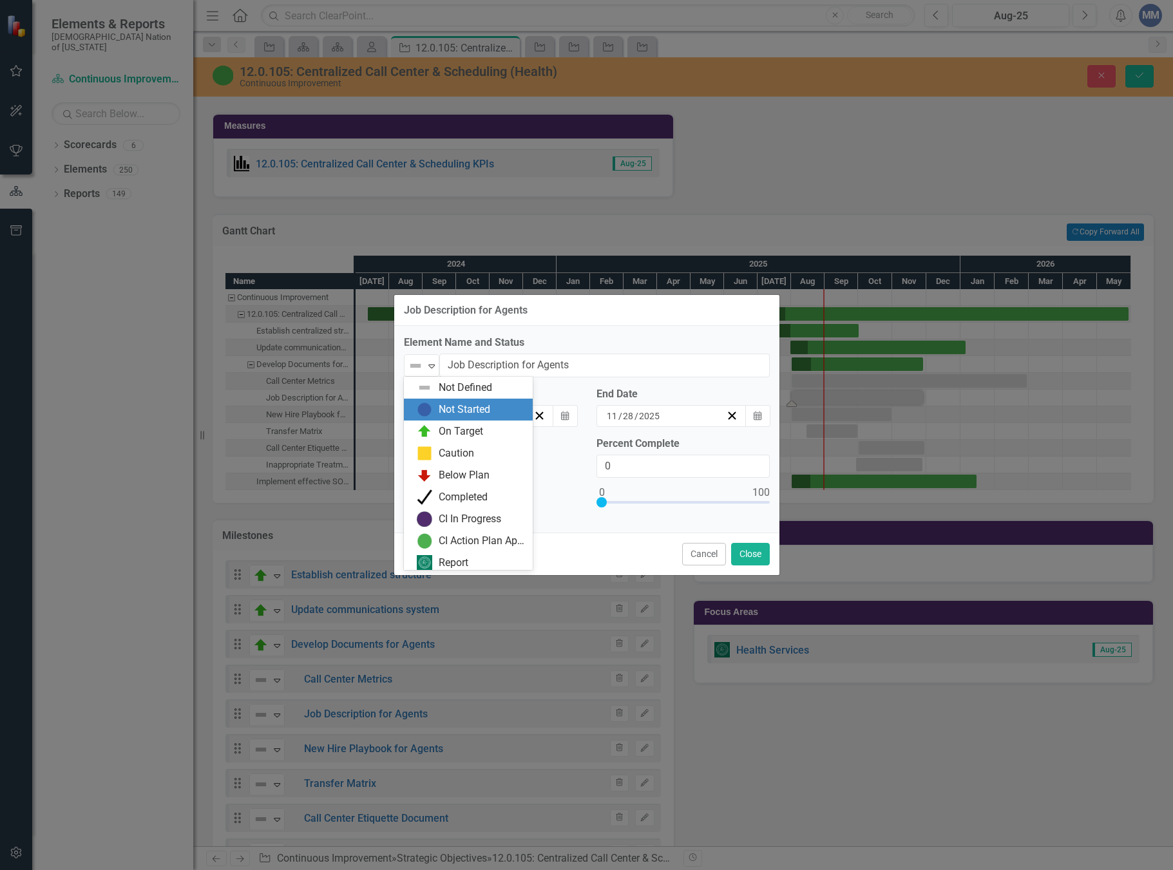
click at [441, 431] on div "On Target" at bounding box center [461, 432] width 44 height 15
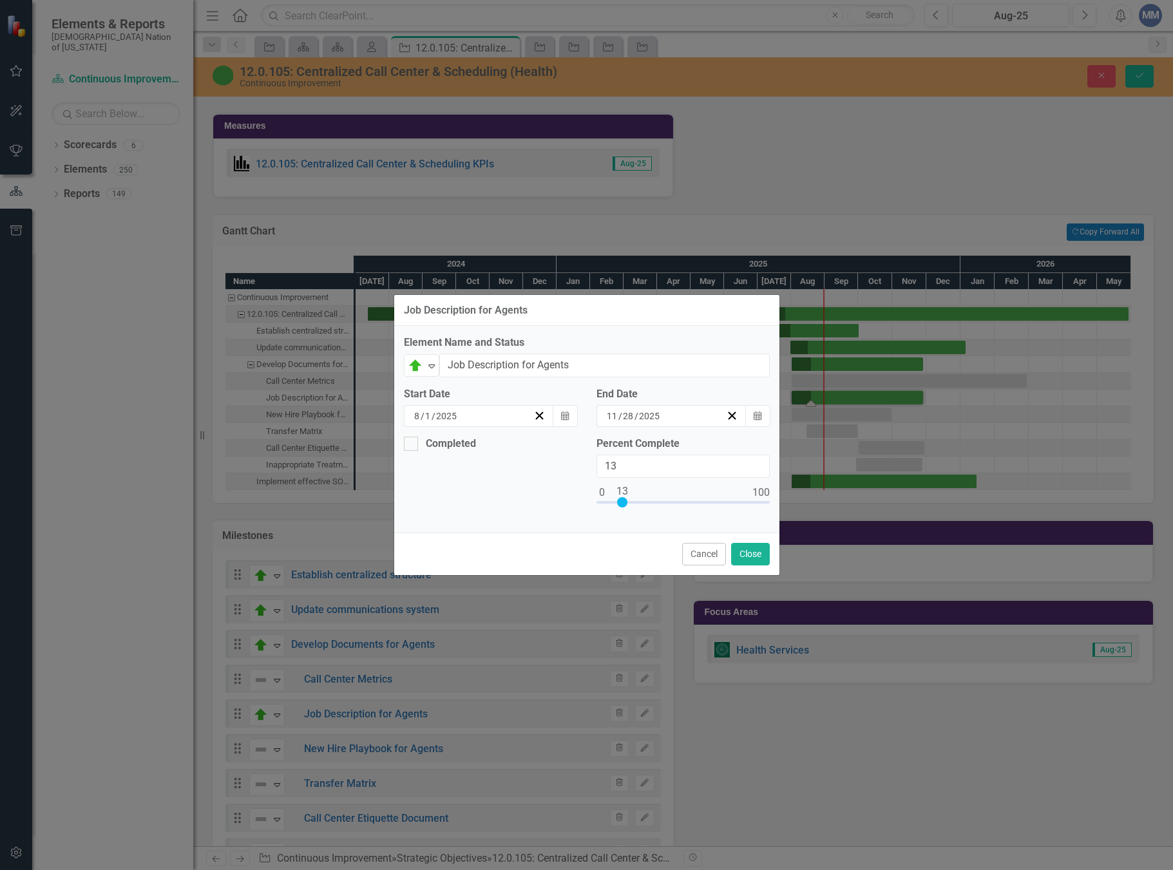
type input "12"
drag, startPoint x: 599, startPoint y: 499, endPoint x: 619, endPoint y: 499, distance: 20.0
click at [619, 499] on div at bounding box center [621, 502] width 10 height 10
click at [766, 558] on button "Close" at bounding box center [750, 554] width 39 height 23
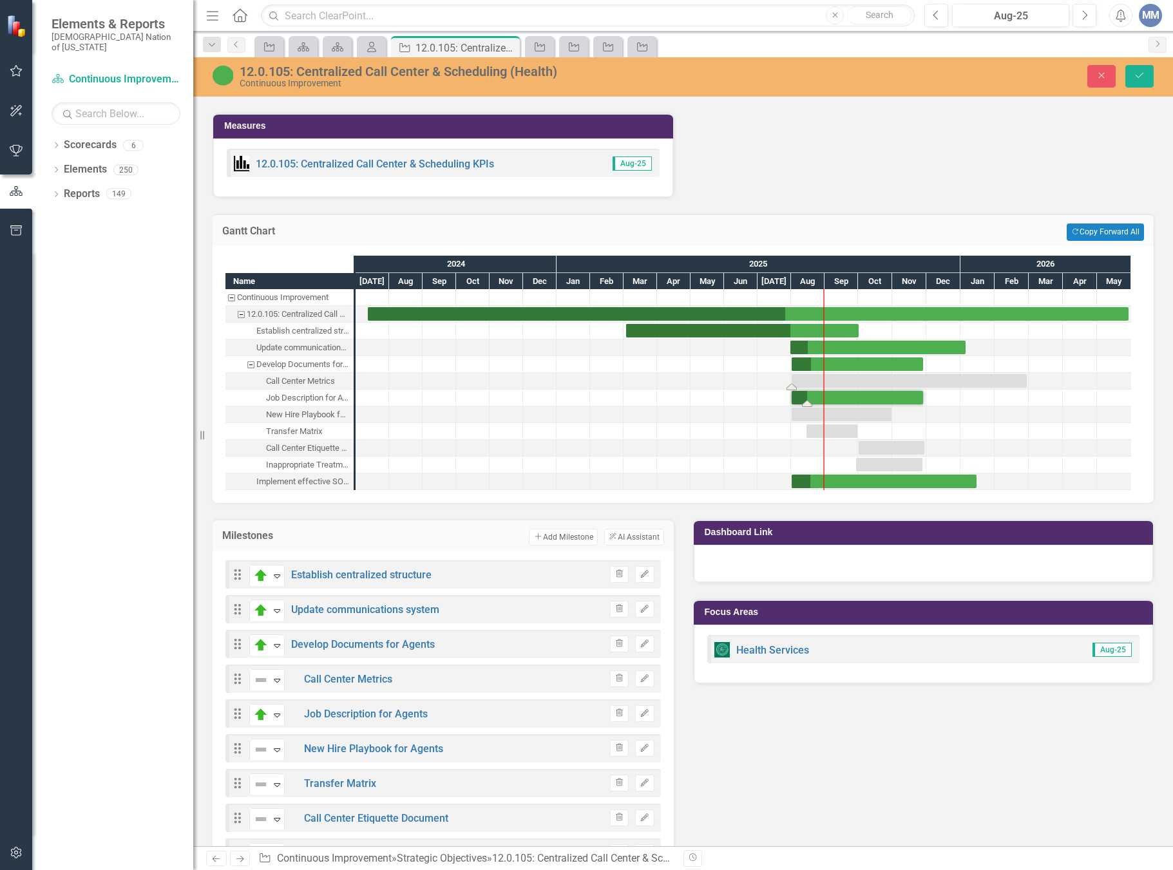
click at [818, 374] on div "Task: Start date: 2025-08-01 End date: 2026-02-27" at bounding box center [909, 381] width 235 height 14
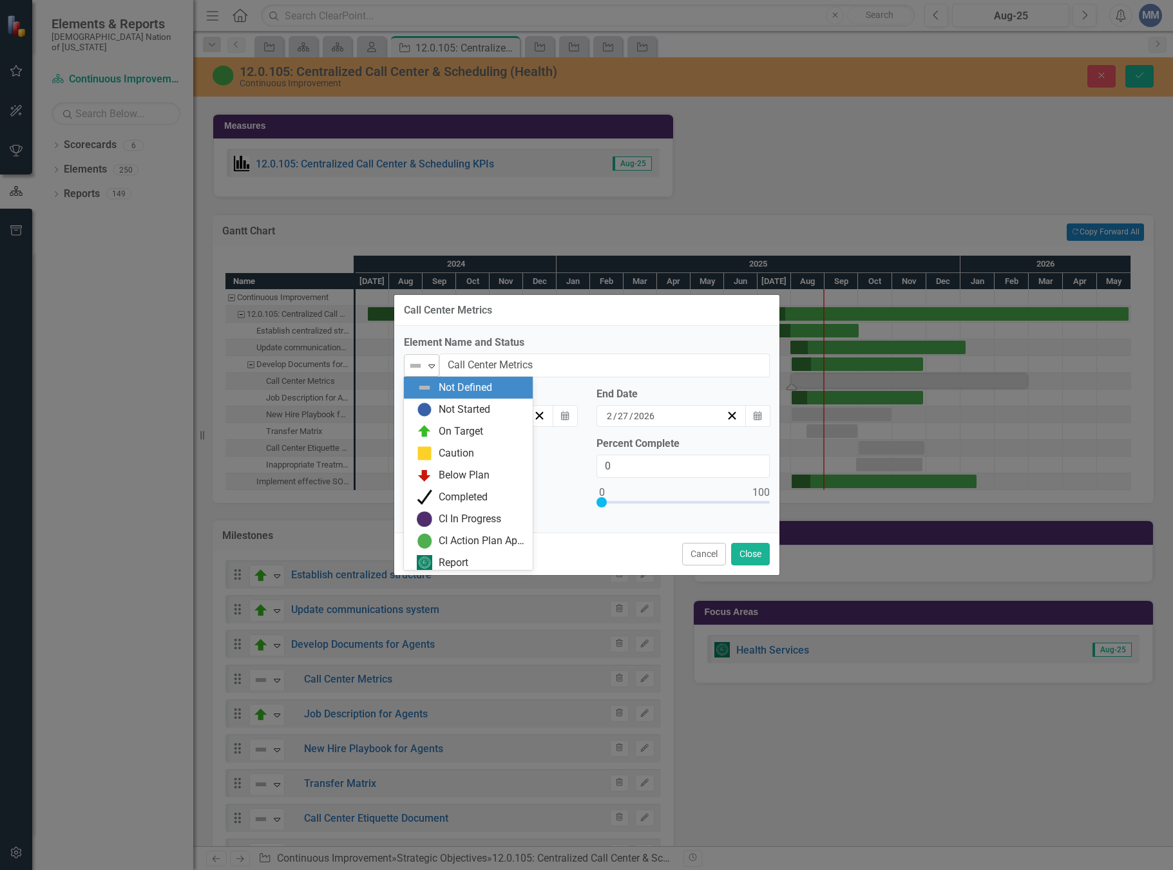
click at [436, 377] on body "Elements & Reports Choctaw Nation of [US_STATE] Scorecard Continuous Improvemen…" at bounding box center [586, 435] width 1173 height 870
click at [446, 426] on div "On Target" at bounding box center [461, 432] width 44 height 15
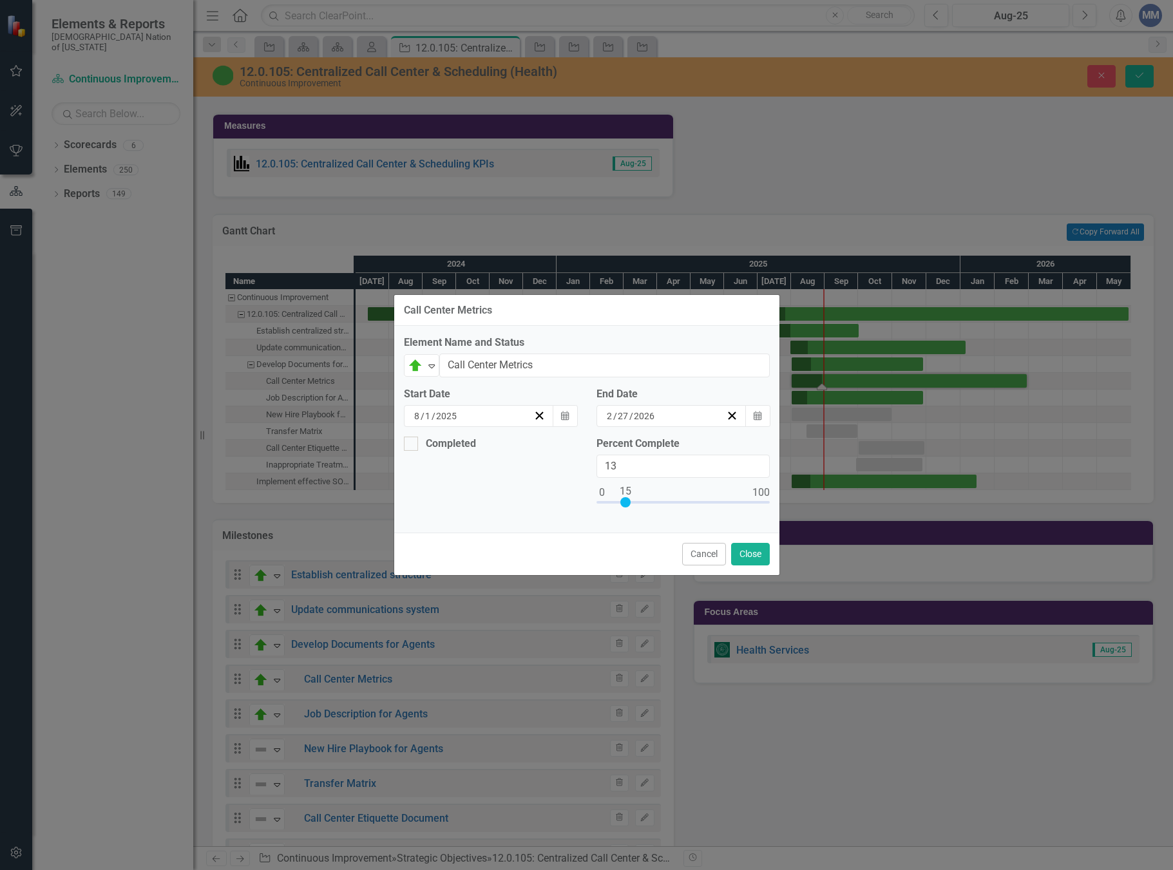
type input "15"
drag, startPoint x: 607, startPoint y: 503, endPoint x: 622, endPoint y: 503, distance: 15.5
click at [622, 503] on div at bounding box center [625, 502] width 10 height 10
click at [754, 562] on button "Close" at bounding box center [750, 554] width 39 height 23
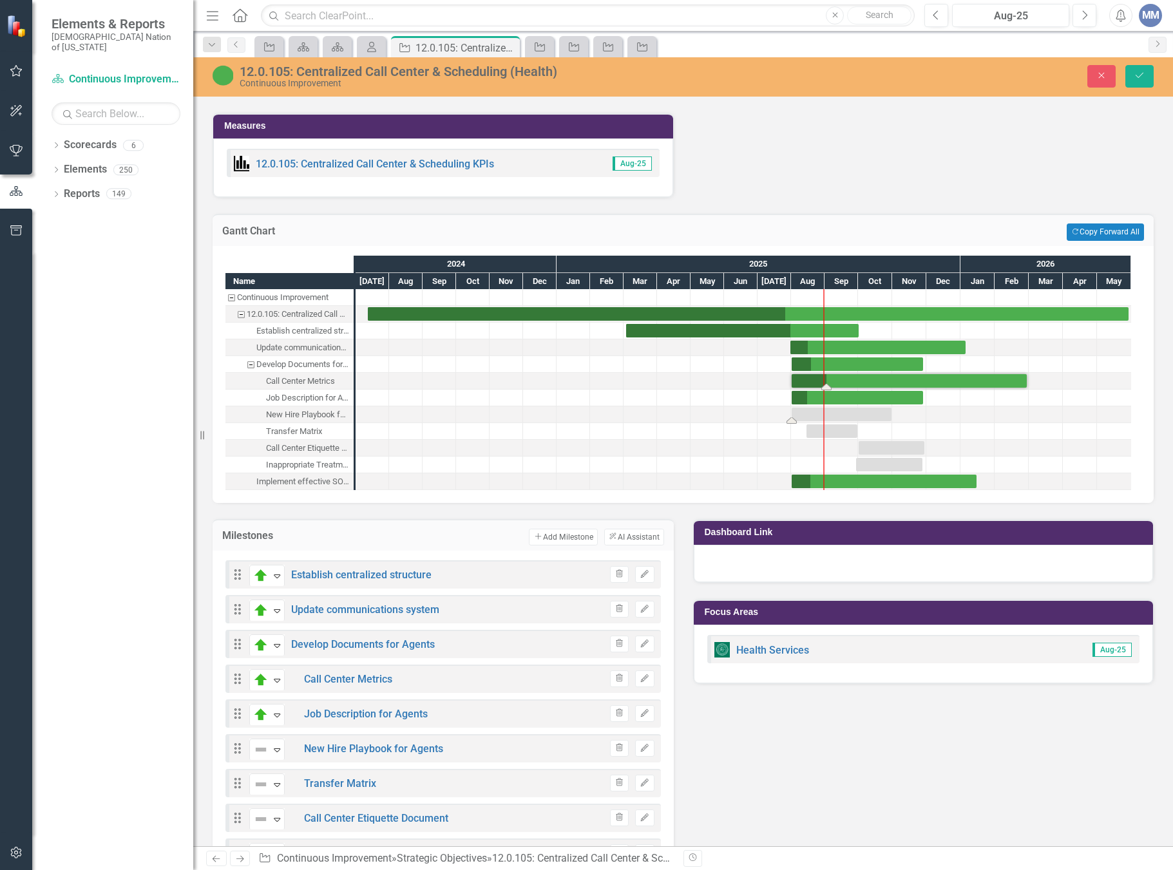
click at [835, 408] on div "Task: Start date: 2025-08-01 End date: 2025-10-31" at bounding box center [842, 415] width 100 height 14
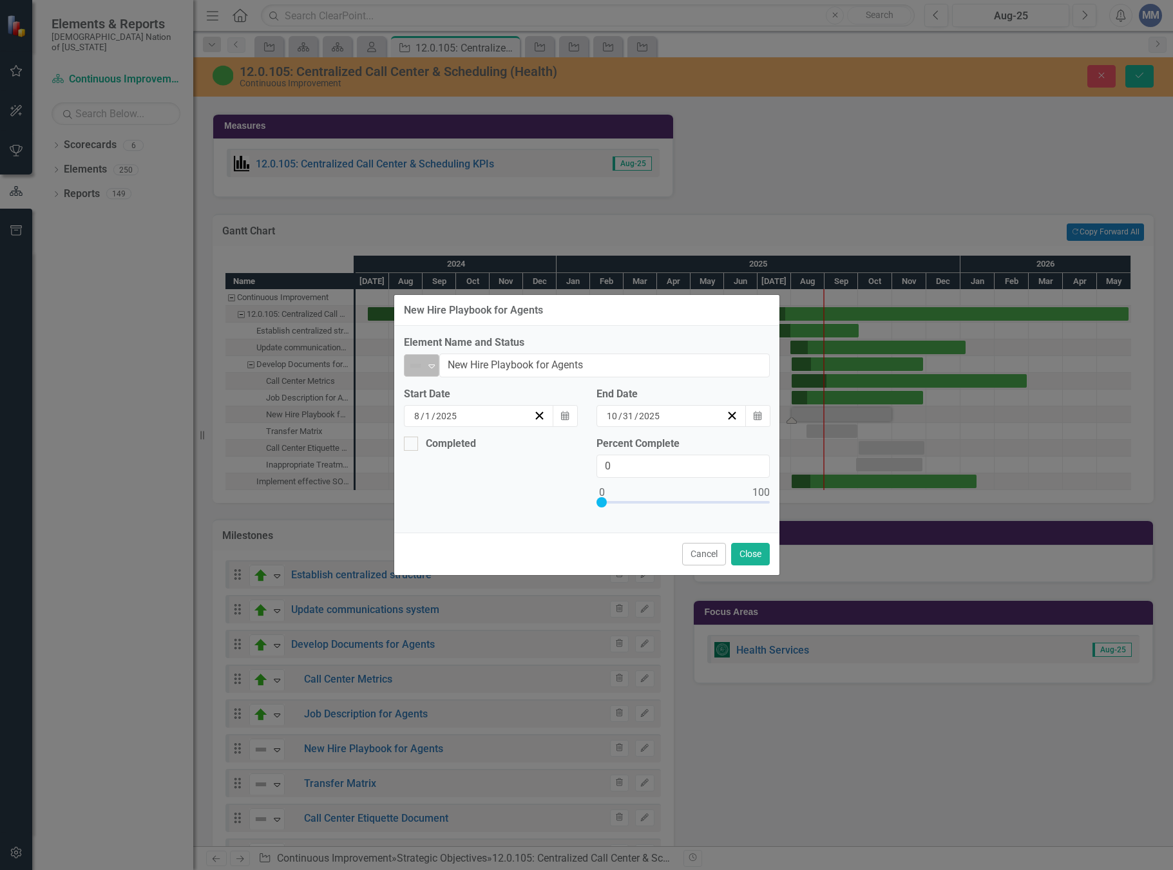
click at [434, 367] on icon at bounding box center [431, 367] width 6 height 4
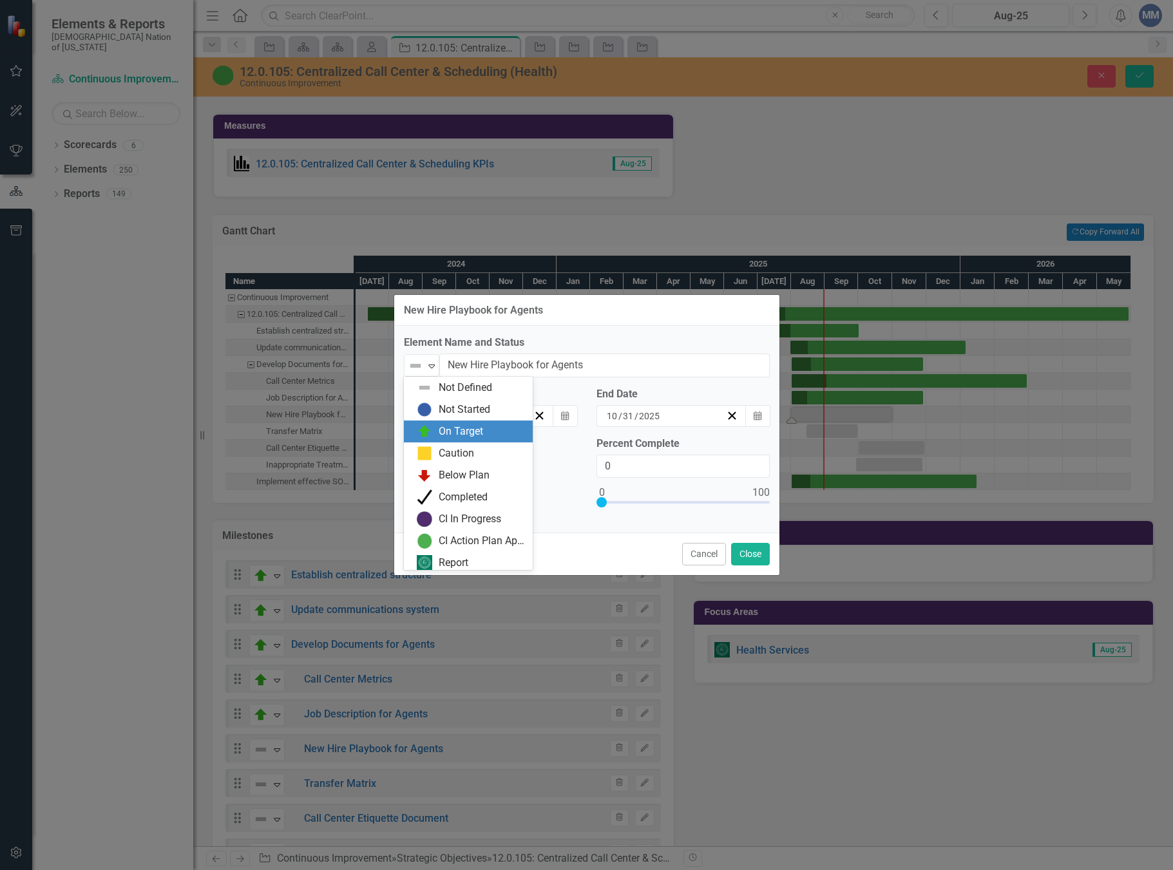
click at [458, 432] on div "On Target" at bounding box center [461, 432] width 44 height 15
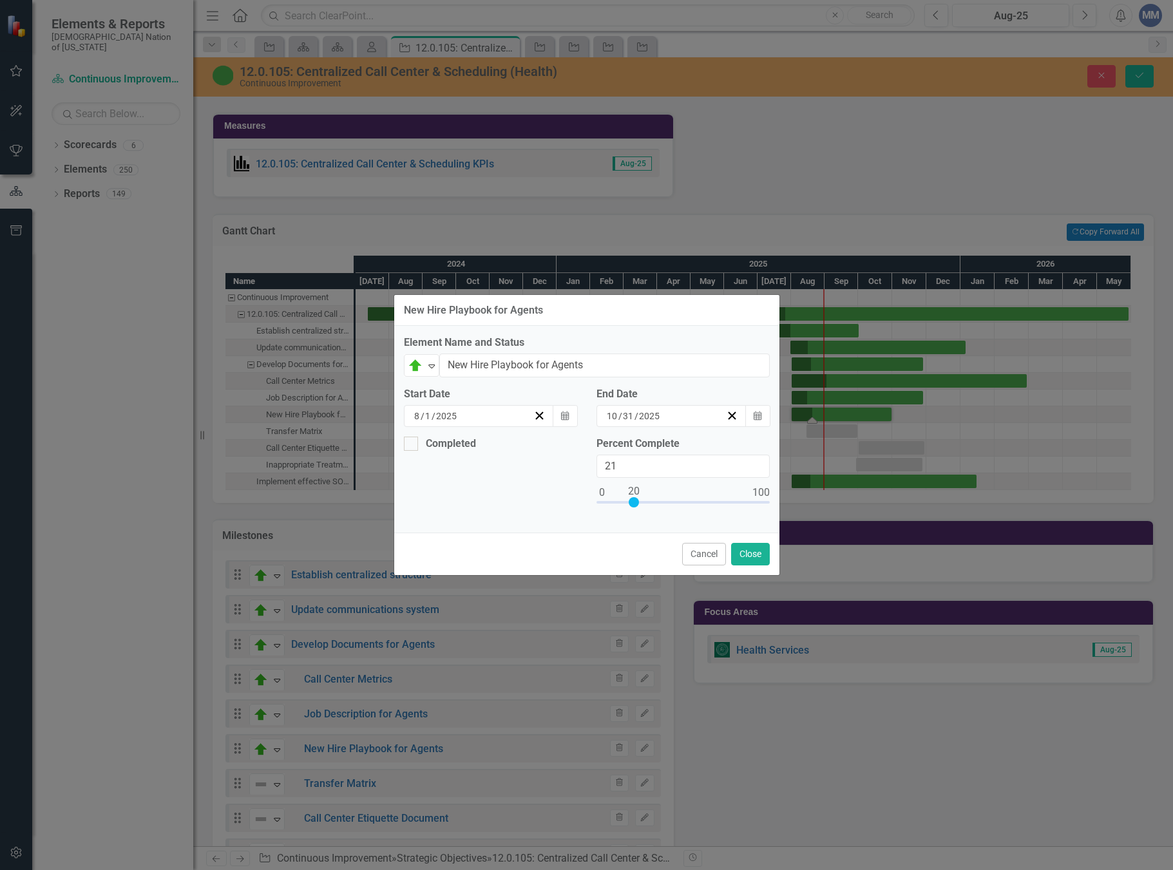
type input "20"
drag, startPoint x: 604, startPoint y: 503, endPoint x: 773, endPoint y: 602, distance: 195.5
click at [637, 510] on div at bounding box center [683, 505] width 173 height 16
click at [762, 564] on button "Close" at bounding box center [750, 554] width 39 height 23
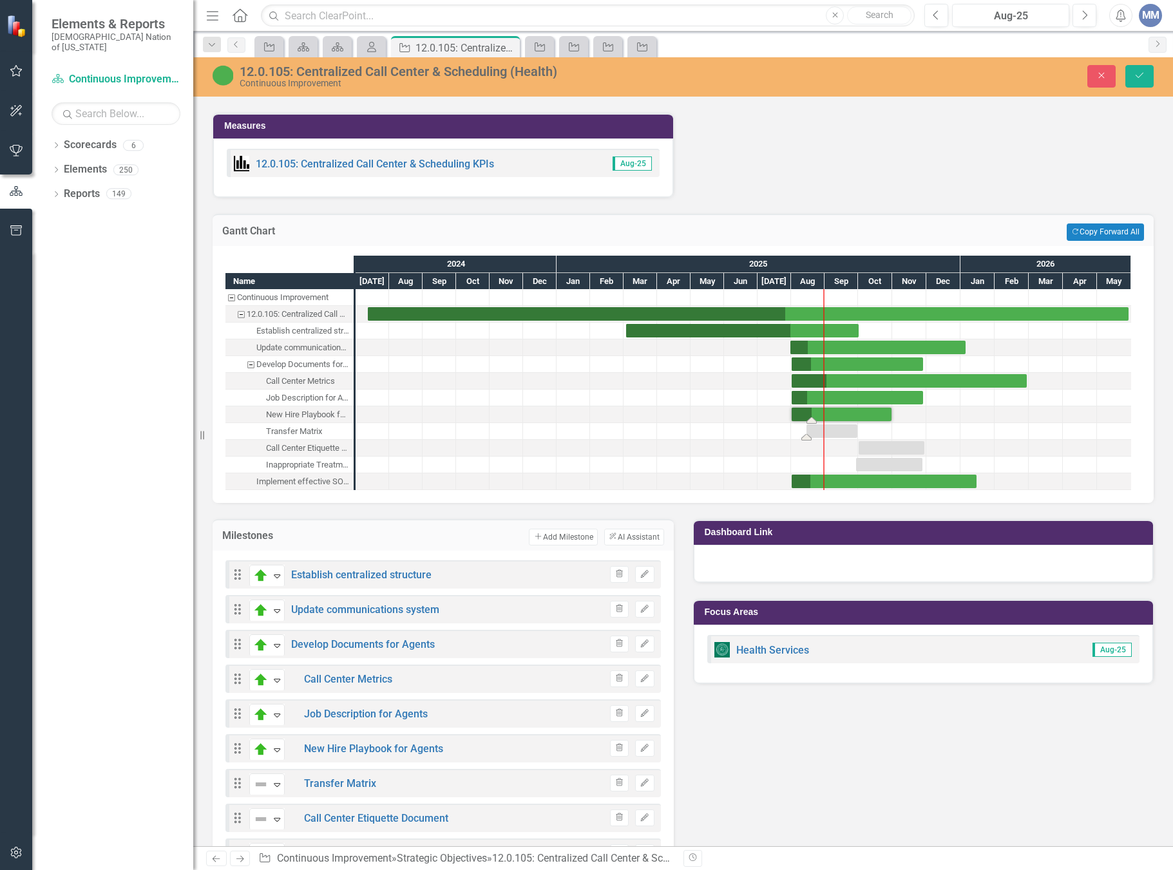
click at [838, 425] on div "Task: Start date: 2025-08-15 End date: 2025-09-30" at bounding box center [832, 432] width 51 height 14
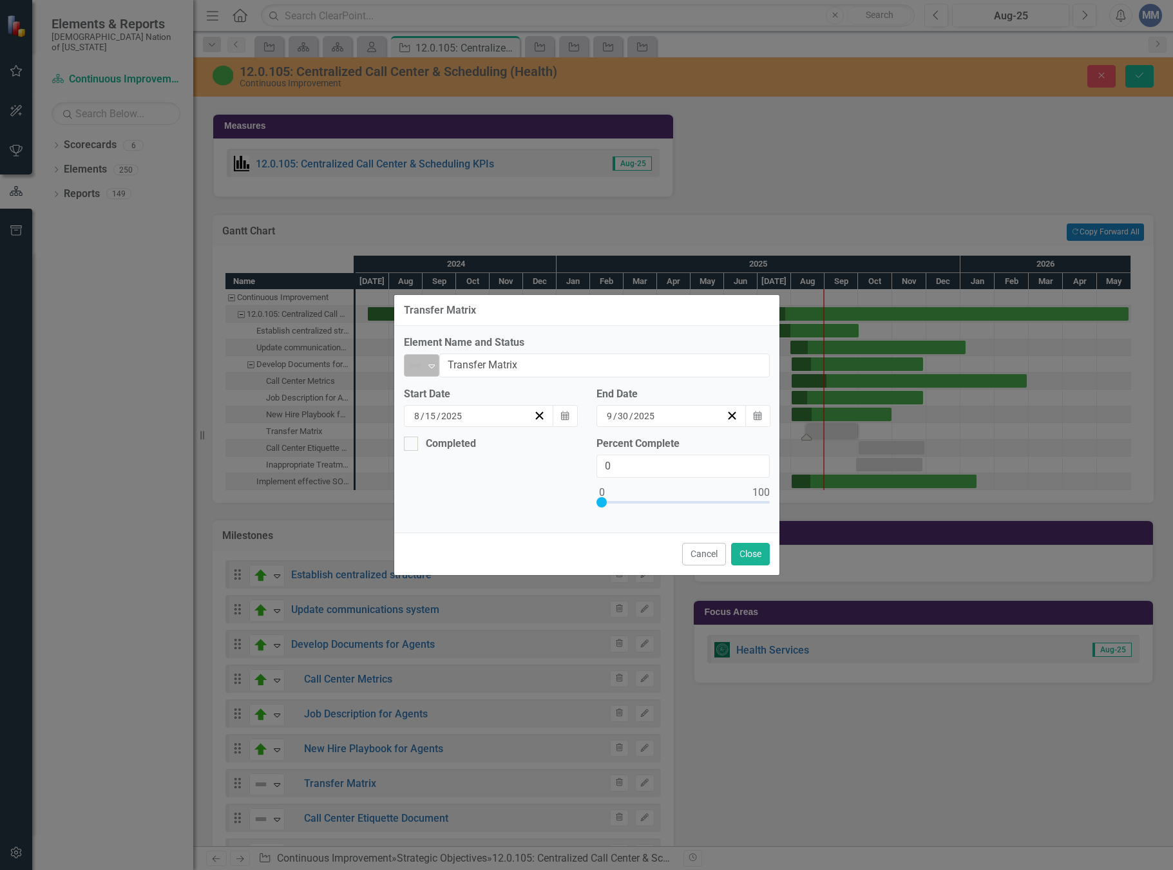
click at [434, 374] on div "Expand" at bounding box center [431, 365] width 13 height 21
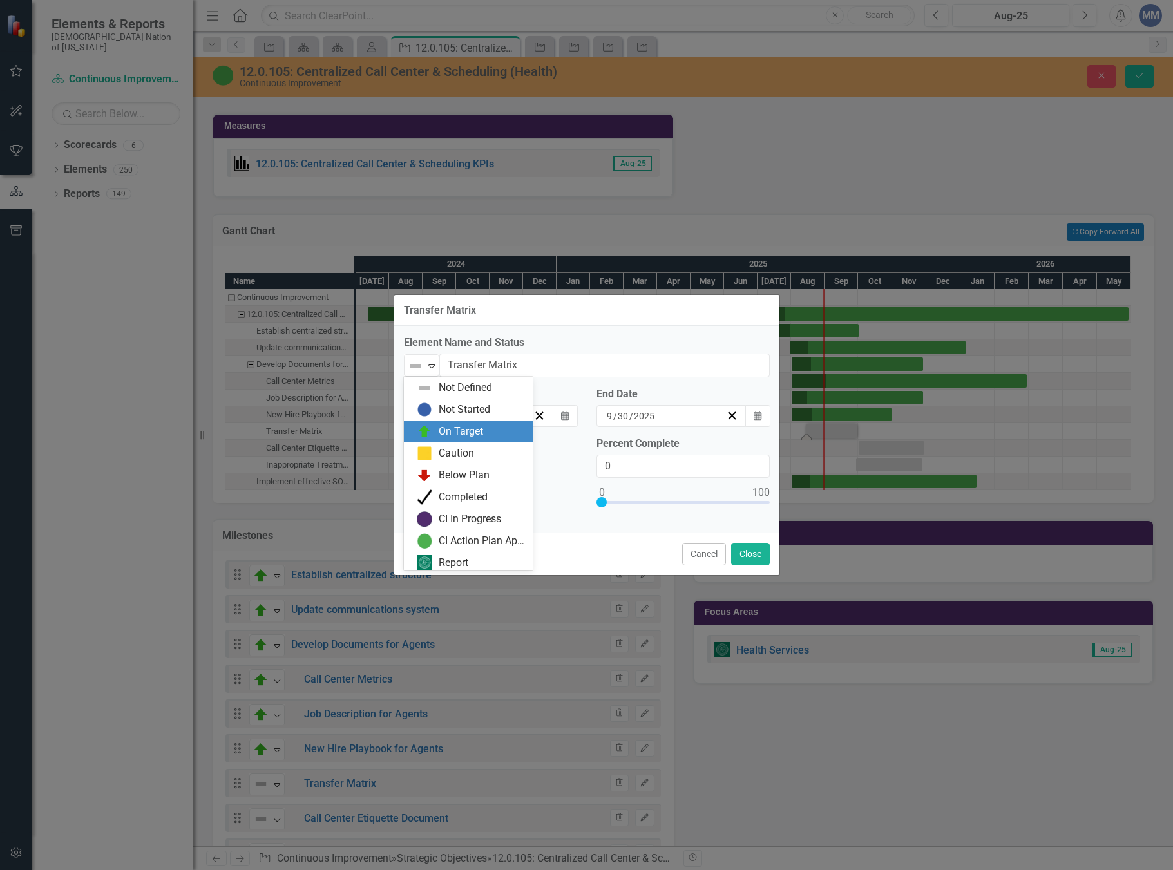
click at [452, 421] on div "On Target" at bounding box center [468, 432] width 129 height 22
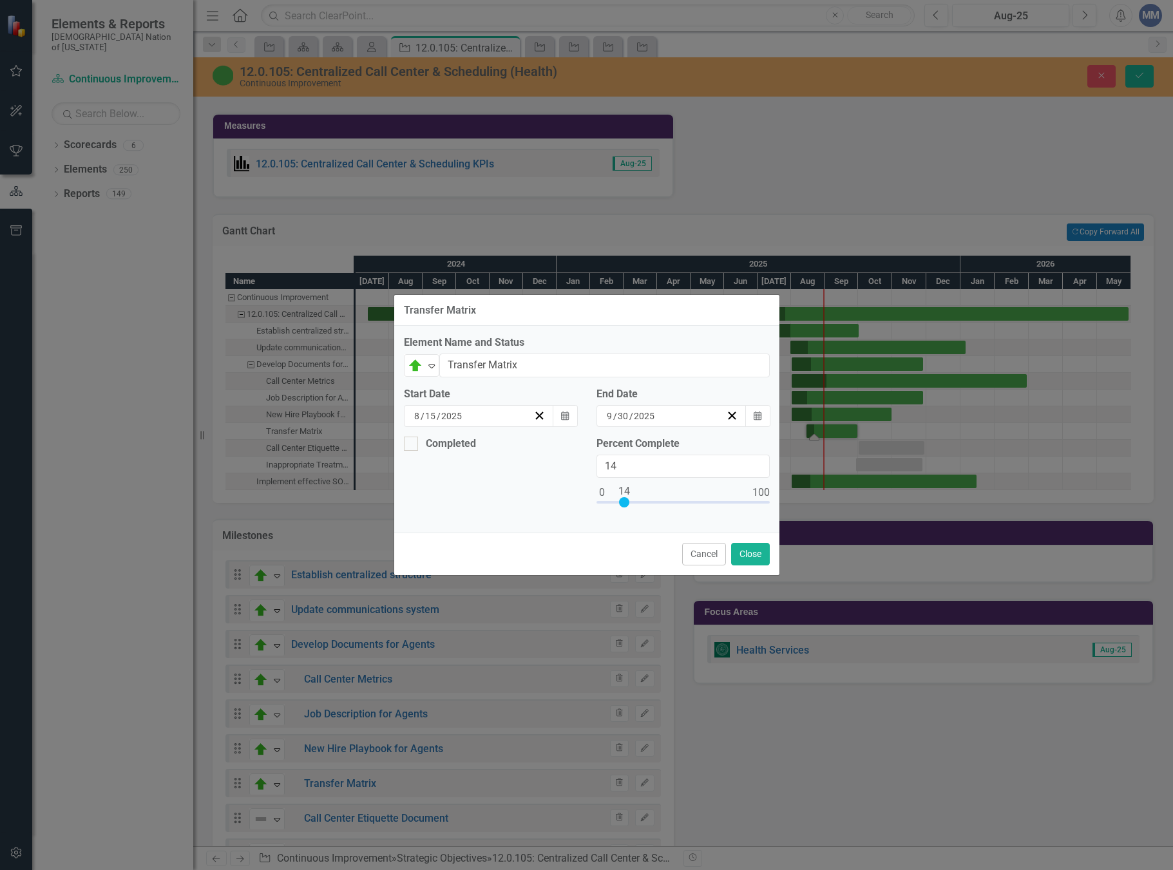
drag, startPoint x: 602, startPoint y: 501, endPoint x: 625, endPoint y: 501, distance: 23.2
click at [625, 501] on div at bounding box center [624, 502] width 10 height 10
type input "15"
click at [628, 499] on div at bounding box center [625, 502] width 10 height 10
click at [762, 550] on button "Close" at bounding box center [750, 554] width 39 height 23
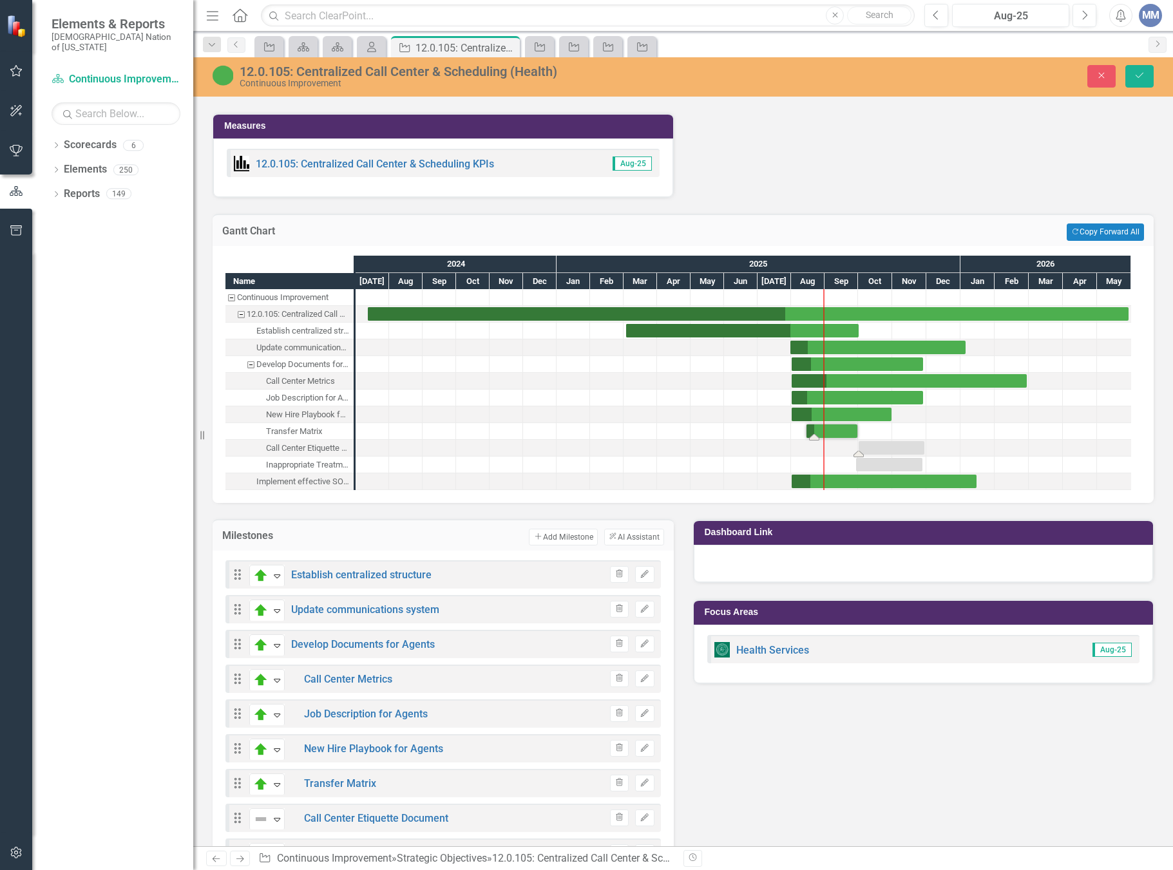
click at [872, 441] on div "Task: Start date: 2025-10-01 End date: 2025-11-29" at bounding box center [892, 448] width 66 height 14
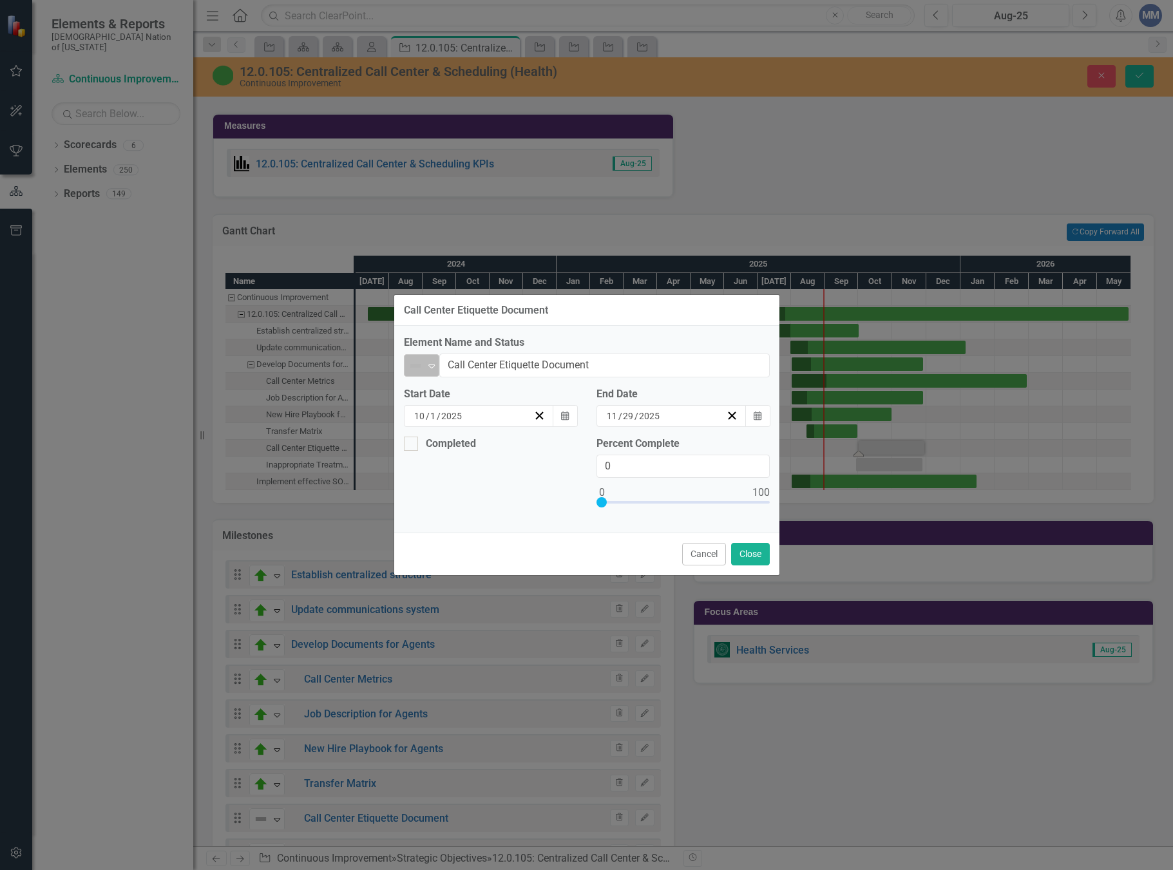
click at [428, 361] on icon "Expand" at bounding box center [431, 366] width 13 height 10
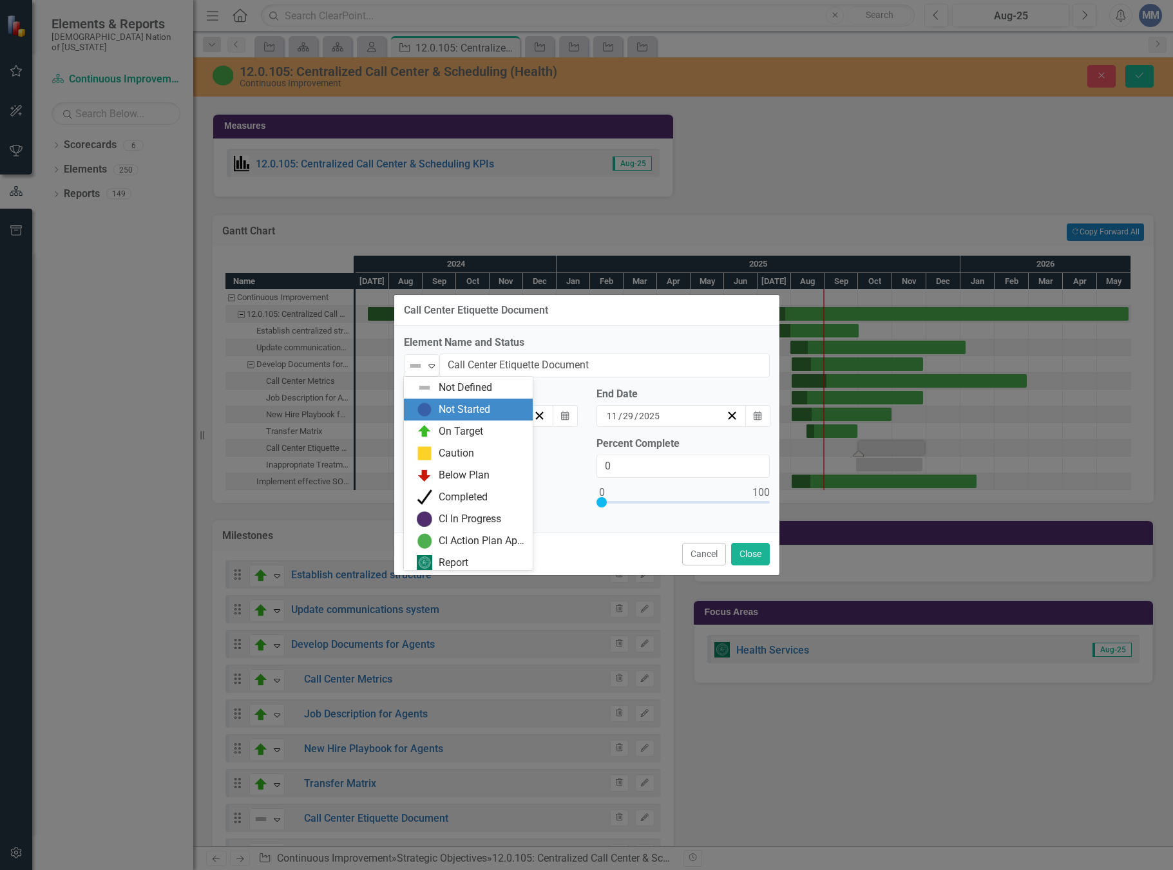
click at [454, 412] on div "Not Started" at bounding box center [465, 410] width 52 height 15
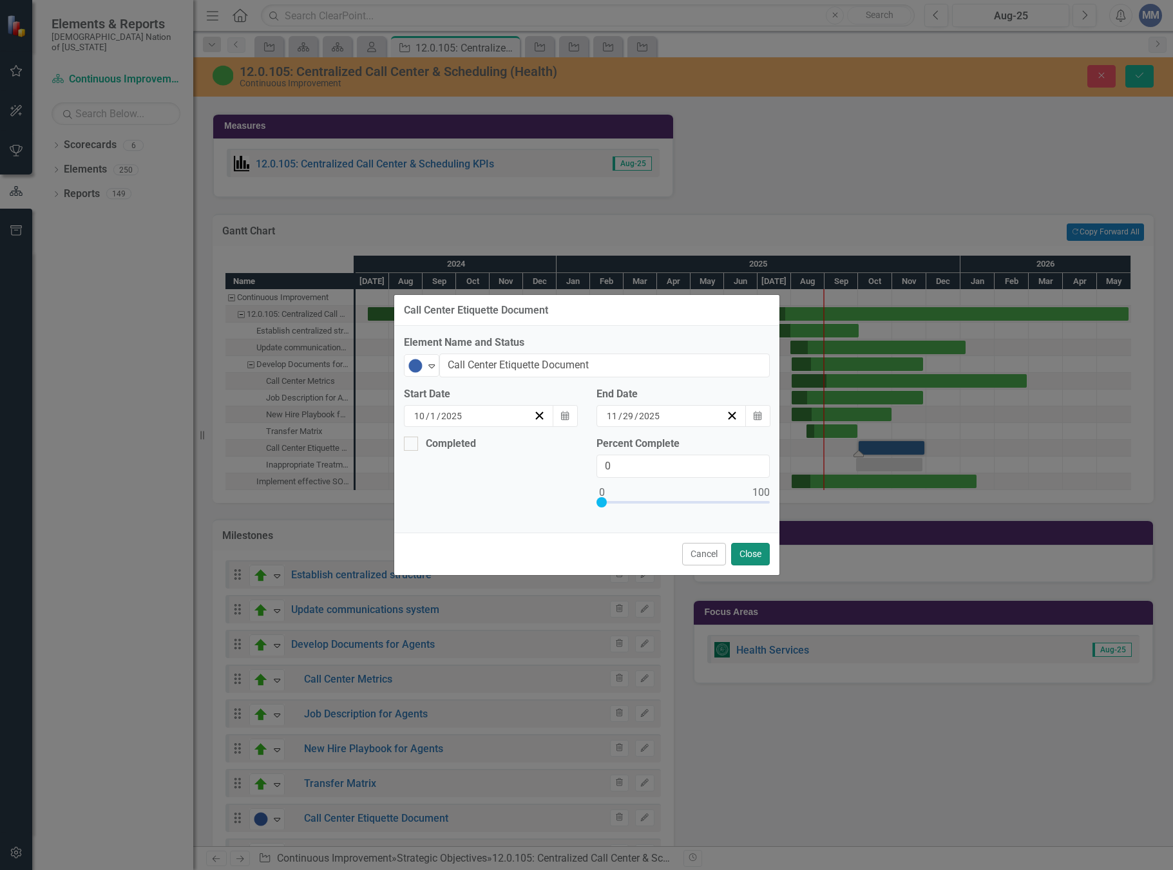
click at [745, 549] on button "Close" at bounding box center [750, 554] width 39 height 23
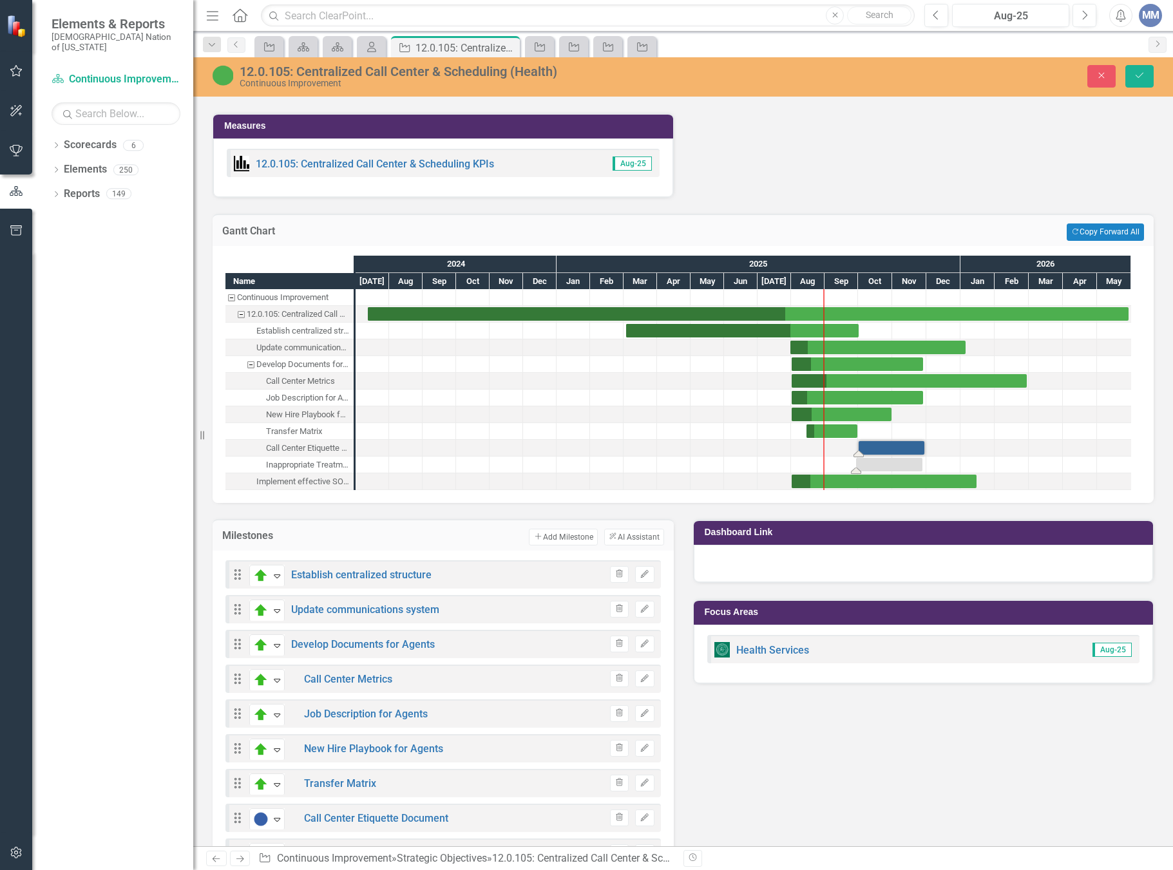
click at [876, 458] on div "Task: Start date: 2025-09-29 End date: 2025-11-27" at bounding box center [889, 465] width 66 height 14
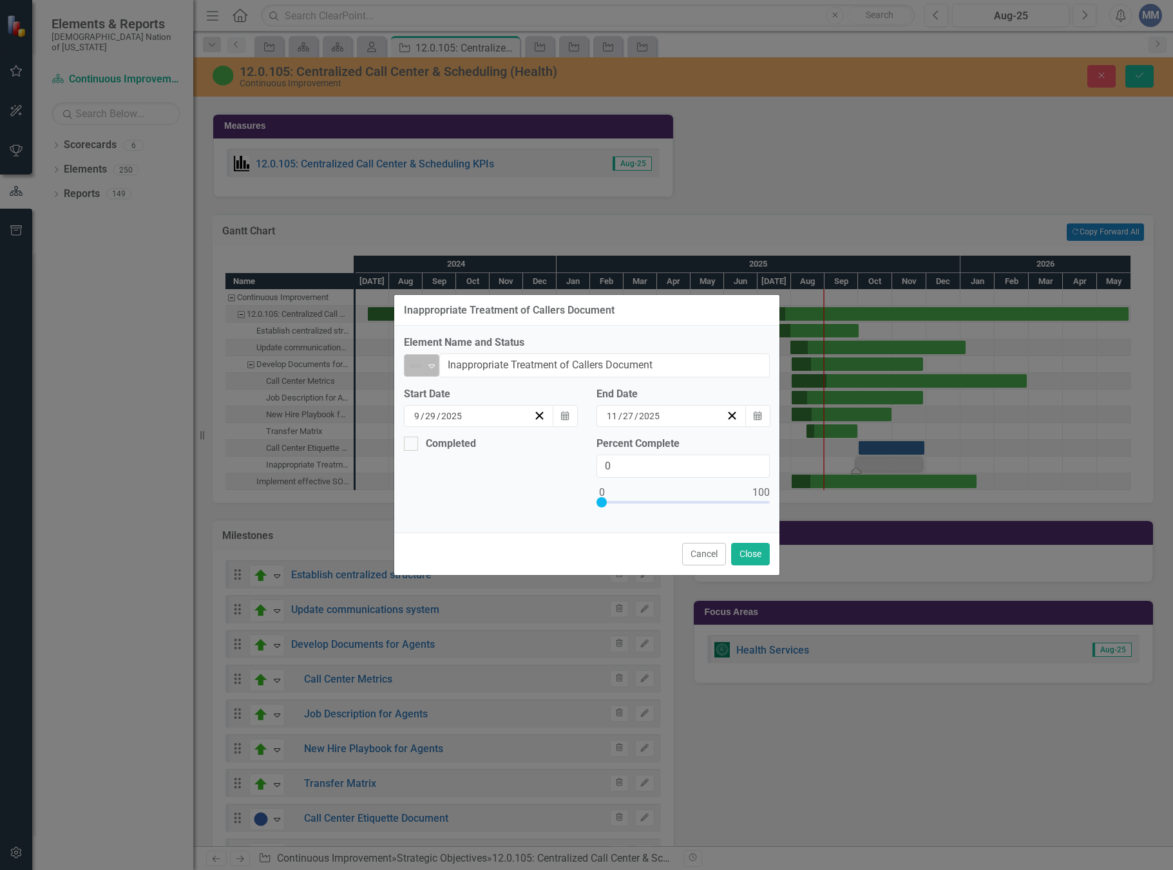
click at [437, 366] on icon "Expand" at bounding box center [431, 366] width 13 height 10
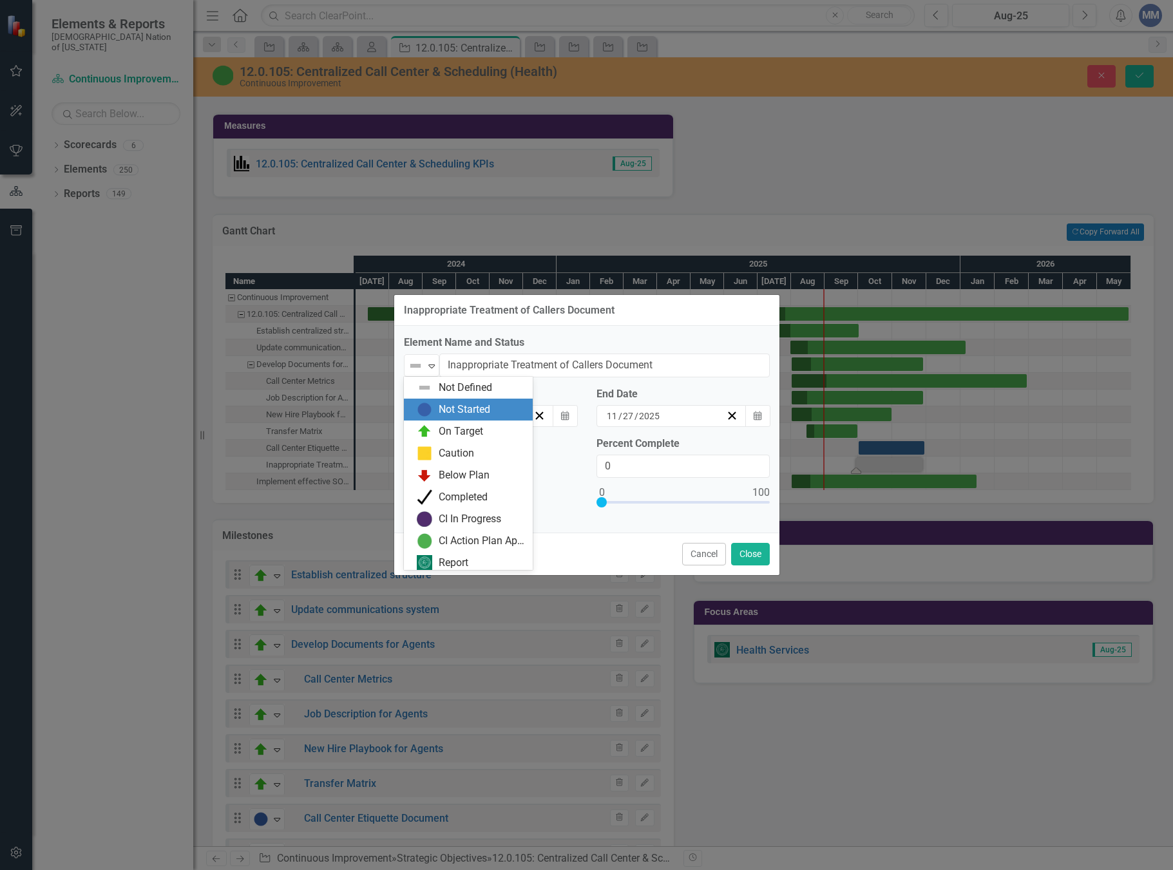
click at [449, 416] on div "Not Started" at bounding box center [465, 410] width 52 height 15
